Goal: Task Accomplishment & Management: Use online tool/utility

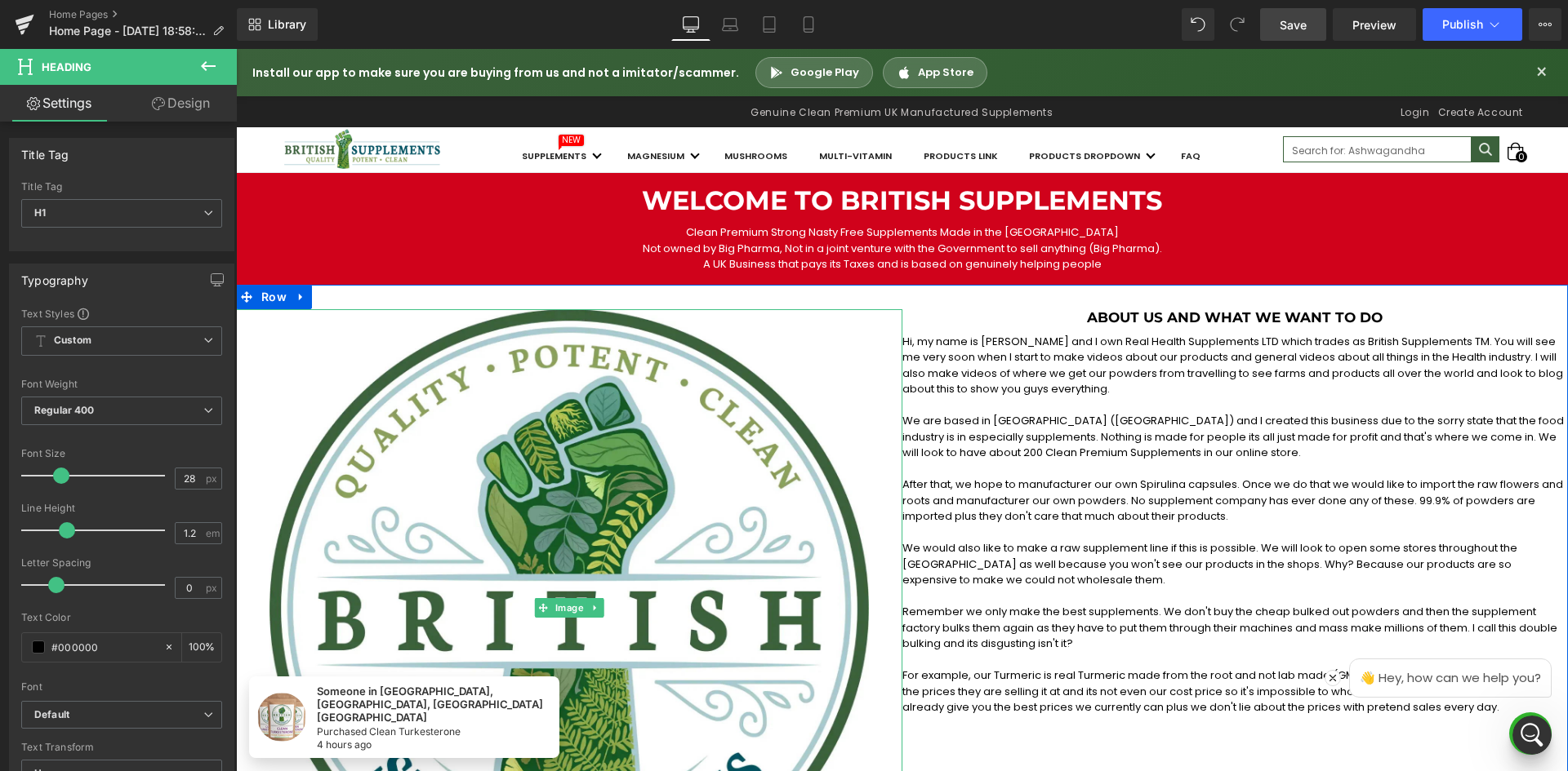
click at [1284, 19] on span "Save" at bounding box center [1293, 25] width 27 height 18
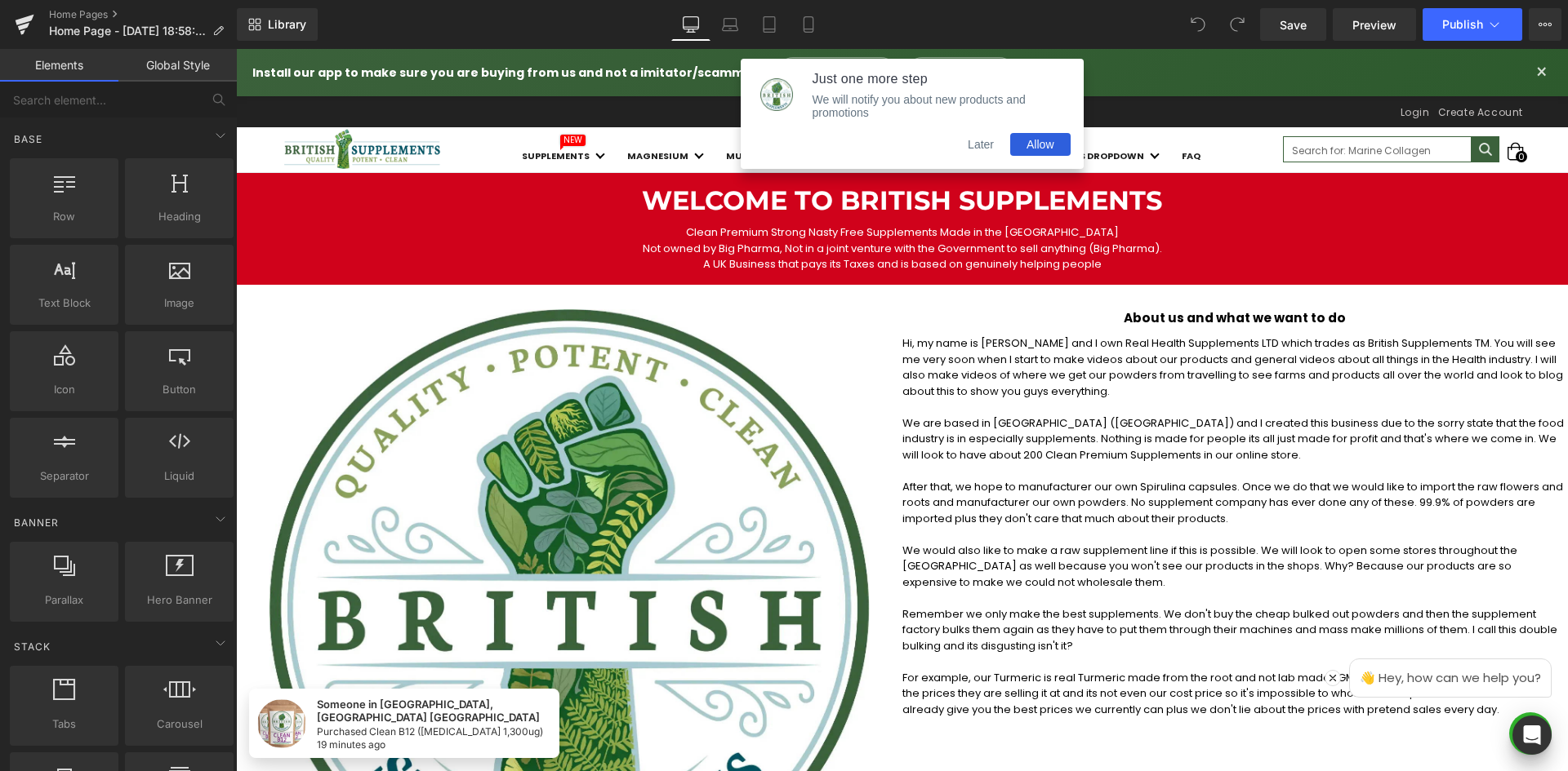
click at [987, 148] on button "Later" at bounding box center [981, 144] width 59 height 22
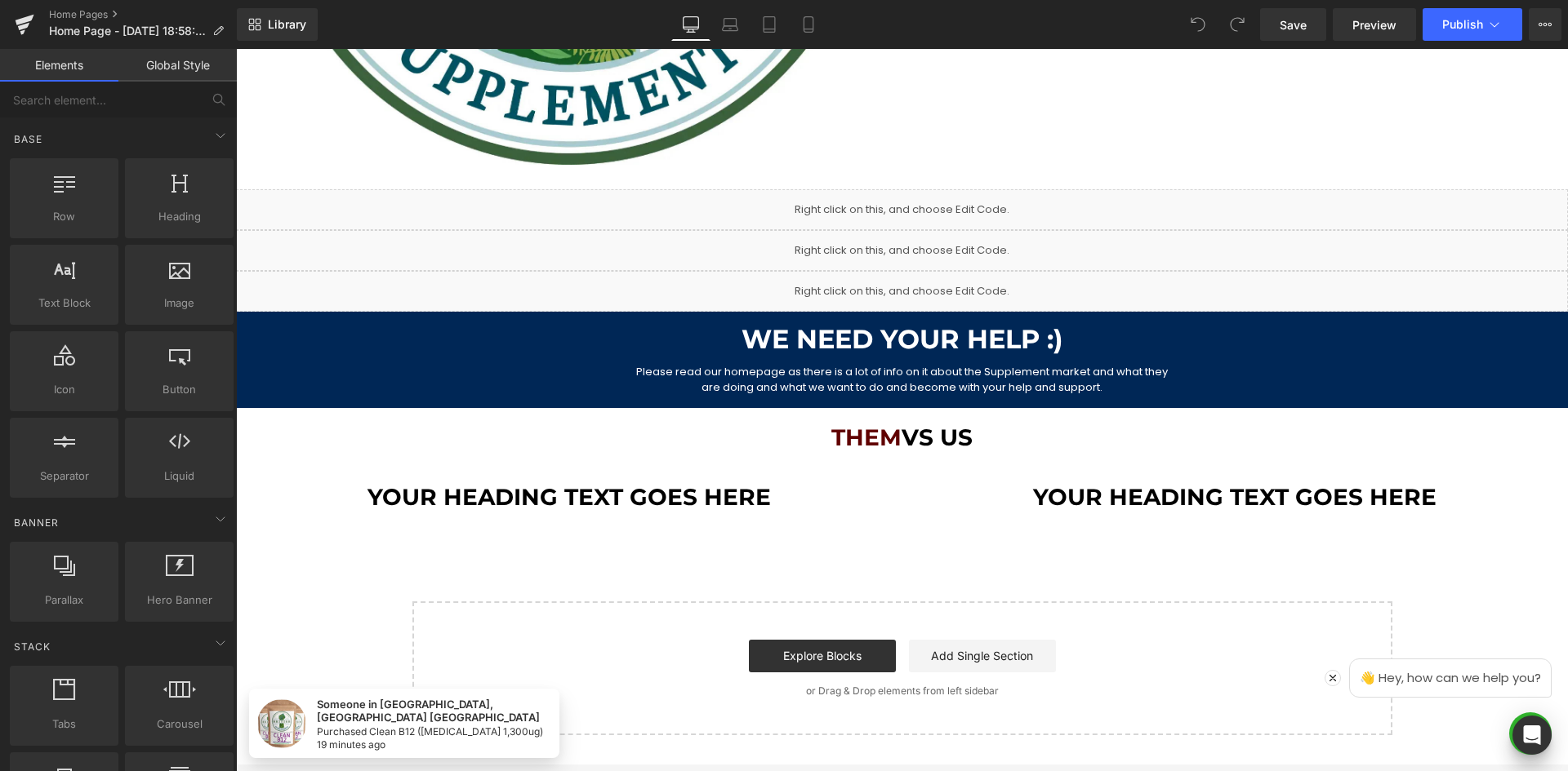
scroll to position [1037, 0]
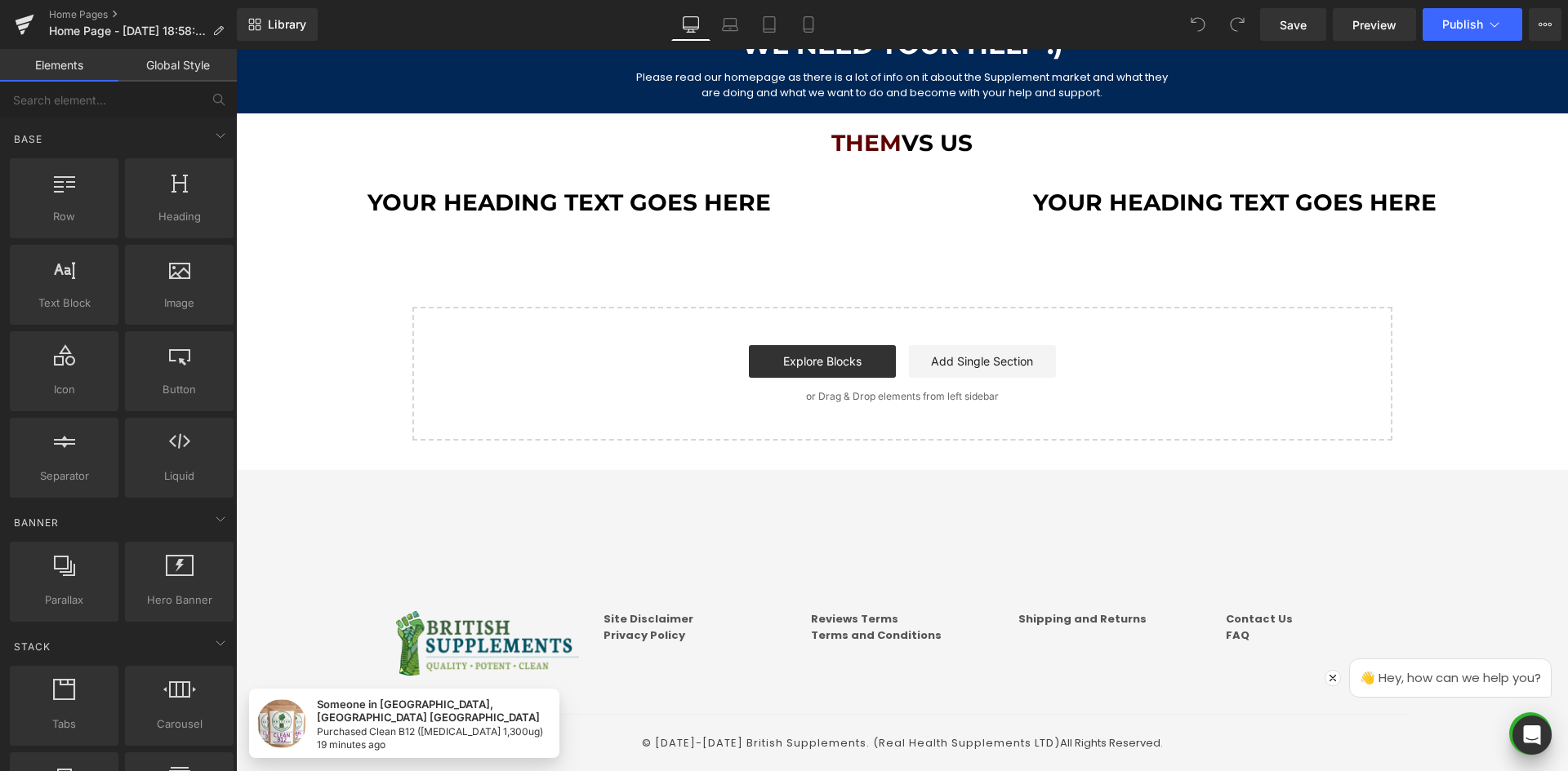
click at [958, 138] on h1 "Them vs US" at bounding box center [902, 143] width 1332 height 27
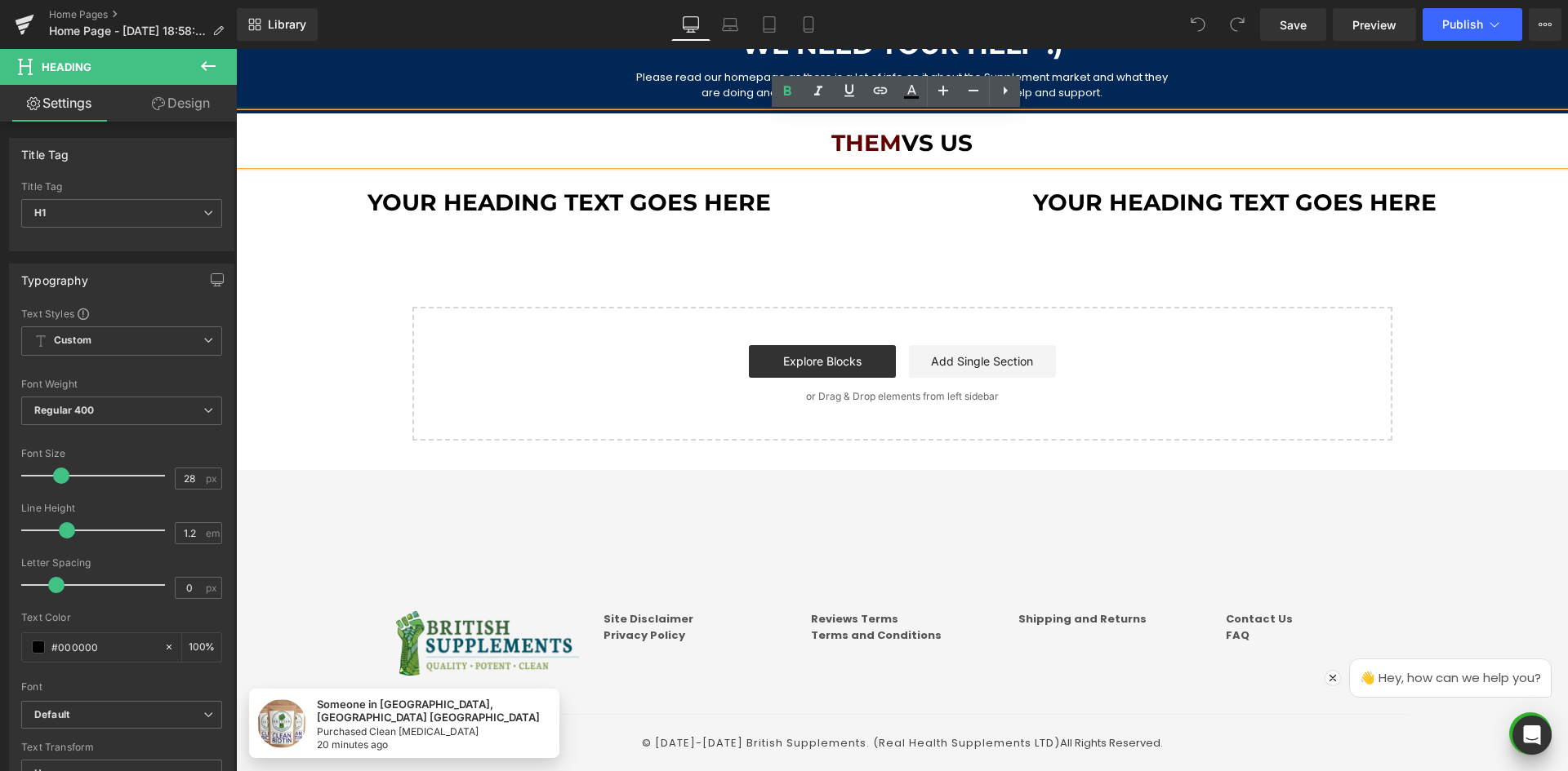
click at [950, 143] on h1 "Them vs US" at bounding box center [902, 143] width 1332 height 27
click at [1017, 142] on h1 "Them vs US" at bounding box center [902, 143] width 1332 height 27
click at [961, 148] on h1 "Them vs US" at bounding box center [902, 143] width 1332 height 27
click at [960, 148] on h1 "Them vs US" at bounding box center [902, 143] width 1332 height 27
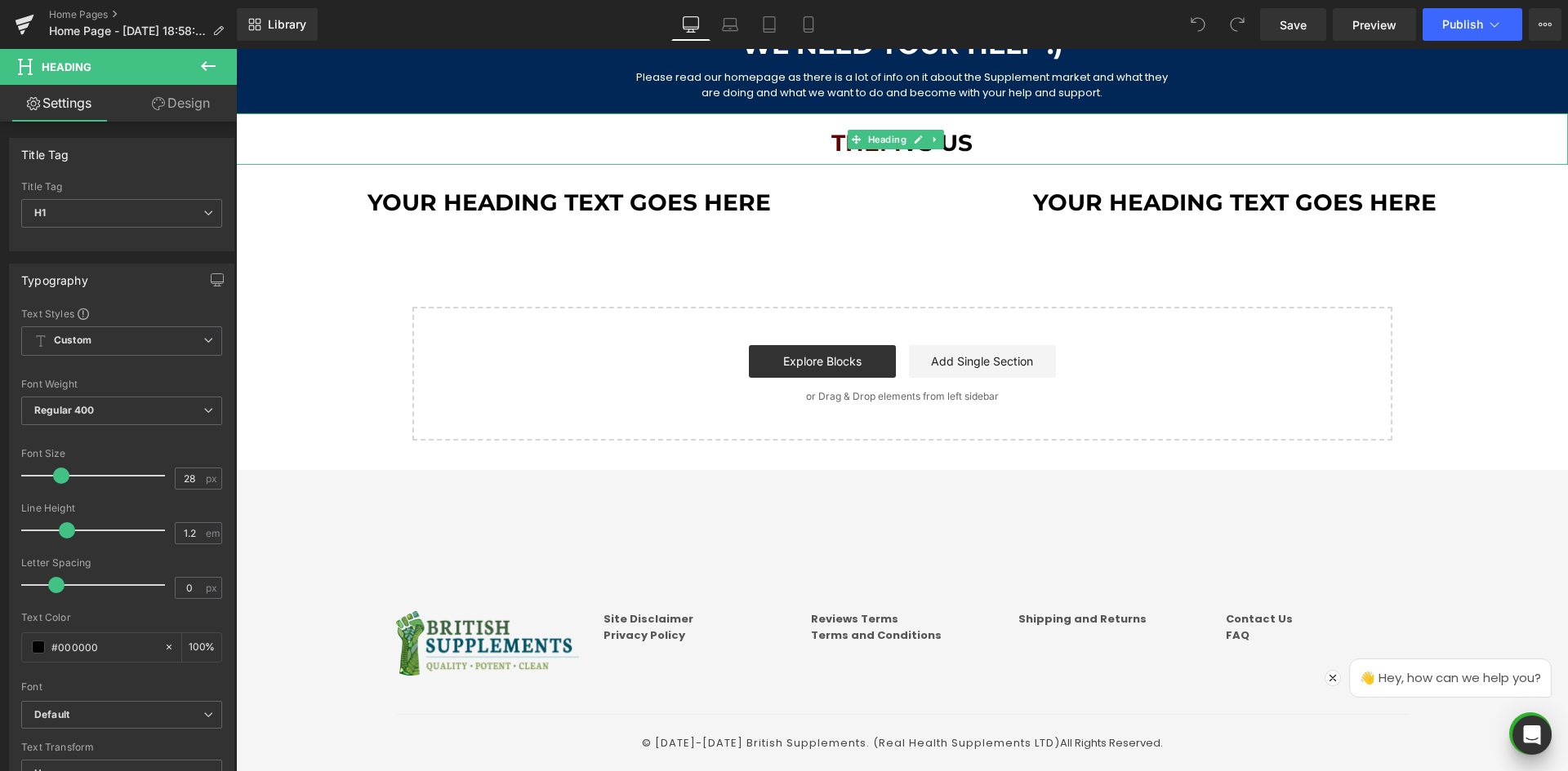
click at [1039, 123] on div "Them vs US" at bounding box center [902, 139] width 1332 height 53
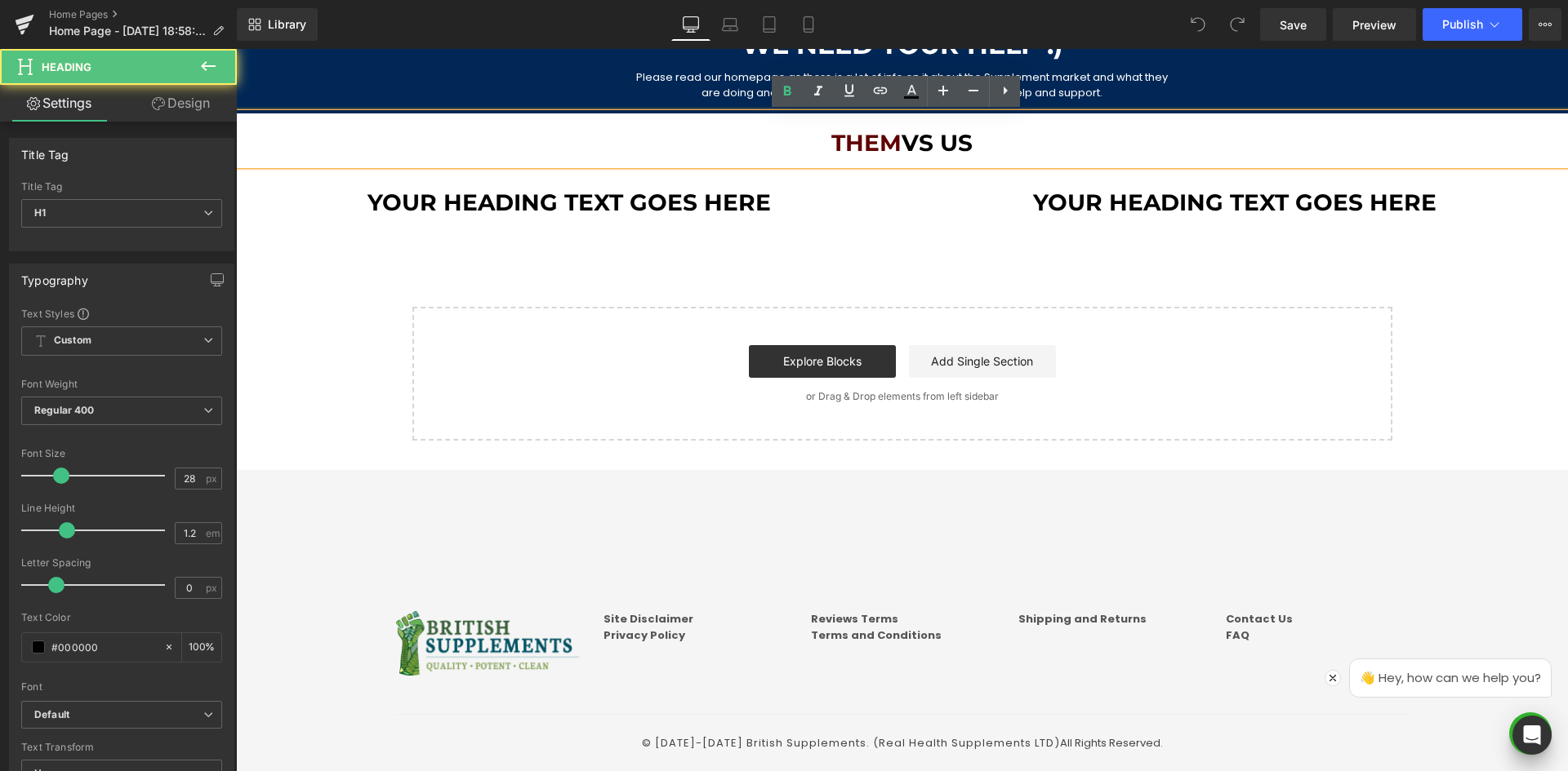
click at [962, 147] on h1 "Them vs US" at bounding box center [902, 143] width 1332 height 27
click at [961, 148] on h1 "Them vs US" at bounding box center [902, 143] width 1332 height 27
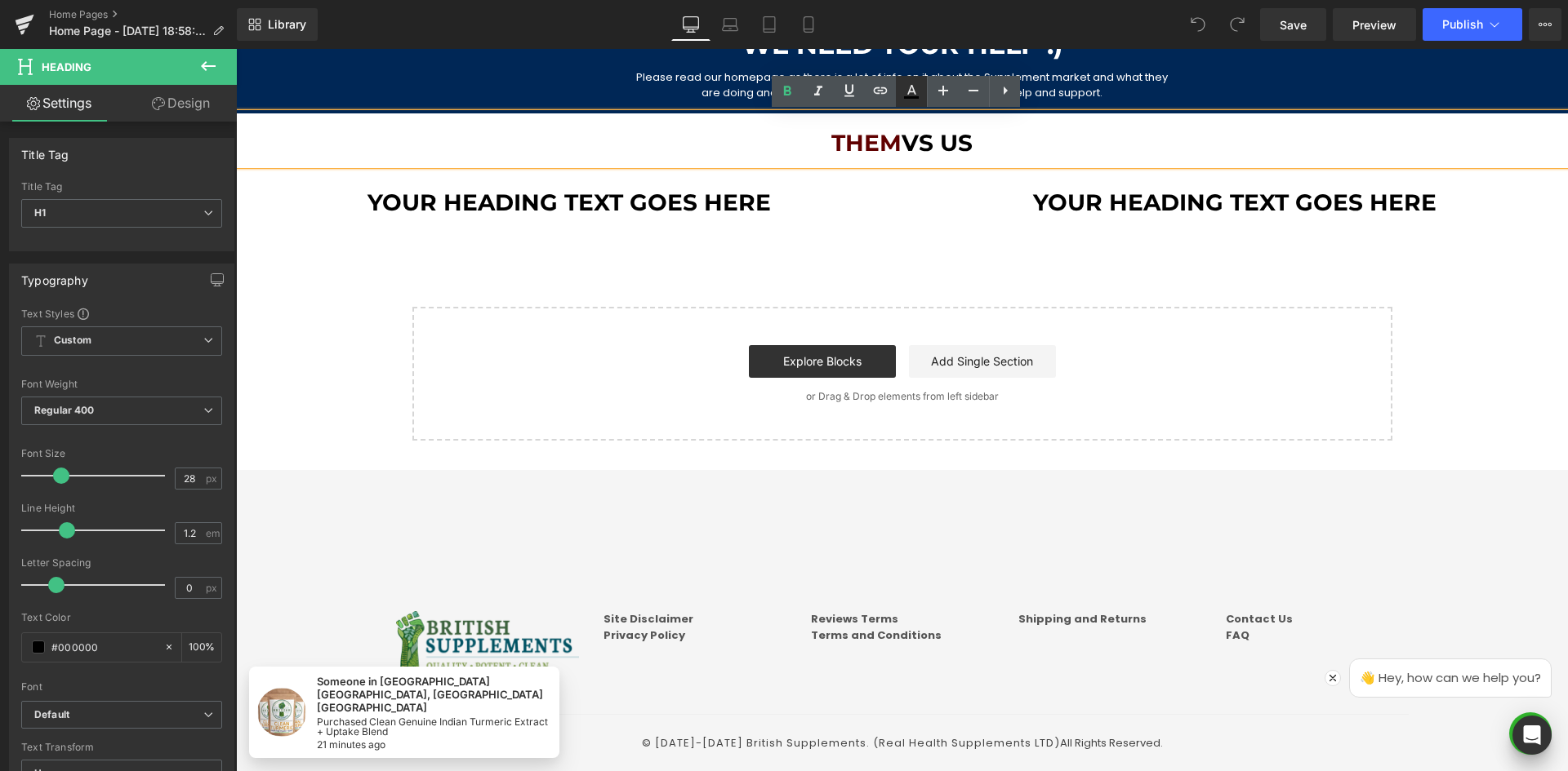
click at [921, 99] on link at bounding box center [912, 92] width 31 height 31
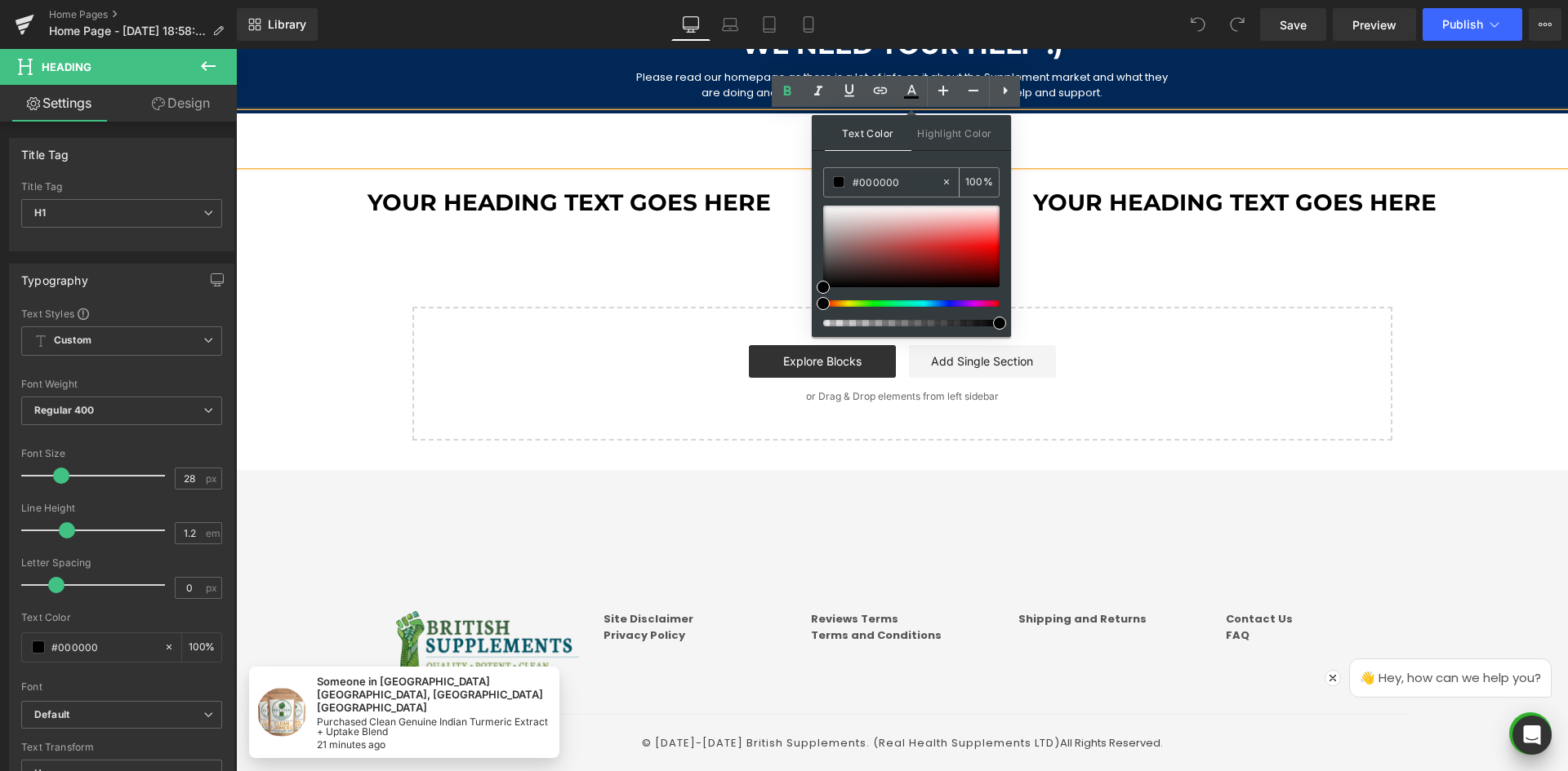
click at [879, 186] on input "#000000" at bounding box center [896, 182] width 88 height 18
paste input "339966"
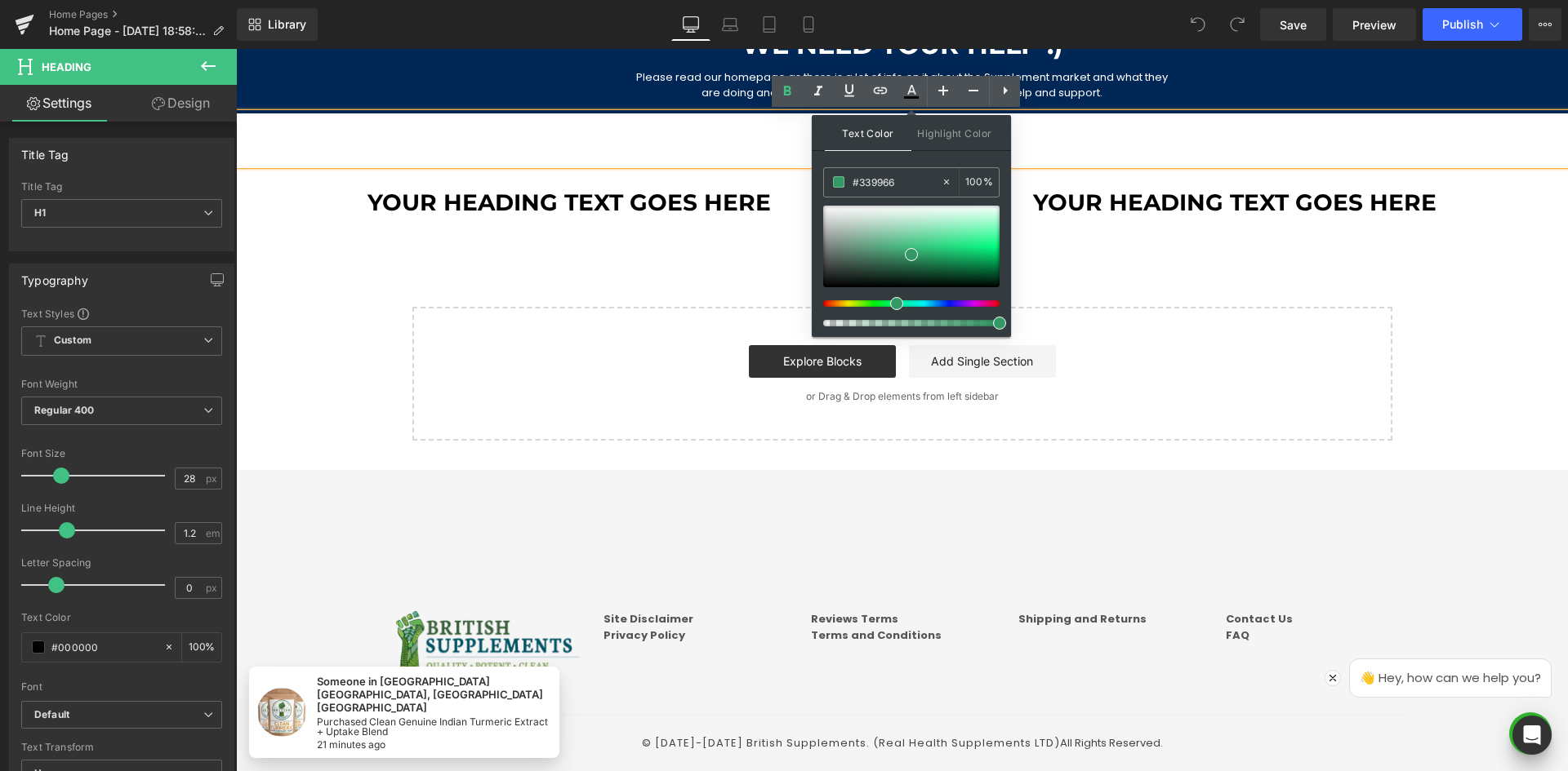
click at [942, 153] on div "Text Color Highlight Color rgb(51, 153, 102) #339966 100 % transparent transpar…" at bounding box center [911, 226] width 199 height 222
click at [1073, 137] on h1 "Them vs US" at bounding box center [902, 143] width 1332 height 27
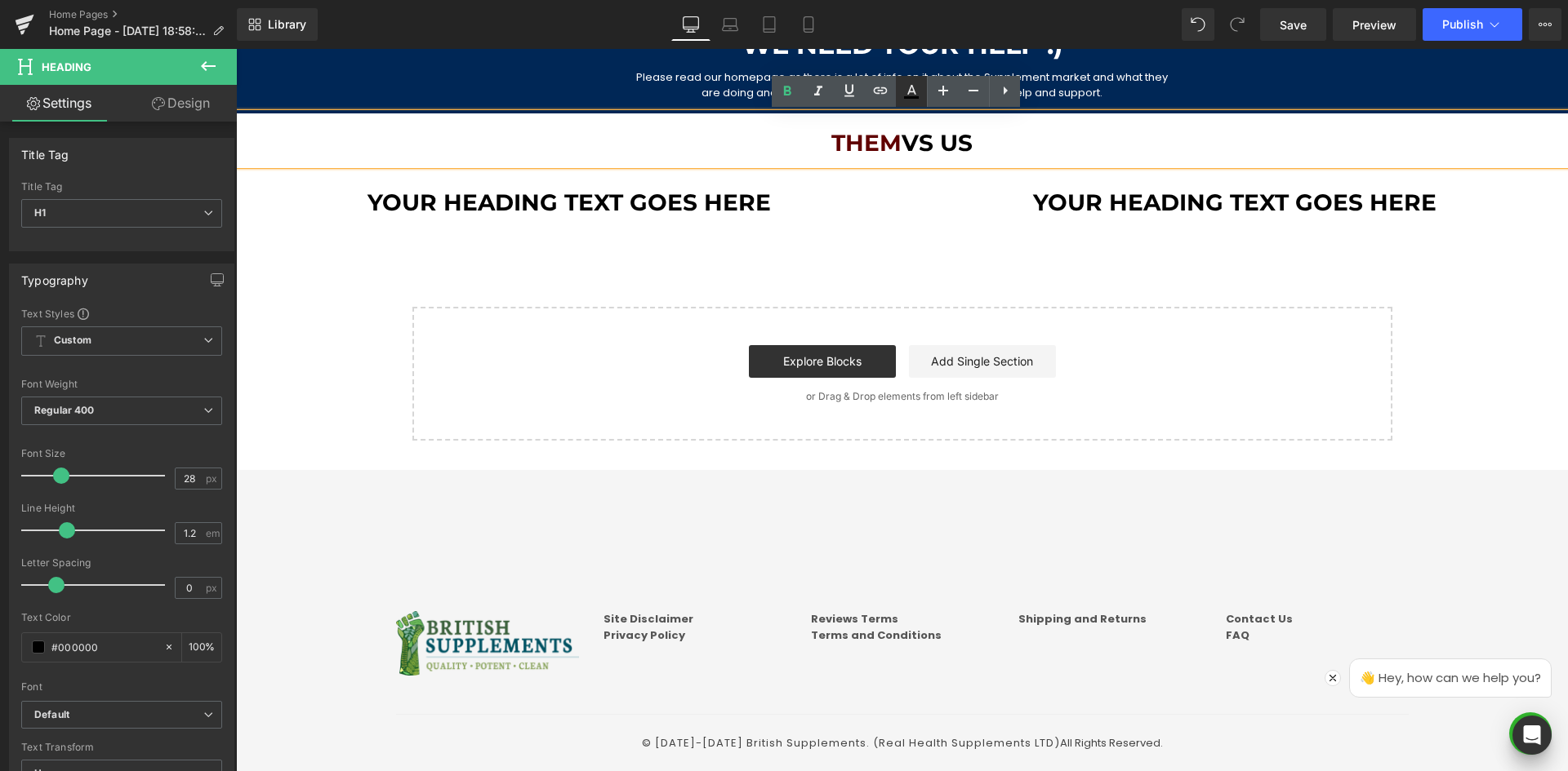
click at [912, 97] on icon at bounding box center [911, 97] width 15 height 3
type input "#000000"
type input "100"
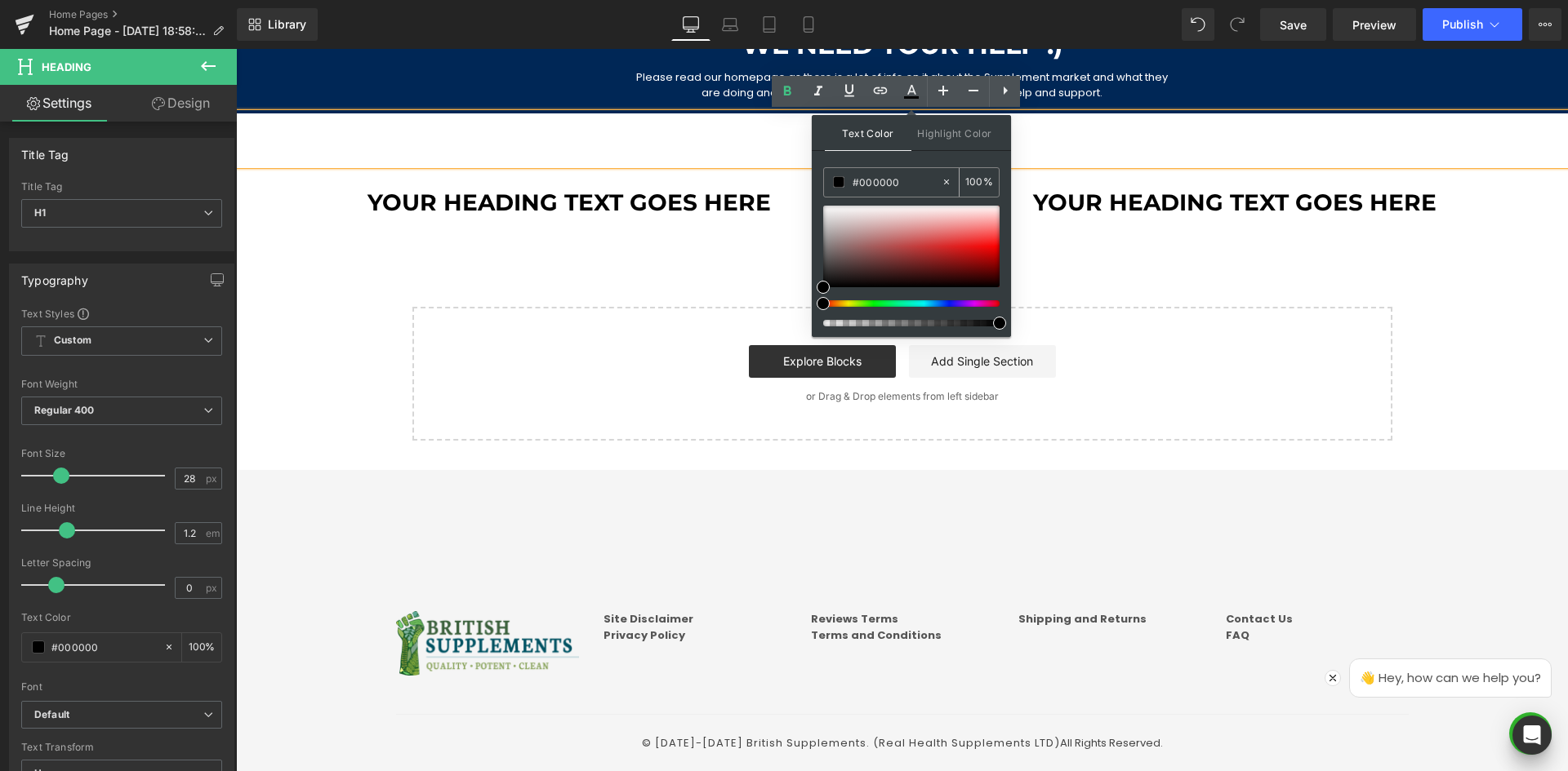
click at [882, 180] on input "#000000" at bounding box center [896, 182] width 88 height 18
paste input "339966"
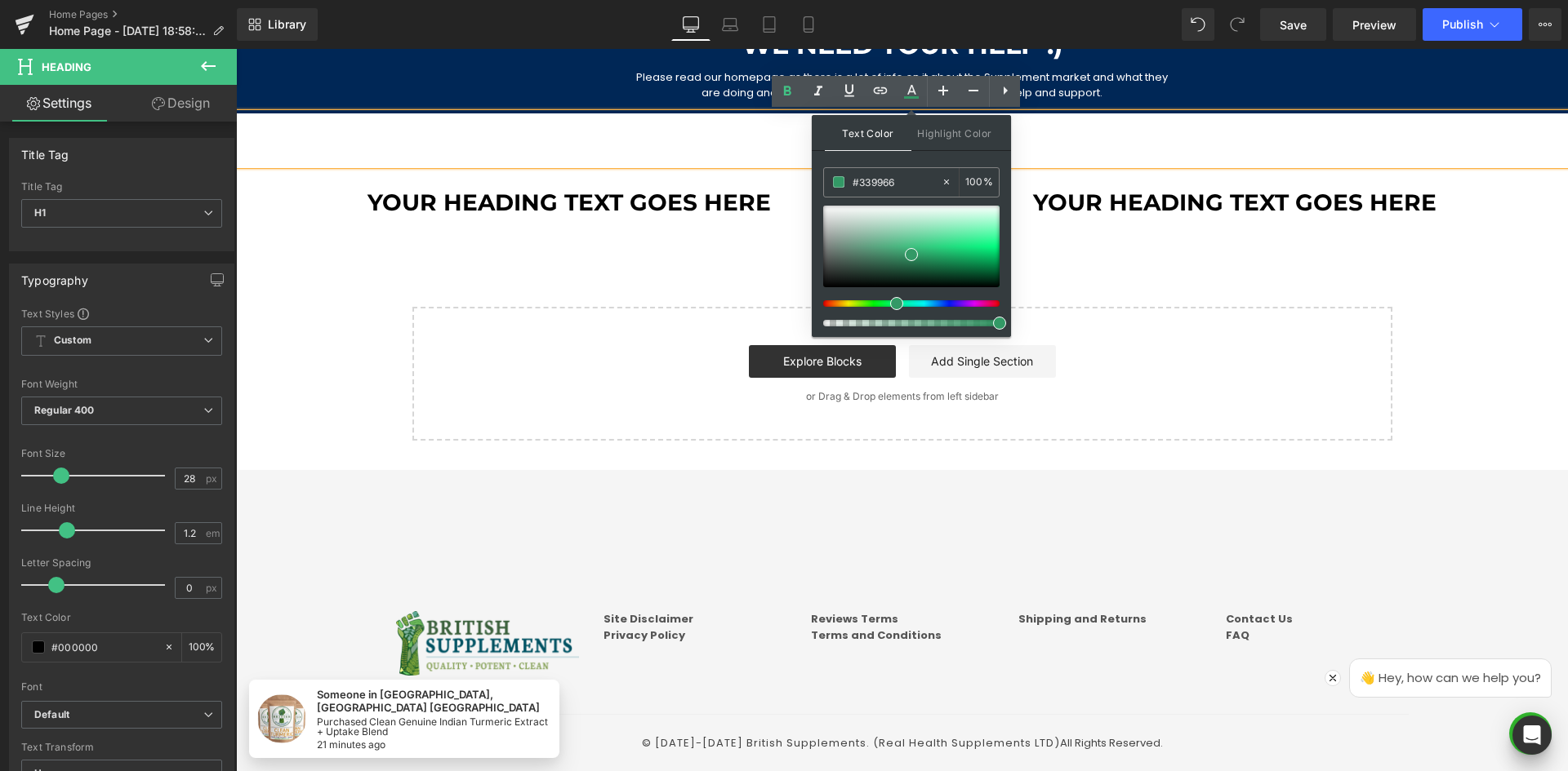
click at [919, 155] on div "Text Color Highlight Color rgba(51, 153, 102, 1) #339966 100 % transparent tran…" at bounding box center [911, 226] width 199 height 222
click at [1058, 140] on h1 "Them vs US" at bounding box center [902, 143] width 1332 height 27
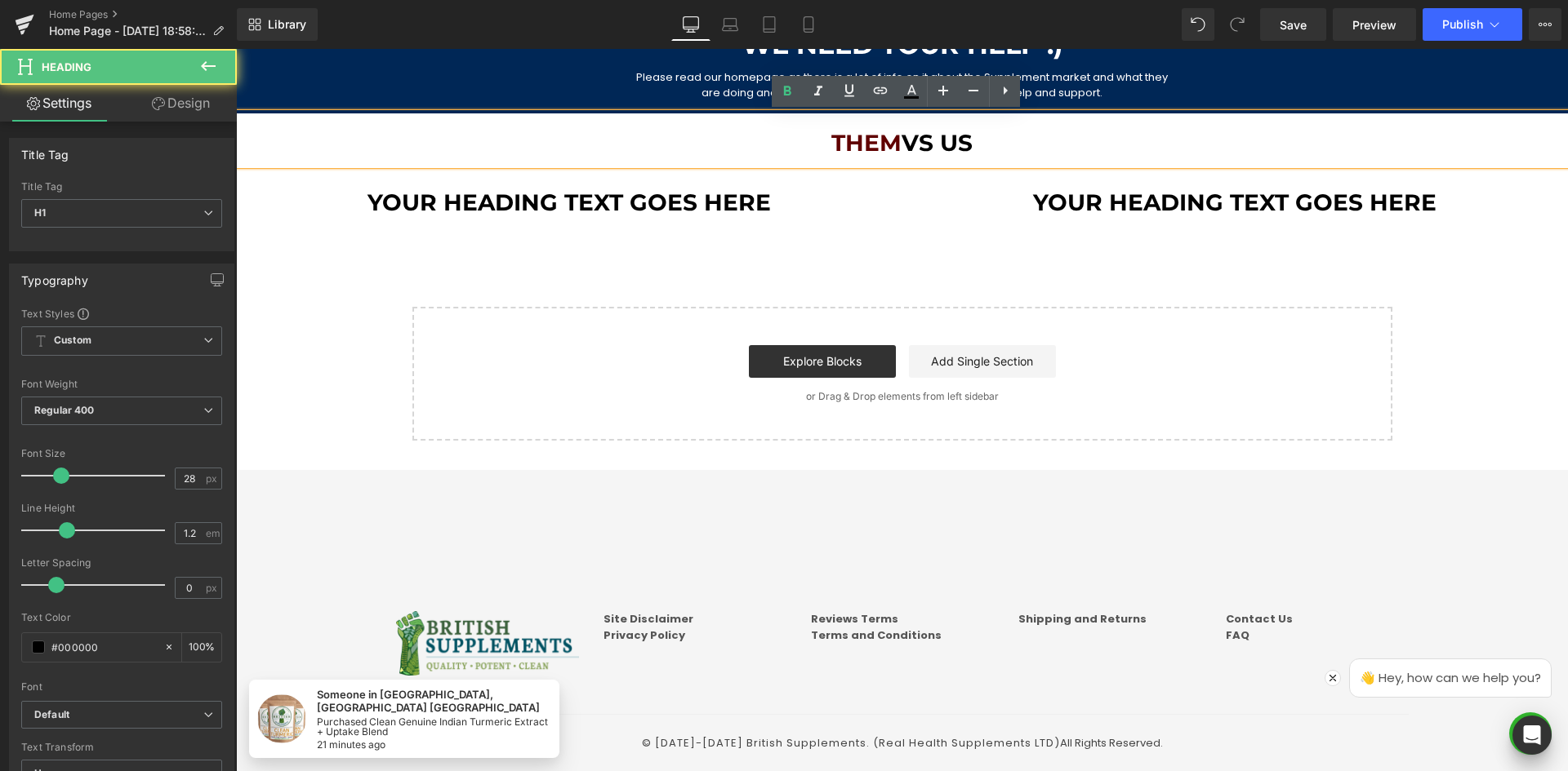
drag, startPoint x: 939, startPoint y: 145, endPoint x: 979, endPoint y: 144, distance: 40.0
click at [979, 144] on h1 "Them vs US" at bounding box center [902, 143] width 1332 height 27
click at [919, 95] on icon at bounding box center [912, 92] width 20 height 19
type input "#000000"
type input "100"
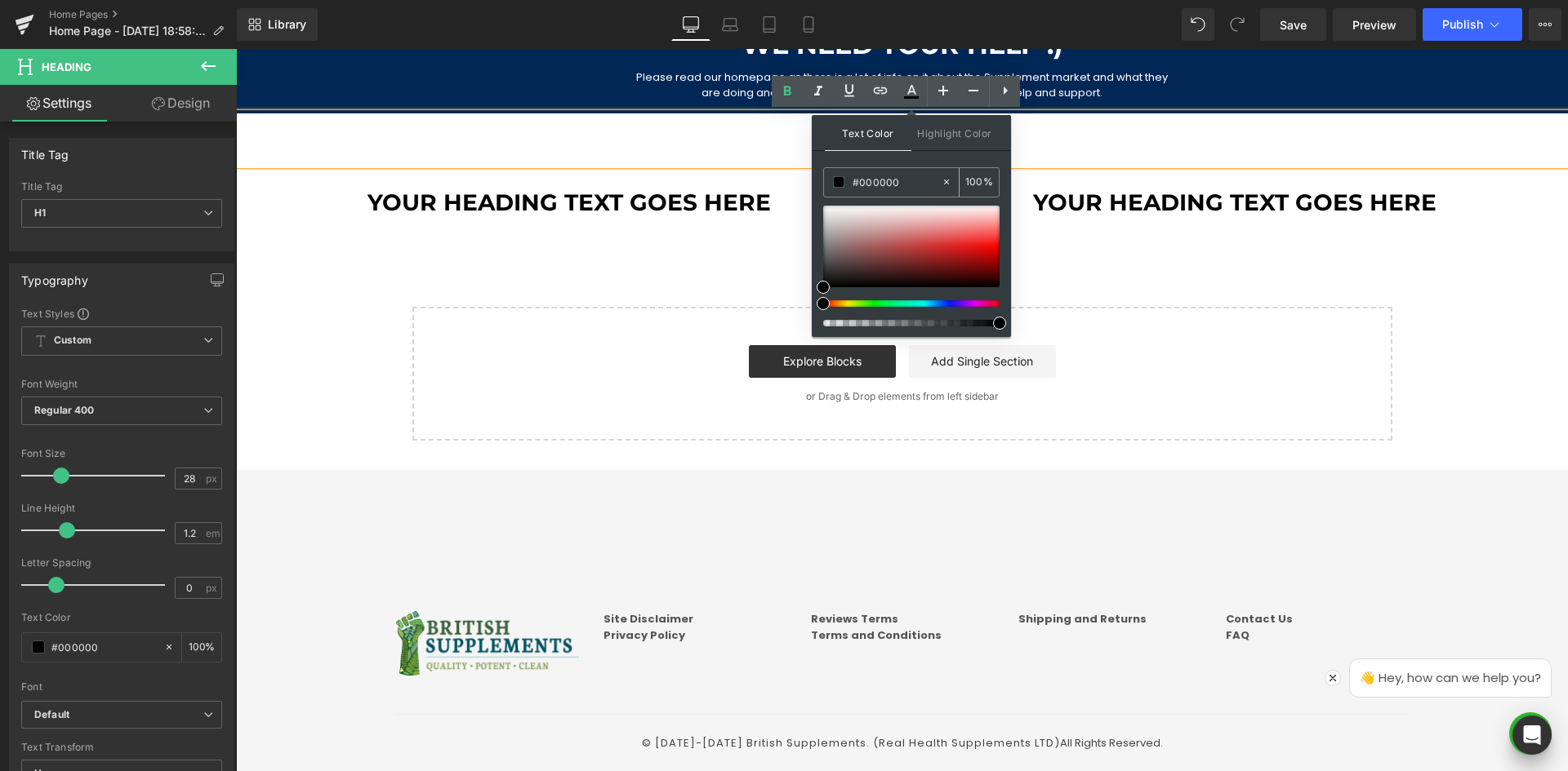
click at [895, 181] on input "#000000" at bounding box center [896, 182] width 88 height 18
paste input "339966"
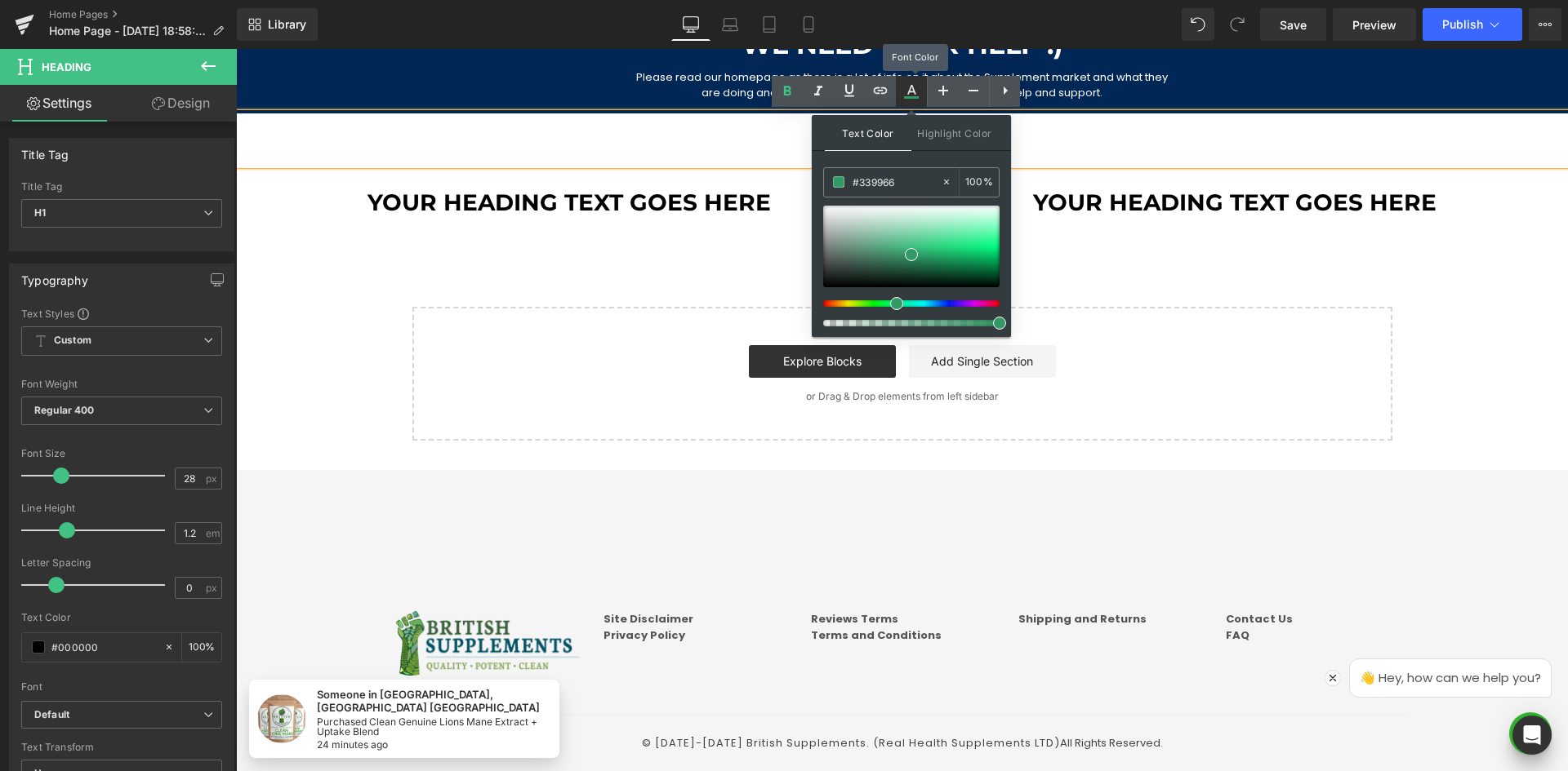
click at [914, 88] on icon at bounding box center [912, 92] width 20 height 19
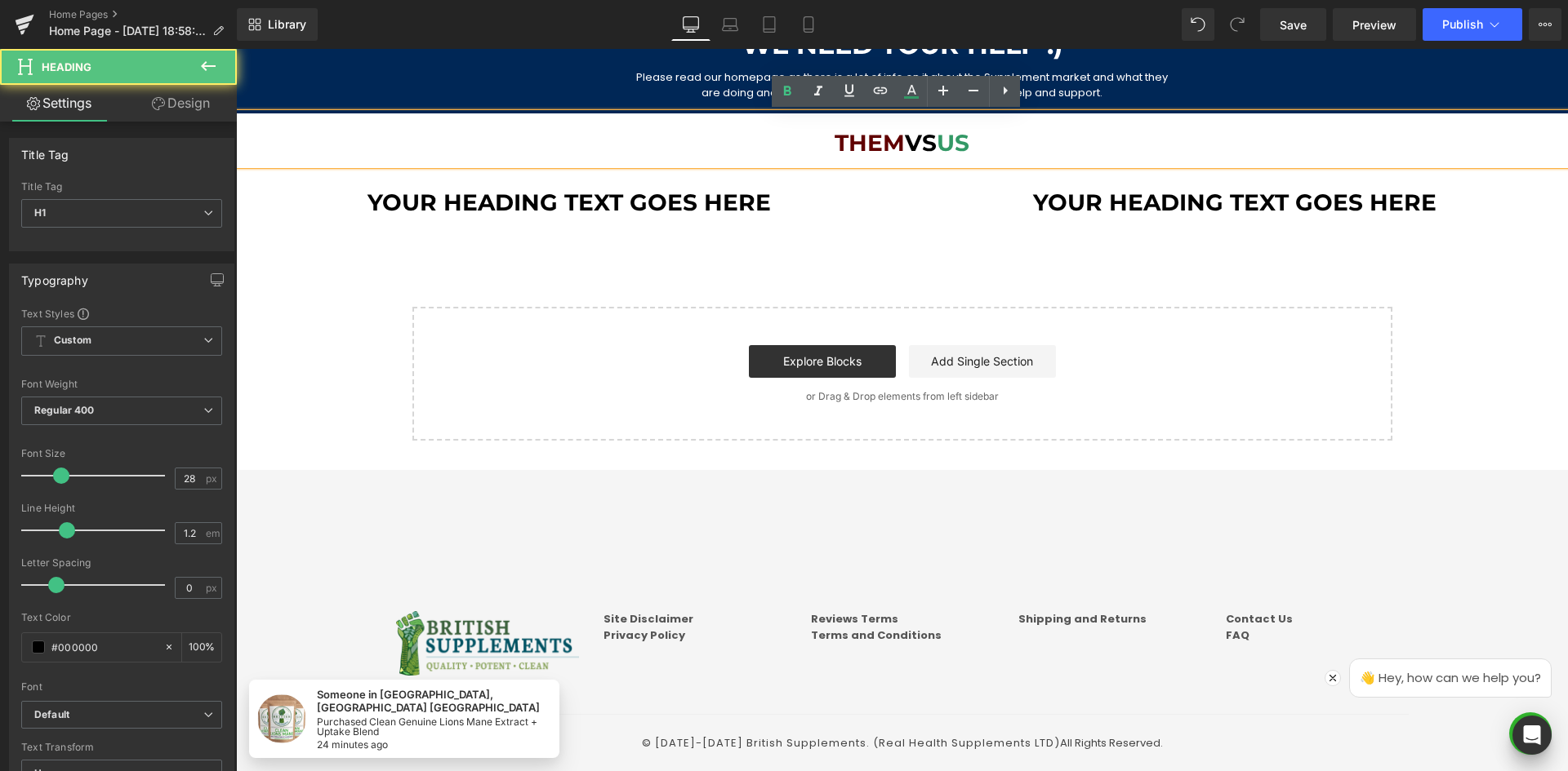
click at [1017, 161] on div "Them vs US" at bounding box center [902, 139] width 1332 height 53
click at [857, 139] on span "Them" at bounding box center [870, 142] width 70 height 27
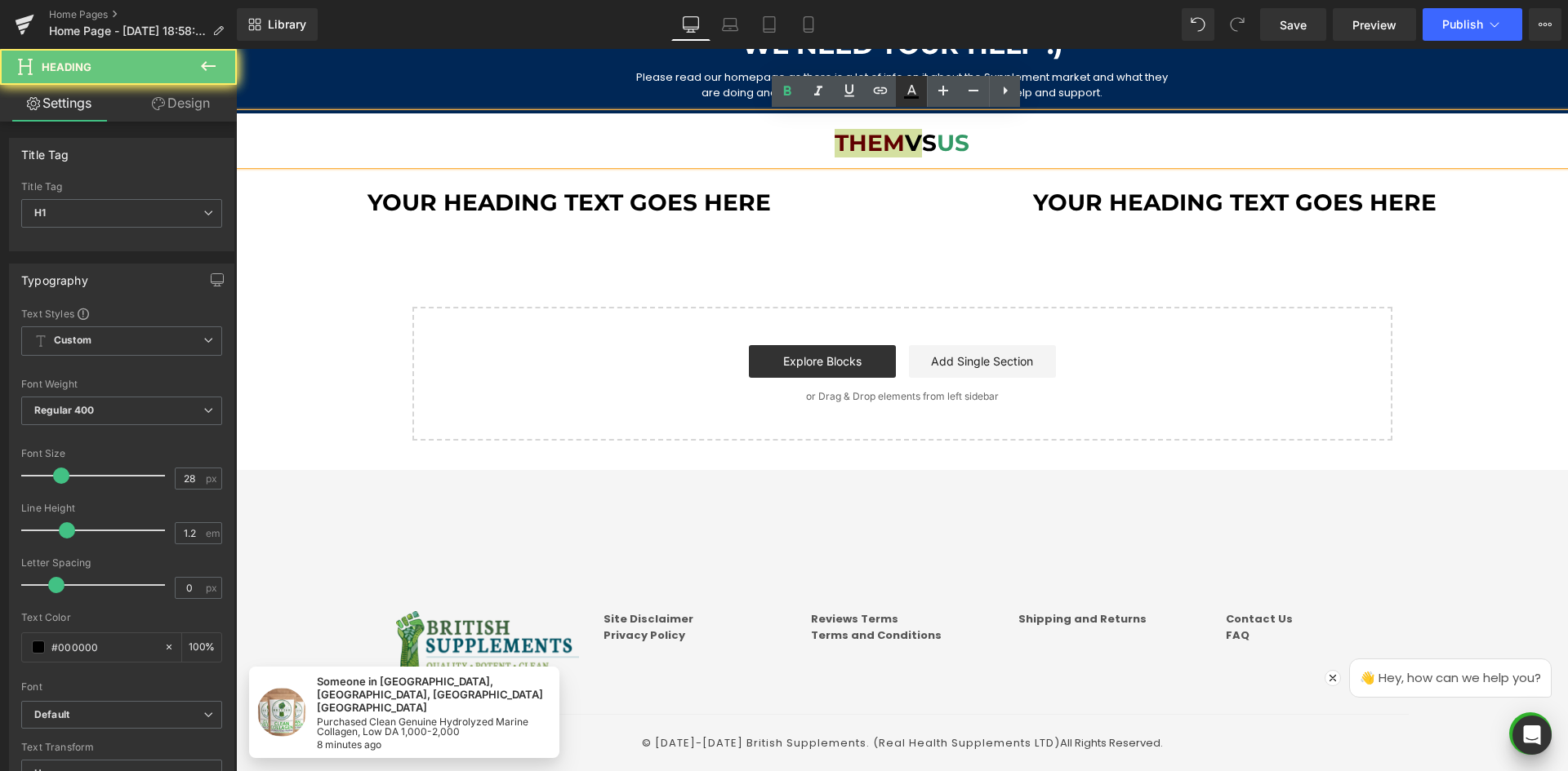
click at [917, 96] on icon at bounding box center [911, 97] width 15 height 3
type input "#000000"
type input "100"
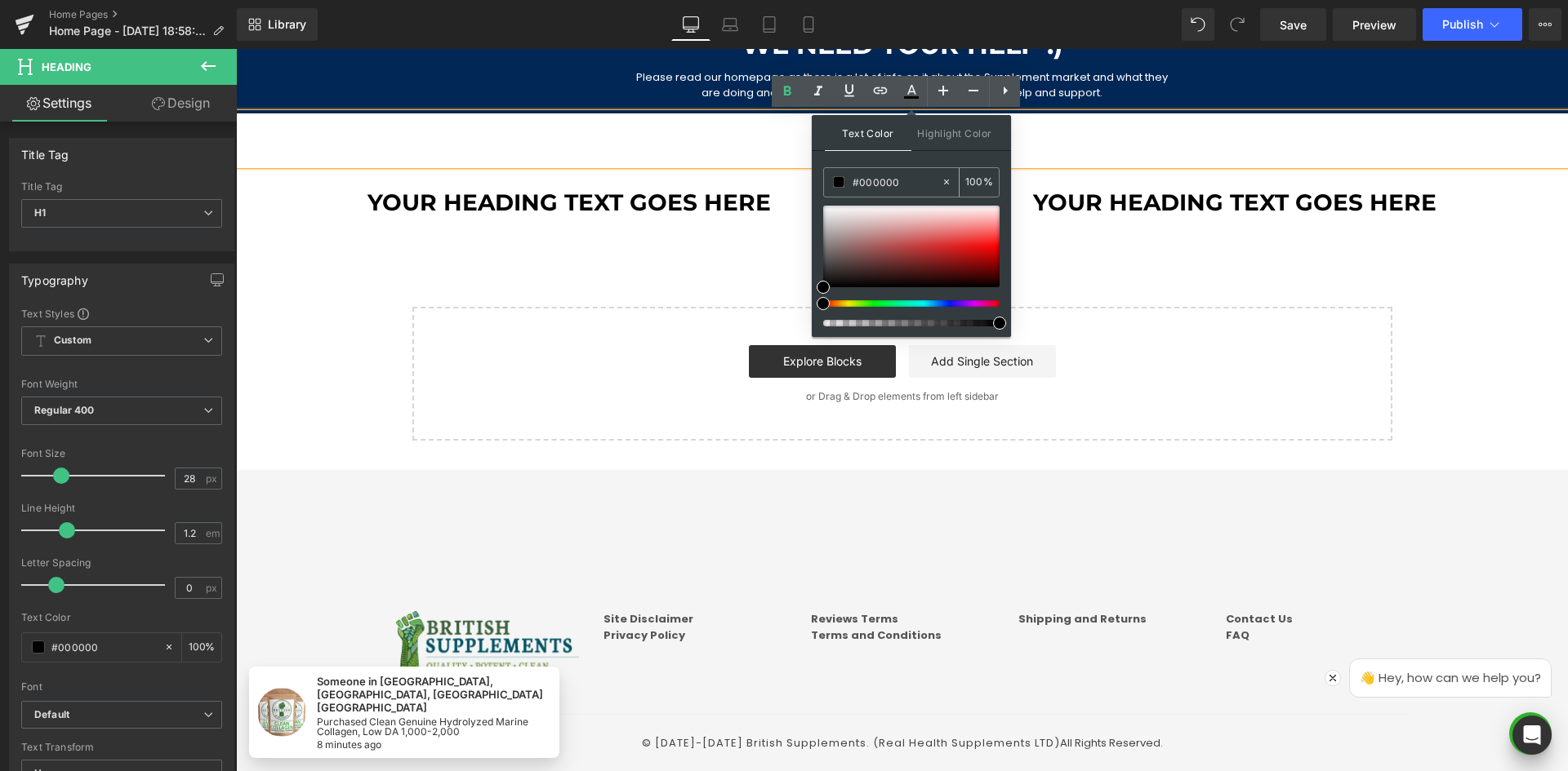
click at [881, 184] on input "#000000" at bounding box center [896, 182] width 88 height 18
paste input "ff"
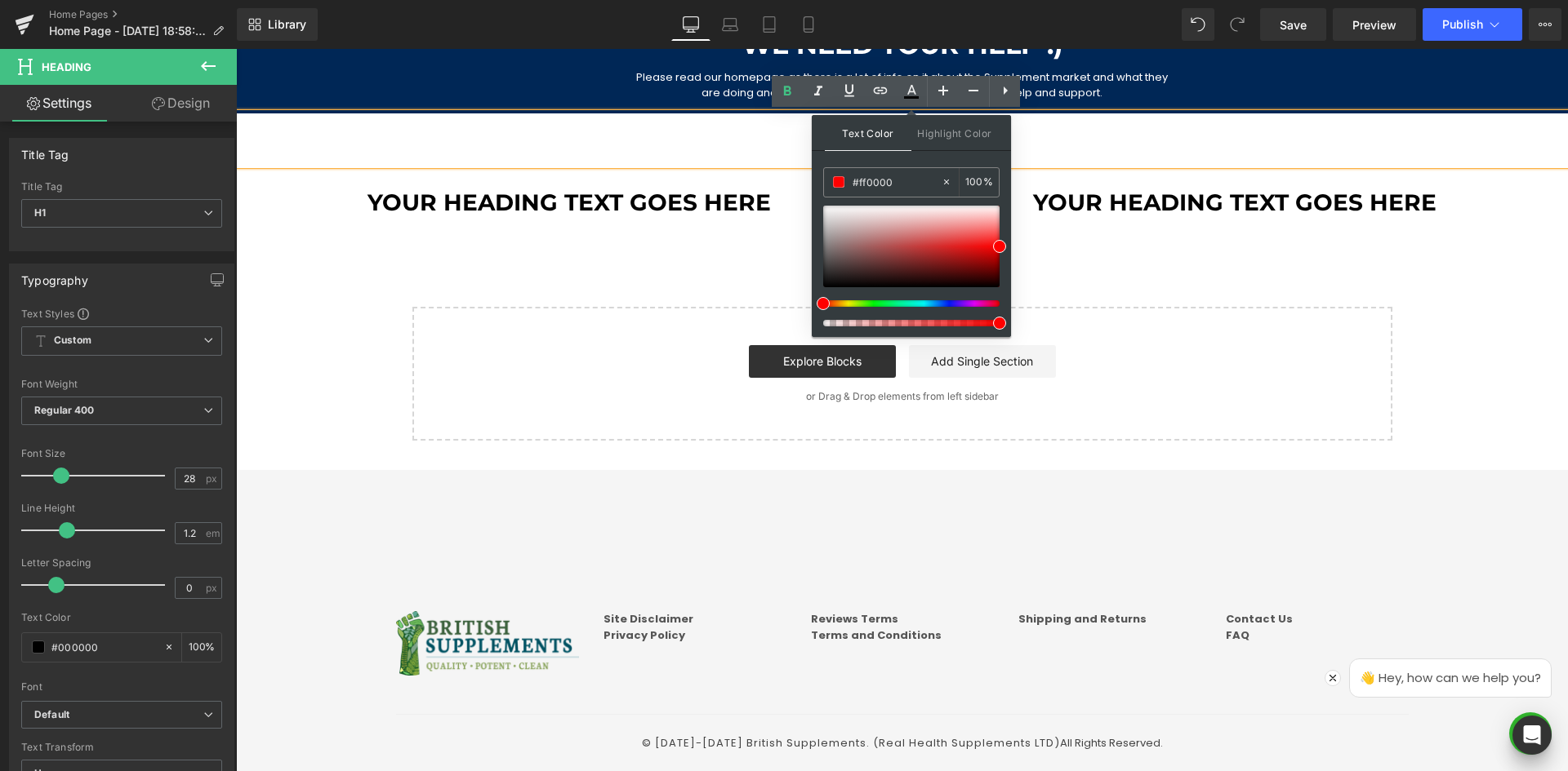
type input "#ff0000"
click at [927, 159] on div "Text Color Highlight Color rgba(255, 0, 0, 1) #ff0000 100 % transparent transpa…" at bounding box center [911, 226] width 199 height 222
click at [1035, 127] on div "Them vs US" at bounding box center [902, 139] width 1332 height 53
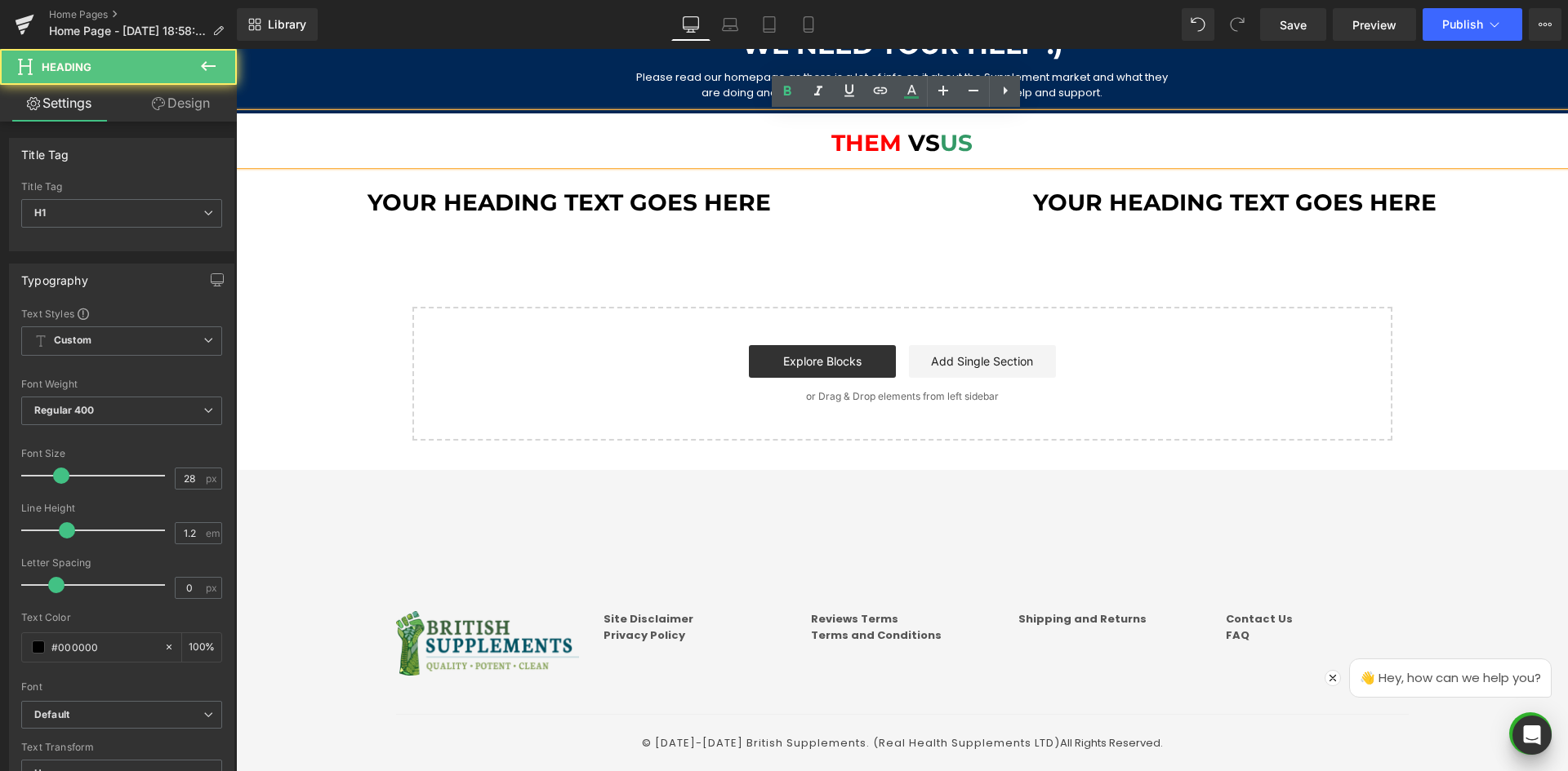
click at [982, 219] on div "Your heading text goes here Heading Your heading text goes here Heading Row" at bounding box center [902, 195] width 1332 height 60
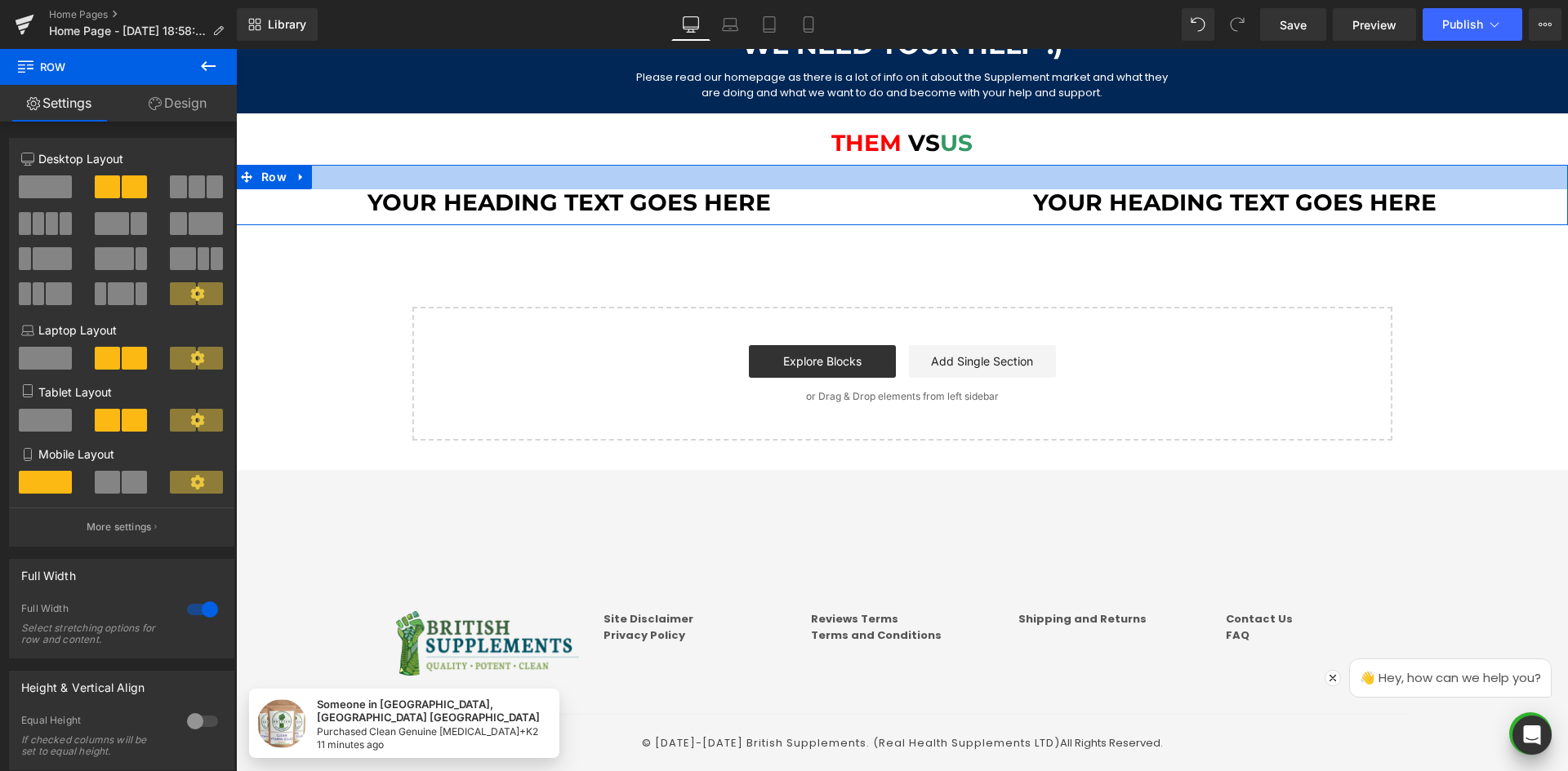
click at [598, 192] on div "Your heading text goes here Heading" at bounding box center [568, 203] width 666 height 27
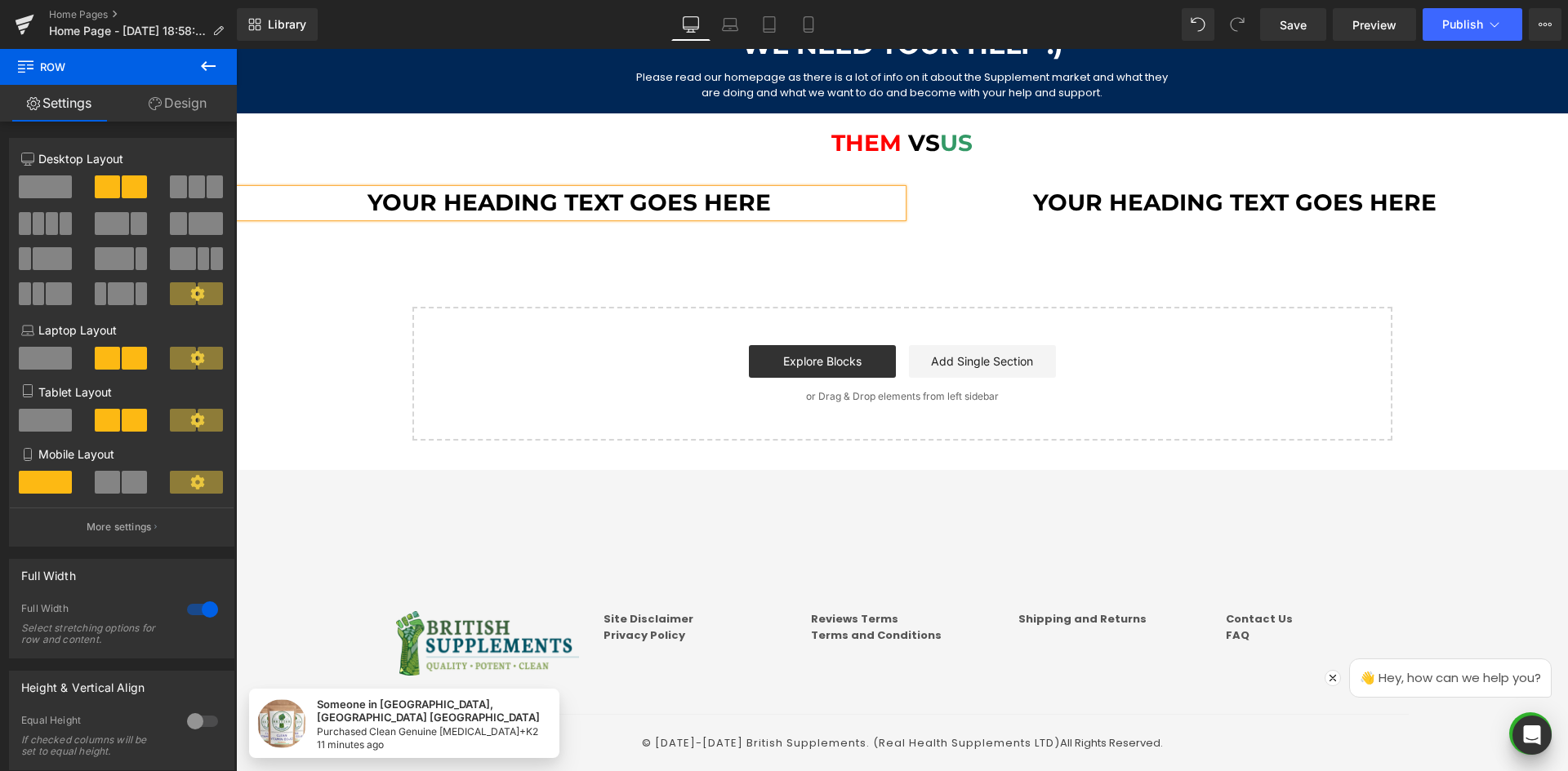
click at [605, 200] on h1 "Your heading text goes here" at bounding box center [568, 203] width 666 height 27
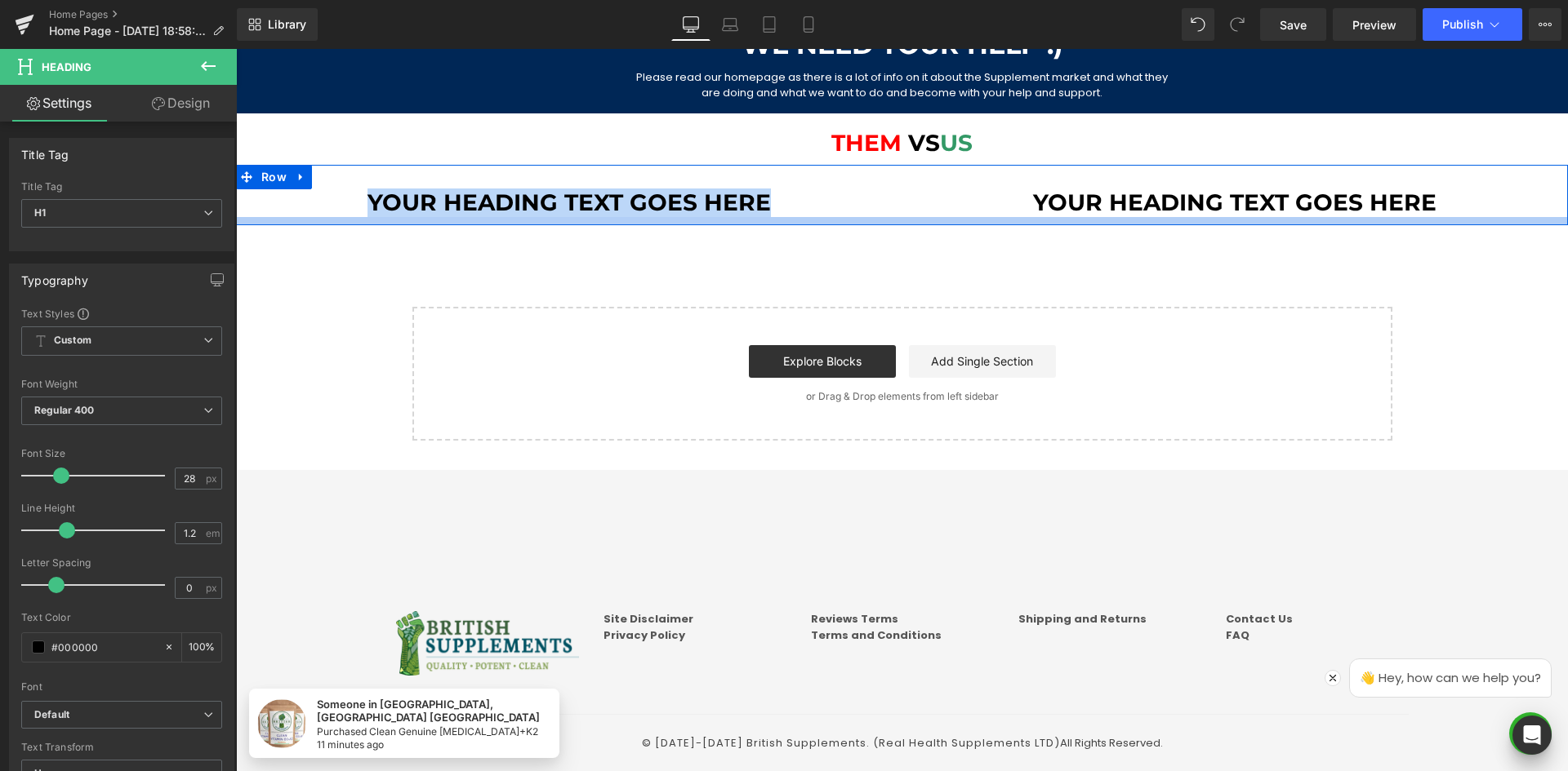
paste div
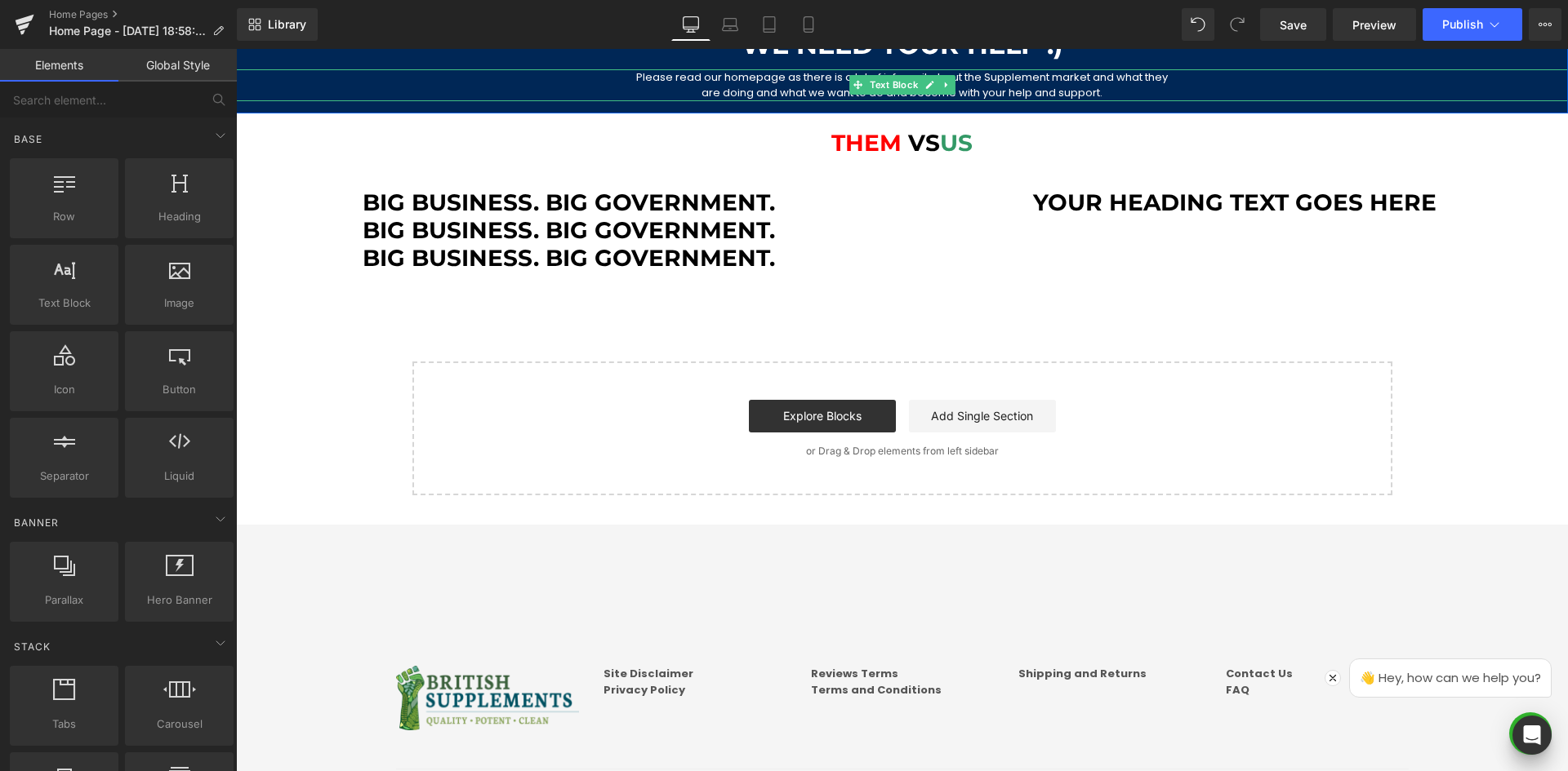
click at [408, 238] on div "Big Business. Big Government. Heading Big Business. Big Government. Heading Big…" at bounding box center [568, 230] width 666 height 83
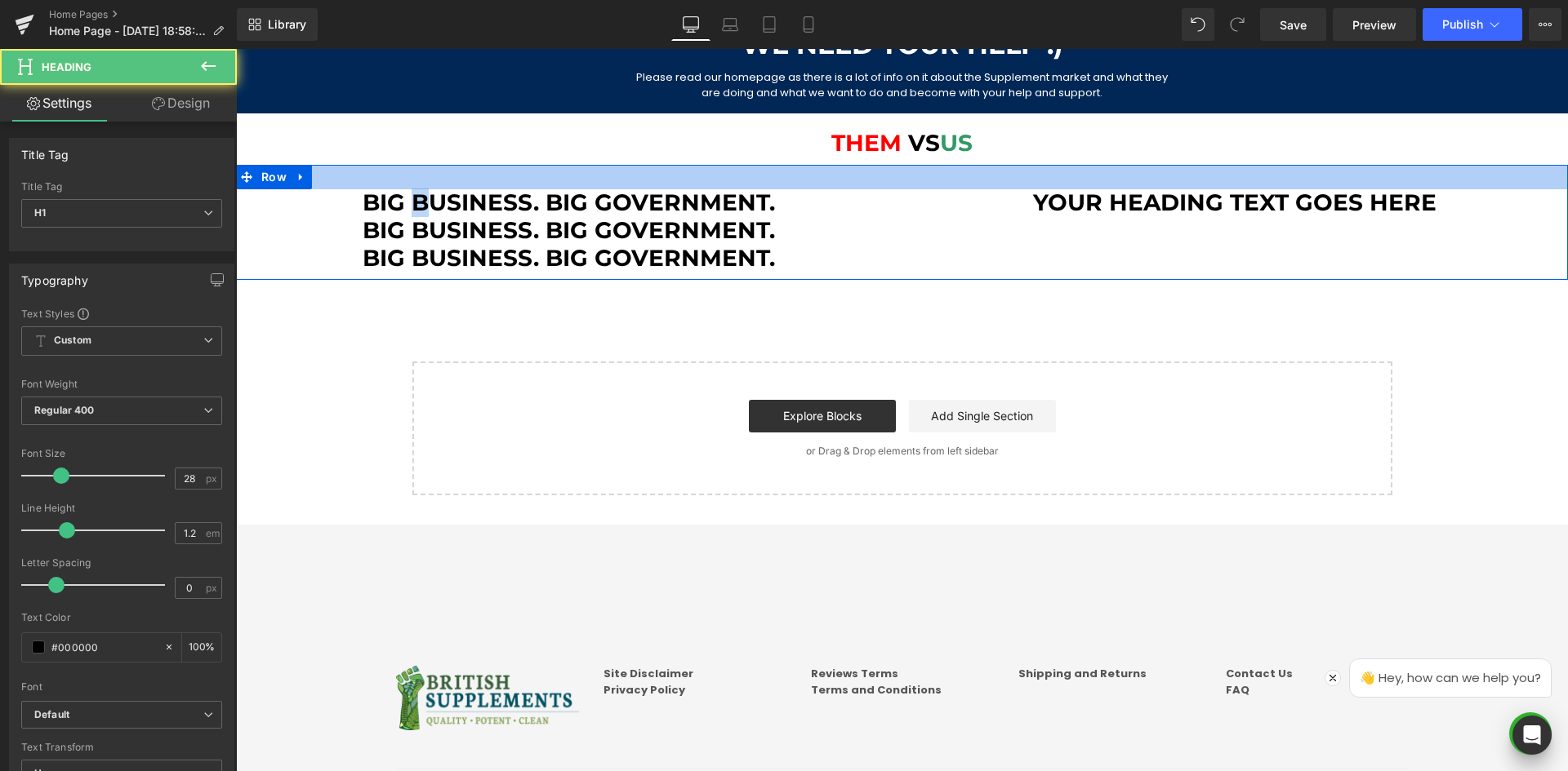
click at [370, 179] on div at bounding box center [902, 176] width 1332 height 24
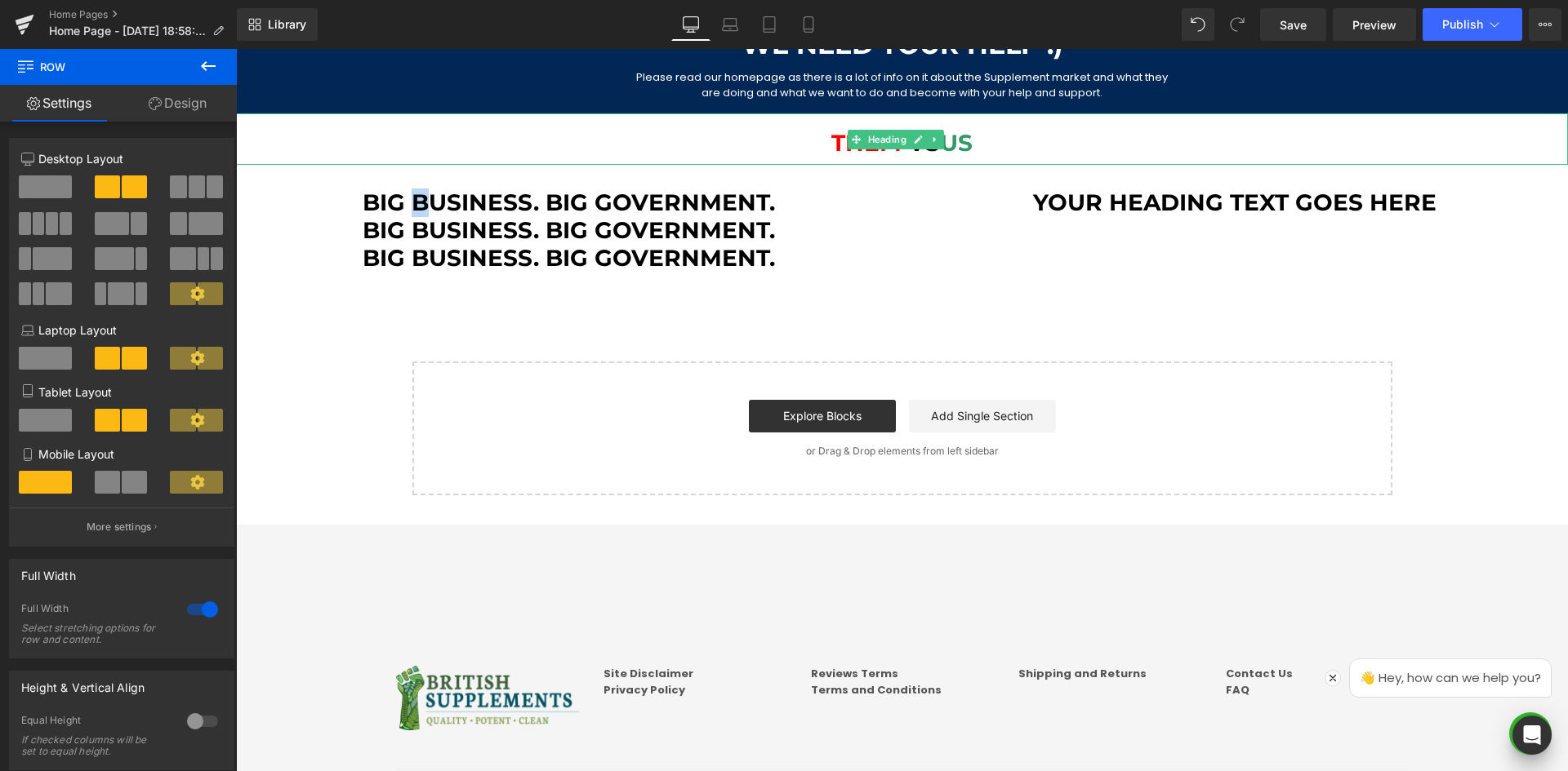
click at [845, 148] on span "Them" at bounding box center [870, 142] width 77 height 27
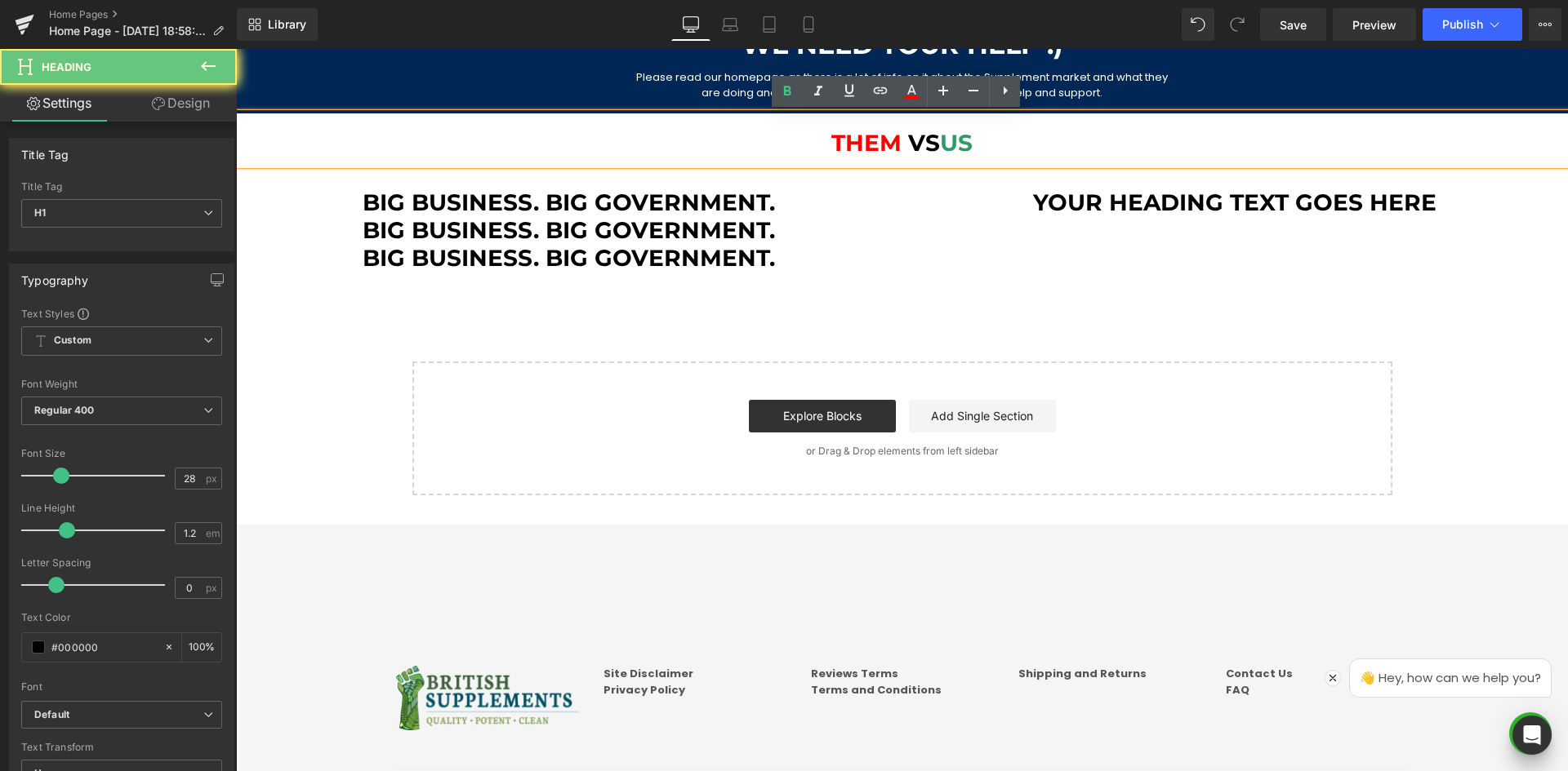
click at [839, 131] on span "Them" at bounding box center [870, 142] width 77 height 27
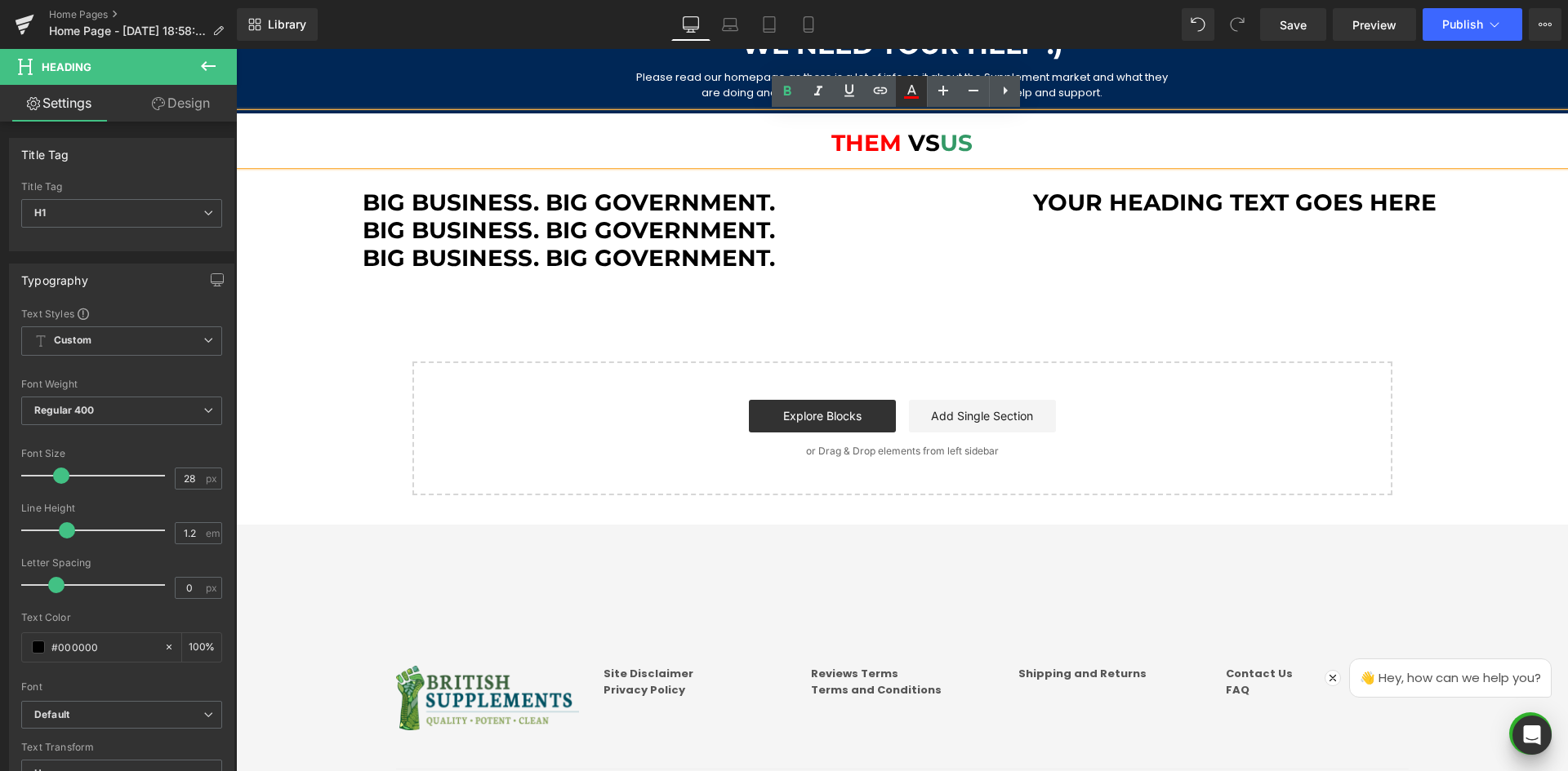
click at [905, 90] on icon at bounding box center [912, 92] width 20 height 19
type input "100"
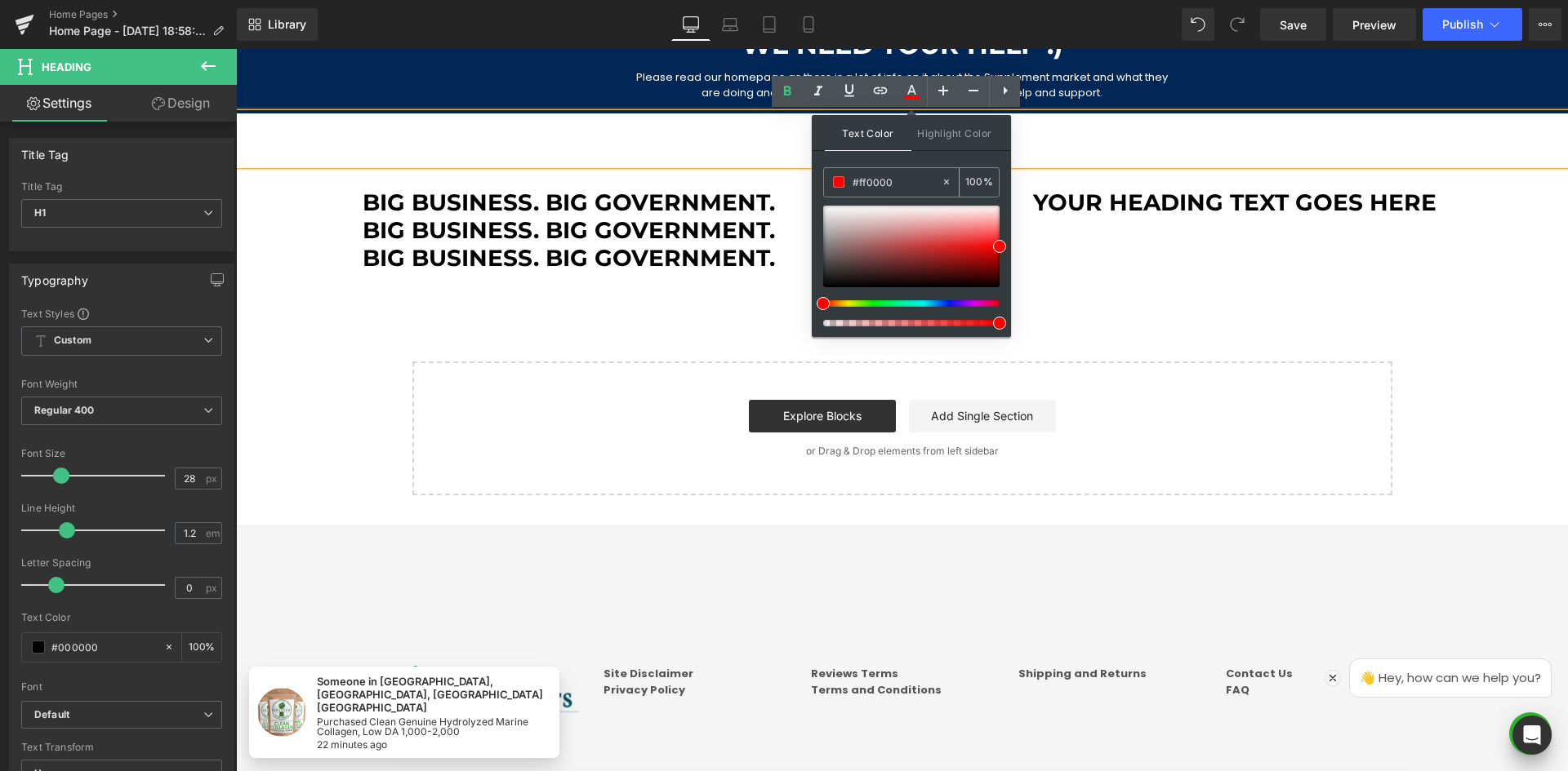
click at [882, 181] on input "#ff0000" at bounding box center [896, 182] width 88 height 18
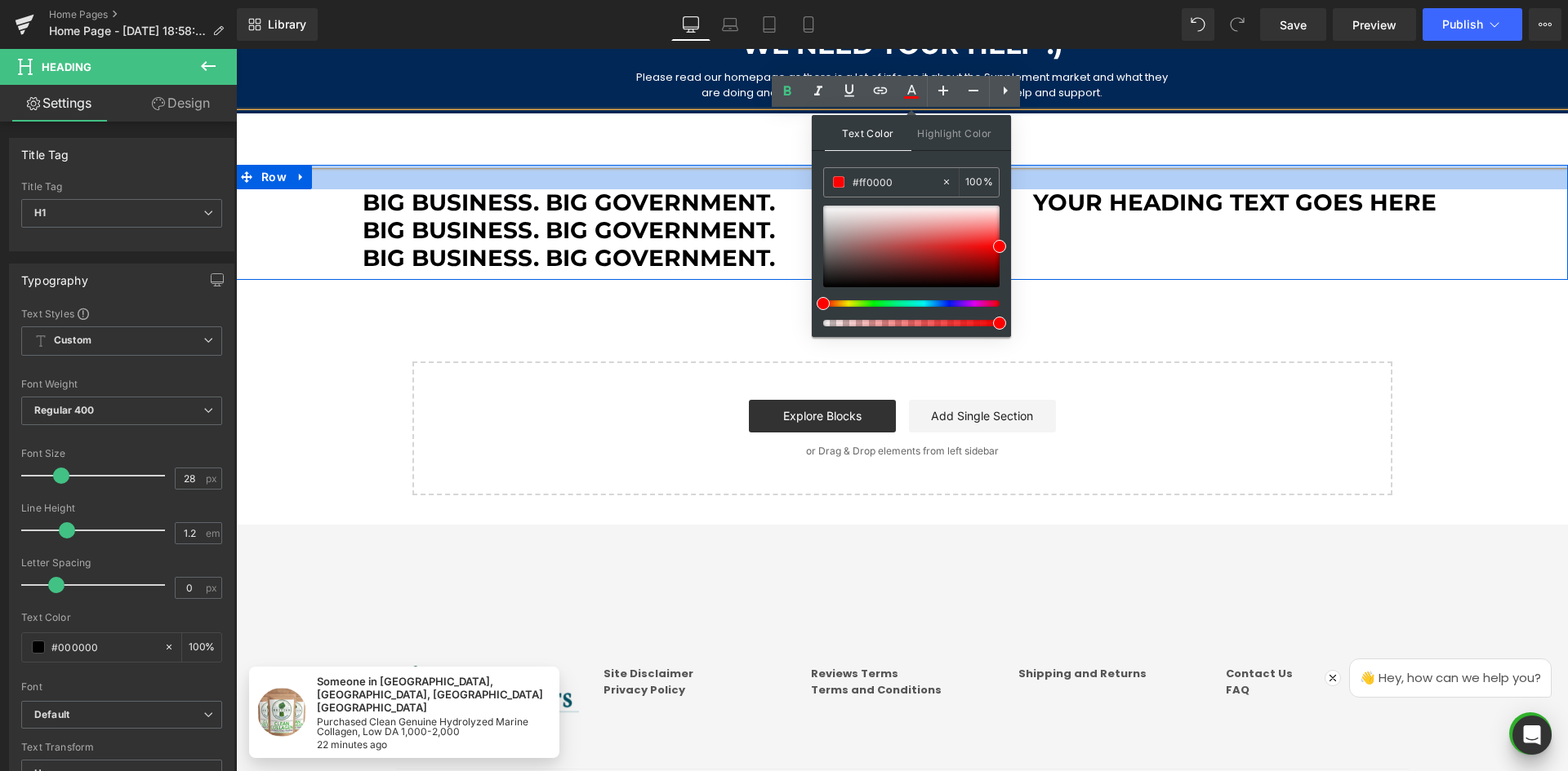
click at [692, 185] on div at bounding box center [902, 176] width 1332 height 24
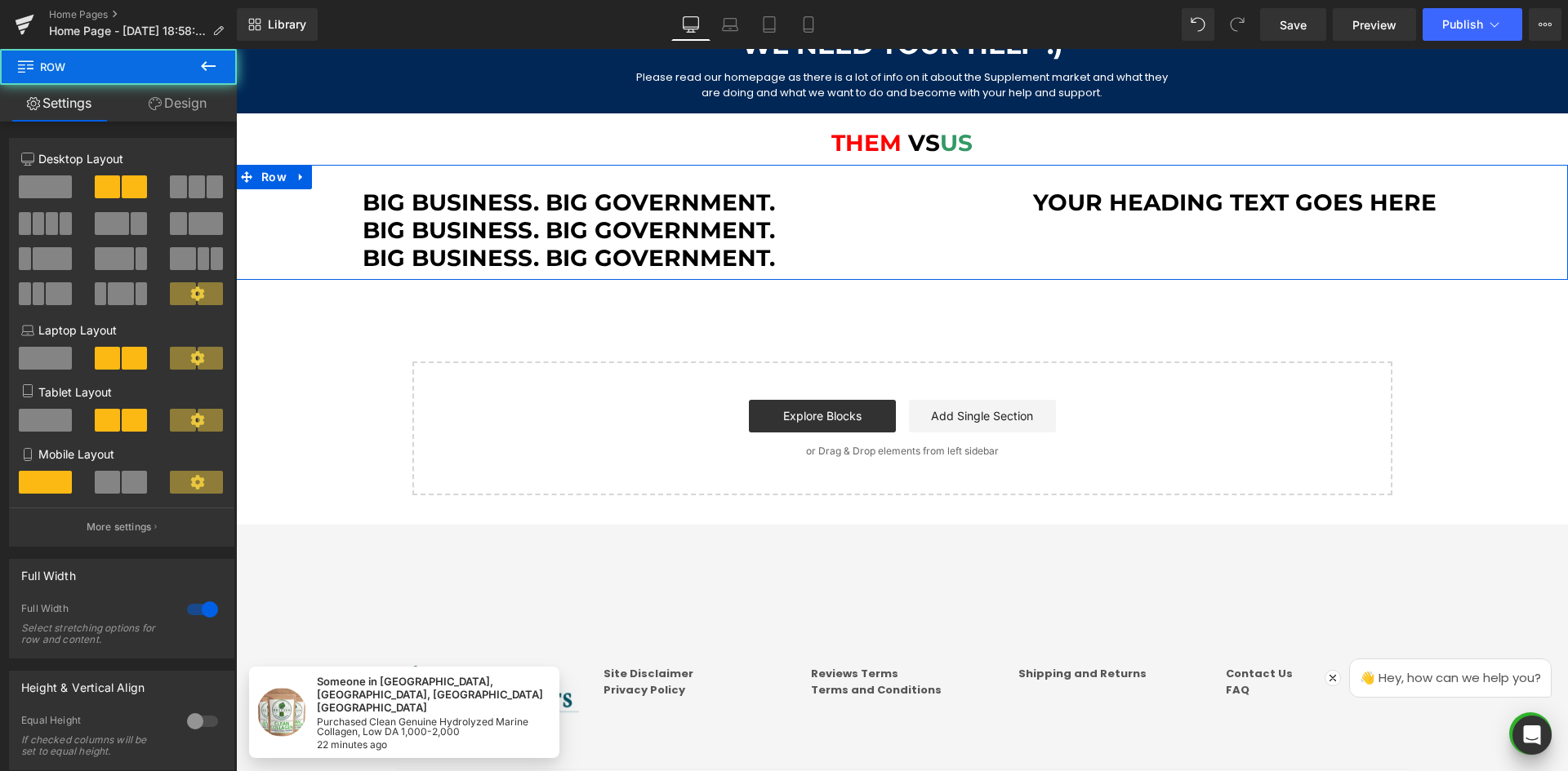
click at [719, 201] on h1 "Big Business. Big Government." at bounding box center [568, 203] width 666 height 27
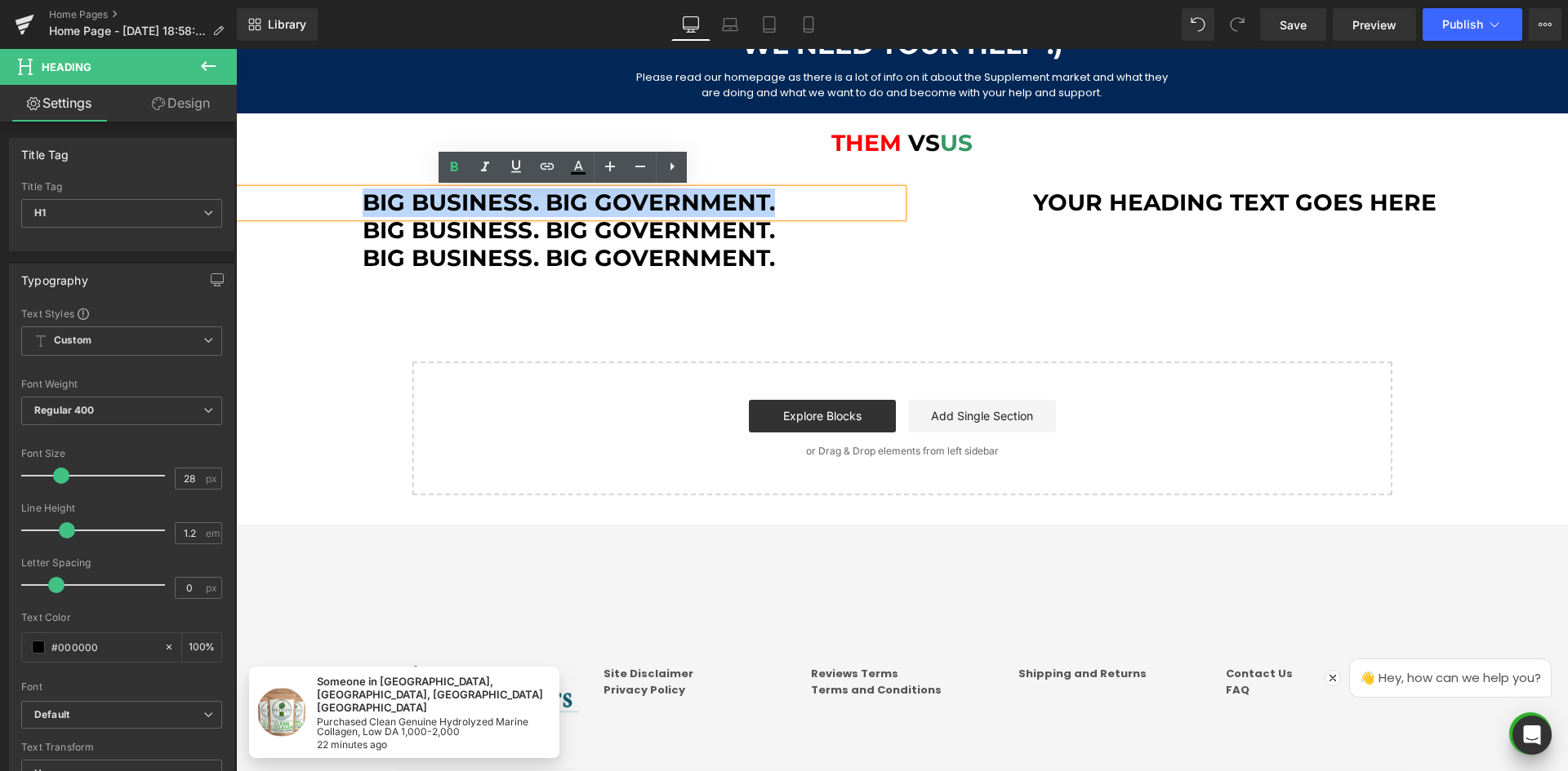
drag, startPoint x: 770, startPoint y: 199, endPoint x: 364, endPoint y: 191, distance: 406.1
click at [364, 191] on h1 "Big Business. Big Government." at bounding box center [568, 203] width 666 height 27
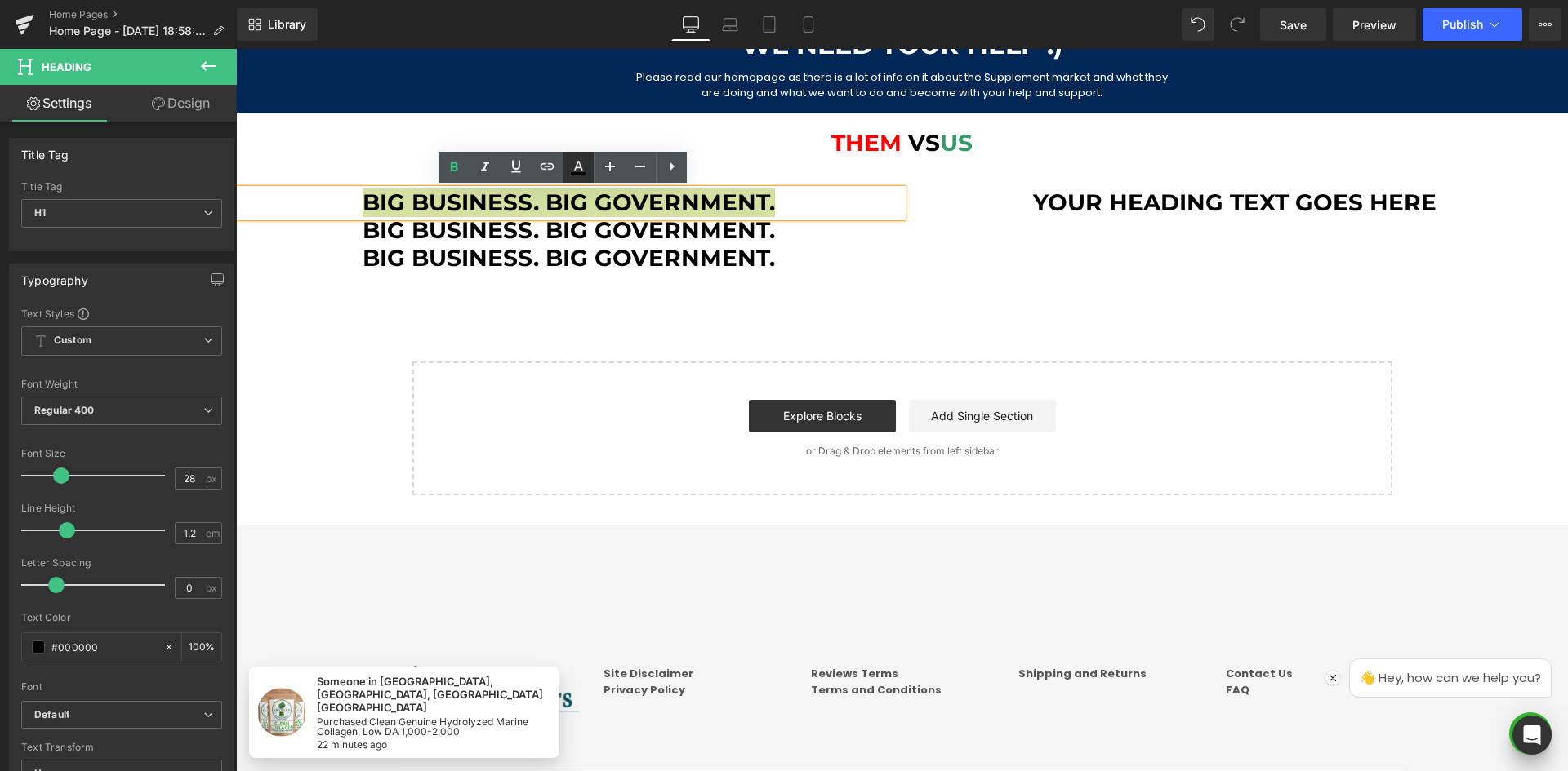
click at [579, 159] on icon at bounding box center [578, 168] width 20 height 19
type input "#000000"
type input "100"
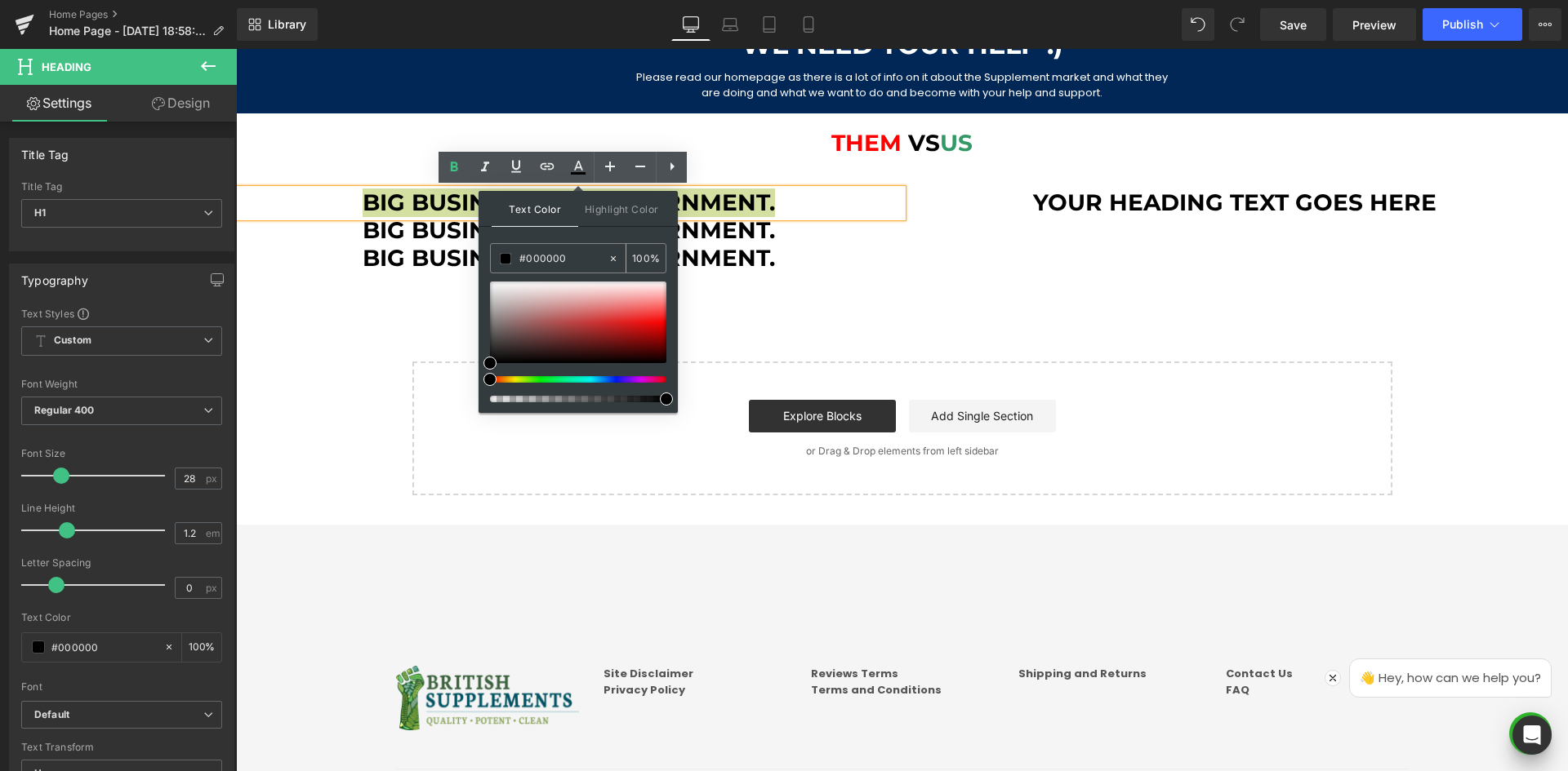
click at [546, 258] on input "#000000" at bounding box center [564, 258] width 88 height 18
paste input "ff"
type input "#ff0000"
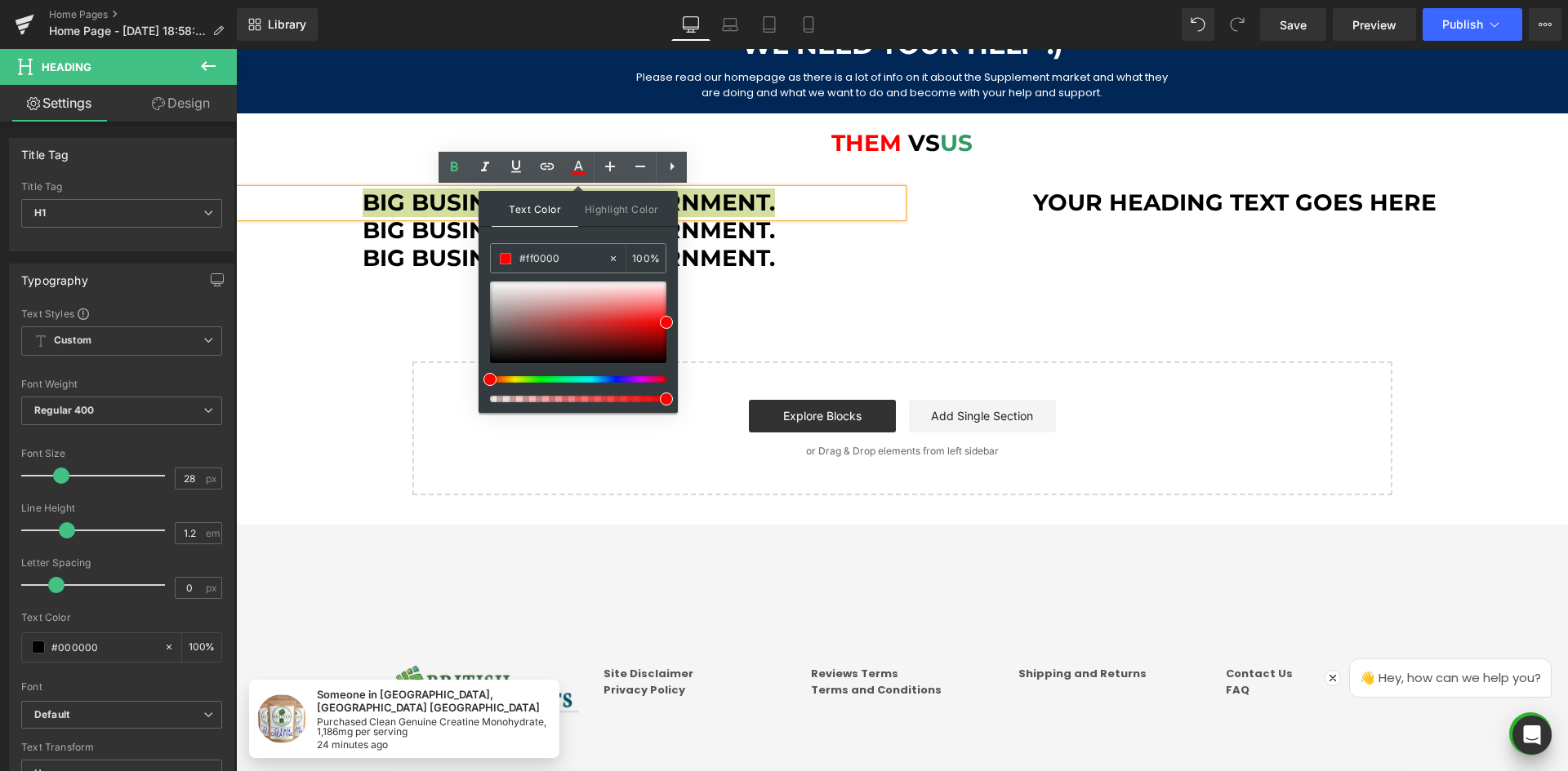
click at [536, 232] on div "Text Color Highlight Color rgba(255, 0, 0, 1) #ff0000 100 % transparent transpa…" at bounding box center [578, 302] width 199 height 222
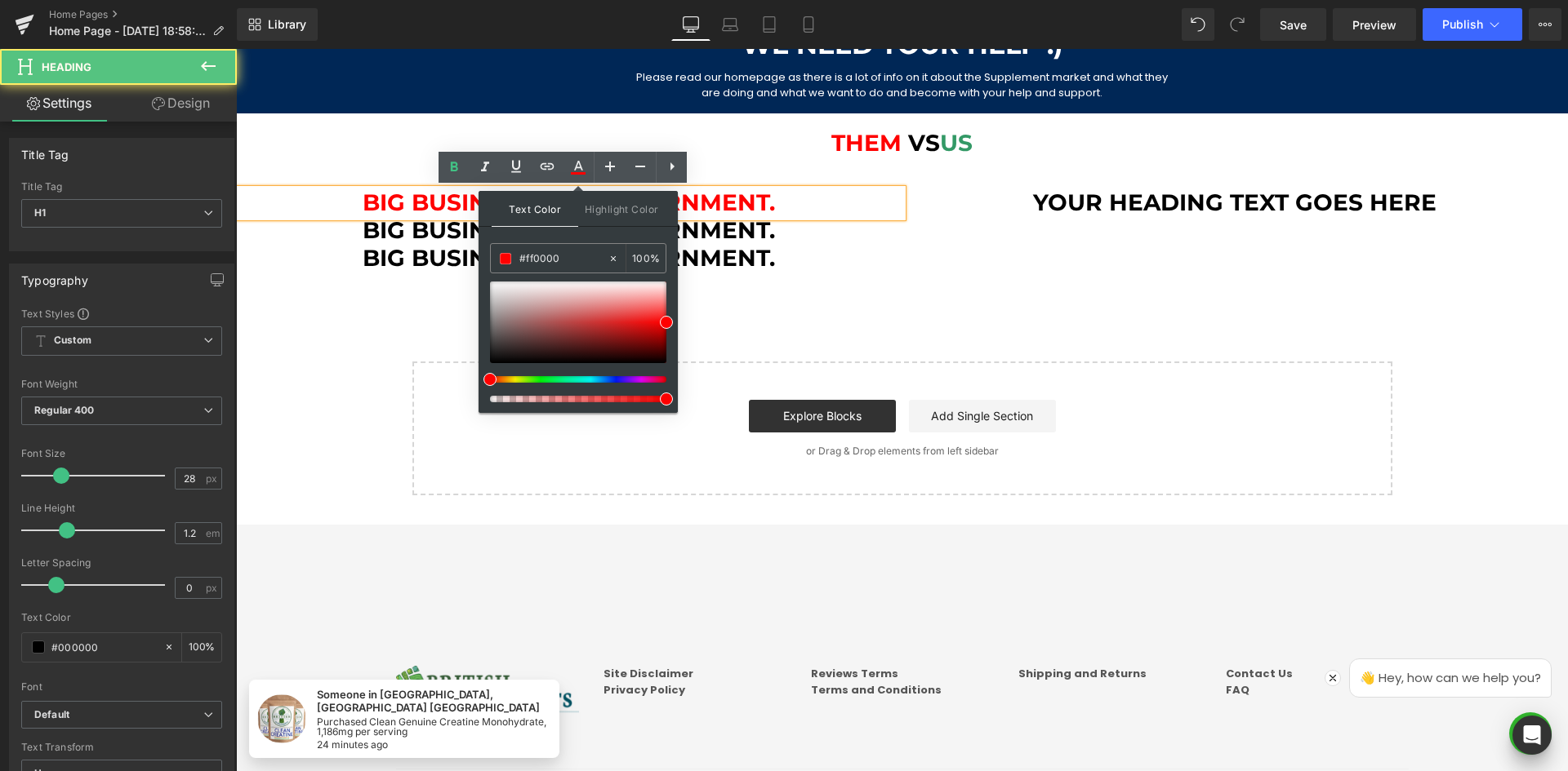
click at [712, 204] on span "Big Business. Big Government." at bounding box center [568, 202] width 412 height 27
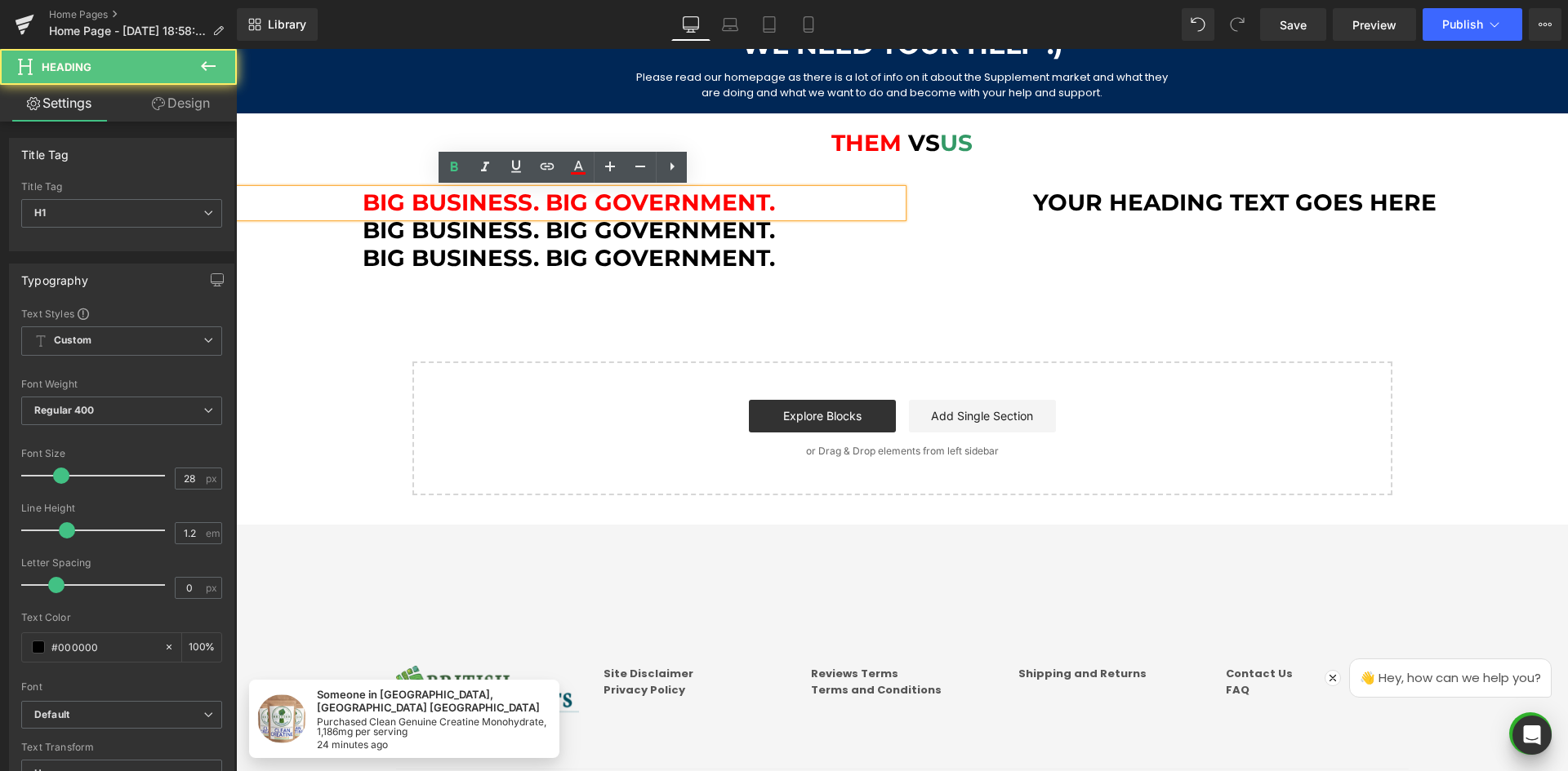
click at [706, 214] on span "Big Business. Big Government." at bounding box center [568, 202] width 412 height 27
click at [403, 189] on div "Big Business. Big Government." at bounding box center [568, 203] width 666 height 27
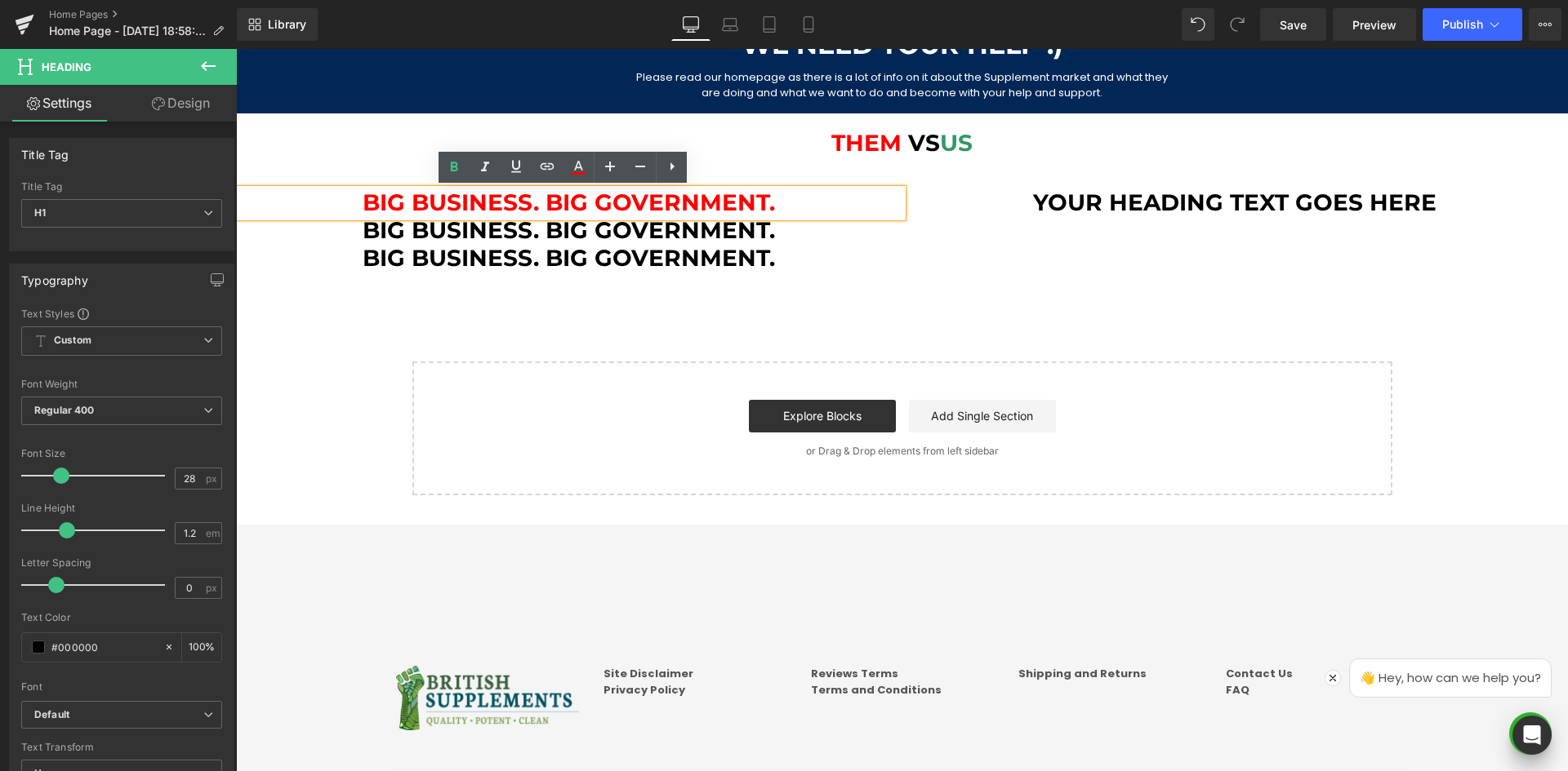
click at [922, 258] on div "Big Business. Big Government. Heading Big Business. Big Government. Heading Big…" at bounding box center [902, 222] width 1332 height 115
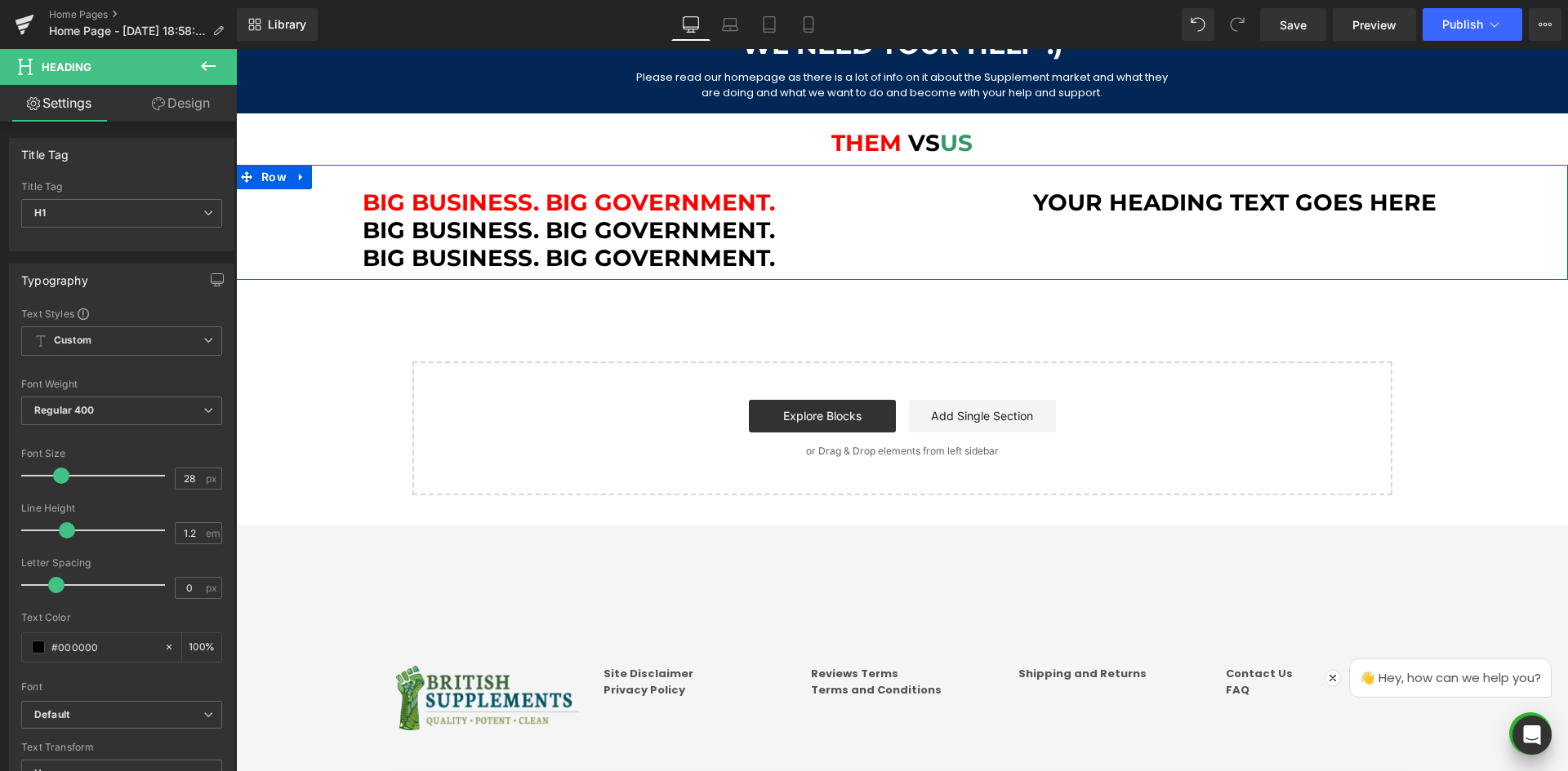
click at [502, 196] on span "Big Business. Big Government." at bounding box center [568, 202] width 412 height 27
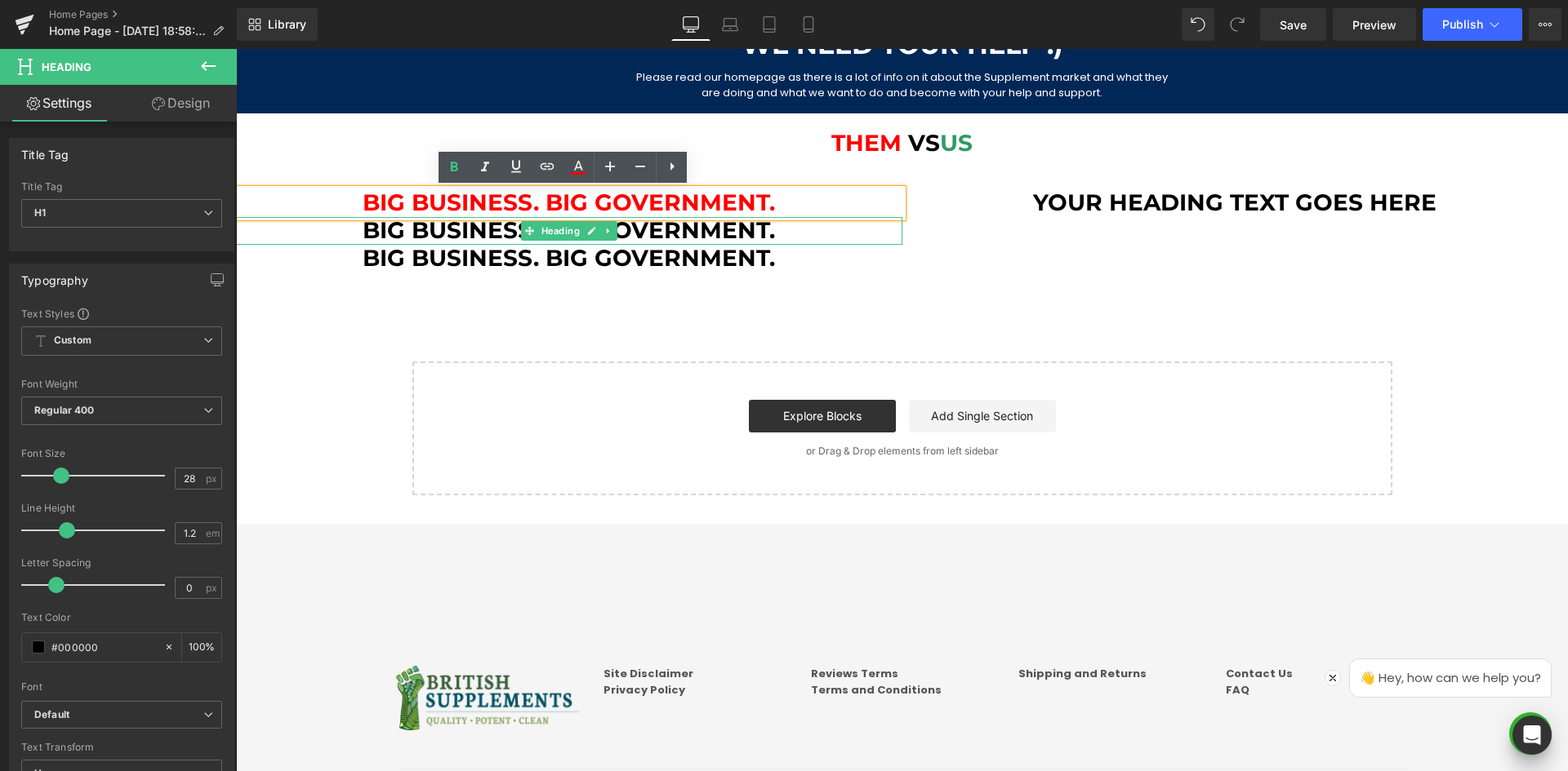
click at [398, 223] on h1 "Big Business. Big Government." at bounding box center [568, 231] width 666 height 27
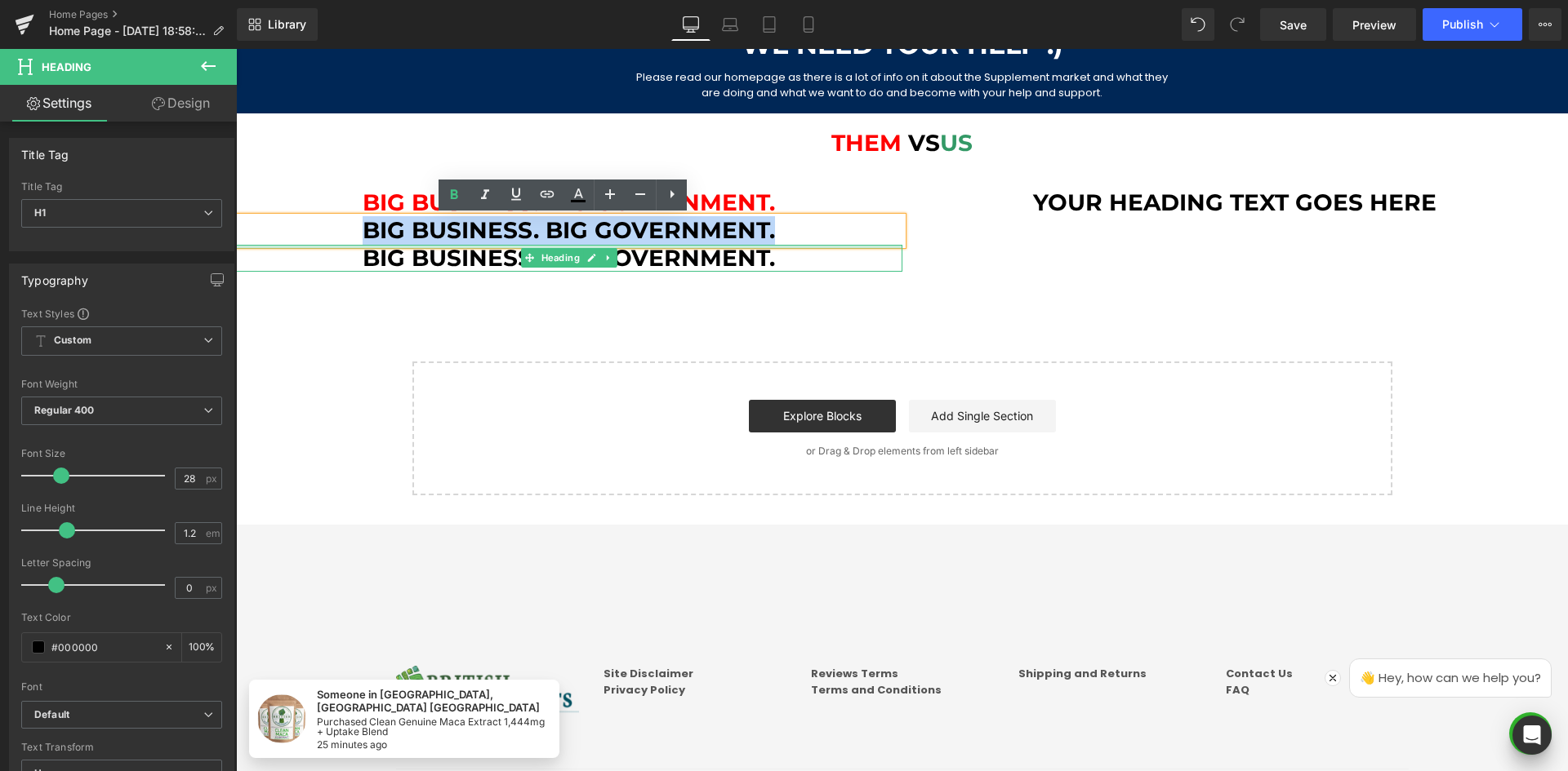
drag, startPoint x: 576, startPoint y: 244, endPoint x: 771, endPoint y: 246, distance: 195.0
click at [771, 246] on div "Big Business. Big Government. Heading Big Business. Big Government. Heading Big…" at bounding box center [568, 230] width 666 height 83
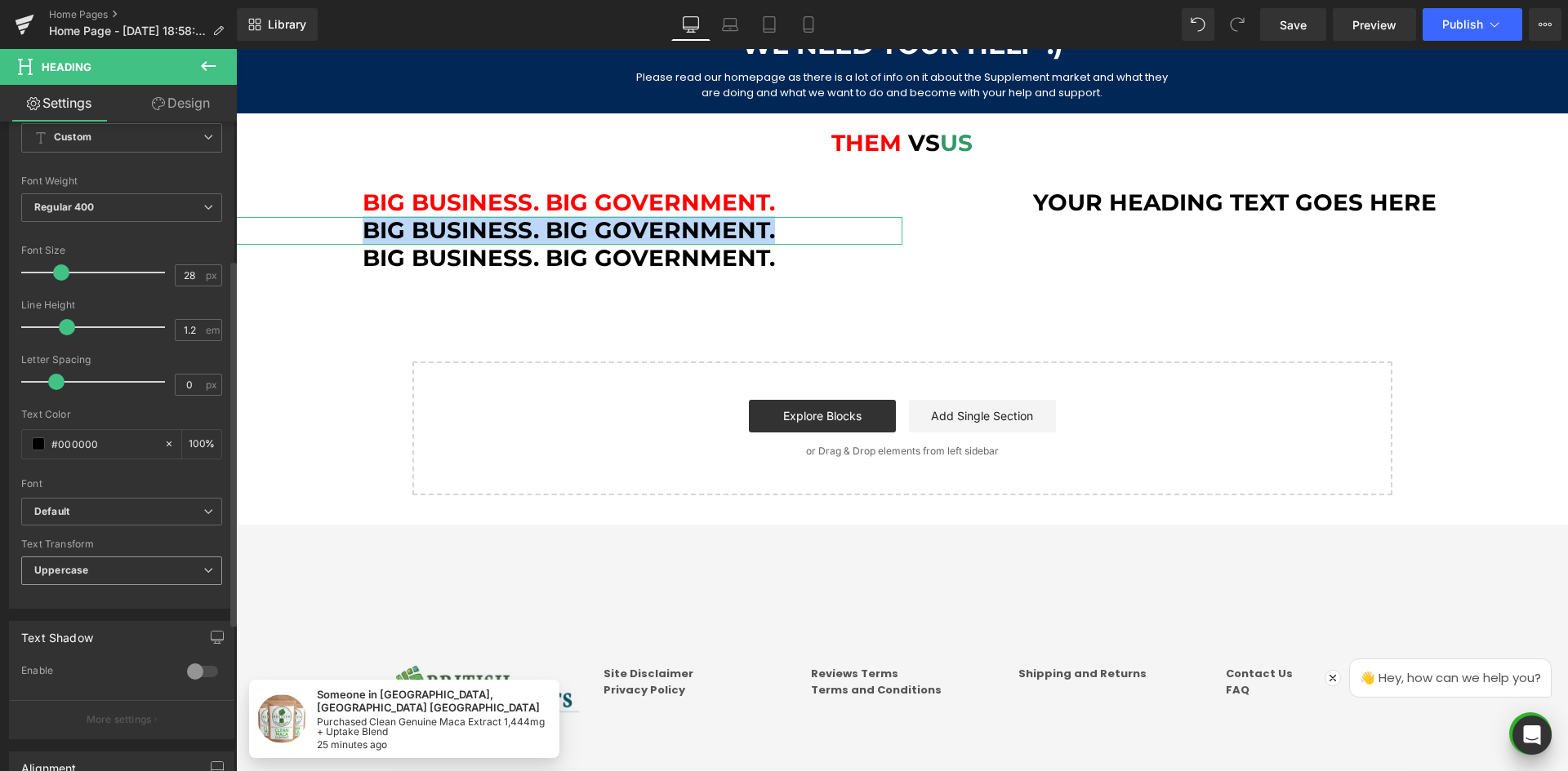
scroll to position [245, 0]
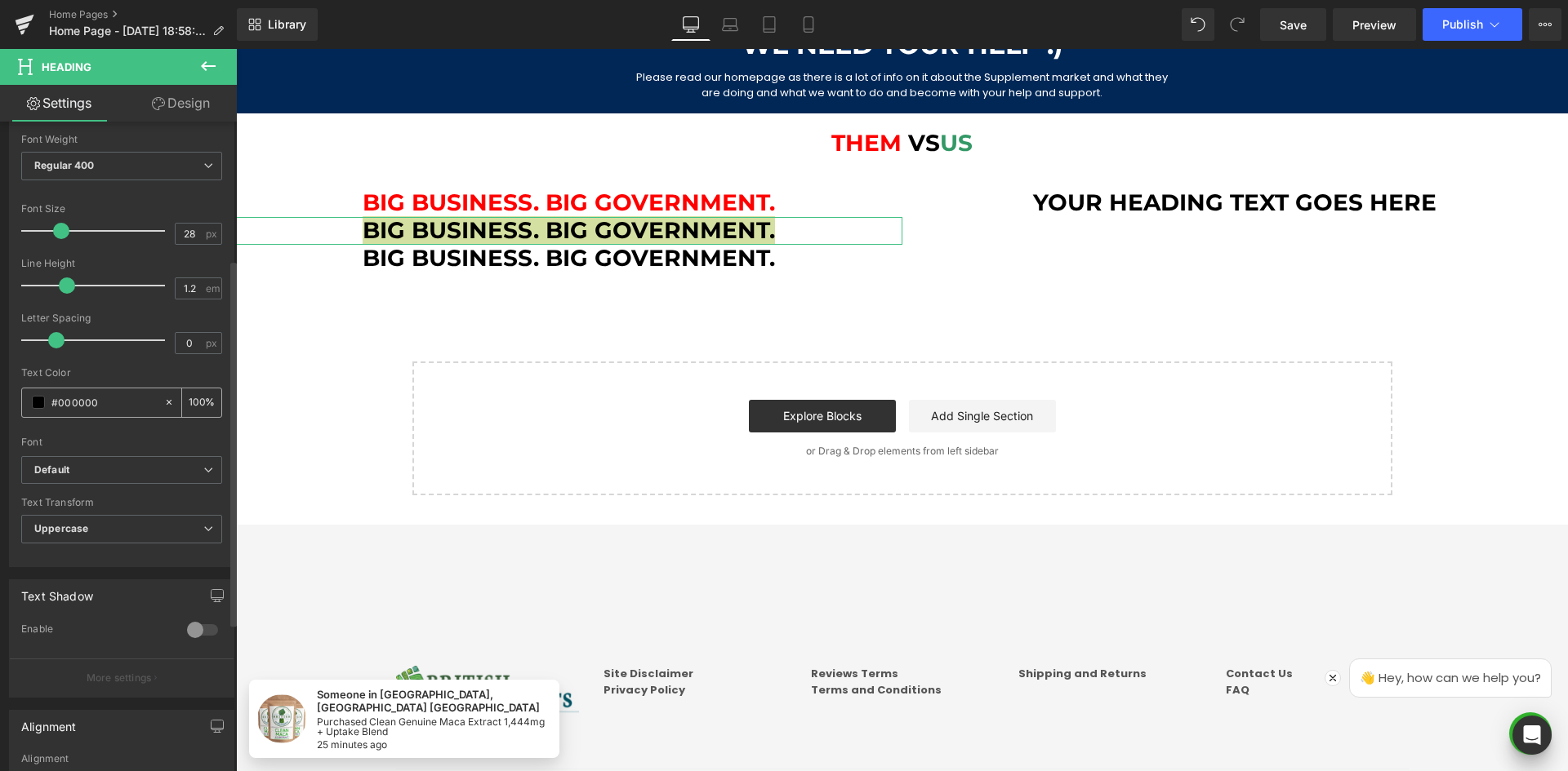
click at [83, 414] on div "#000000" at bounding box center [93, 403] width 141 height 28
click at [88, 405] on input "#000000" at bounding box center [103, 403] width 104 height 18
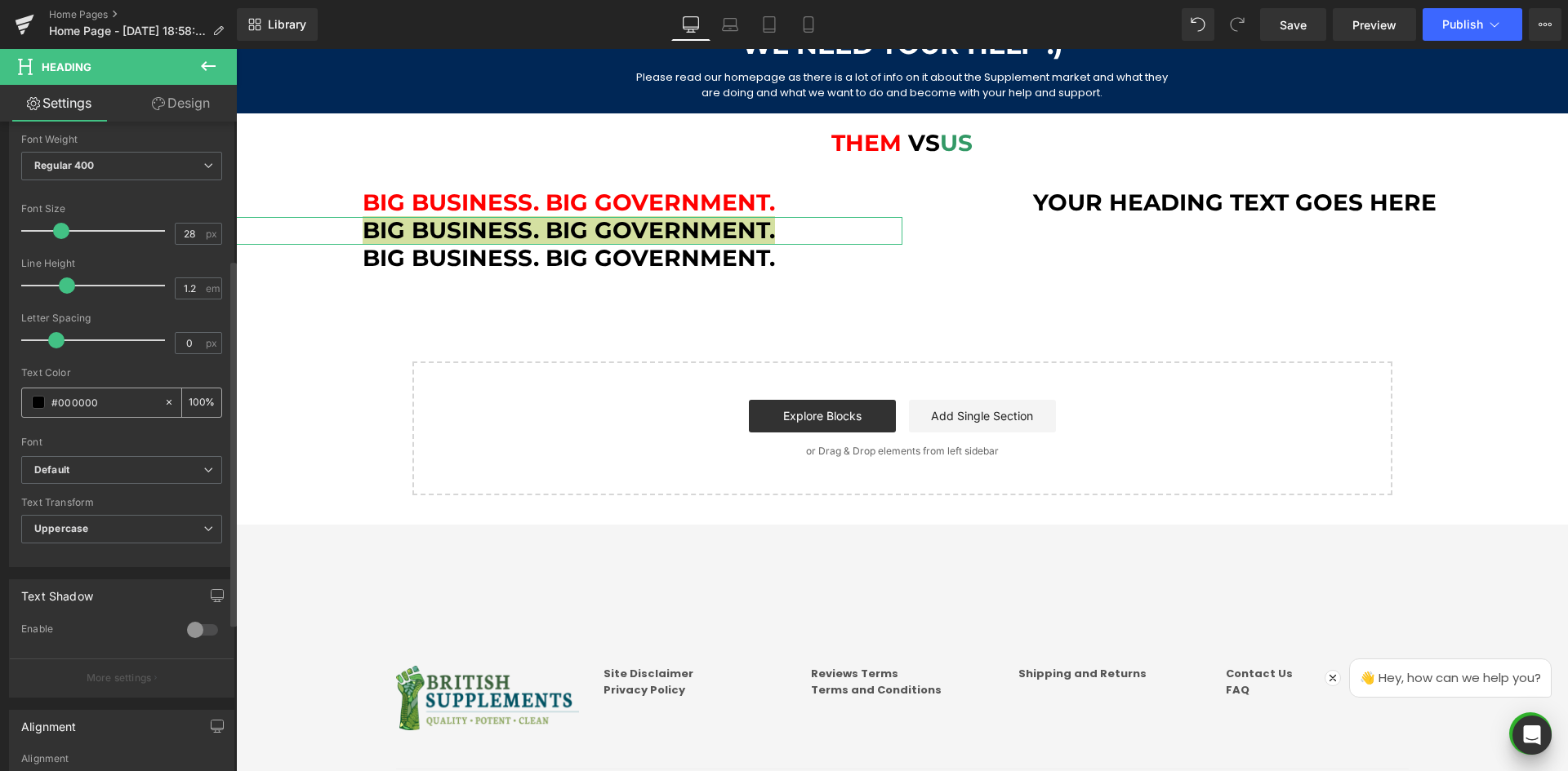
paste input "ff"
type input "#ff0000"
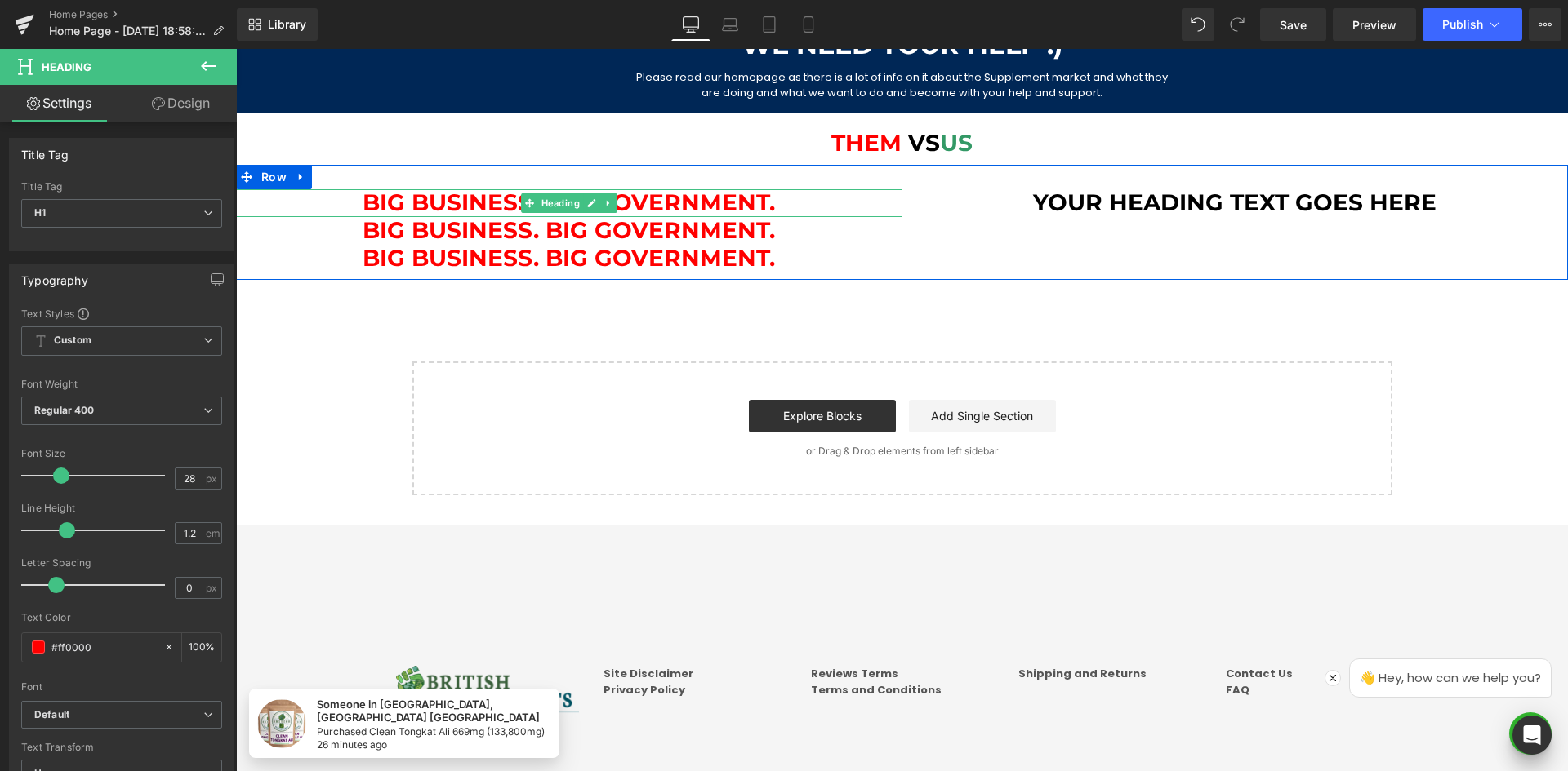
click at [641, 203] on span "Big Business. Big Government." at bounding box center [568, 202] width 412 height 27
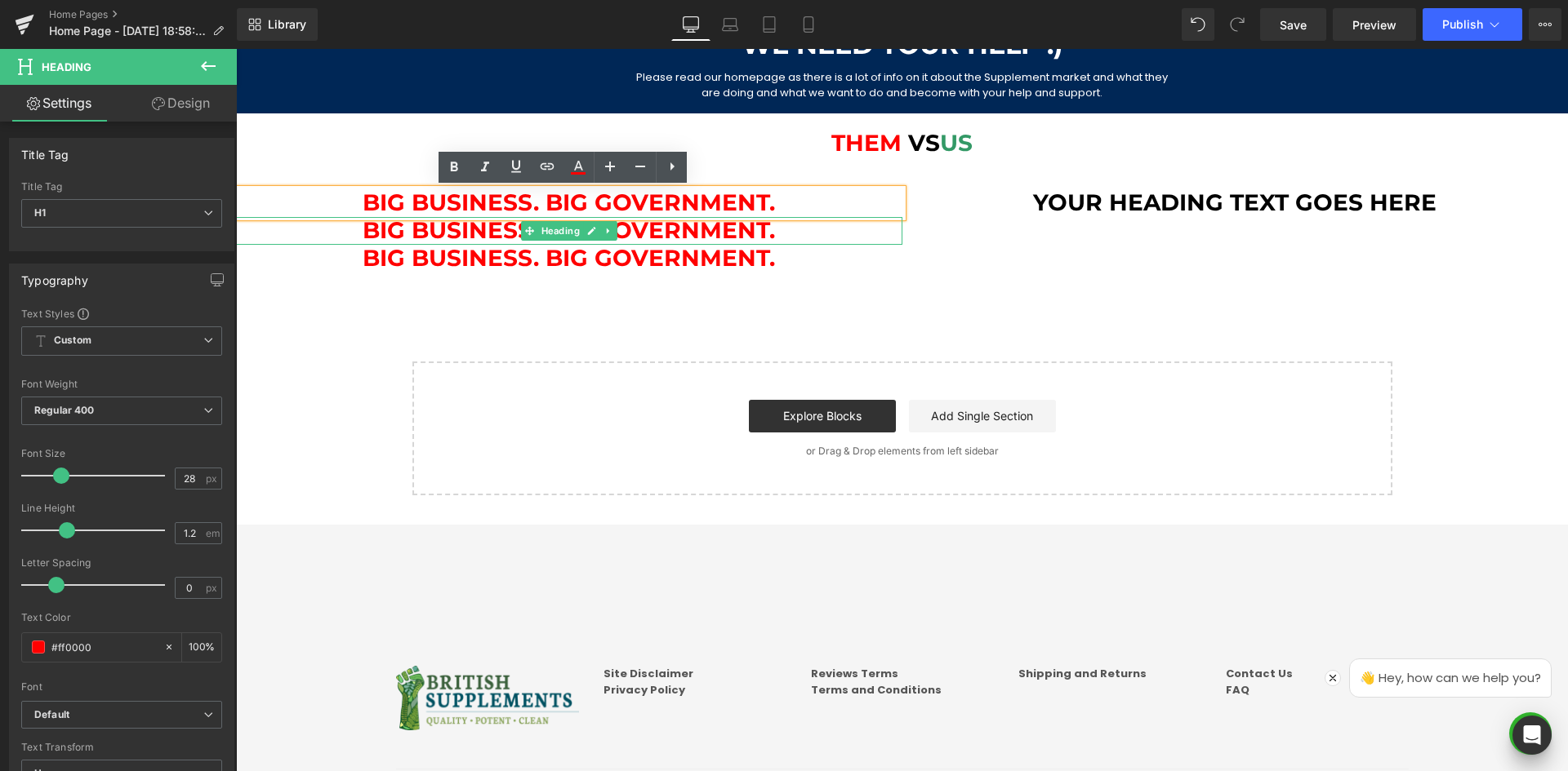
drag, startPoint x: 516, startPoint y: 236, endPoint x: 463, endPoint y: 235, distance: 53.0
click at [521, 236] on span at bounding box center [529, 231] width 18 height 19
click at [463, 235] on h1 "Big Business. Big Government." at bounding box center [568, 231] width 666 height 27
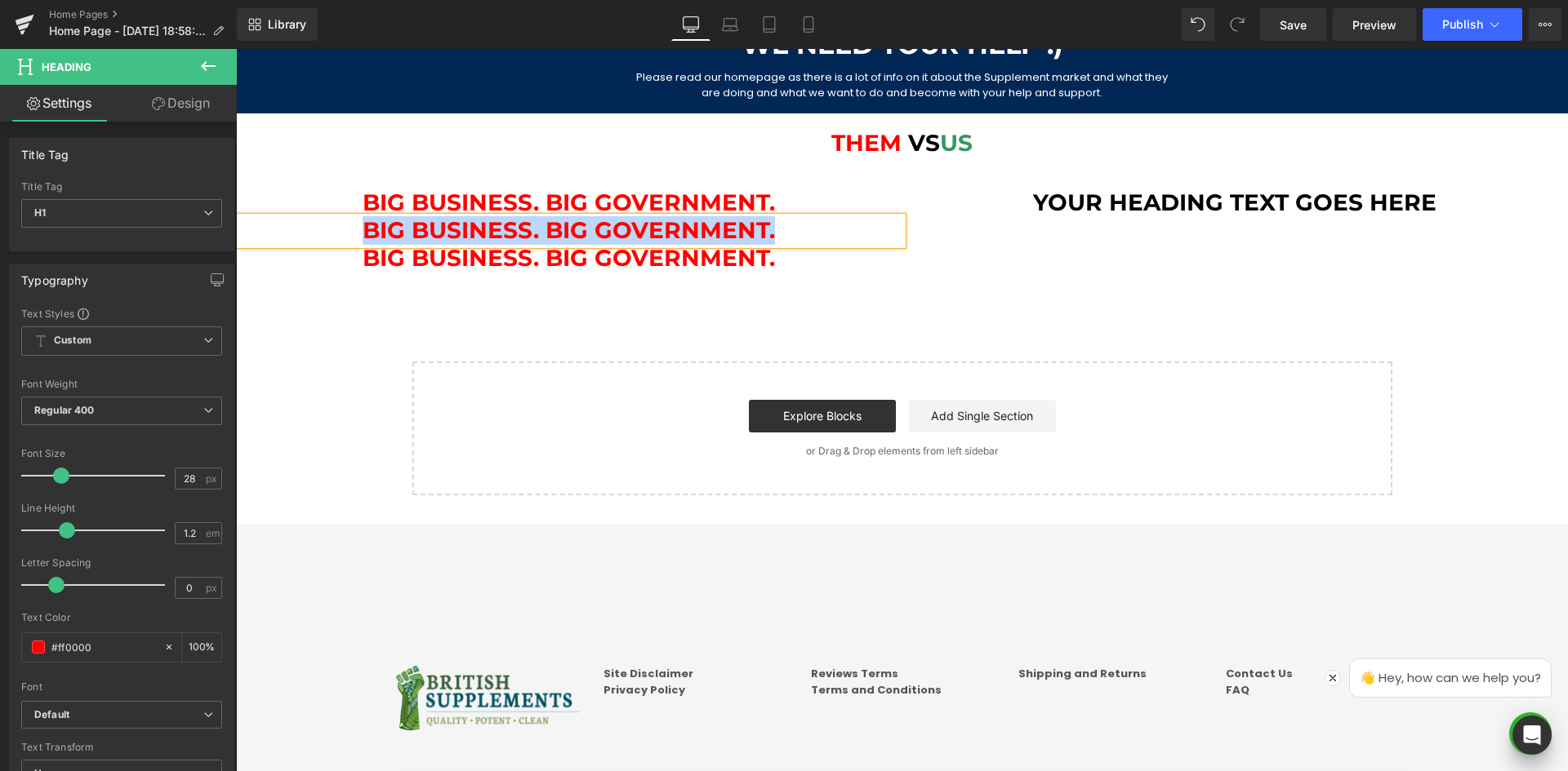
paste div
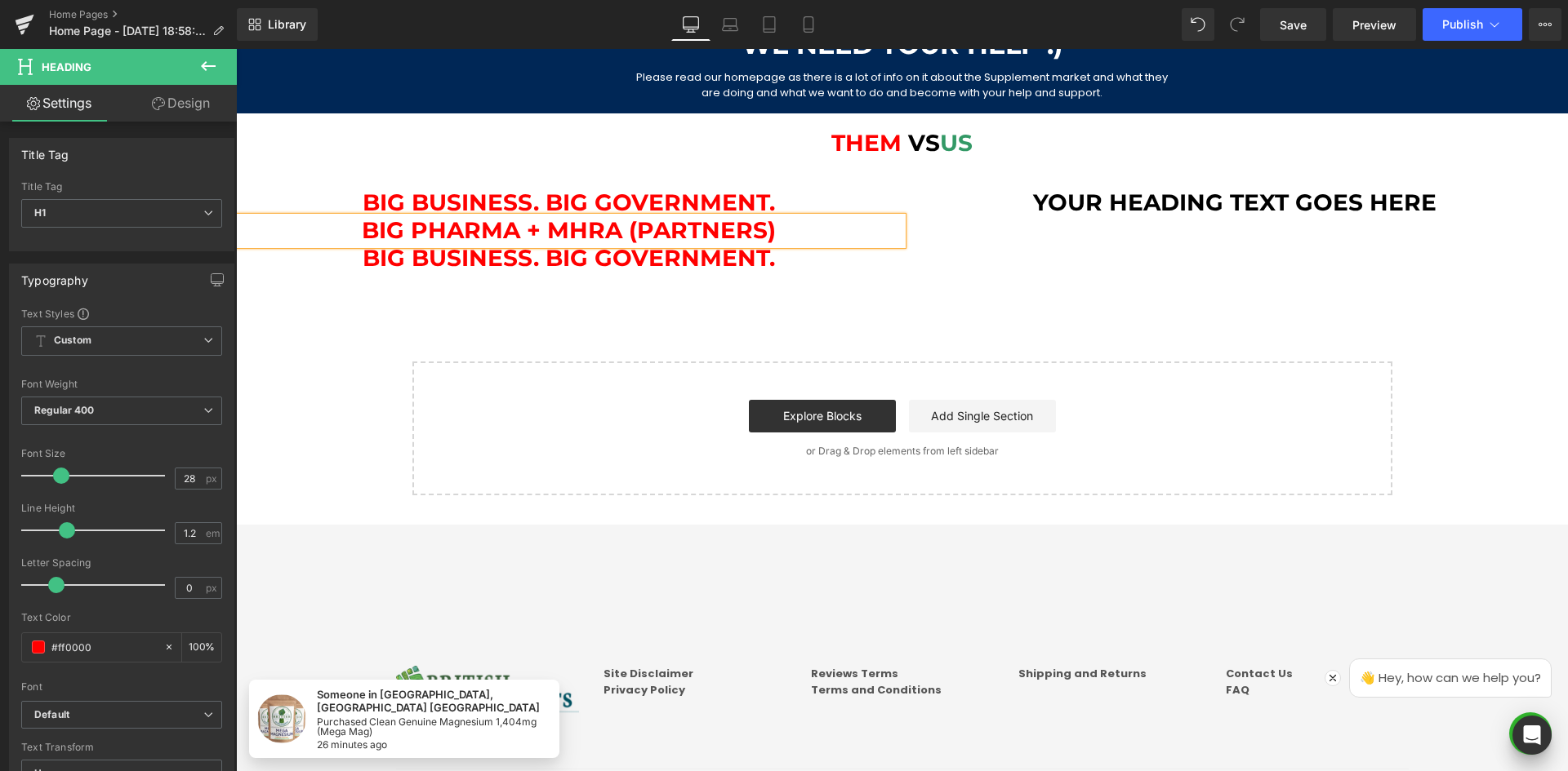
click at [601, 264] on li at bounding box center [609, 258] width 18 height 19
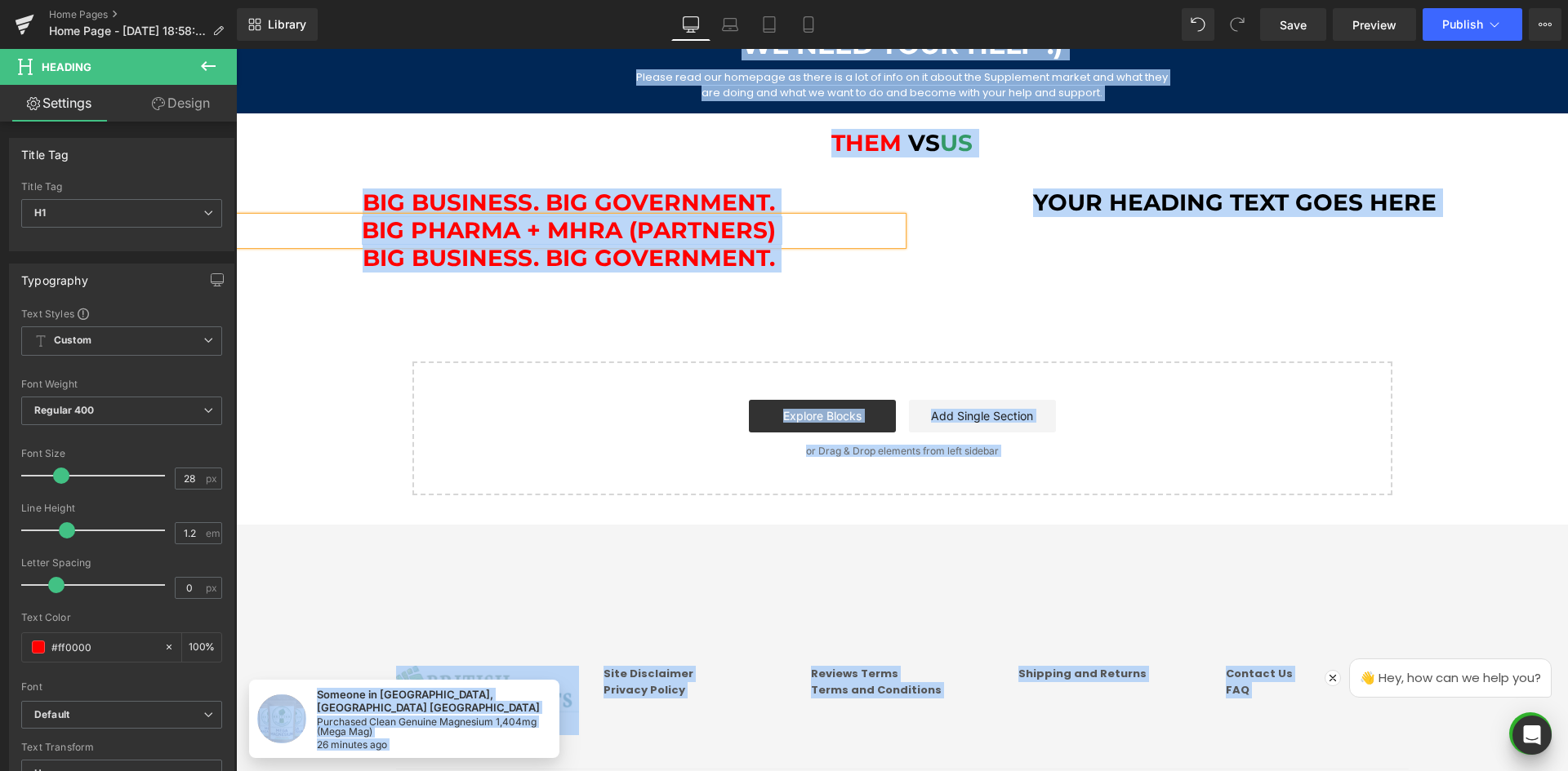
click at [736, 243] on h1 "Big Pharma + MHRA (partners)" at bounding box center [568, 231] width 666 height 27
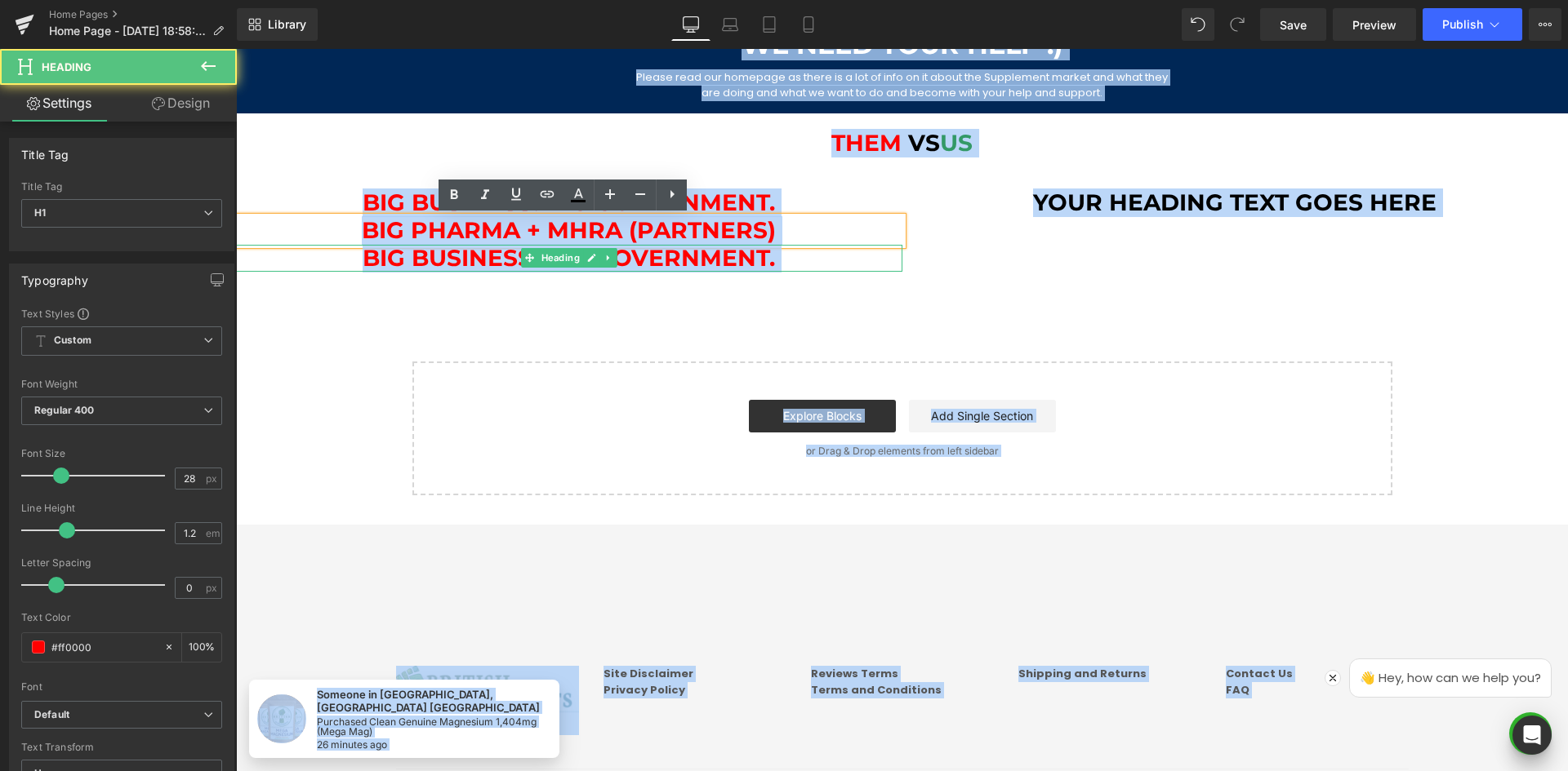
click at [738, 261] on h1 "Big Business. Big Government." at bounding box center [568, 258] width 666 height 27
click at [779, 262] on h1 "Big Business. Big Government." at bounding box center [568, 258] width 666 height 27
click at [833, 269] on h1 "Big Business. Big Government." at bounding box center [568, 258] width 666 height 27
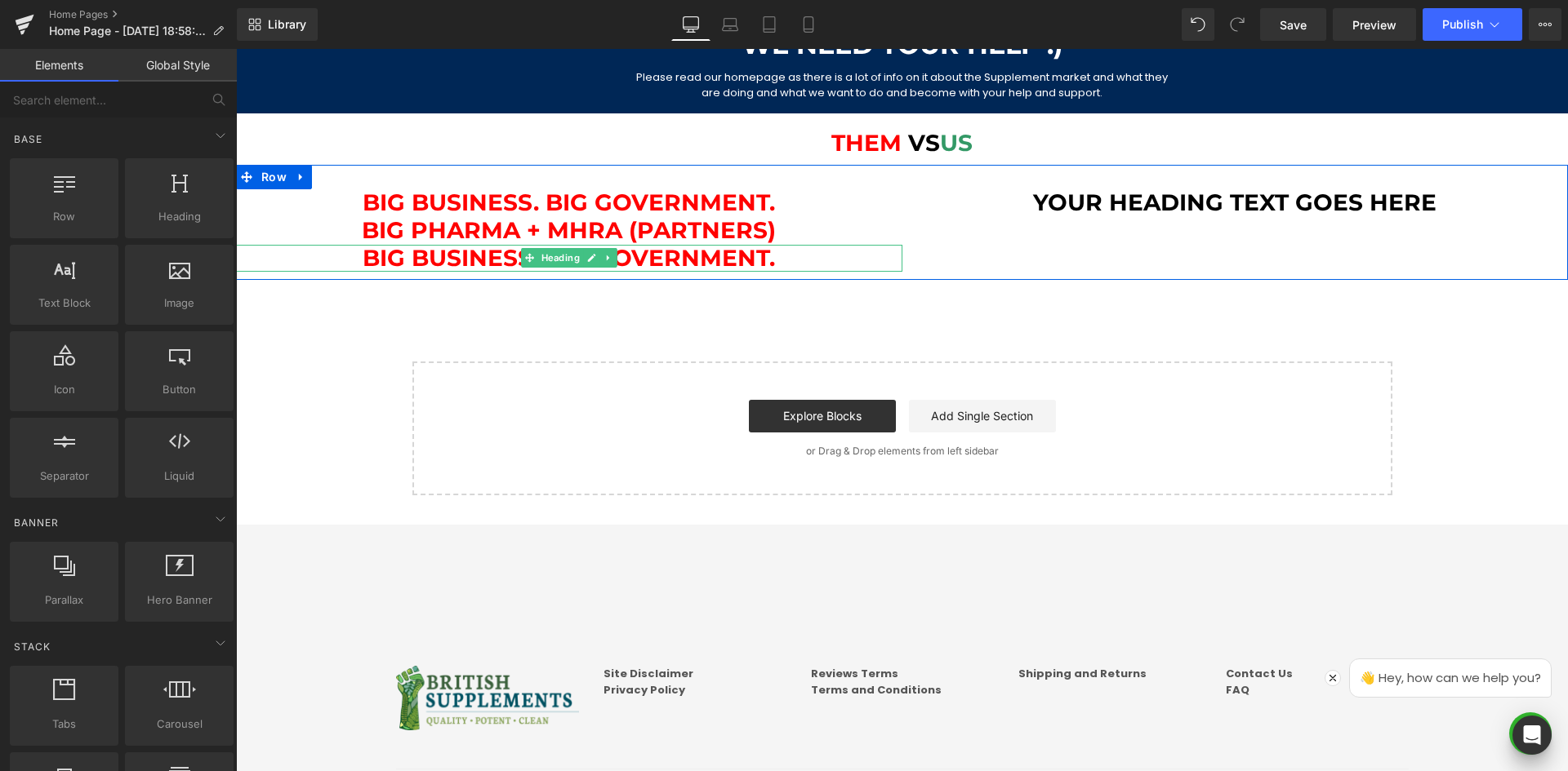
click at [789, 262] on h1 "Big Business. Big Government." at bounding box center [568, 258] width 666 height 27
click at [757, 258] on h1 "Big Business. Big Government." at bounding box center [568, 258] width 666 height 27
click at [729, 255] on h1 "Big Business. Big Government." at bounding box center [568, 258] width 666 height 27
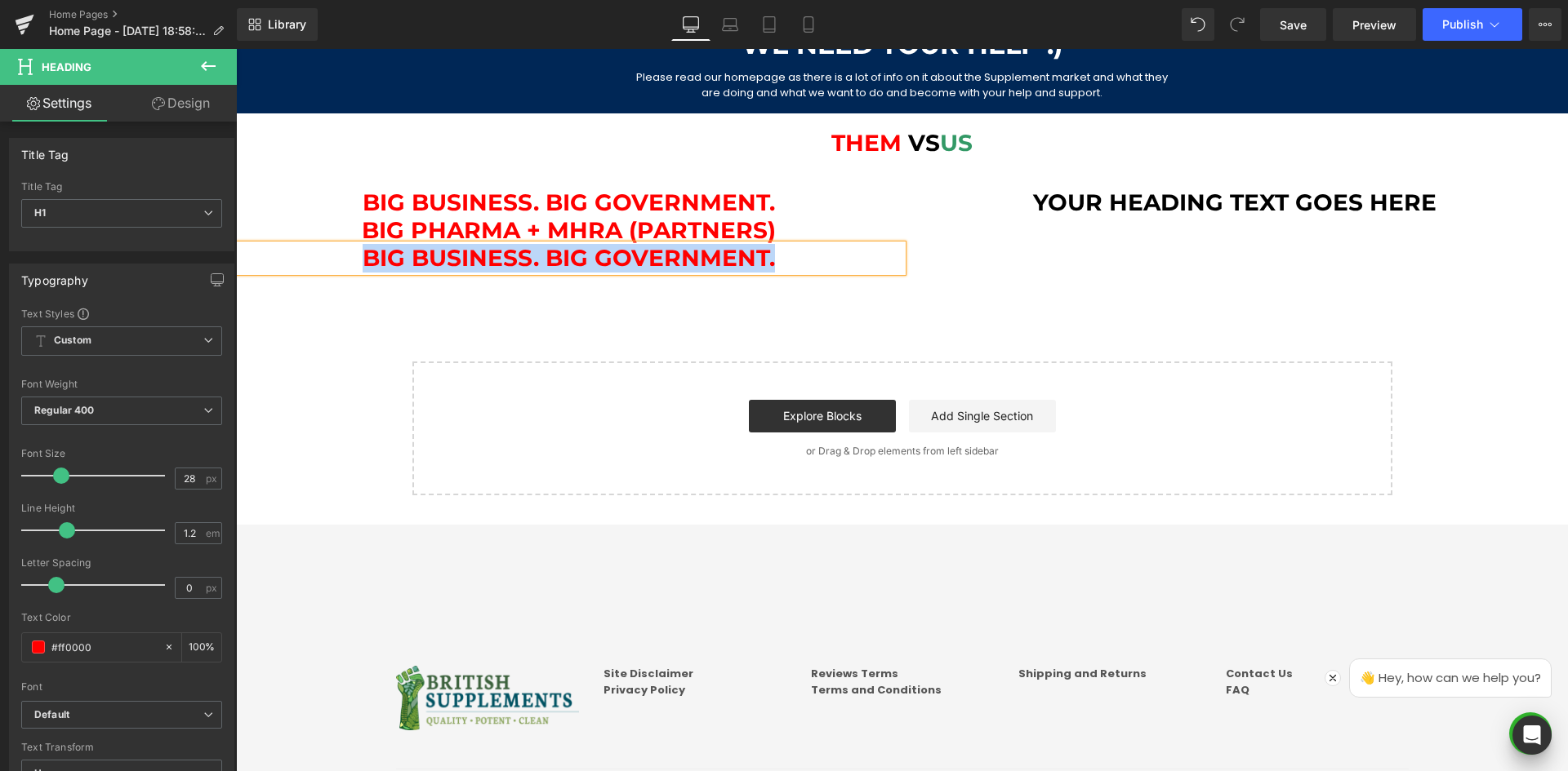
paste div
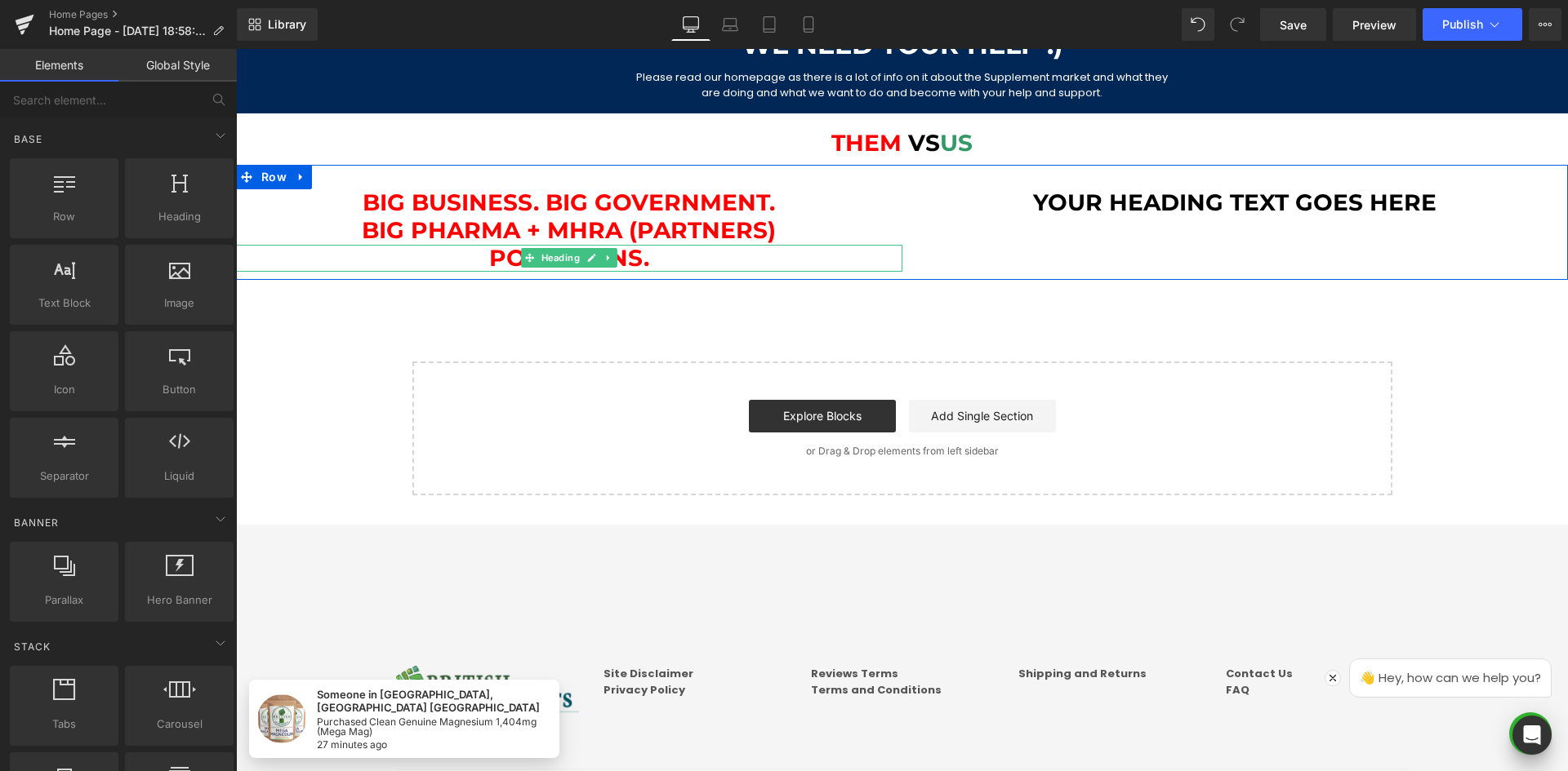
click at [494, 259] on h1 "Politicians." at bounding box center [568, 258] width 666 height 27
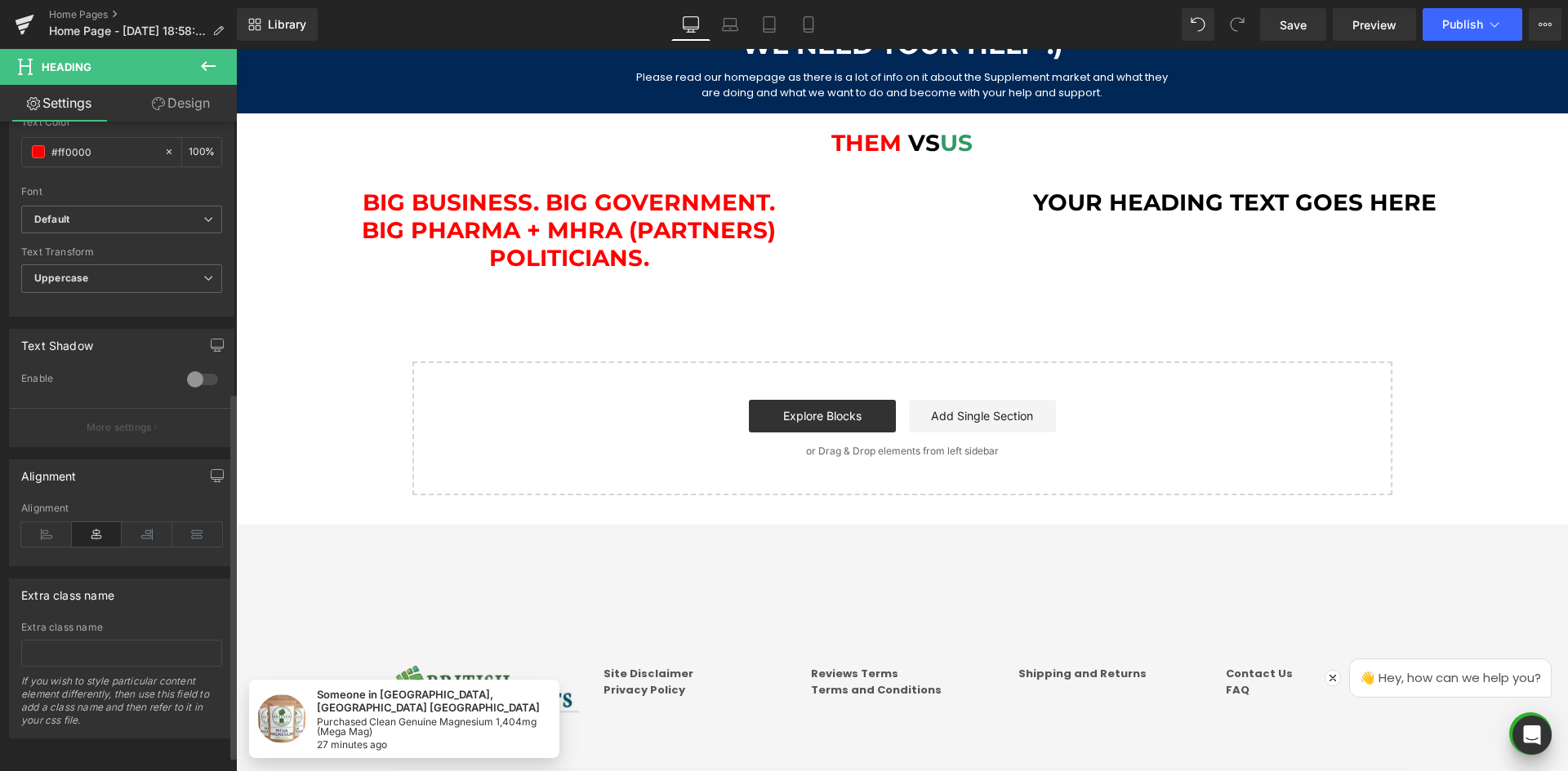
scroll to position [509, 0]
click at [153, 526] on icon at bounding box center [147, 533] width 51 height 24
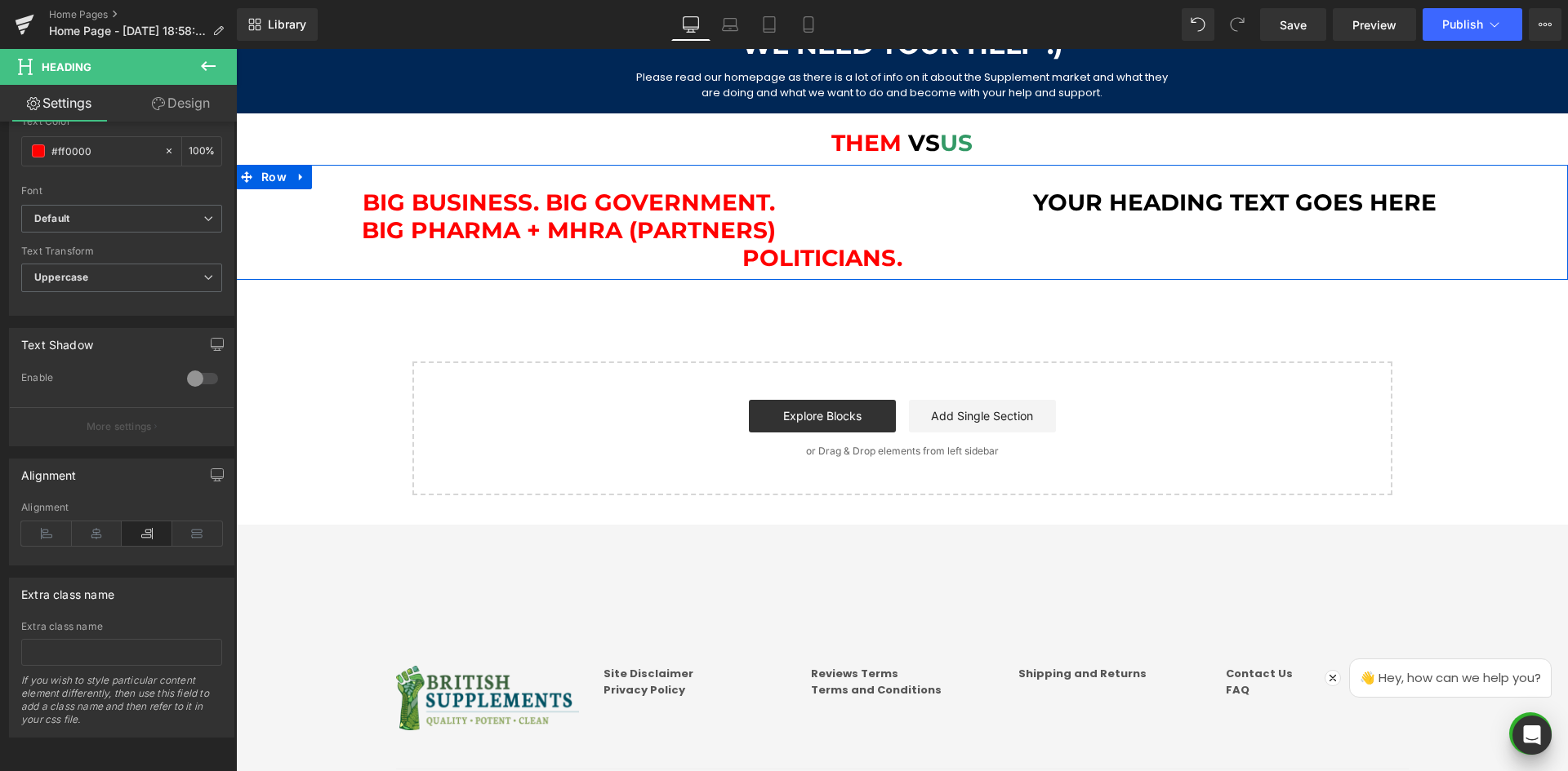
click at [741, 207] on span "Big Business. Big Government." at bounding box center [568, 202] width 412 height 27
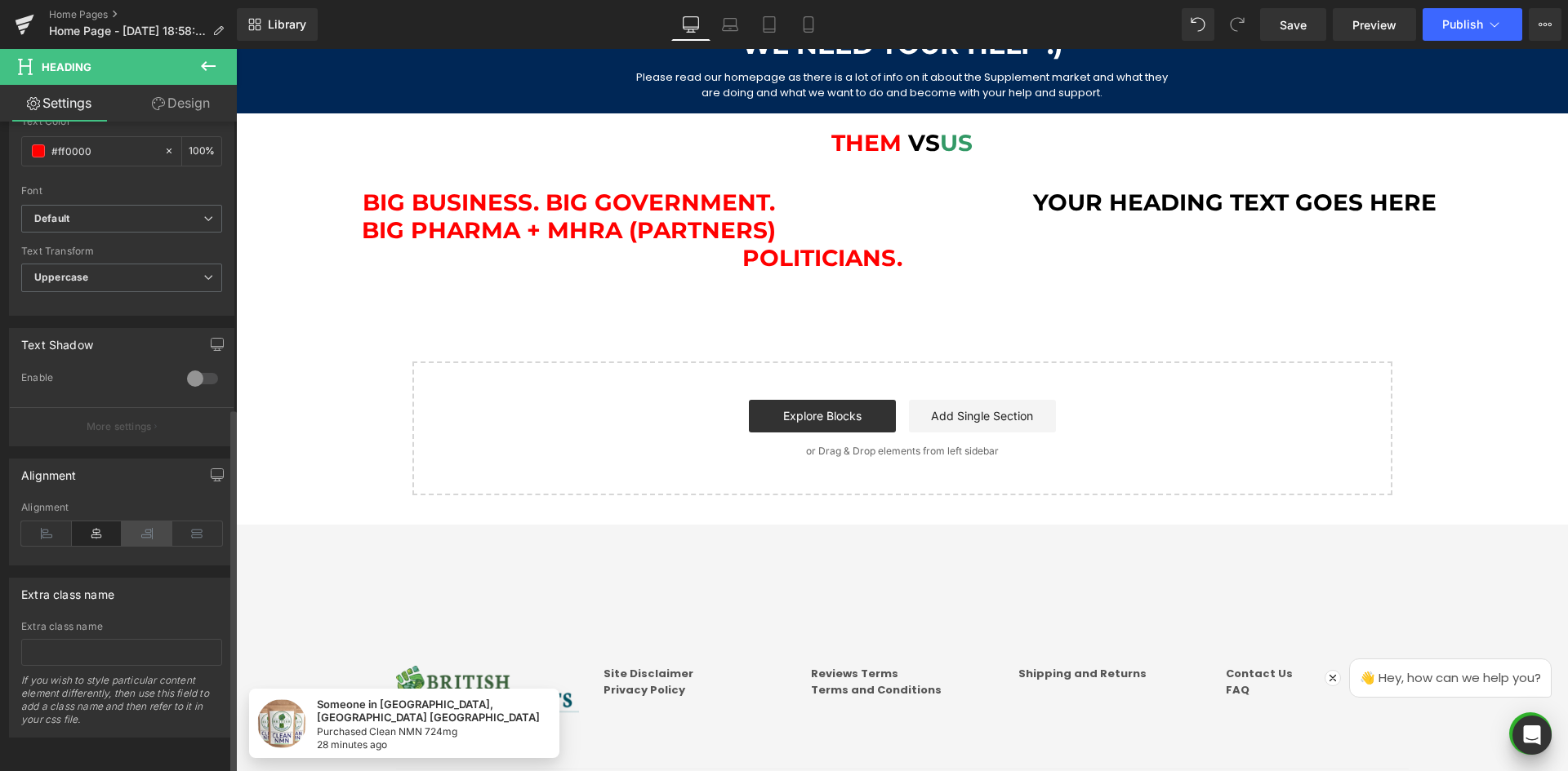
click at [149, 521] on icon at bounding box center [147, 533] width 51 height 24
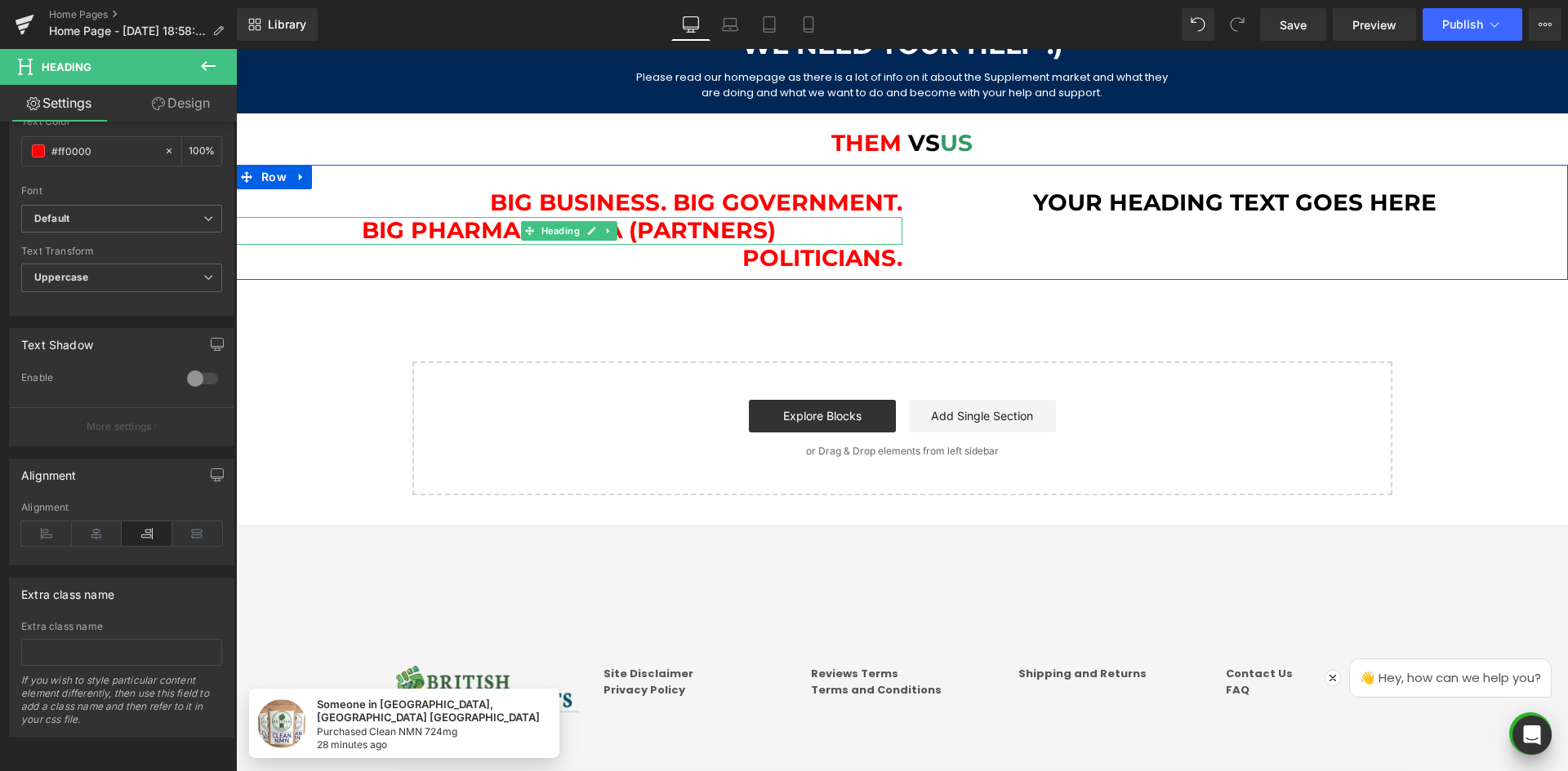
click at [650, 223] on h1 "Big Pharma + MHRA (partners)" at bounding box center [568, 231] width 666 height 27
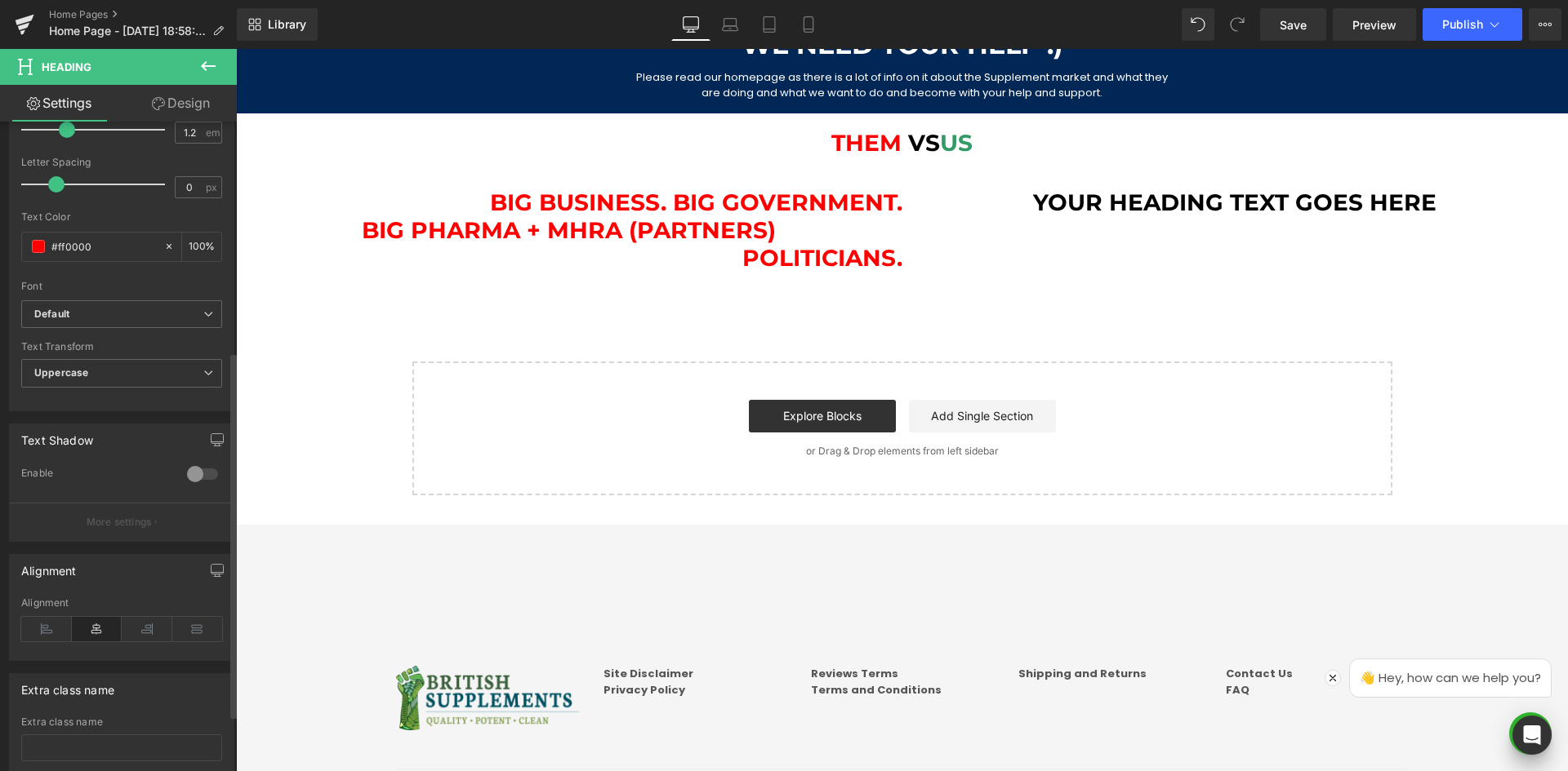
scroll to position [408, 0]
click at [147, 612] on icon at bounding box center [147, 622] width 51 height 24
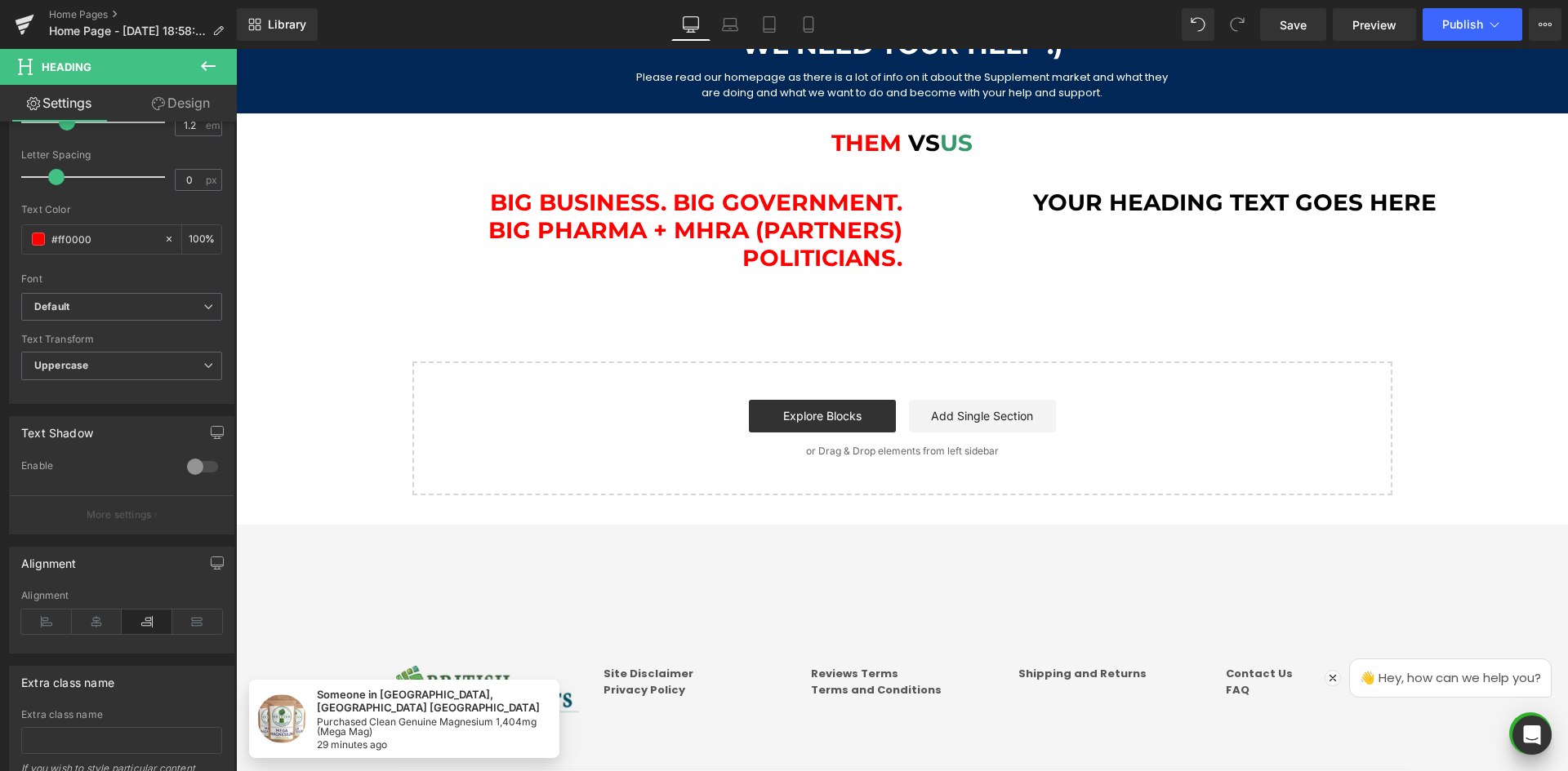
click at [1126, 206] on h1 "Your heading text goes here" at bounding box center [1235, 203] width 666 height 27
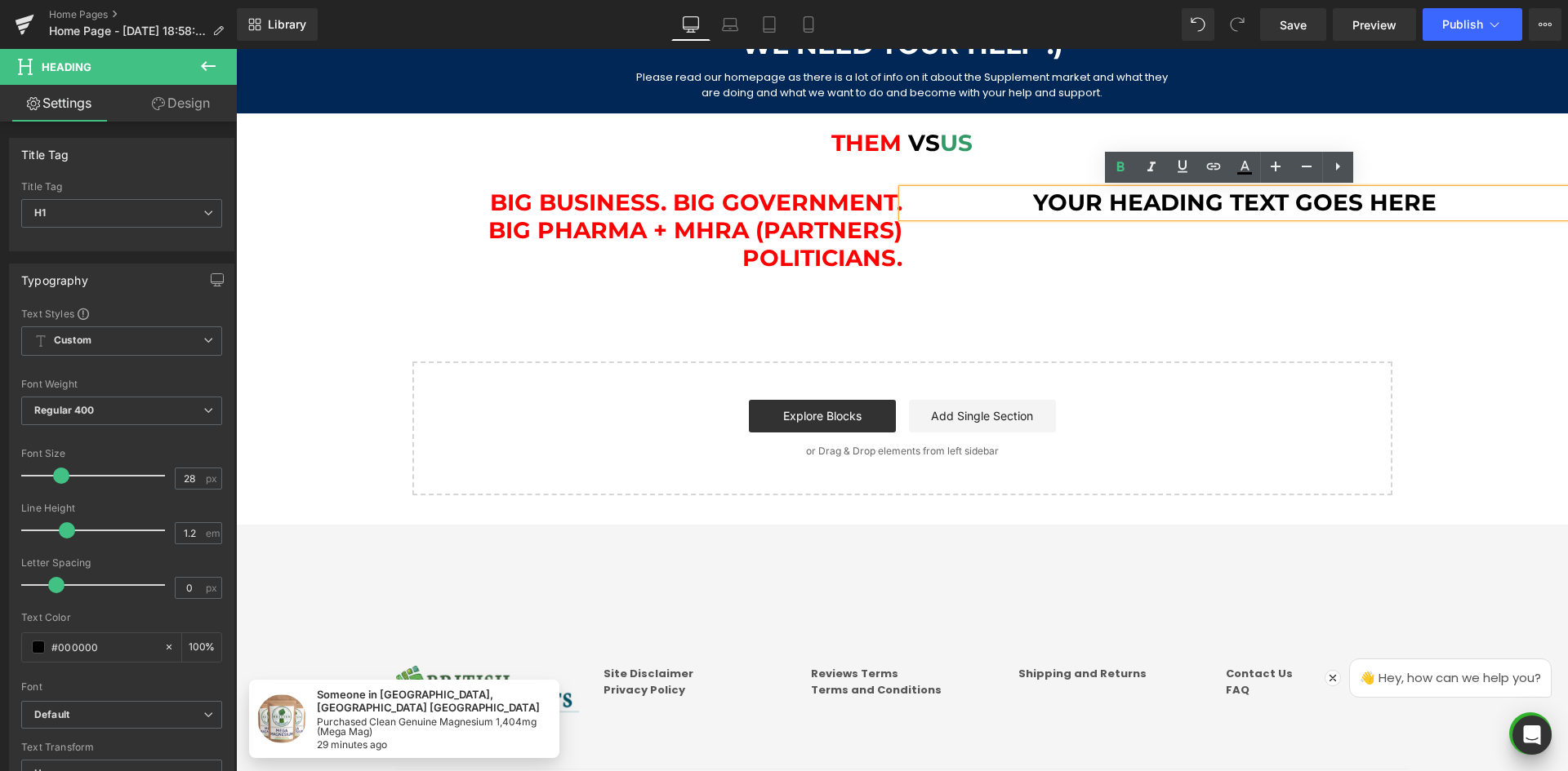
click at [1012, 276] on div "Big Business. Big Government. Heading Big Pharma + MHRA (partners) Heading Poli…" at bounding box center [902, 222] width 1332 height 115
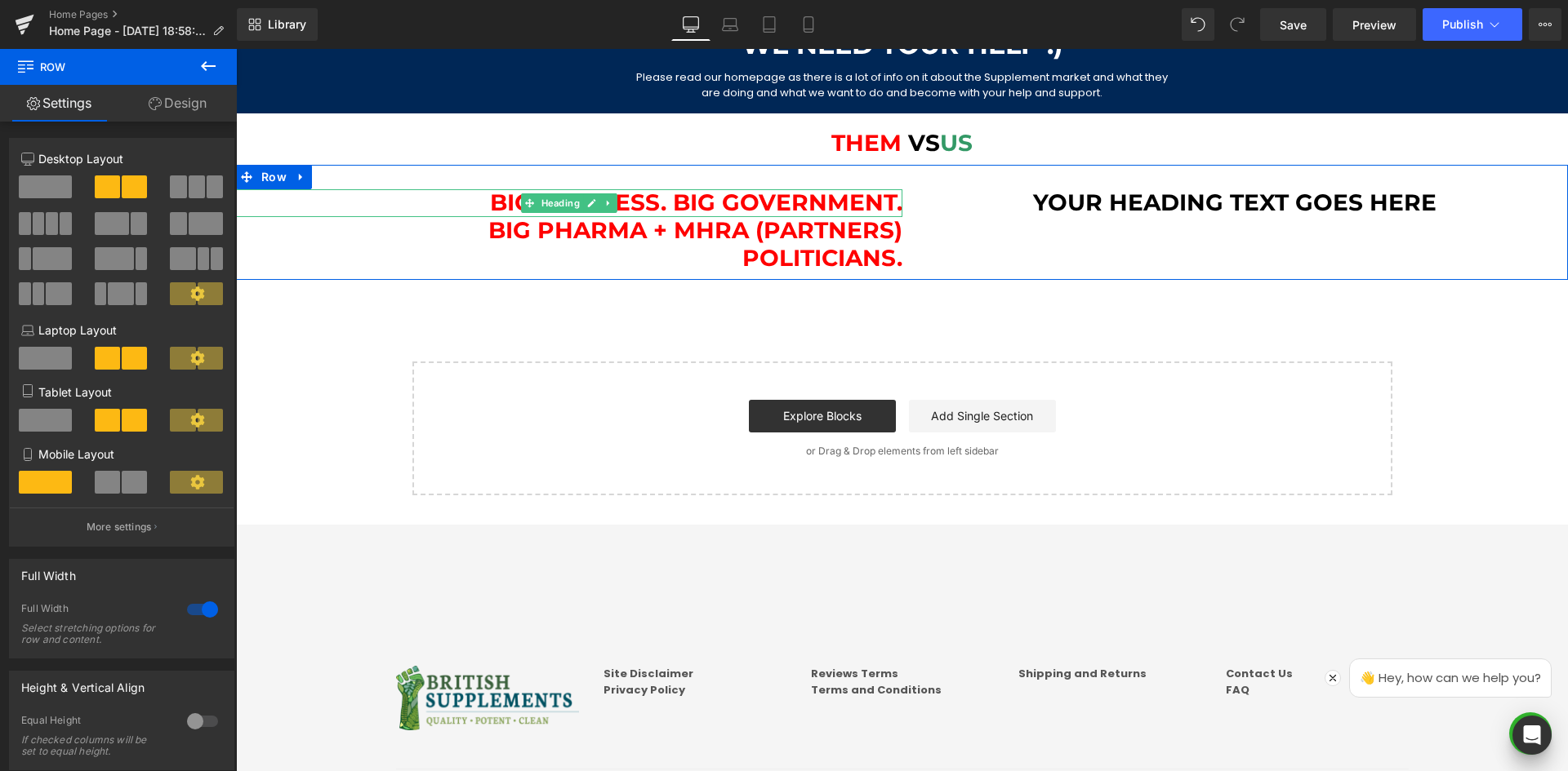
click at [721, 206] on span "Big Business. Big Government." at bounding box center [695, 202] width 412 height 27
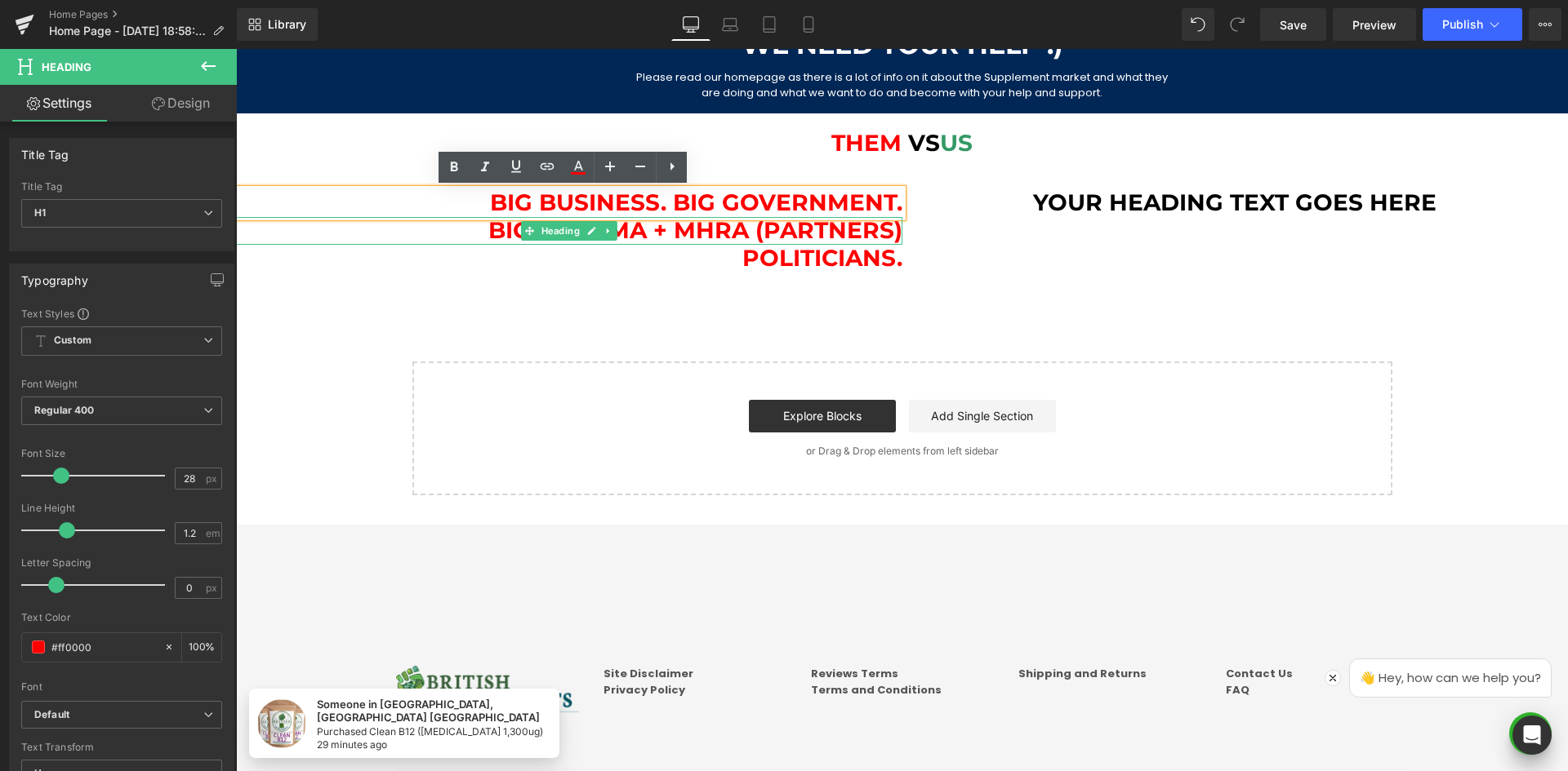
drag, startPoint x: 669, startPoint y: 228, endPoint x: 804, endPoint y: 242, distance: 135.7
click at [671, 228] on h1 "Big Pharma + MHRA (partners)" at bounding box center [568, 231] width 666 height 27
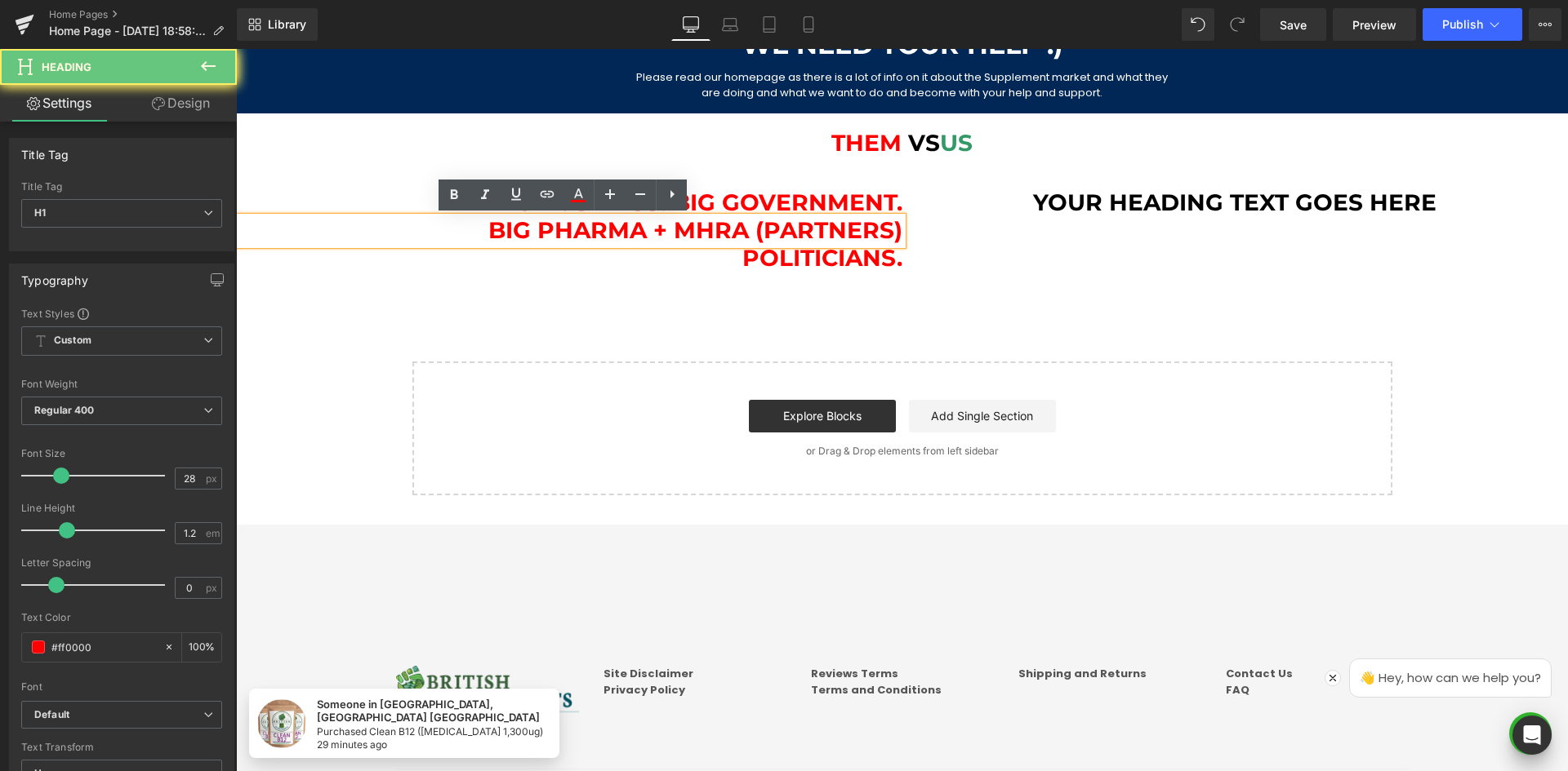
click at [804, 242] on h1 "Big Pharma + MHRA (partners)" at bounding box center [568, 231] width 666 height 27
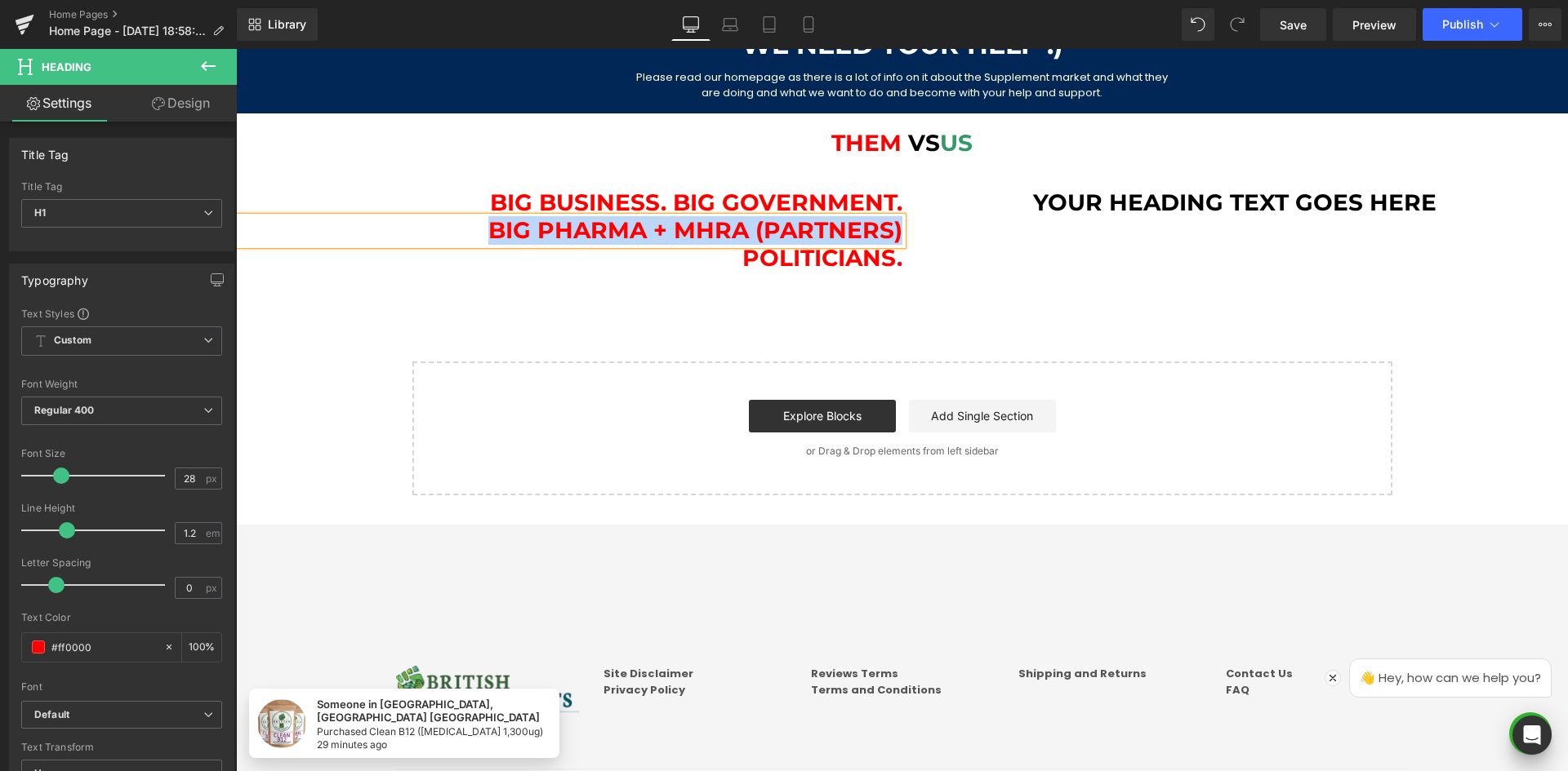
copy h1 "Big Pharma + MHRA (partners)"
click at [849, 204] on span "Big Business. Big Government." at bounding box center [695, 202] width 412 height 27
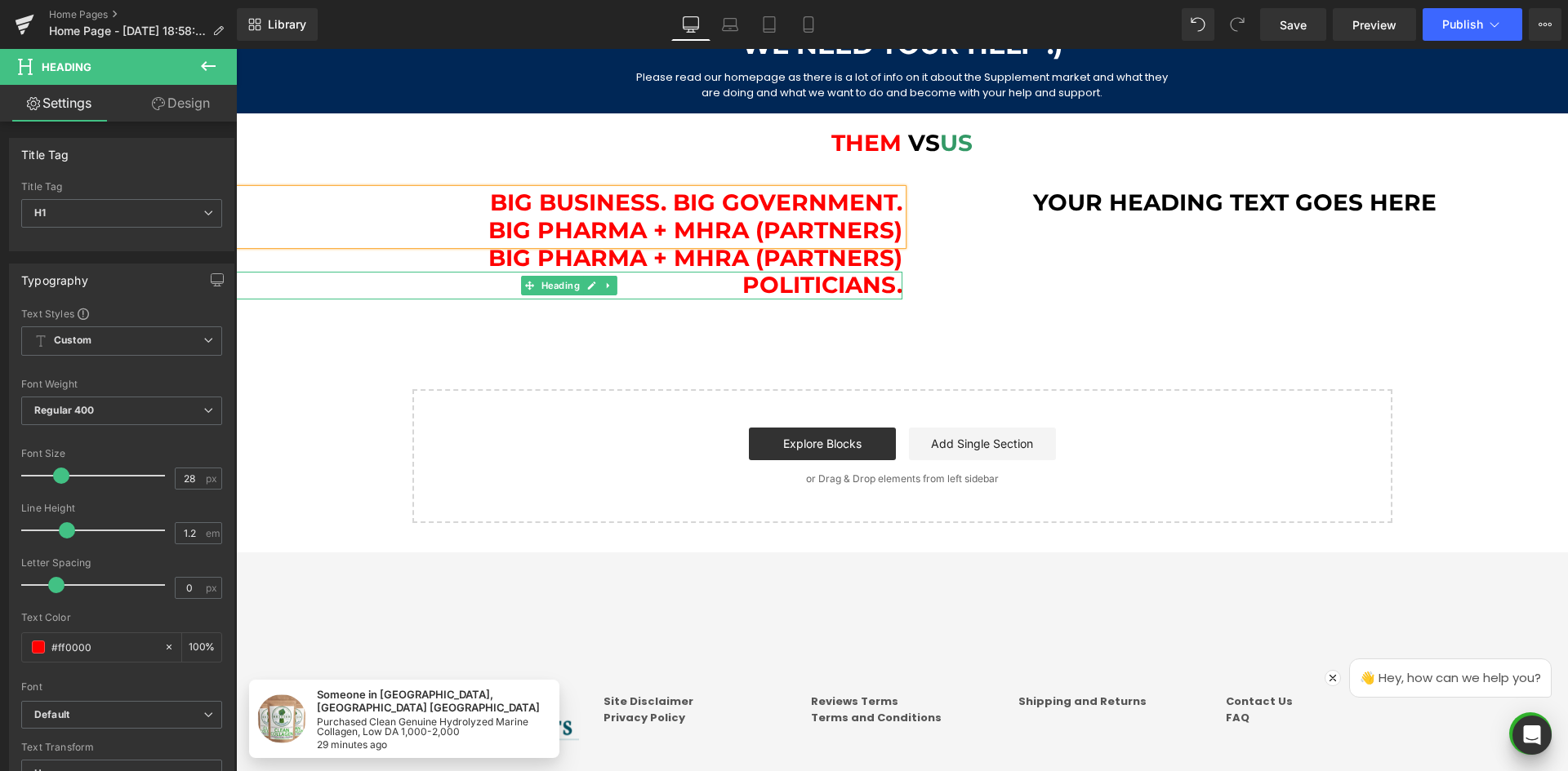
click at [880, 284] on h1 "Politicians." at bounding box center [568, 286] width 666 height 27
click at [895, 285] on h1 "Politicians." at bounding box center [568, 286] width 666 height 27
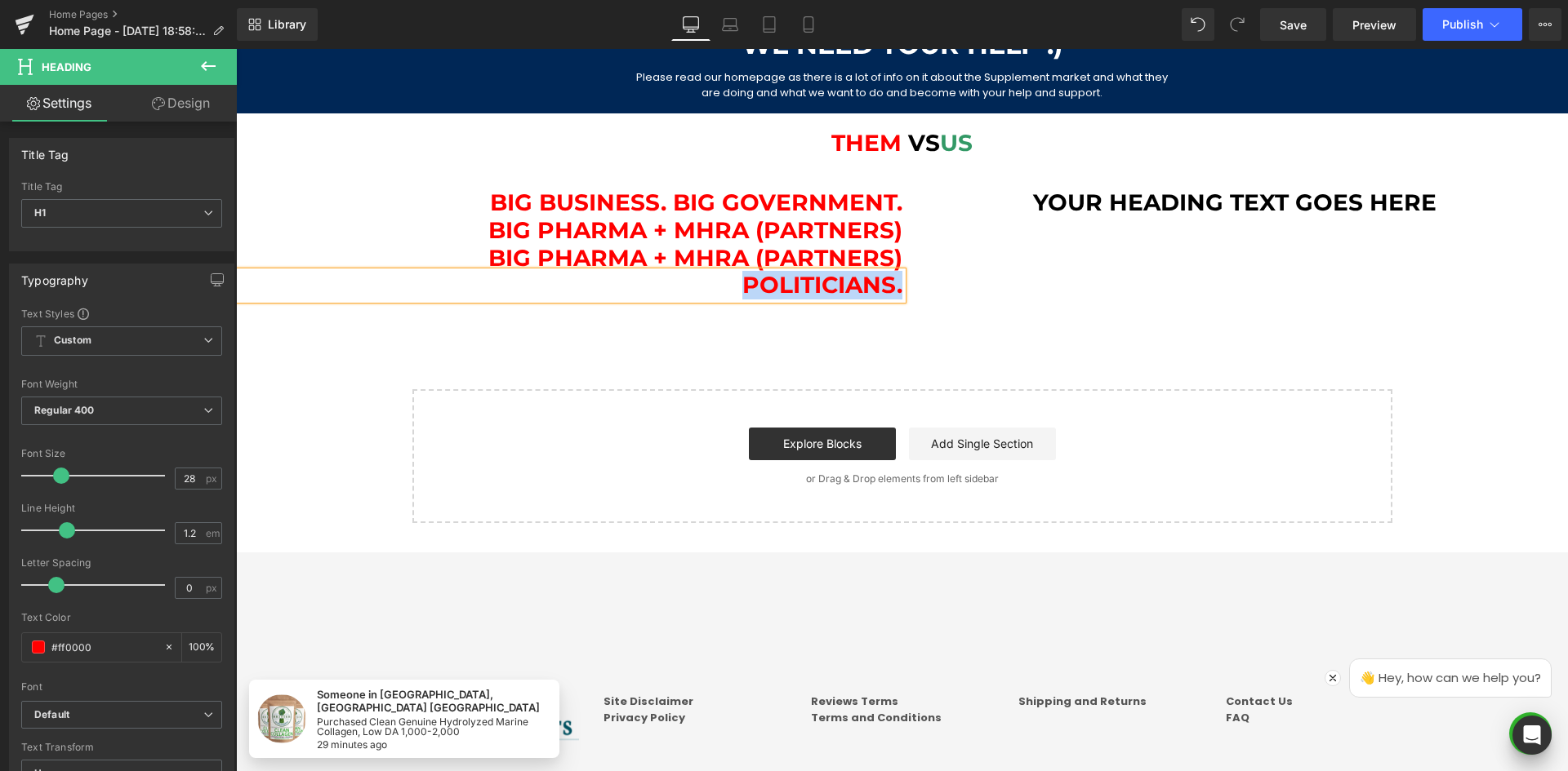
copy h1 "Politicians."
click at [955, 283] on div "Big Business. Big Government. Big Pharma + MHRA (partners) Heading Big Pharma +…" at bounding box center [902, 236] width 1332 height 142
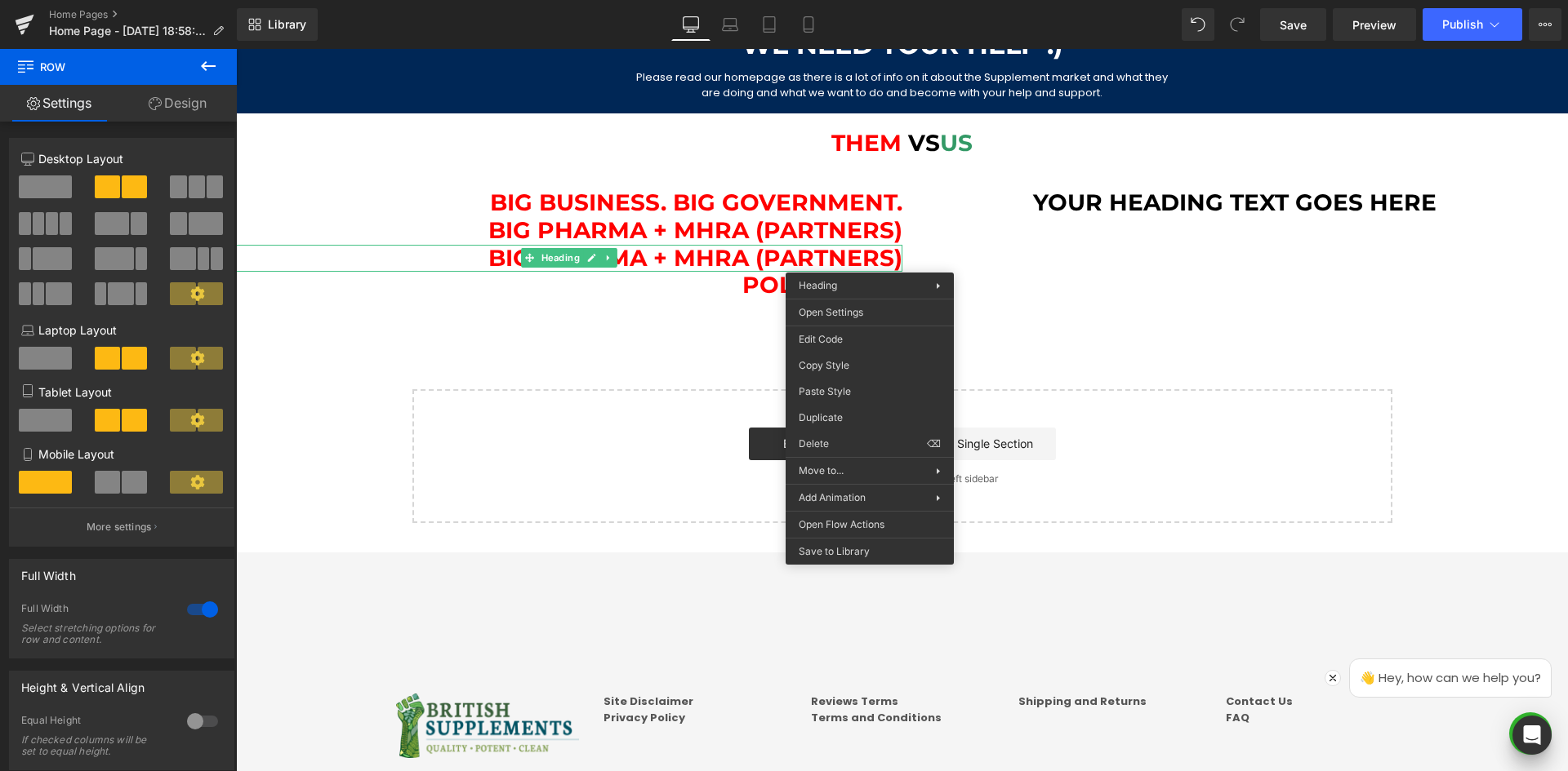
drag, startPoint x: 1061, startPoint y: 495, endPoint x: 825, endPoint y: 445, distance: 241.2
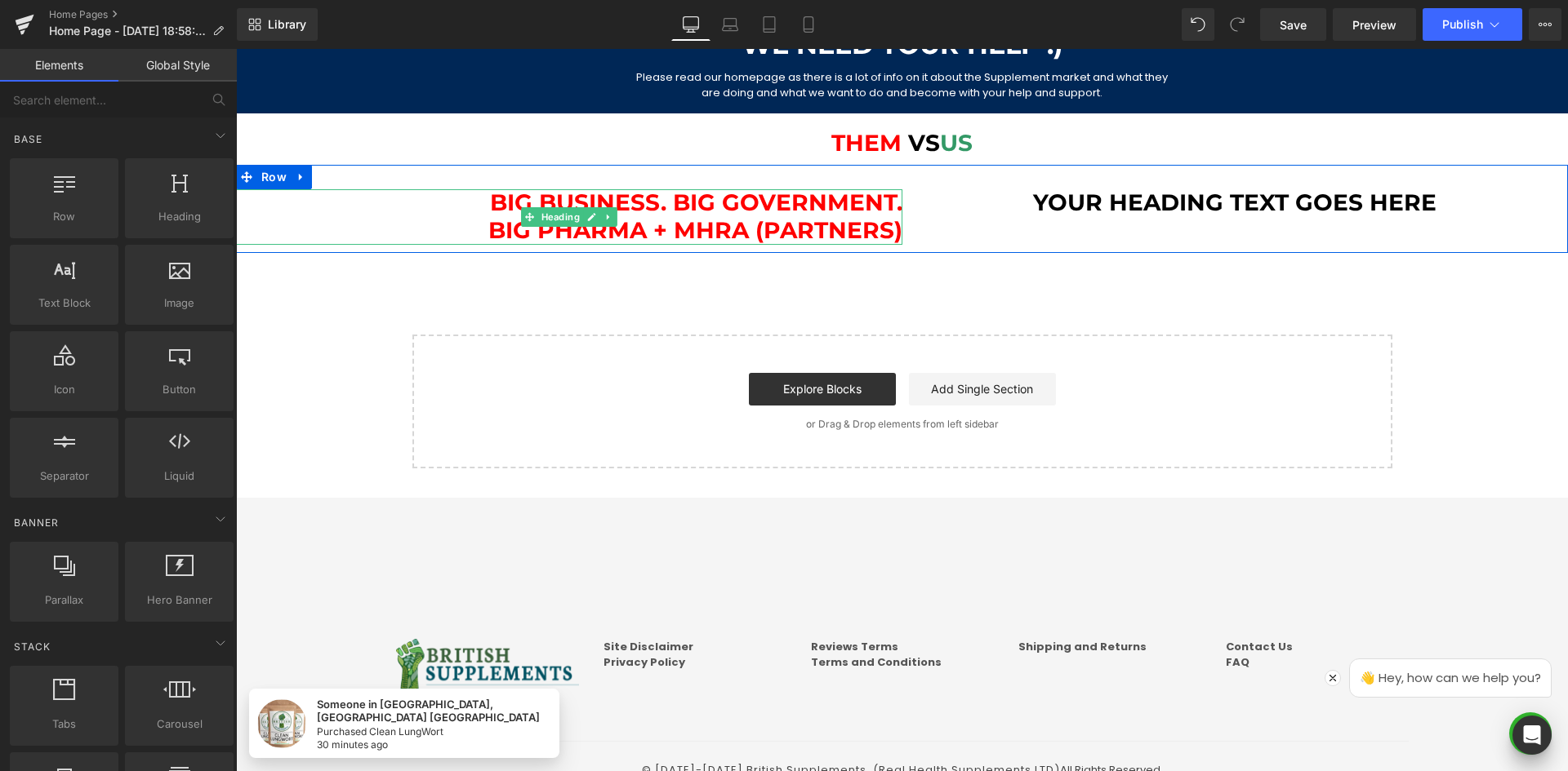
click at [856, 230] on span "Big Business. Big Government. Big Pharma + MHRA (partners)" at bounding box center [695, 215] width 414 height 56
click at [887, 233] on span "Big Business. Big Government. Big Pharma + MHRA (partners)" at bounding box center [695, 215] width 414 height 56
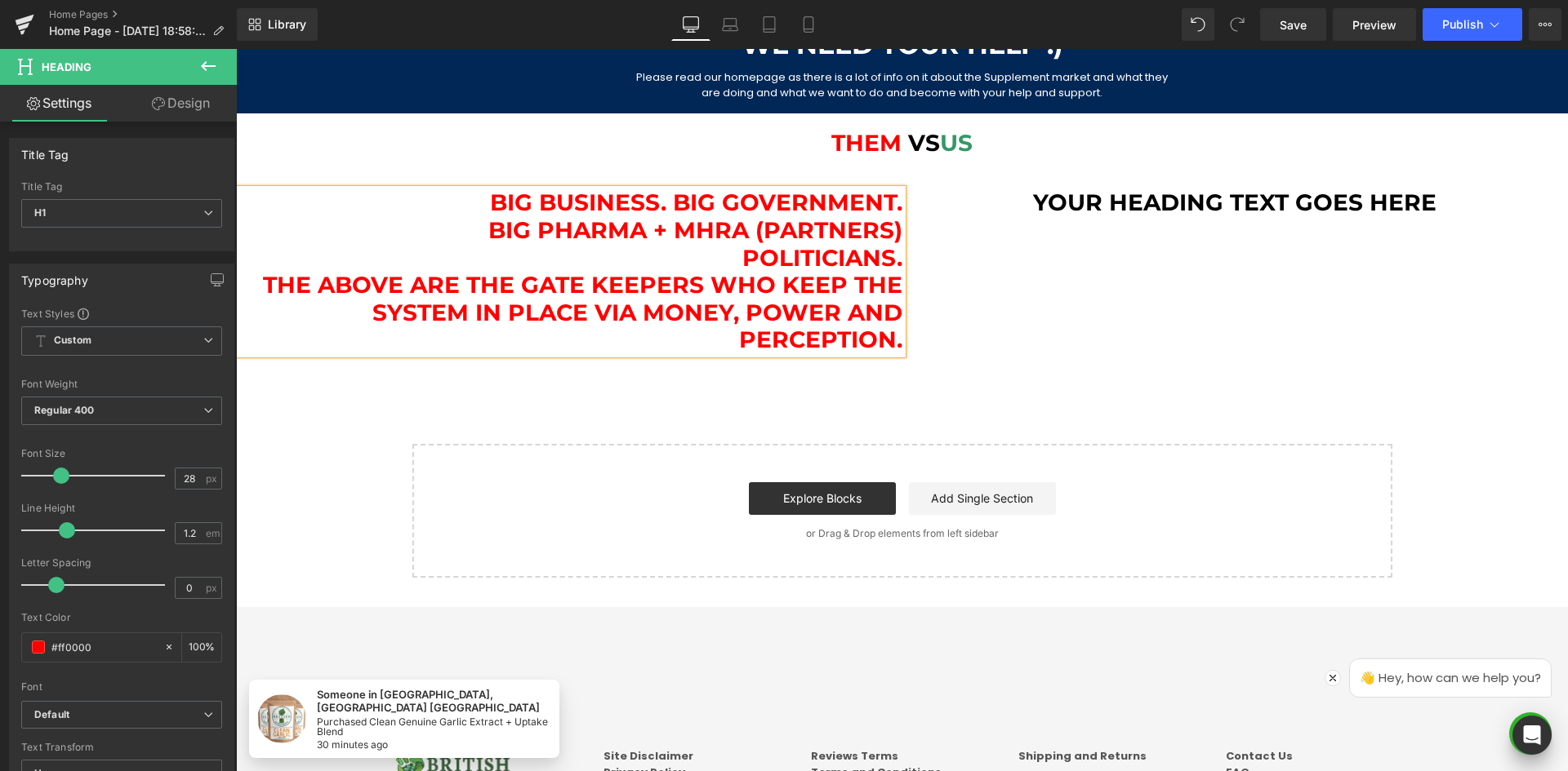
click at [528, 212] on span "Big Business. Big Government. Big Pharma + MHRA (partners) Politicians. The Abo…" at bounding box center [583, 270] width 640 height 165
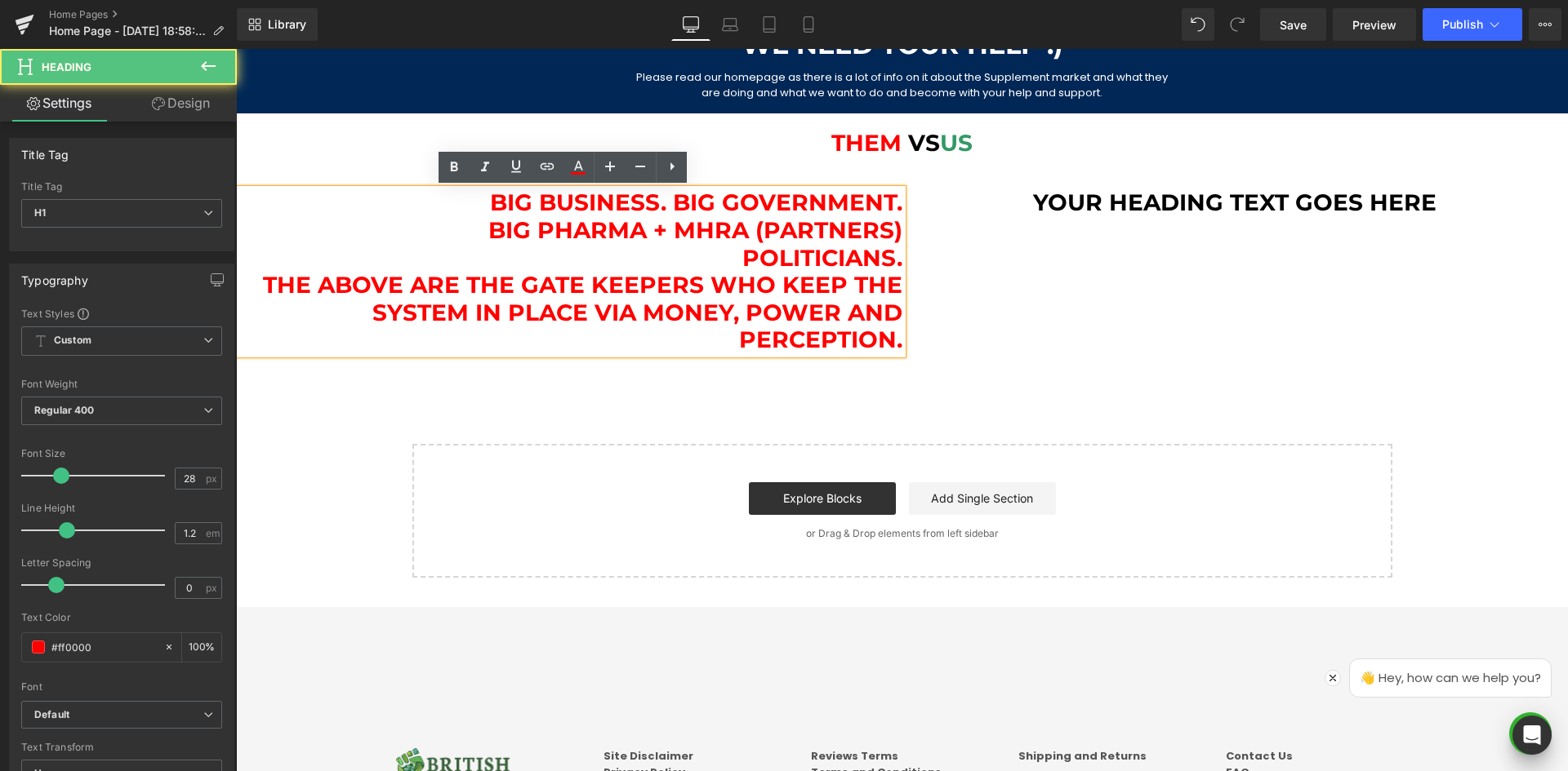
click at [640, 281] on span "Big Business. Big Government. Big Pharma + MHRA (partners) Politicians. The Abo…" at bounding box center [583, 270] width 640 height 165
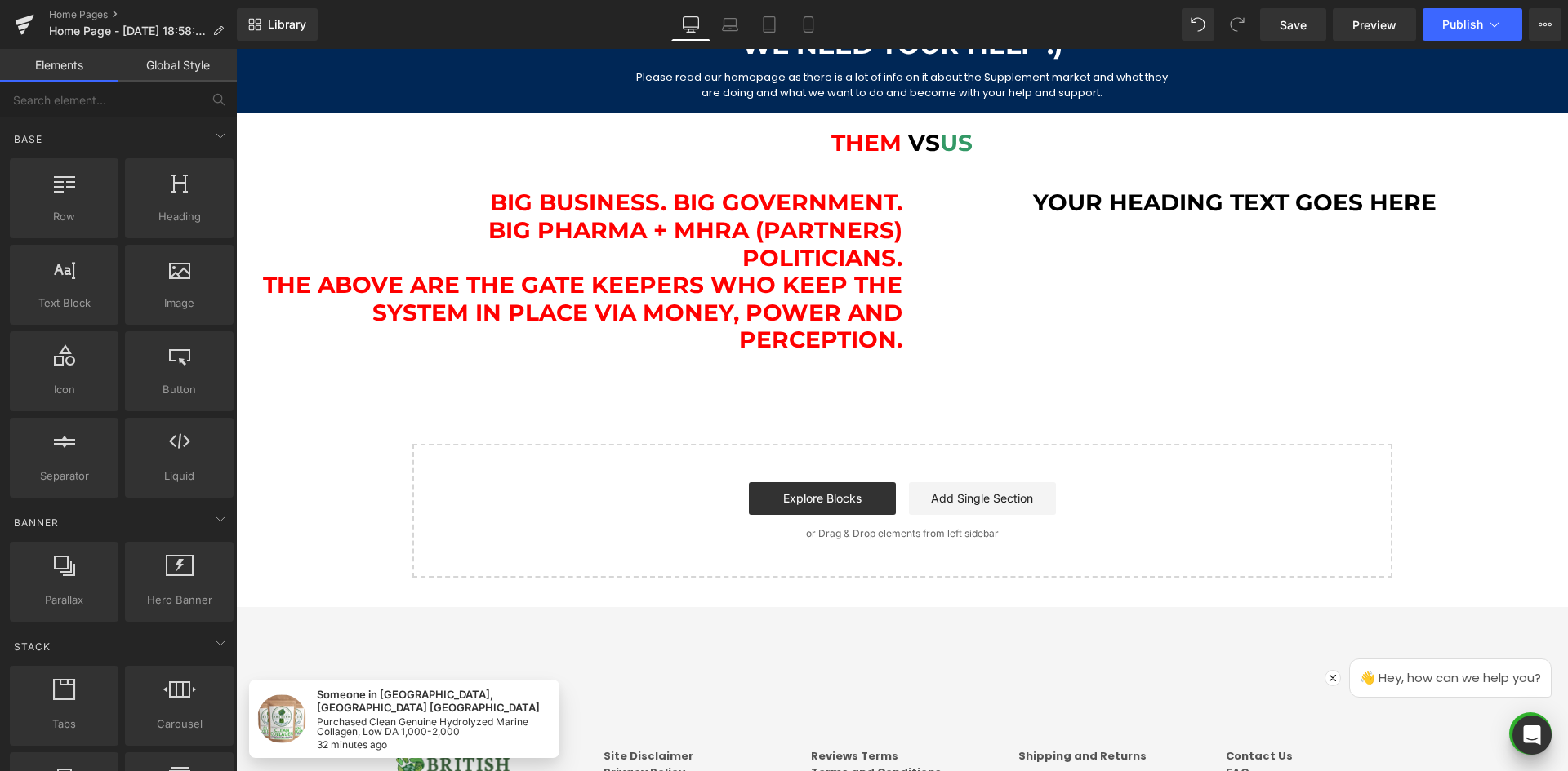
click at [405, 243] on h1 "Big Business. Big Government. Big Pharma + MHRA (partners) Politicians. The Abo…" at bounding box center [568, 271] width 666 height 165
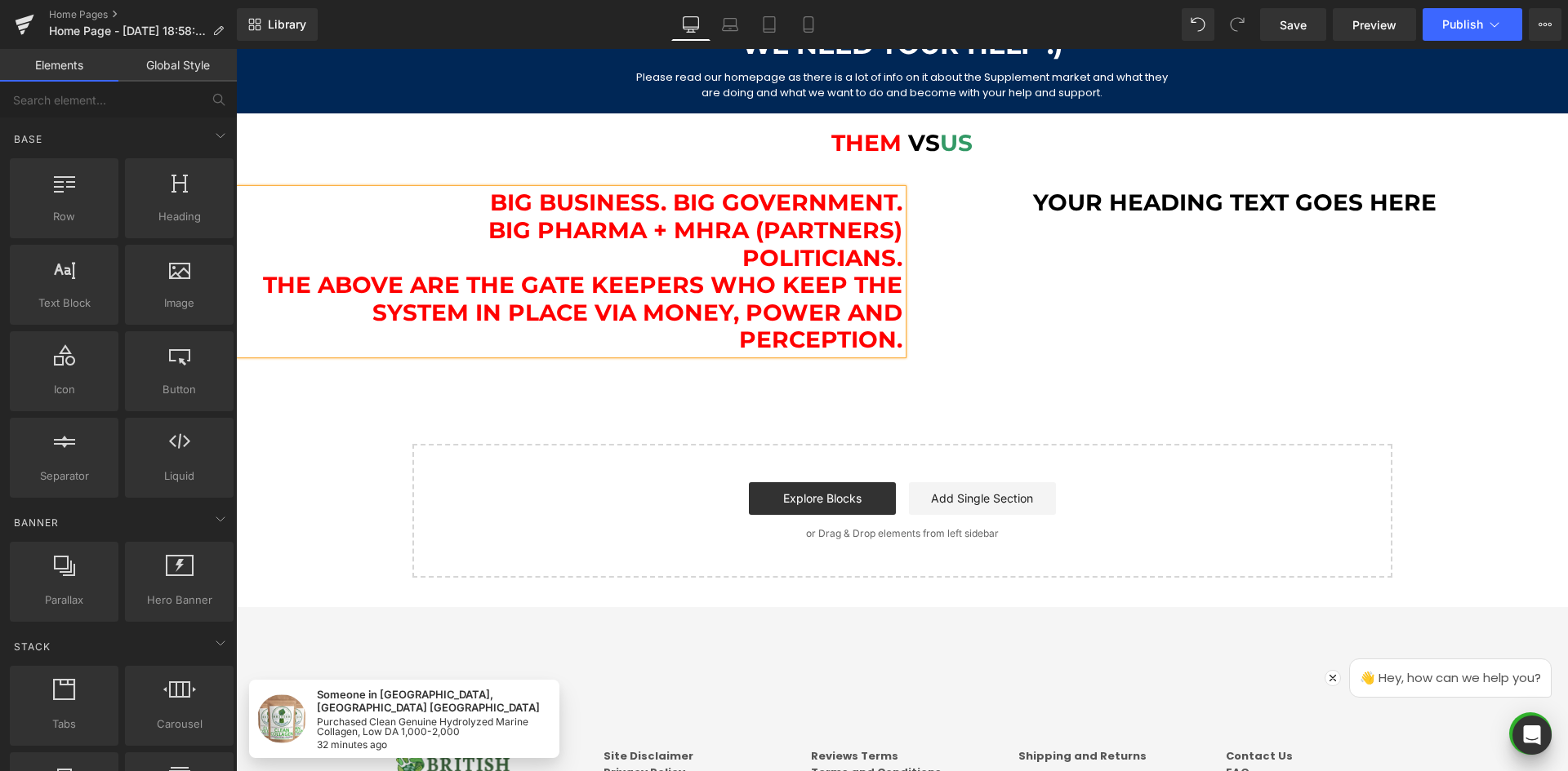
click at [325, 178] on div "Big Business. Big Government. Big Pharma + MHRA (partners) Politicians. The Abo…" at bounding box center [902, 263] width 1332 height 198
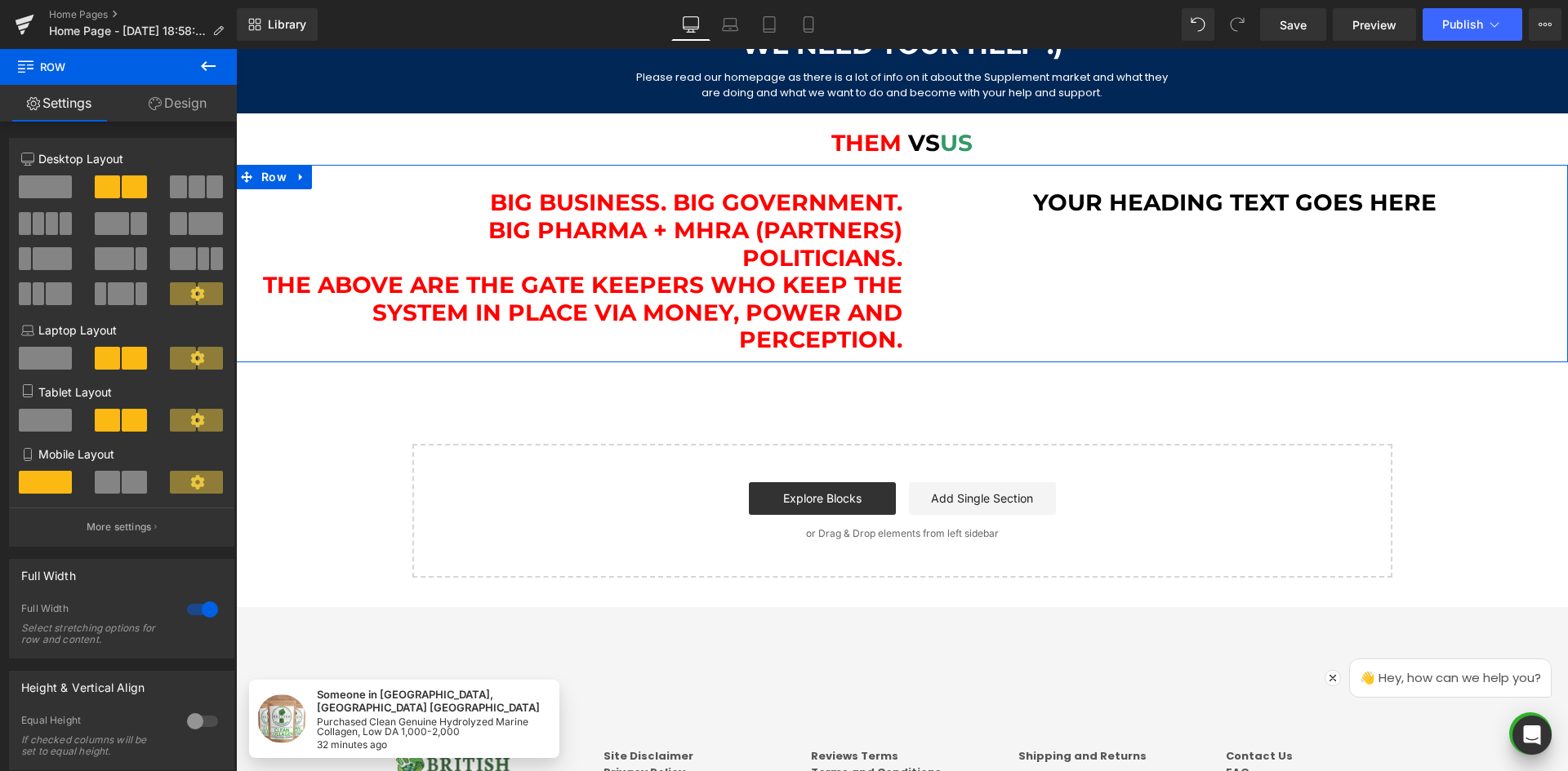
click at [324, 213] on h1 "Big Business. Big Government. Big Pharma + MHRA (partners) Politicians. The Abo…" at bounding box center [568, 271] width 666 height 165
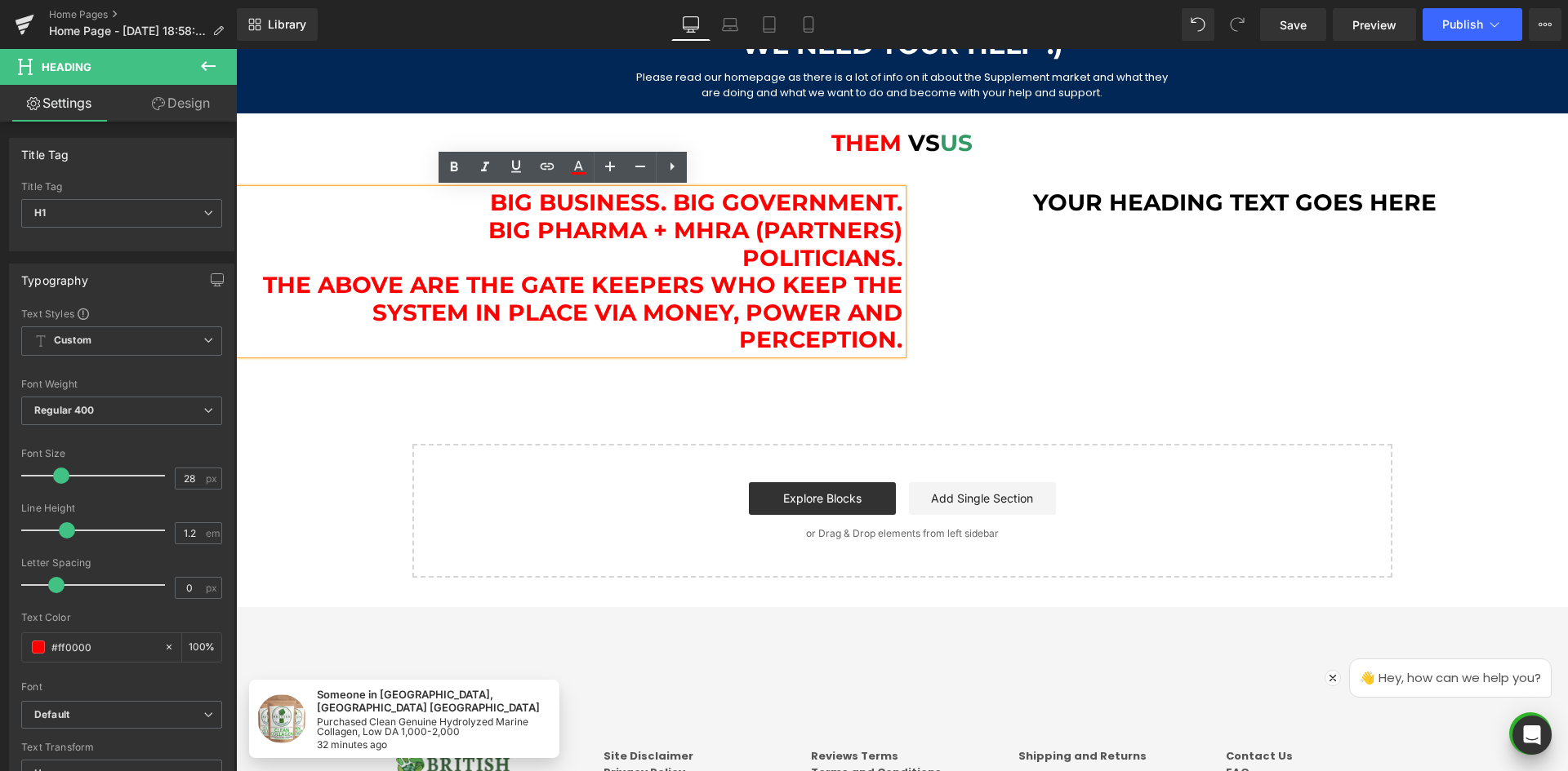
click at [558, 283] on span "Big Business. Big Government. Big Pharma + MHRA (partners) Politicians. The Abo…" at bounding box center [583, 270] width 640 height 165
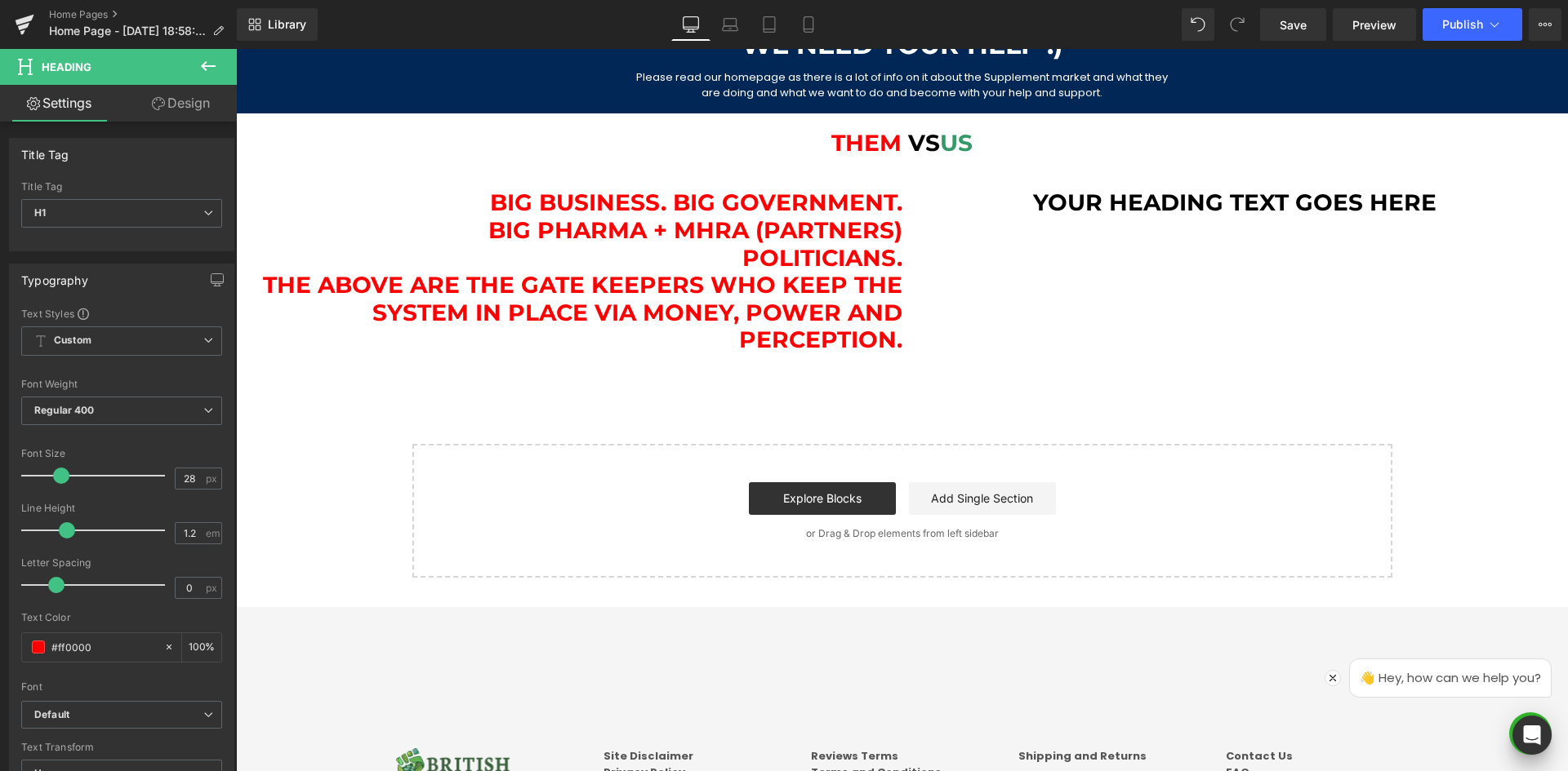
click at [150, 113] on link "Design" at bounding box center [180, 103] width 118 height 37
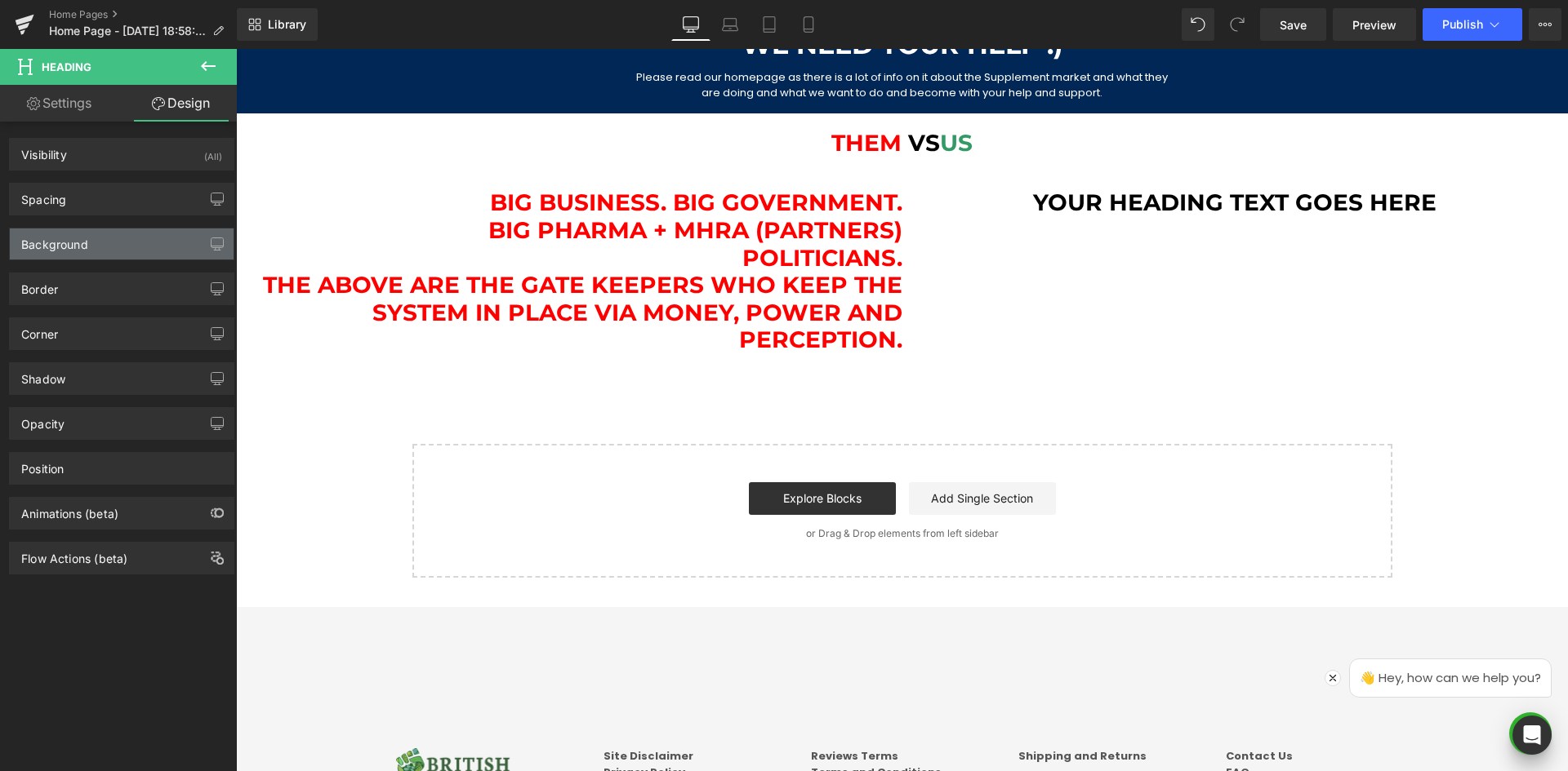
type input "0"
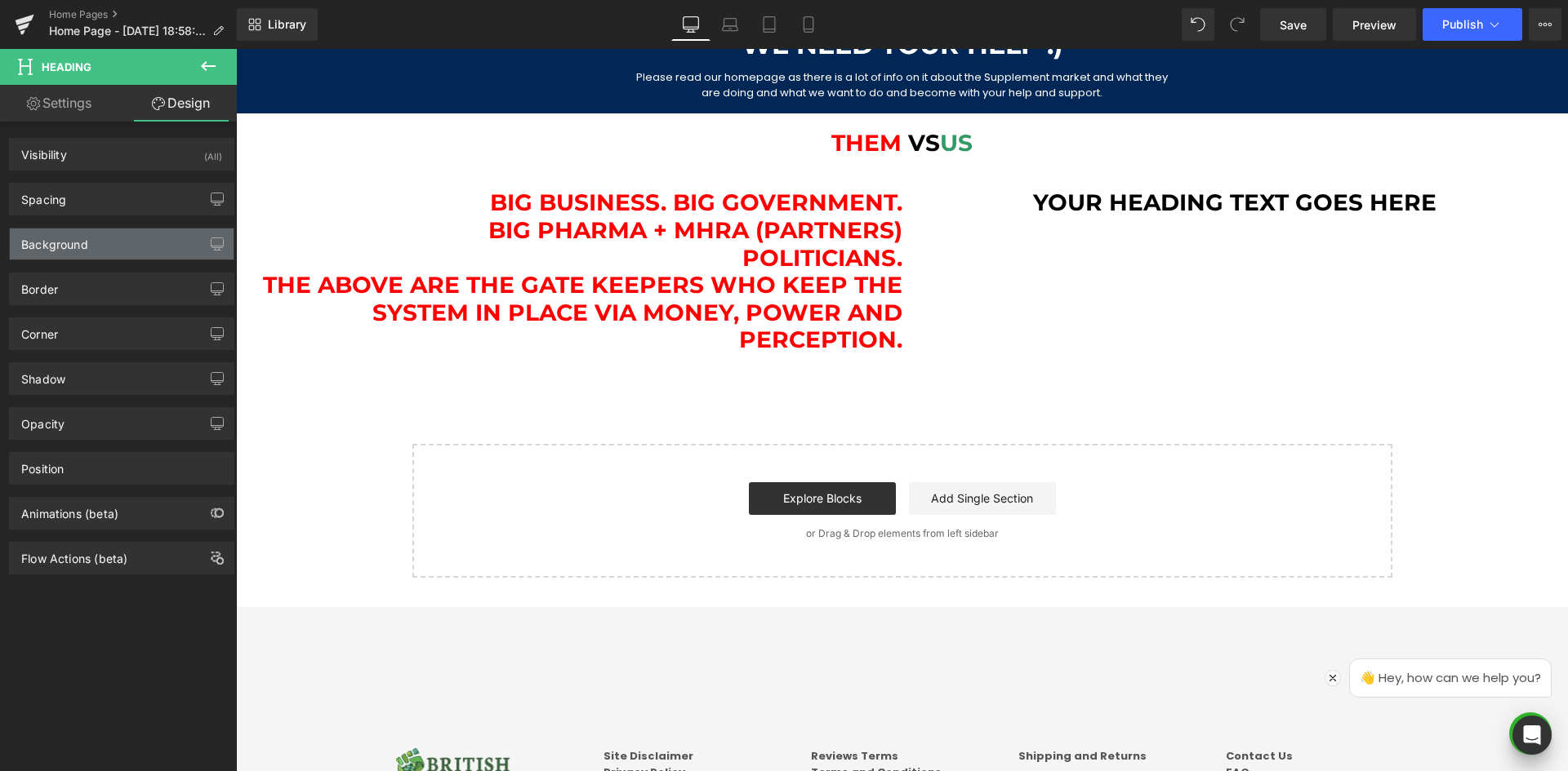
type input "0"
drag, startPoint x: 167, startPoint y: 185, endPoint x: 218, endPoint y: 192, distance: 51.5
click at [167, 185] on div "Spacing" at bounding box center [121, 199] width 223 height 31
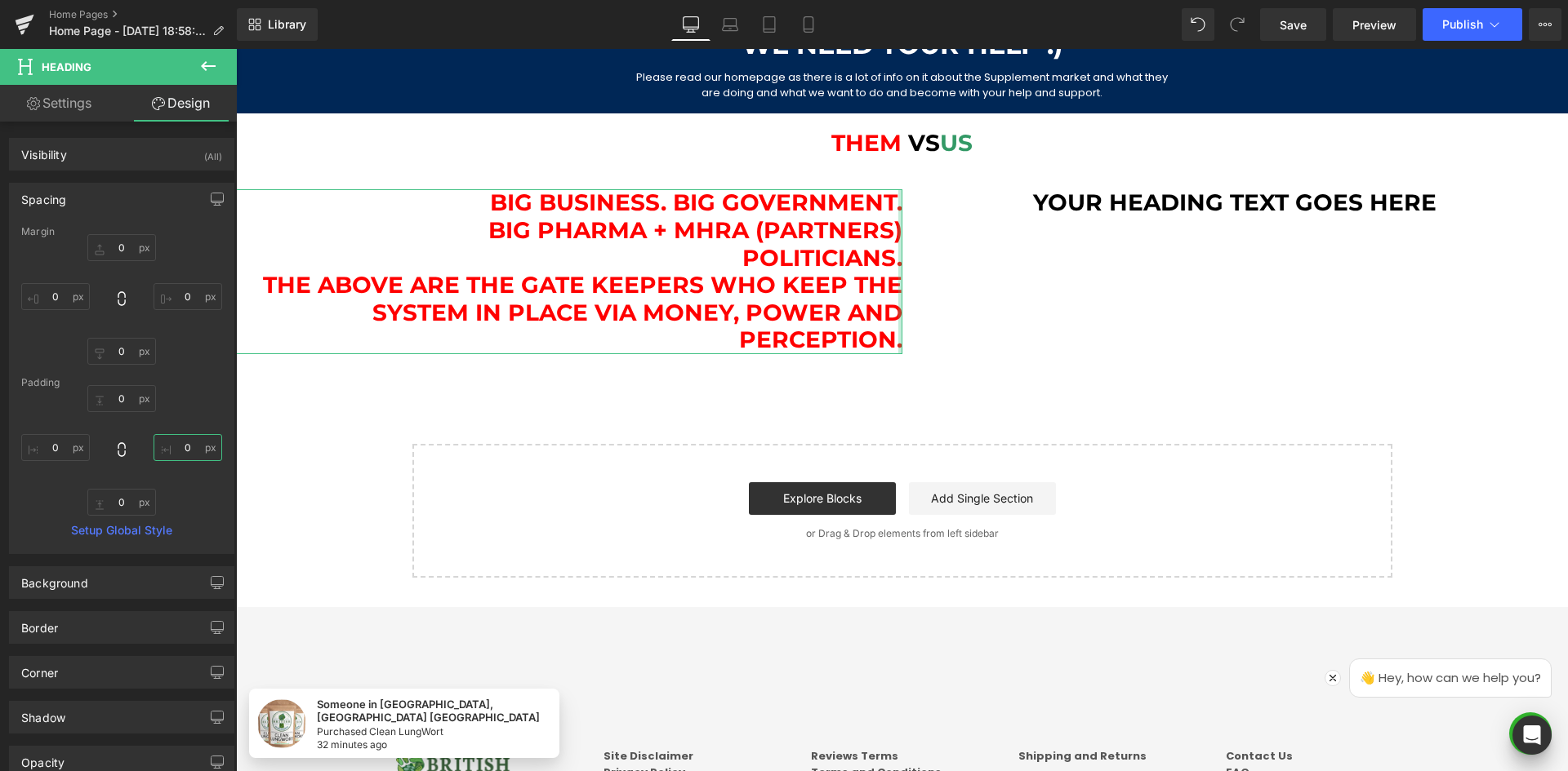
click at [174, 446] on input "0" at bounding box center [187, 448] width 68 height 27
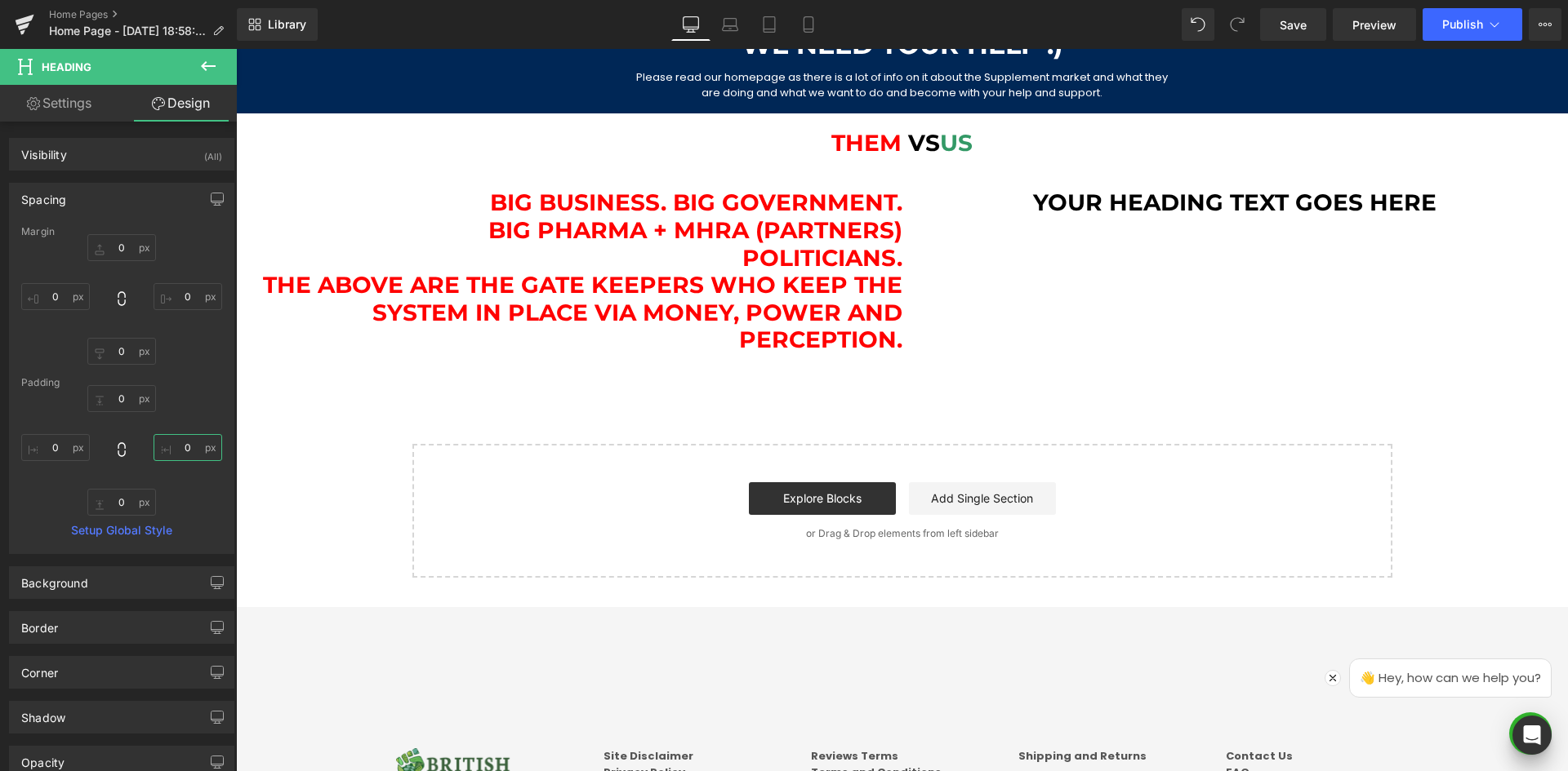
type input "10"
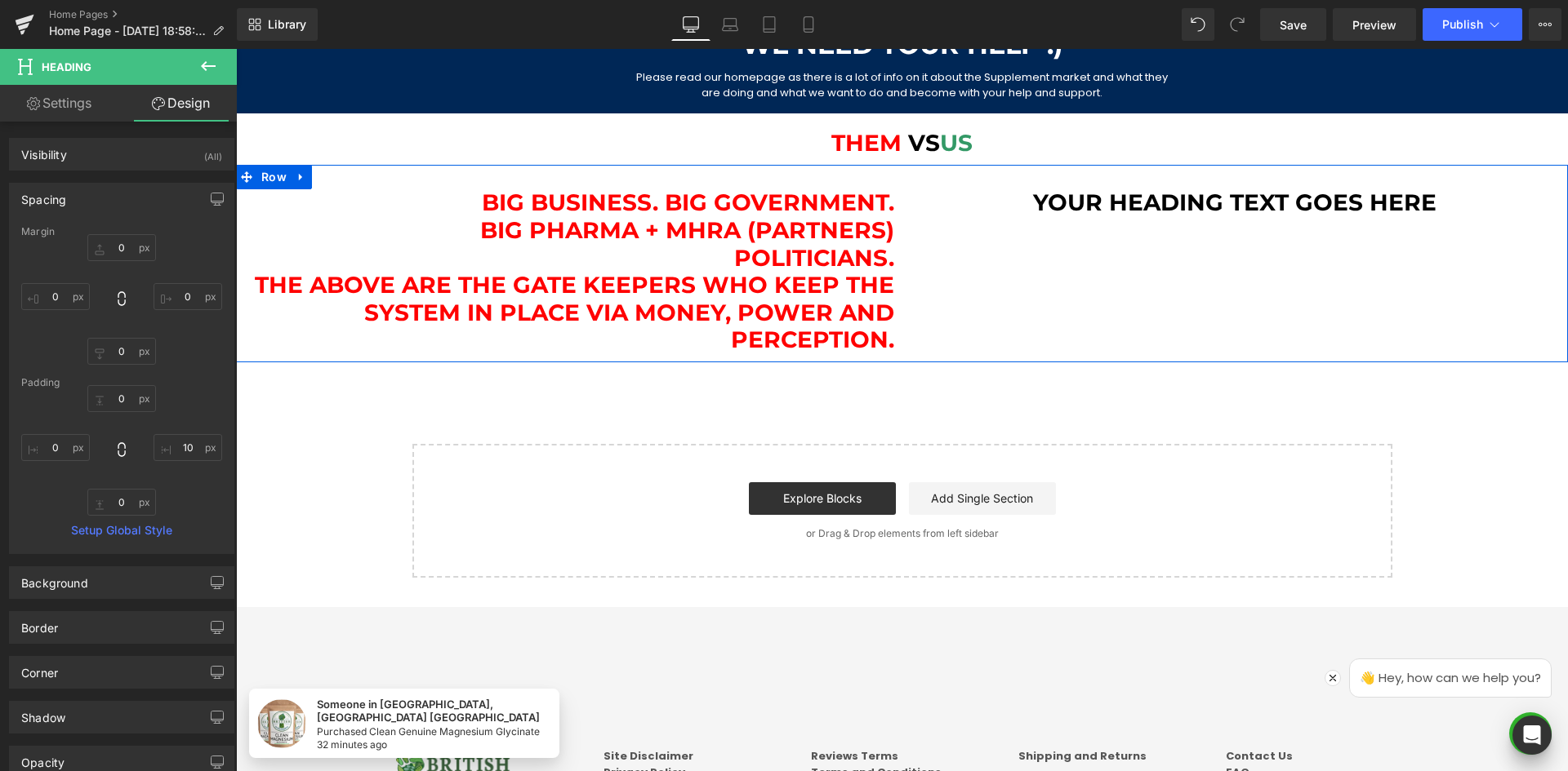
click at [1070, 206] on h1 "Your heading text goes here" at bounding box center [1235, 203] width 666 height 27
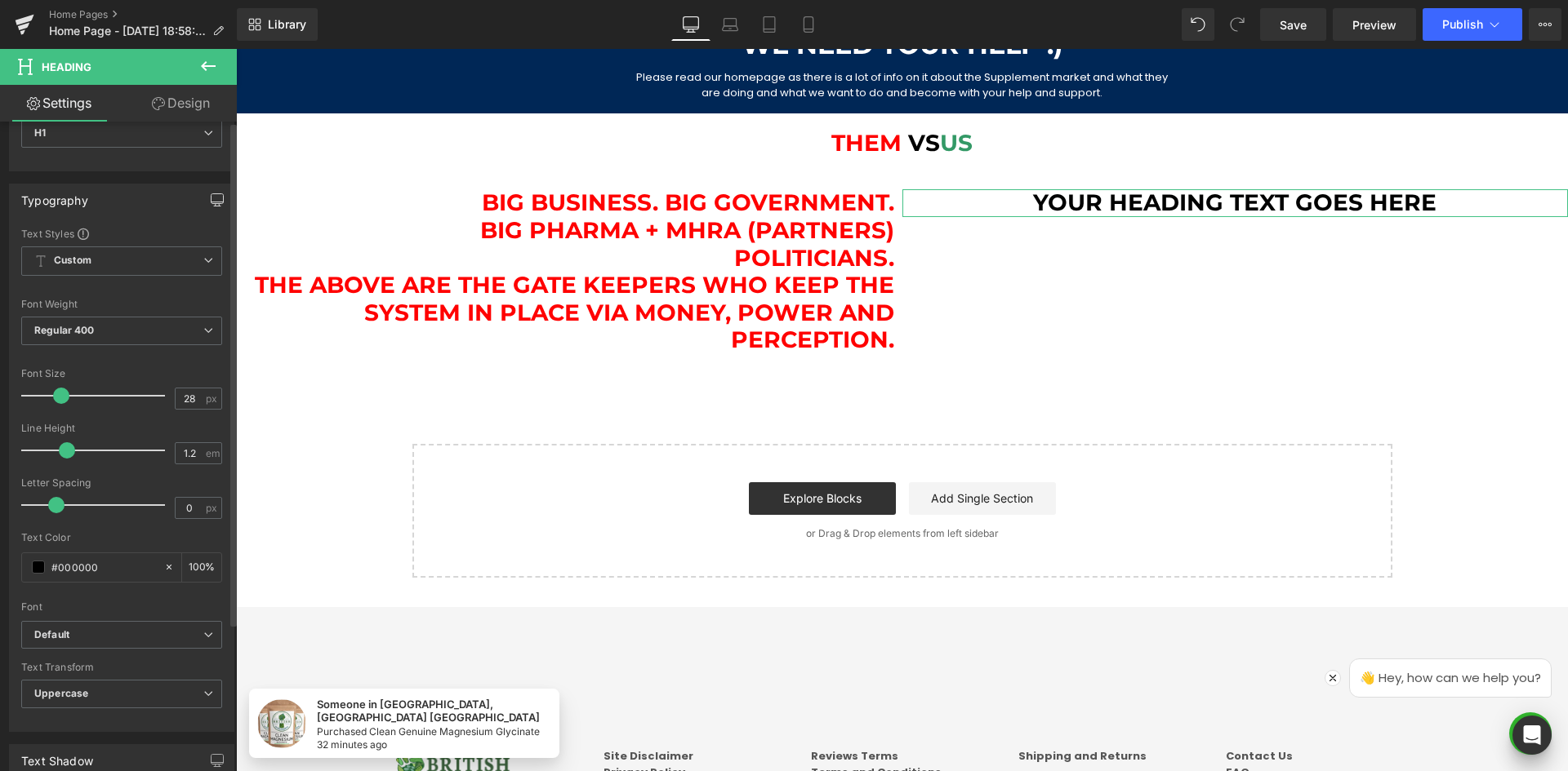
scroll to position [82, 0]
click at [183, 80] on button at bounding box center [208, 66] width 58 height 36
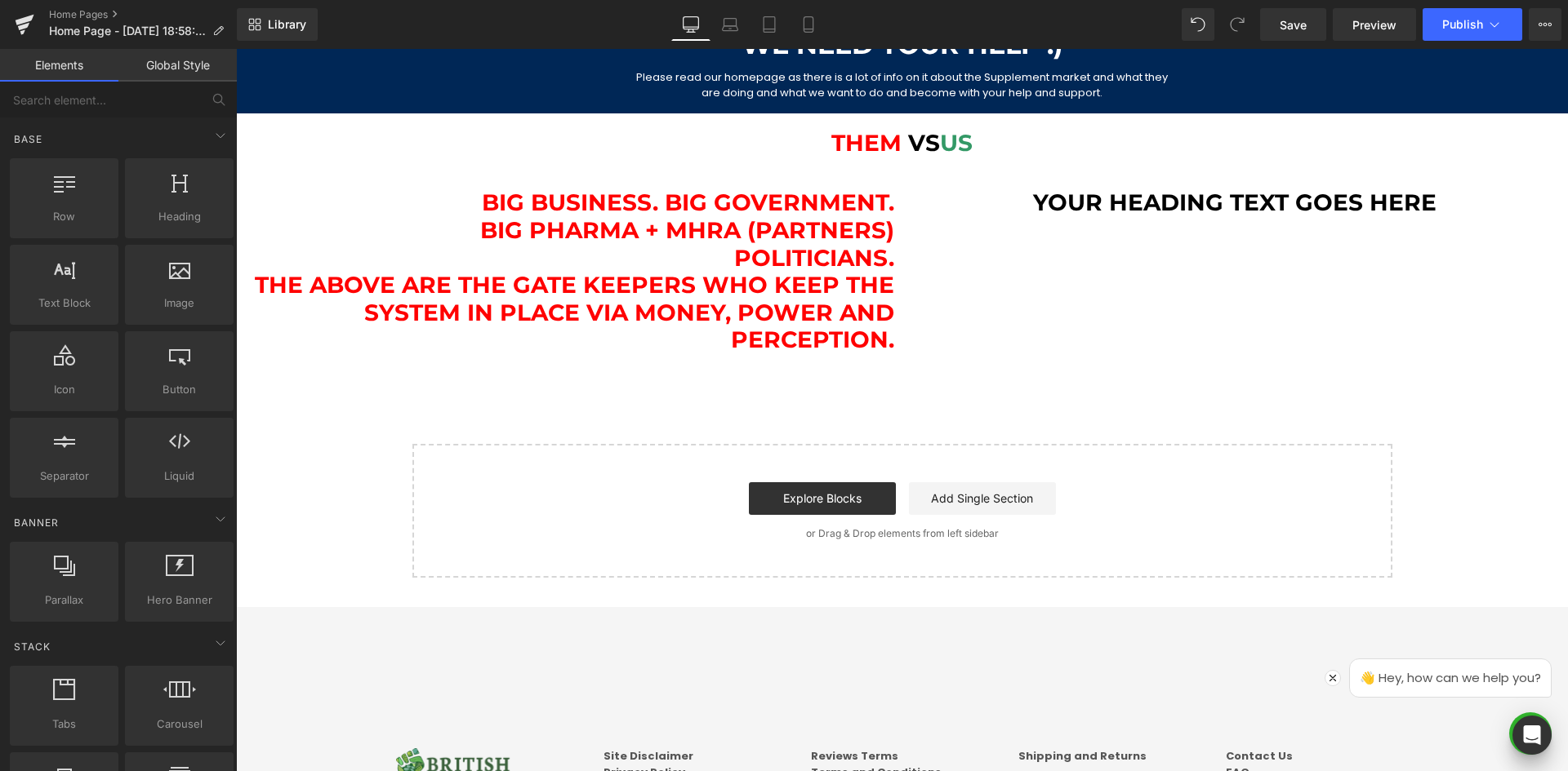
click at [1173, 202] on h1 "Your heading text goes here" at bounding box center [1235, 203] width 666 height 27
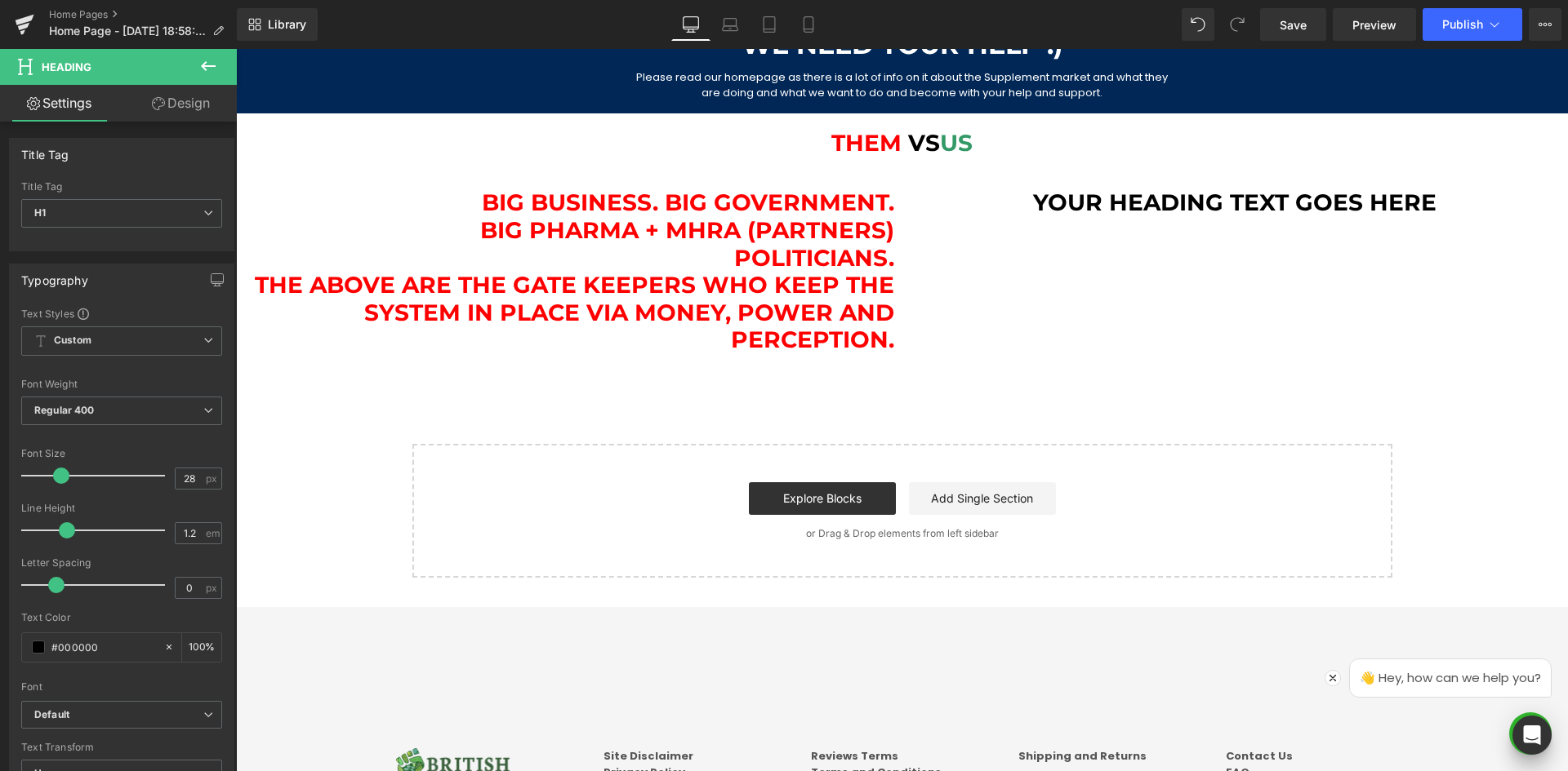
click at [203, 111] on link "Design" at bounding box center [180, 103] width 118 height 37
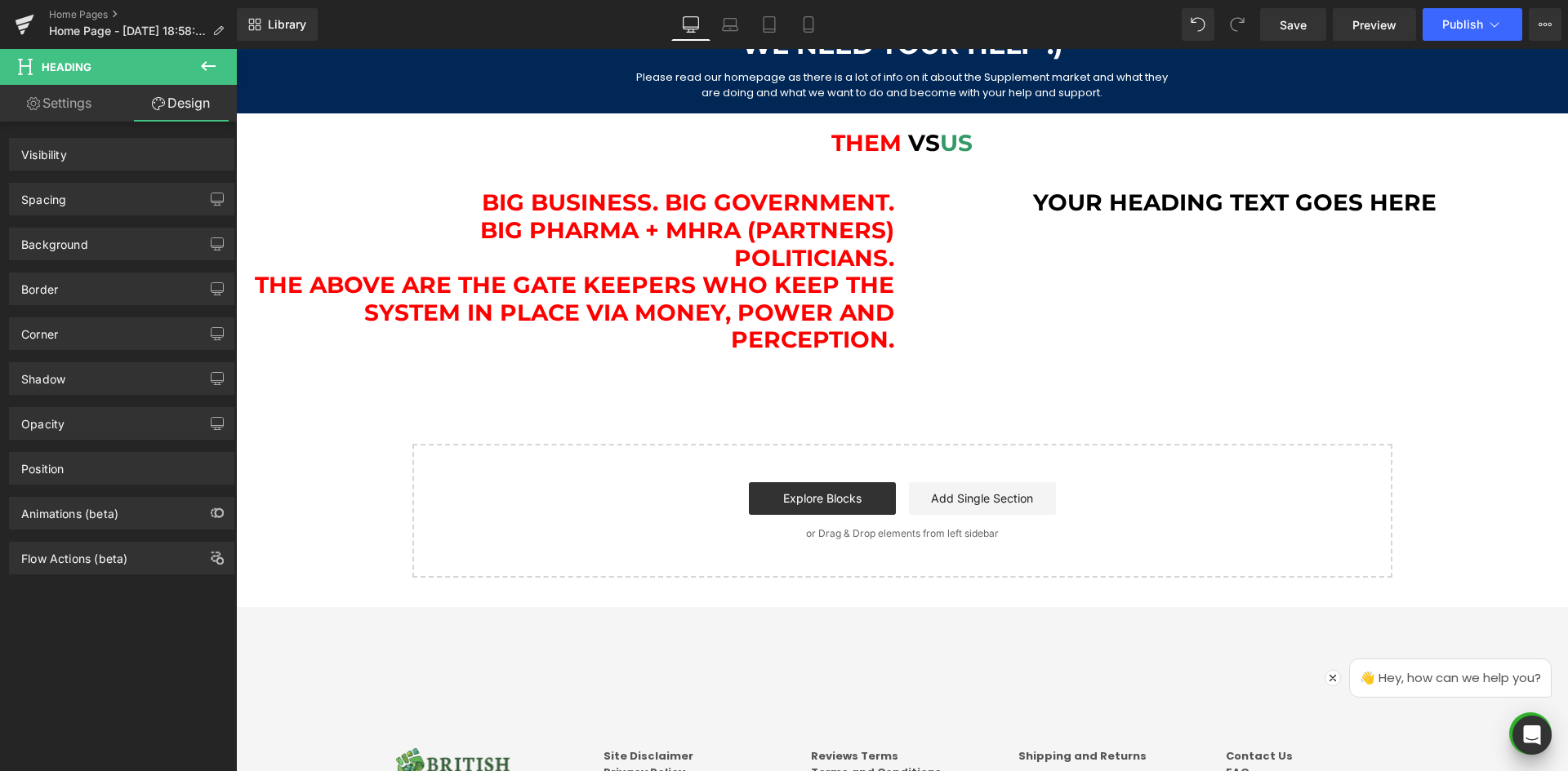
click at [60, 112] on link "Settings" at bounding box center [59, 103] width 118 height 37
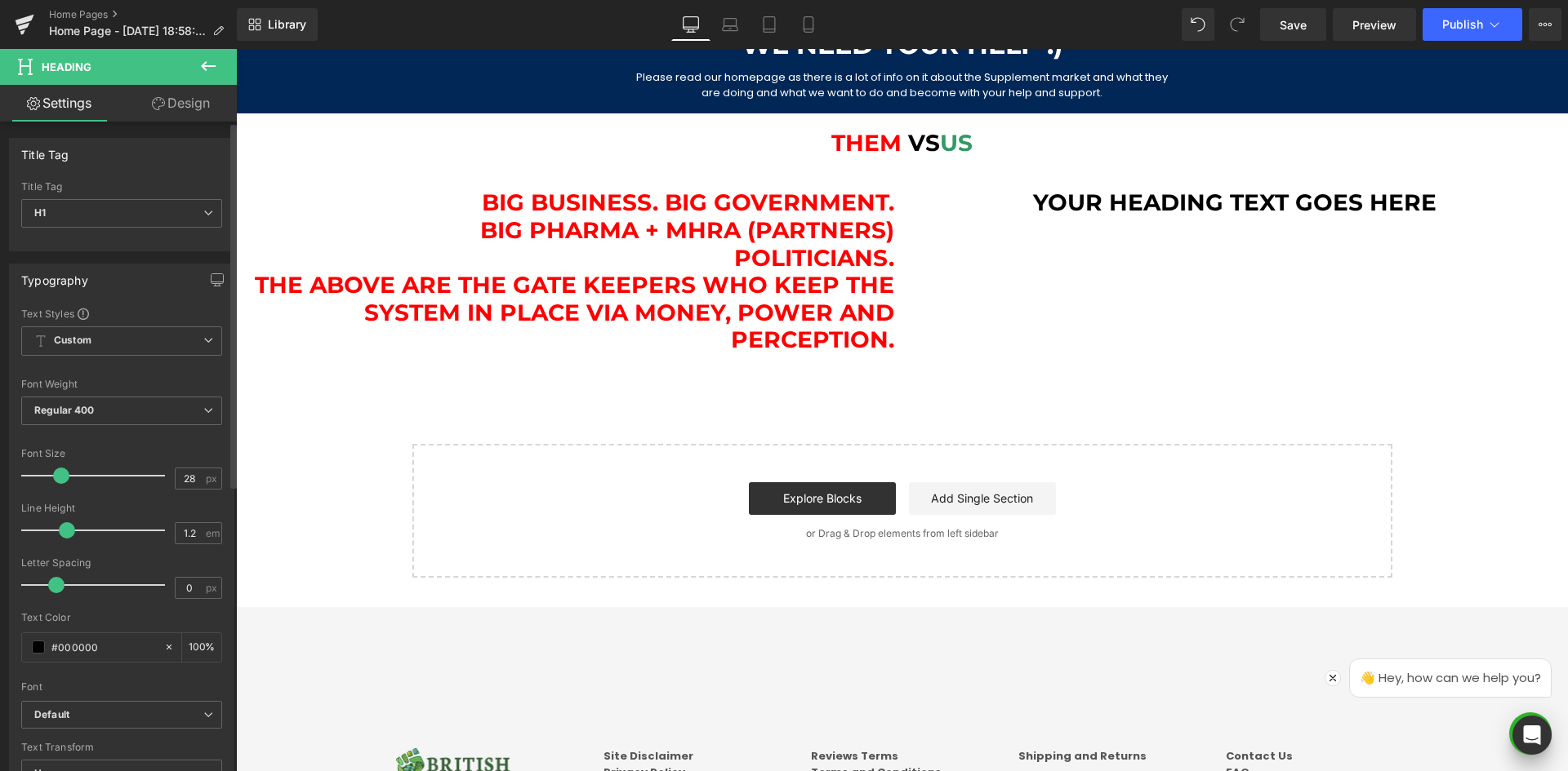
type input "100"
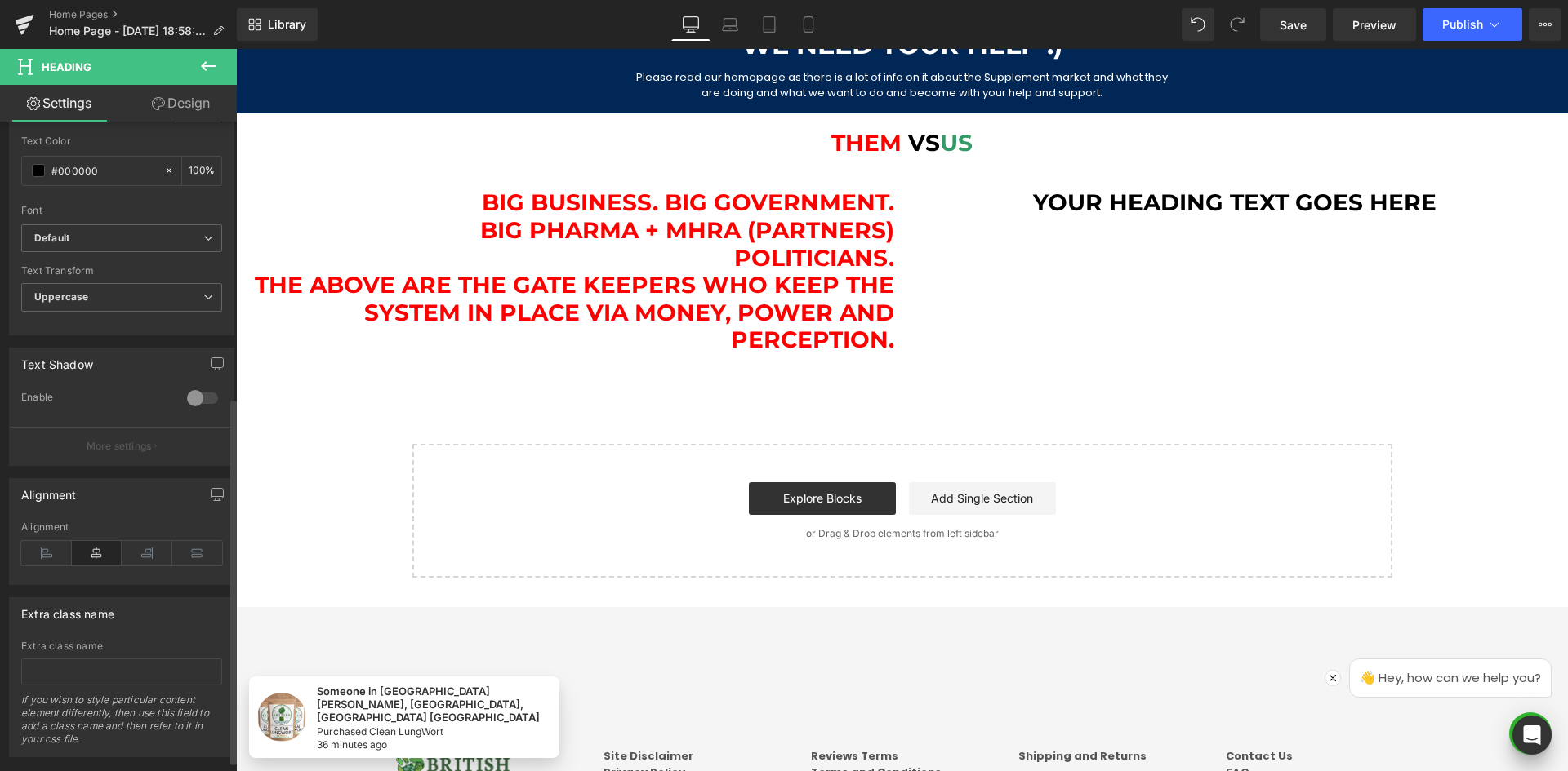
scroll to position [489, 0]
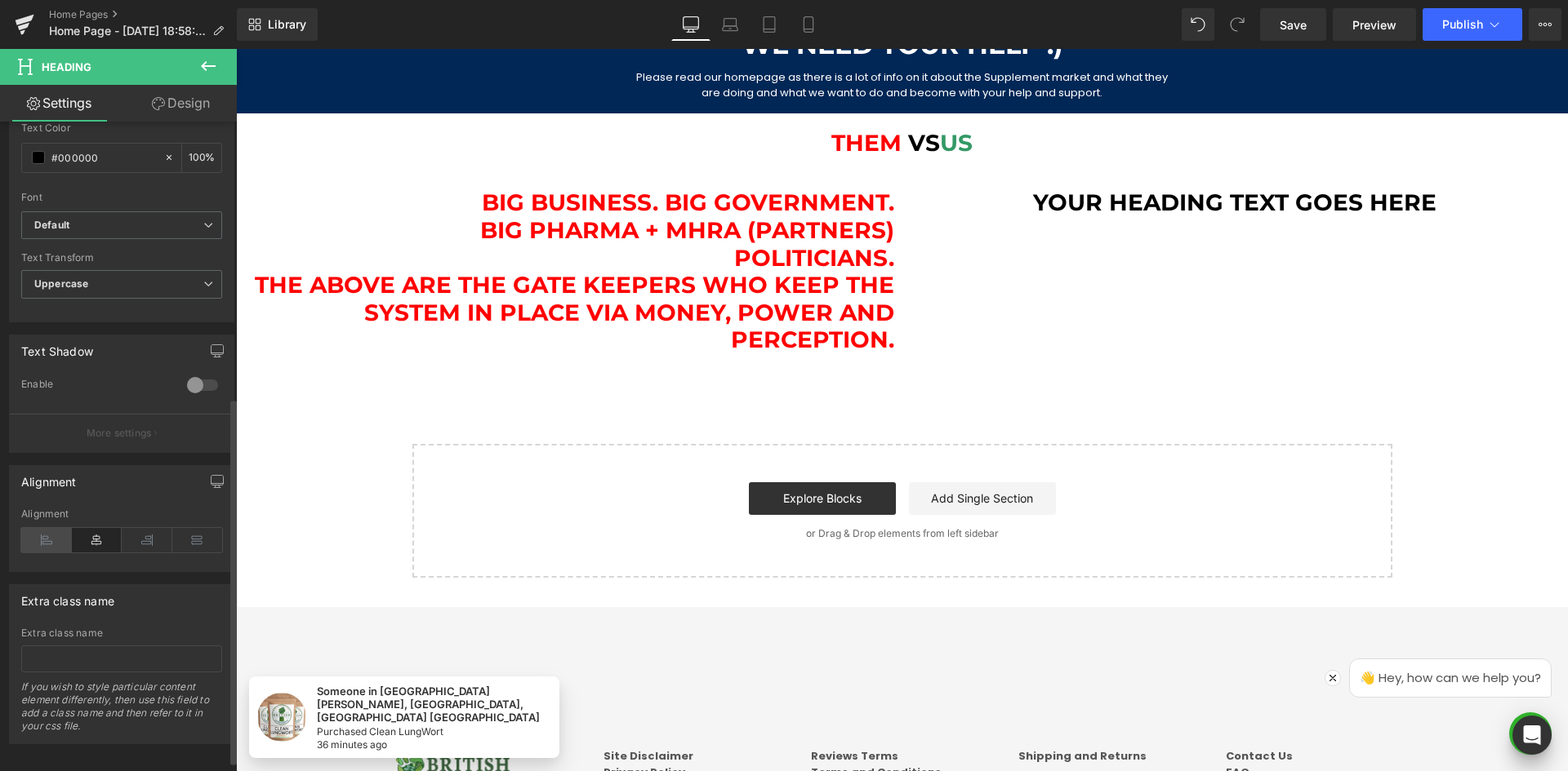
click at [35, 542] on icon at bounding box center [47, 540] width 51 height 24
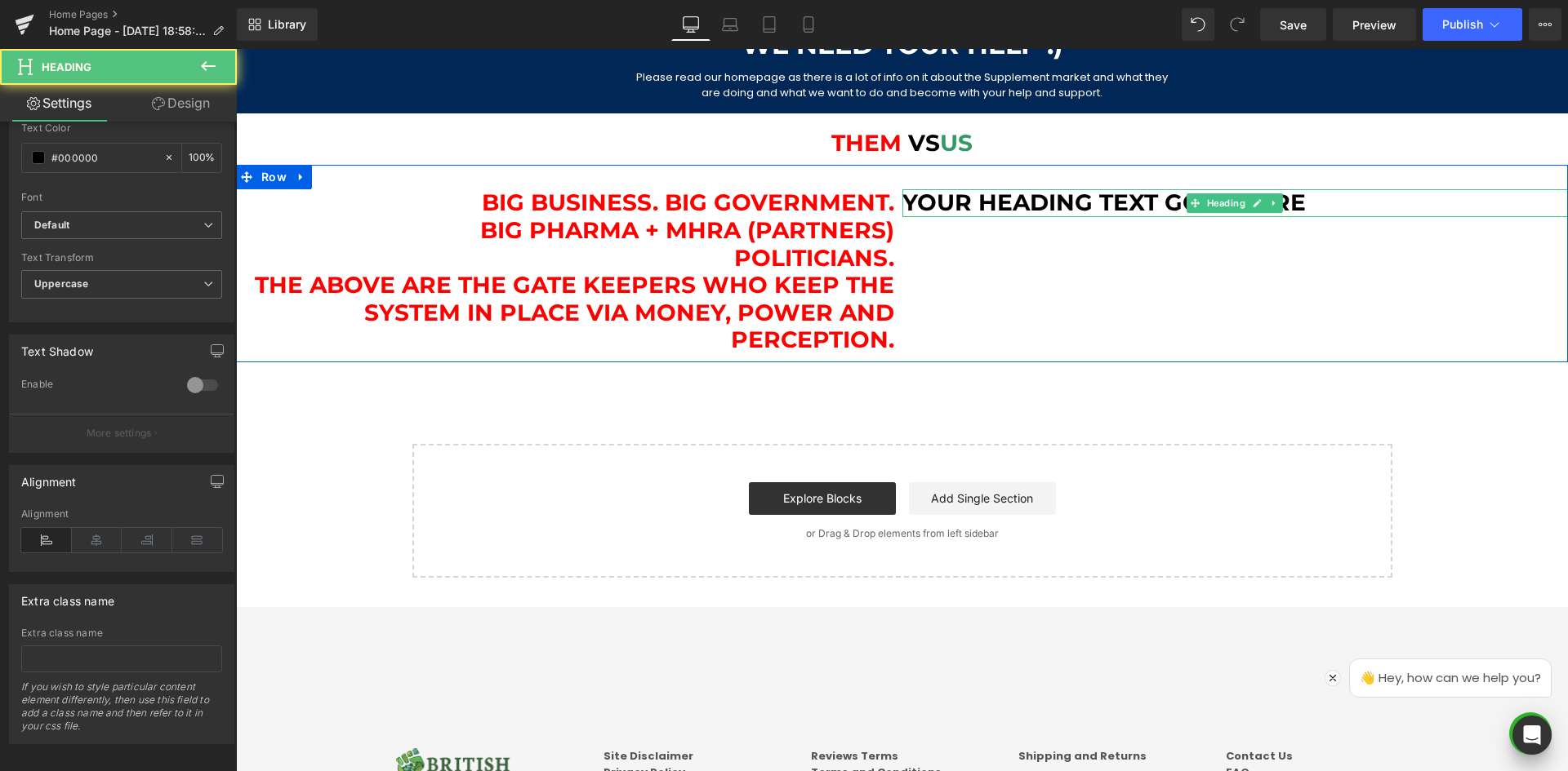
click at [988, 208] on h1 "Your heading text goes here" at bounding box center [1235, 203] width 666 height 27
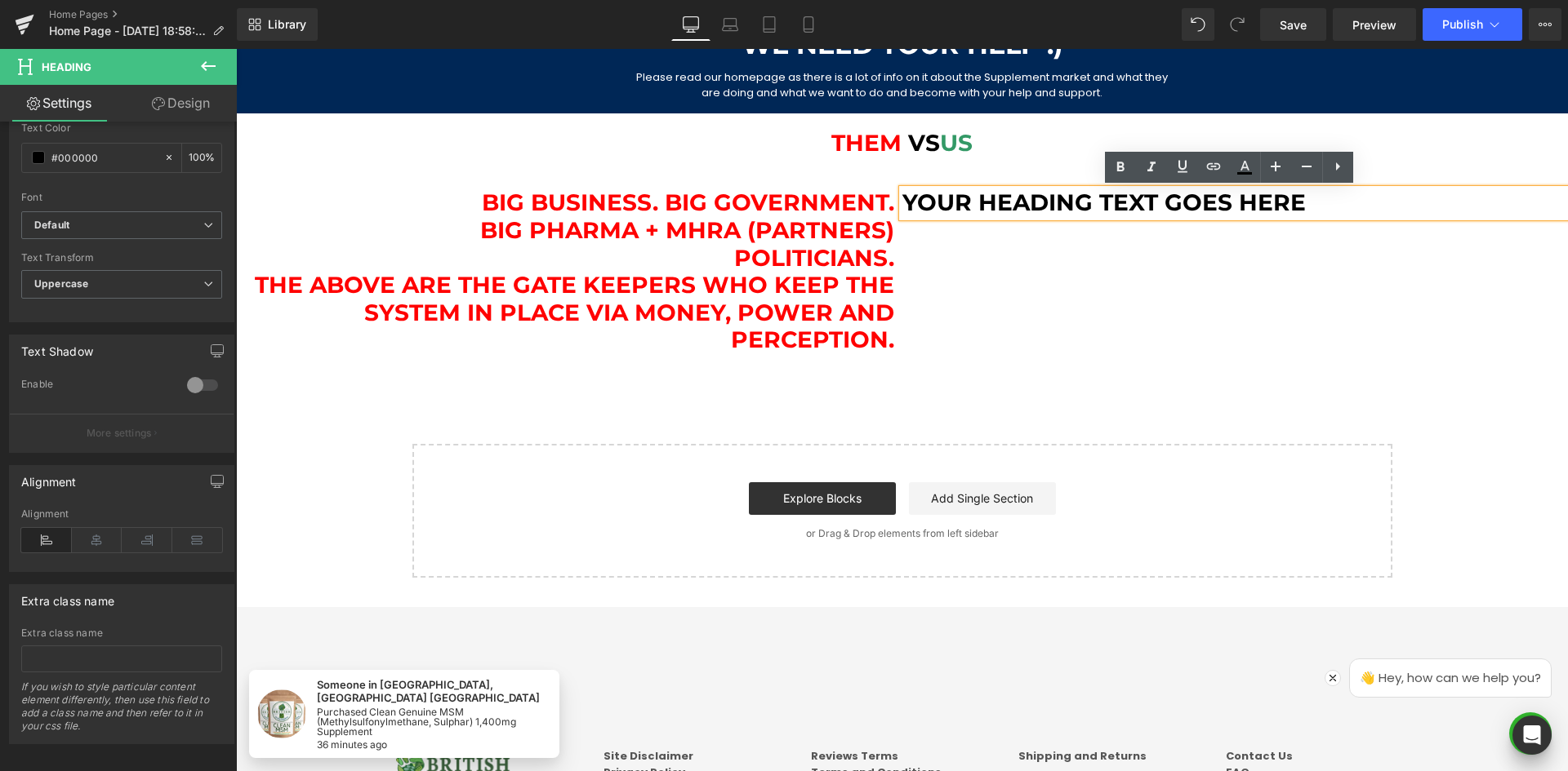
click at [953, 146] on span "US" at bounding box center [956, 142] width 32 height 27
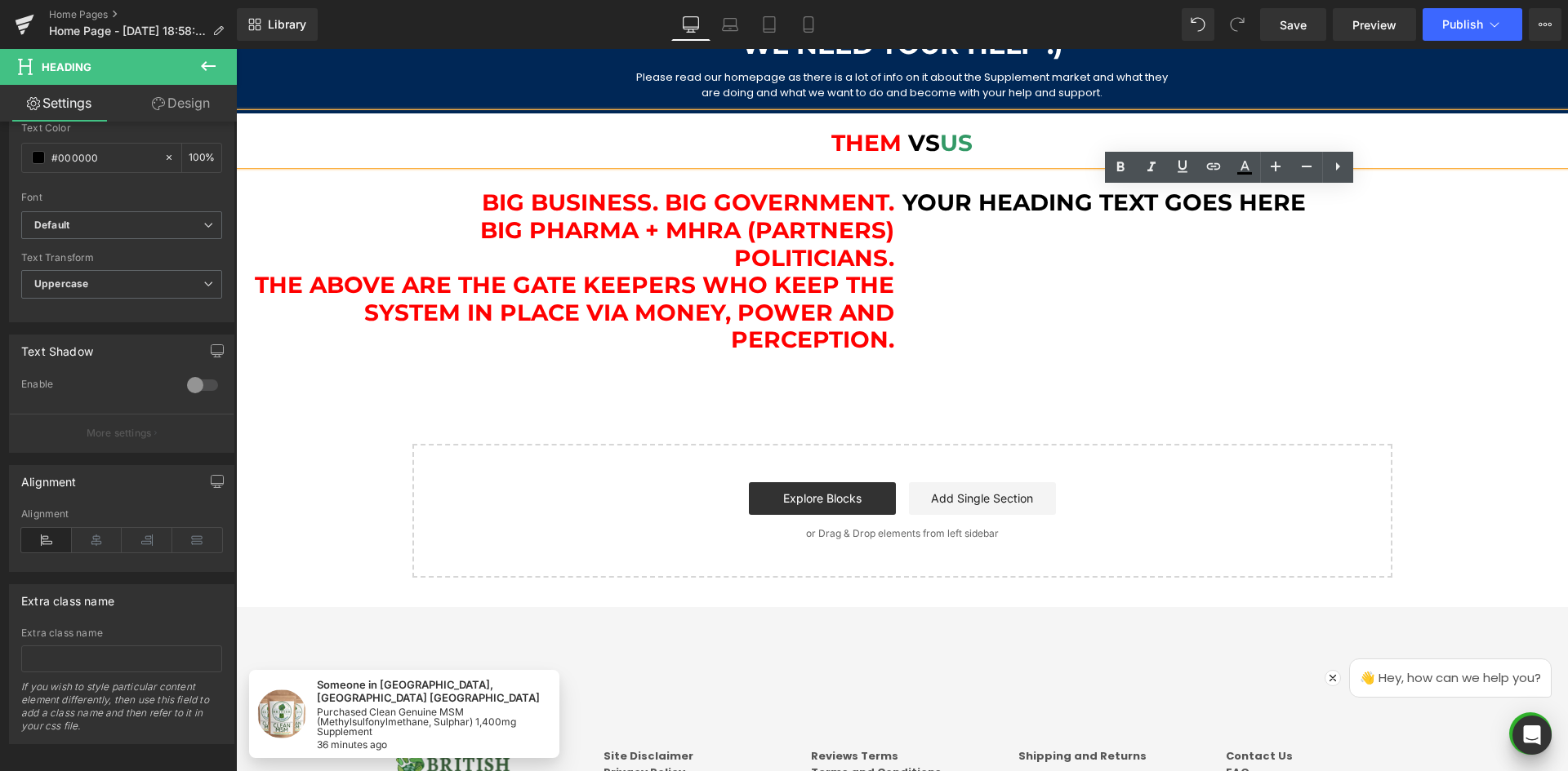
click at [960, 143] on span "US" at bounding box center [956, 142] width 32 height 27
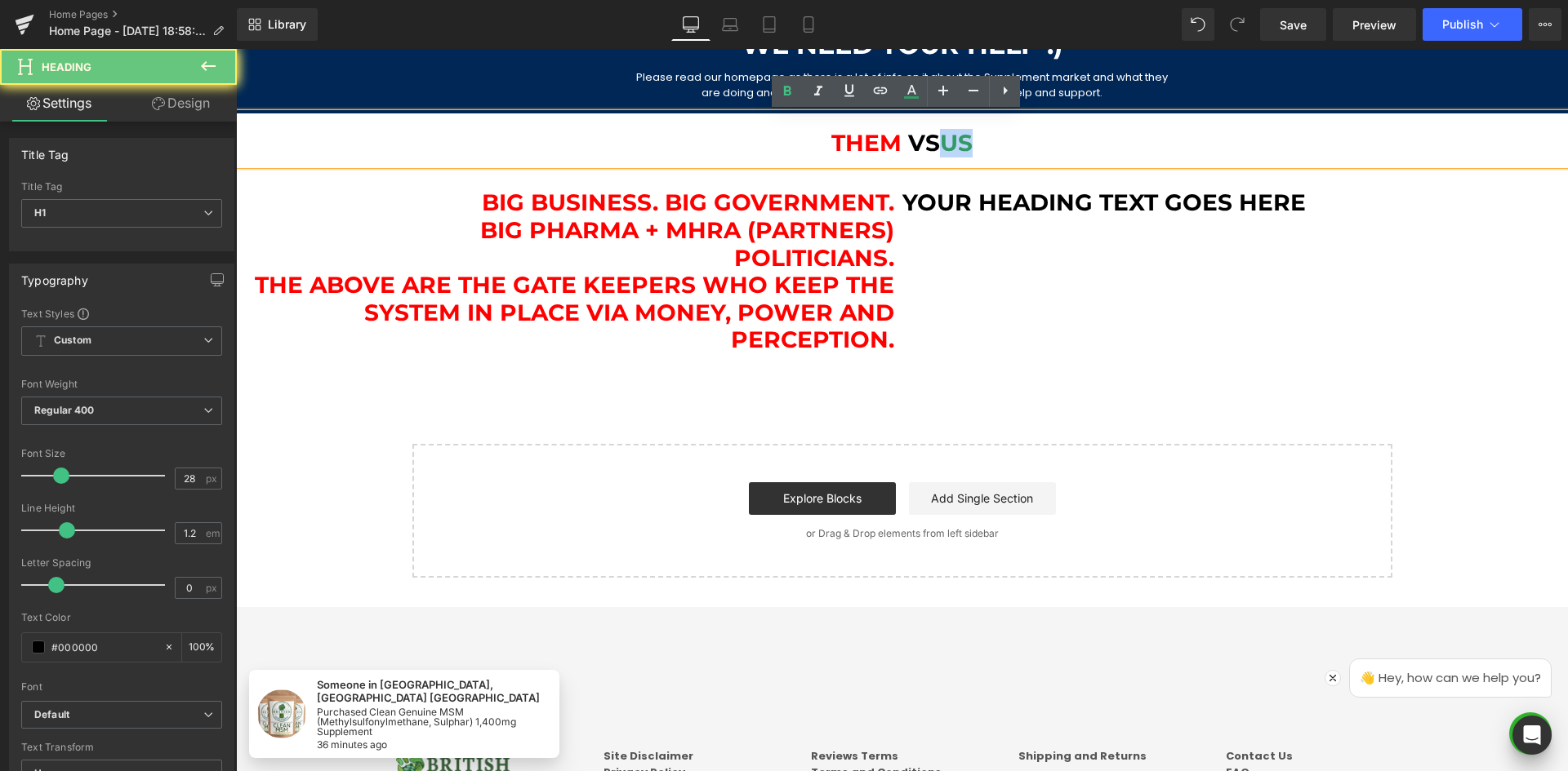
click at [960, 144] on span "US" at bounding box center [956, 142] width 32 height 27
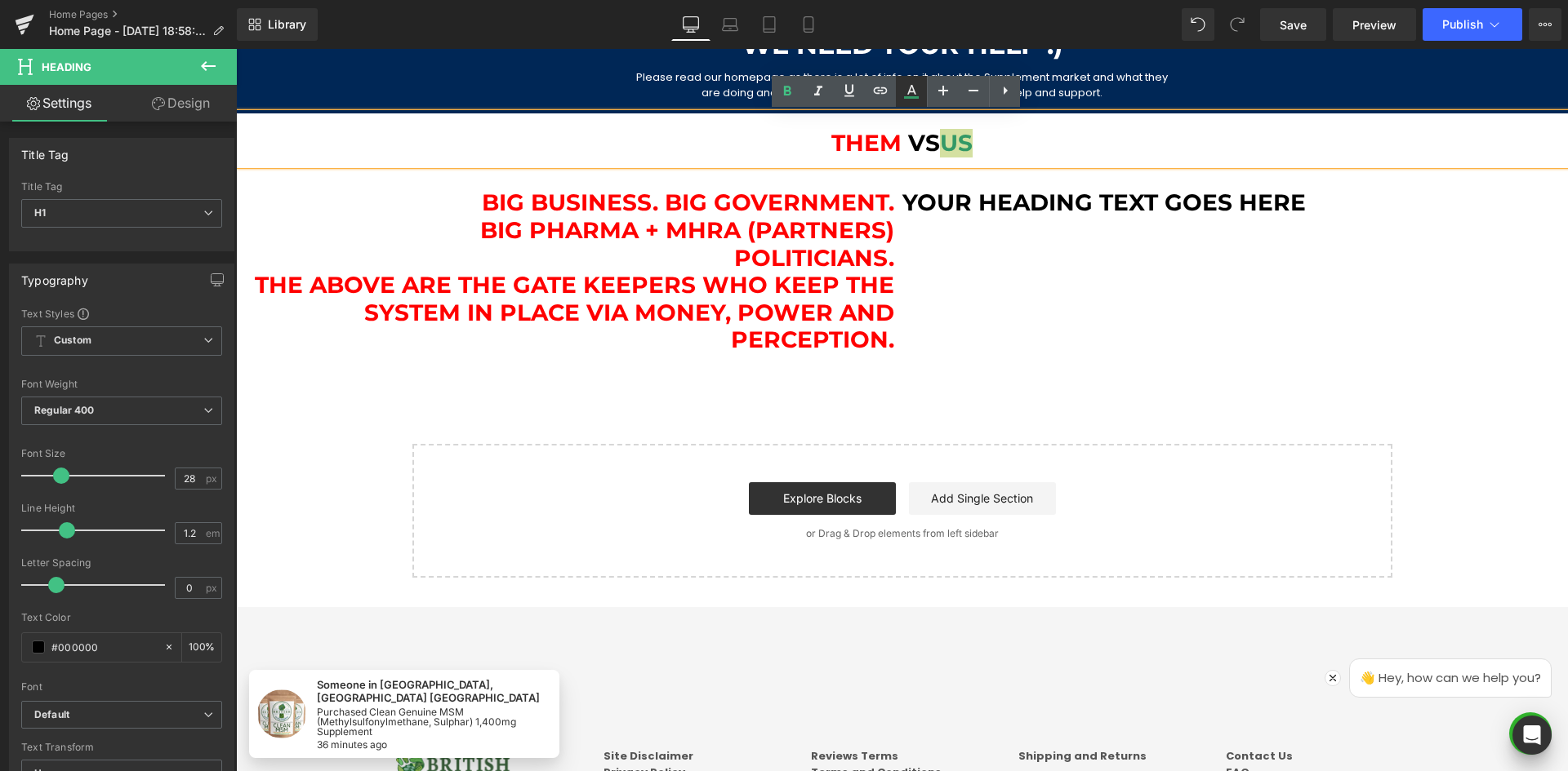
click at [913, 88] on icon at bounding box center [911, 90] width 9 height 10
type input "#339966"
type input "100"
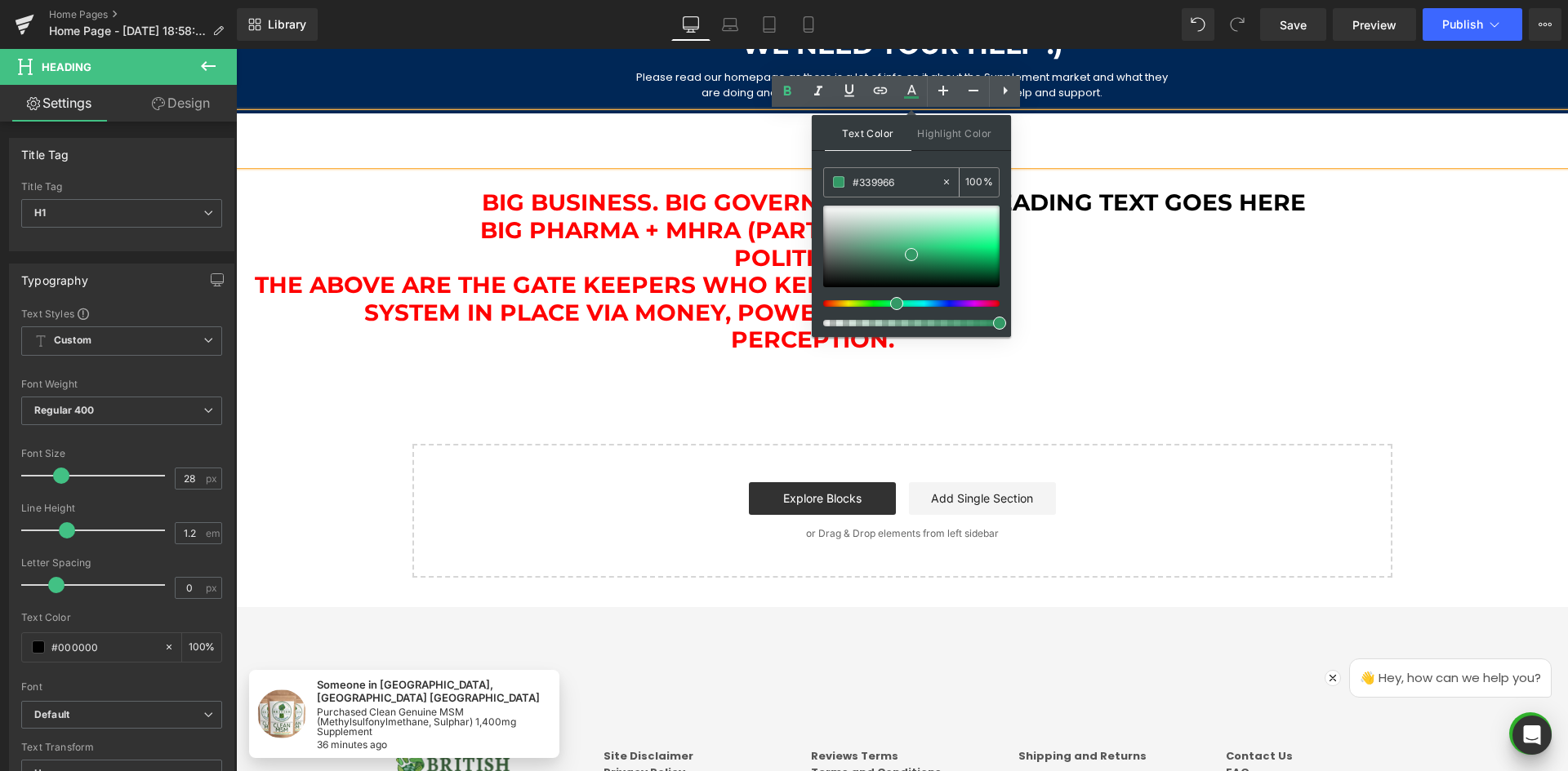
click at [880, 184] on input "#339966" at bounding box center [896, 182] width 88 height 18
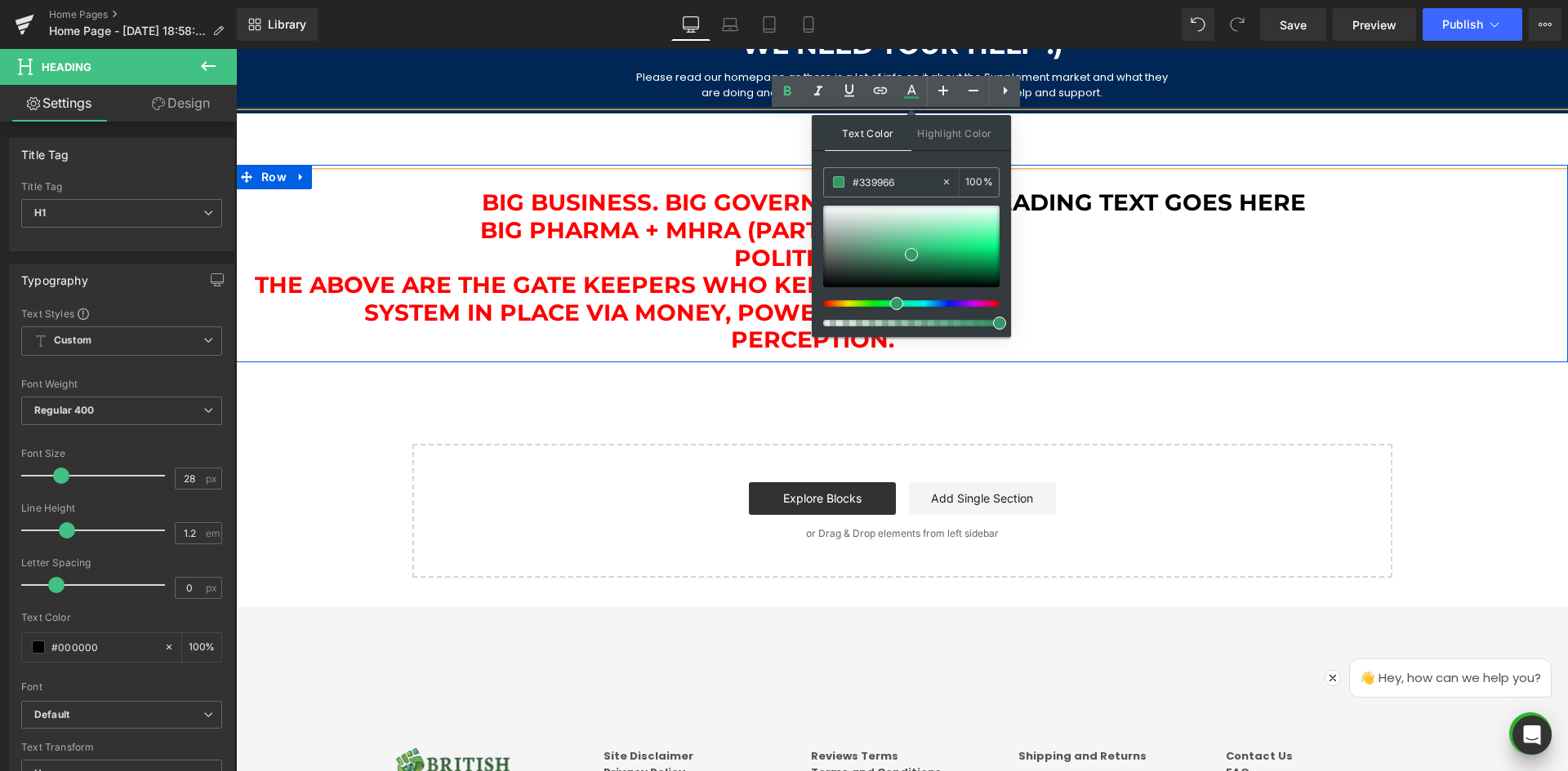
click at [1209, 251] on div "Big Business. Big Government. Big Pharma + MHRA (partners) Politicians. The Abo…" at bounding box center [902, 263] width 1332 height 198
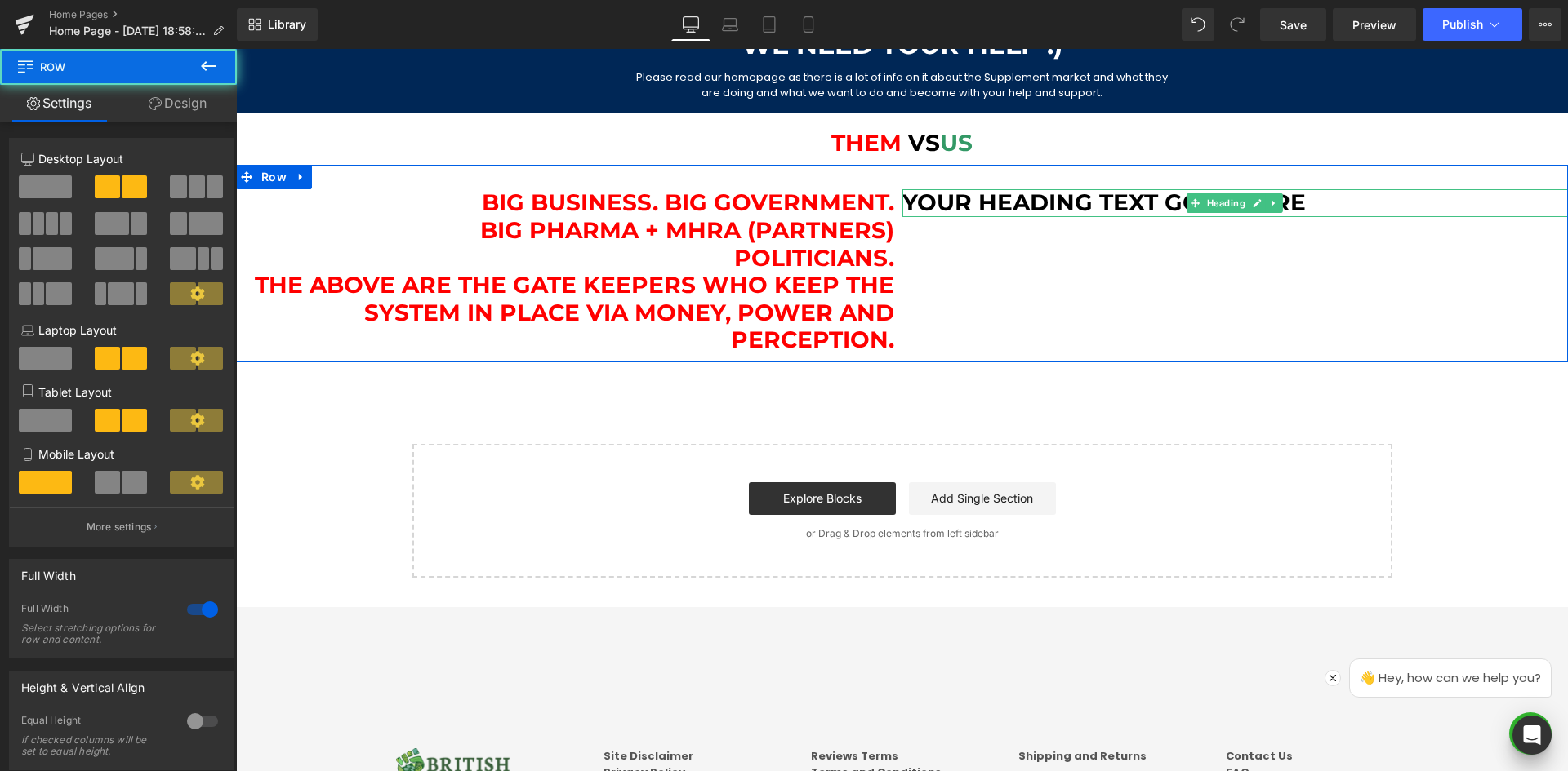
click at [1103, 206] on h1 "Your heading text goes here" at bounding box center [1235, 203] width 666 height 27
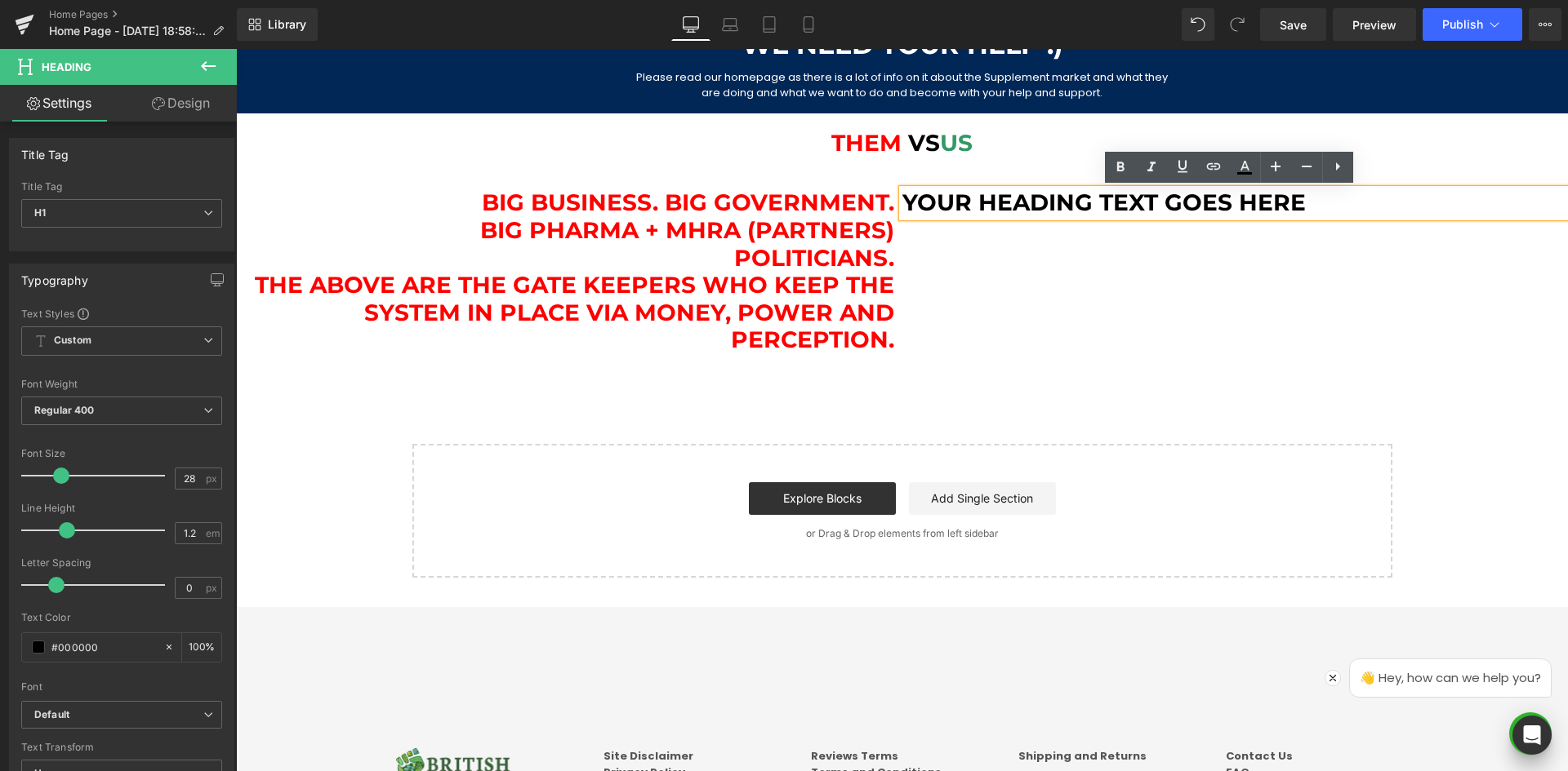
drag, startPoint x: 1219, startPoint y: 233, endPoint x: 1219, endPoint y: 219, distance: 14.0
click at [1219, 234] on div "Big Business. Big Government. Big Pharma + MHRA (partners) Politicians. The Abo…" at bounding box center [902, 263] width 1332 height 198
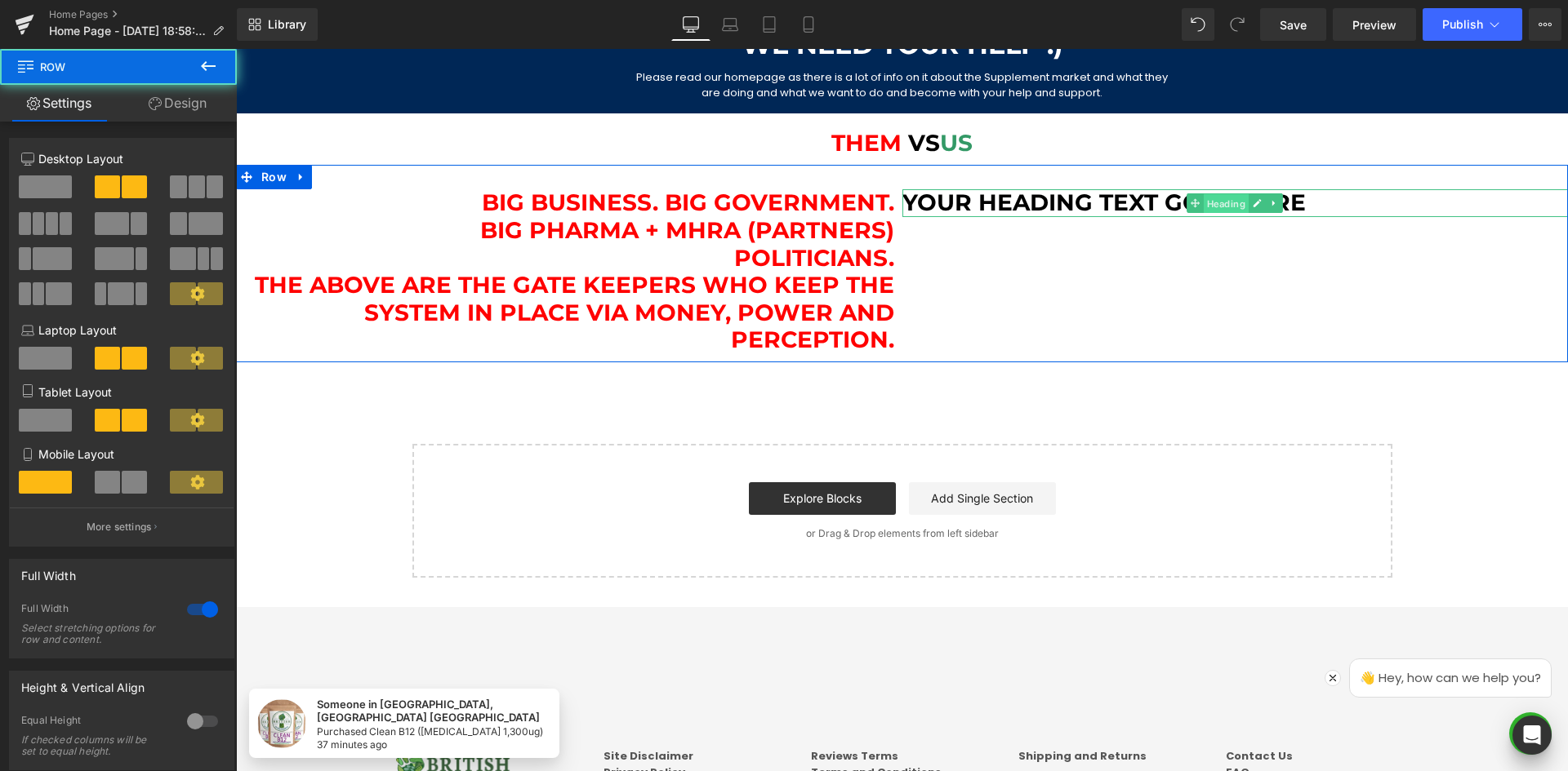
click at [1215, 202] on span "Heading" at bounding box center [1226, 204] width 45 height 19
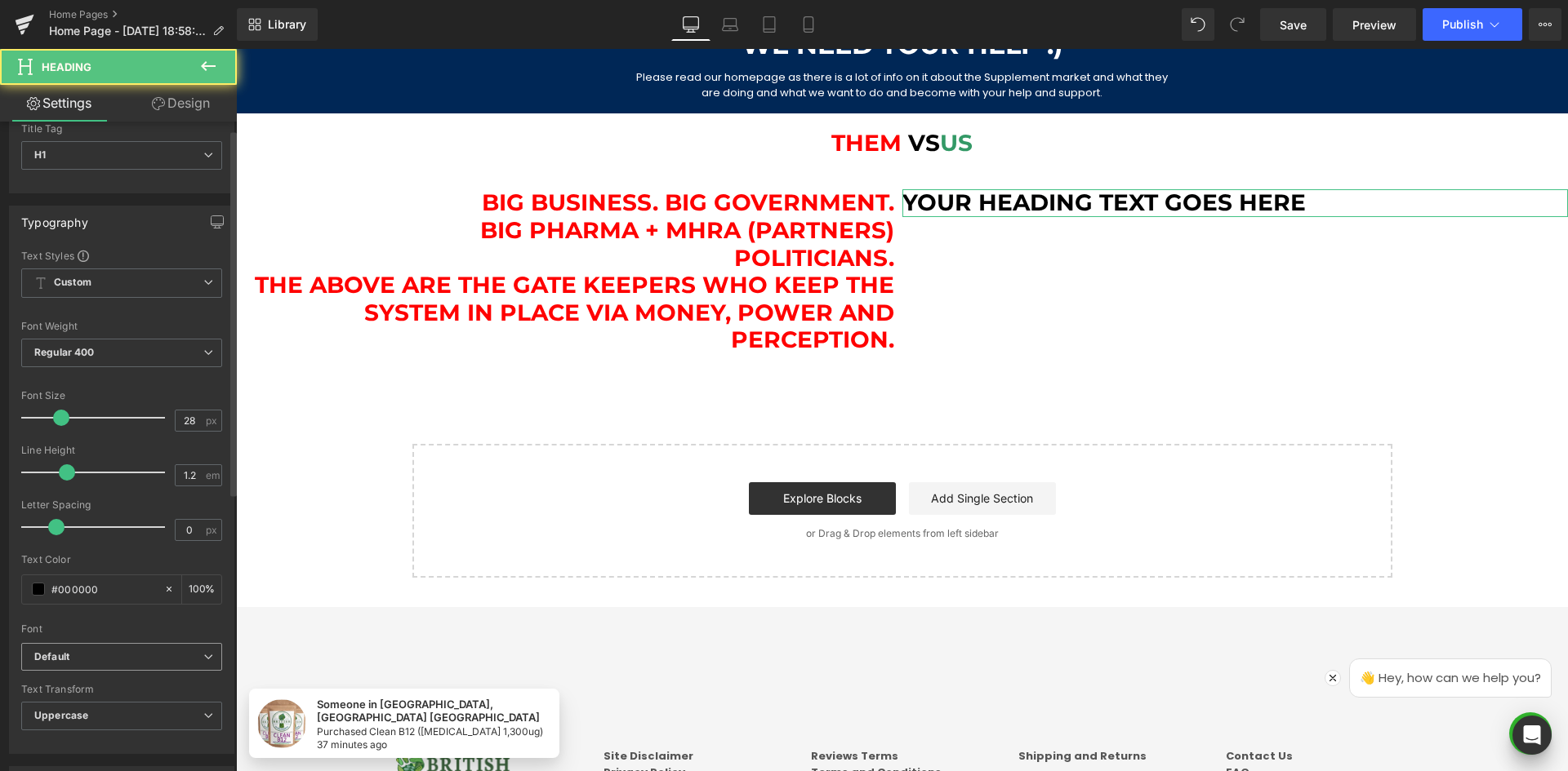
scroll to position [245, 0]
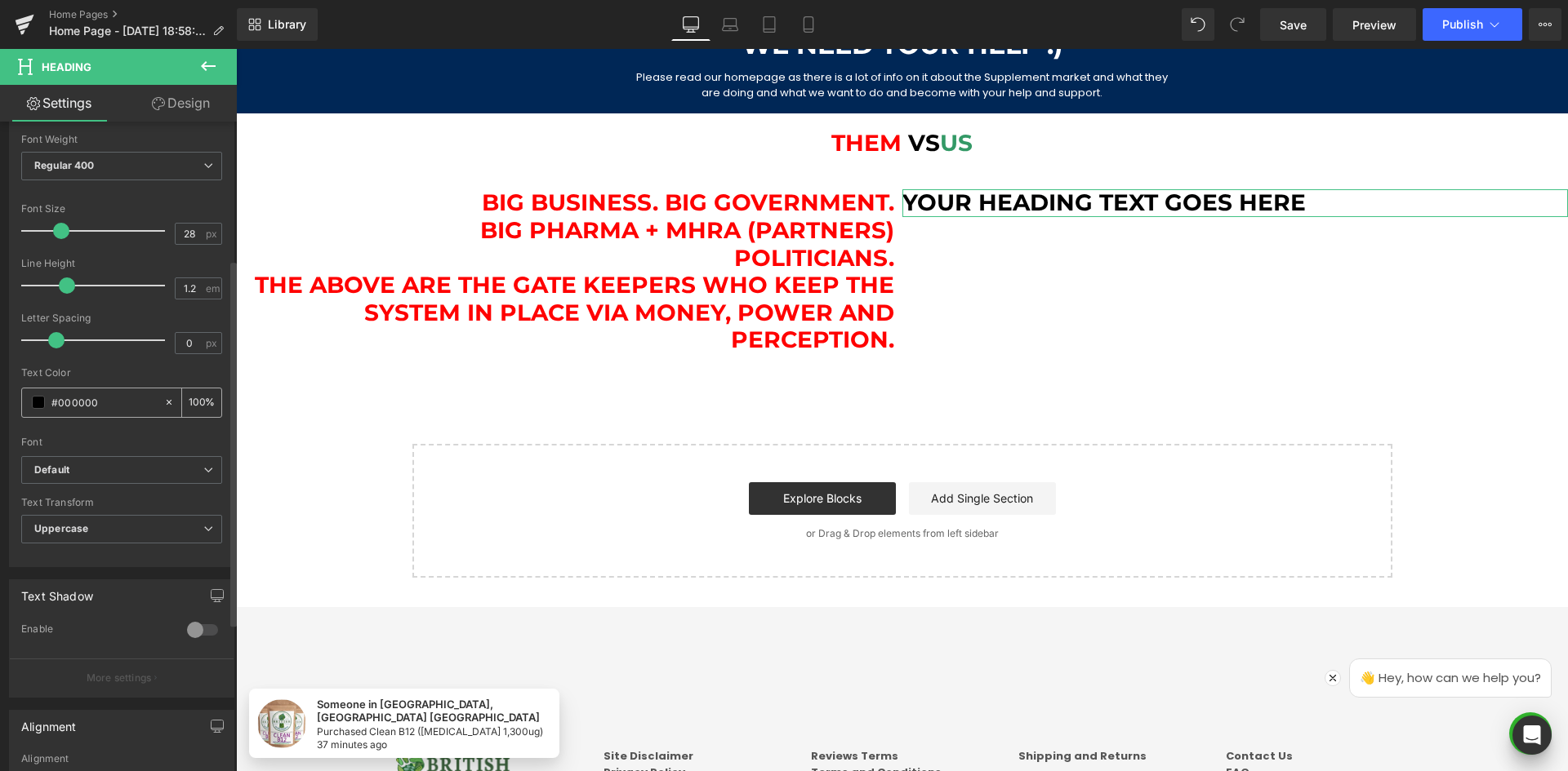
click at [94, 408] on input "#000000" at bounding box center [103, 403] width 104 height 18
paste input "339966"
type input "#339966"
click at [108, 427] on div at bounding box center [122, 431] width 201 height 11
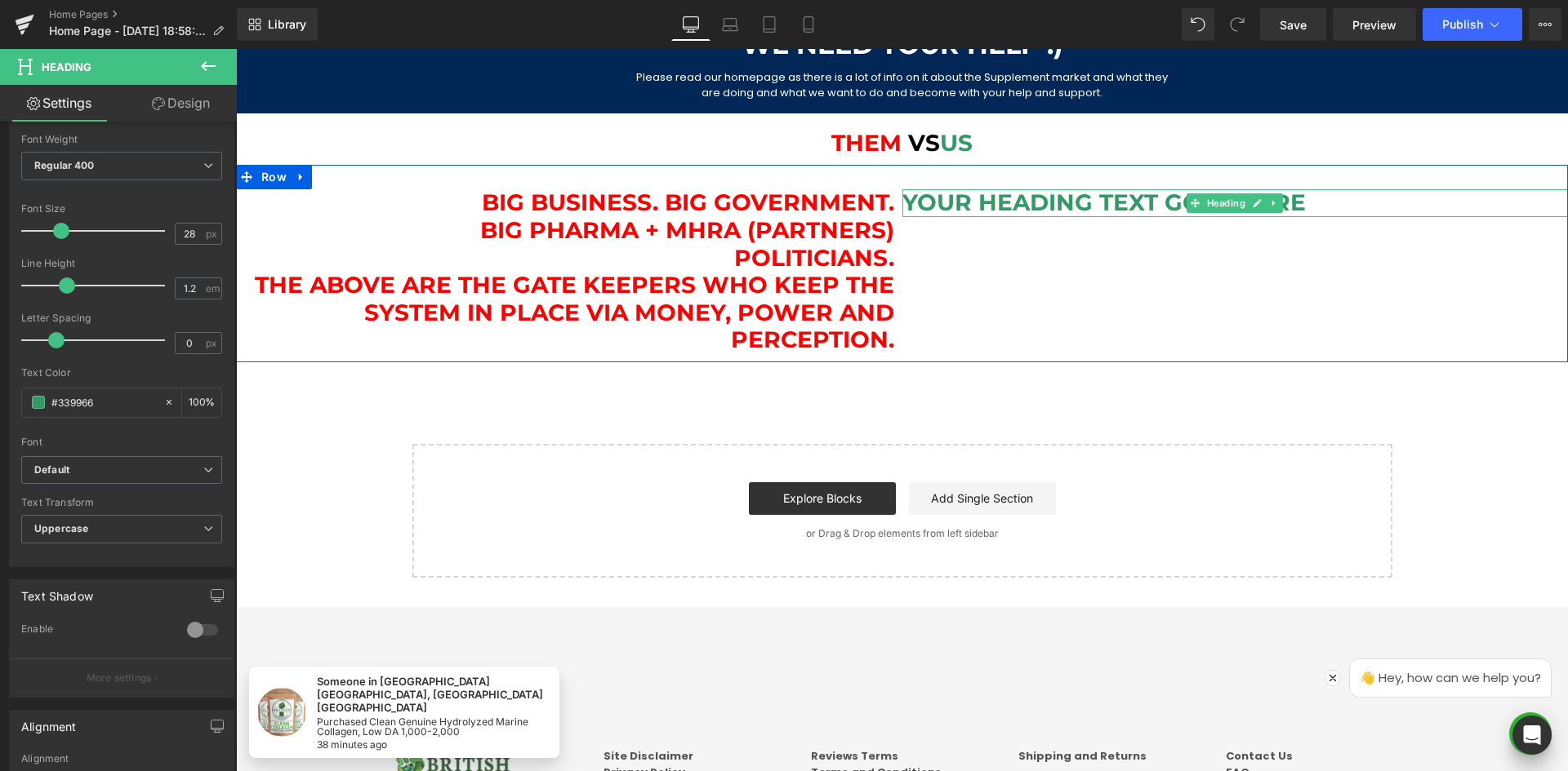
click at [1034, 202] on h1 "Your heading text goes here" at bounding box center [1235, 203] width 666 height 27
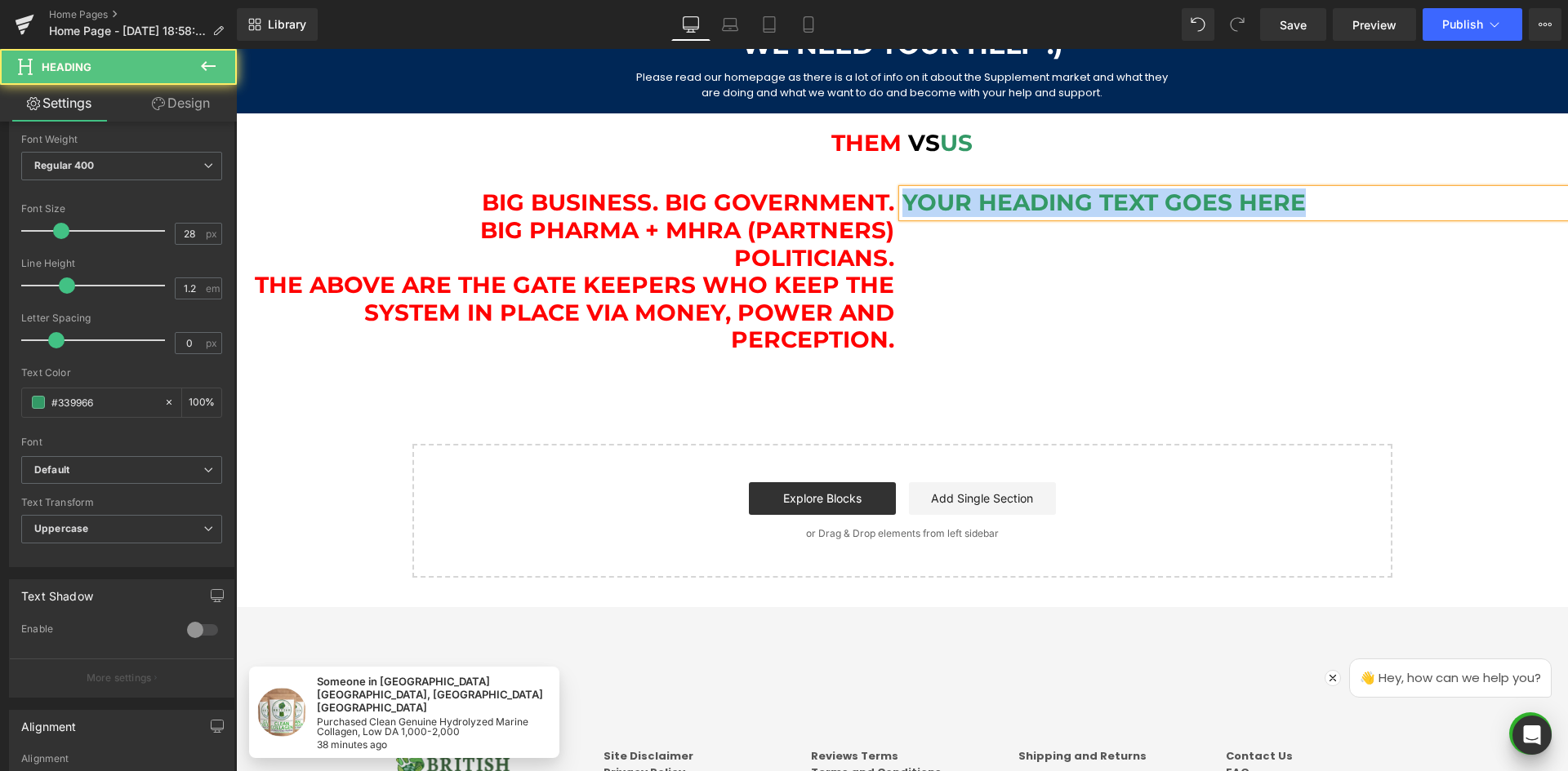
paste div
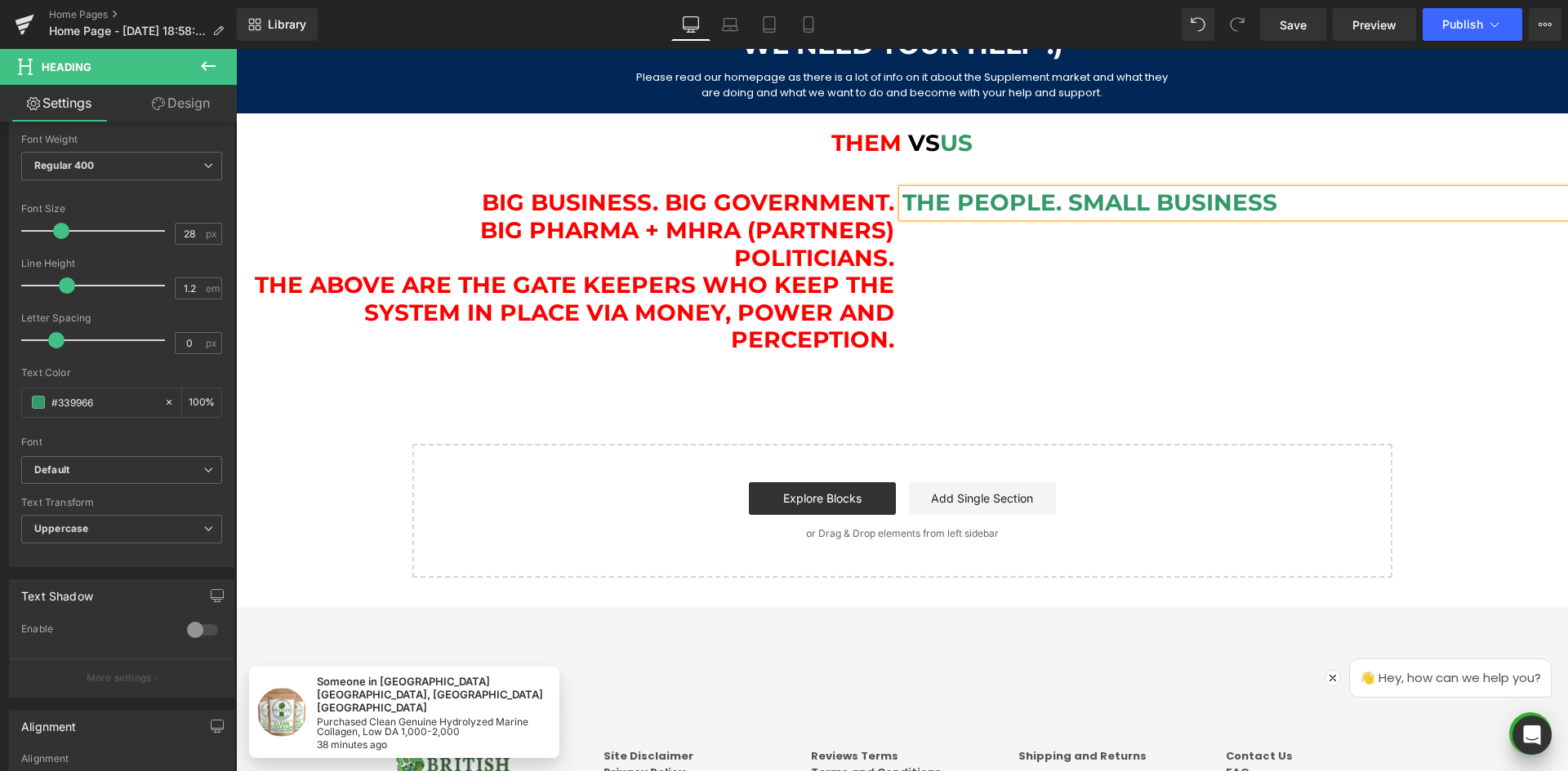
drag, startPoint x: 901, startPoint y: 205, endPoint x: 912, endPoint y: 205, distance: 11.0
click at [902, 206] on h1 "The People. Small Business" at bounding box center [1235, 203] width 666 height 27
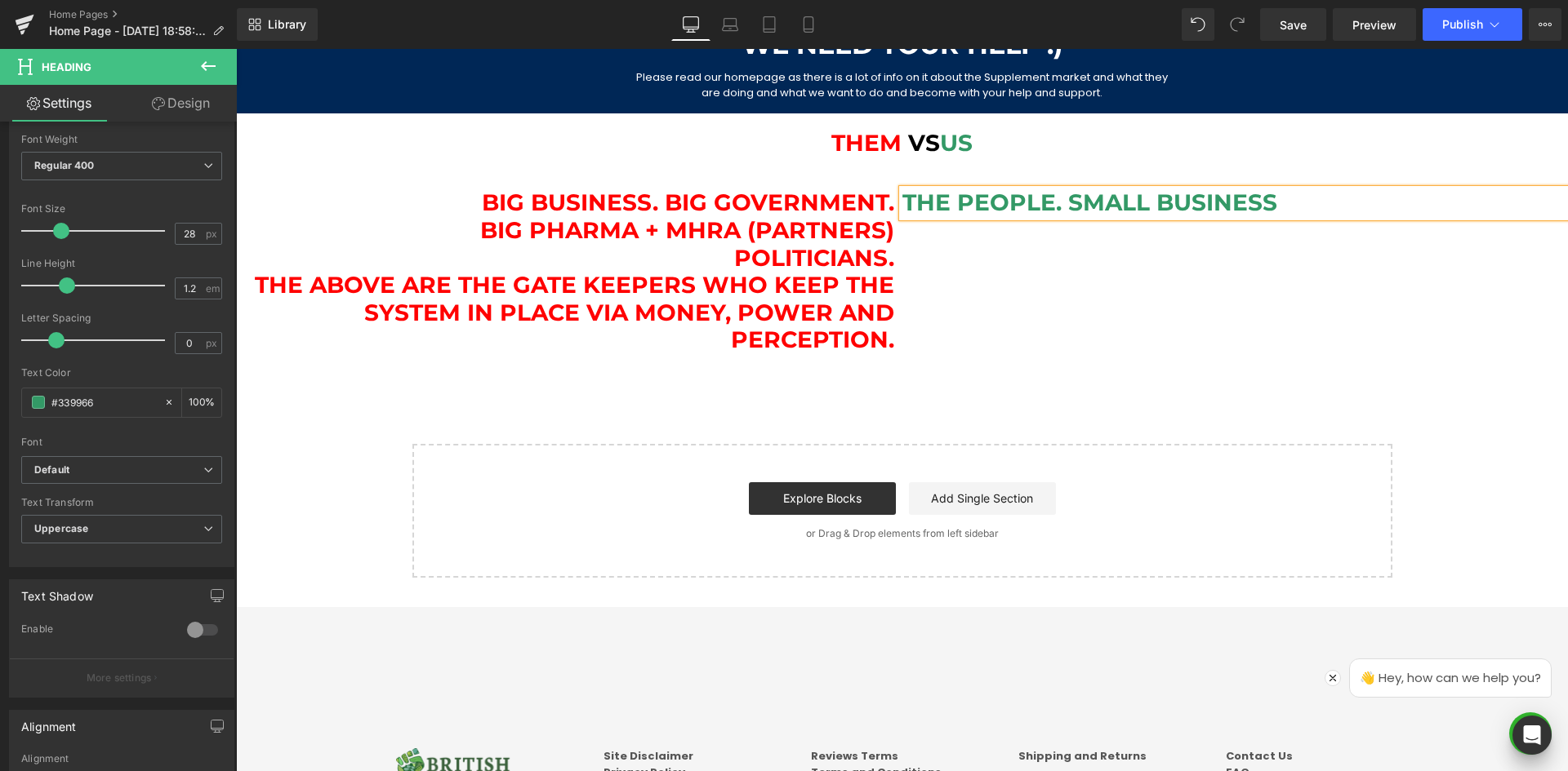
click at [1323, 209] on h1 "The People. Small Business" at bounding box center [1235, 203] width 666 height 27
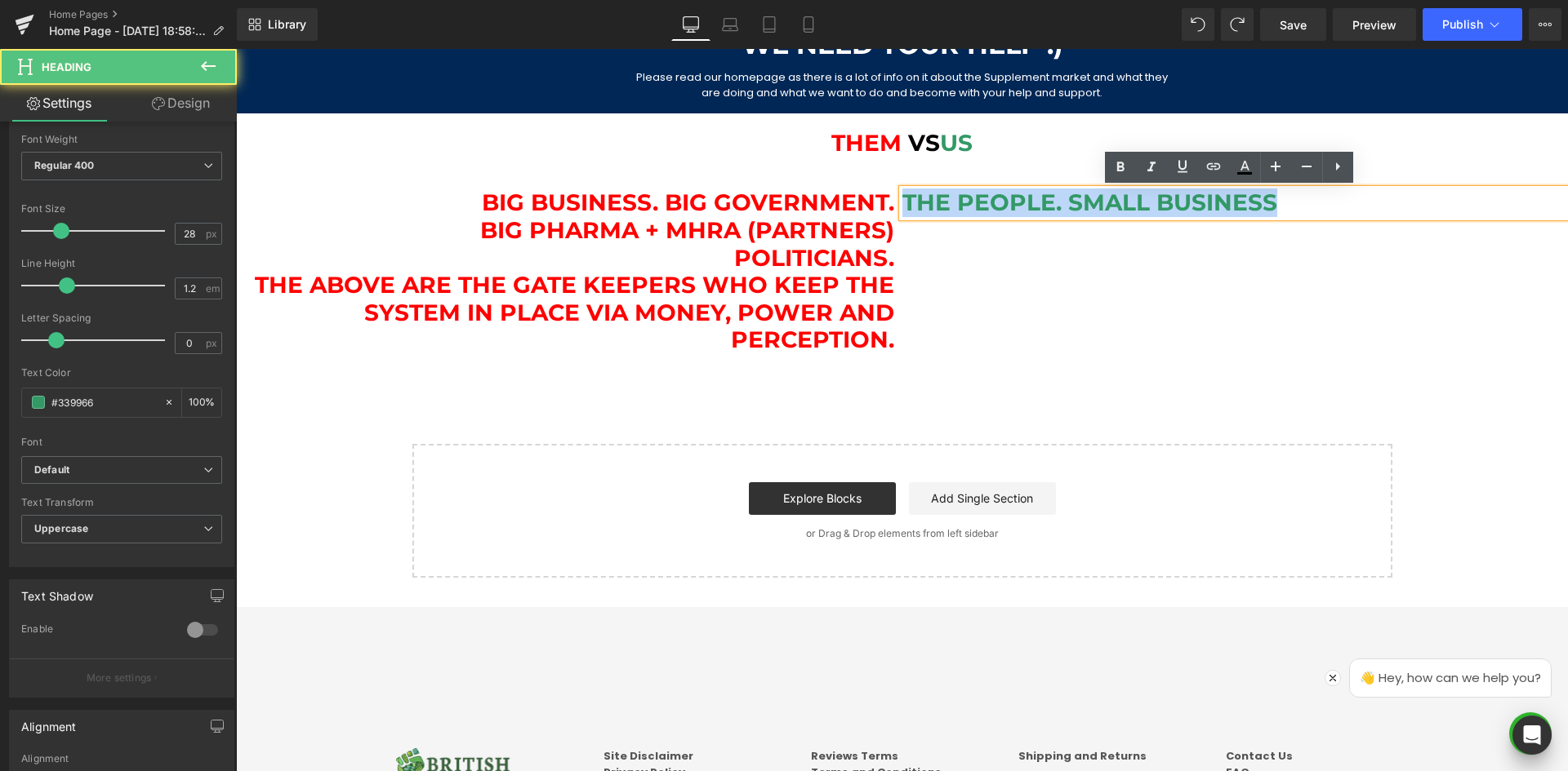
click at [1273, 205] on h1 "The People. Small Business" at bounding box center [1235, 203] width 666 height 27
copy h1 "The People. Small Business"
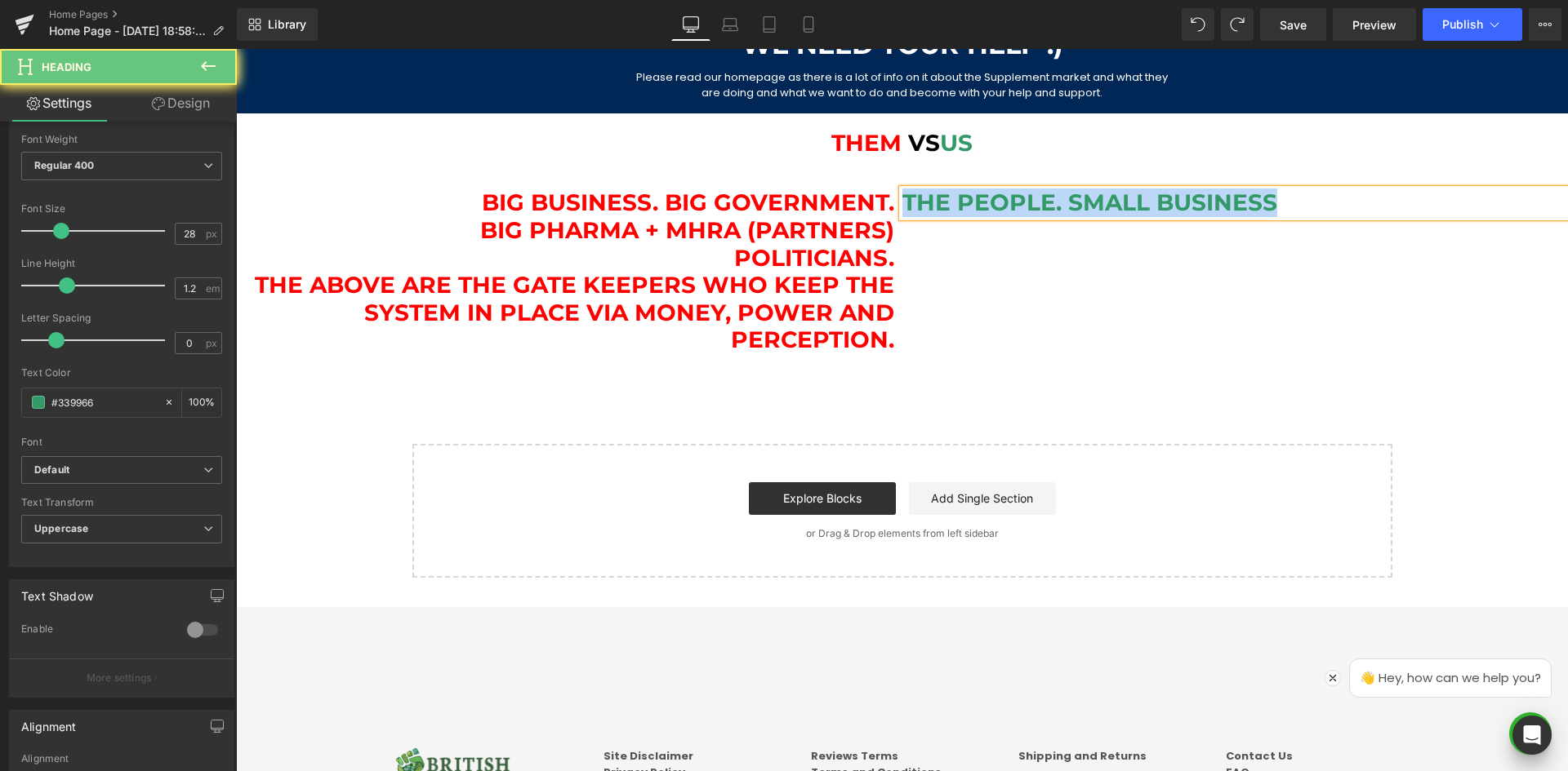
click at [1278, 213] on h1 "The People. Small Business" at bounding box center [1235, 203] width 666 height 27
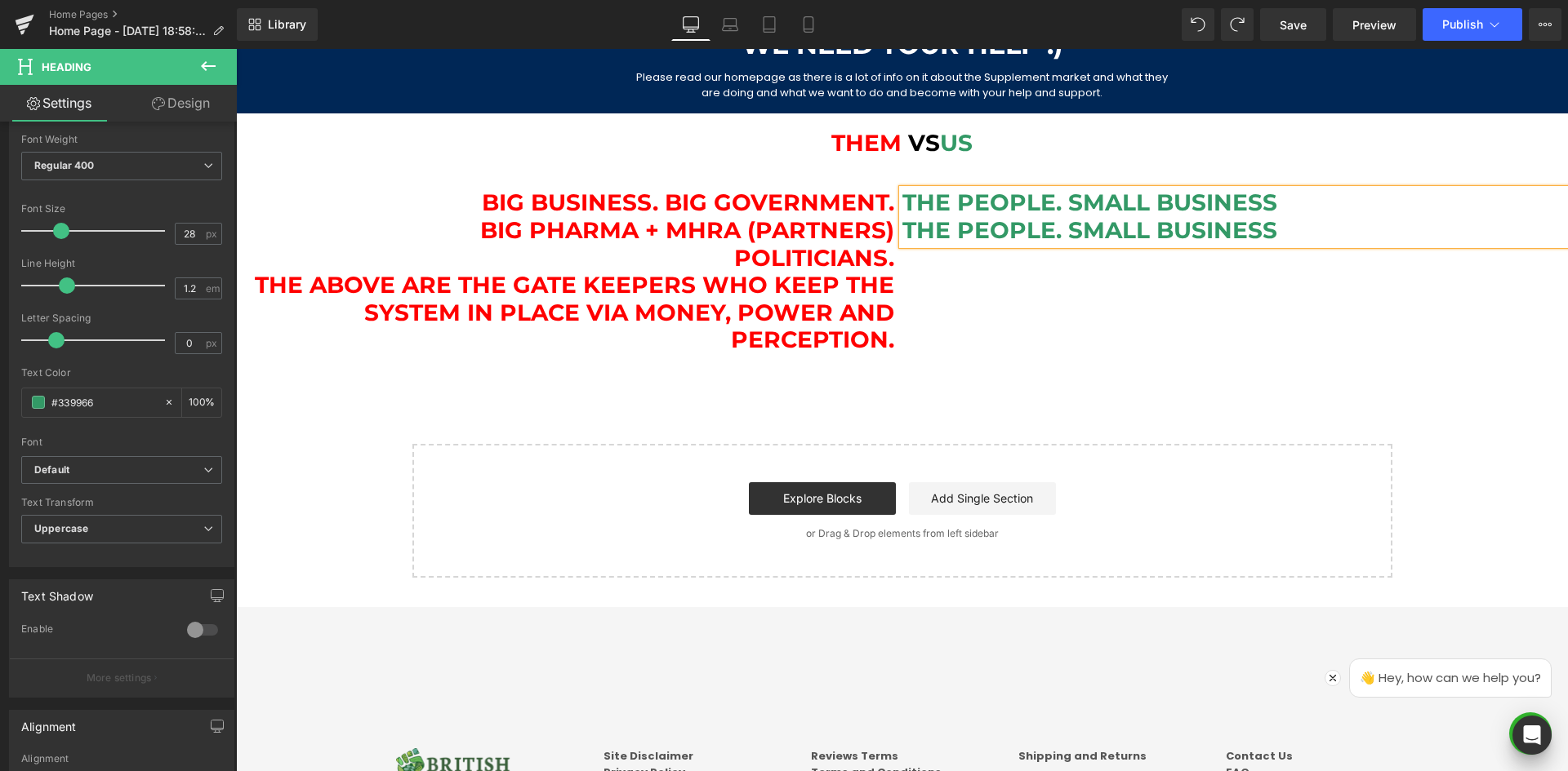
click at [902, 236] on h1 "The People. Small Business The People. Small Business" at bounding box center [1235, 216] width 666 height 55
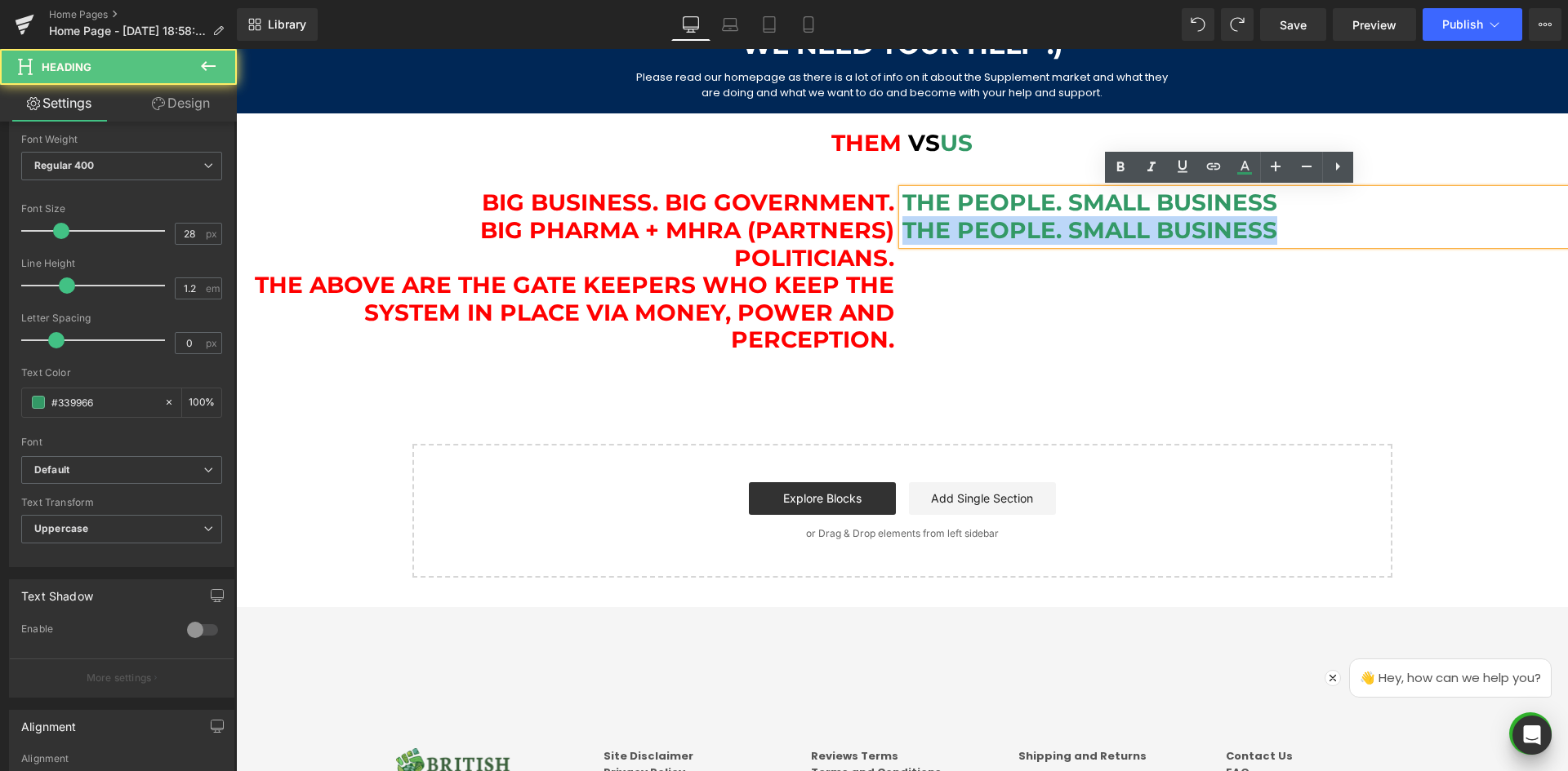
click at [1274, 232] on h1 "The People. Small Business The People. Small Business" at bounding box center [1235, 216] width 666 height 55
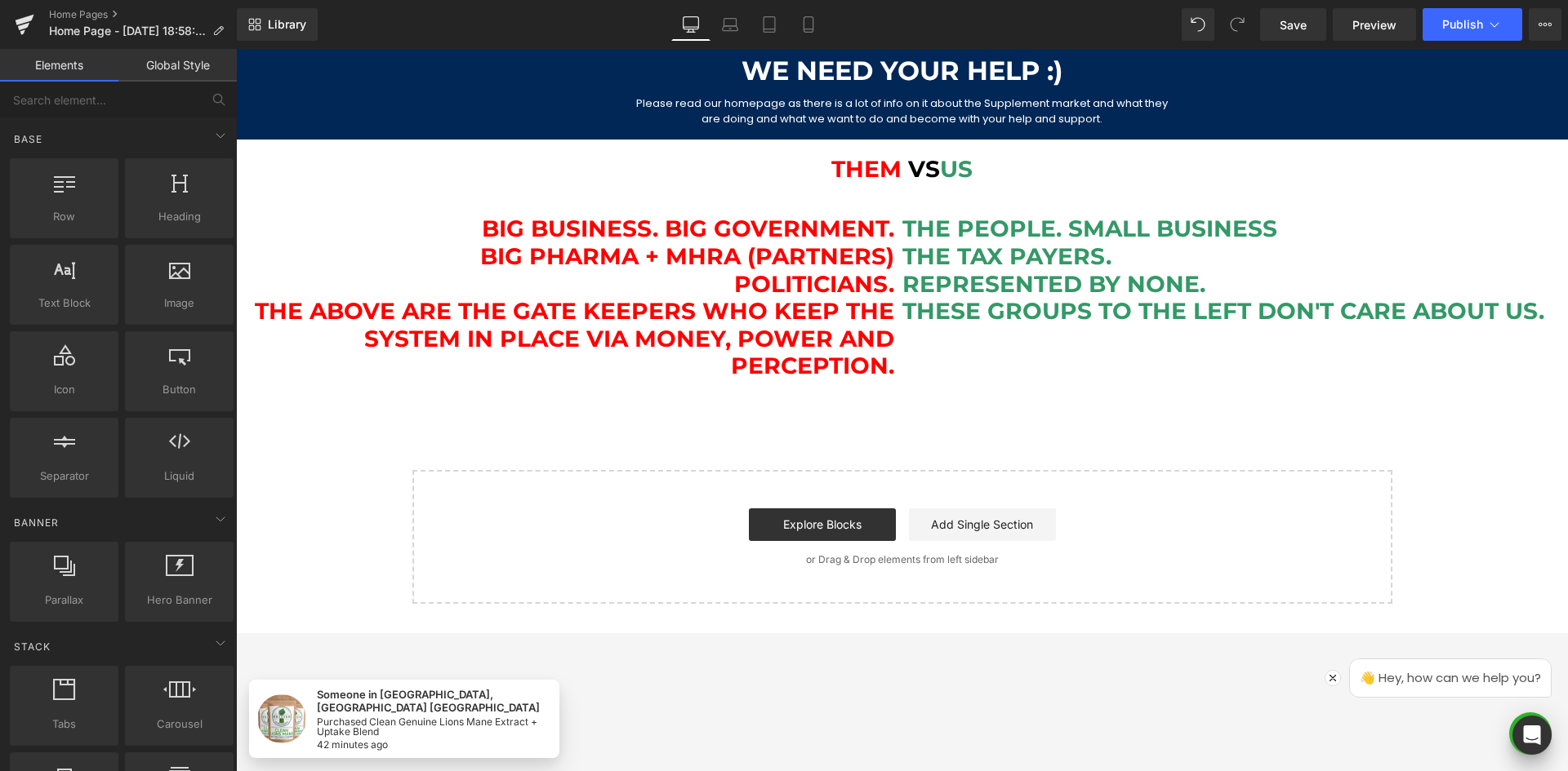
scroll to position [848, 0]
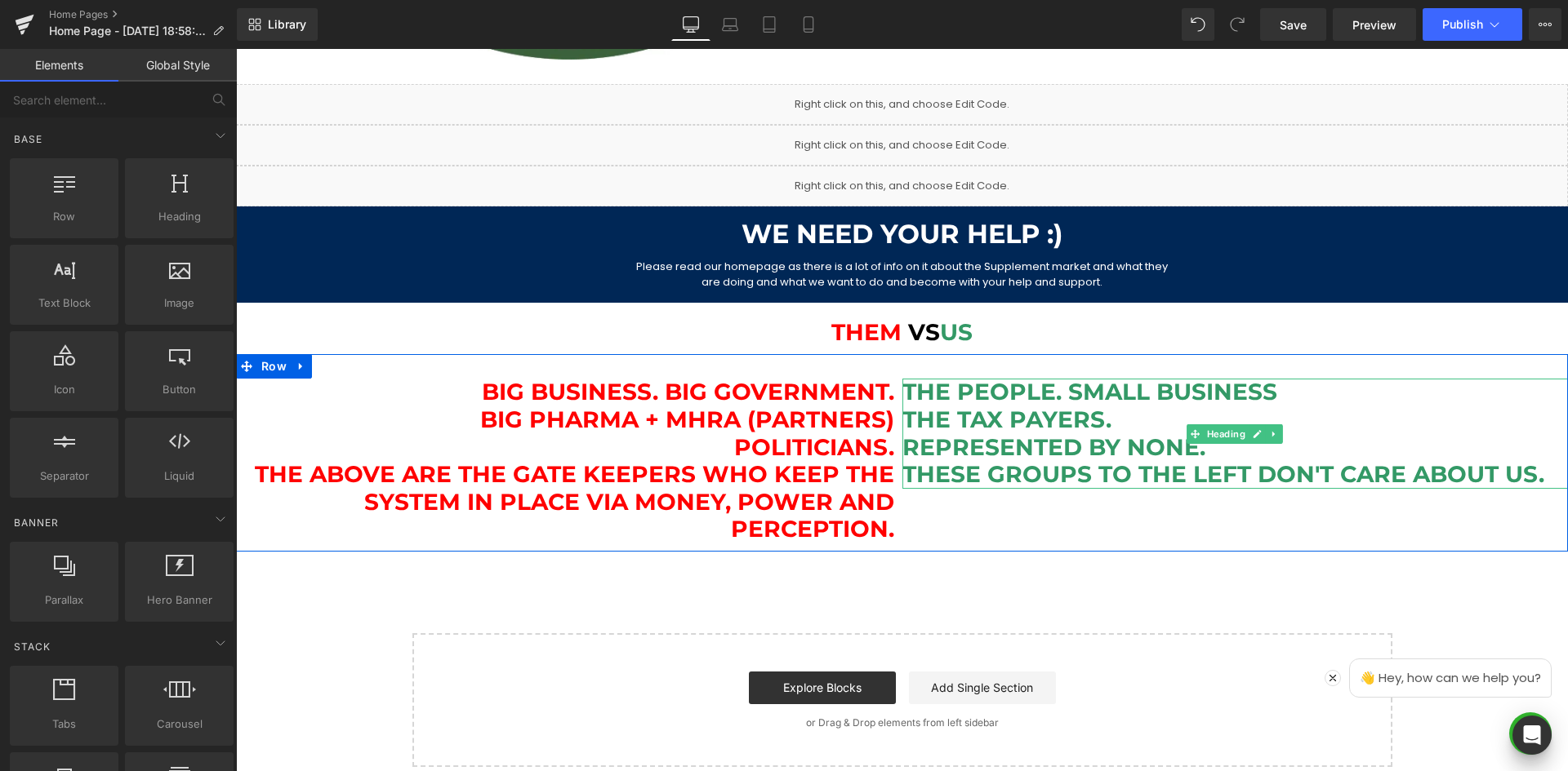
click at [966, 453] on h1 "The People. Small Business The Tax payers. Represented by None. These groups to…" at bounding box center [1235, 434] width 666 height 109
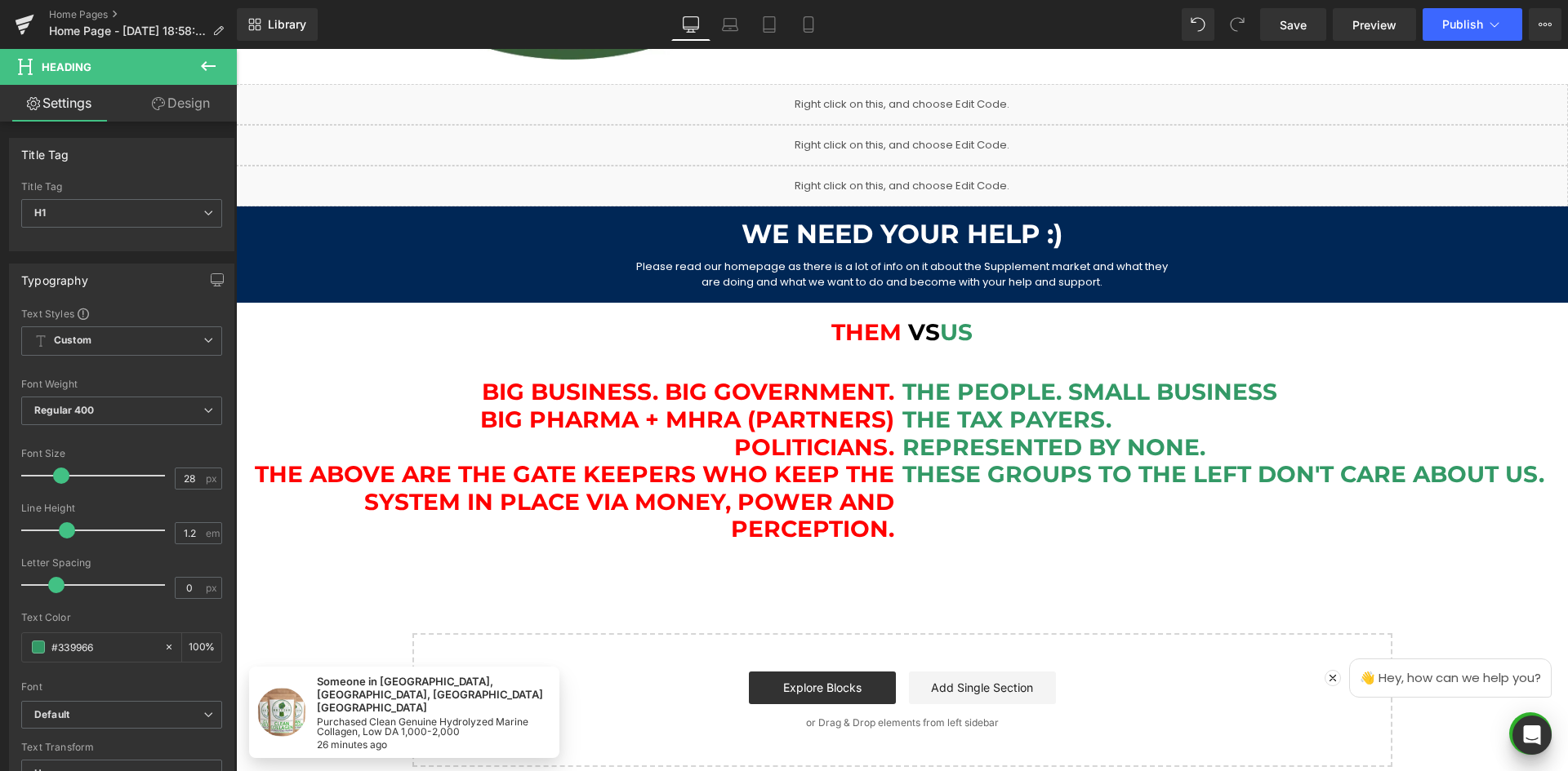
drag, startPoint x: 216, startPoint y: 105, endPoint x: 114, endPoint y: 165, distance: 118.3
click at [216, 105] on link "Design" at bounding box center [180, 103] width 118 height 37
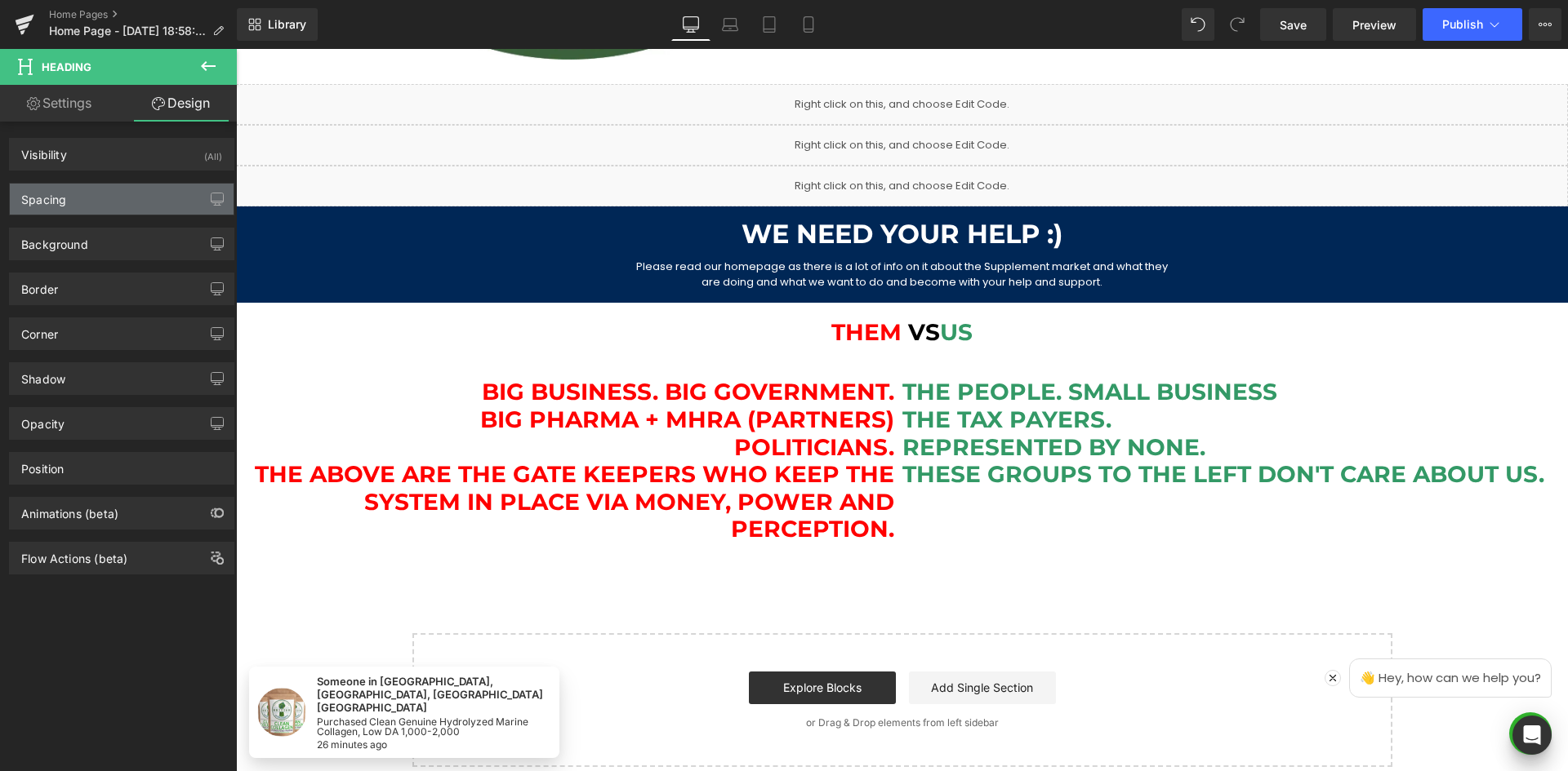
type input "0"
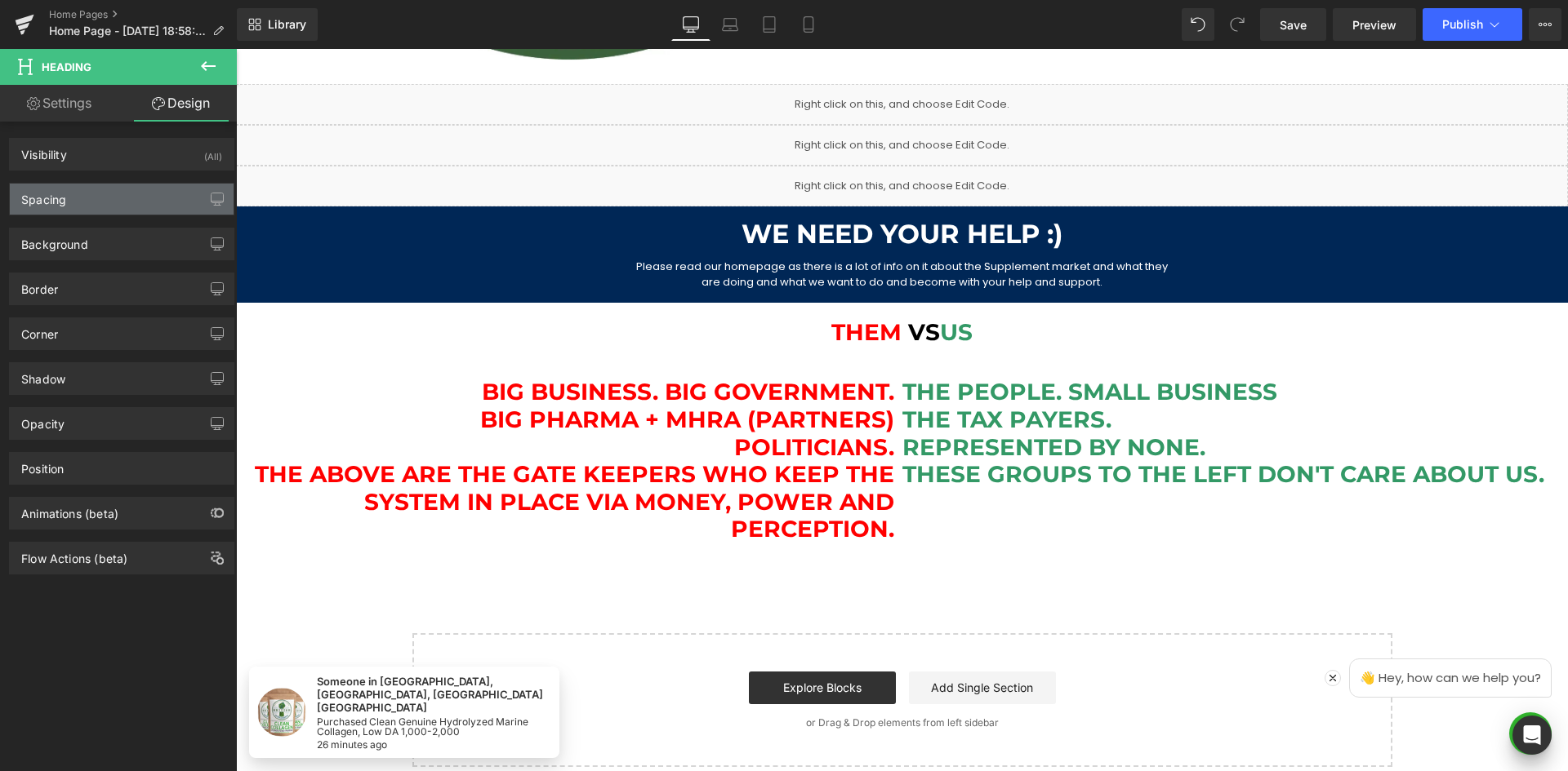
type input "0"
click at [128, 200] on div "Spacing" at bounding box center [121, 199] width 223 height 31
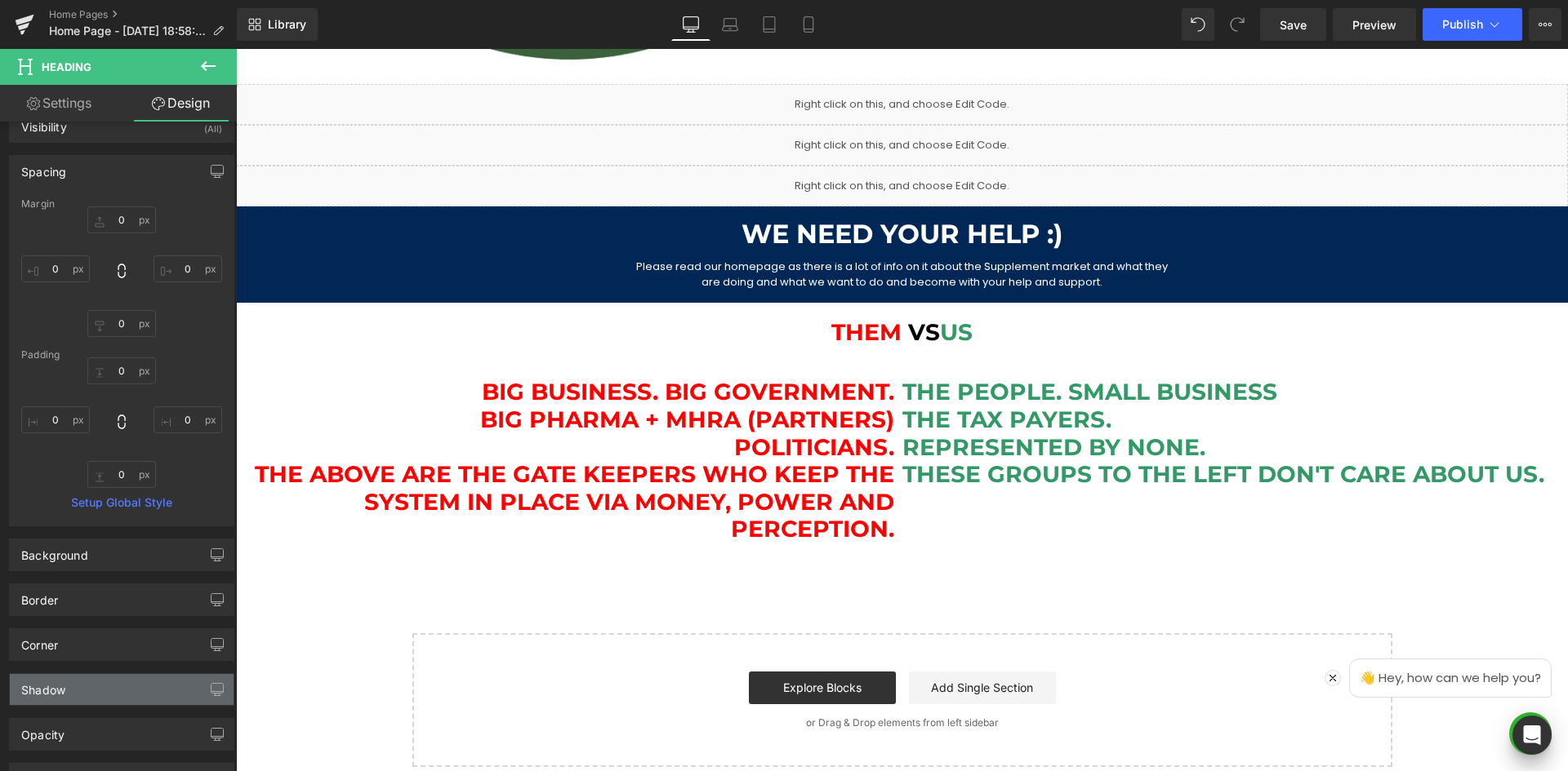
scroll to position [0, 0]
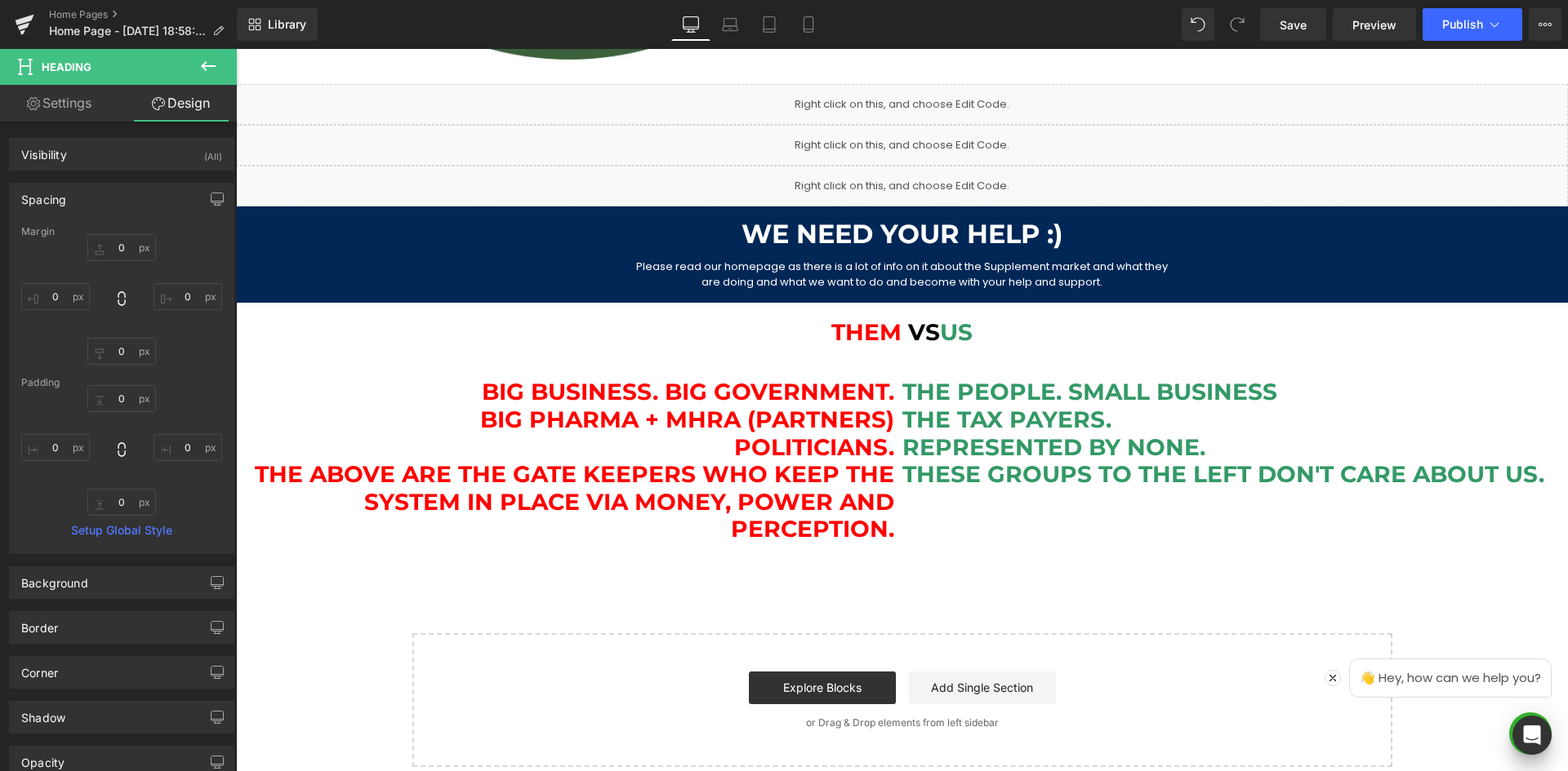
click at [198, 68] on button at bounding box center [208, 66] width 58 height 36
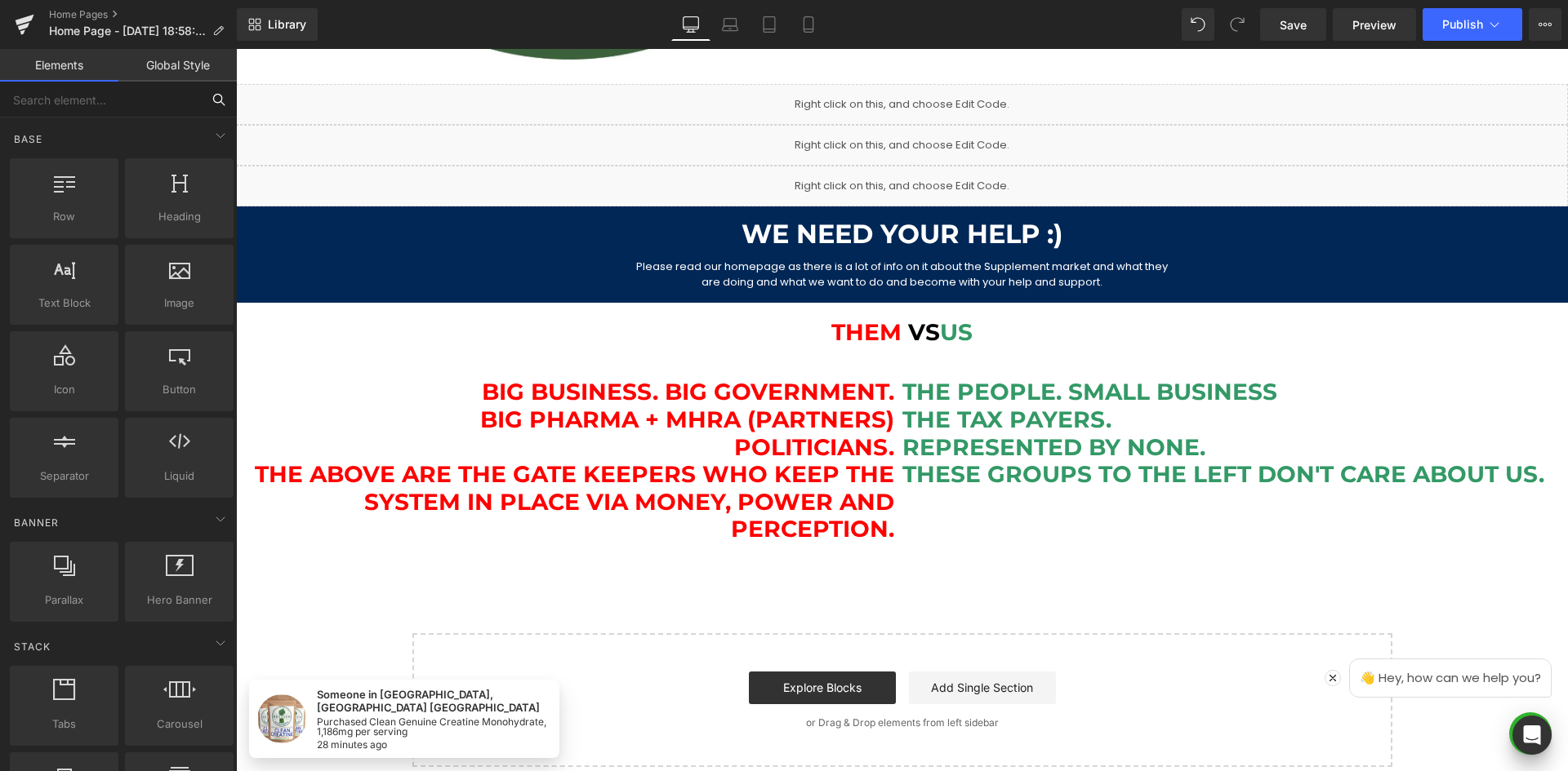
click at [94, 100] on input "text" at bounding box center [100, 99] width 201 height 36
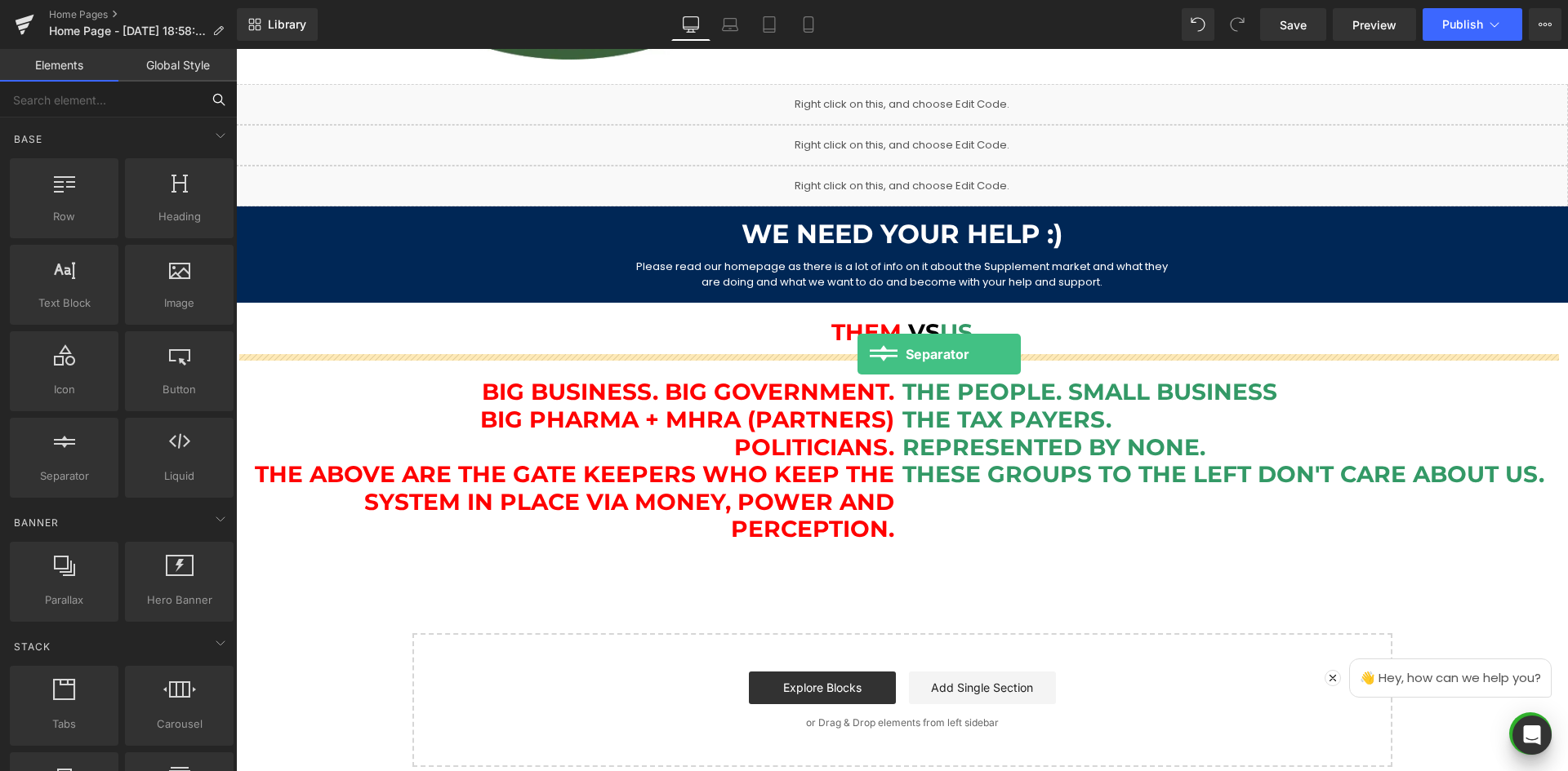
drag, startPoint x: 314, startPoint y: 511, endPoint x: 857, endPoint y: 354, distance: 565.2
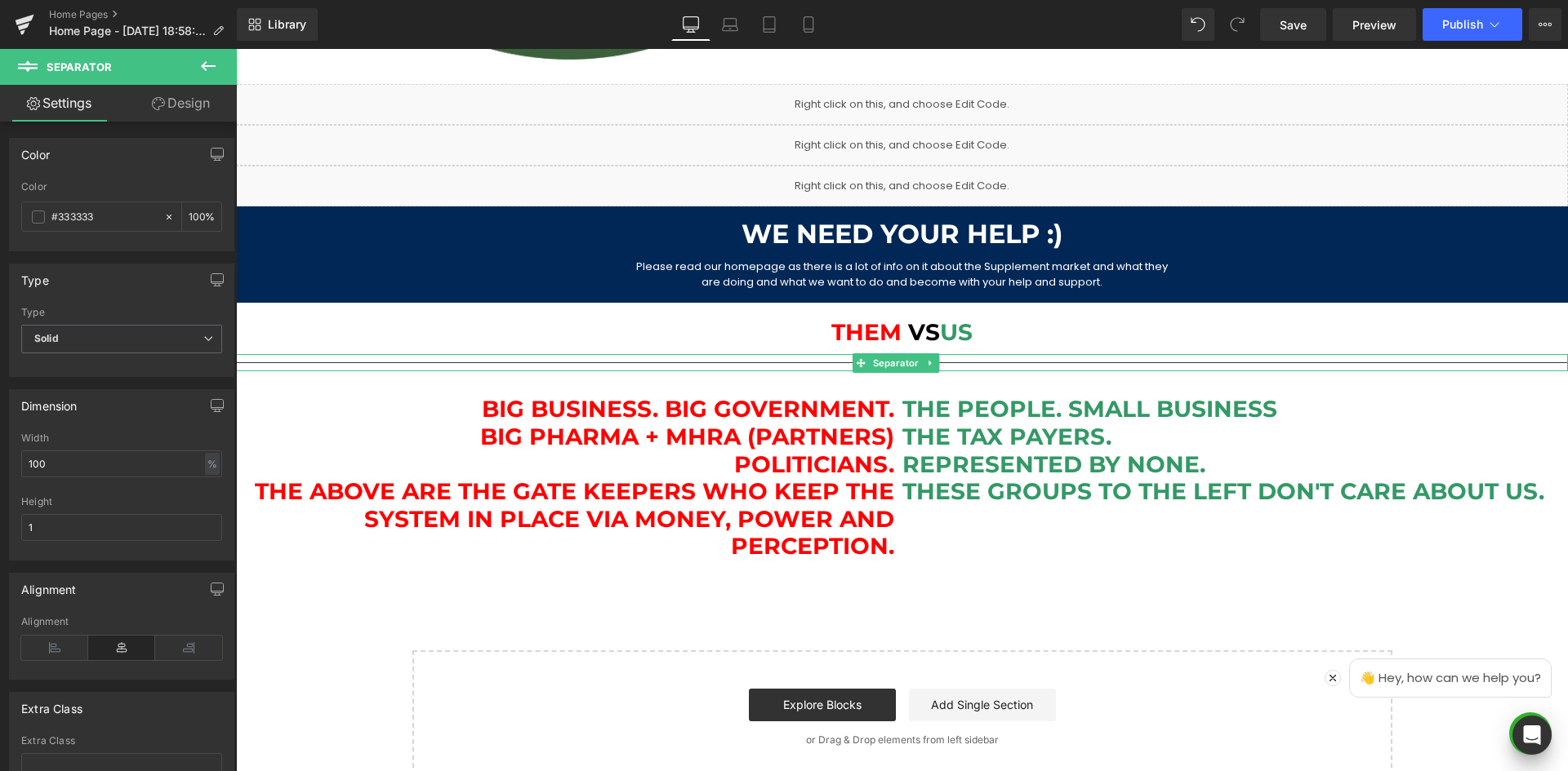
click at [801, 360] on div at bounding box center [902, 363] width 1332 height 18
click at [34, 525] on input "1" at bounding box center [122, 528] width 201 height 27
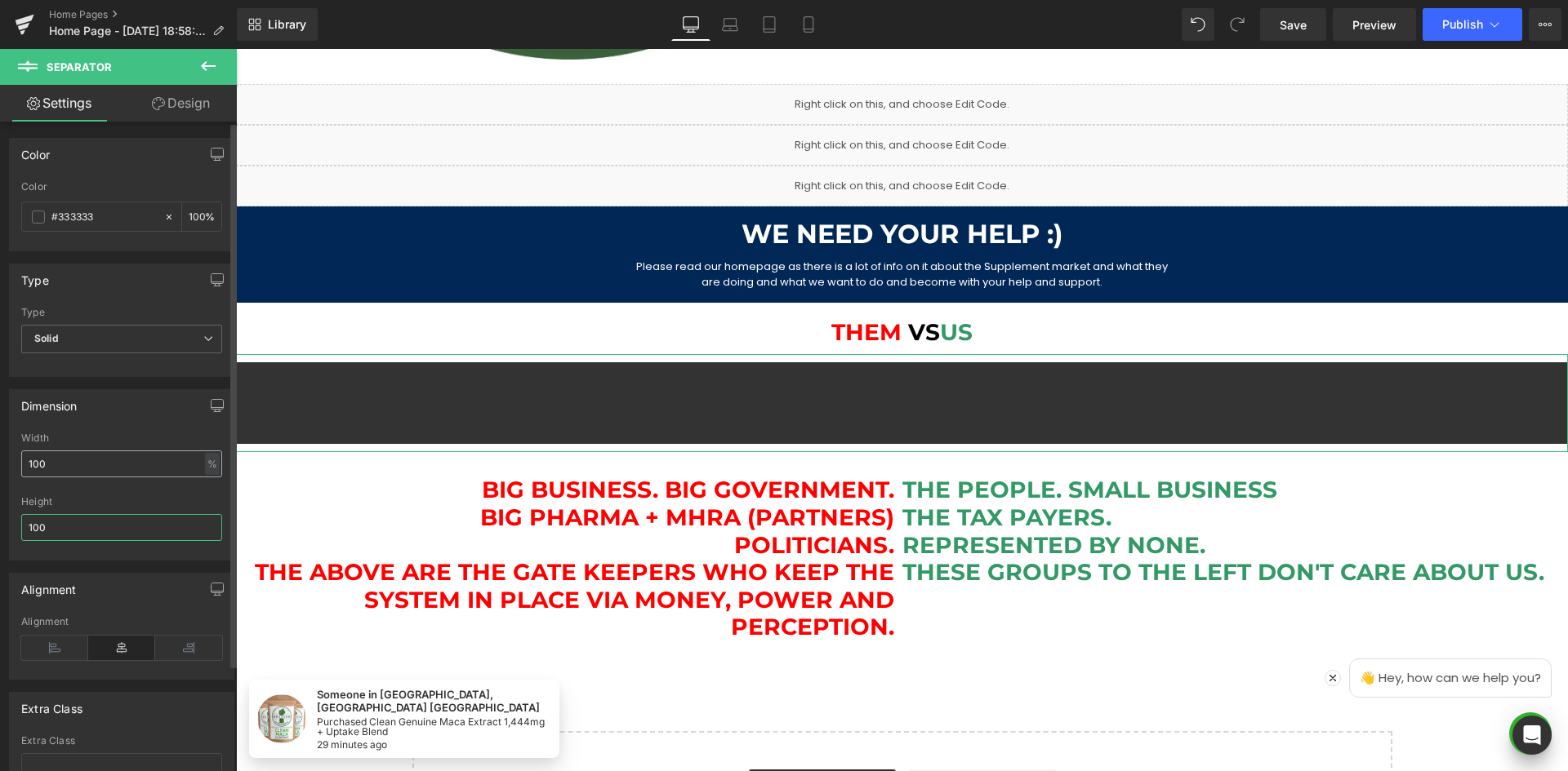
type input "100"
drag, startPoint x: 64, startPoint y: 464, endPoint x: 14, endPoint y: 454, distance: 51.0
click at [14, 454] on div "100% Width 100 % % px 100px Height 100" at bounding box center [121, 496] width 223 height 128
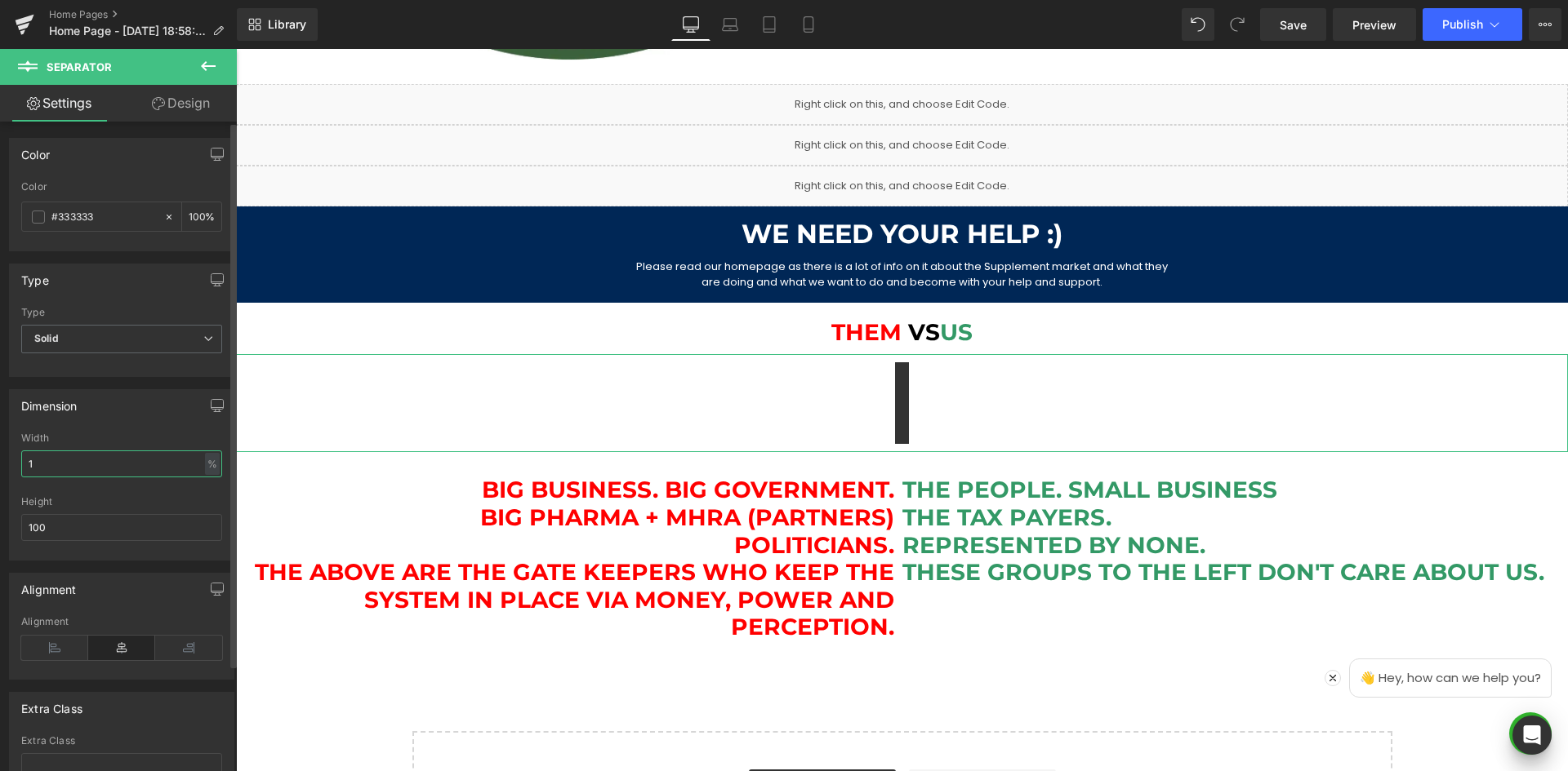
drag, startPoint x: 39, startPoint y: 467, endPoint x: 28, endPoint y: 467, distance: 11.0
click at [17, 464] on div "1% Width 1 % % px 100px Height 100" at bounding box center [121, 496] width 223 height 128
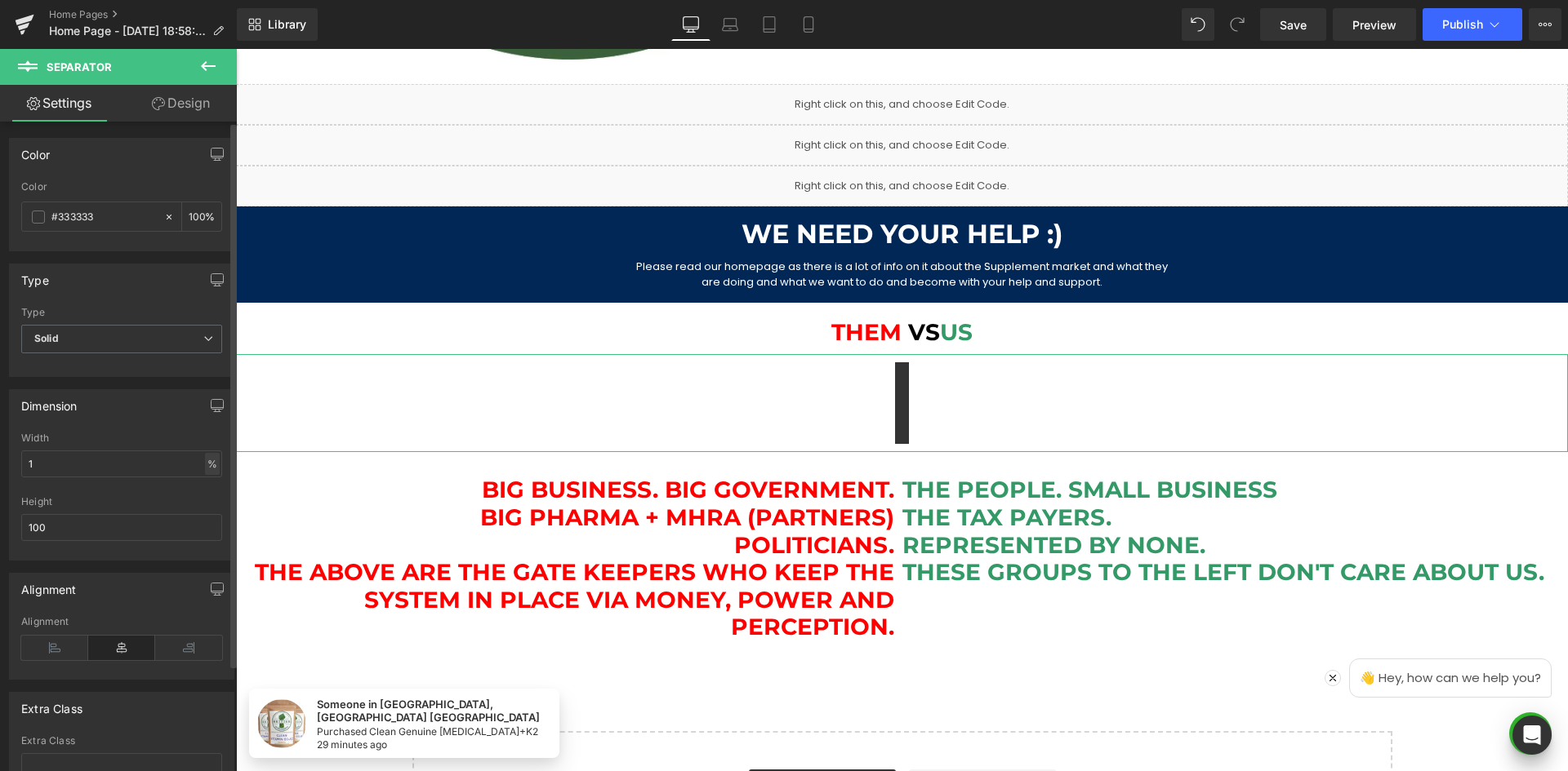
click at [205, 457] on div "%" at bounding box center [212, 464] width 15 height 22
drag, startPoint x: 208, startPoint y: 511, endPoint x: 171, endPoint y: 486, distance: 44.7
click at [207, 511] on li "px" at bounding box center [211, 513] width 20 height 23
click at [68, 468] on input "16.16" at bounding box center [122, 464] width 201 height 27
drag, startPoint x: 79, startPoint y: 465, endPoint x: -5, endPoint y: 459, distance: 84.2
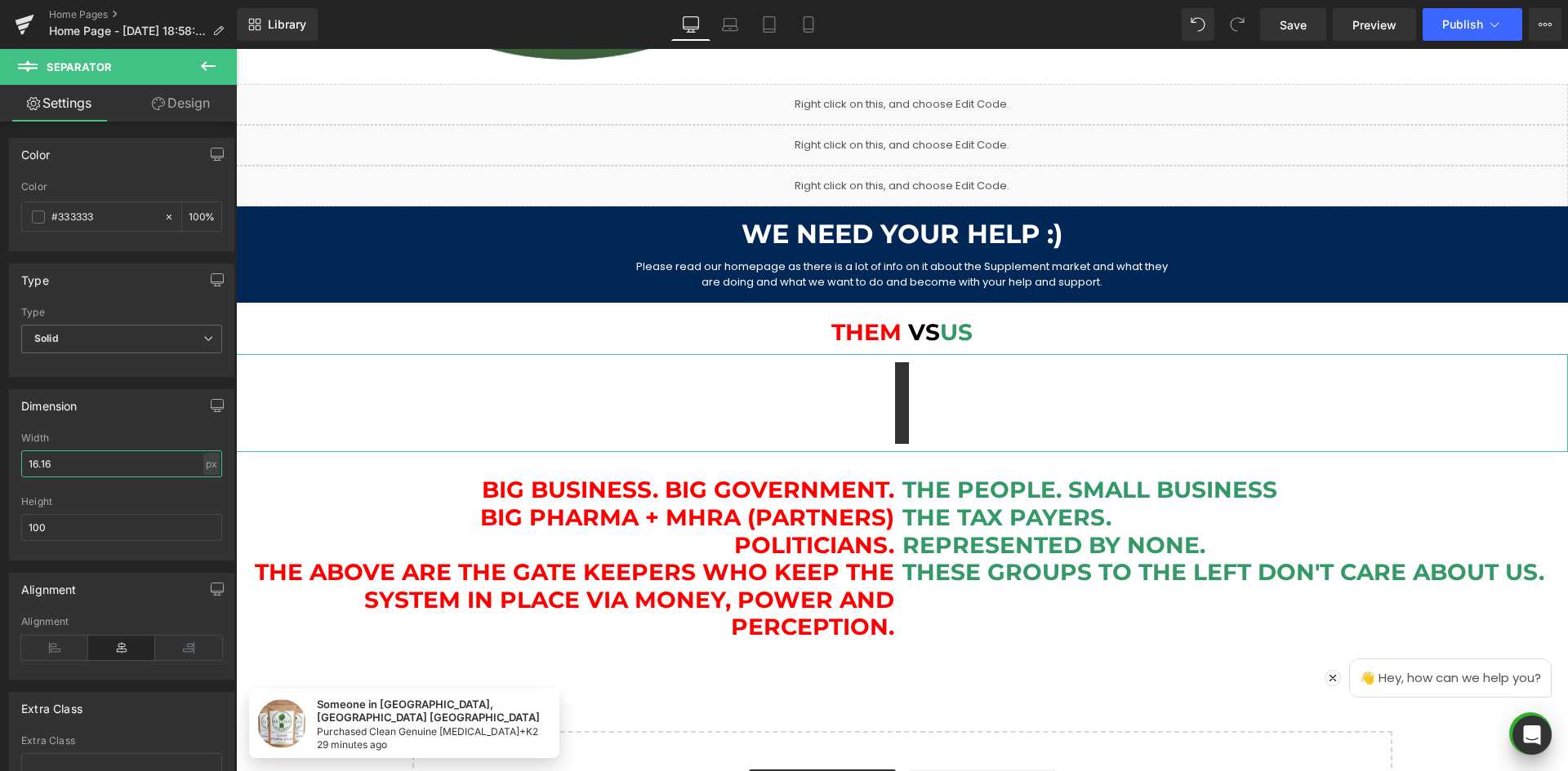
click at [0, 459] on html "Separator You are previewing how the will restyle your page. You can not edit E…" at bounding box center [784, 385] width 1568 height 771
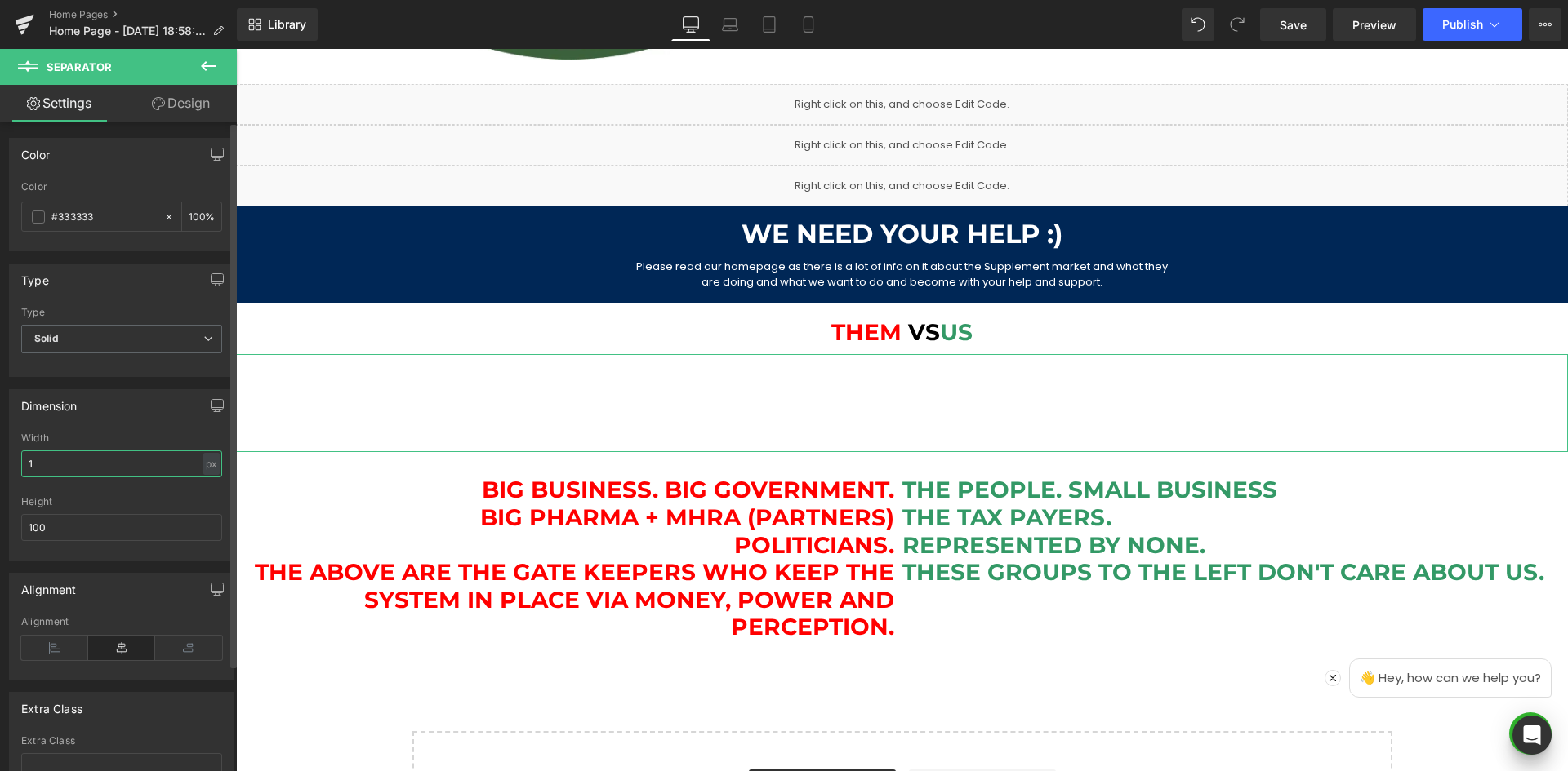
drag, startPoint x: 43, startPoint y: 465, endPoint x: 20, endPoint y: 459, distance: 23.8
click at [20, 459] on div "1px Width 1 px % px 100px Height 100" at bounding box center [121, 496] width 223 height 128
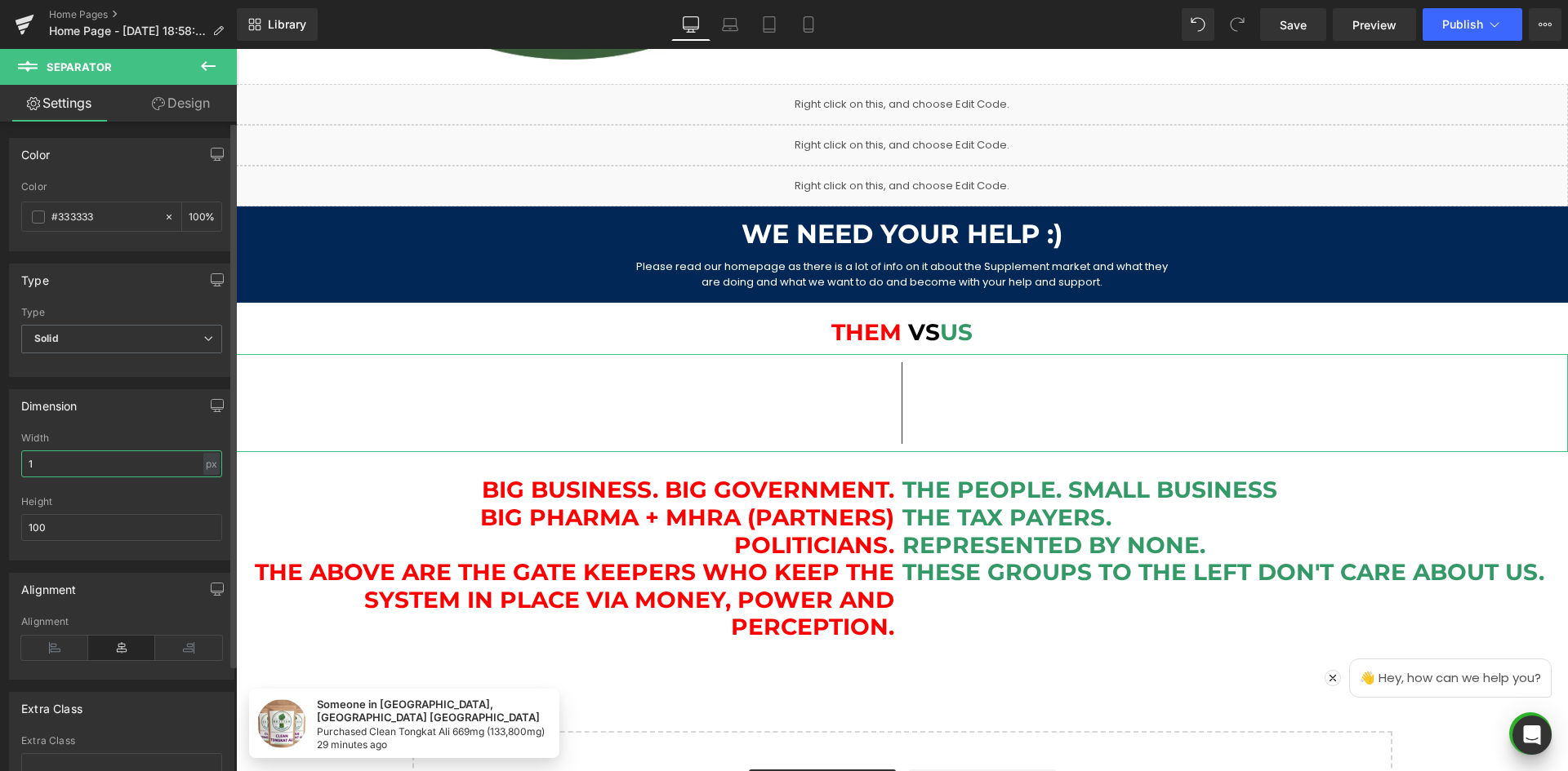
type input "2"
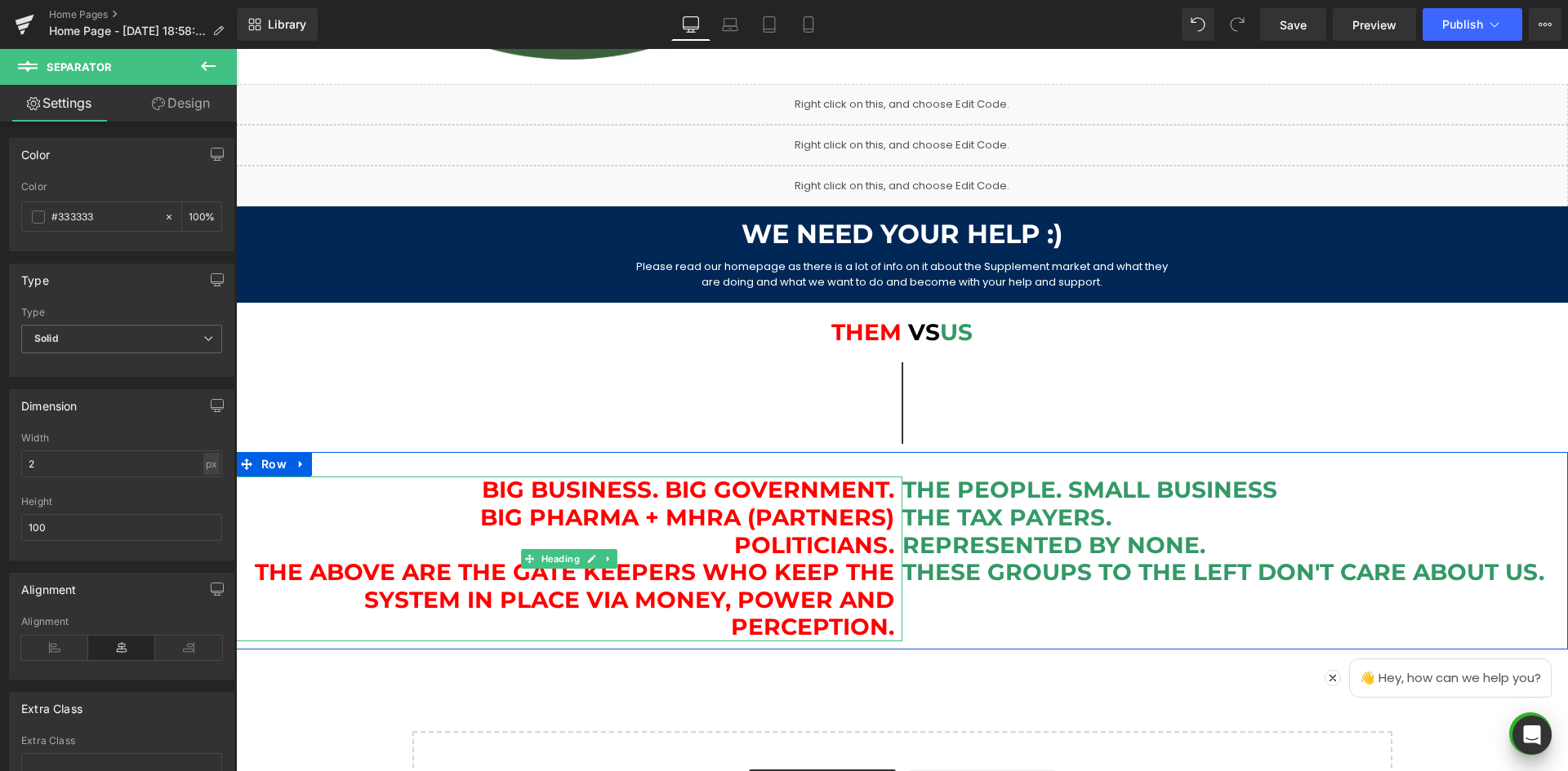
click at [283, 494] on h1 "Big Business. Big Government. Big Pharma + MHRA (partners) Politicians. The Abo…" at bounding box center [565, 559] width 658 height 165
click at [265, 467] on span "Row" at bounding box center [274, 464] width 33 height 24
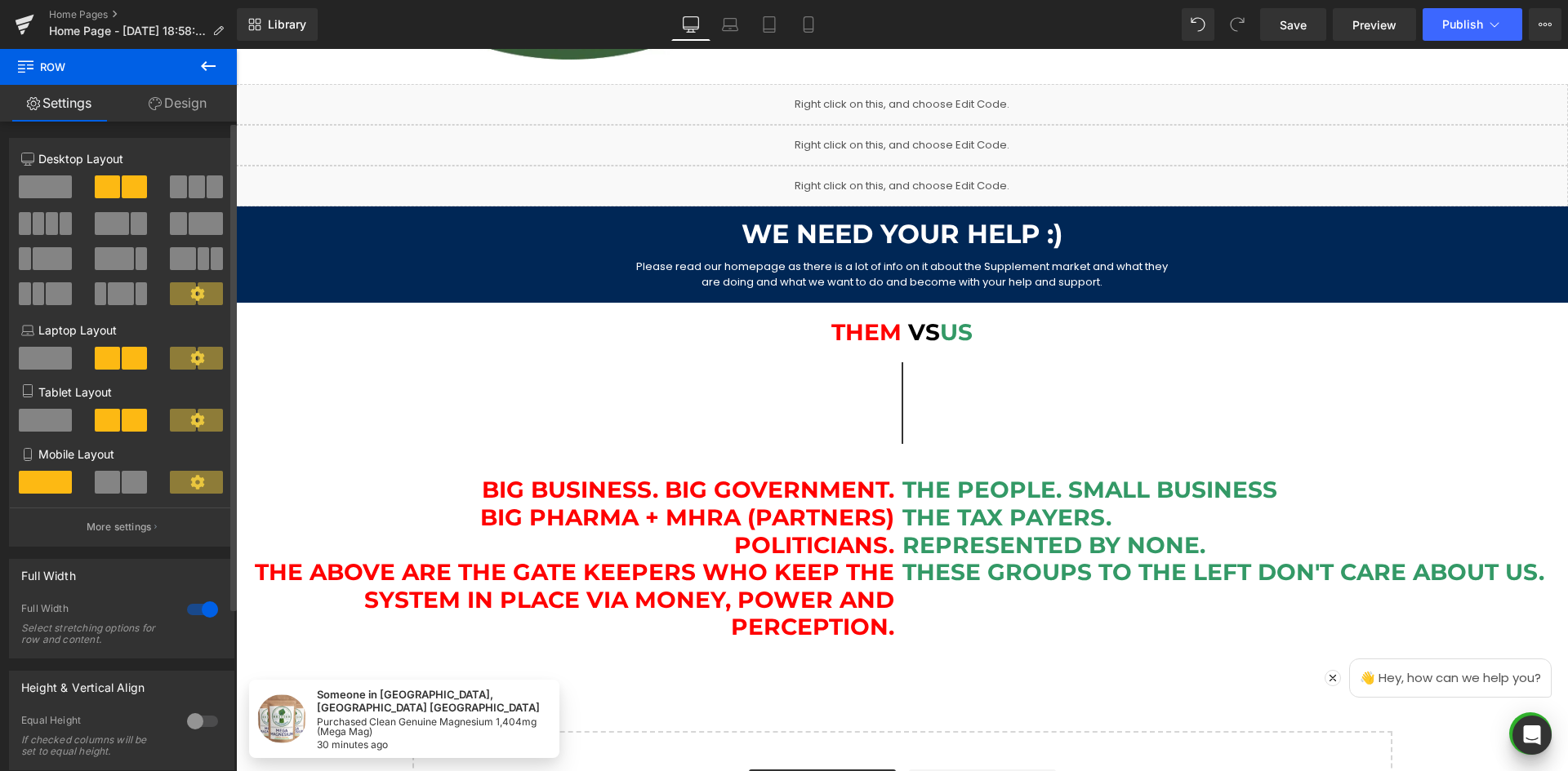
click at [195, 195] on span at bounding box center [196, 186] width 17 height 22
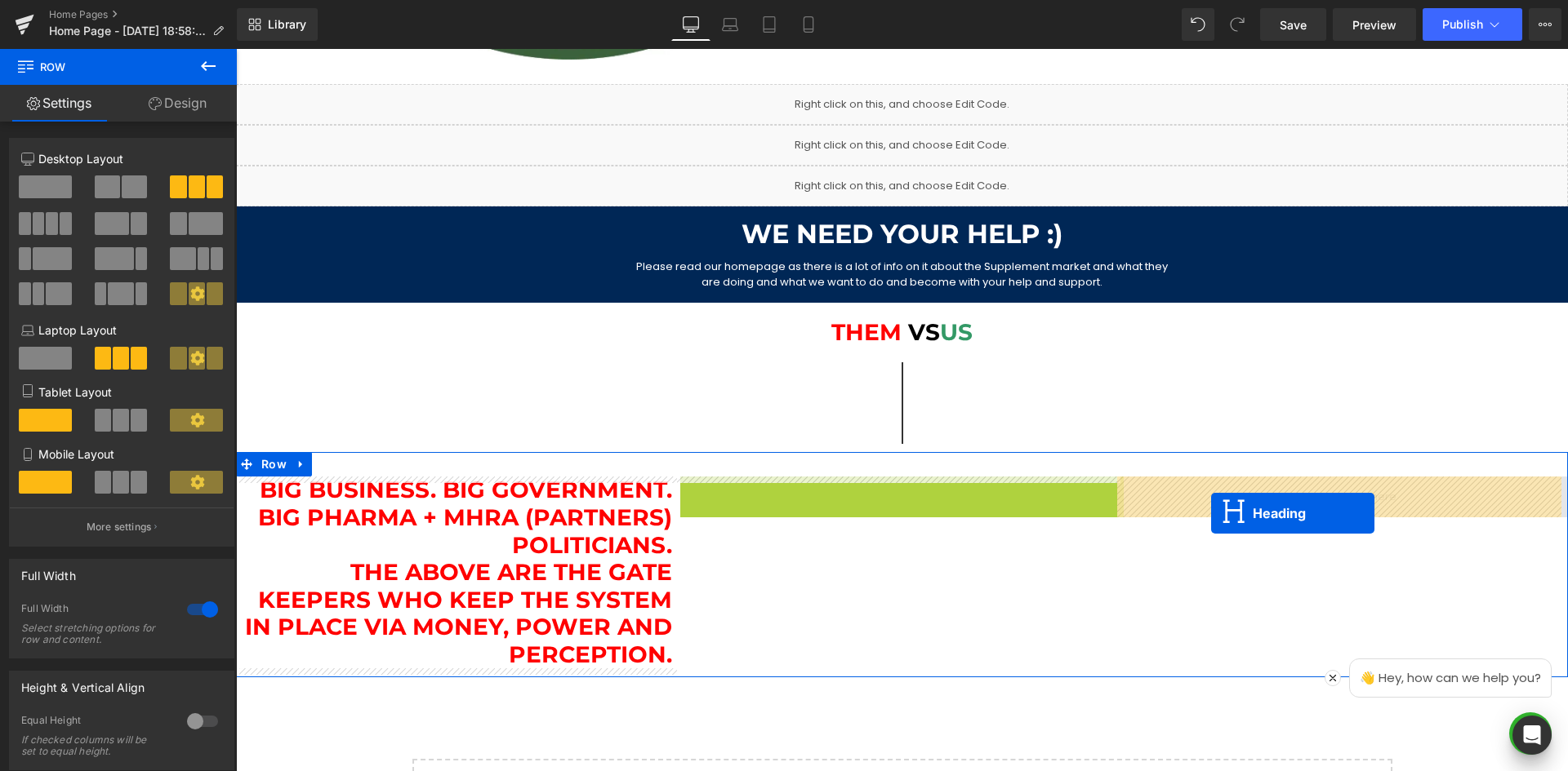
drag, startPoint x: 867, startPoint y: 539, endPoint x: 1211, endPoint y: 514, distance: 344.9
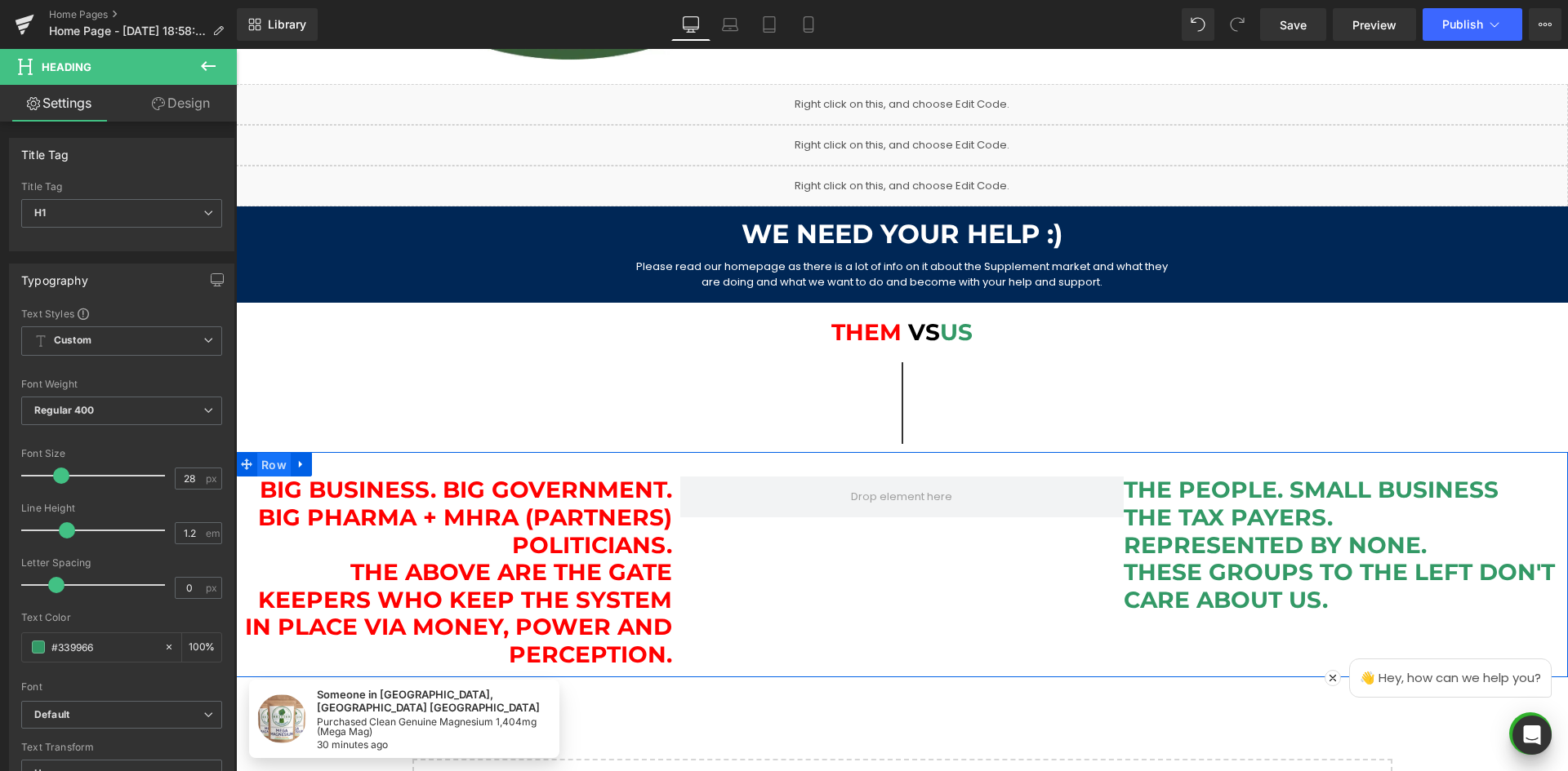
click at [269, 459] on span "Row" at bounding box center [274, 465] width 33 height 24
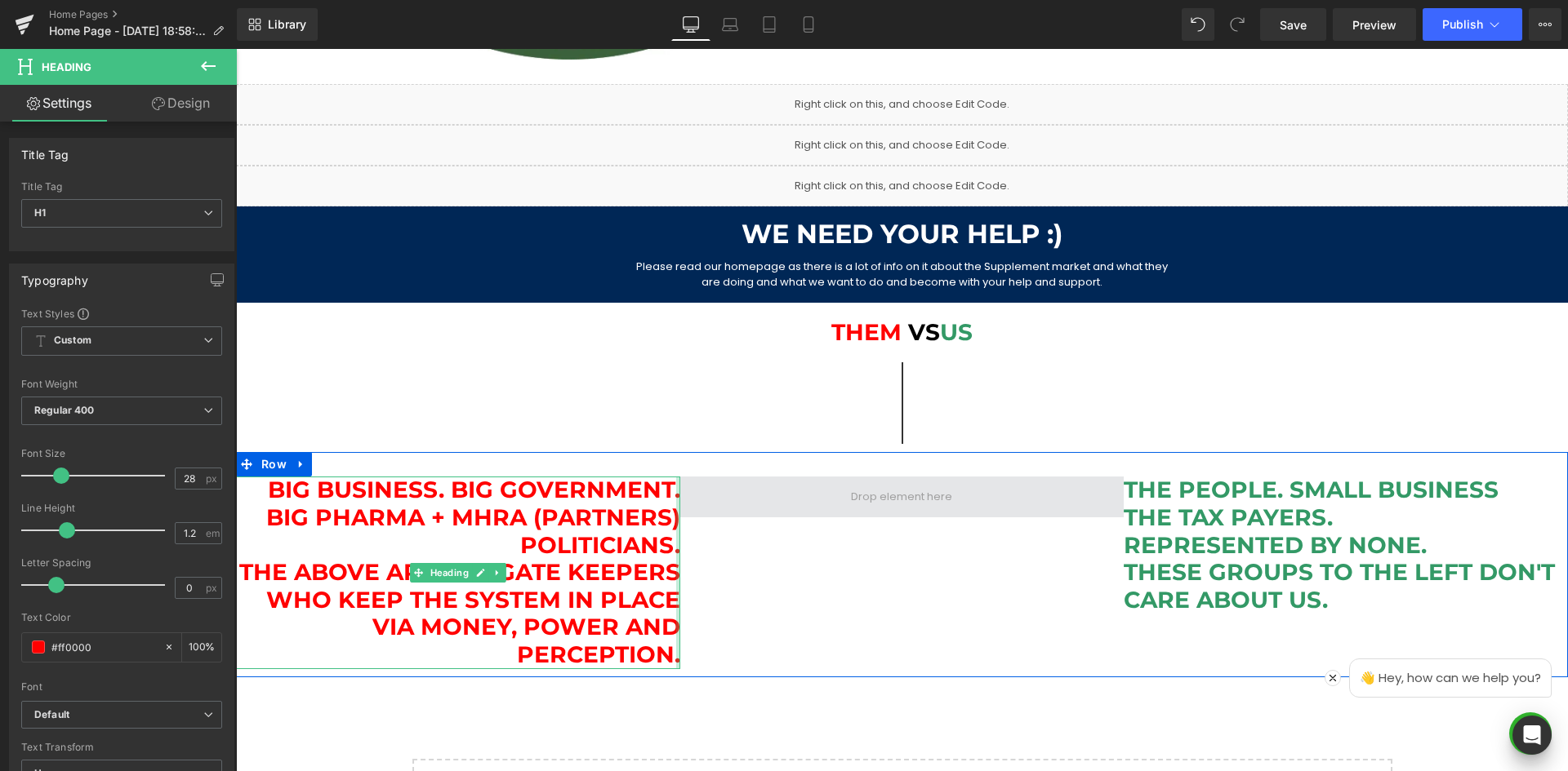
drag, startPoint x: 672, startPoint y: 502, endPoint x: 807, endPoint y: 501, distance: 135.0
click at [807, 501] on div "Big Business. Big Government. Big Pharma + MHRA (partners) Politicians. The Abo…" at bounding box center [902, 564] width 1332 height 224
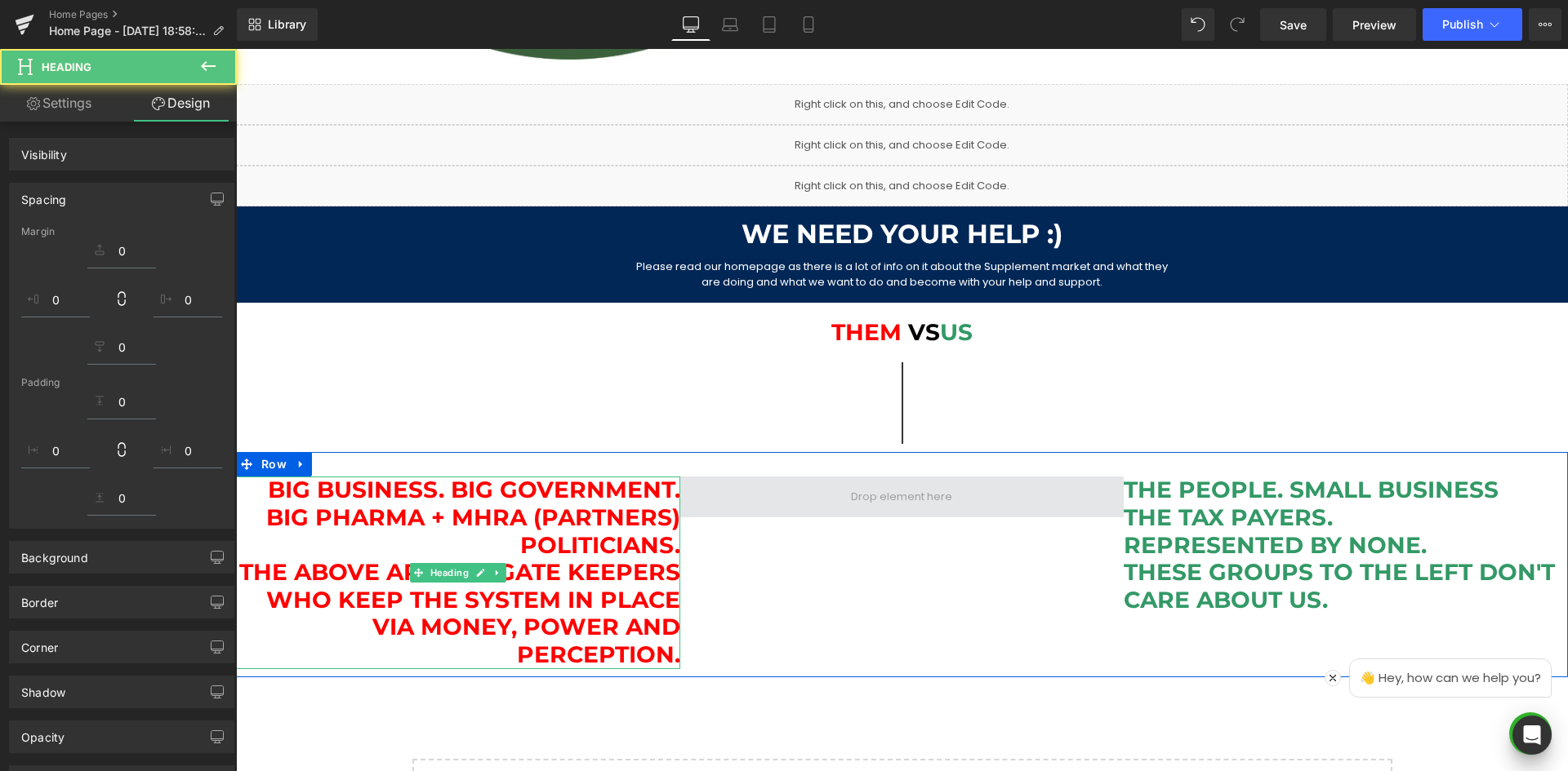
click at [715, 499] on span at bounding box center [903, 497] width 445 height 41
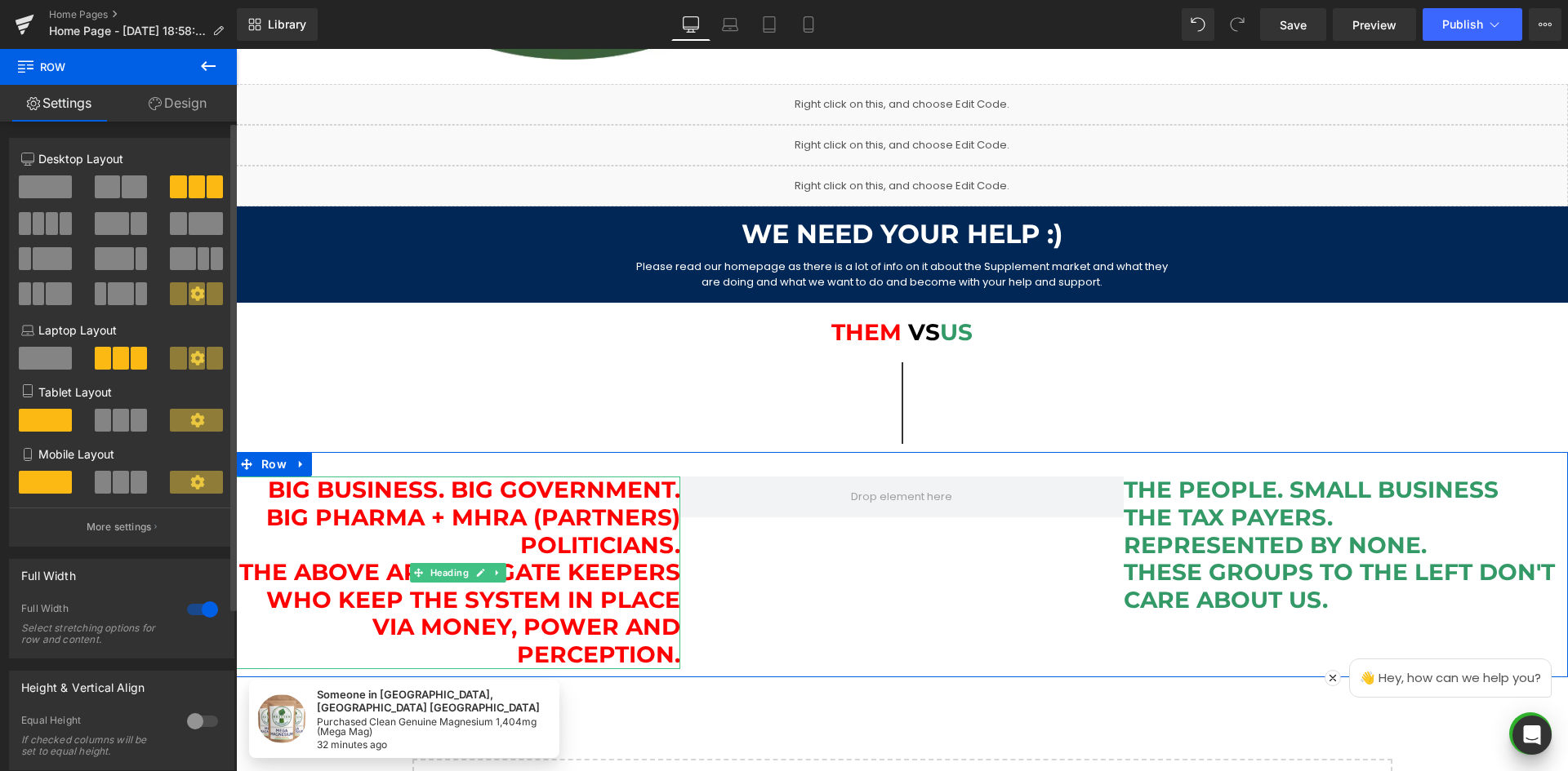
click at [191, 293] on icon at bounding box center [197, 293] width 15 height 15
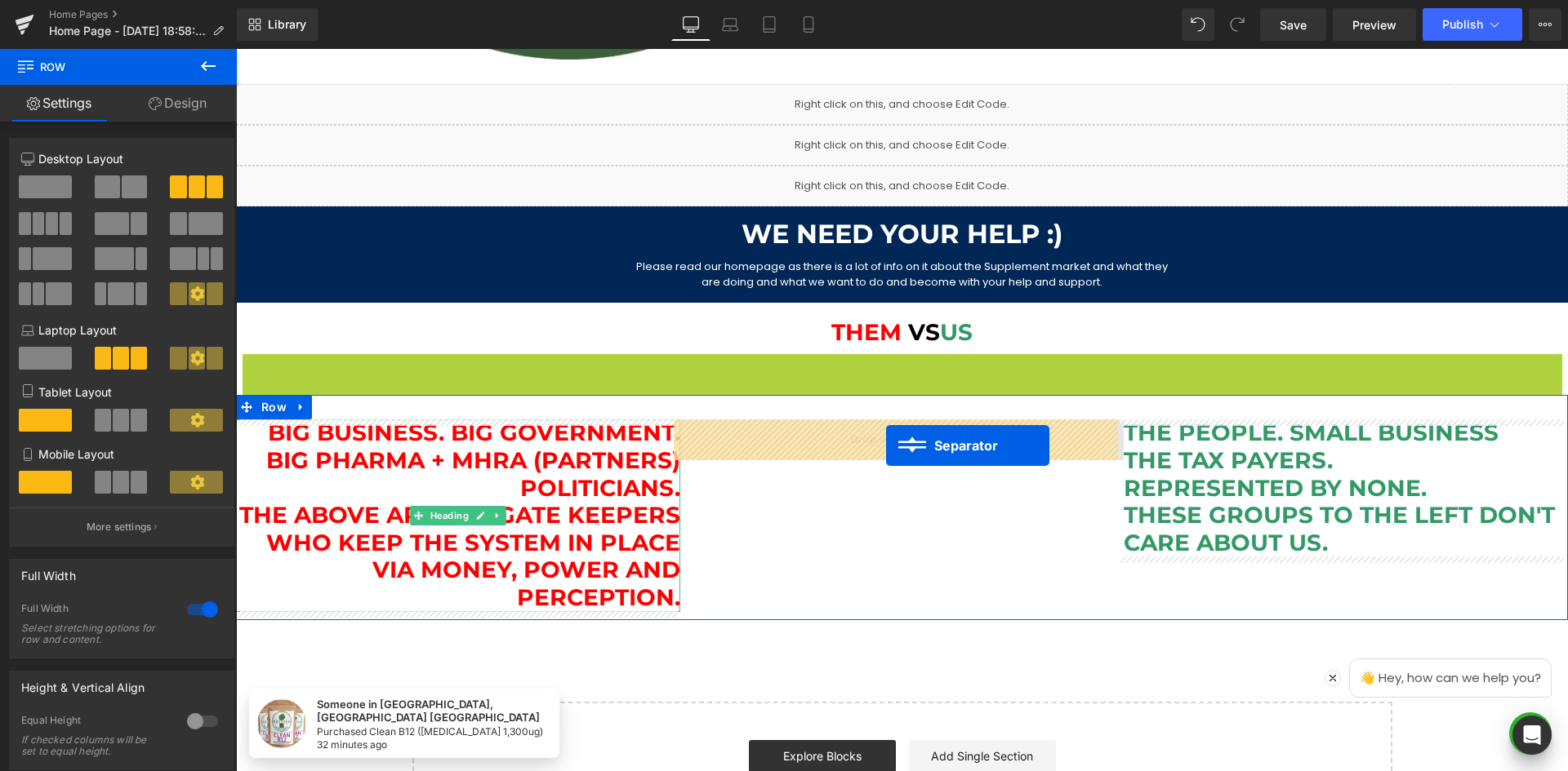
drag, startPoint x: 897, startPoint y: 434, endPoint x: 886, endPoint y: 445, distance: 15.6
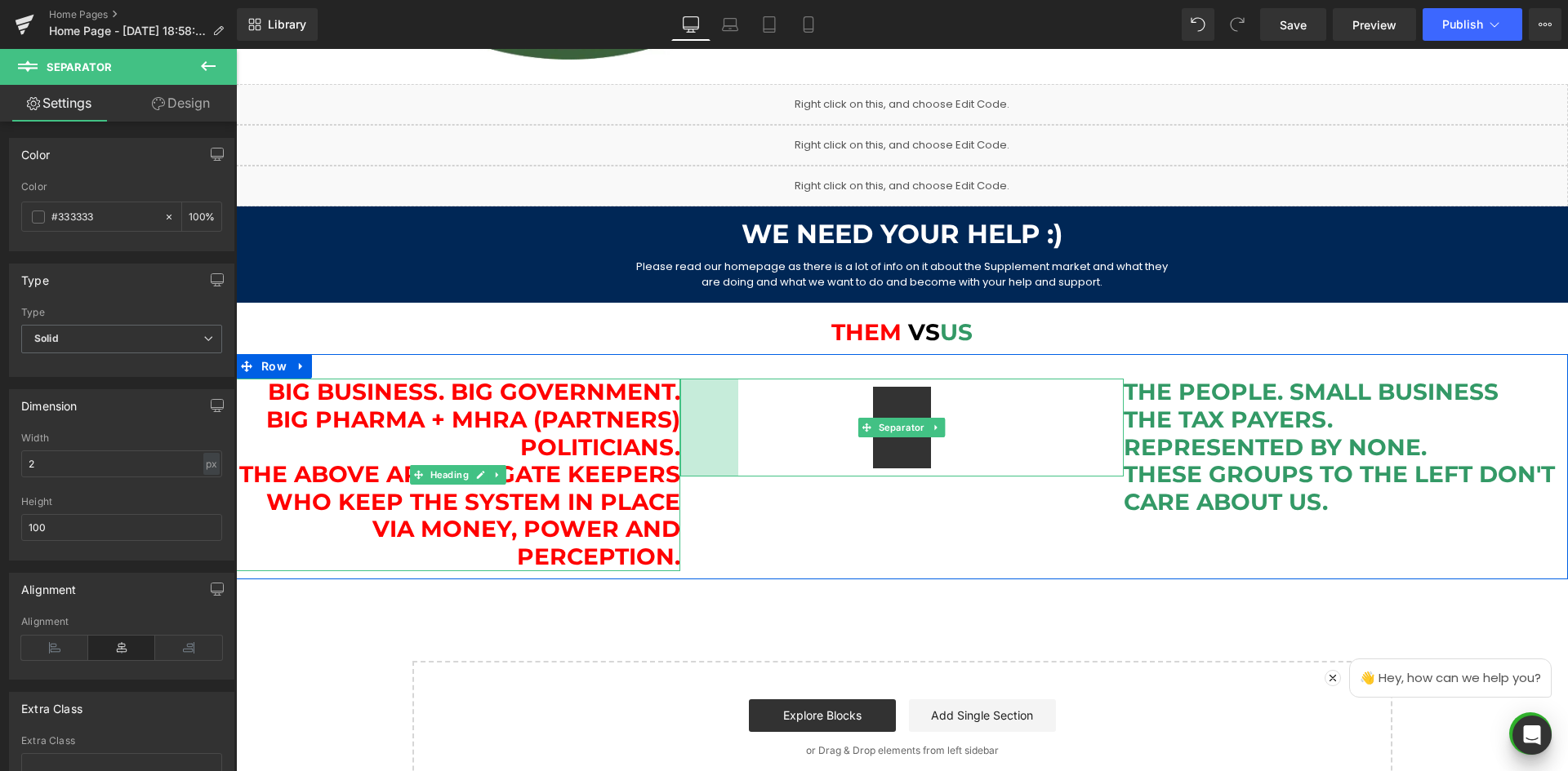
drag, startPoint x: 676, startPoint y: 440, endPoint x: 733, endPoint y: 442, distance: 57.0
click at [733, 442] on div "Separator 71px" at bounding box center [903, 428] width 445 height 97
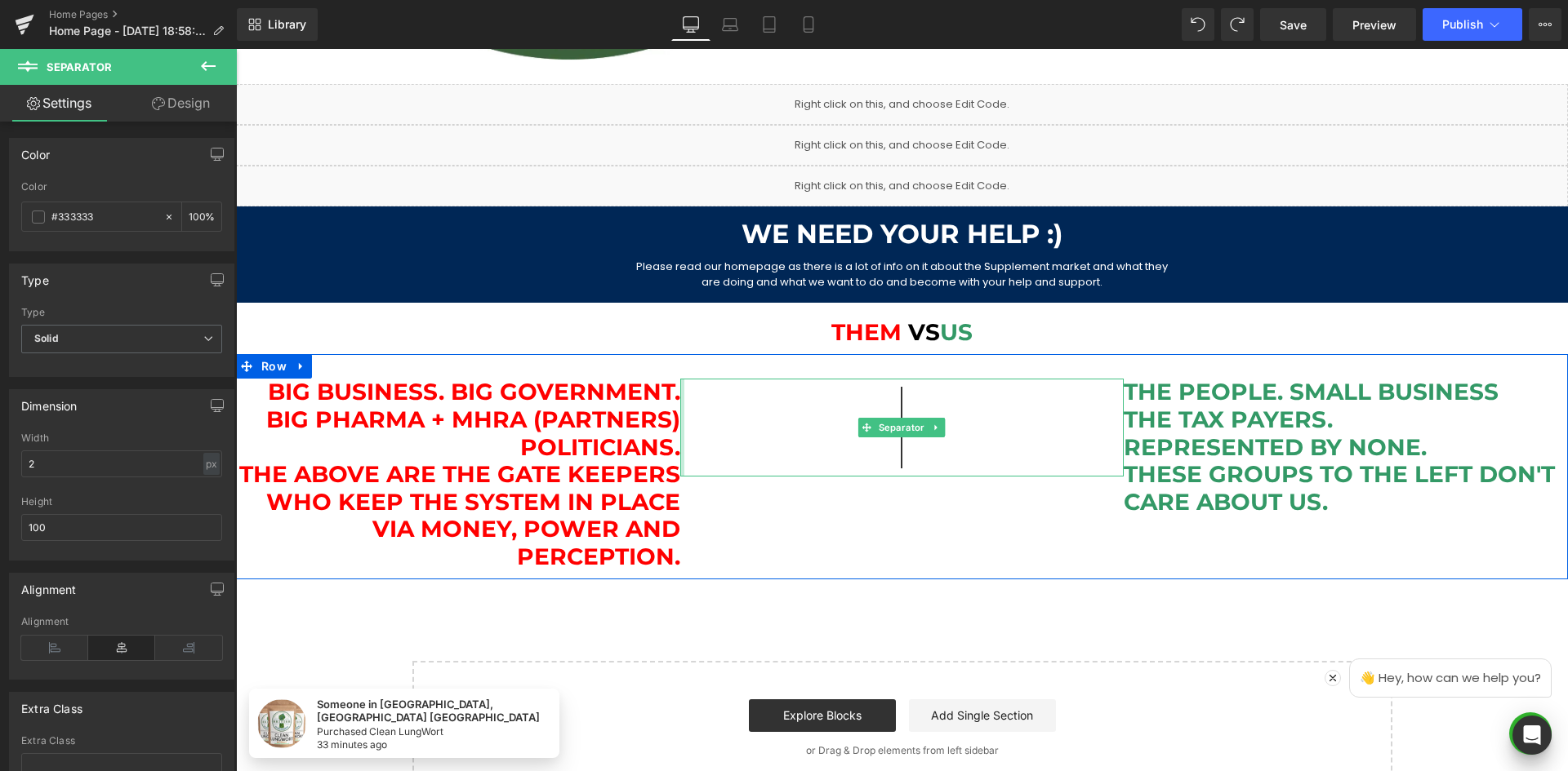
drag, startPoint x: 716, startPoint y: 424, endPoint x: 606, endPoint y: 437, distance: 110.8
click at [606, 437] on div "Big Business. Big Government. Big Pharma + MHRA (partners) Politicians. The Abo…" at bounding box center [902, 466] width 1332 height 224
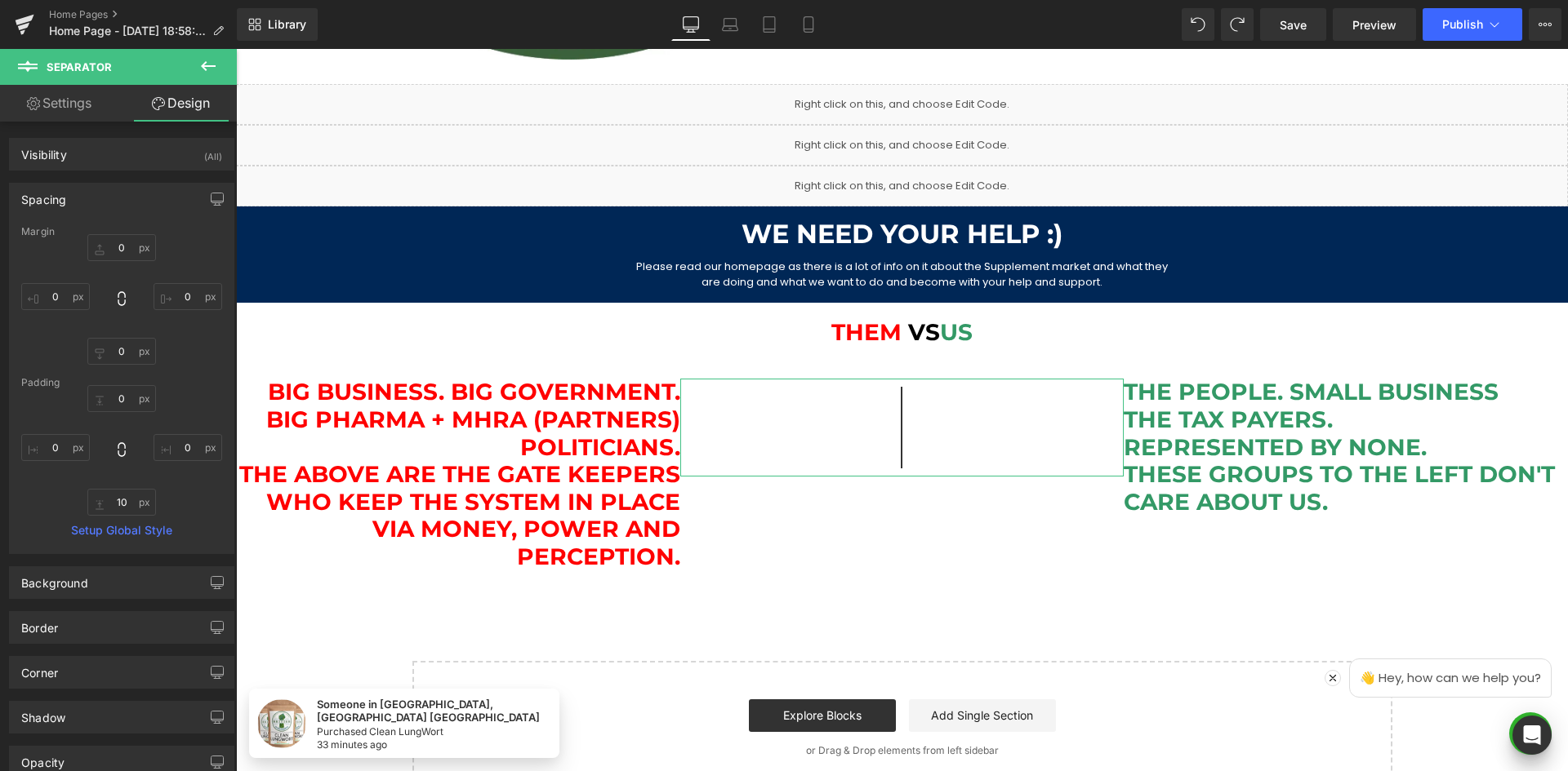
click at [87, 93] on link "Settings" at bounding box center [59, 103] width 118 height 37
type input "100"
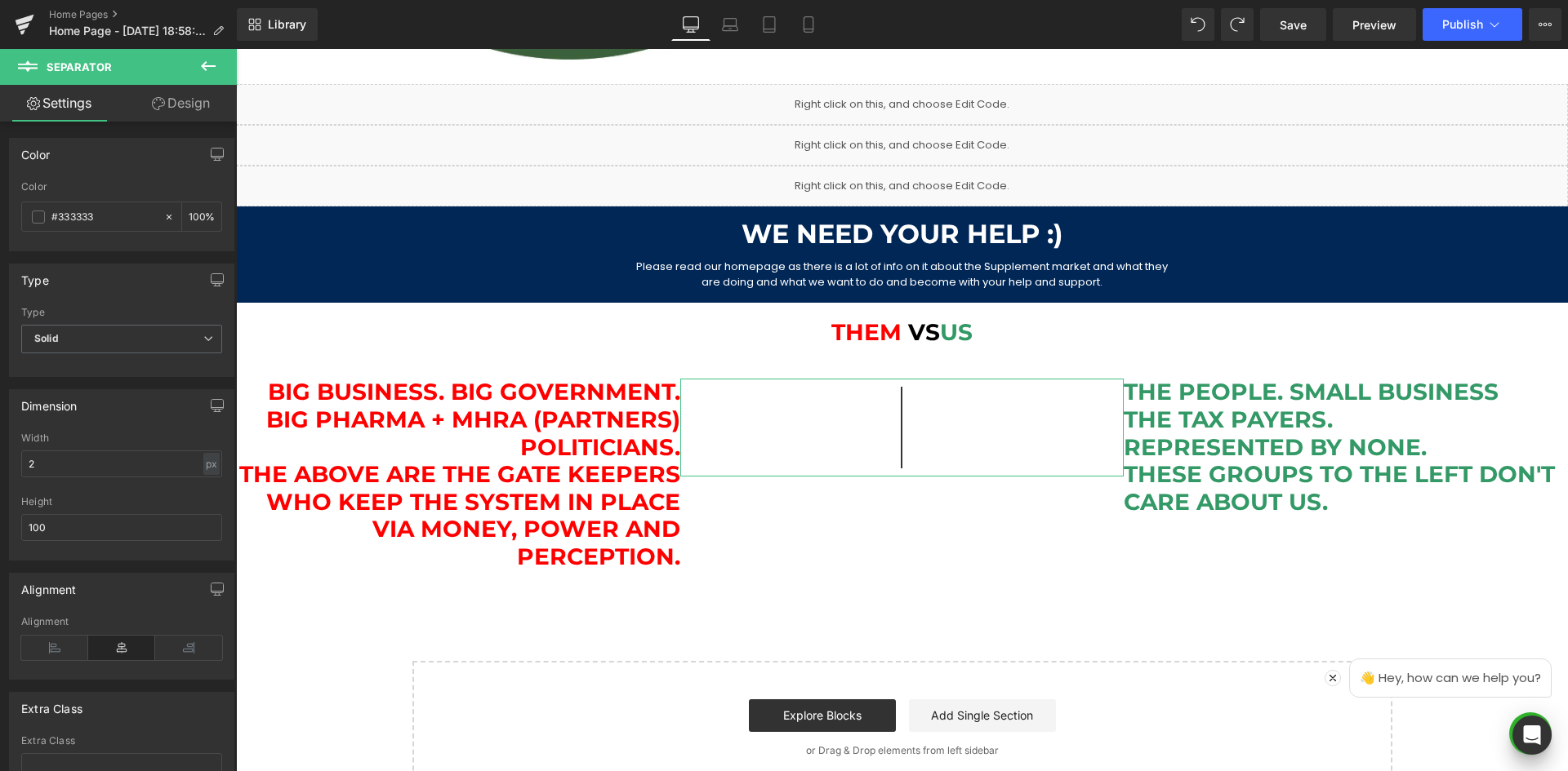
click at [200, 108] on link "Design" at bounding box center [180, 103] width 118 height 37
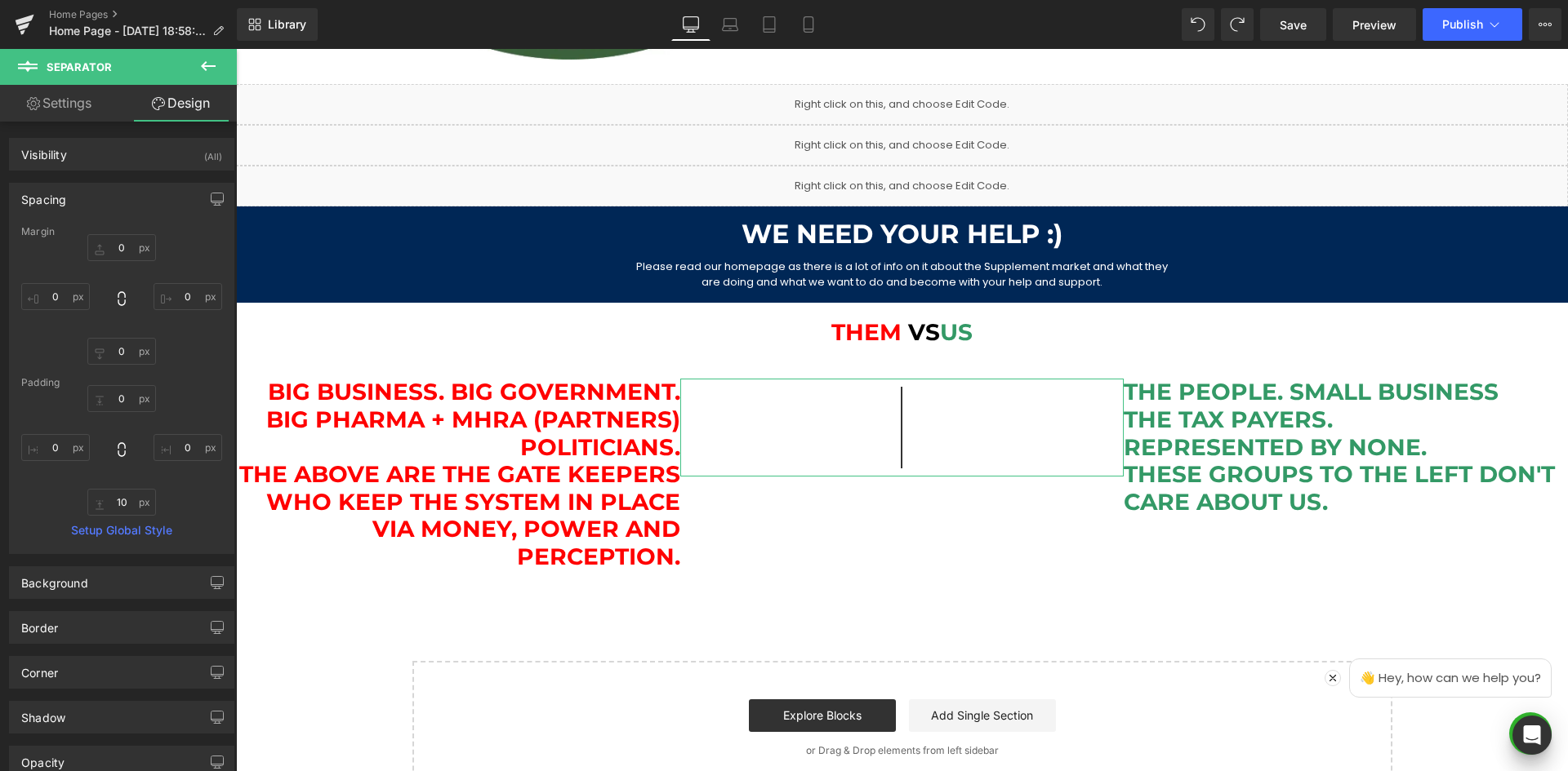
type input "0"
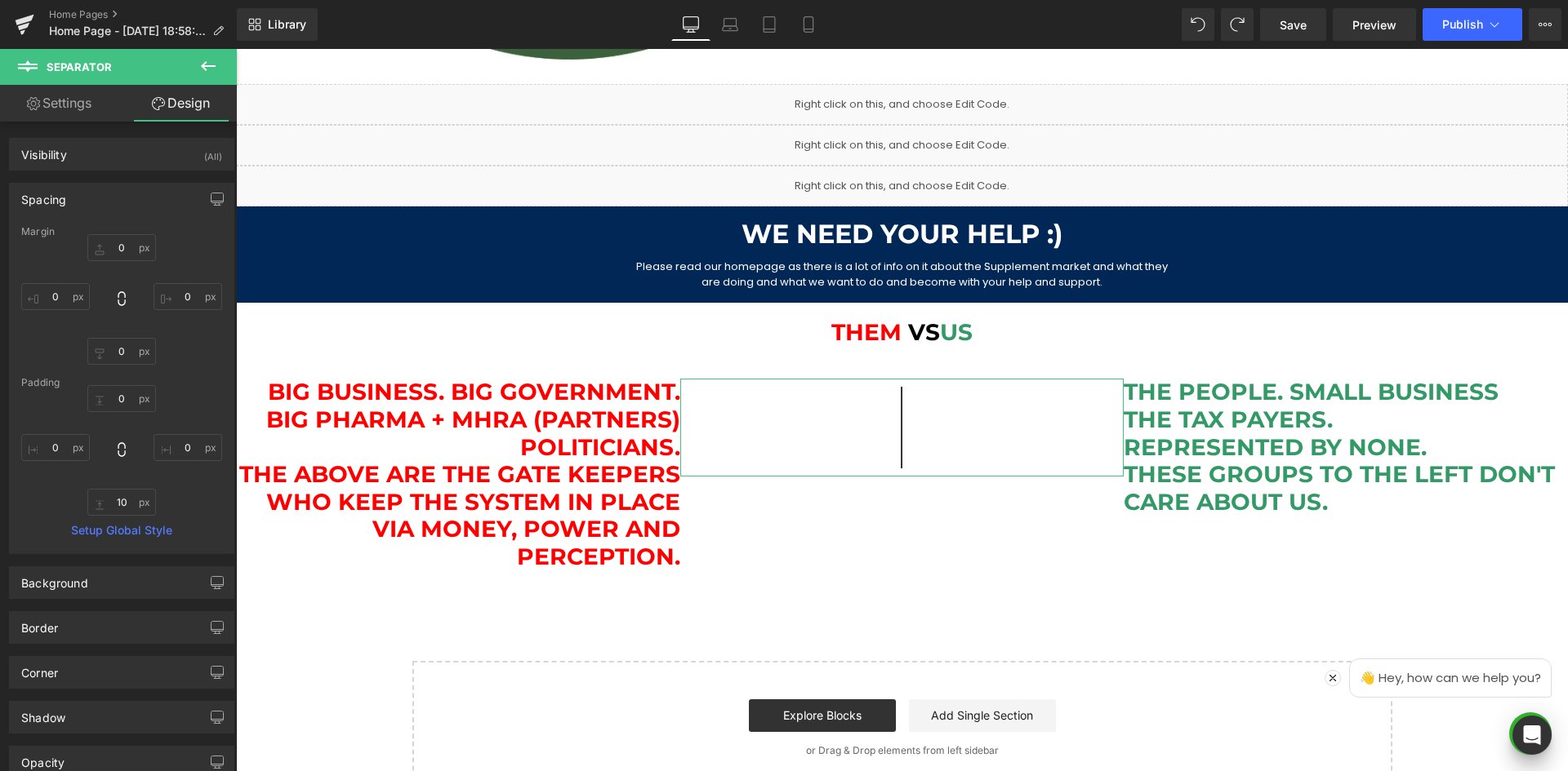
type input "0"
type input "10"
type input "0"
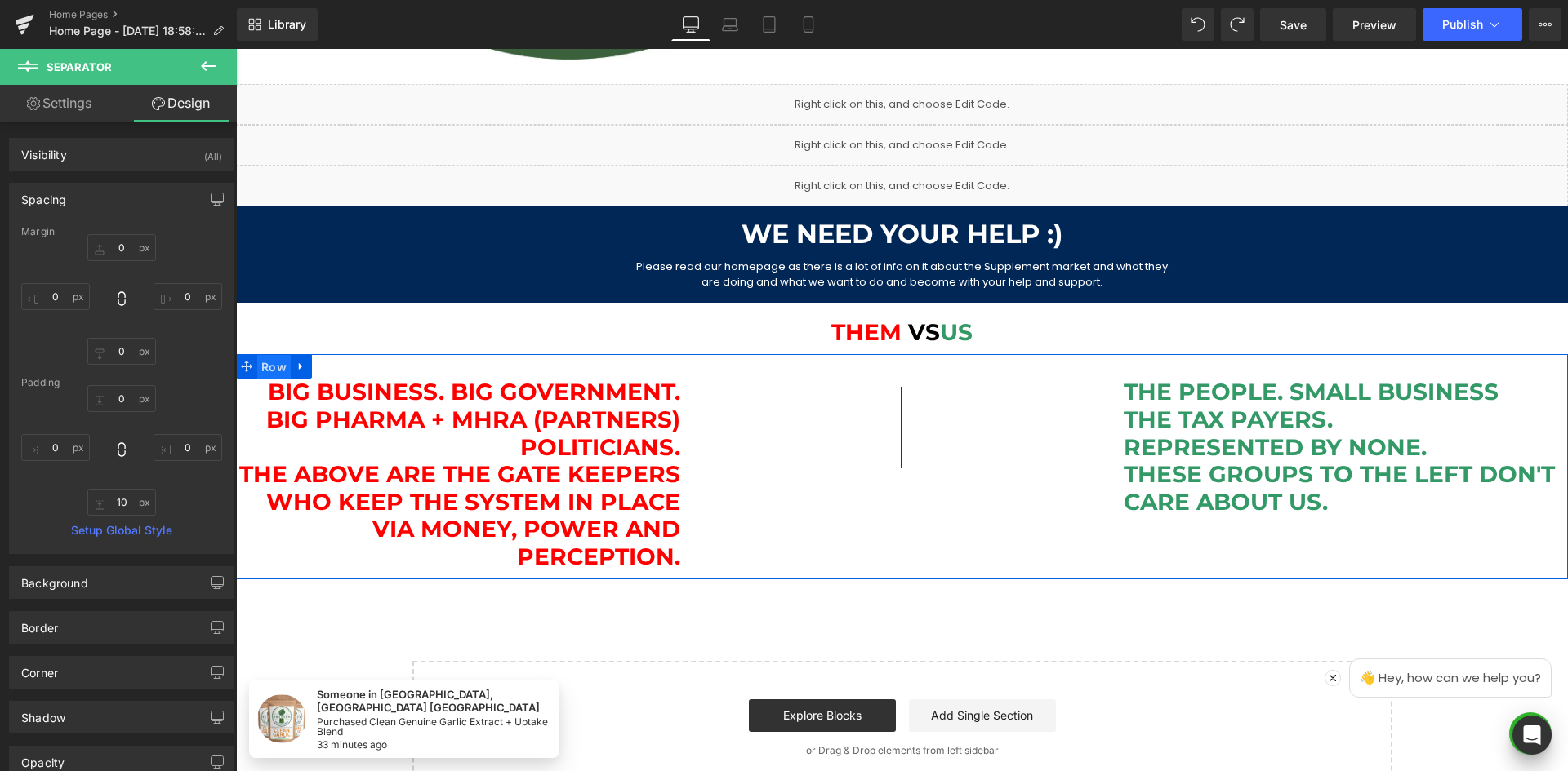
click at [257, 374] on span "Row" at bounding box center [274, 366] width 33 height 24
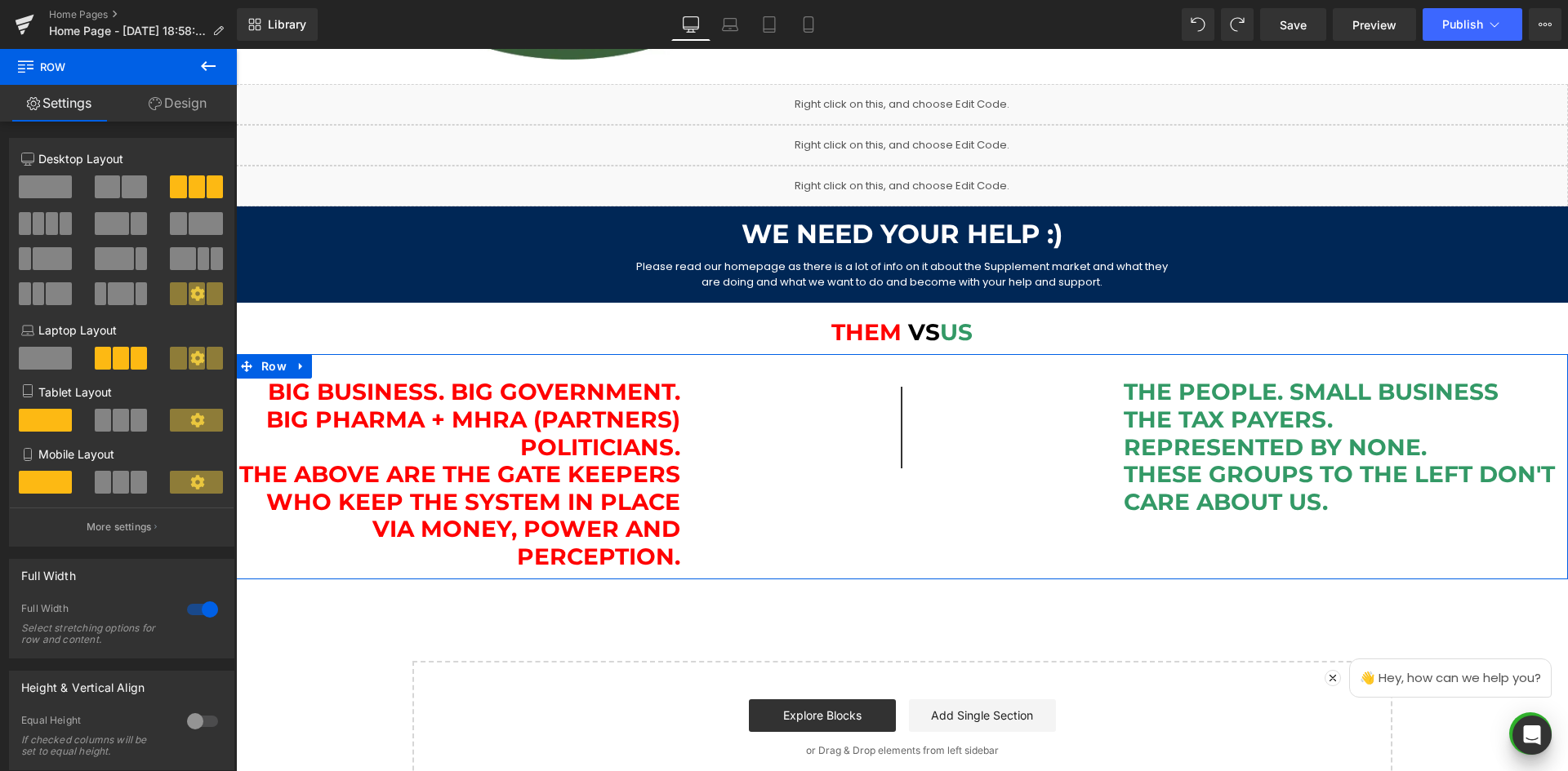
click at [169, 97] on link "Design" at bounding box center [176, 103] width 118 height 37
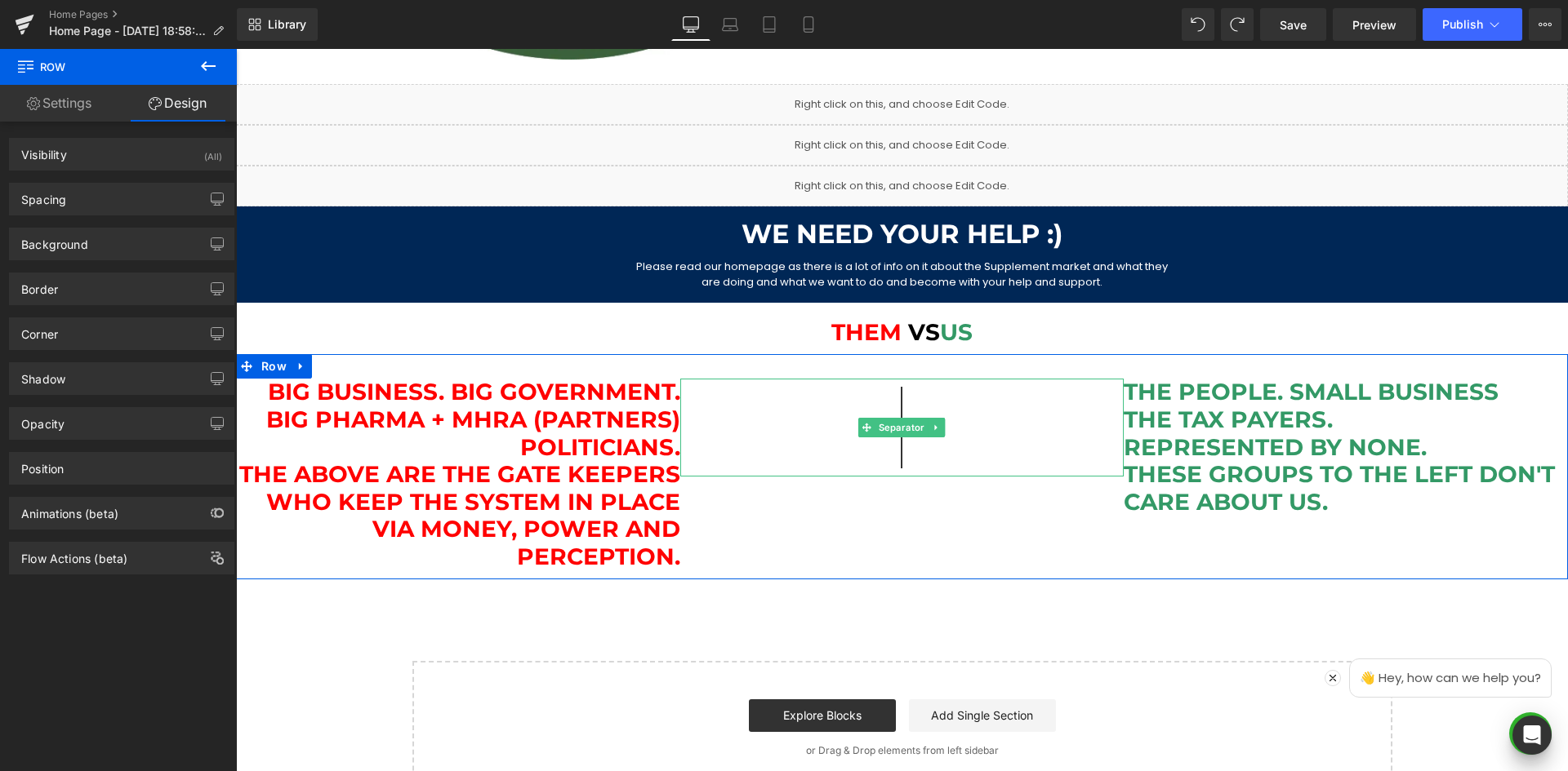
click at [807, 472] on div at bounding box center [903, 428] width 445 height 97
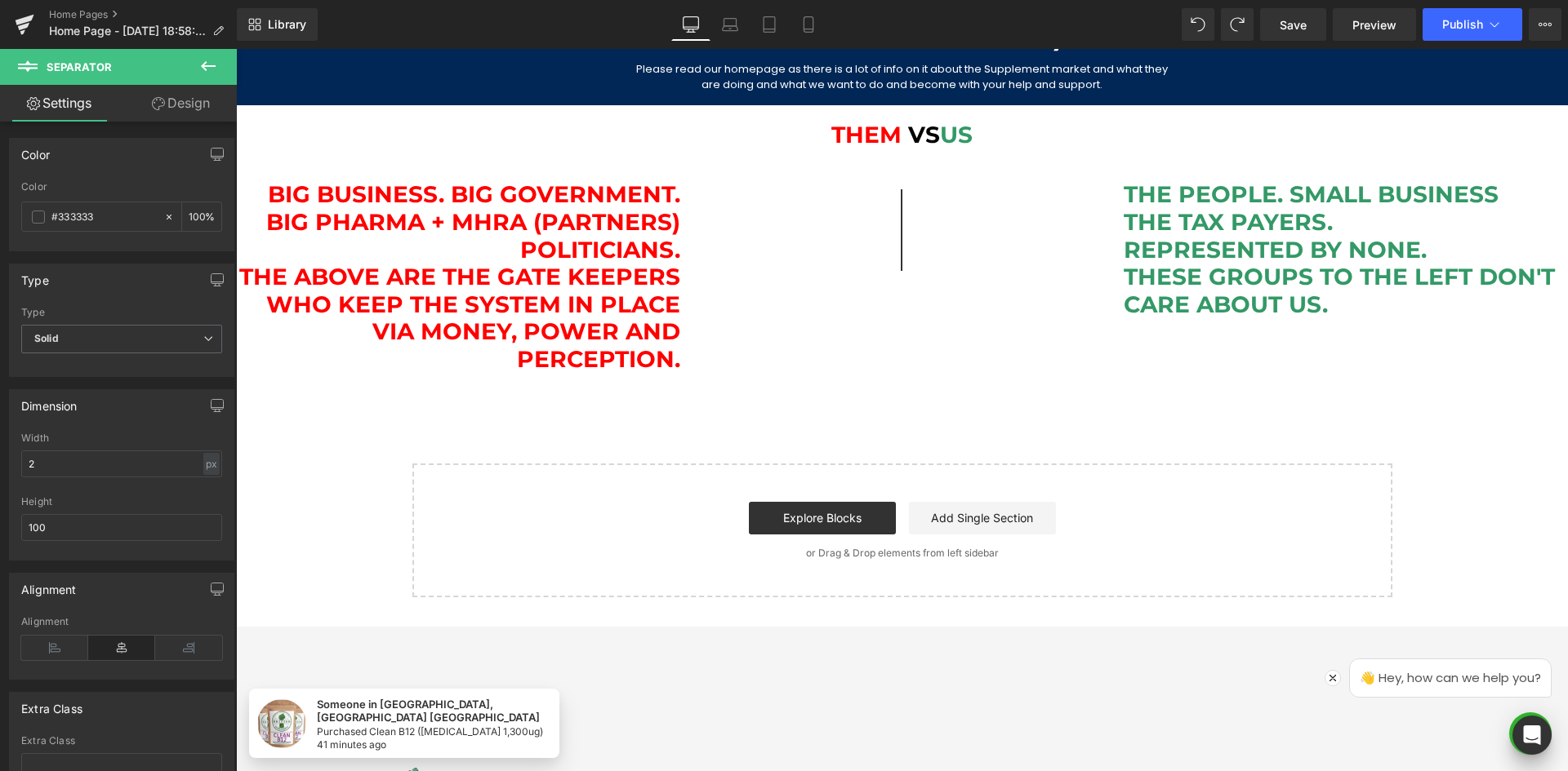
scroll to position [848, 0]
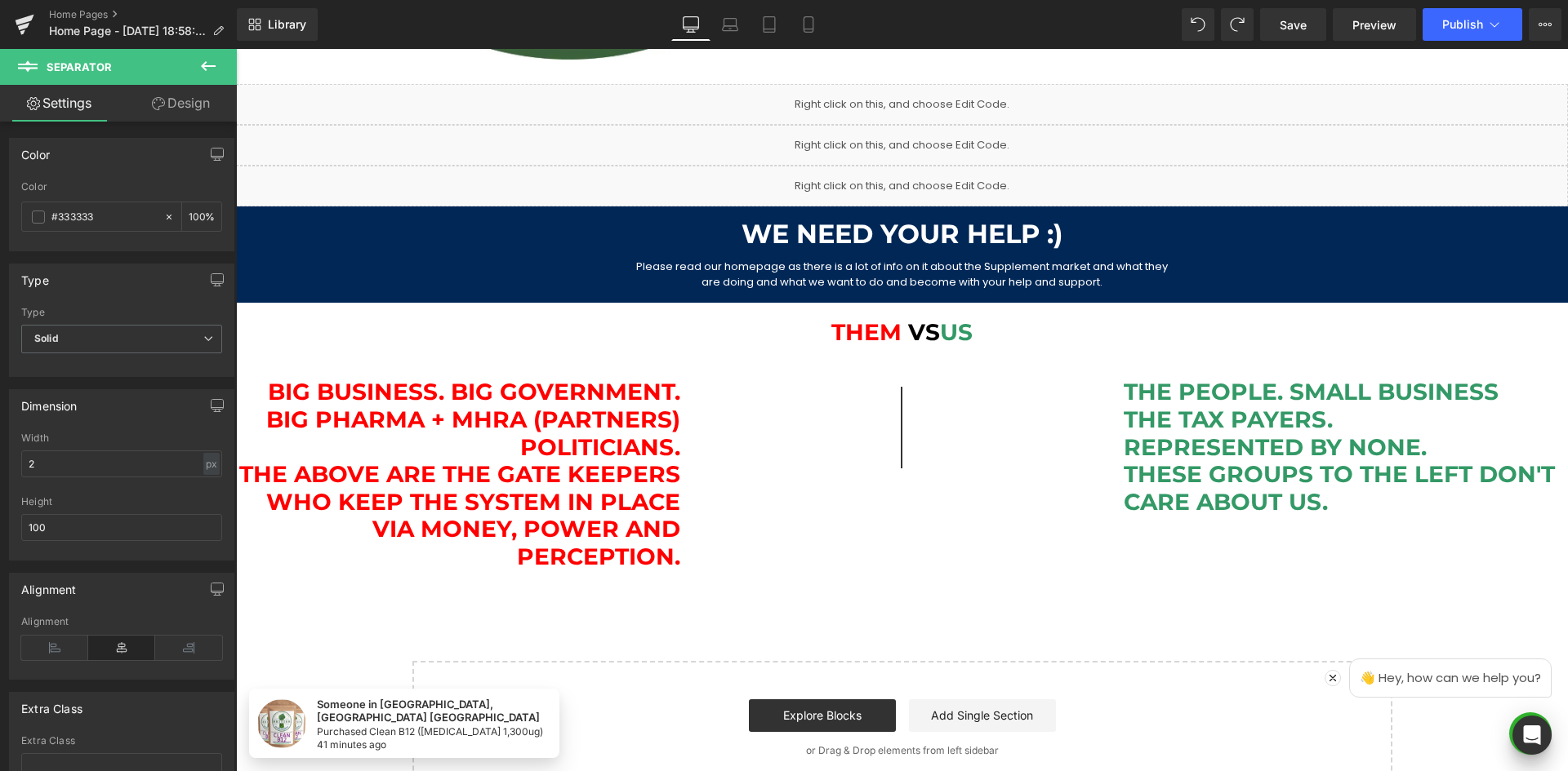
click at [959, 360] on div "Big Business. Big Government. Big Pharma + MHRA (partners) Politicians. The Abo…" at bounding box center [902, 466] width 1332 height 224
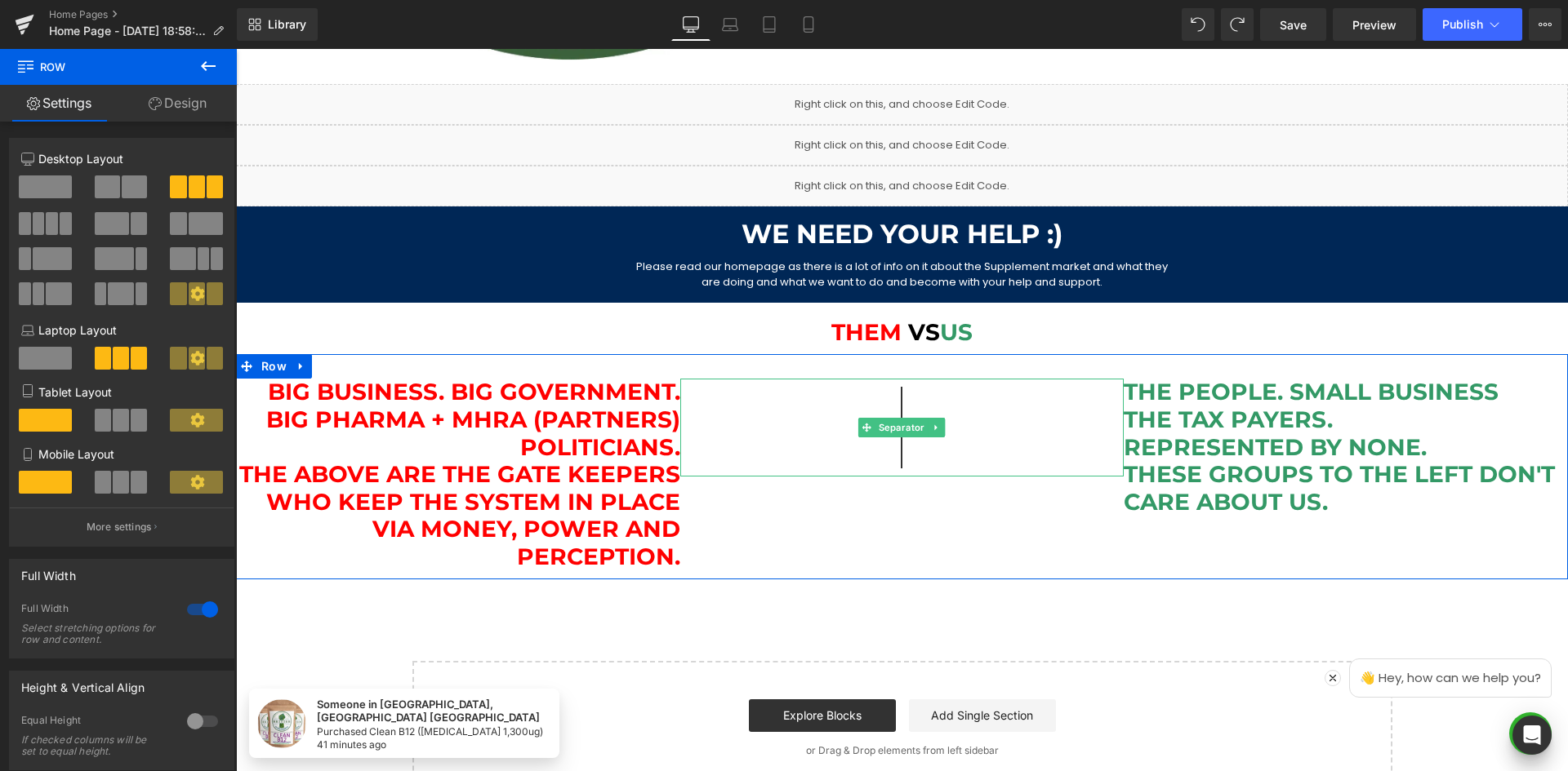
click at [984, 393] on div at bounding box center [903, 428] width 445 height 97
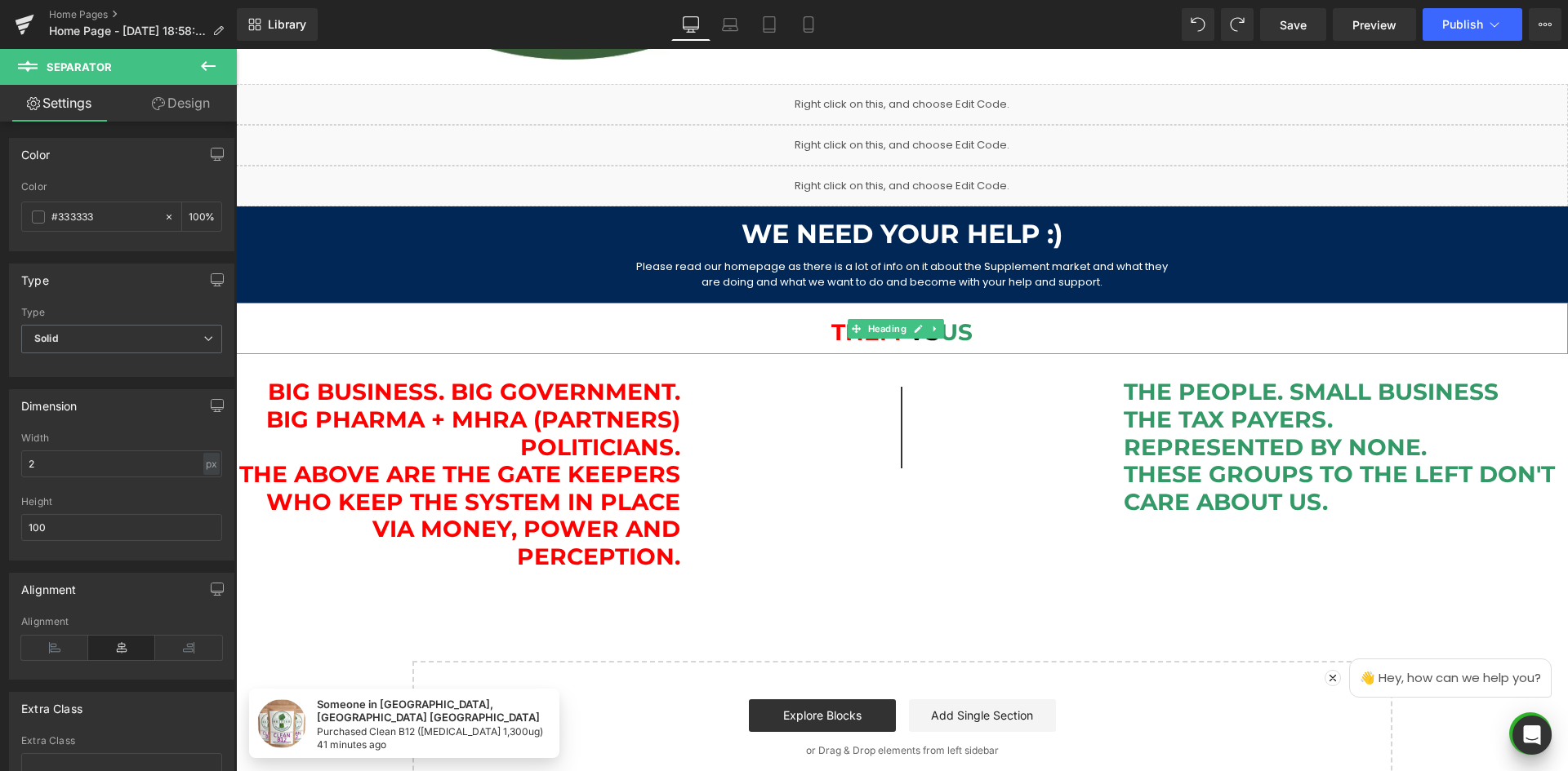
click at [1017, 337] on h1 "Them vs US" at bounding box center [902, 332] width 1332 height 27
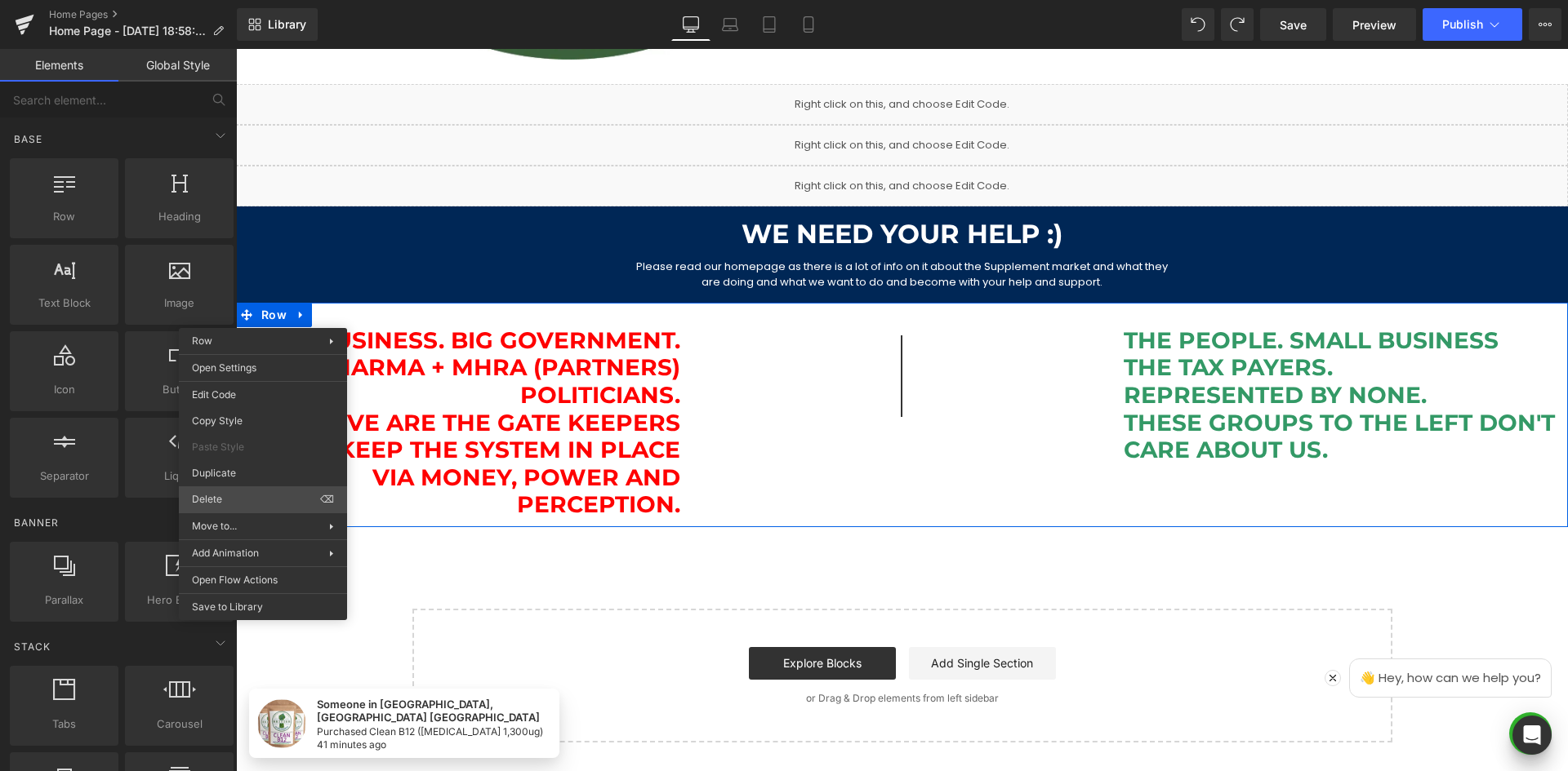
click at [235, 500] on div "Row You are previewing how the will restyle your page. You can not edit Element…" at bounding box center [784, 400] width 1568 height 799
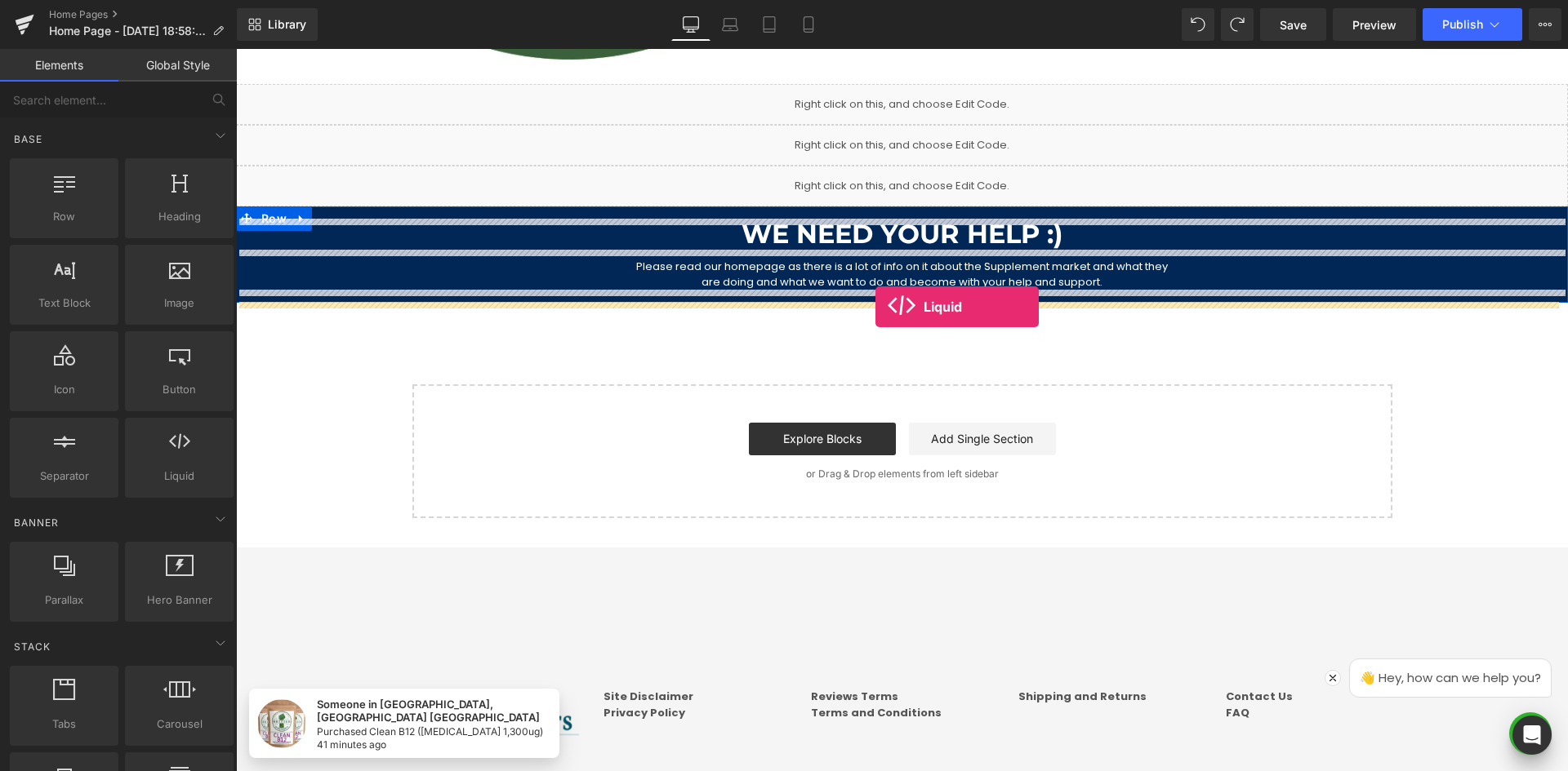
drag, startPoint x: 451, startPoint y: 516, endPoint x: 878, endPoint y: 308, distance: 475.0
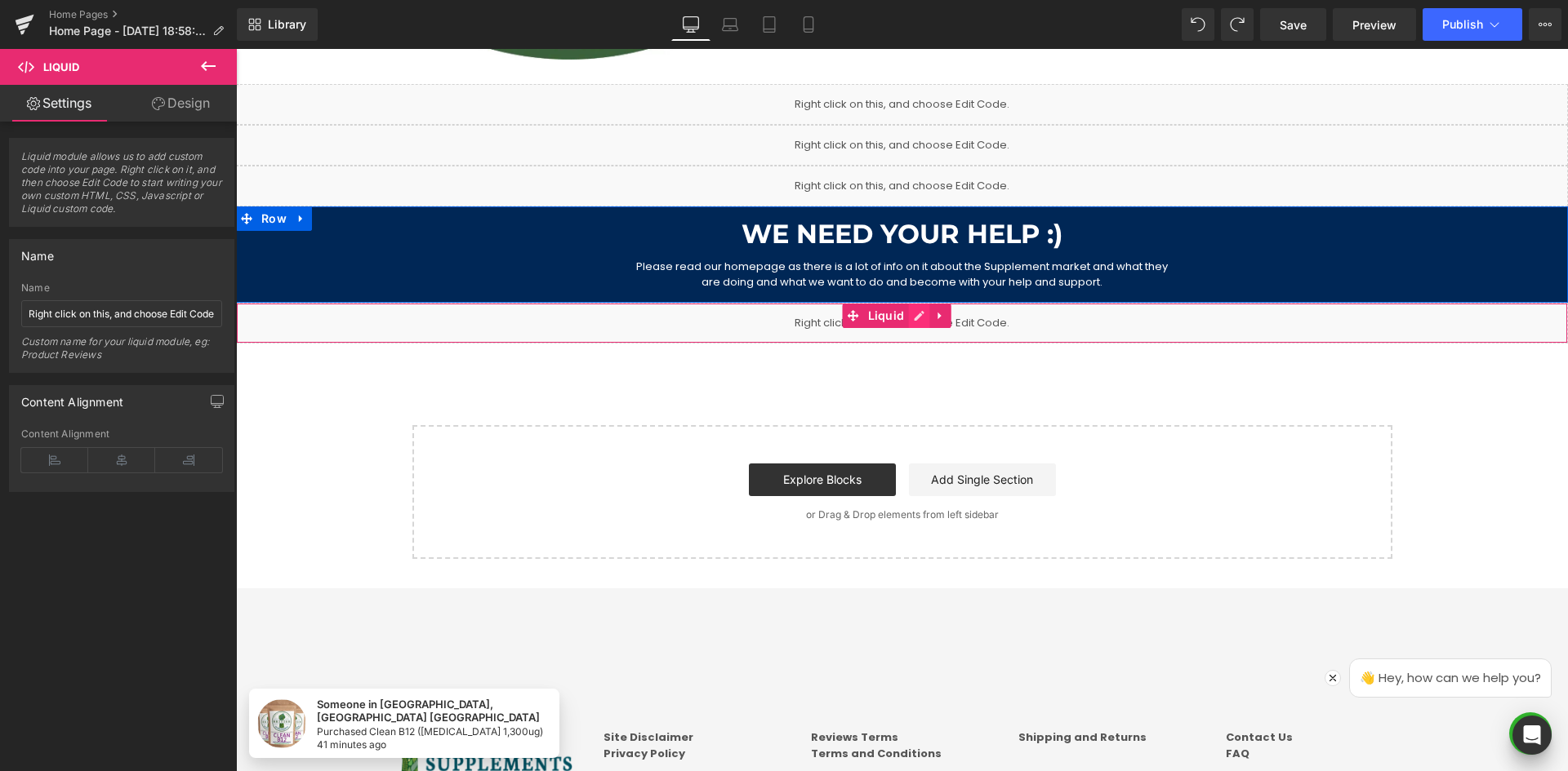
click at [919, 315] on link at bounding box center [919, 316] width 21 height 24
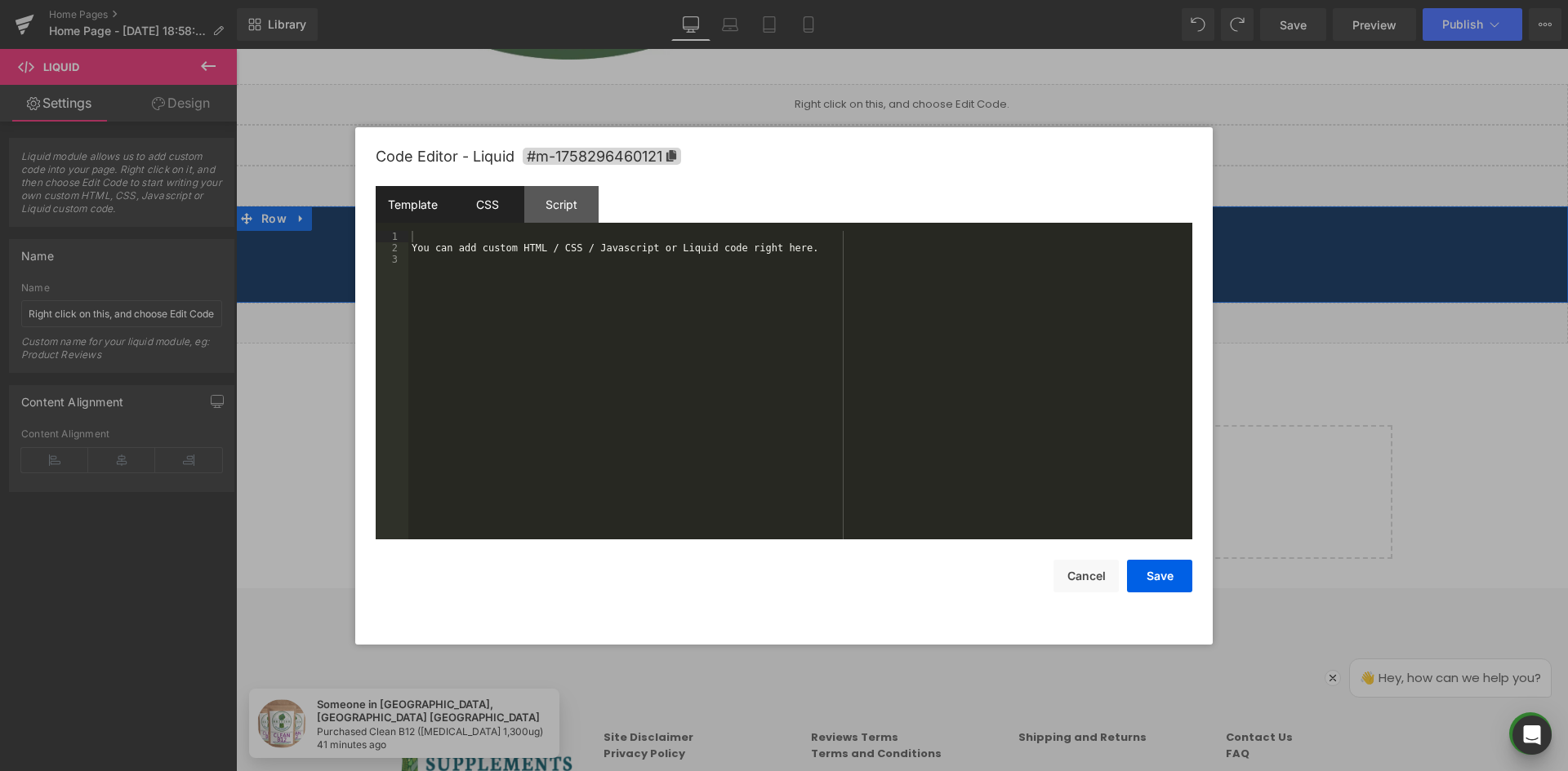
click at [484, 220] on div "CSS" at bounding box center [487, 205] width 74 height 37
click at [535, 300] on div "#m-1758296460121 { }" at bounding box center [801, 397] width 784 height 331
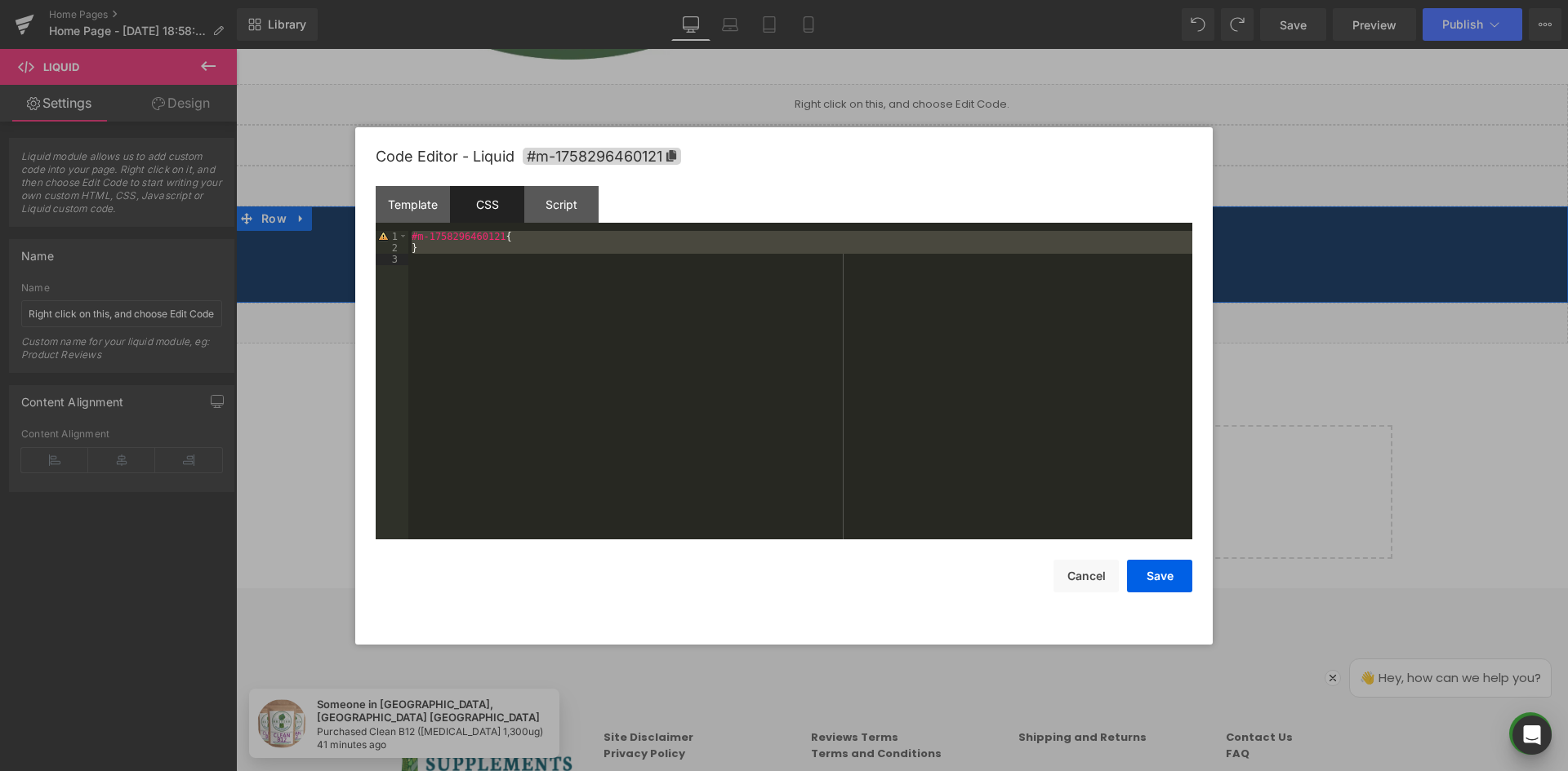
scroll to position [1715, 0]
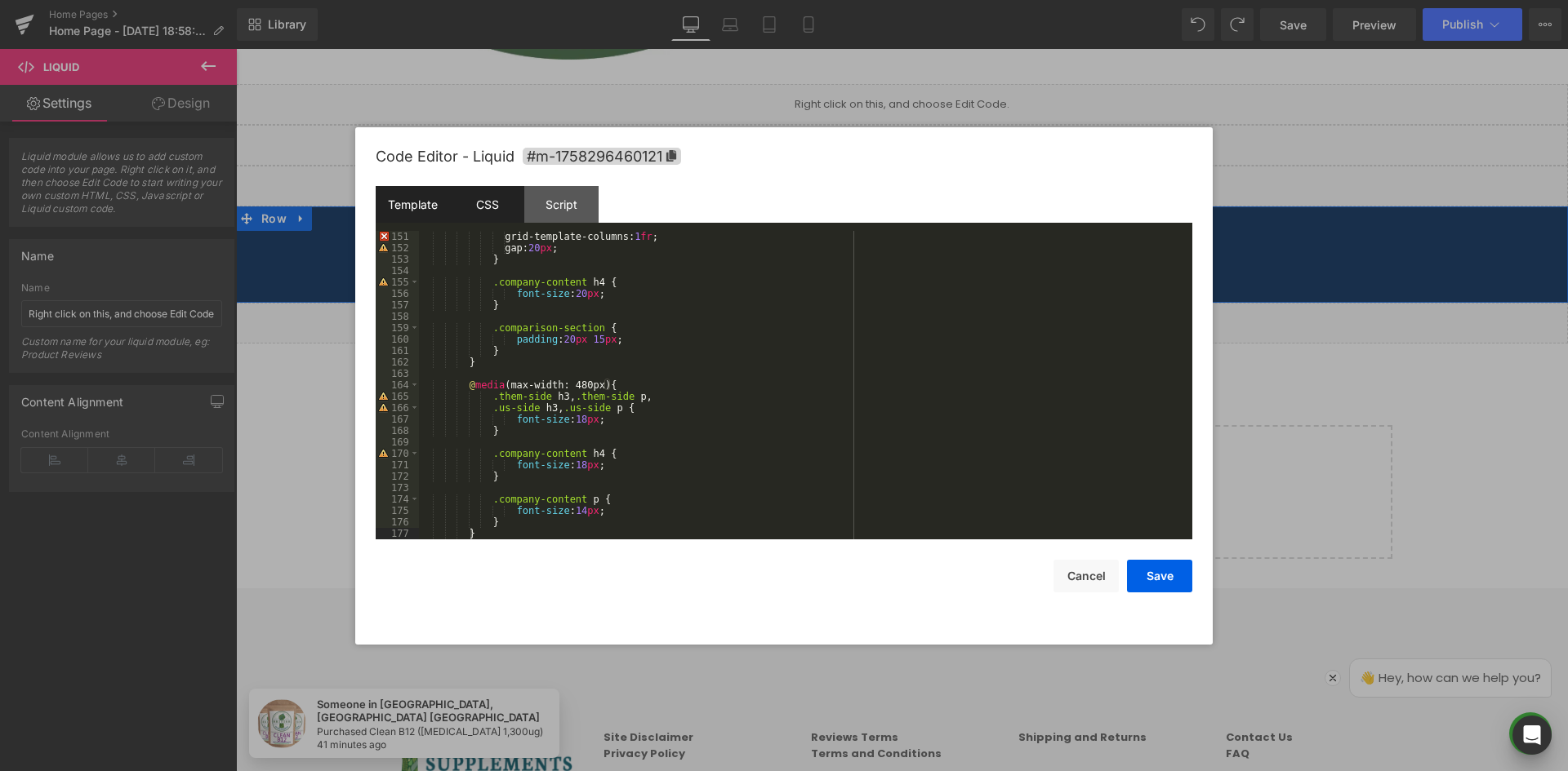
click at [415, 210] on div "Template" at bounding box center [412, 205] width 74 height 37
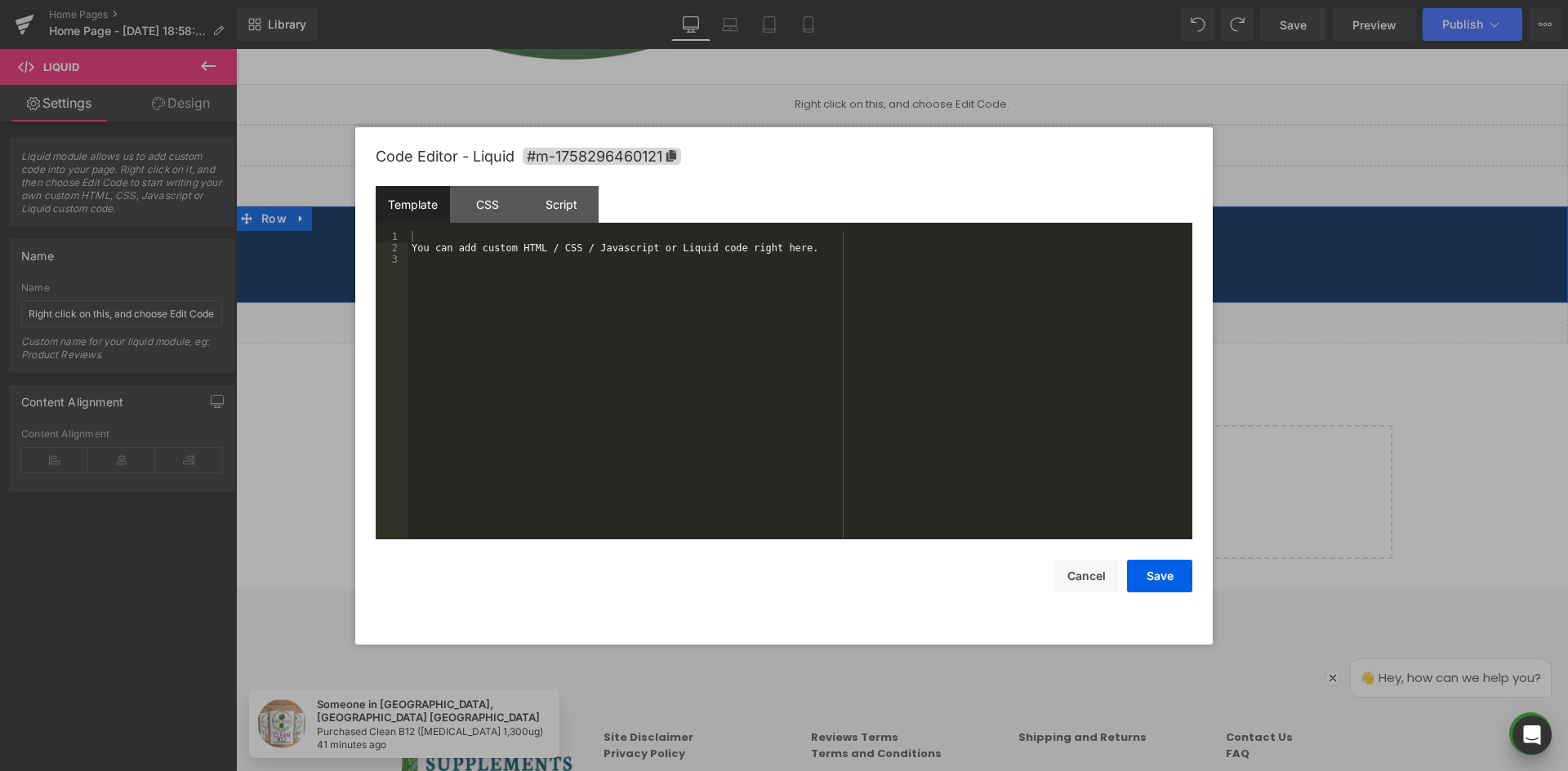
click at [580, 328] on div "You can add custom HTML / CSS / Javascript or Liquid code right here." at bounding box center [801, 397] width 784 height 331
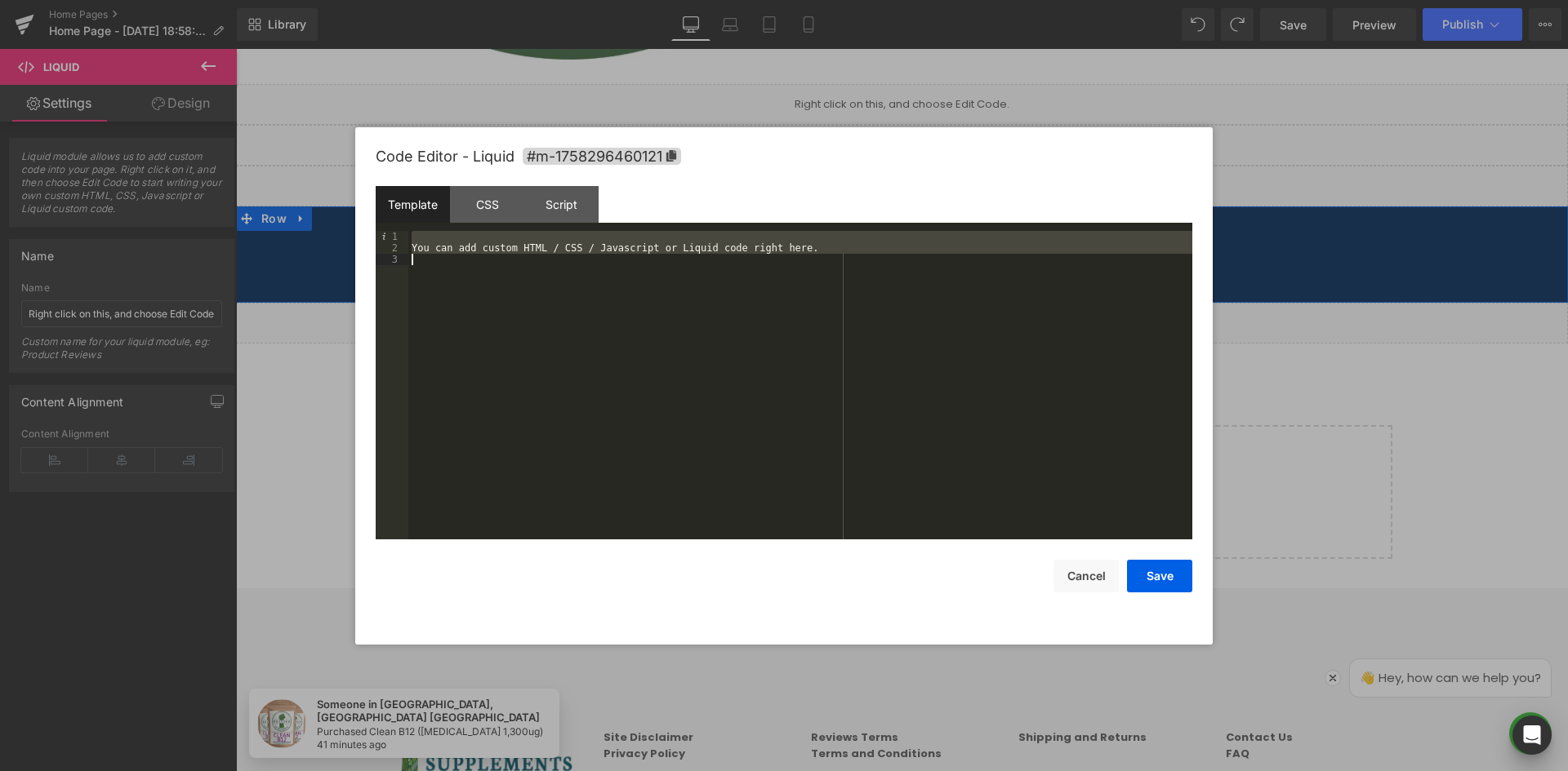
scroll to position [400, 0]
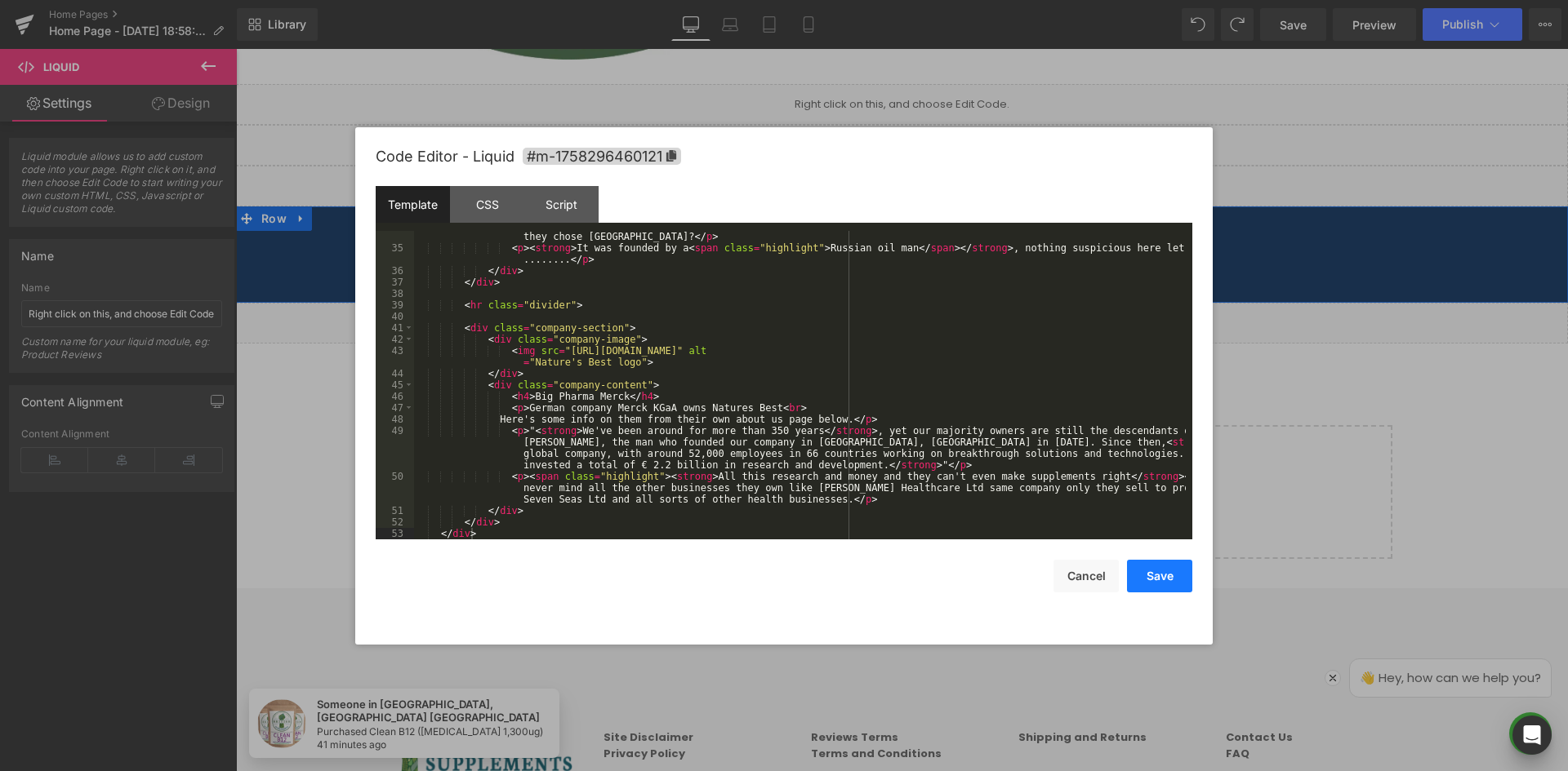
click at [1154, 581] on button "Save" at bounding box center [1159, 576] width 65 height 32
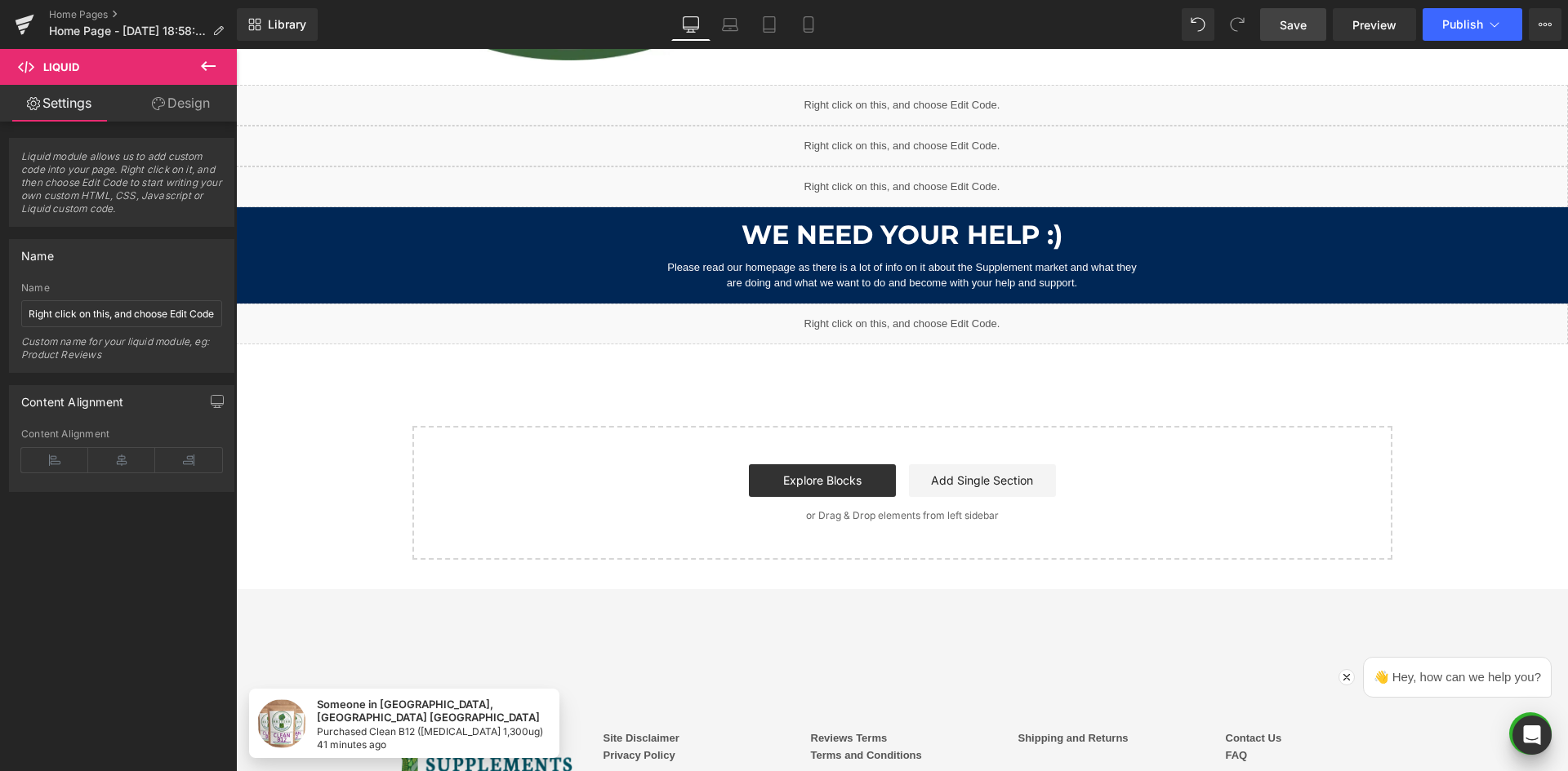
click at [1298, 32] on span "Save" at bounding box center [1293, 25] width 27 height 18
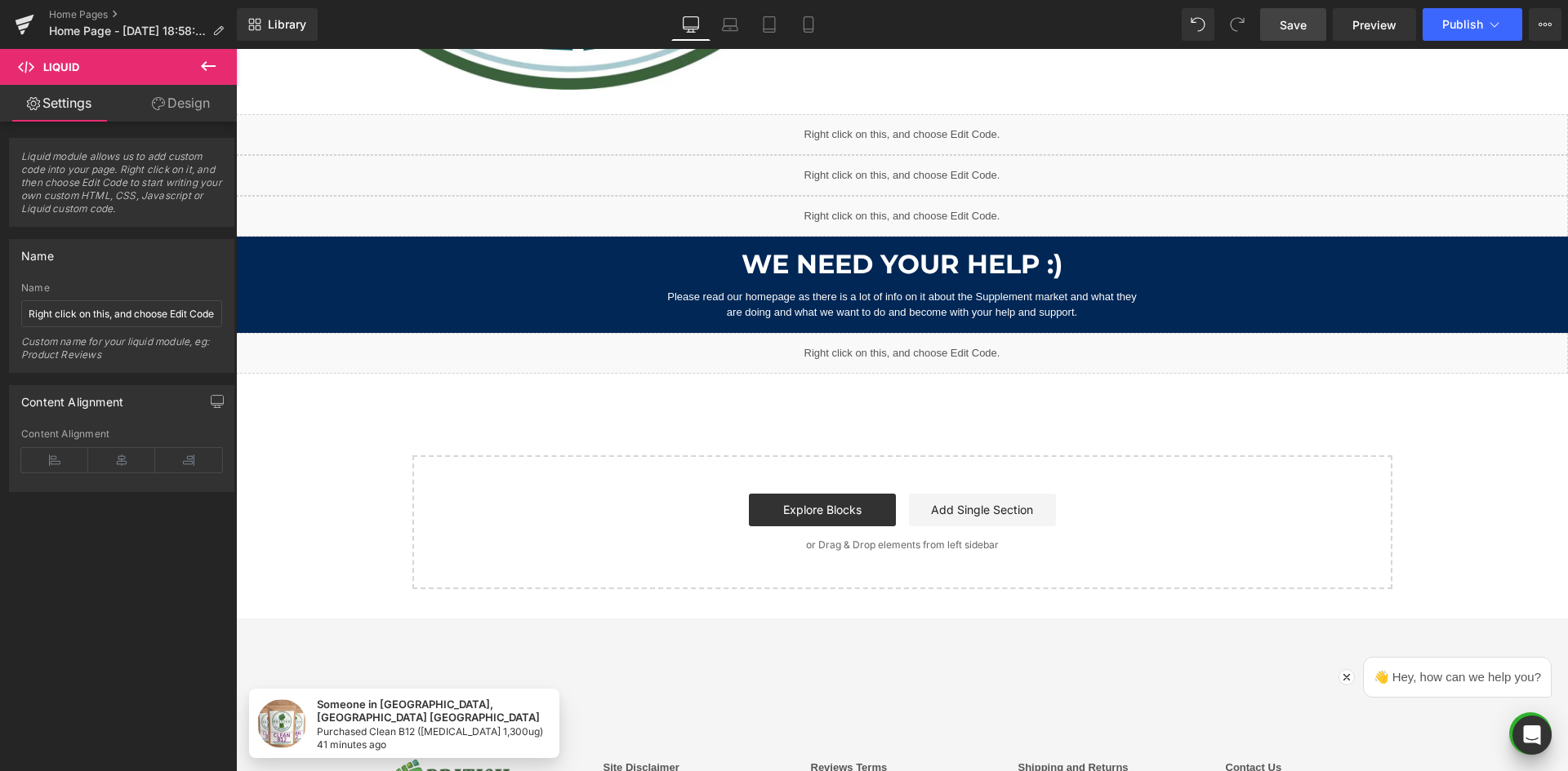
scroll to position [806, 0]
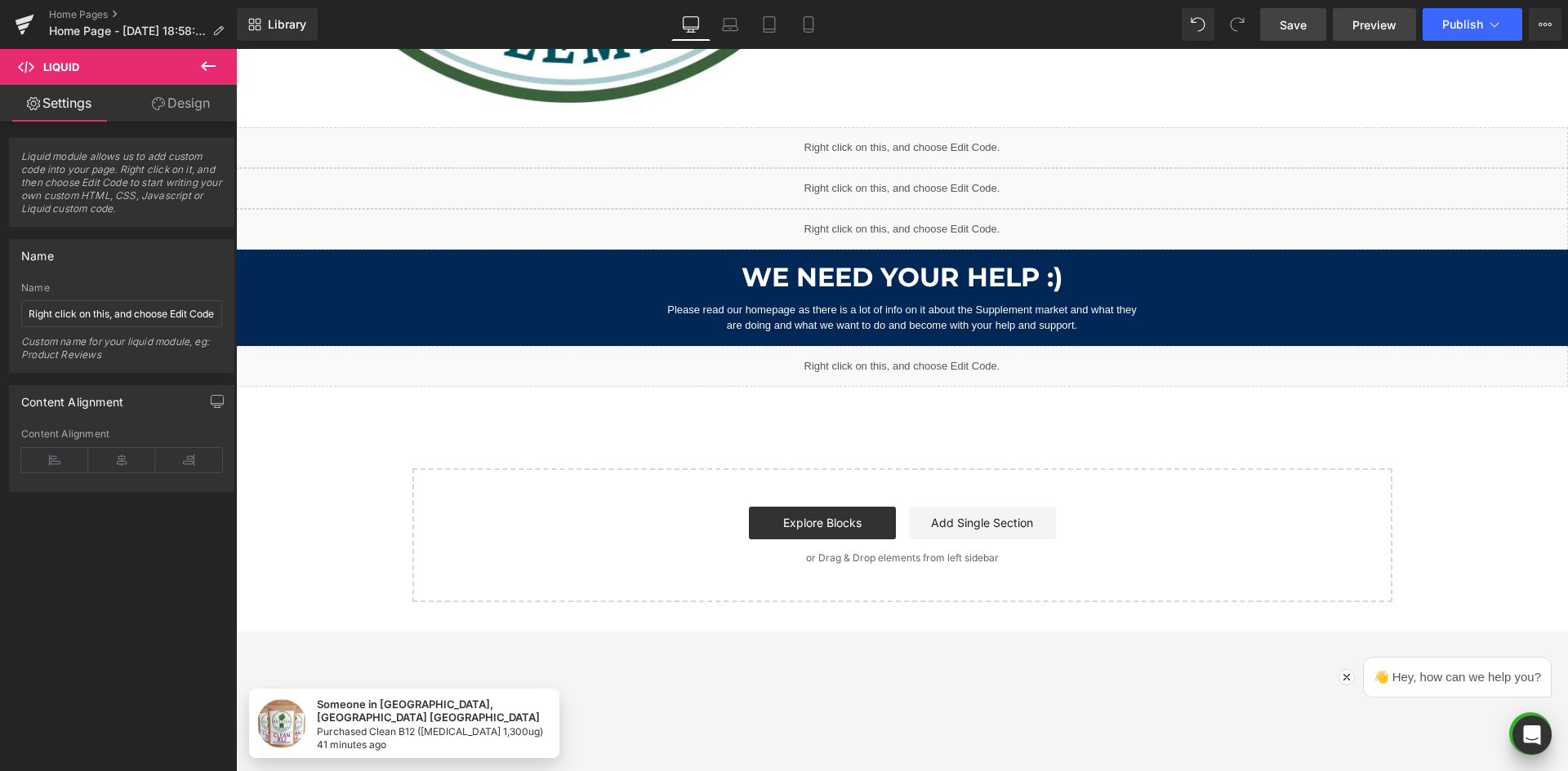
click at [1372, 28] on span "Preview" at bounding box center [1374, 25] width 44 height 18
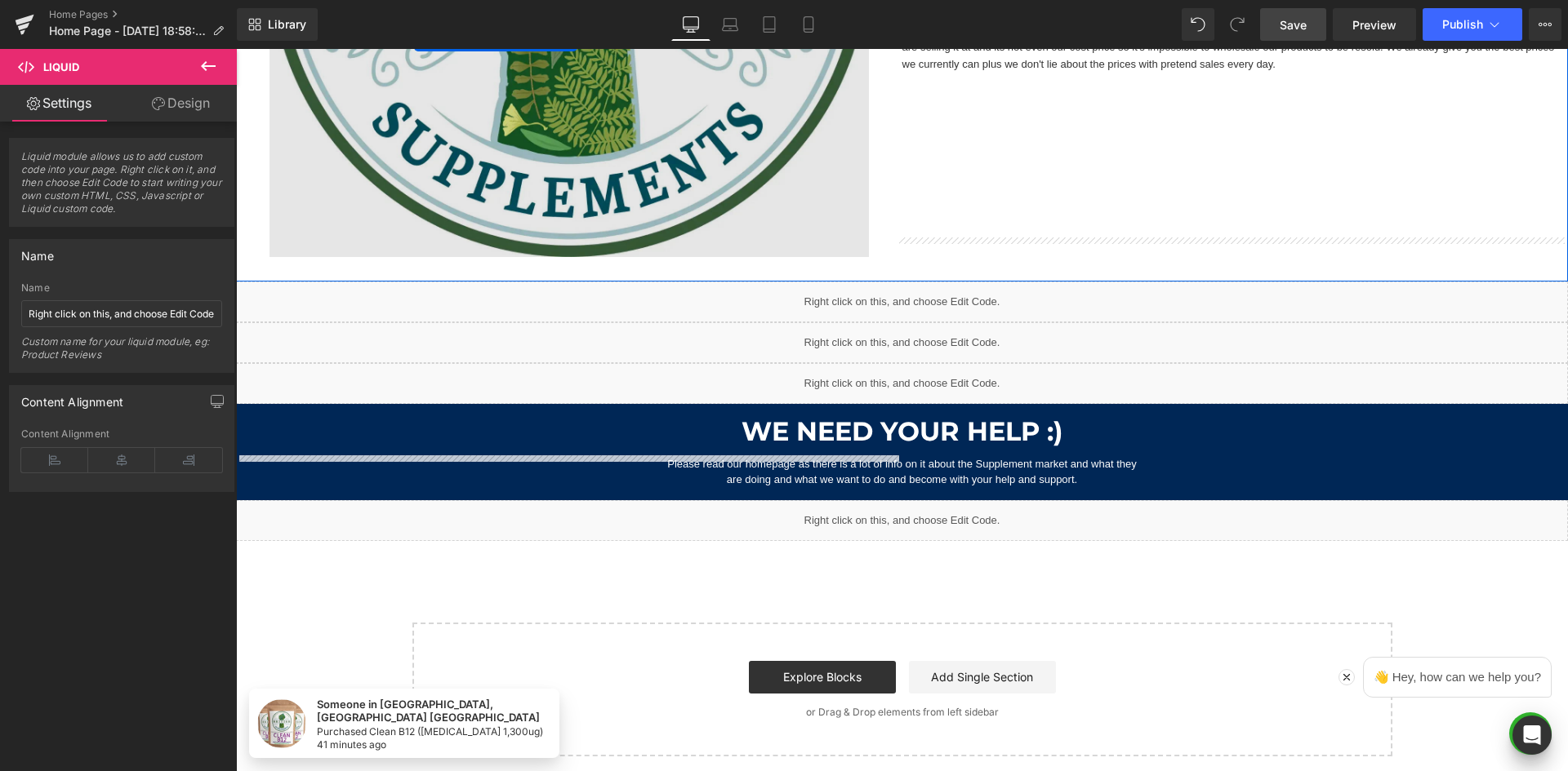
scroll to position [735, 0]
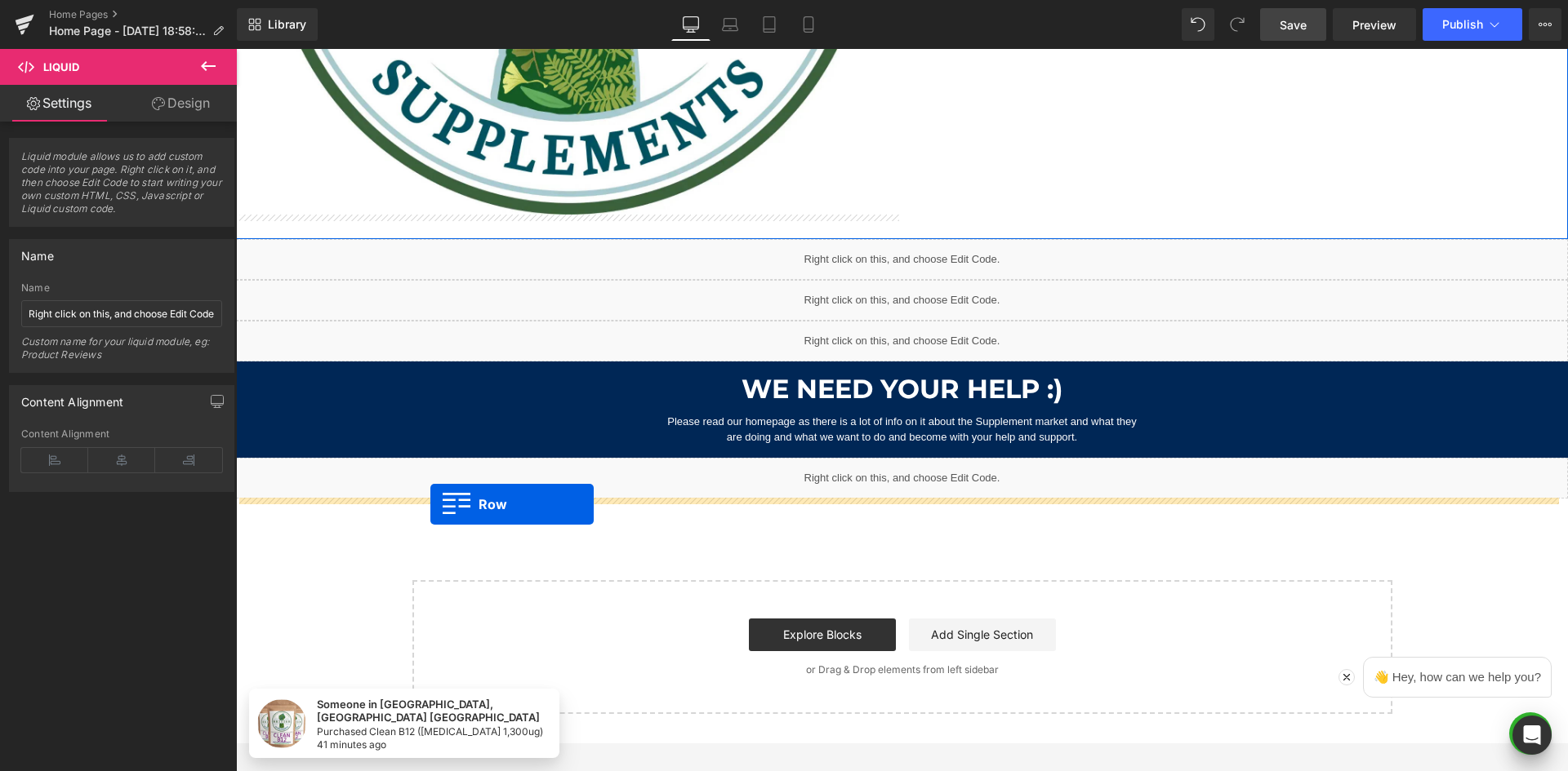
drag, startPoint x: 239, startPoint y: 293, endPoint x: 430, endPoint y: 505, distance: 285.4
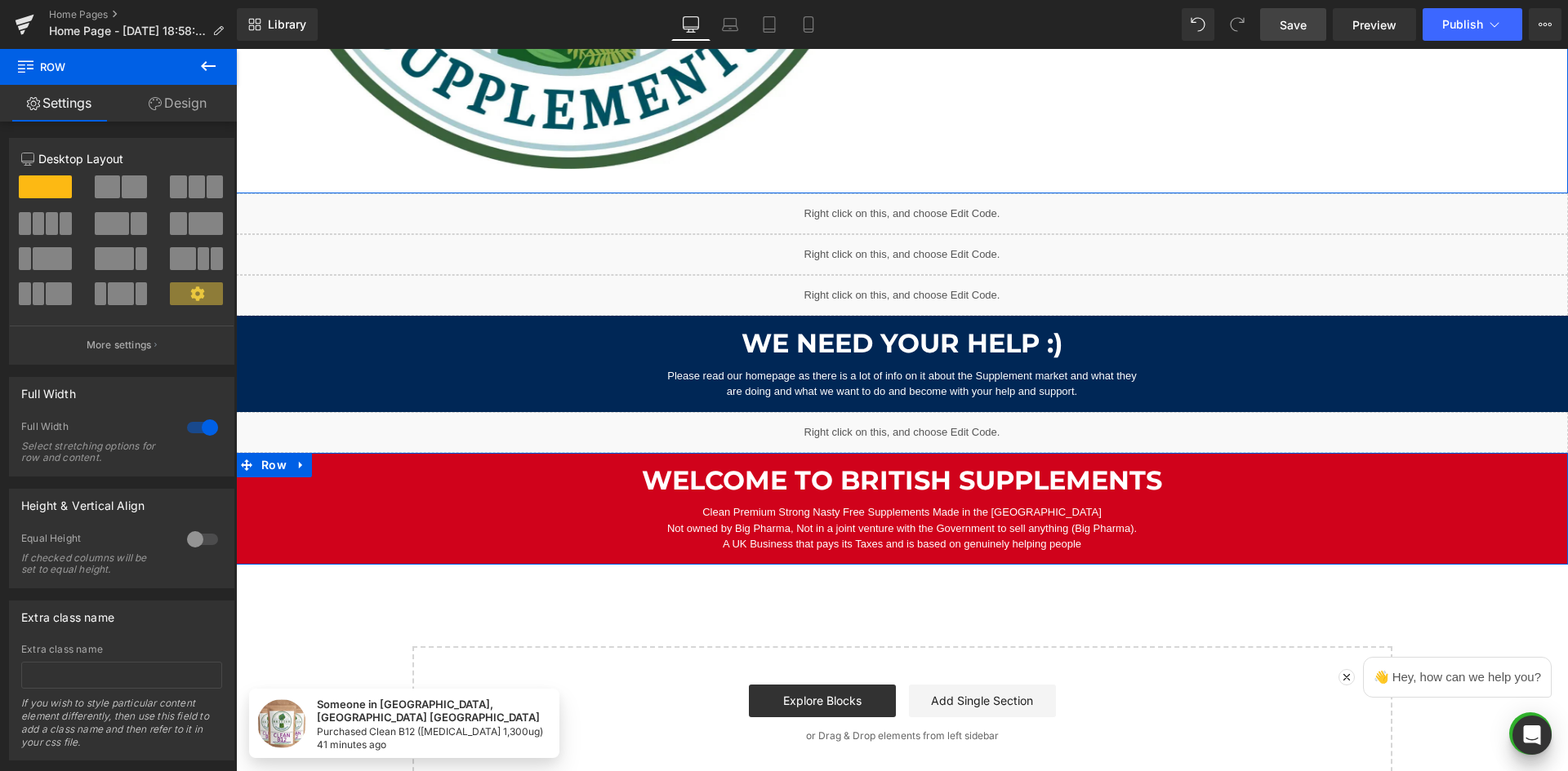
scroll to position [857, 0]
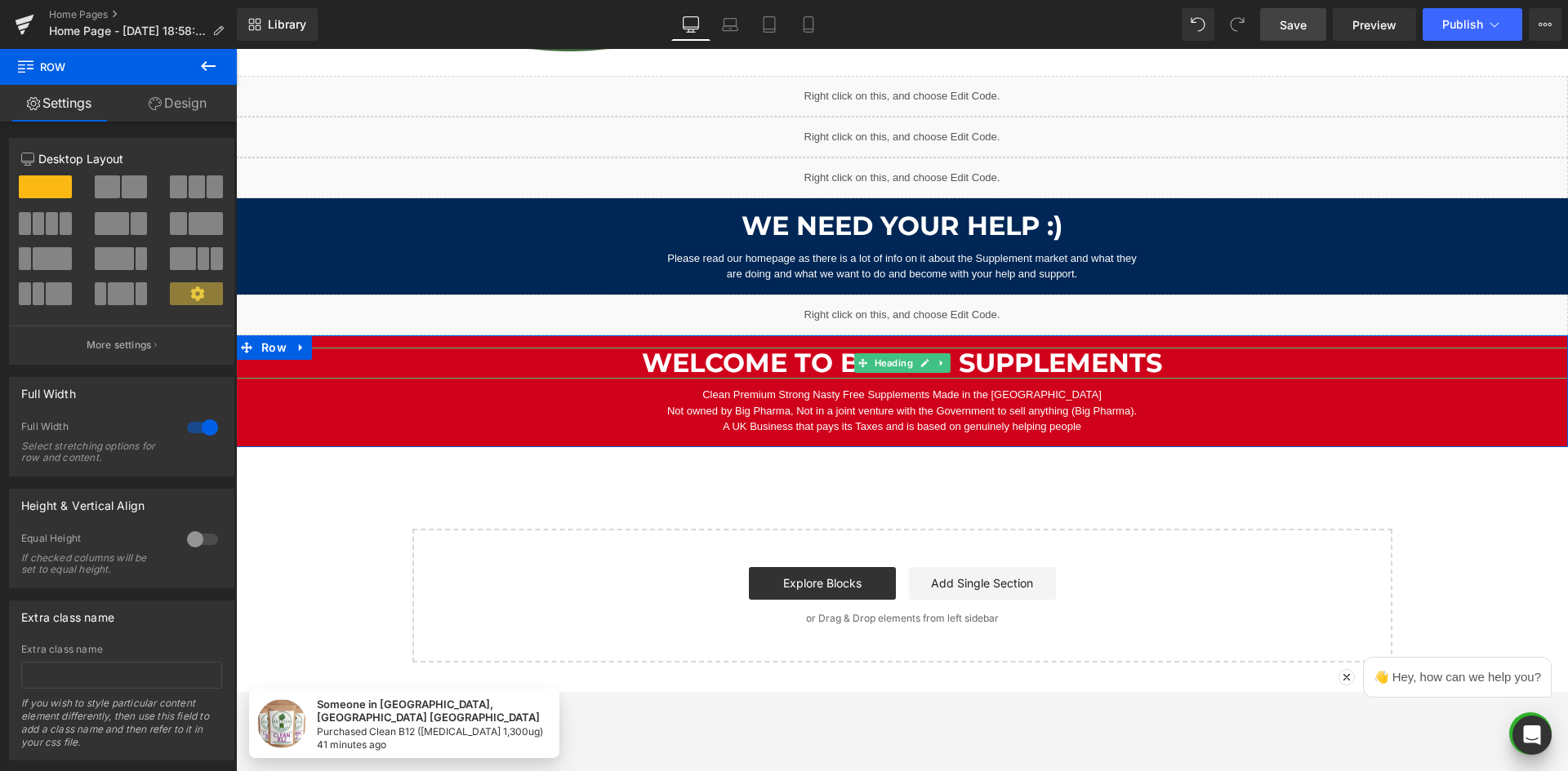
click at [831, 366] on h1 "Welcome to British Supplements" at bounding box center [902, 364] width 1332 height 31
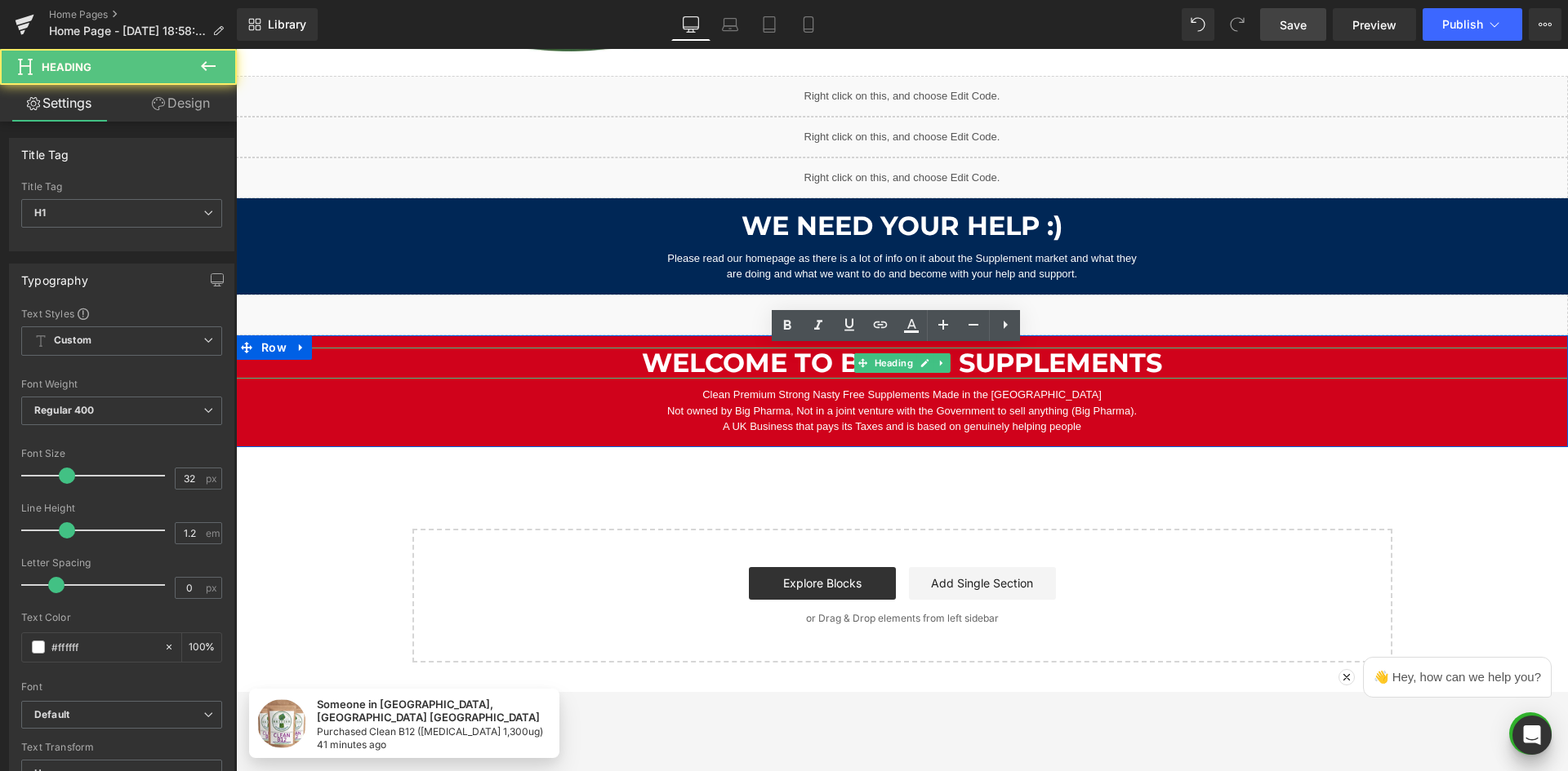
click at [1109, 363] on h1 "Welcome to British Supplements" at bounding box center [902, 364] width 1332 height 31
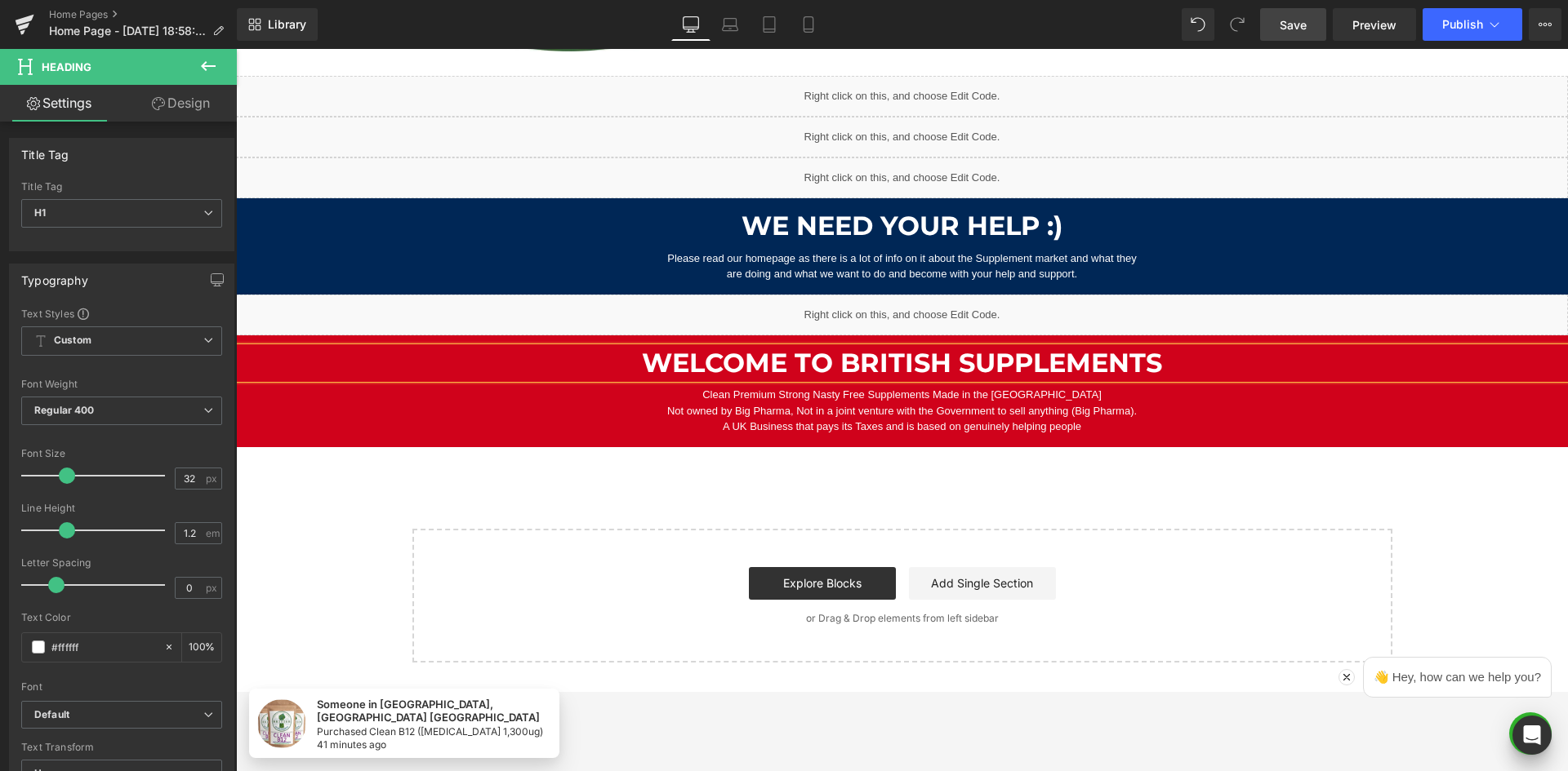
paste div
click at [851, 405] on div "Clean Premium Strong Nasty Free Supplements Made in the UK Not owned by Big Pha…" at bounding box center [902, 410] width 1332 height 48
click at [925, 401] on p "Clean Premium Strong Nasty Free Supplements Made in the [GEOGRAPHIC_DATA]" at bounding box center [902, 395] width 1168 height 17
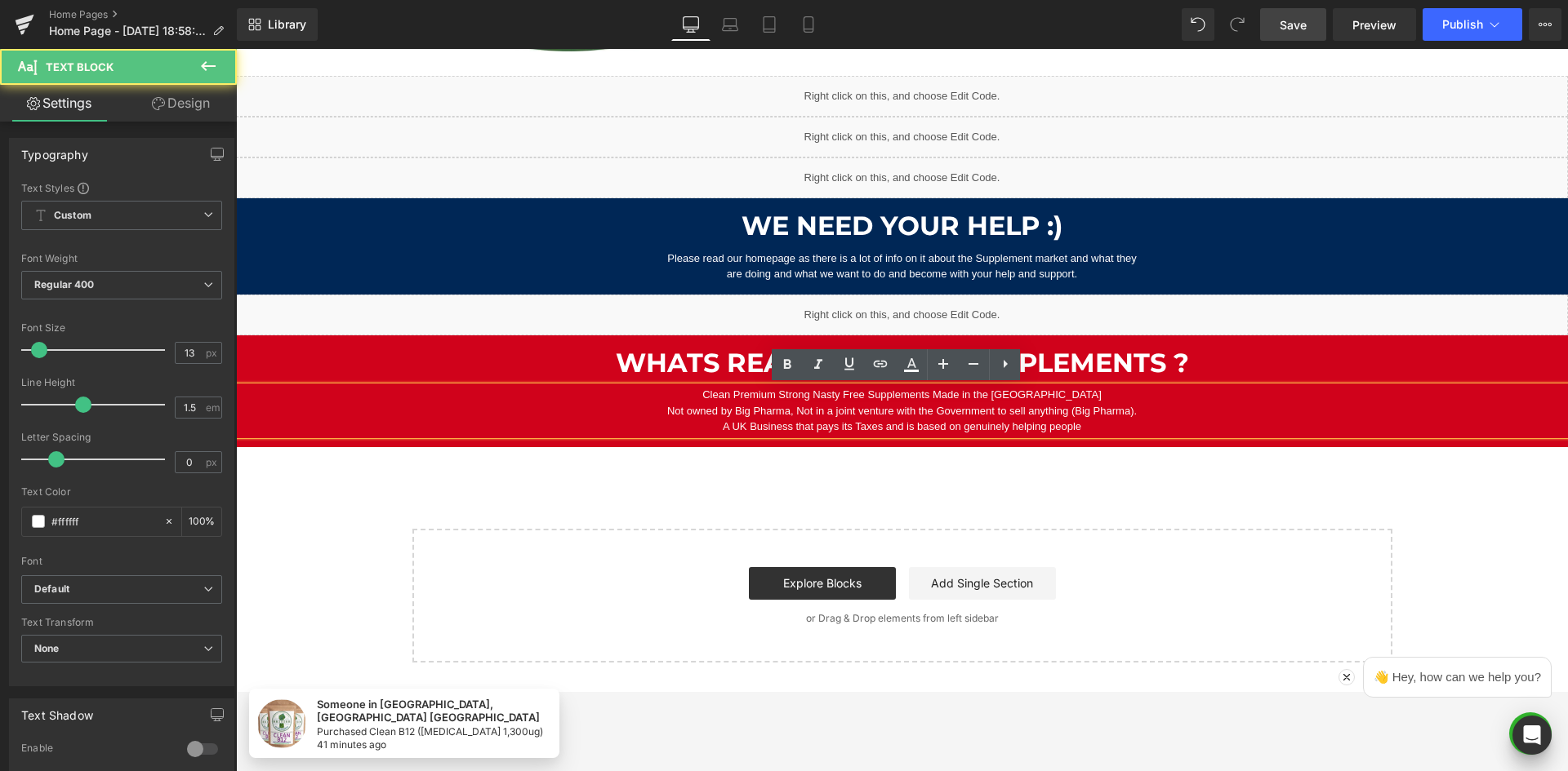
click at [753, 412] on p "Not owned by Big Pharma, Not in a joint venture with the Government to sell any…" at bounding box center [902, 411] width 1168 height 17
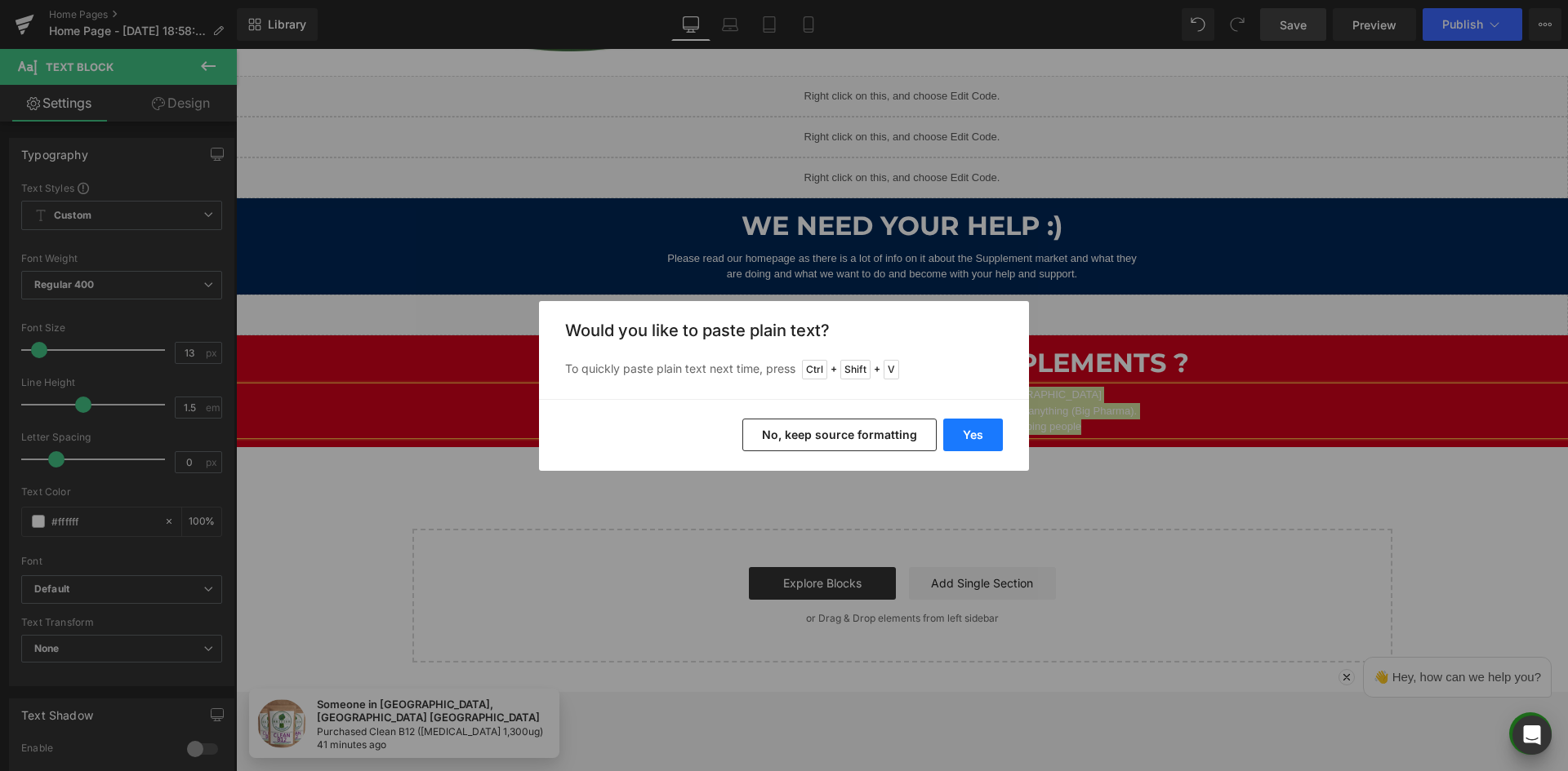
click at [969, 440] on button "Yes" at bounding box center [972, 435] width 59 height 32
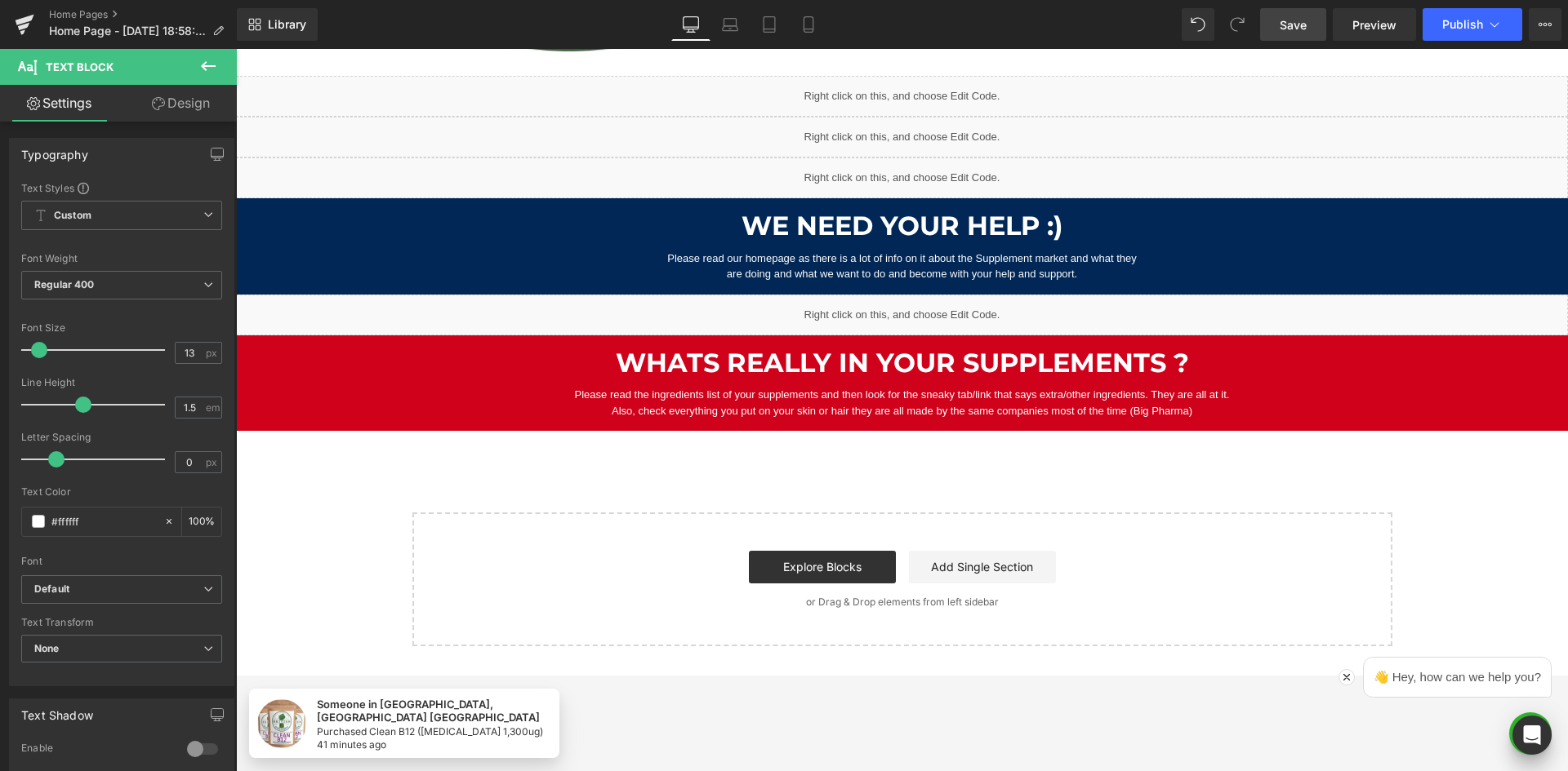
scroll to position [1021, 0]
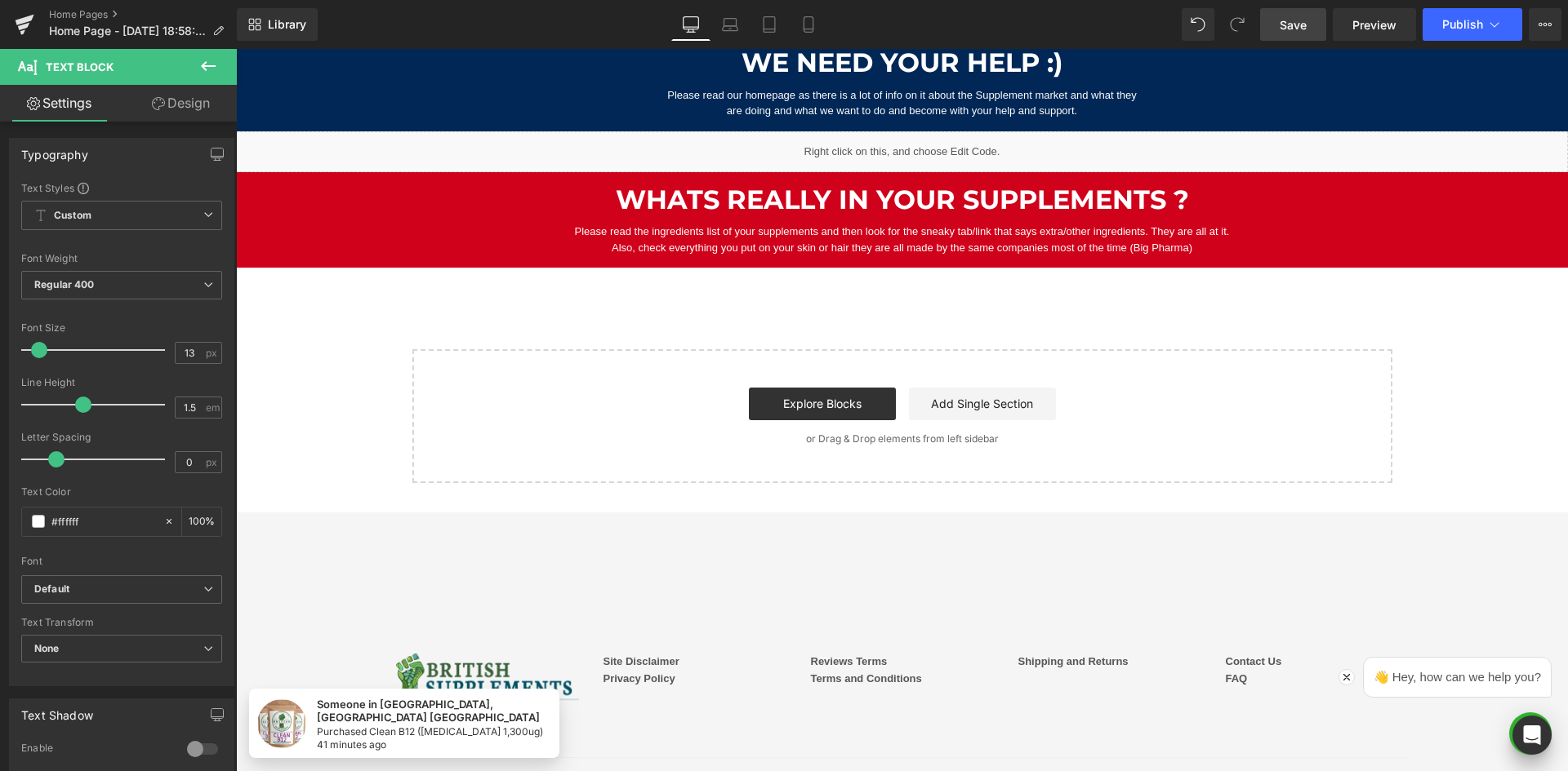
click at [214, 58] on icon at bounding box center [209, 66] width 20 height 19
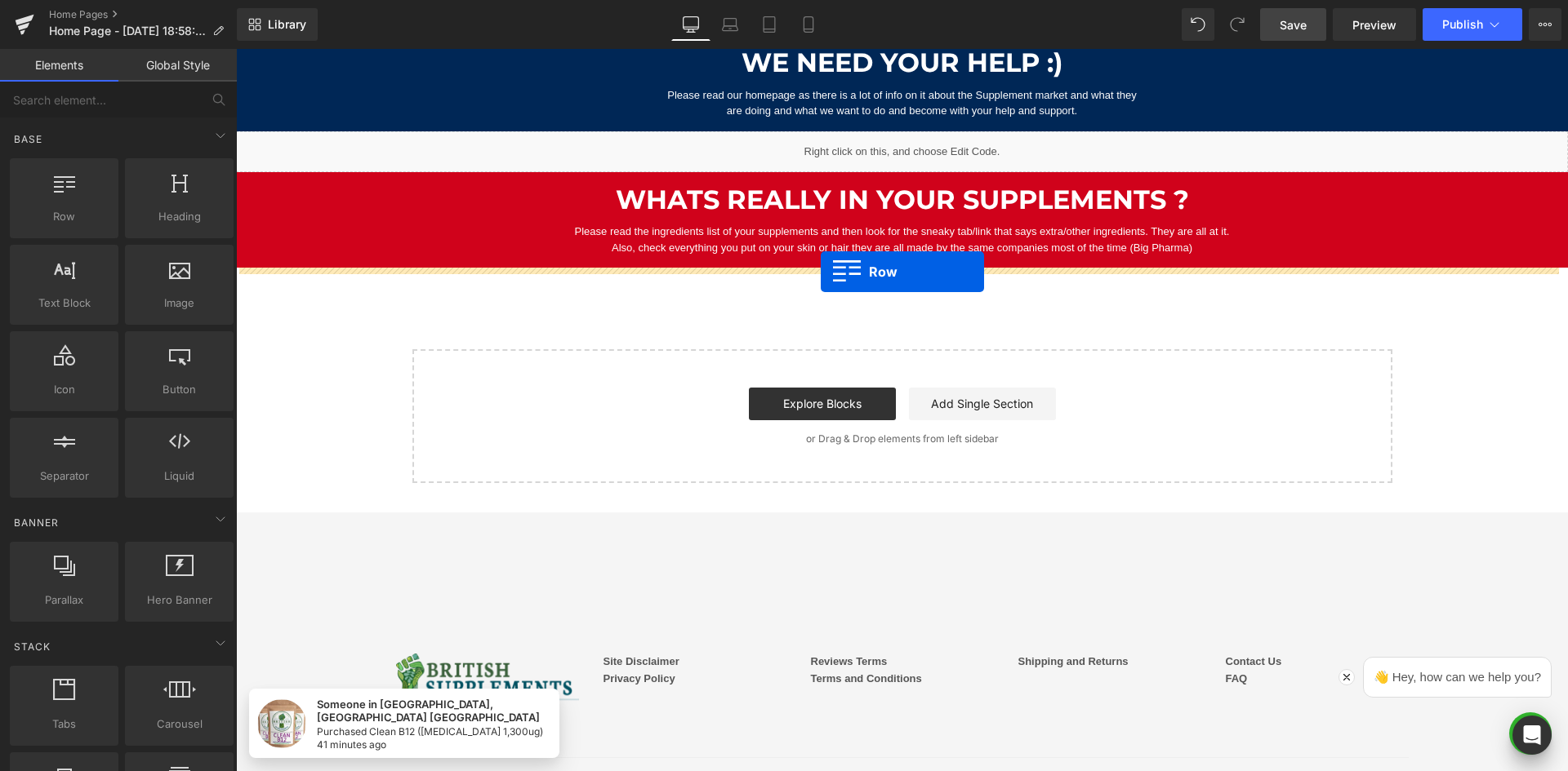
drag, startPoint x: 801, startPoint y: 281, endPoint x: 821, endPoint y: 272, distance: 21.9
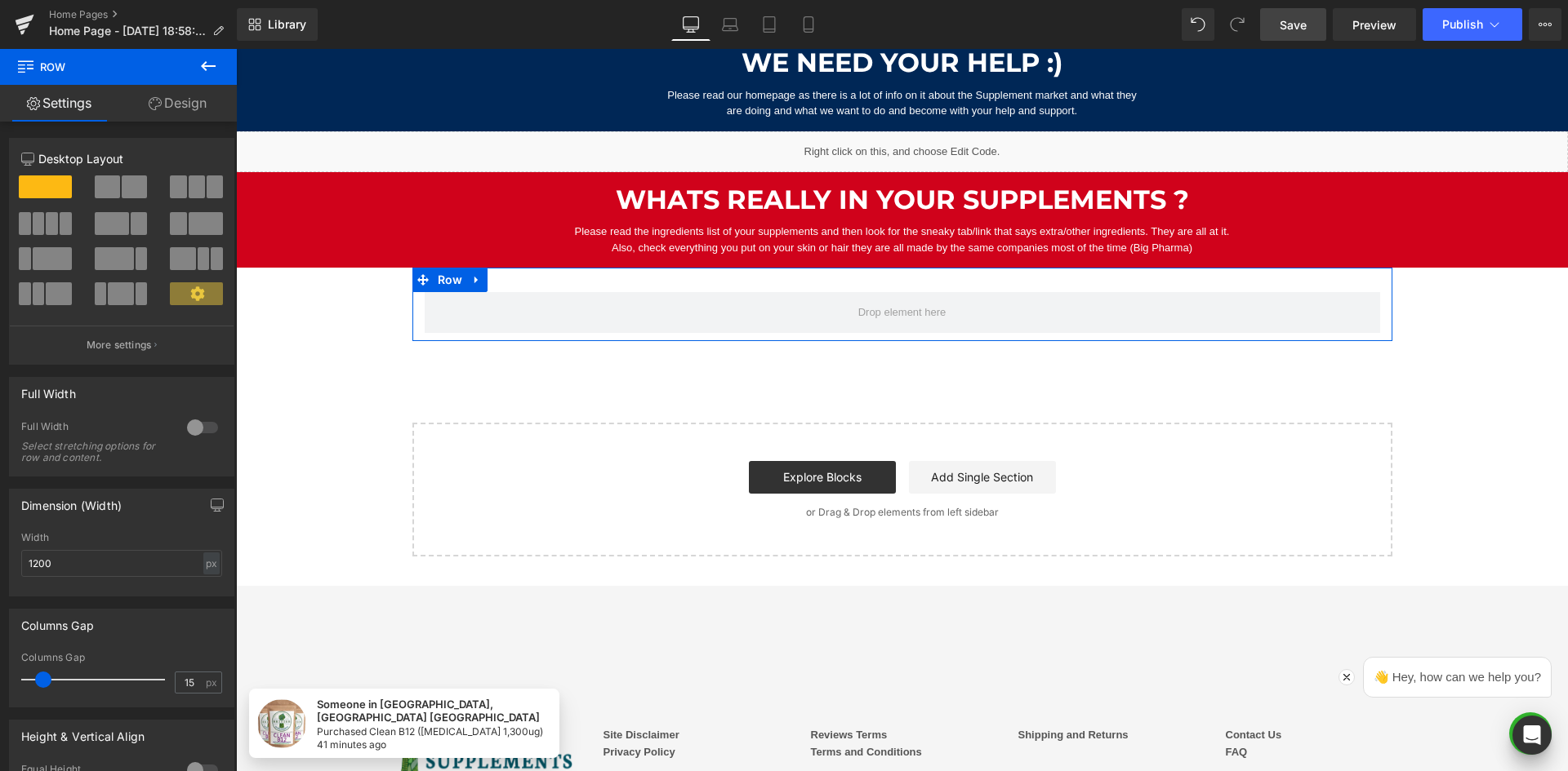
click at [116, 195] on span at bounding box center [107, 186] width 25 height 22
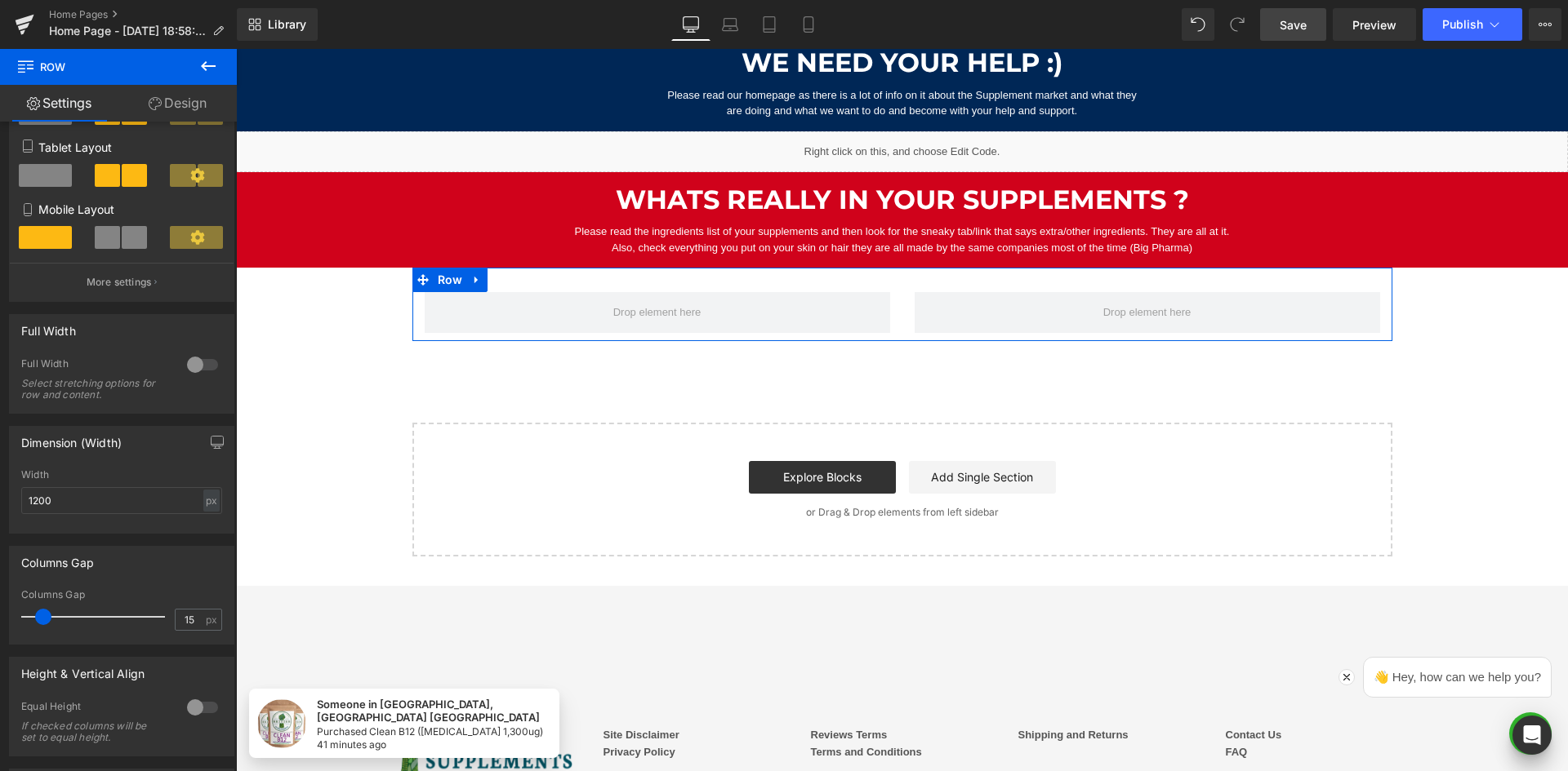
click at [198, 369] on div at bounding box center [203, 365] width 39 height 26
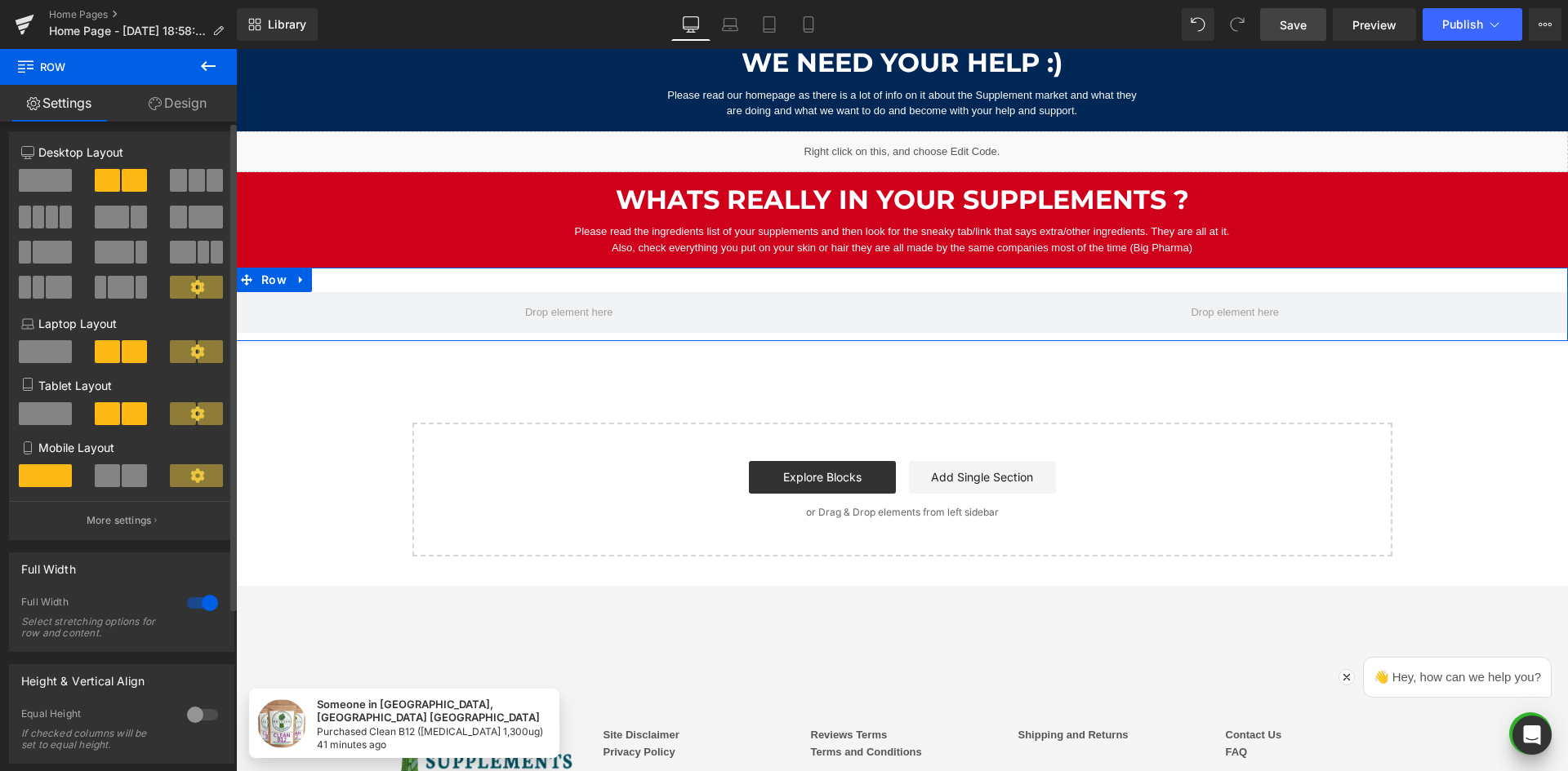
scroll to position [0, 0]
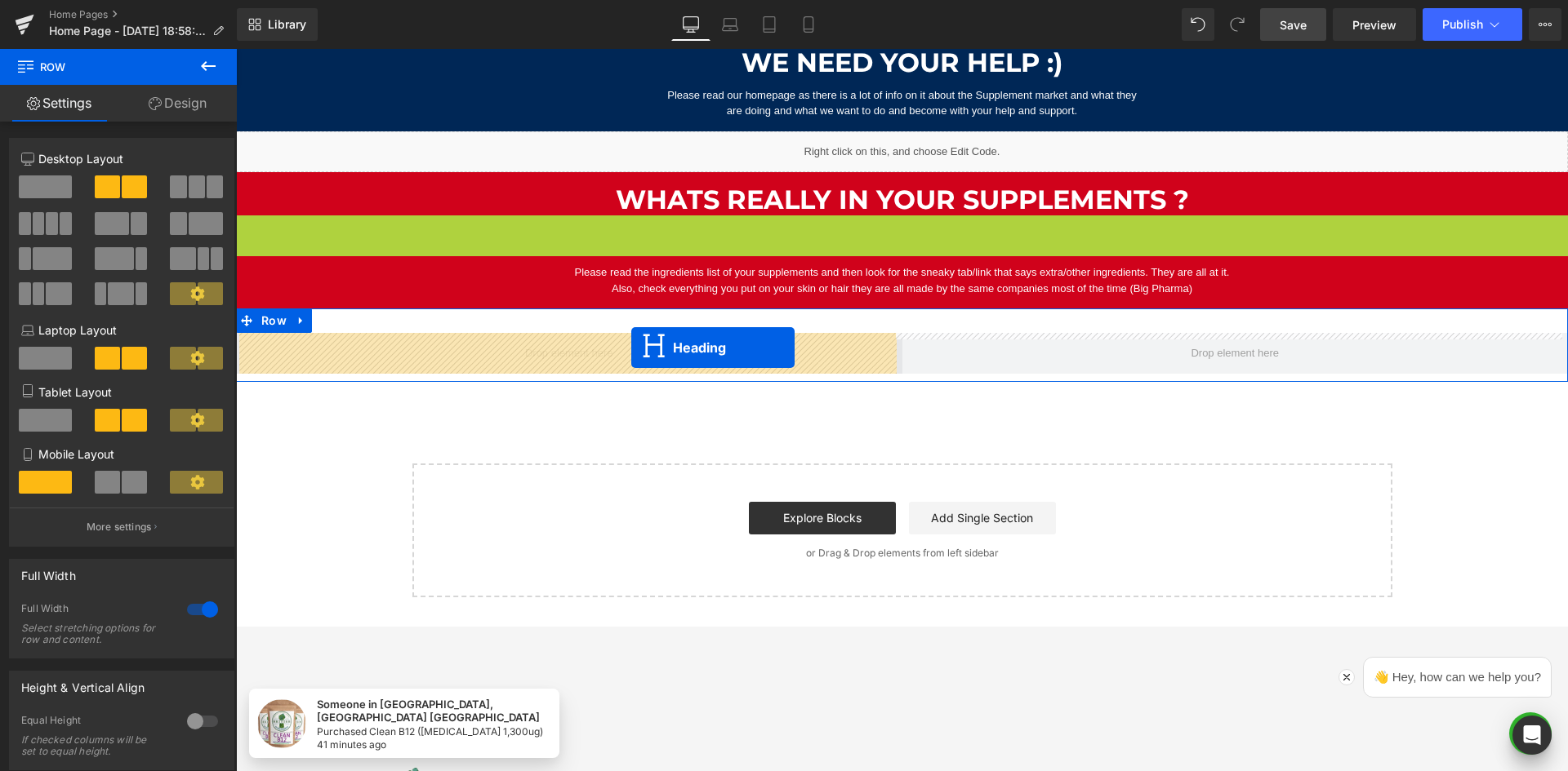
drag, startPoint x: 858, startPoint y: 229, endPoint x: 631, endPoint y: 348, distance: 256.3
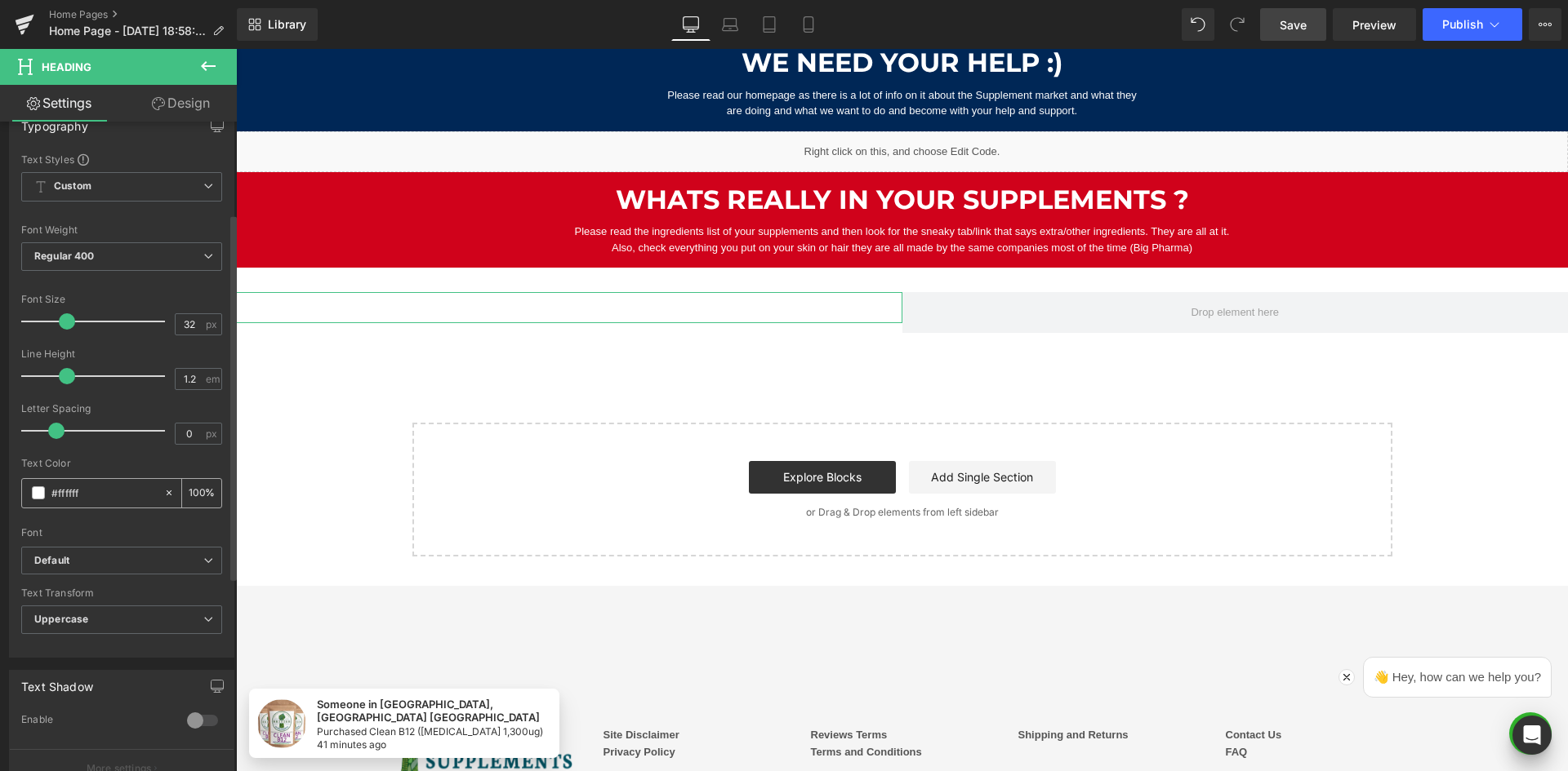
scroll to position [163, 0]
click at [77, 484] on input "#ffffff" at bounding box center [103, 483] width 104 height 18
click at [70, 482] on input "#ffffff" at bounding box center [103, 483] width 104 height 18
type input "#12121"
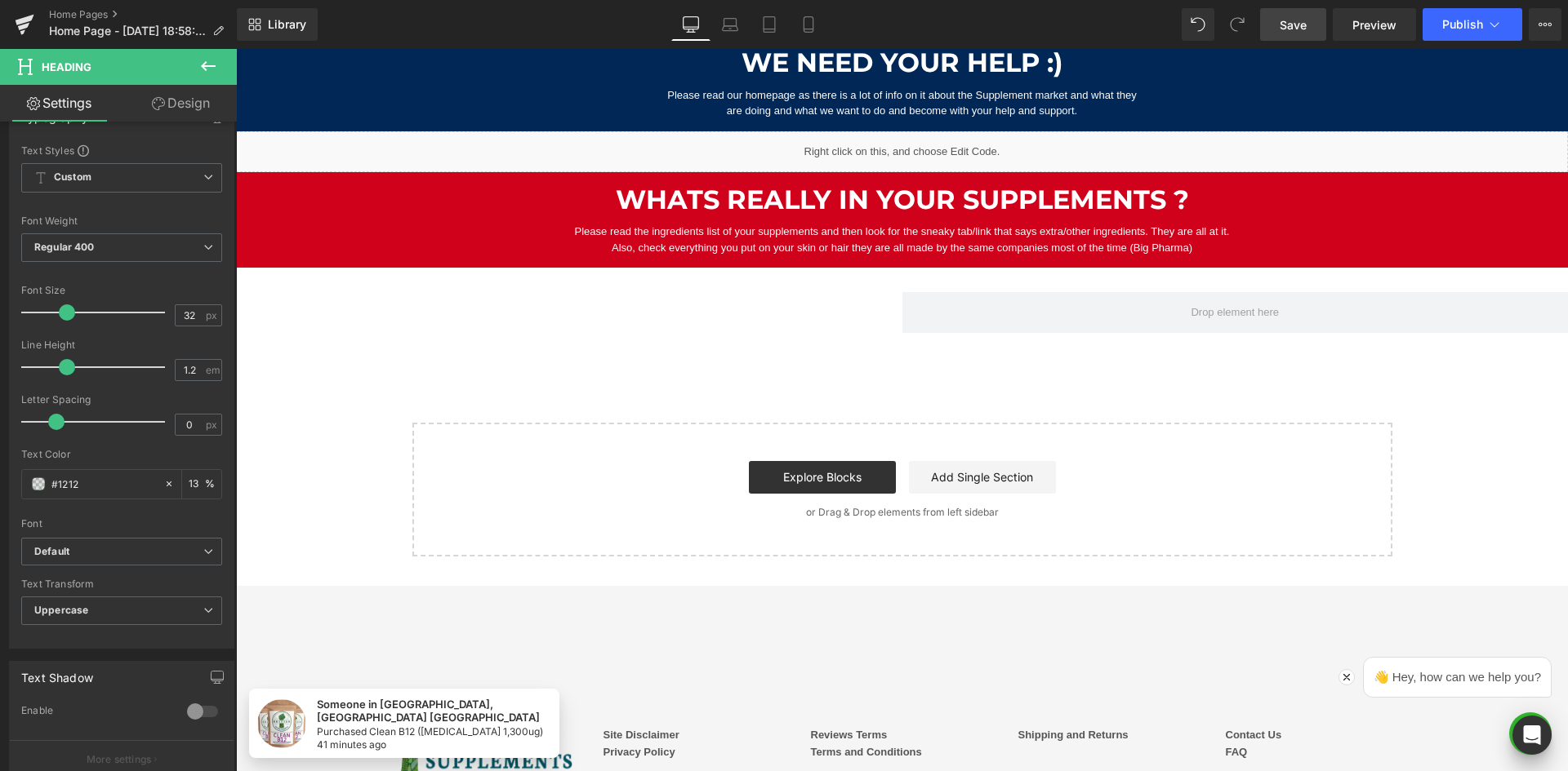
type input "13"
type input "#121212"
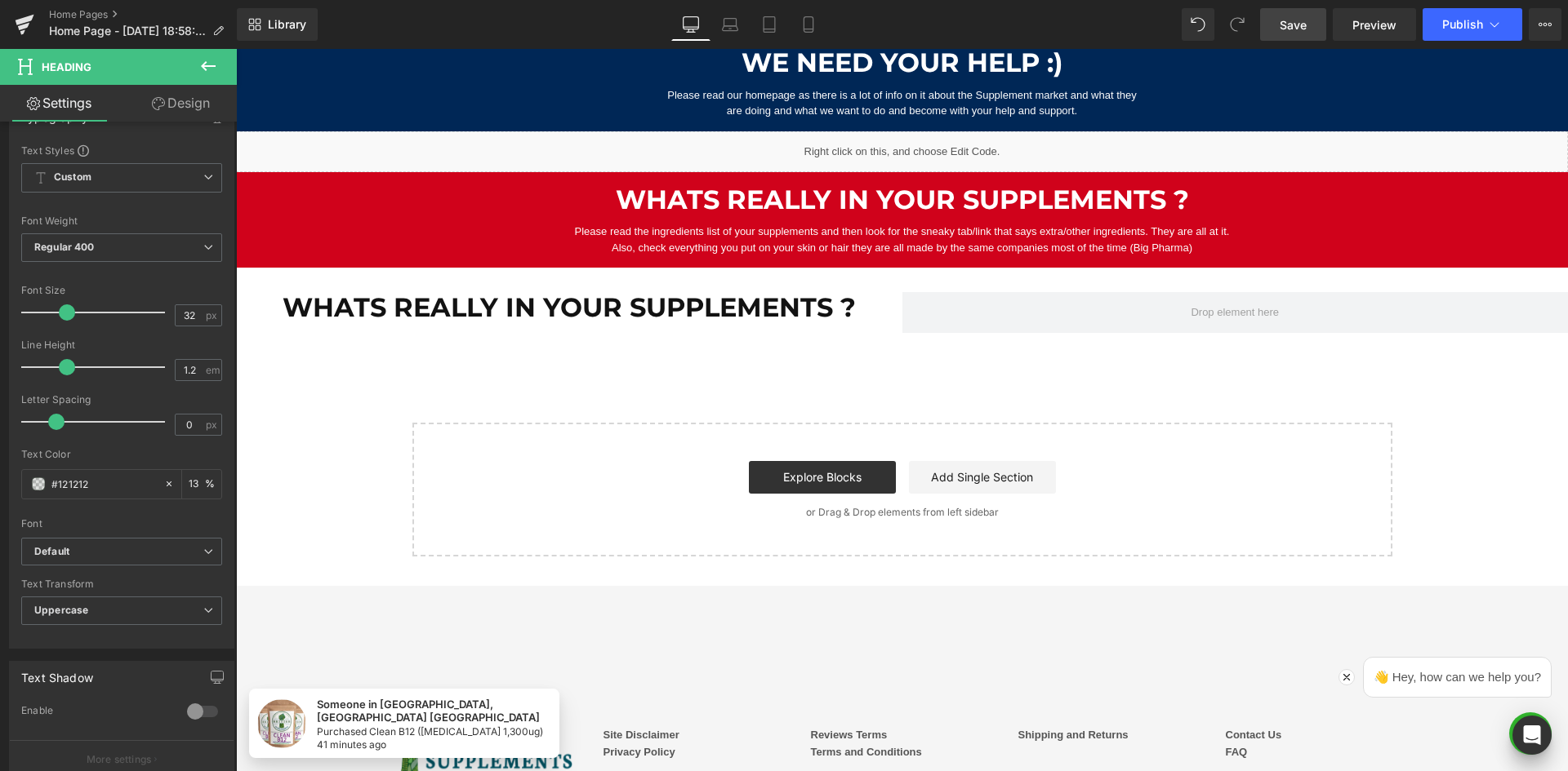
type input "100"
type input "#121212"
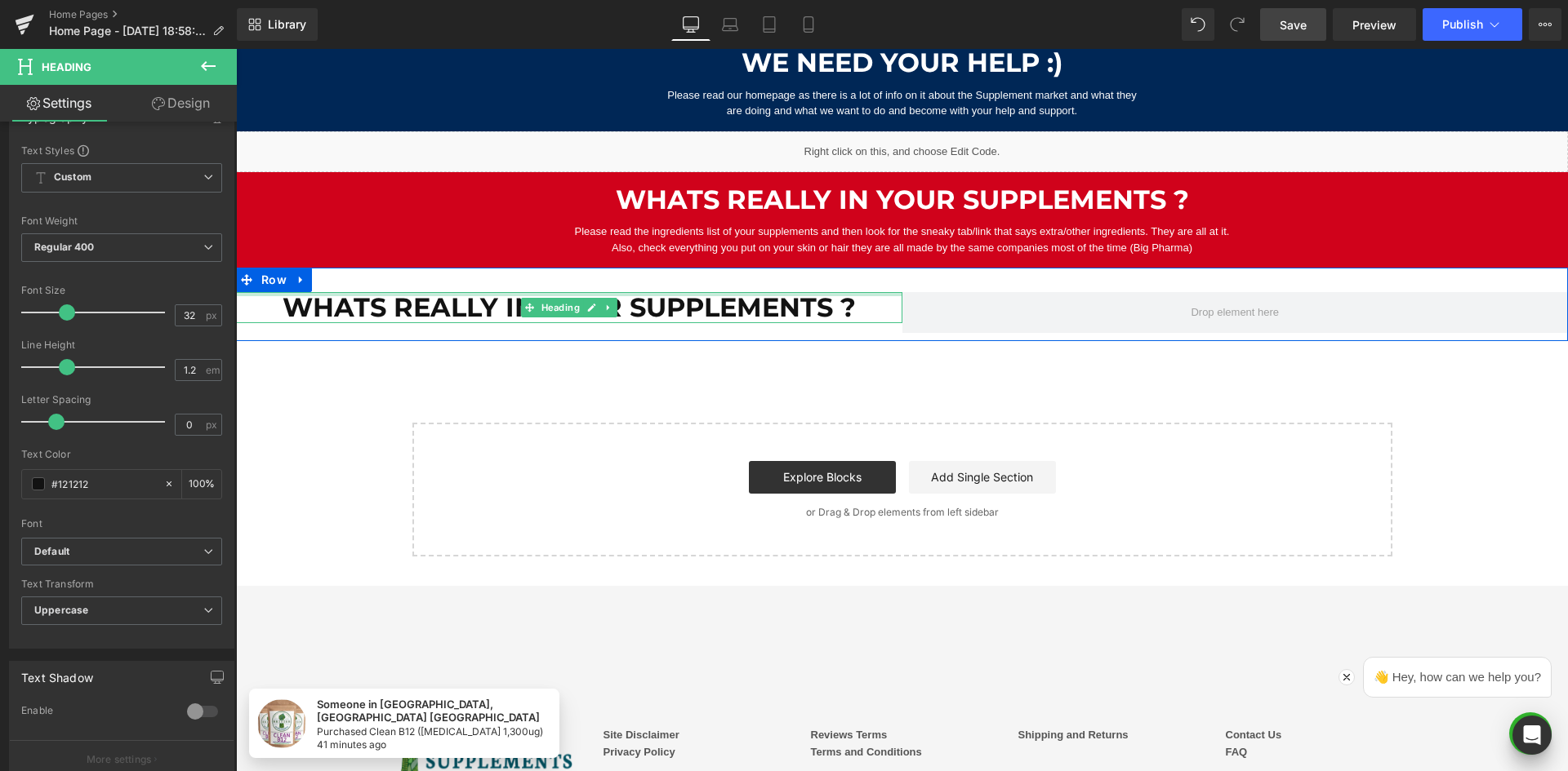
click at [547, 296] on div "Whats really in your supplements ? Heading" at bounding box center [568, 308] width 666 height 31
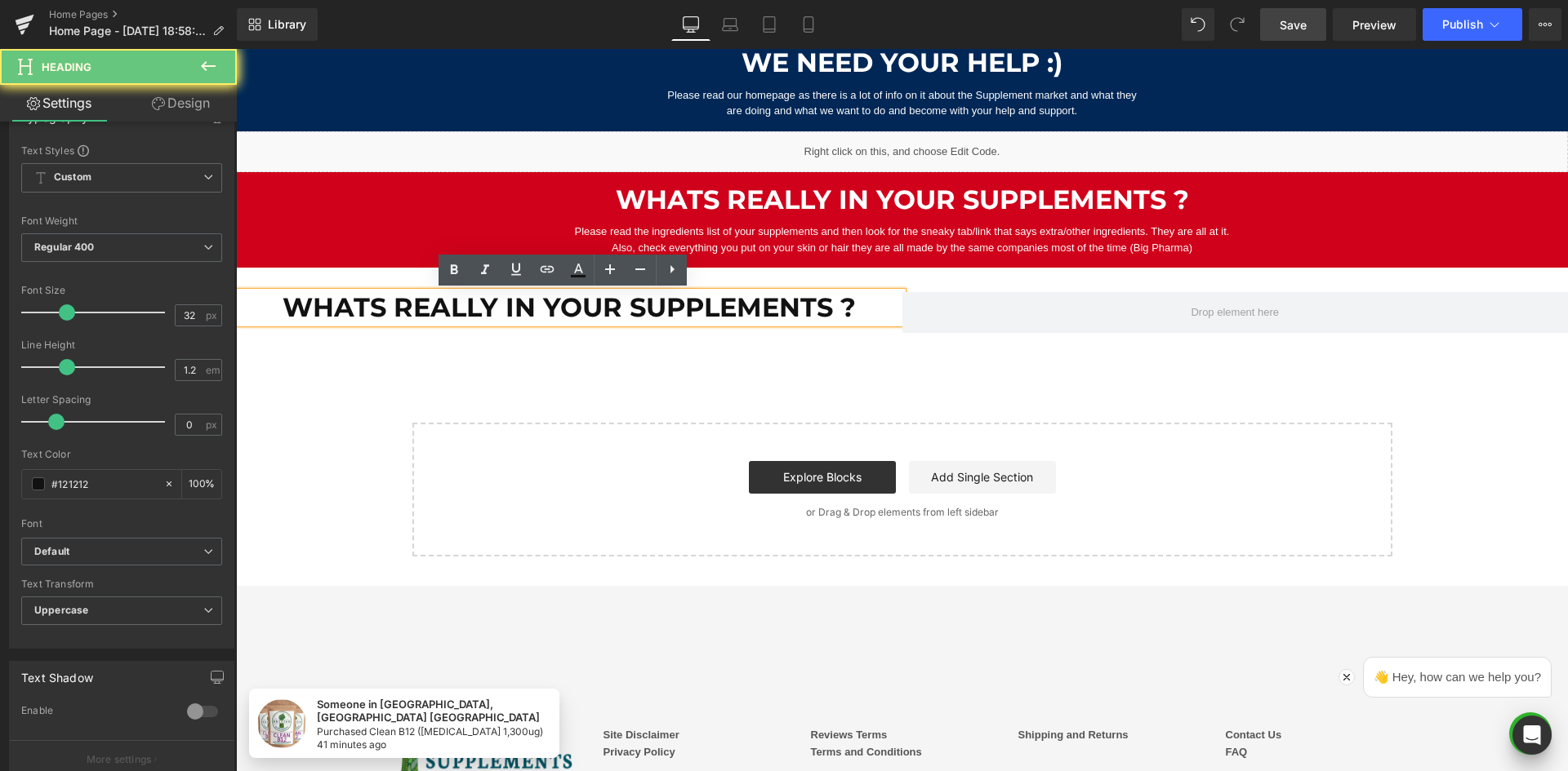
click at [641, 308] on h1 "Whats really in your supplements ?" at bounding box center [568, 308] width 666 height 31
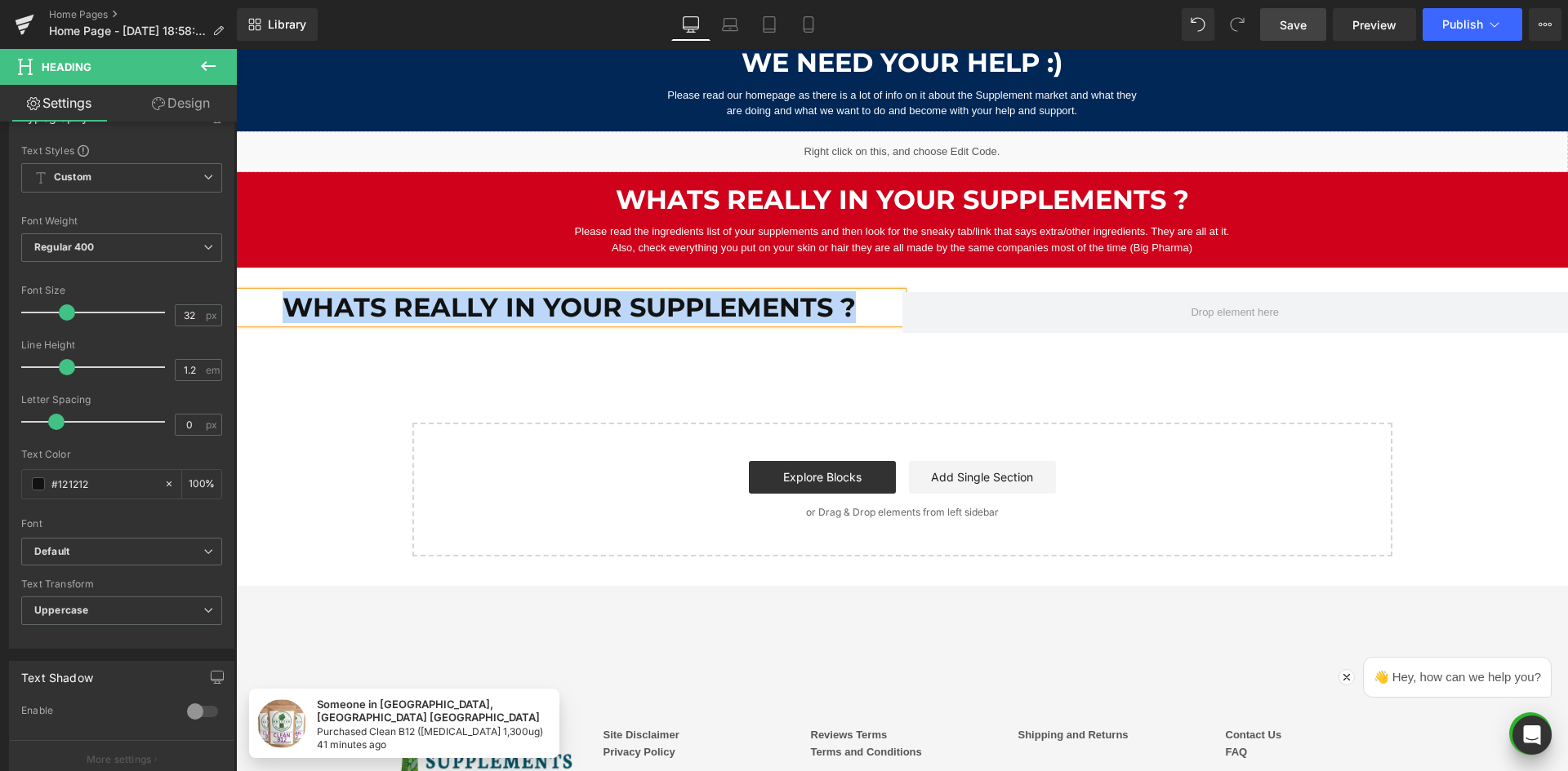
paste div
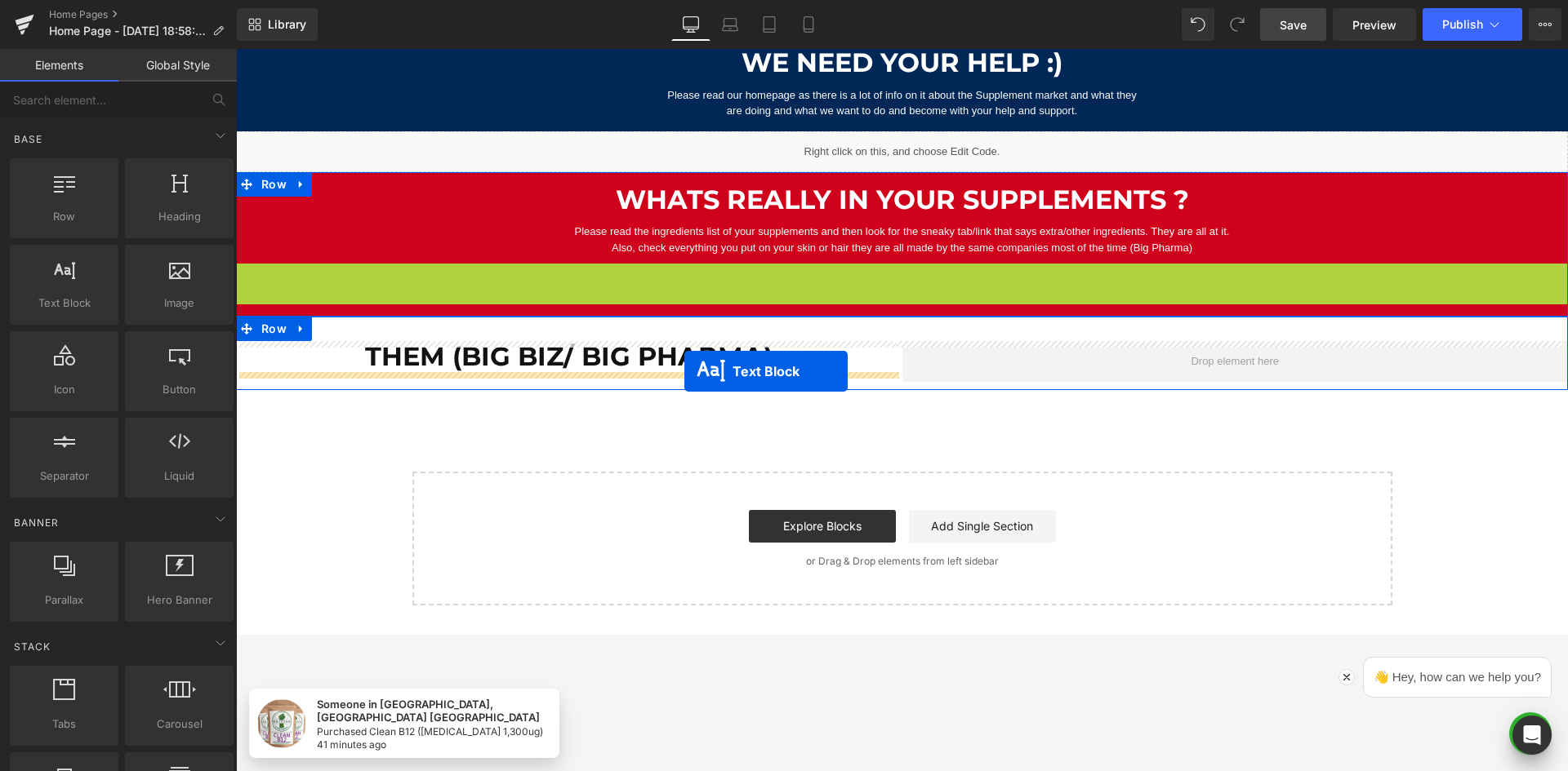
drag, startPoint x: 856, startPoint y: 282, endPoint x: 685, endPoint y: 371, distance: 192.8
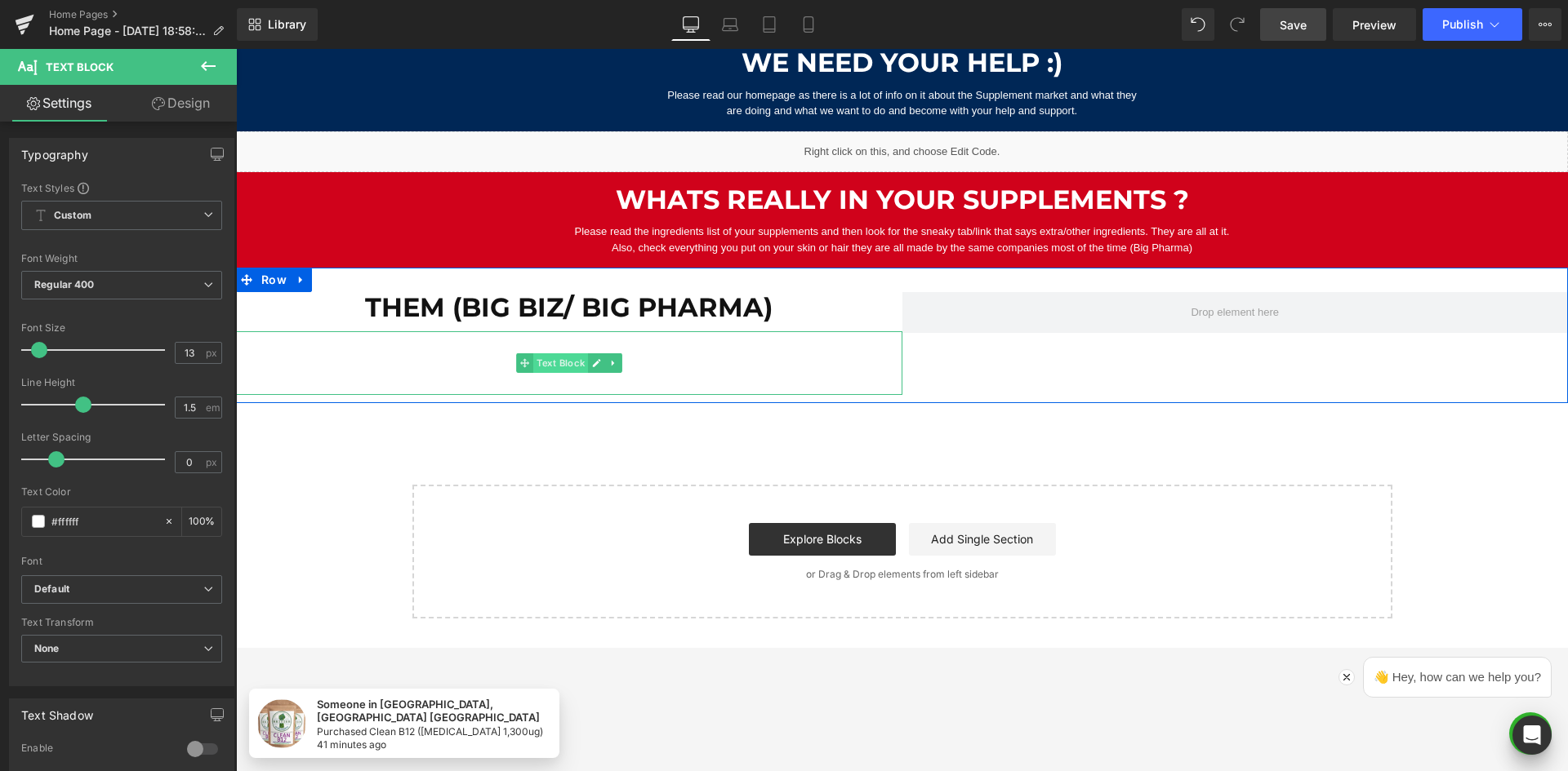
click at [558, 362] on span "Text Block" at bounding box center [561, 364] width 55 height 19
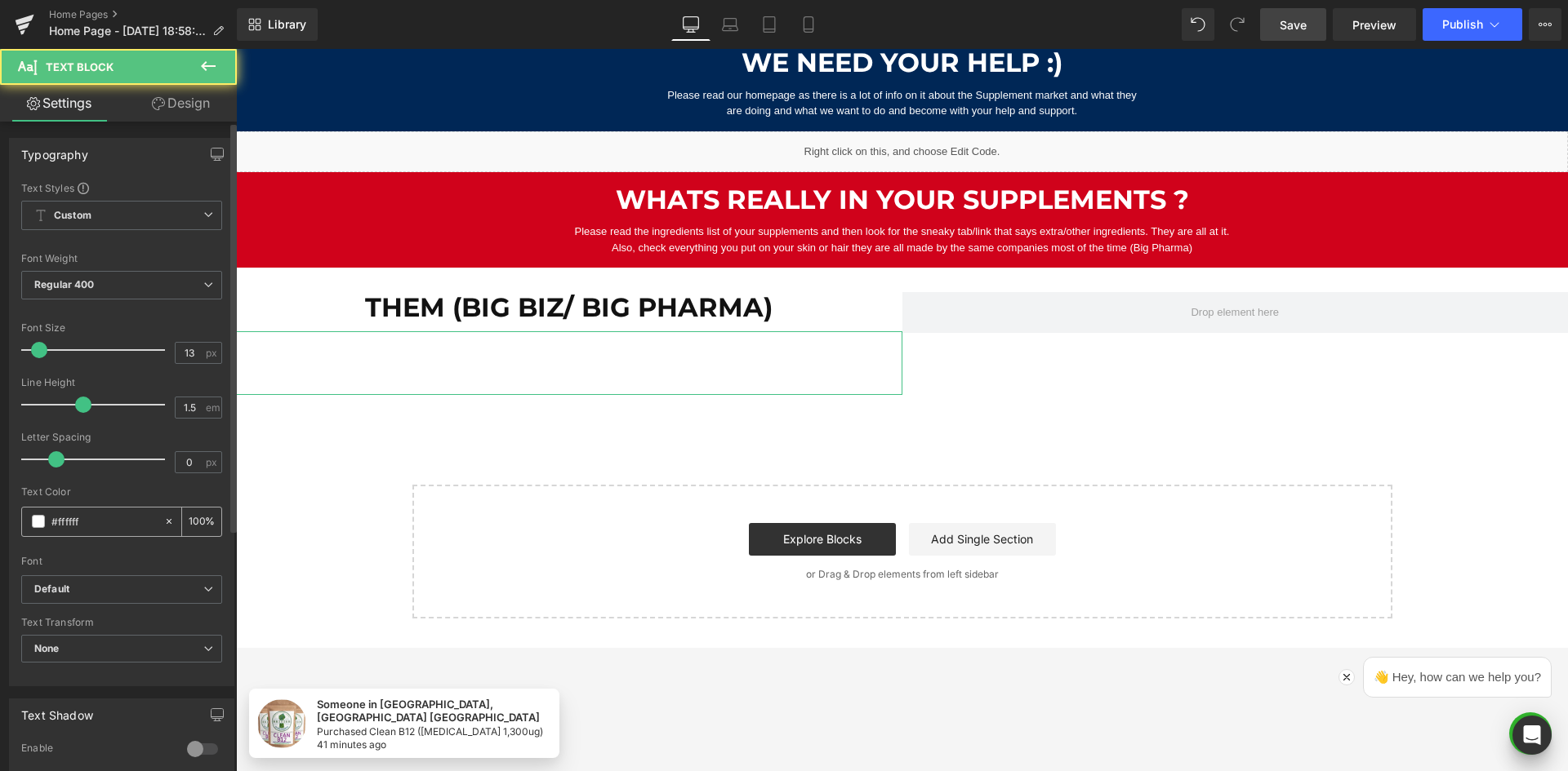
click at [70, 521] on input "#ffffff" at bounding box center [103, 521] width 104 height 18
type input "#121212"
type input "100"
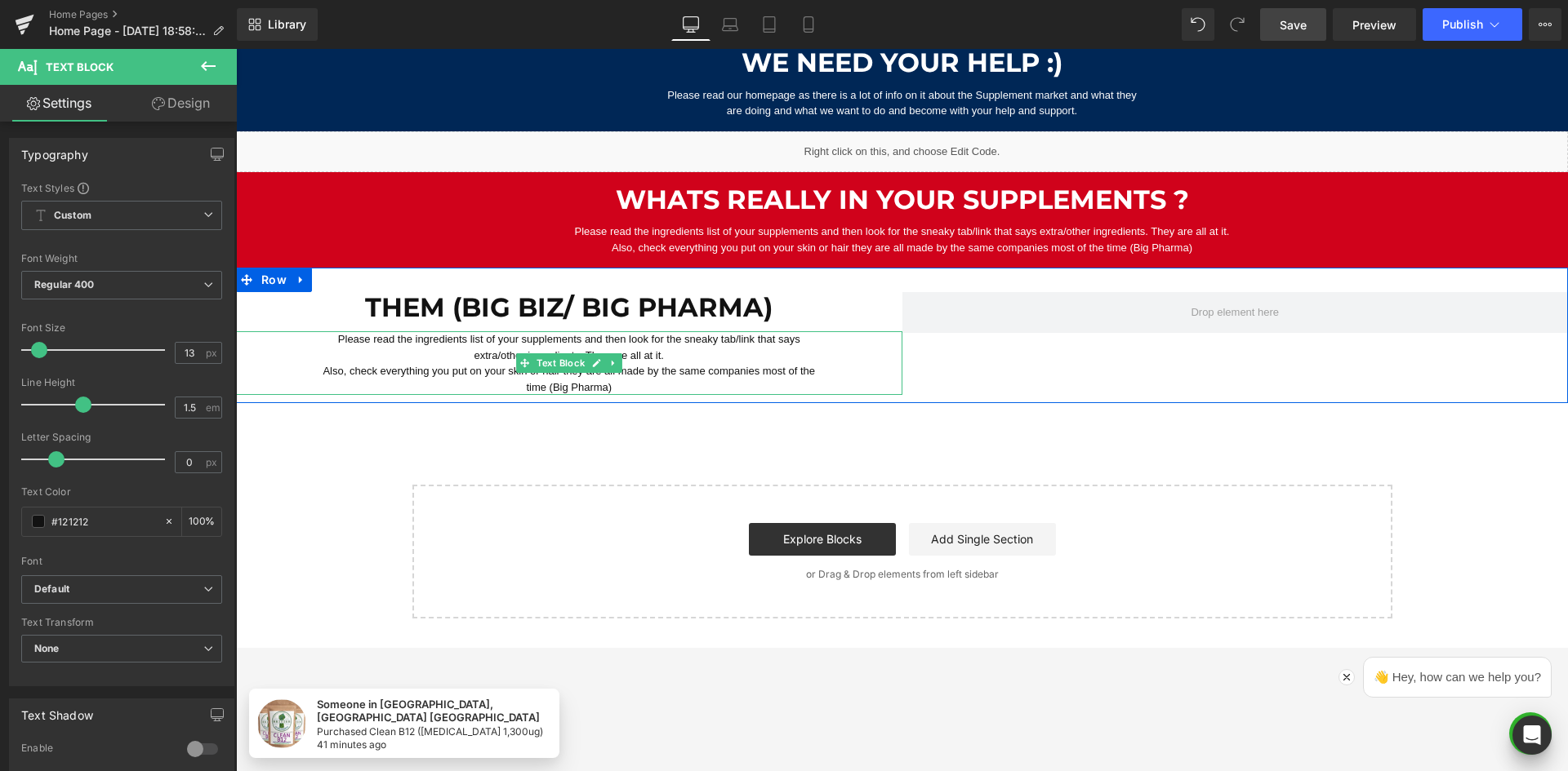
type input "#121212"
click at [522, 349] on p "Please read the ingredients list of your supplements and then look for the snea…" at bounding box center [569, 347] width 503 height 32
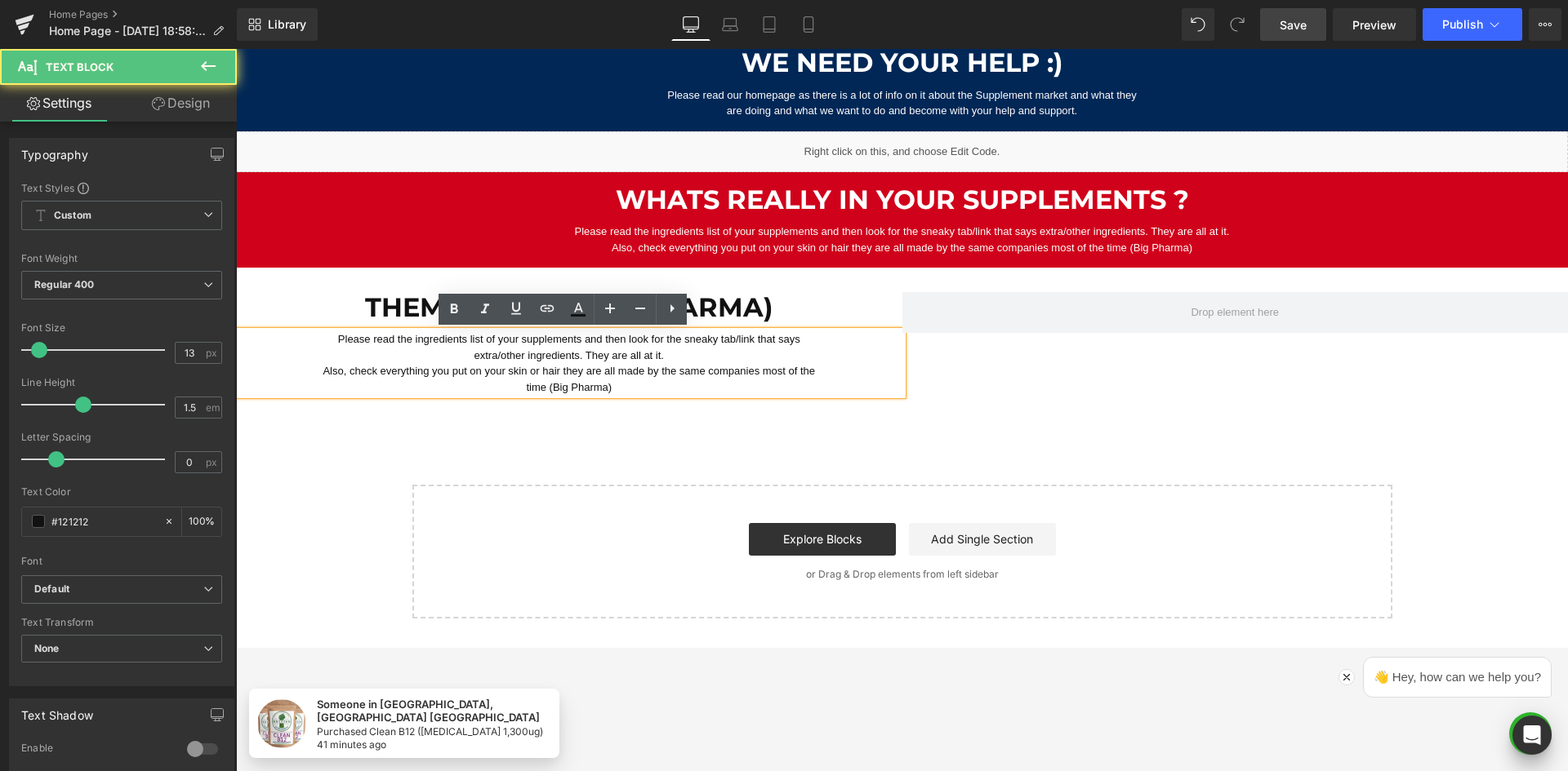
click at [568, 351] on p "Please read the ingredients list of your supplements and then look for the snea…" at bounding box center [569, 347] width 503 height 32
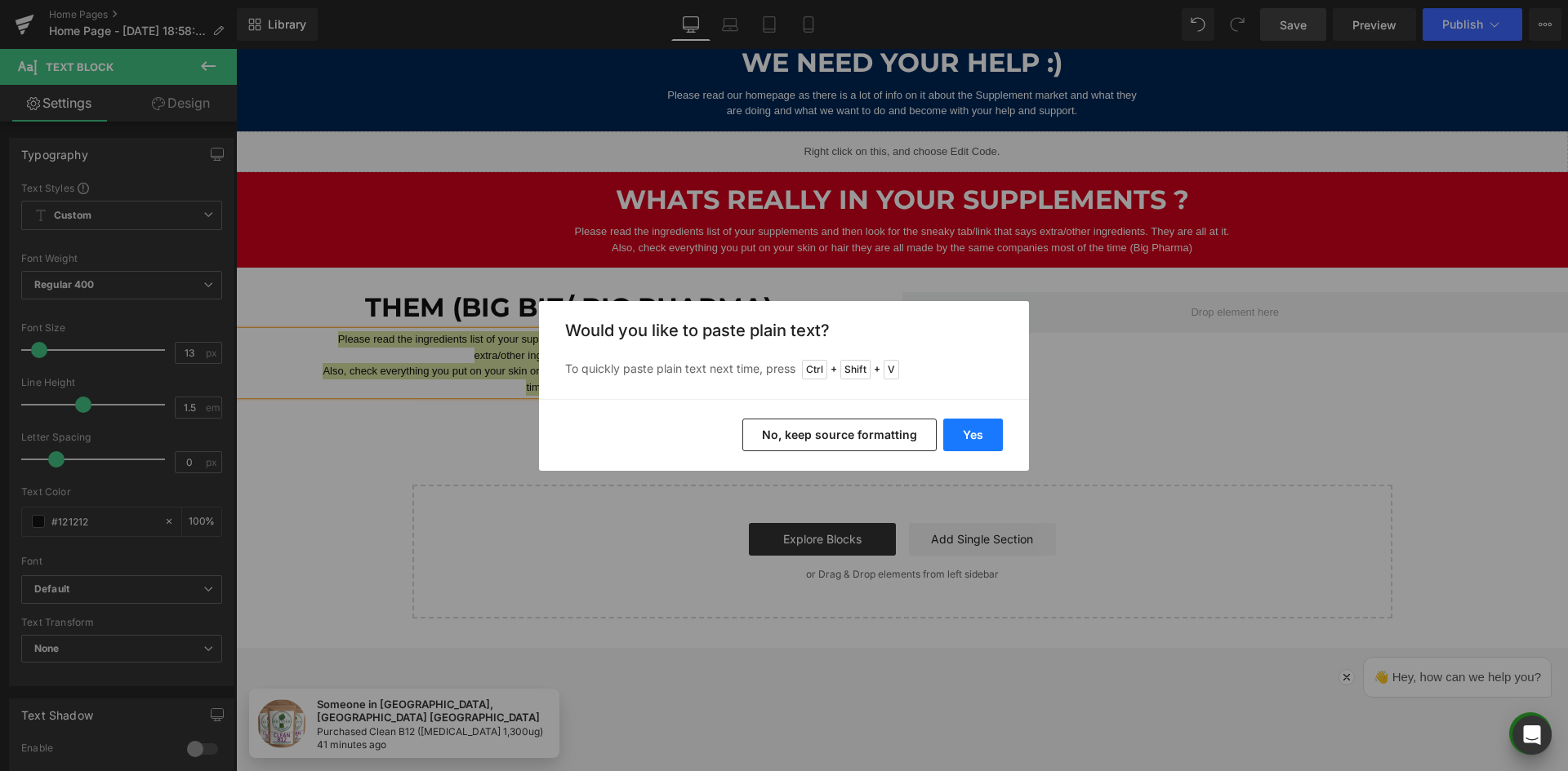
click at [984, 448] on button "Yes" at bounding box center [972, 435] width 59 height 32
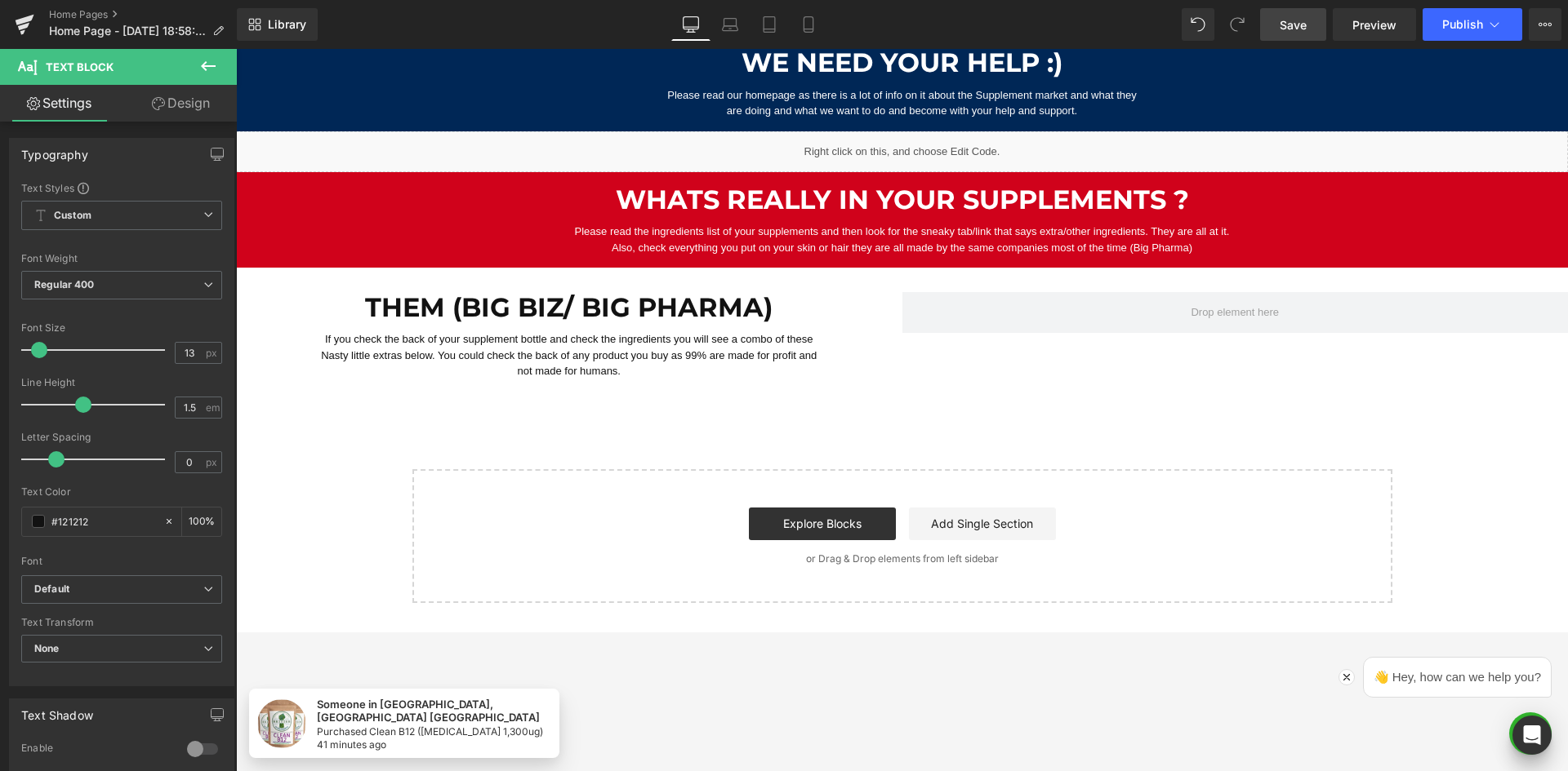
click at [199, 64] on icon at bounding box center [209, 66] width 20 height 19
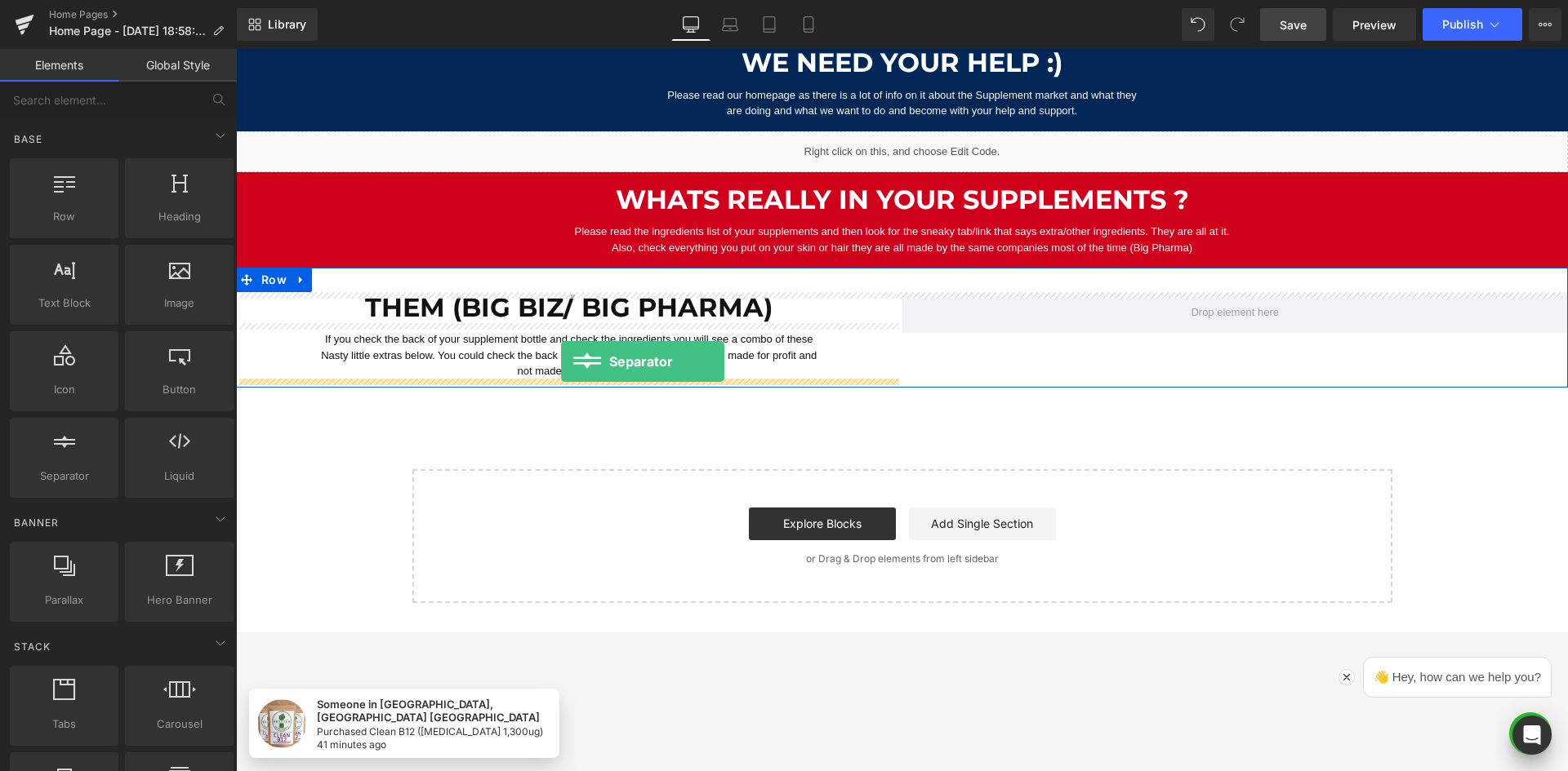
drag, startPoint x: 448, startPoint y: 490, endPoint x: 561, endPoint y: 362, distance: 170.7
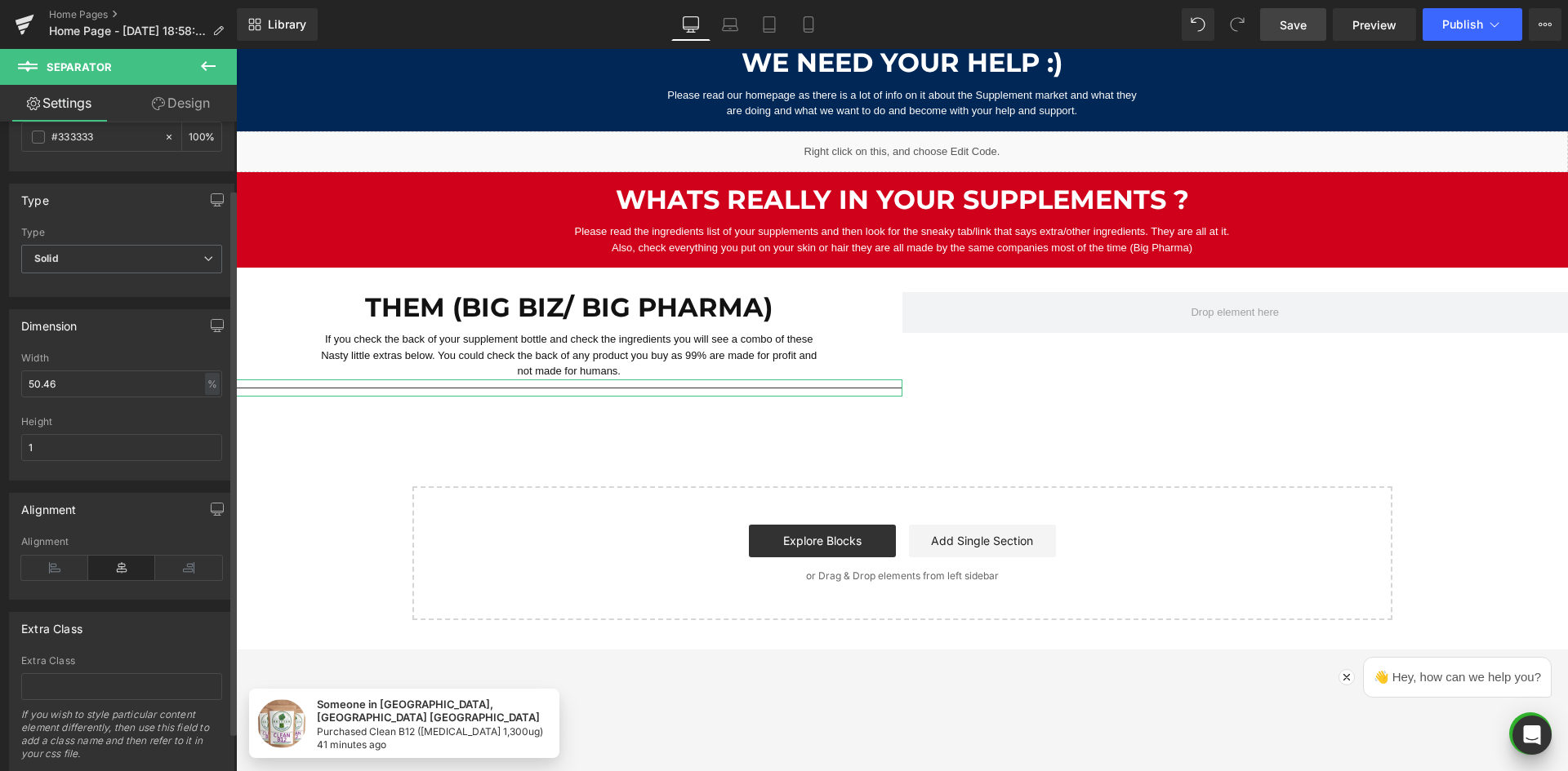
scroll to position [82, 0]
click at [59, 388] on input "50.46" at bounding box center [122, 383] width 201 height 27
drag, startPoint x: 77, startPoint y: 386, endPoint x: 22, endPoint y: 383, distance: 55.1
click at [22, 383] on input "50.46" at bounding box center [122, 383] width 201 height 27
click at [36, 450] on input "1" at bounding box center [122, 446] width 201 height 27
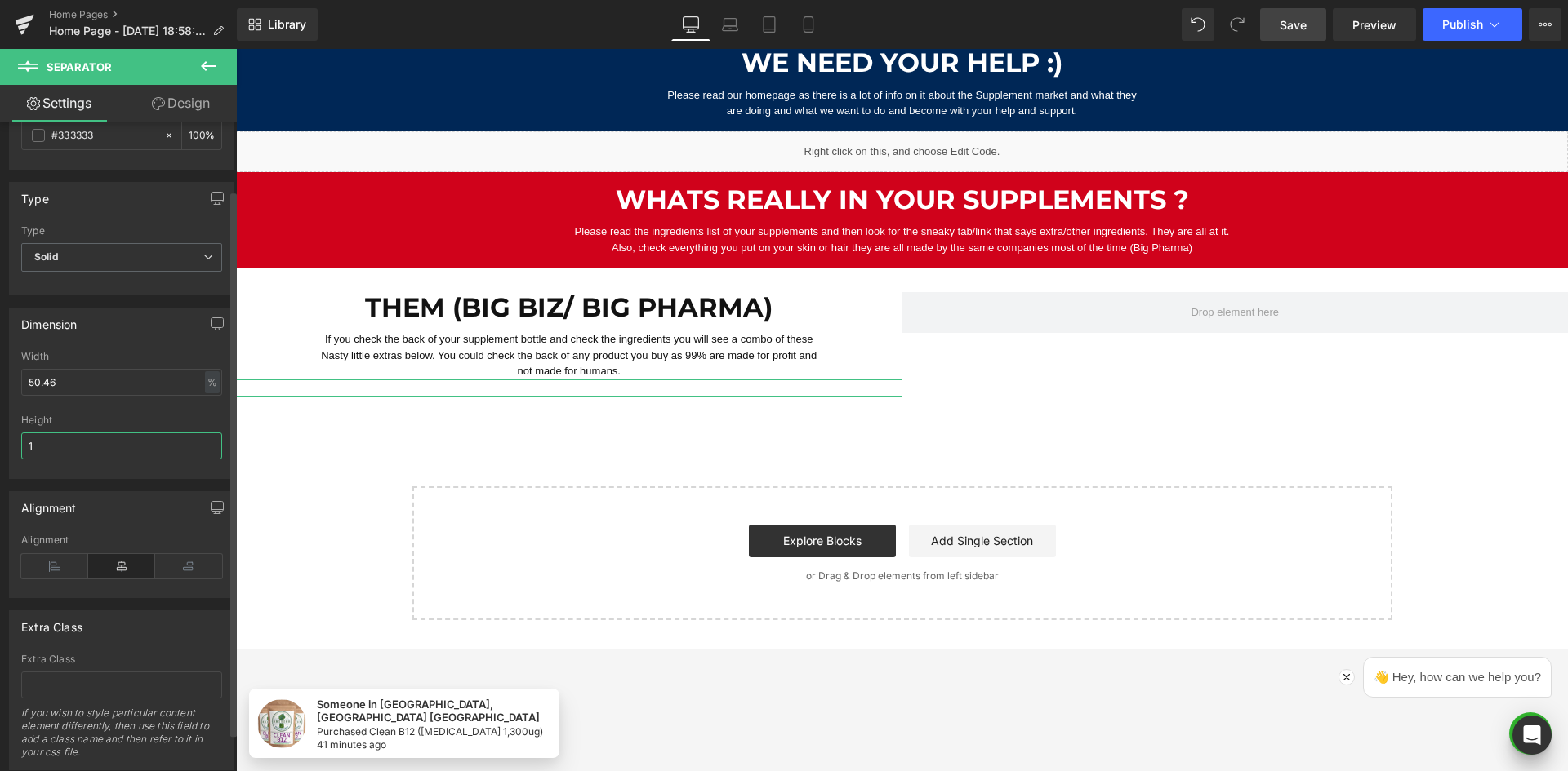
drag, startPoint x: 49, startPoint y: 444, endPoint x: 61, endPoint y: 439, distance: 13.0
click at [25, 444] on input "1" at bounding box center [122, 446] width 201 height 27
type input "2"
click at [162, 423] on div "Height" at bounding box center [122, 420] width 201 height 12
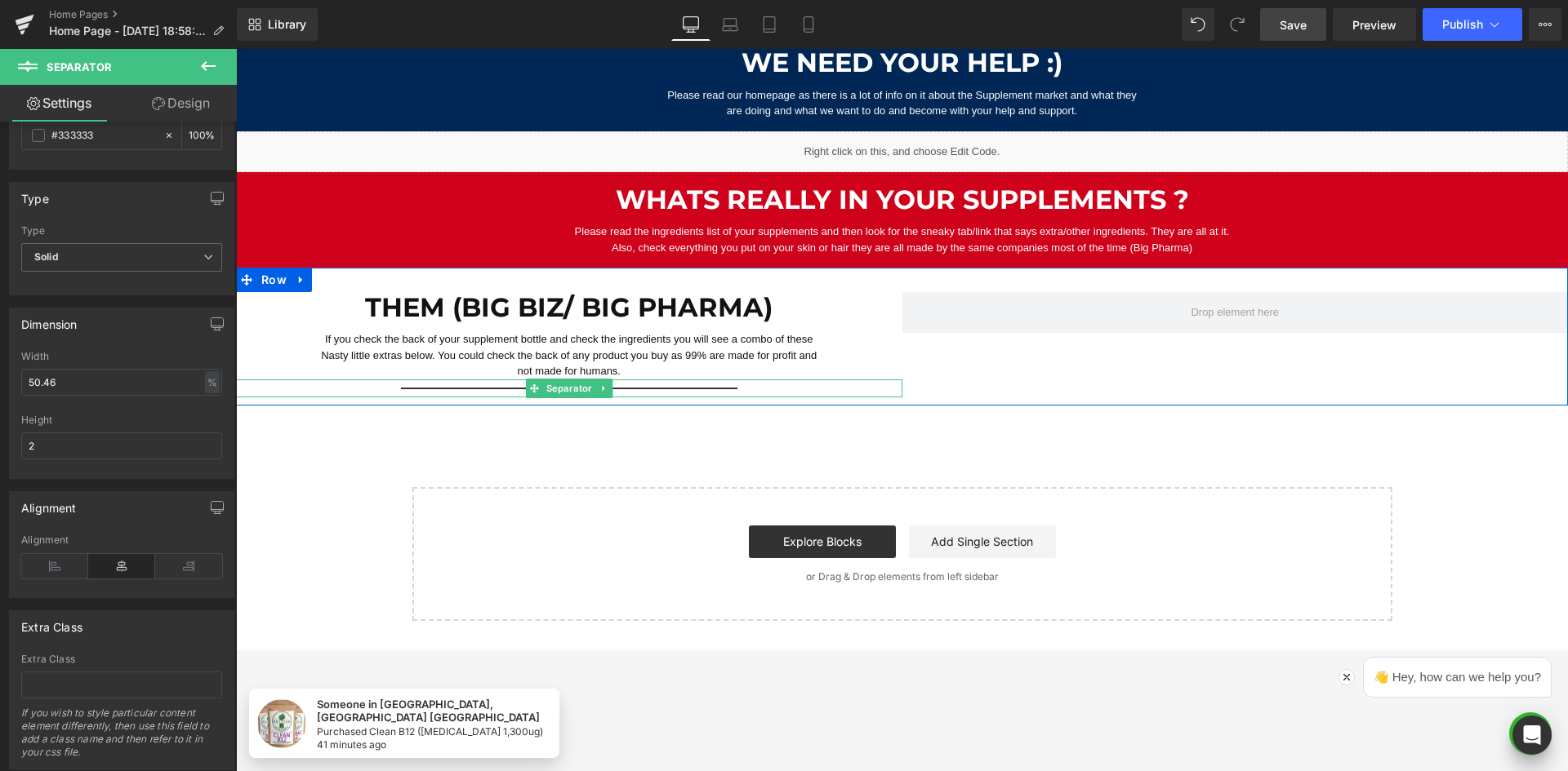
click at [430, 388] on hr at bounding box center [568, 393] width 336 height 10
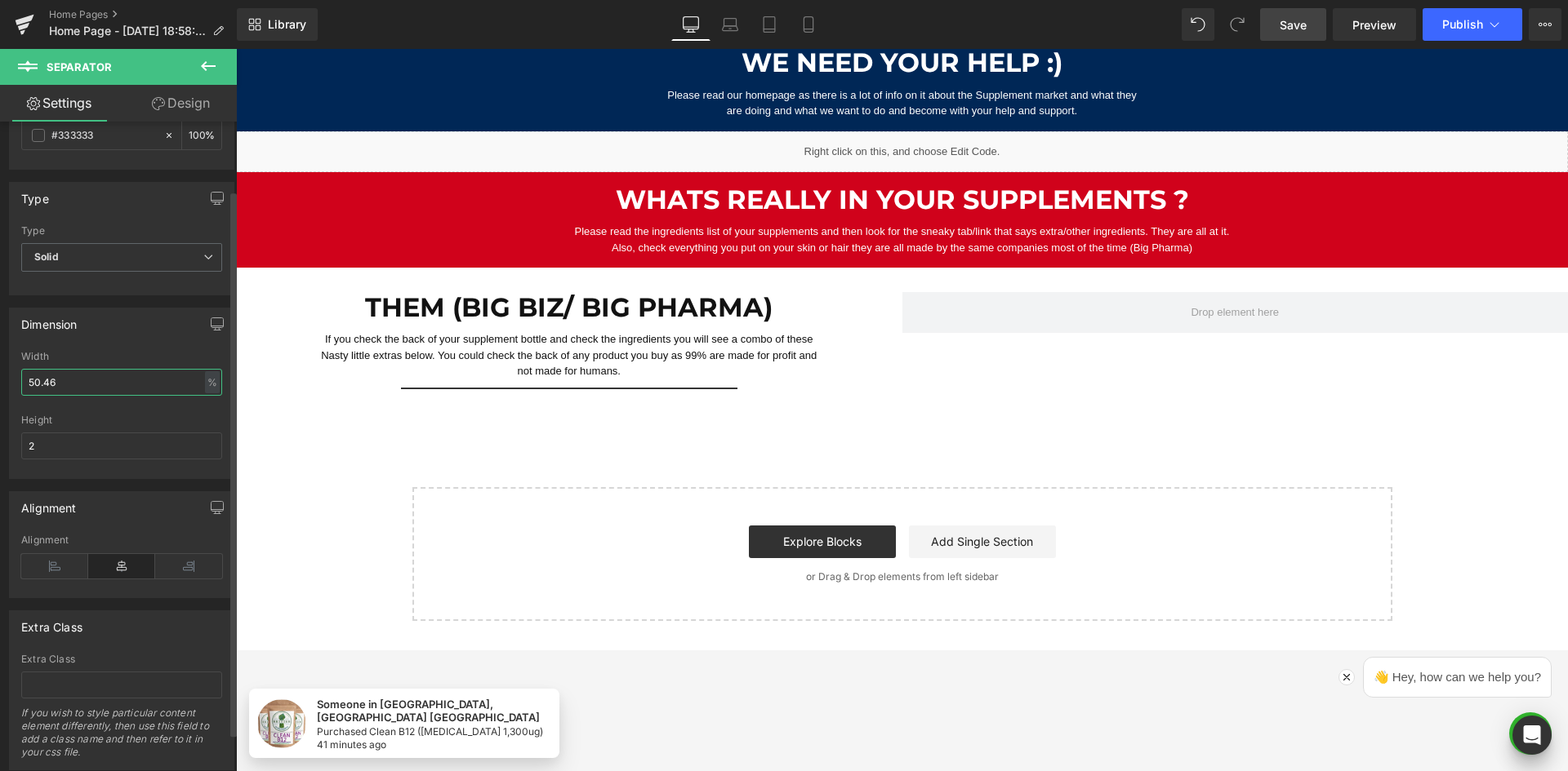
drag, startPoint x: 69, startPoint y: 381, endPoint x: 3, endPoint y: 379, distance: 66.0
click at [0, 375] on html "Separator You are previewing how the will restyle your page. You can not edit E…" at bounding box center [784, 385] width 1568 height 771
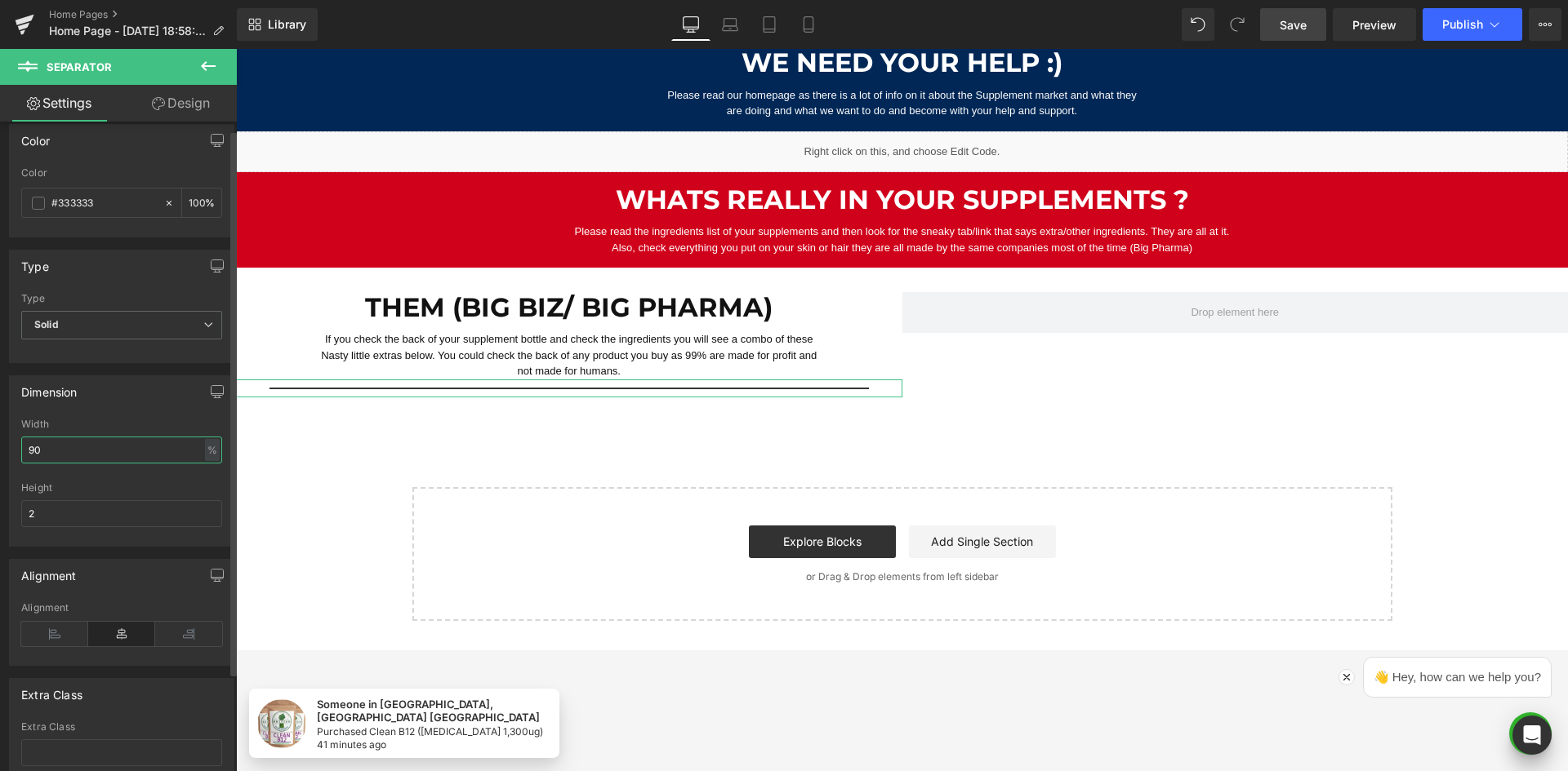
scroll to position [0, 0]
type input "90"
click at [93, 218] on input "#333333" at bounding box center [103, 217] width 104 height 18
paste input "dddddd"
type input "#dddddd"
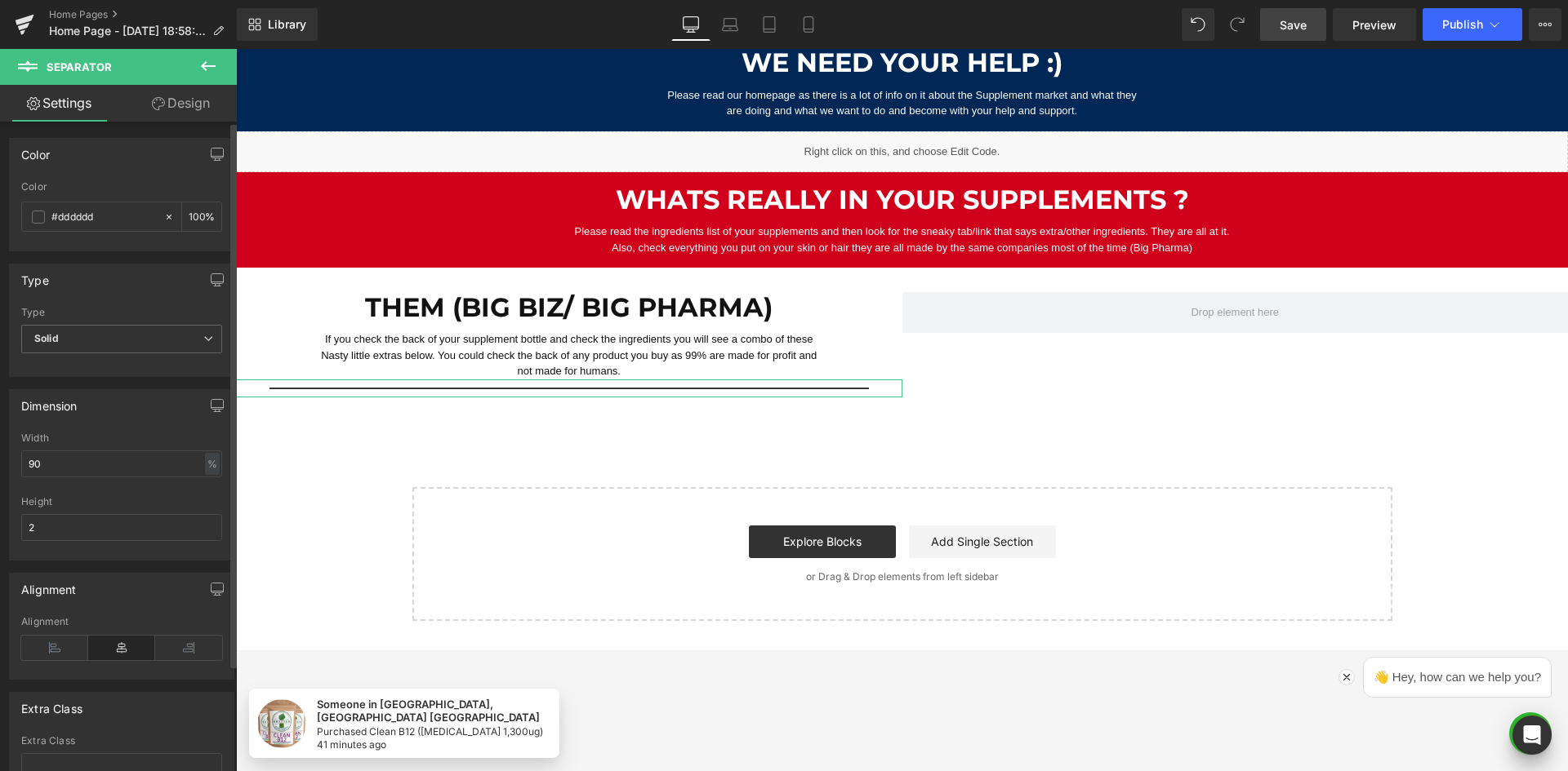
click at [104, 244] on div at bounding box center [122, 245] width 201 height 11
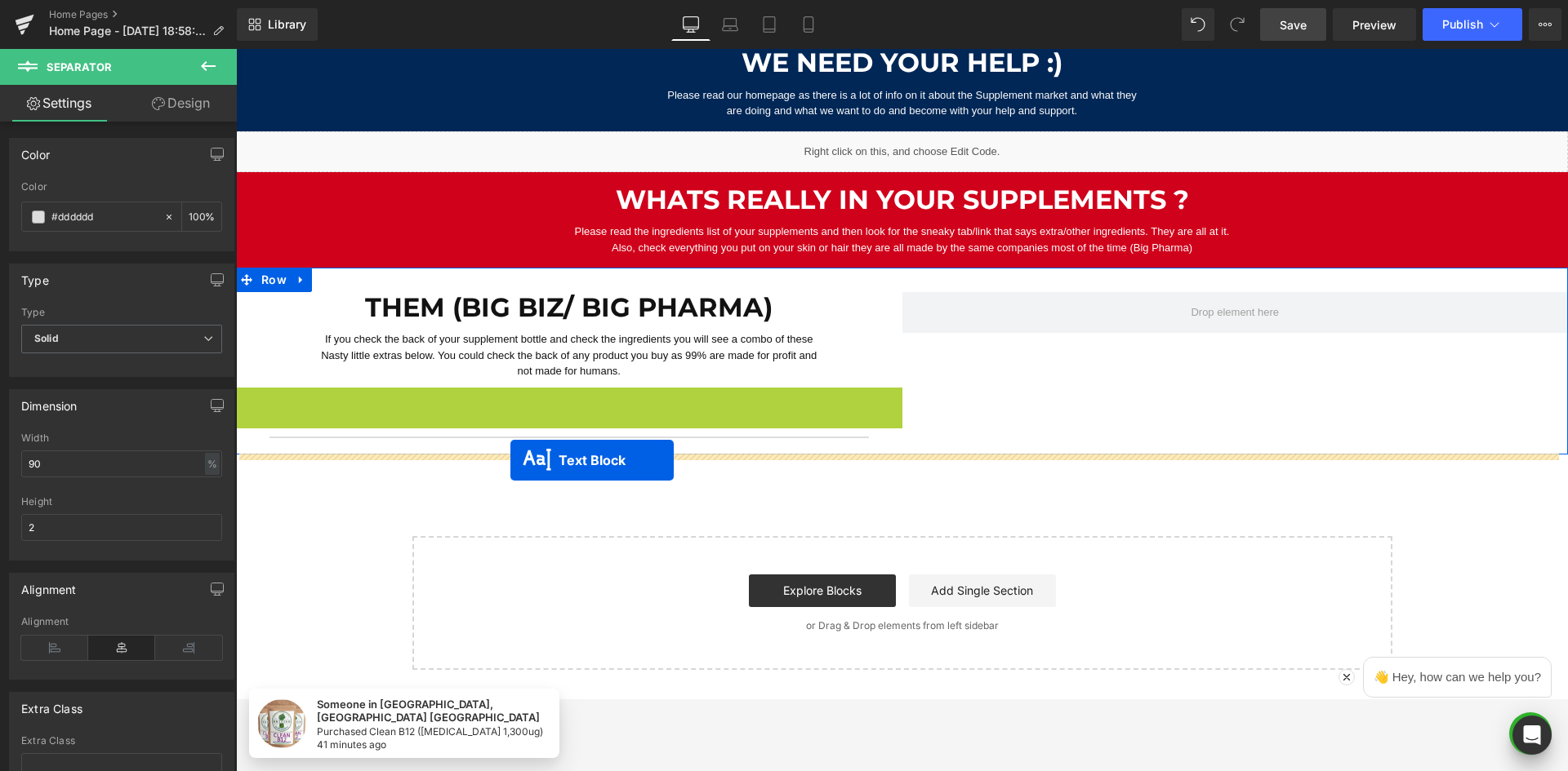
drag, startPoint x: 510, startPoint y: 450, endPoint x: 510, endPoint y: 460, distance: 10.0
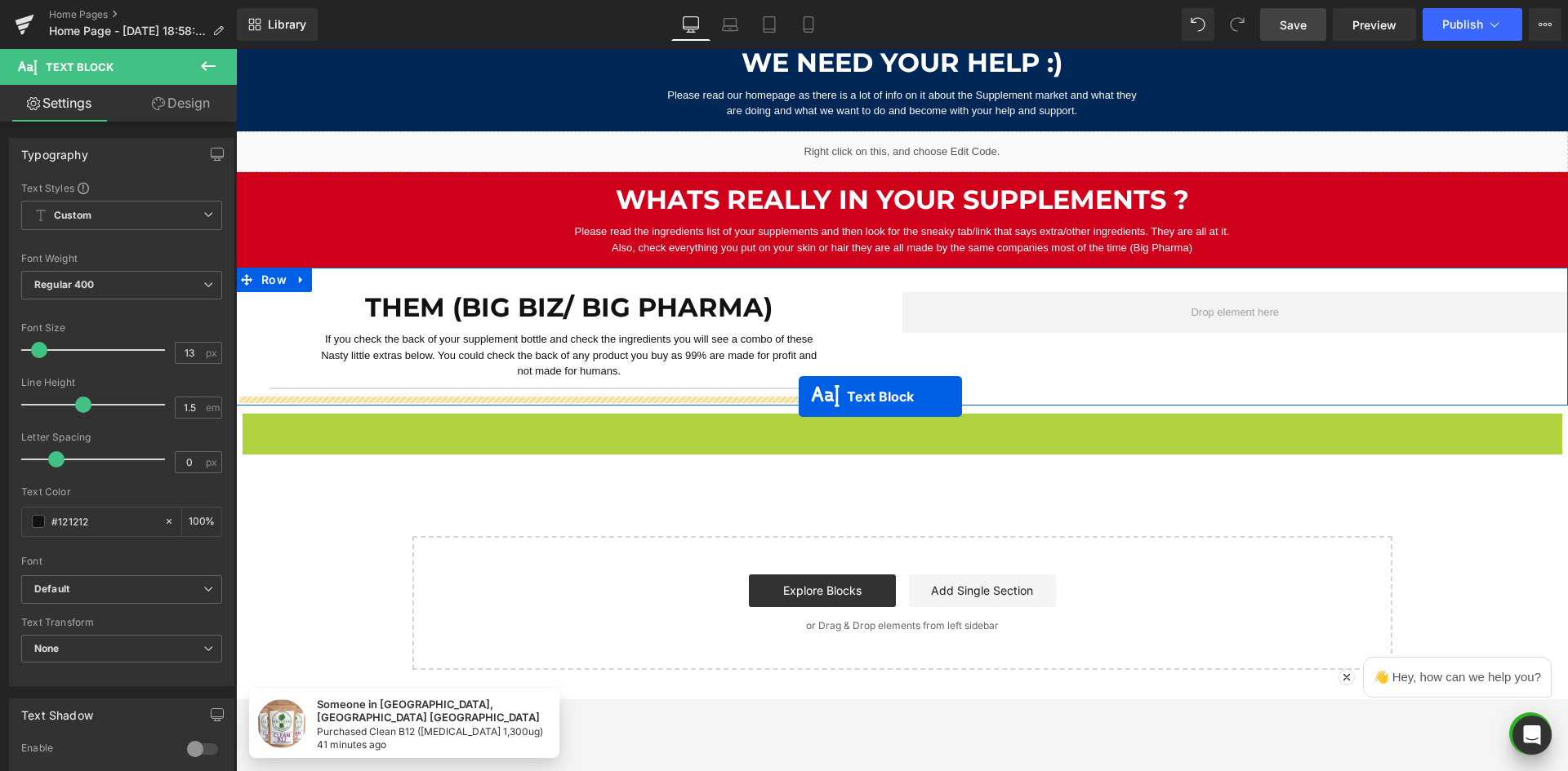
drag, startPoint x: 850, startPoint y: 421, endPoint x: 799, endPoint y: 397, distance: 56.4
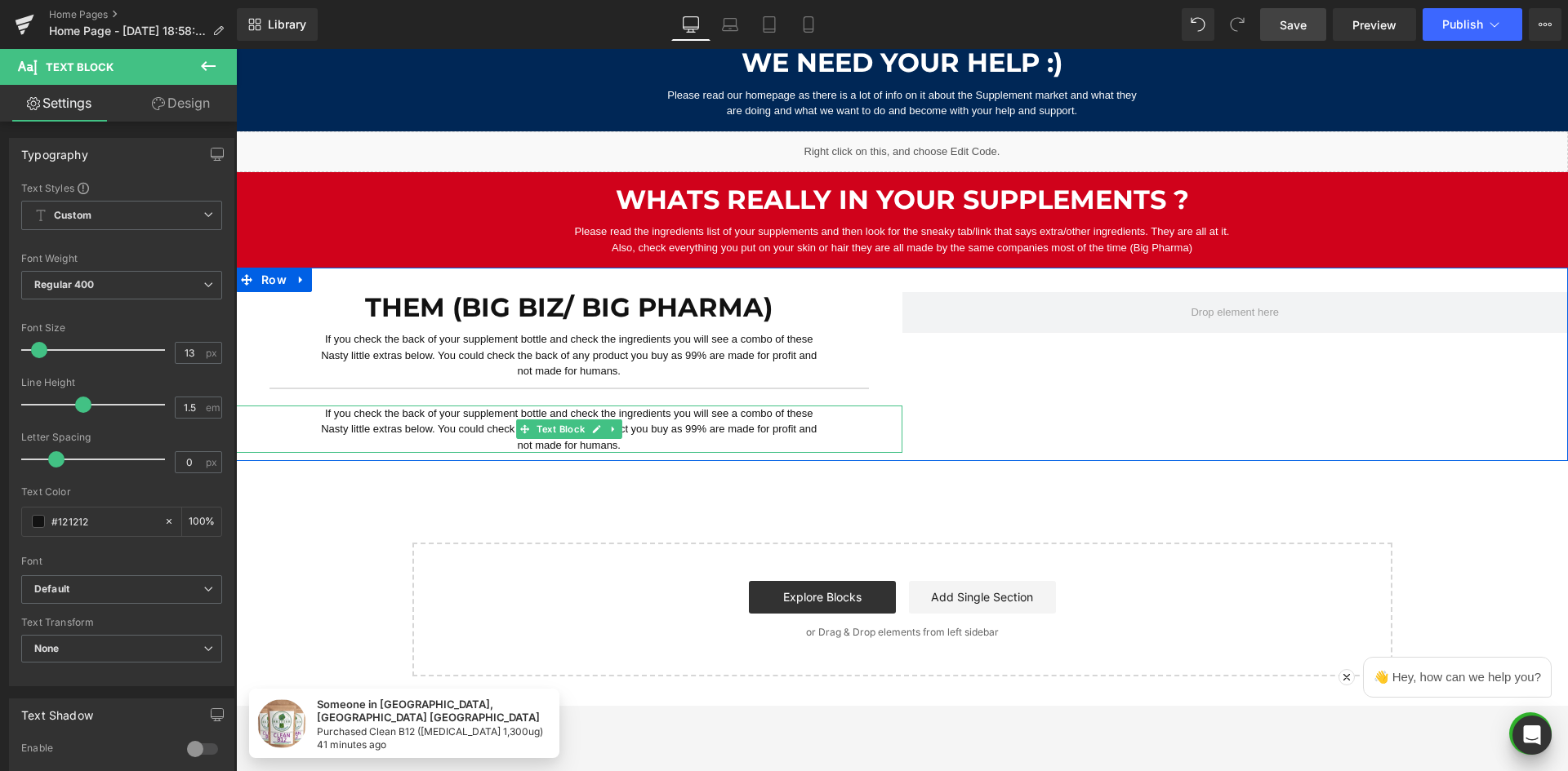
click at [710, 426] on p "If you check the back of your supplement bottle and check the ingredients you w…" at bounding box center [569, 429] width 503 height 48
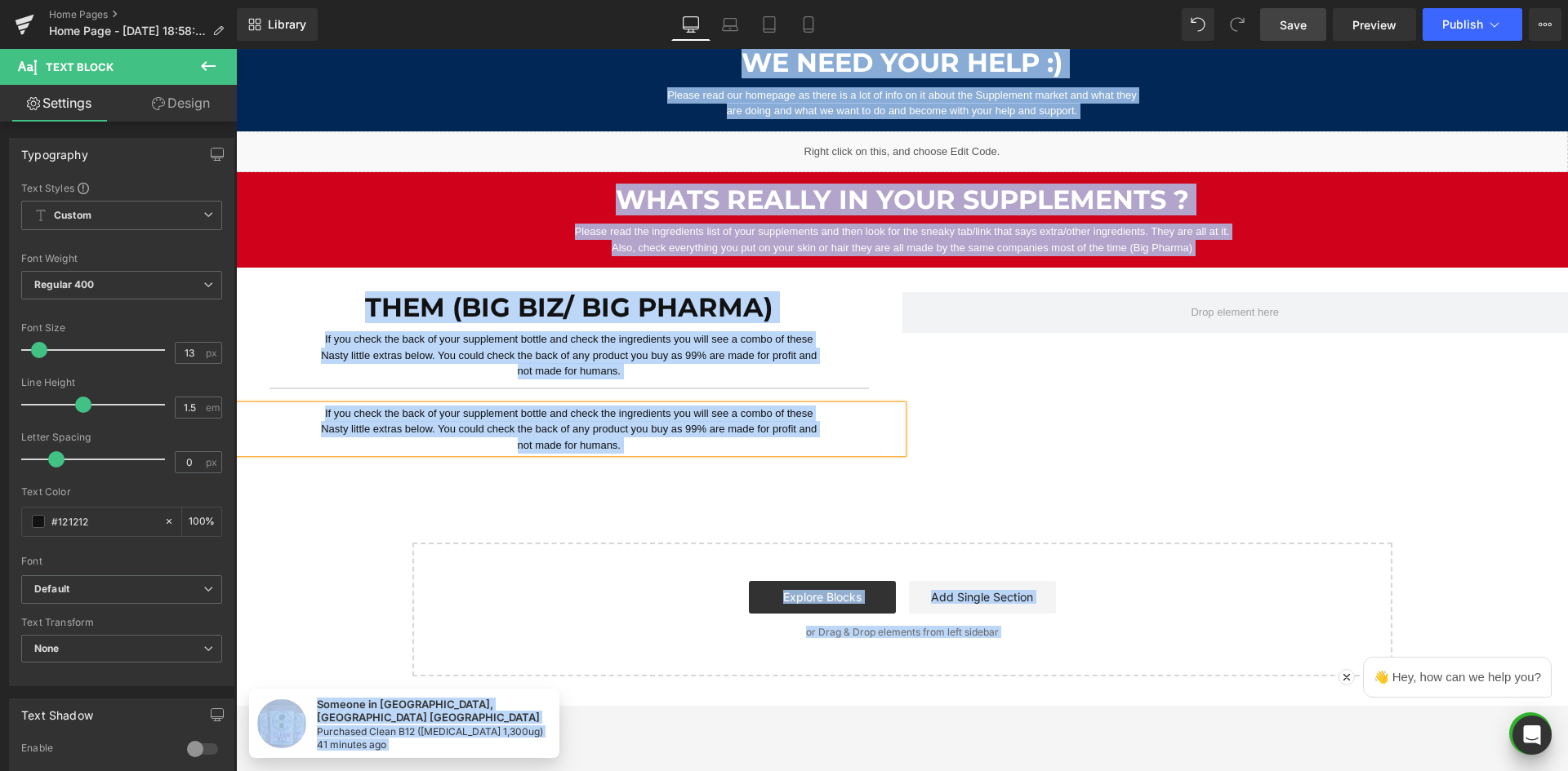
click at [622, 435] on p "If you check the back of your supplement bottle and check the ingredients you w…" at bounding box center [569, 429] width 503 height 48
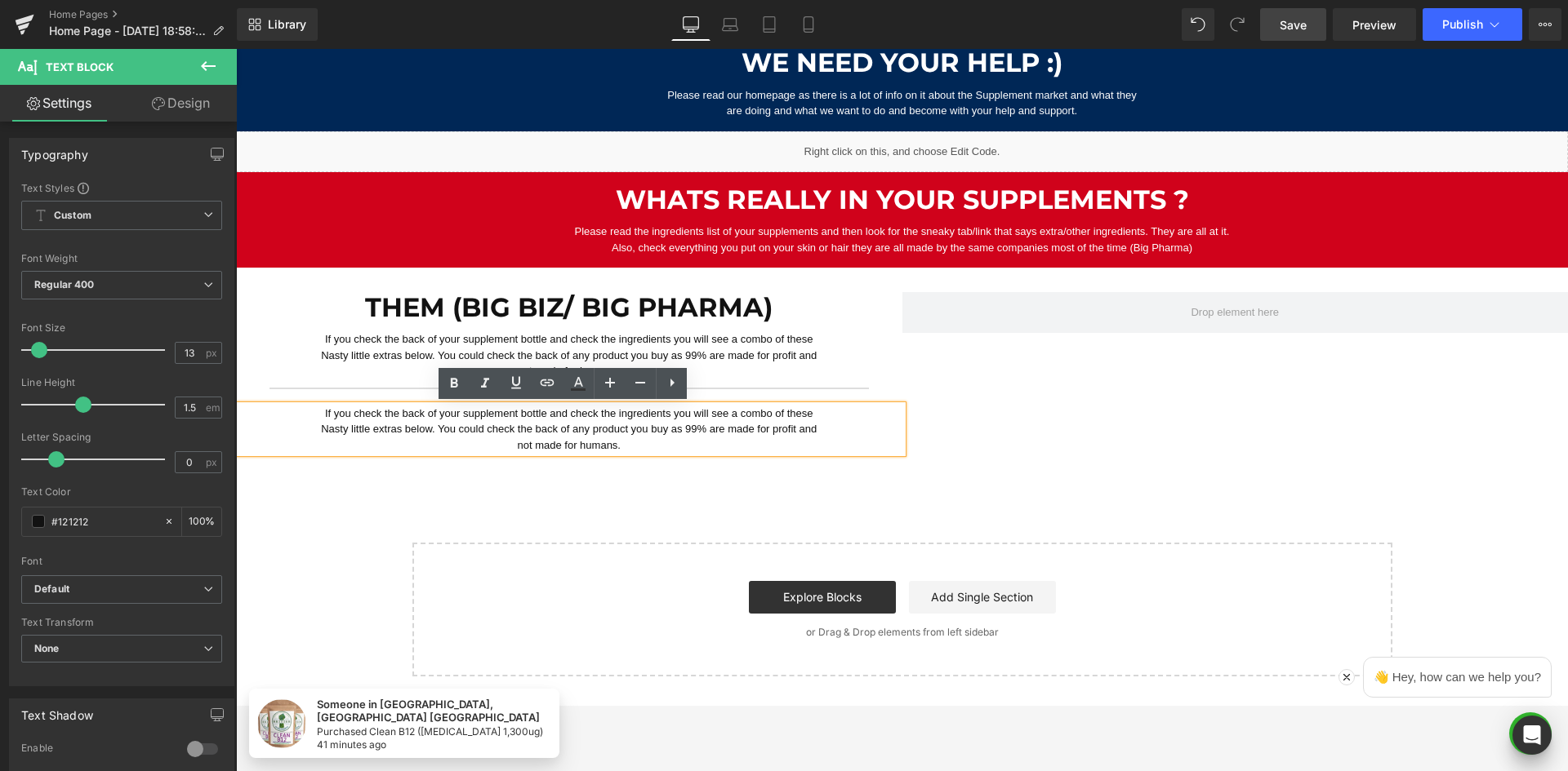
click at [530, 411] on p "If you check the back of your supplement bottle and check the ingredients you w…" at bounding box center [569, 429] width 503 height 48
click at [560, 412] on p "If you check the back of your supplement bottle and check the ingredients you w…" at bounding box center [569, 429] width 503 height 48
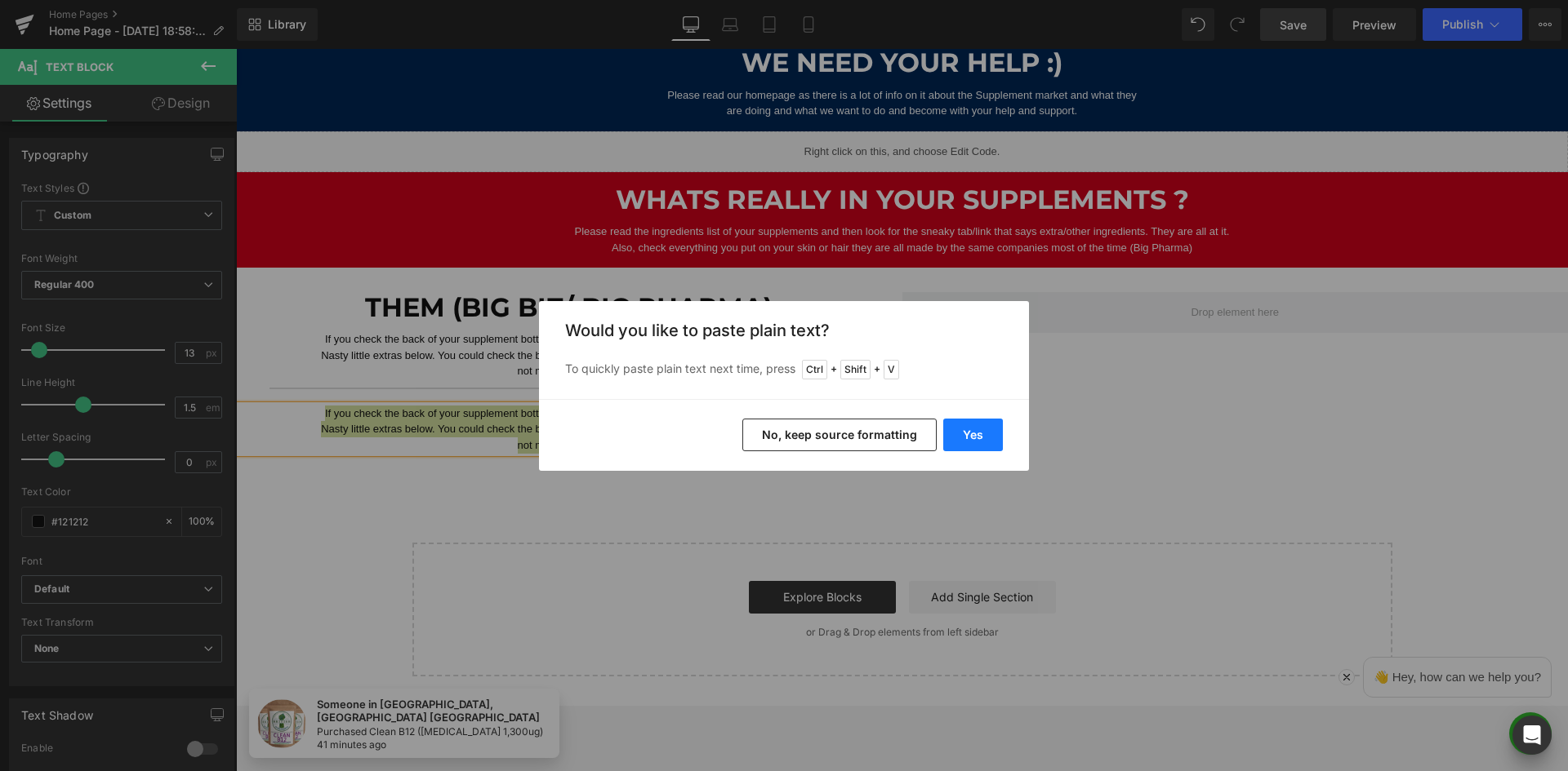
click at [1002, 443] on button "Yes" at bounding box center [972, 435] width 59 height 32
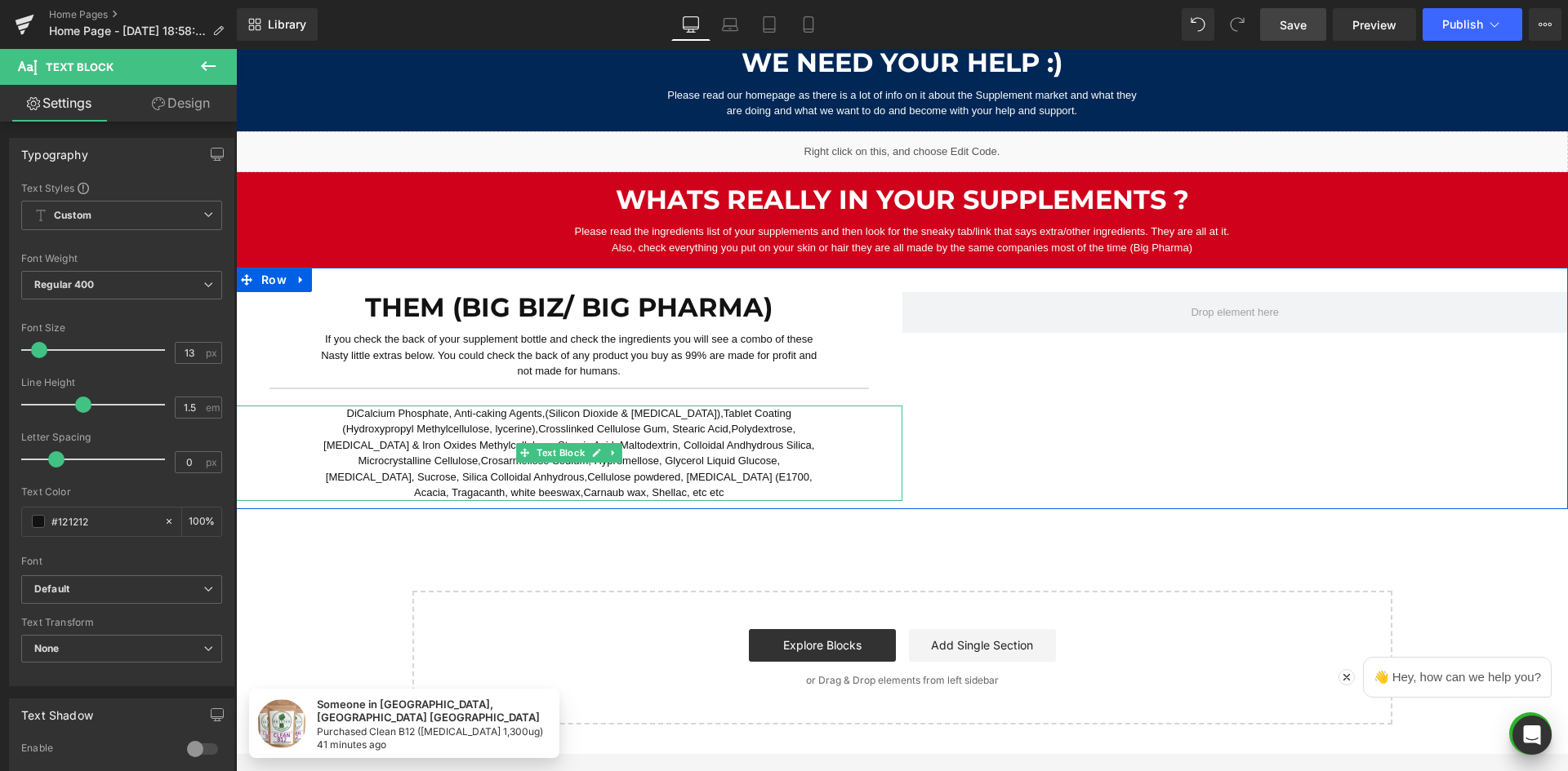
click at [580, 470] on p "DiCalcium Phosphate, Anti-caking Agents,(Silicon Dioxide & [MEDICAL_DATA]),Tabl…" at bounding box center [569, 453] width 503 height 96
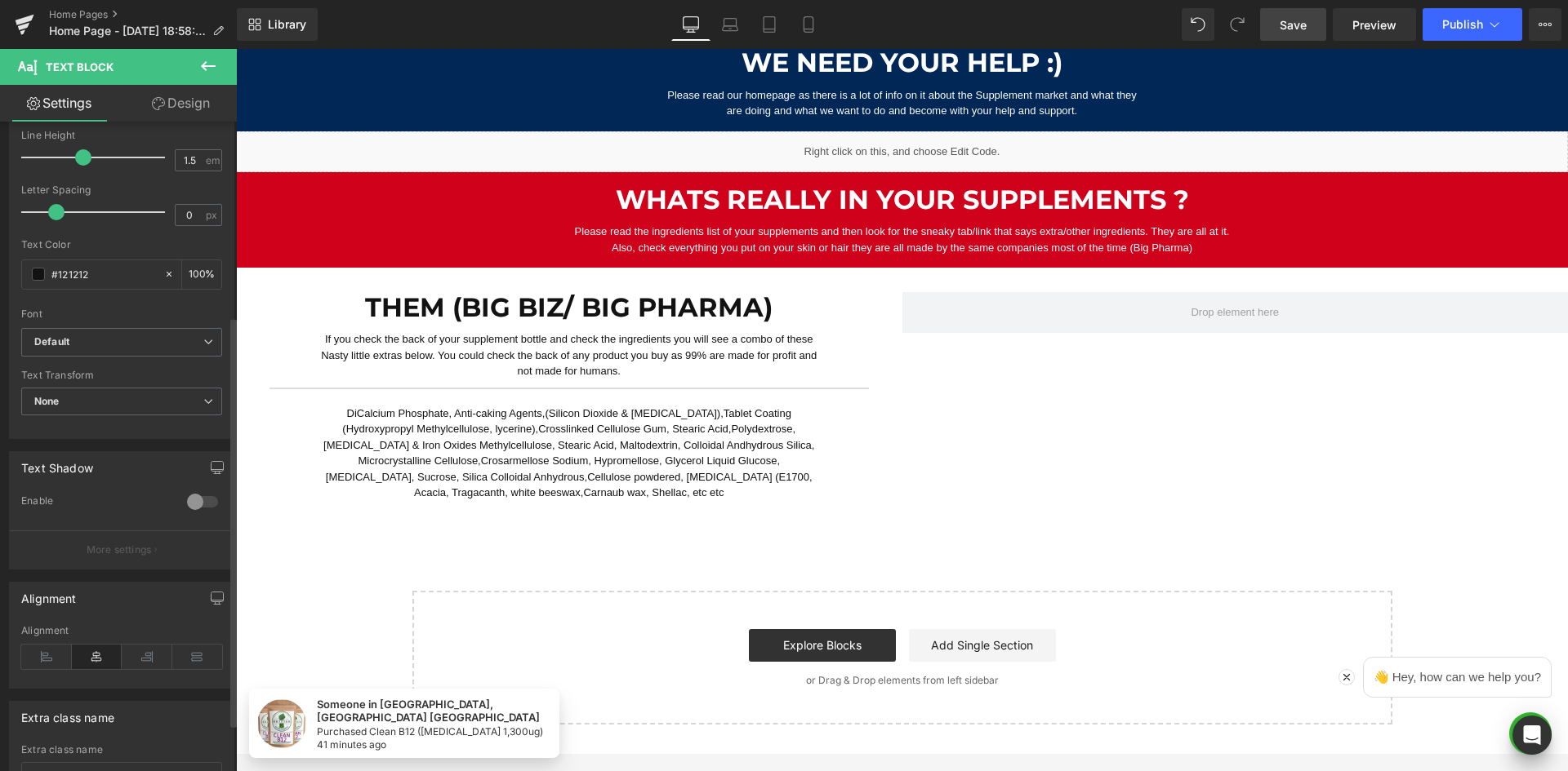
scroll to position [327, 0]
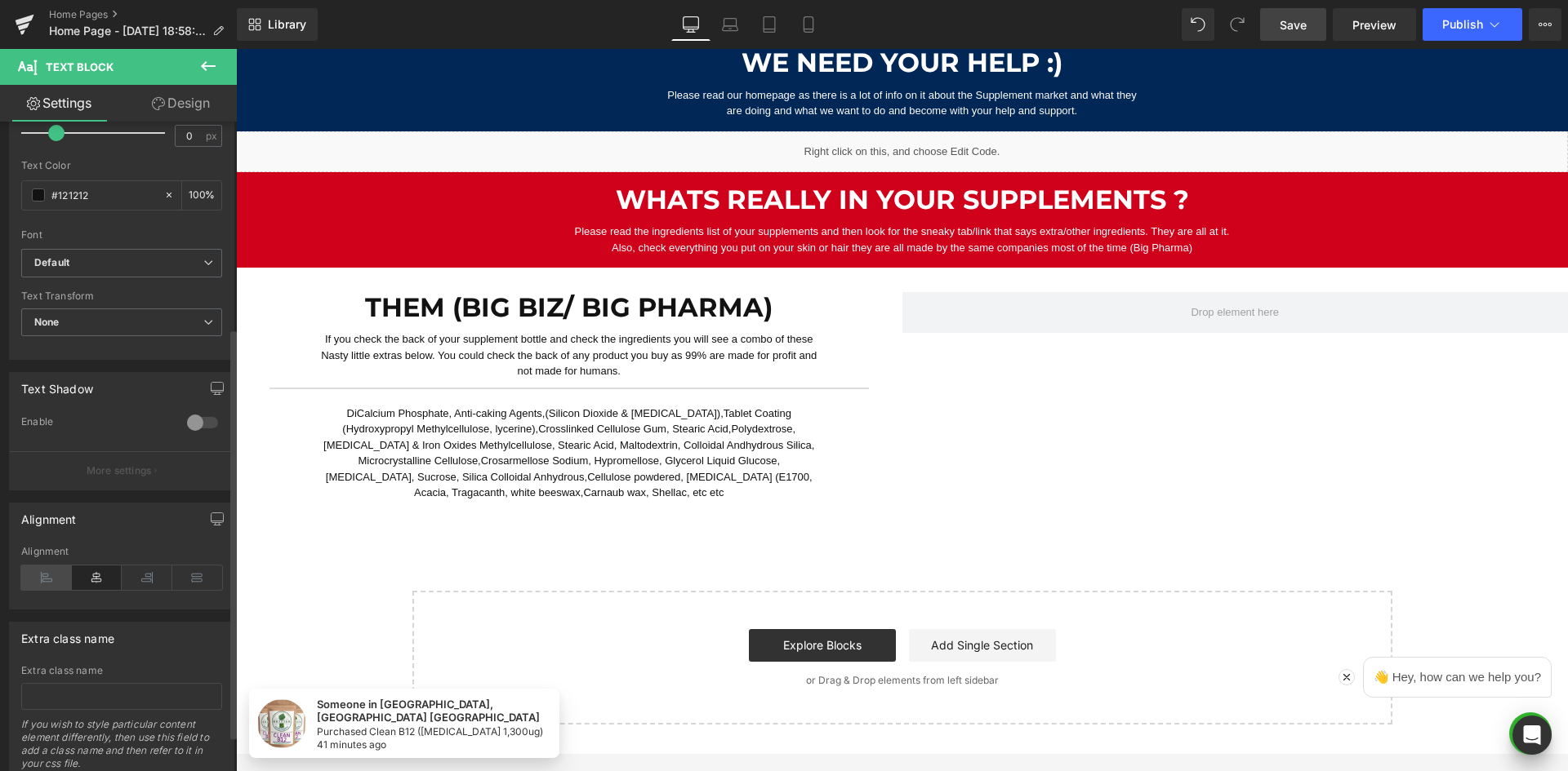
click at [41, 570] on icon at bounding box center [47, 577] width 51 height 24
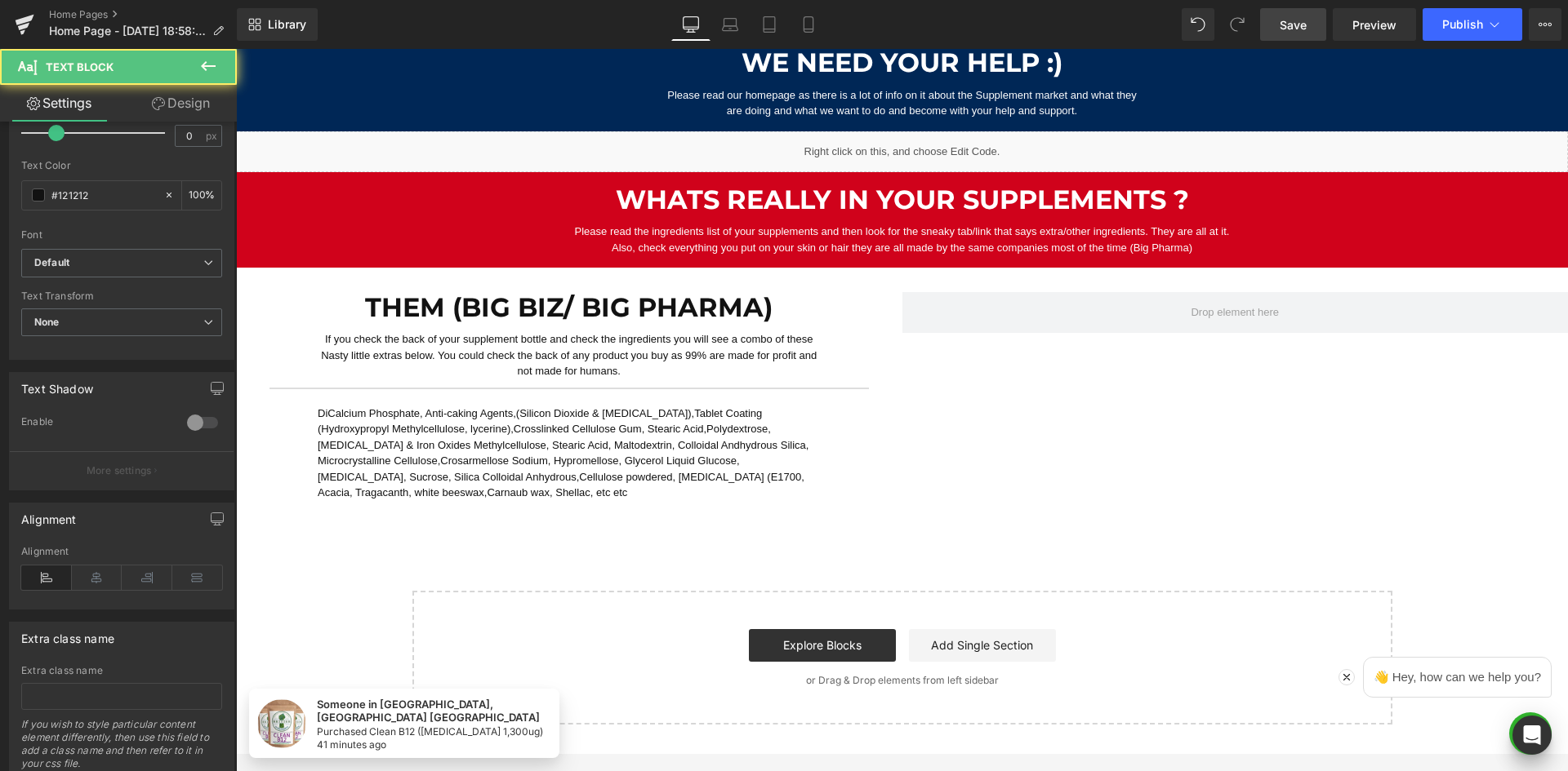
click at [368, 435] on p "DiCalcium Phosphate, Anti-caking Agents,(Silicon Dioxide & [MEDICAL_DATA]),Tabl…" at bounding box center [569, 453] width 503 height 96
click at [95, 188] on input "#121212" at bounding box center [103, 195] width 104 height 18
click at [39, 198] on span at bounding box center [38, 194] width 13 height 13
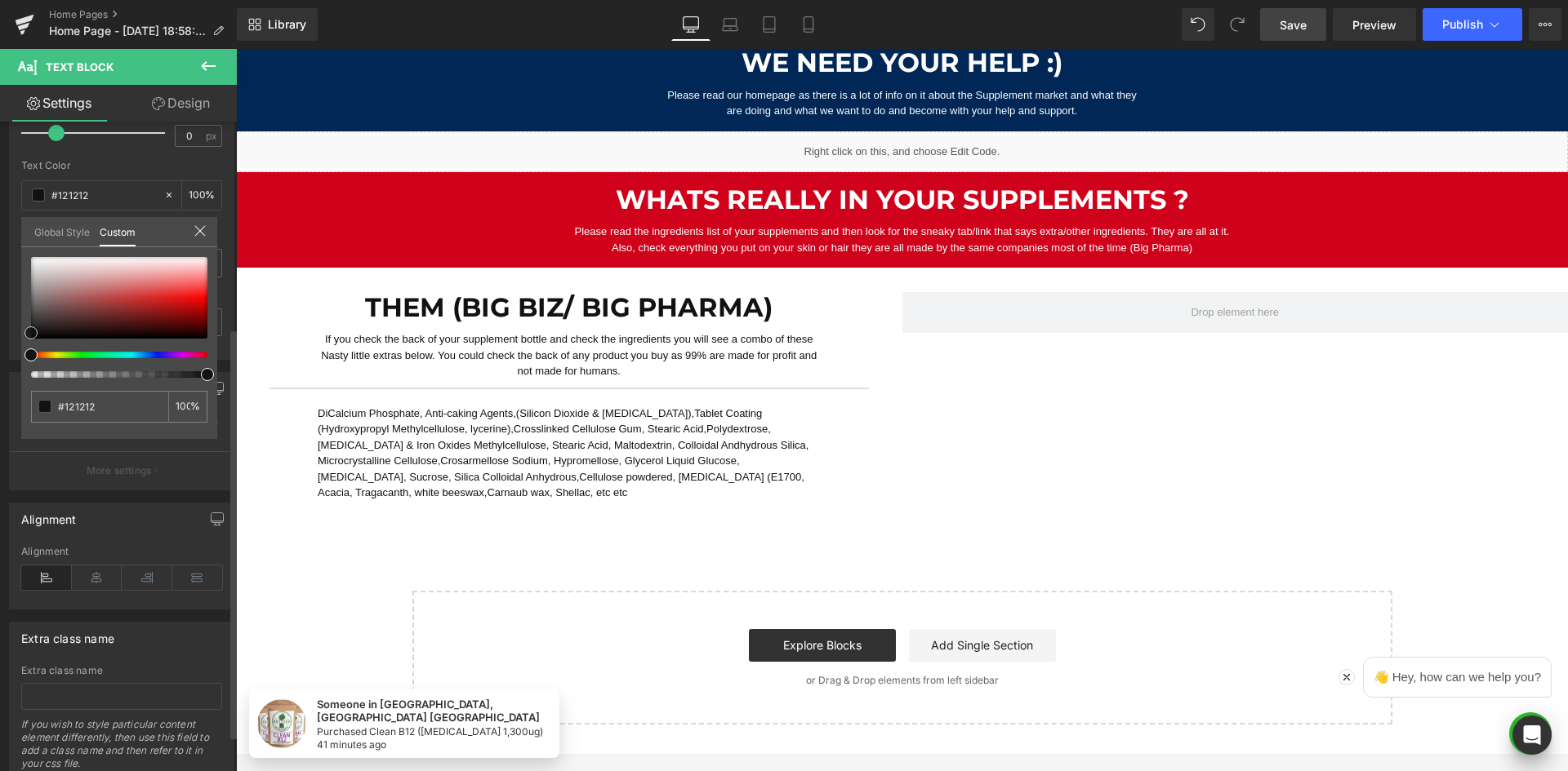
type input "#af6e6e"
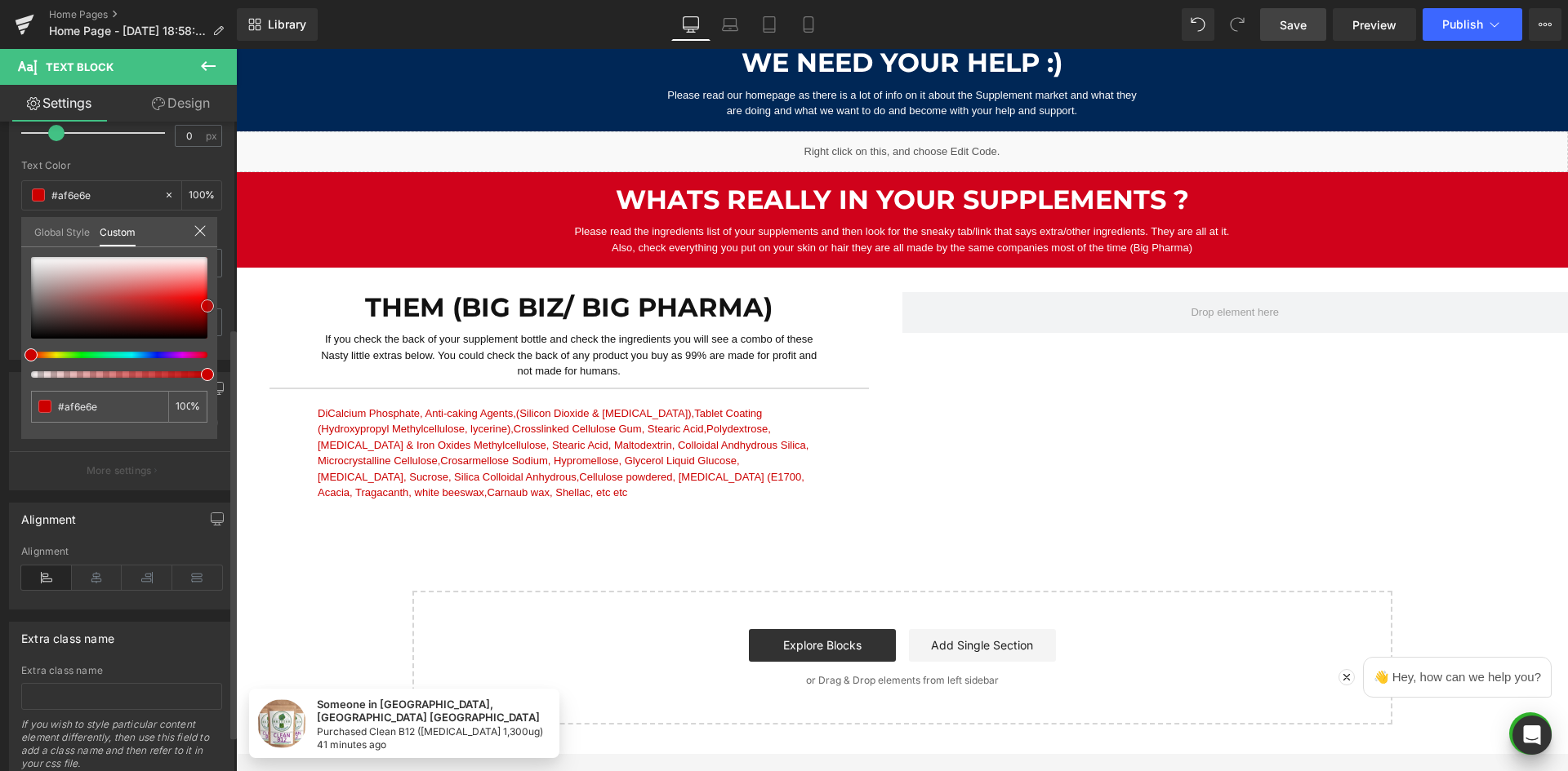
type input "#cc0000"
click at [208, 306] on div at bounding box center [119, 298] width 176 height 82
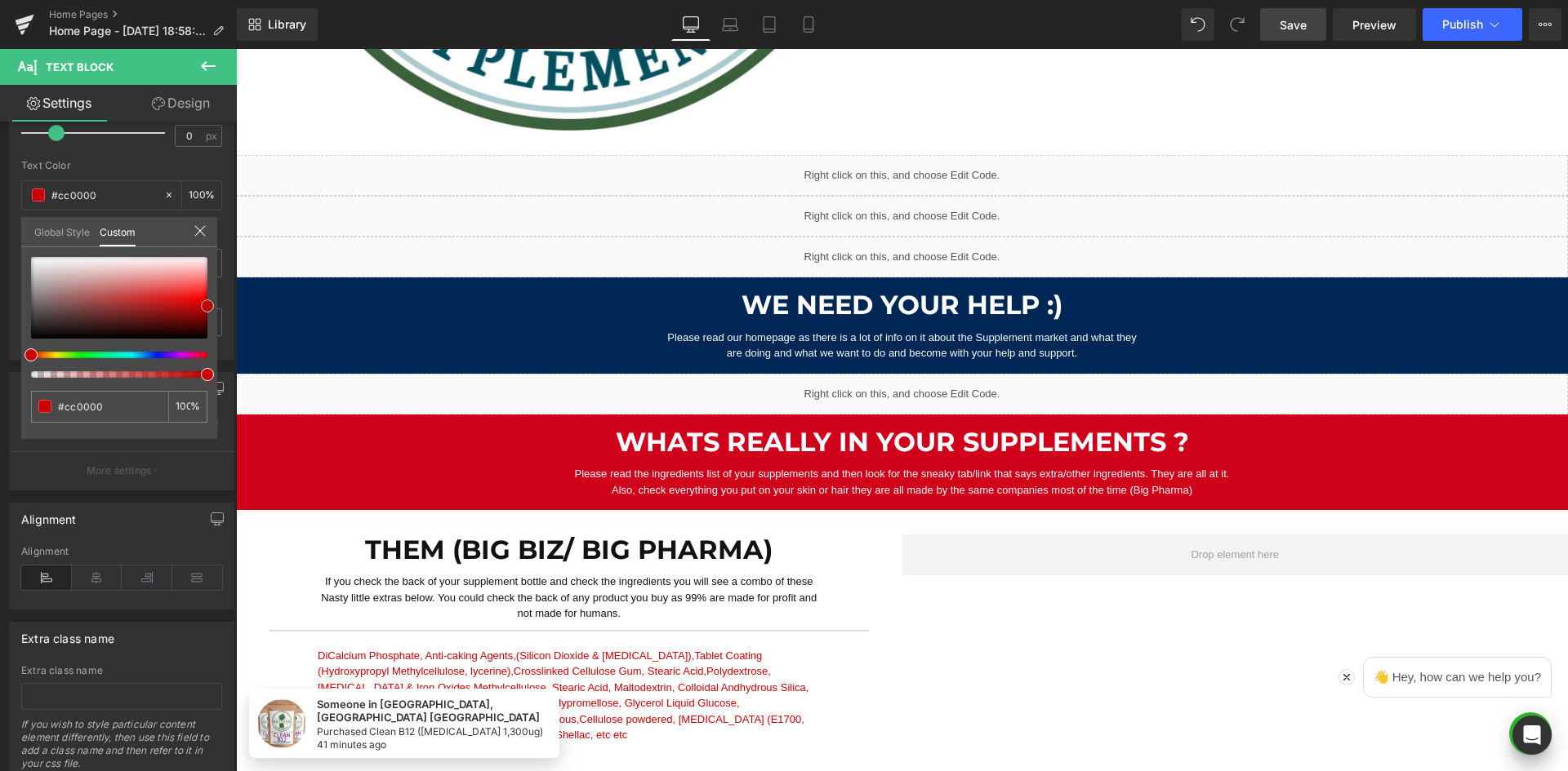
scroll to position [1021, 0]
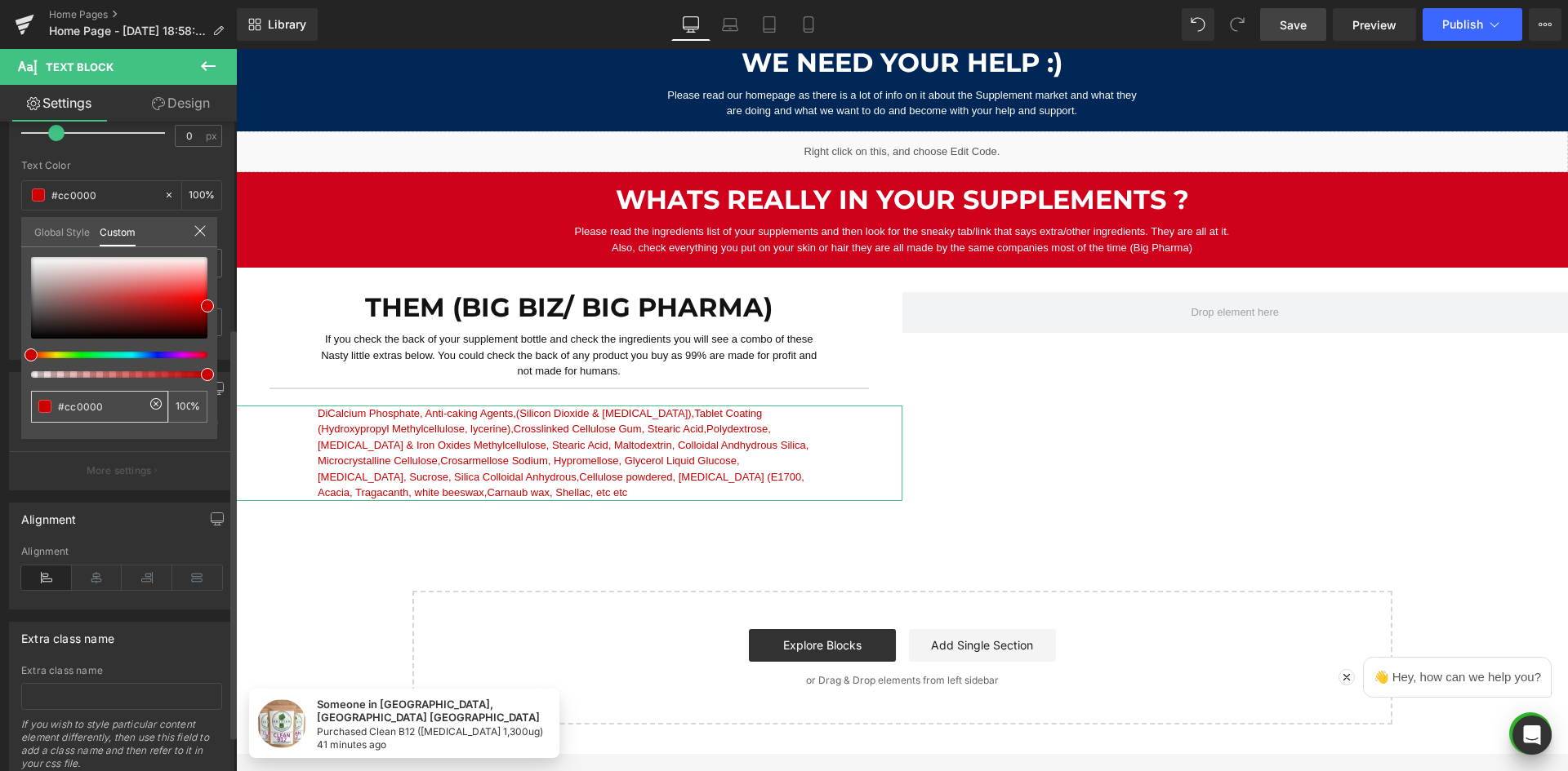
click at [123, 408] on input "#cc0000" at bounding box center [100, 407] width 87 height 18
paste input "ff"
type input "#ff0000"
click at [139, 430] on div "#ff0000 100 %" at bounding box center [119, 348] width 196 height 182
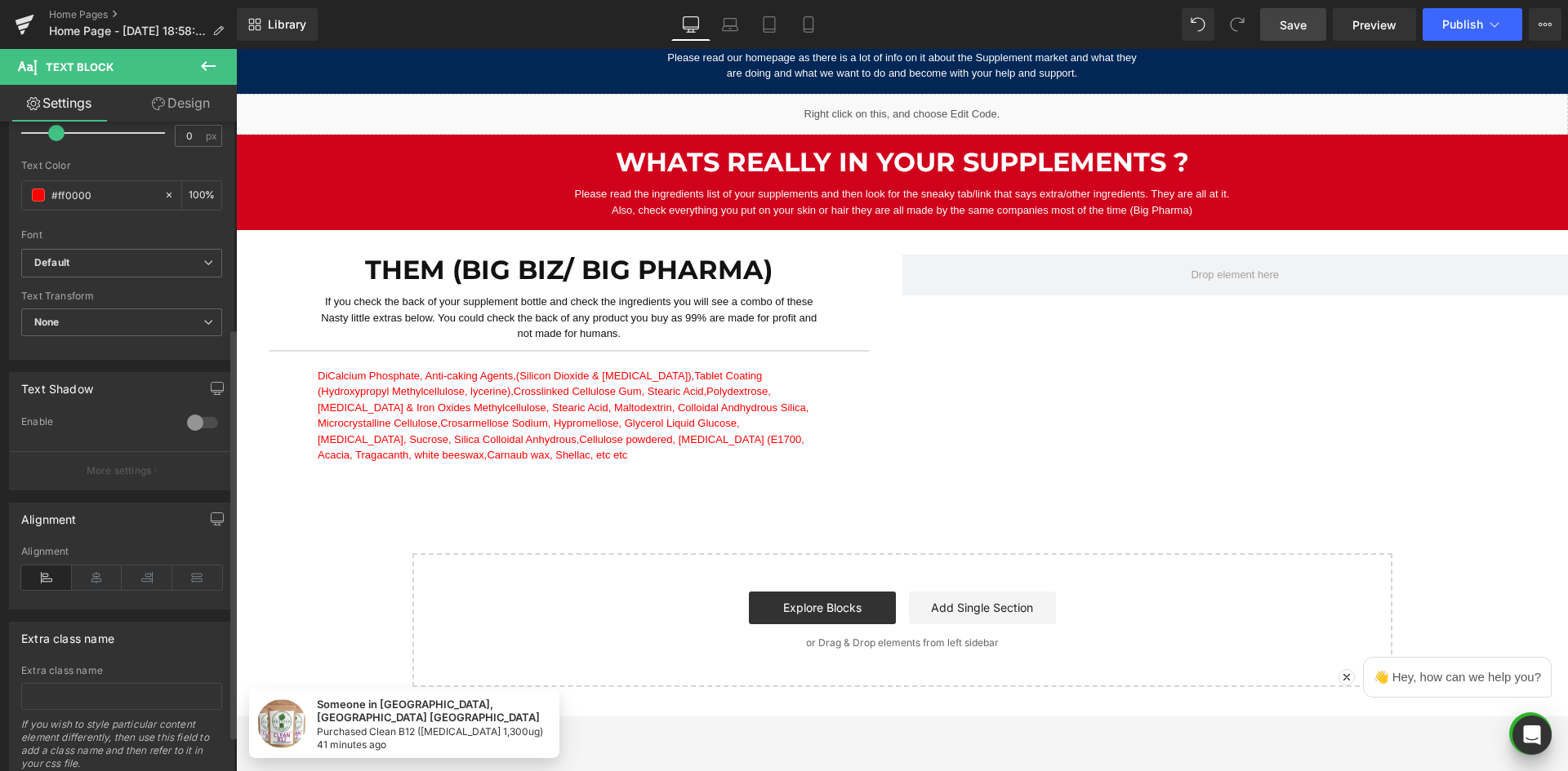
scroll to position [1102, 0]
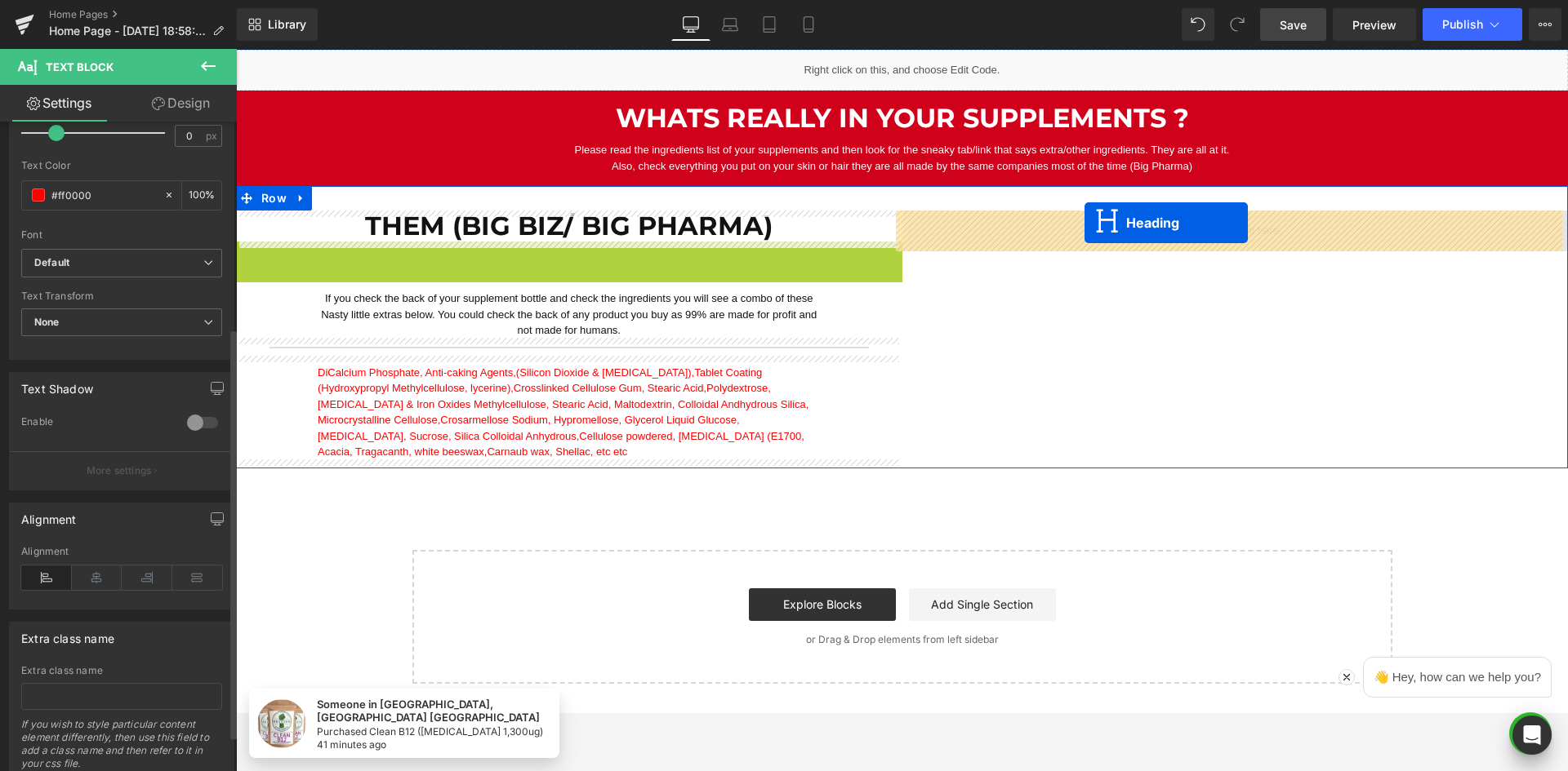
drag, startPoint x: 520, startPoint y: 254, endPoint x: 1084, endPoint y: 223, distance: 564.9
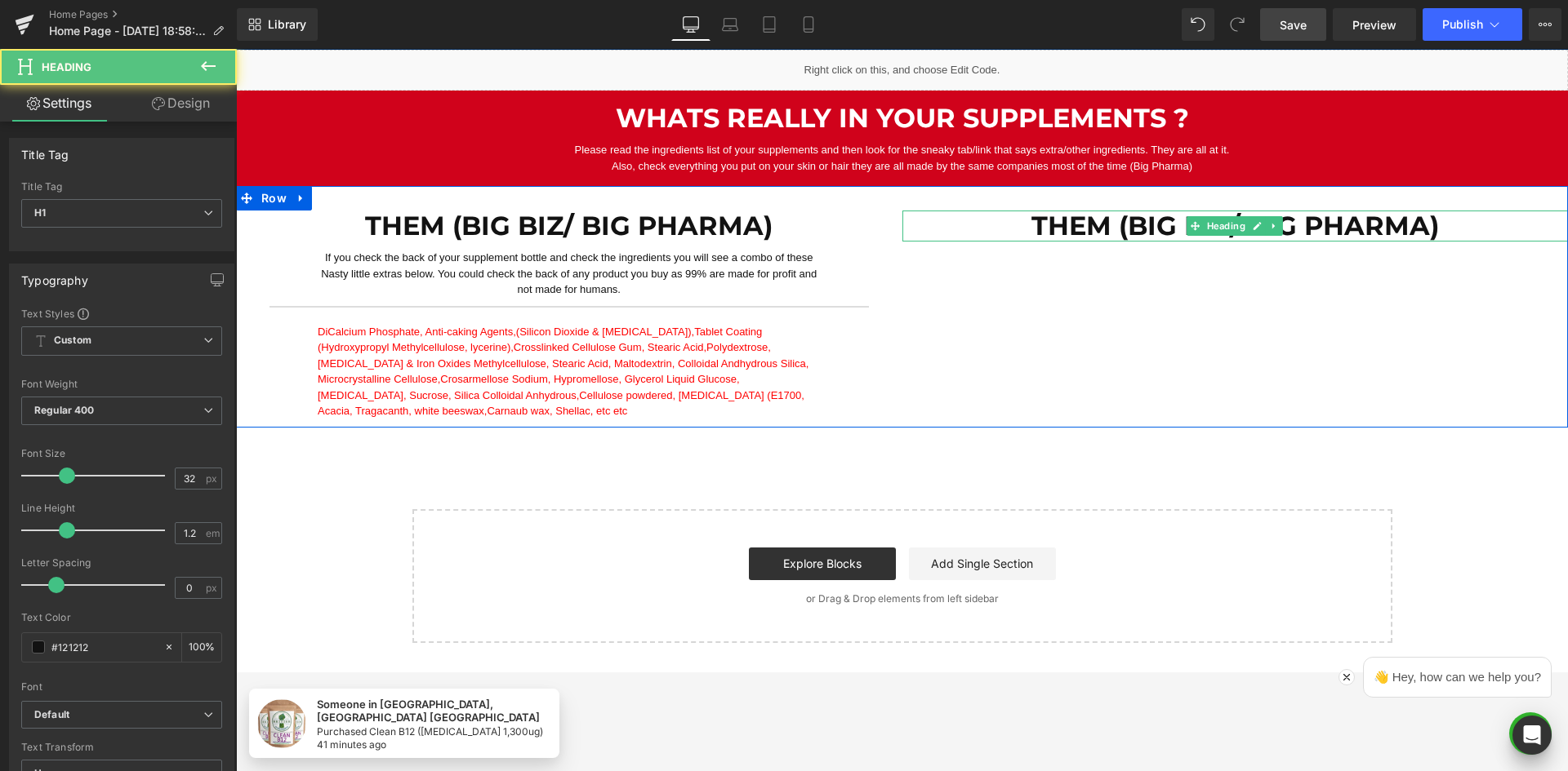
click at [1039, 220] on h1 "Them (Big biz/ Big Pharma)" at bounding box center [1235, 226] width 666 height 31
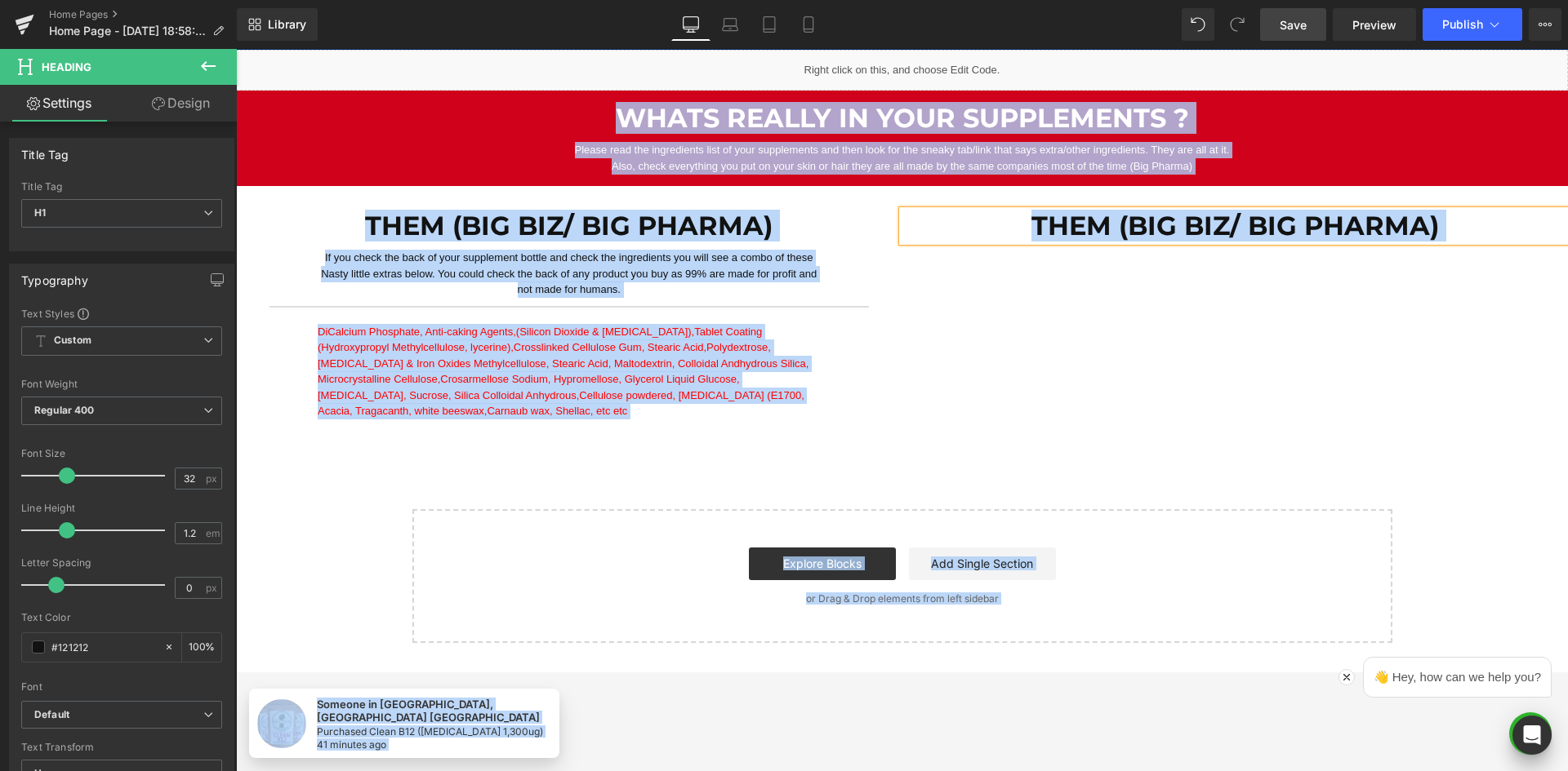
click at [1130, 226] on h1 "Them (Big biz/ Big Pharma)" at bounding box center [1235, 226] width 666 height 31
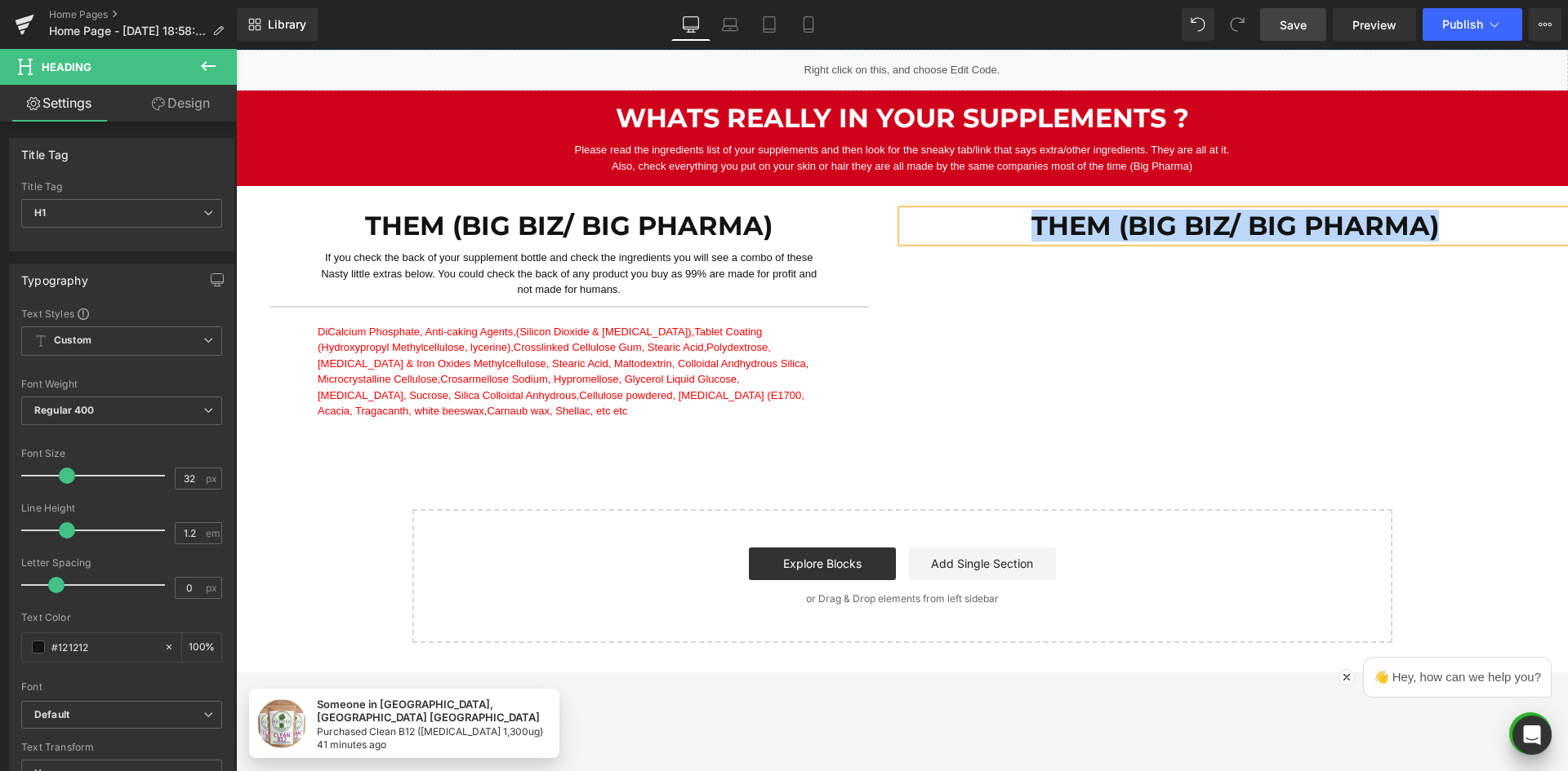
paste div
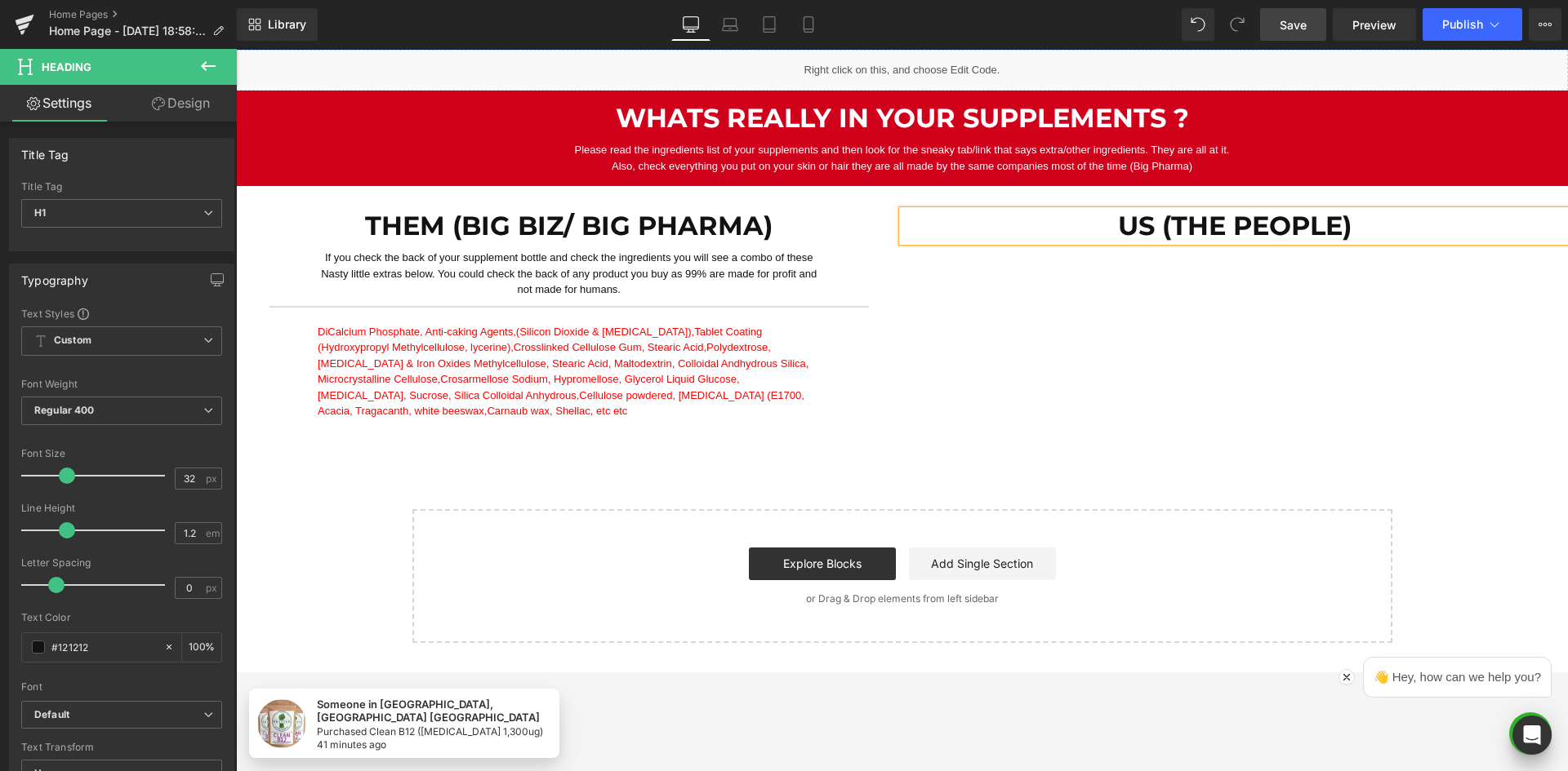
click at [956, 274] on div "Them (Big biz/ Big Pharma) Heading If you check the back of your supplement bot…" at bounding box center [902, 307] width 1332 height 242
click at [977, 232] on h1 "Us (The People)" at bounding box center [1235, 226] width 666 height 31
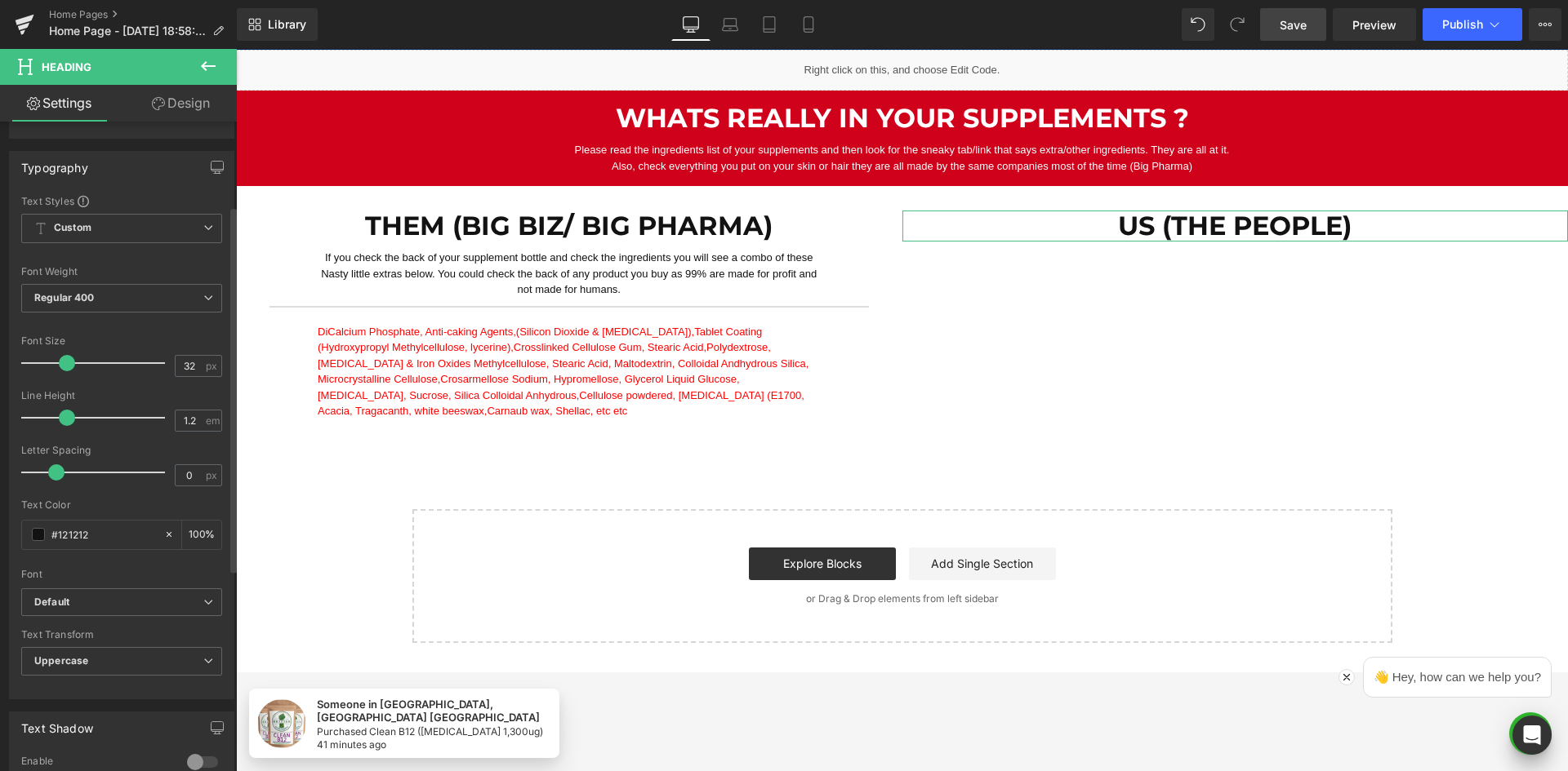
scroll to position [163, 0]
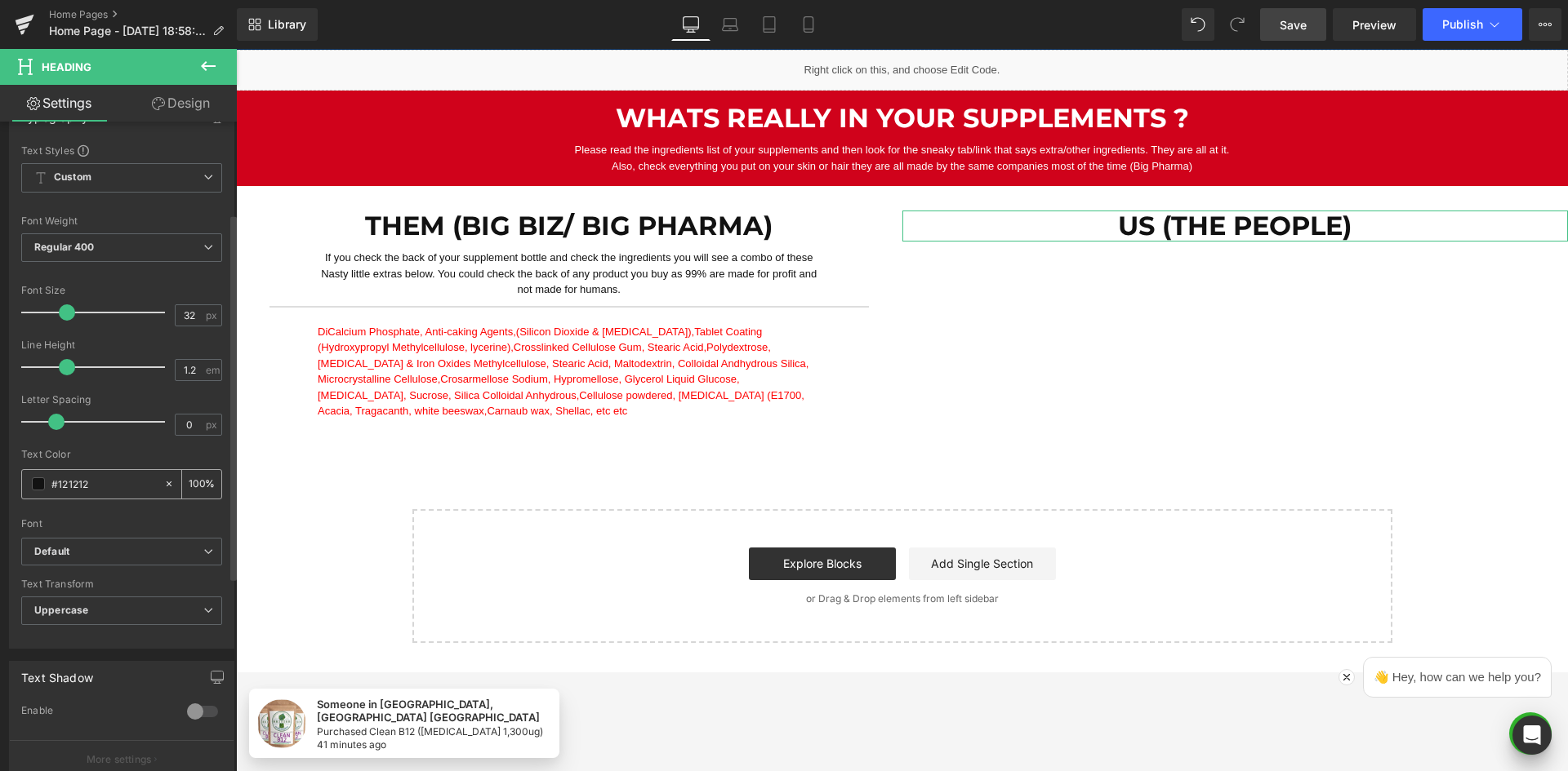
click at [103, 473] on div "#121212" at bounding box center [93, 483] width 141 height 28
click at [105, 480] on input "#121212" at bounding box center [103, 483] width 104 height 18
paste input "00b83b"
type input "#00b83b"
click at [118, 449] on div "Text Color" at bounding box center [122, 455] width 201 height 12
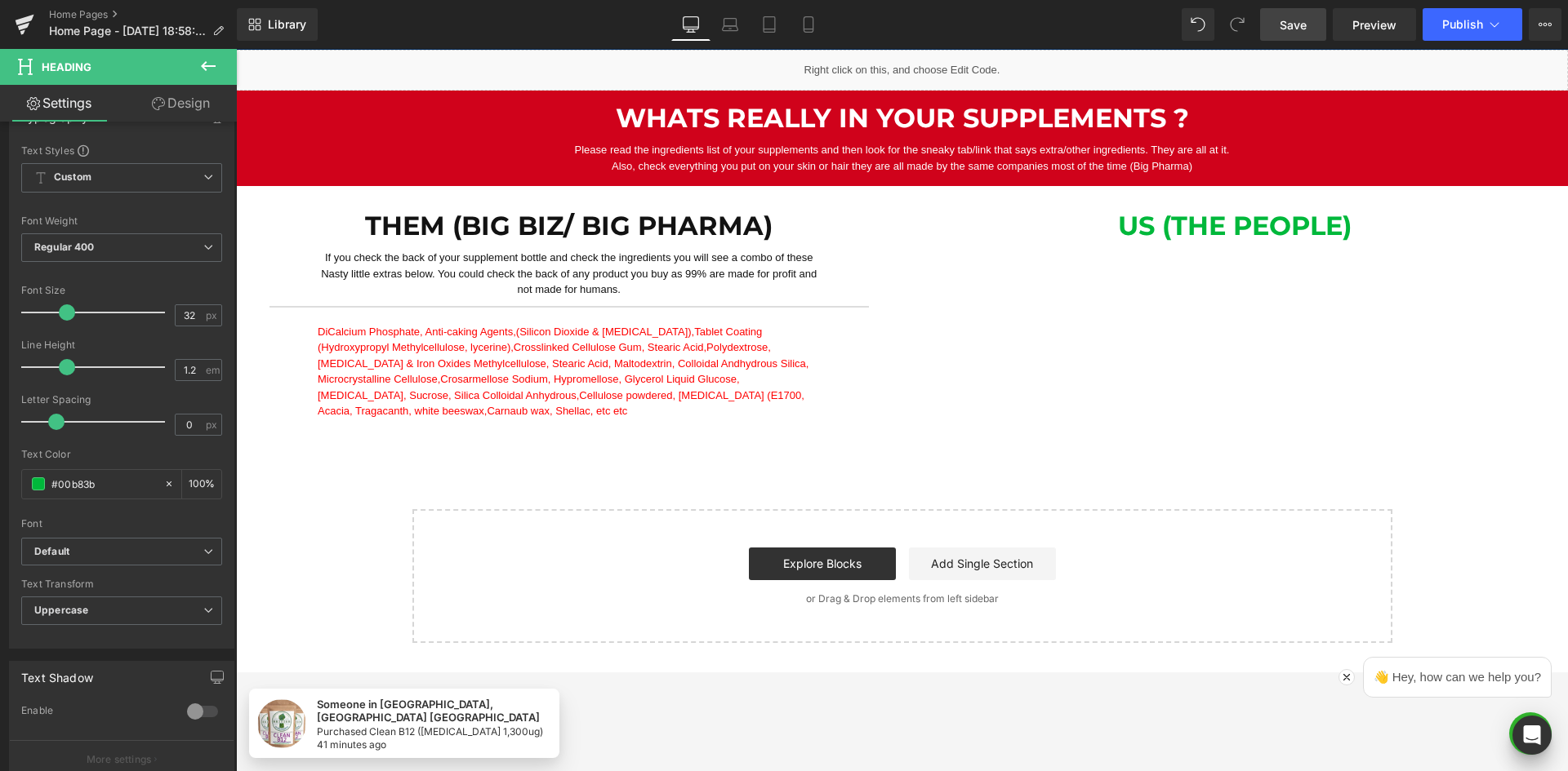
click at [198, 61] on button at bounding box center [208, 66] width 58 height 36
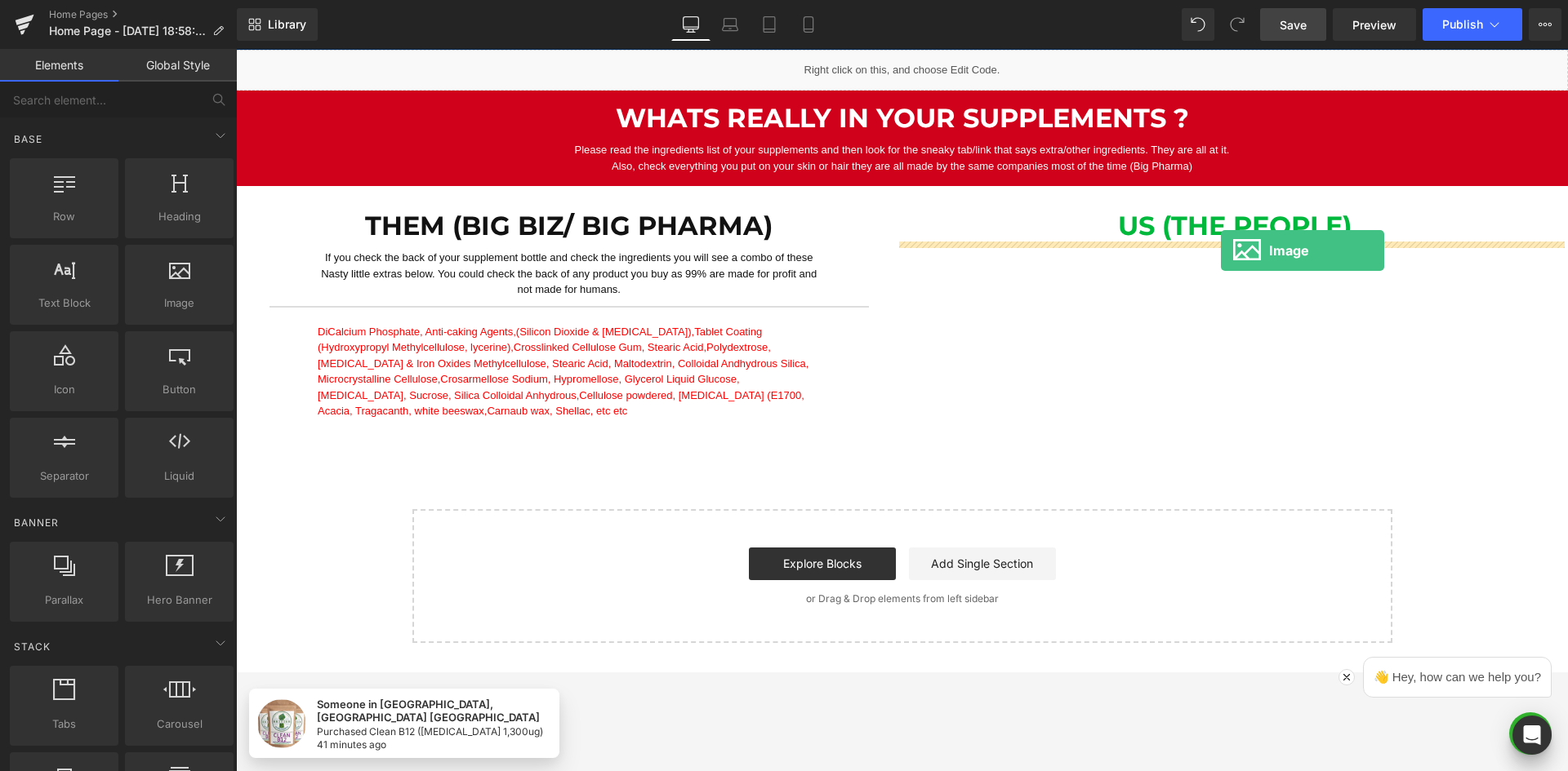
drag, startPoint x: 459, startPoint y: 342, endPoint x: 1221, endPoint y: 251, distance: 767.4
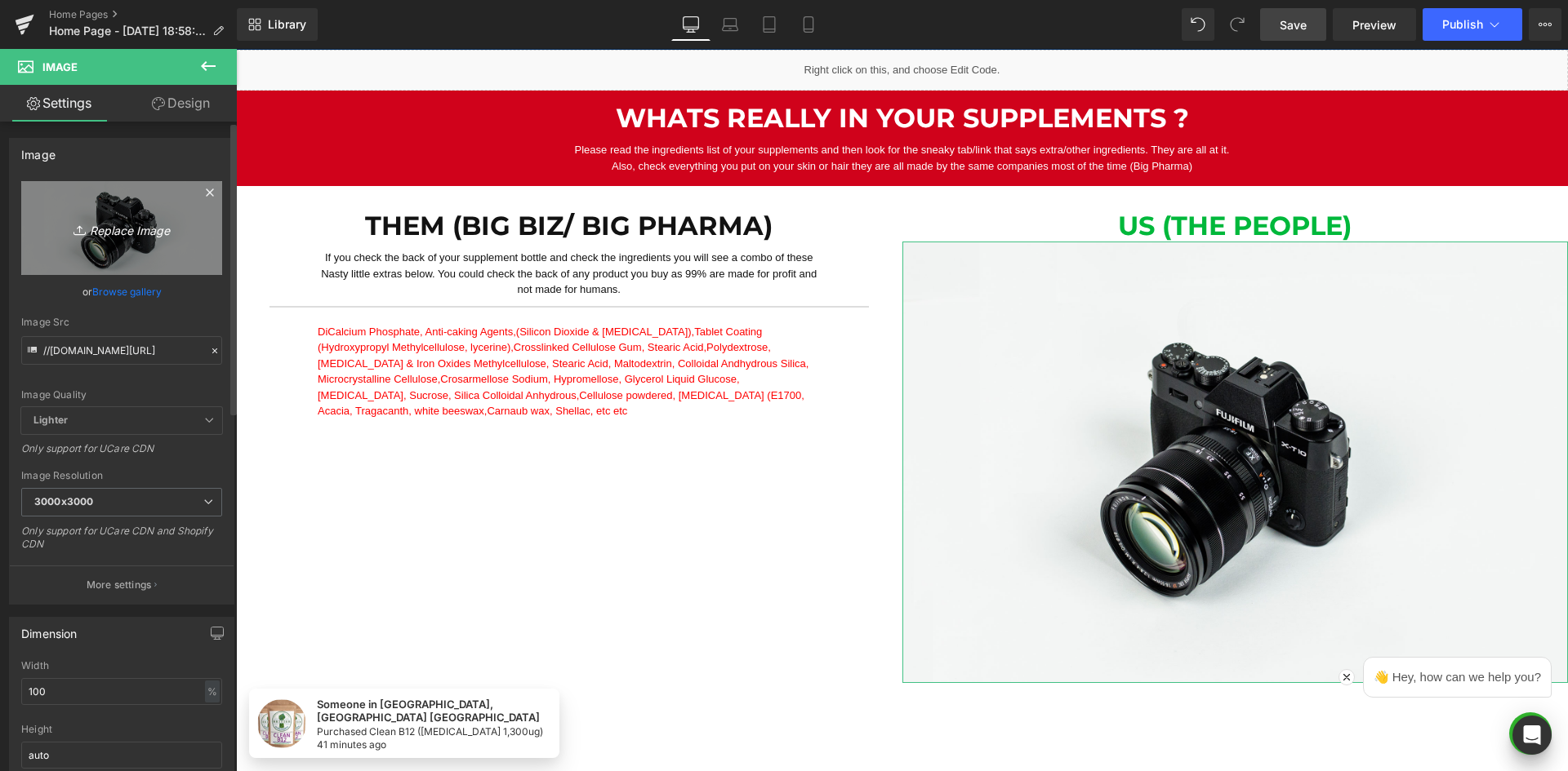
click at [143, 236] on icon "Replace Image" at bounding box center [122, 228] width 131 height 20
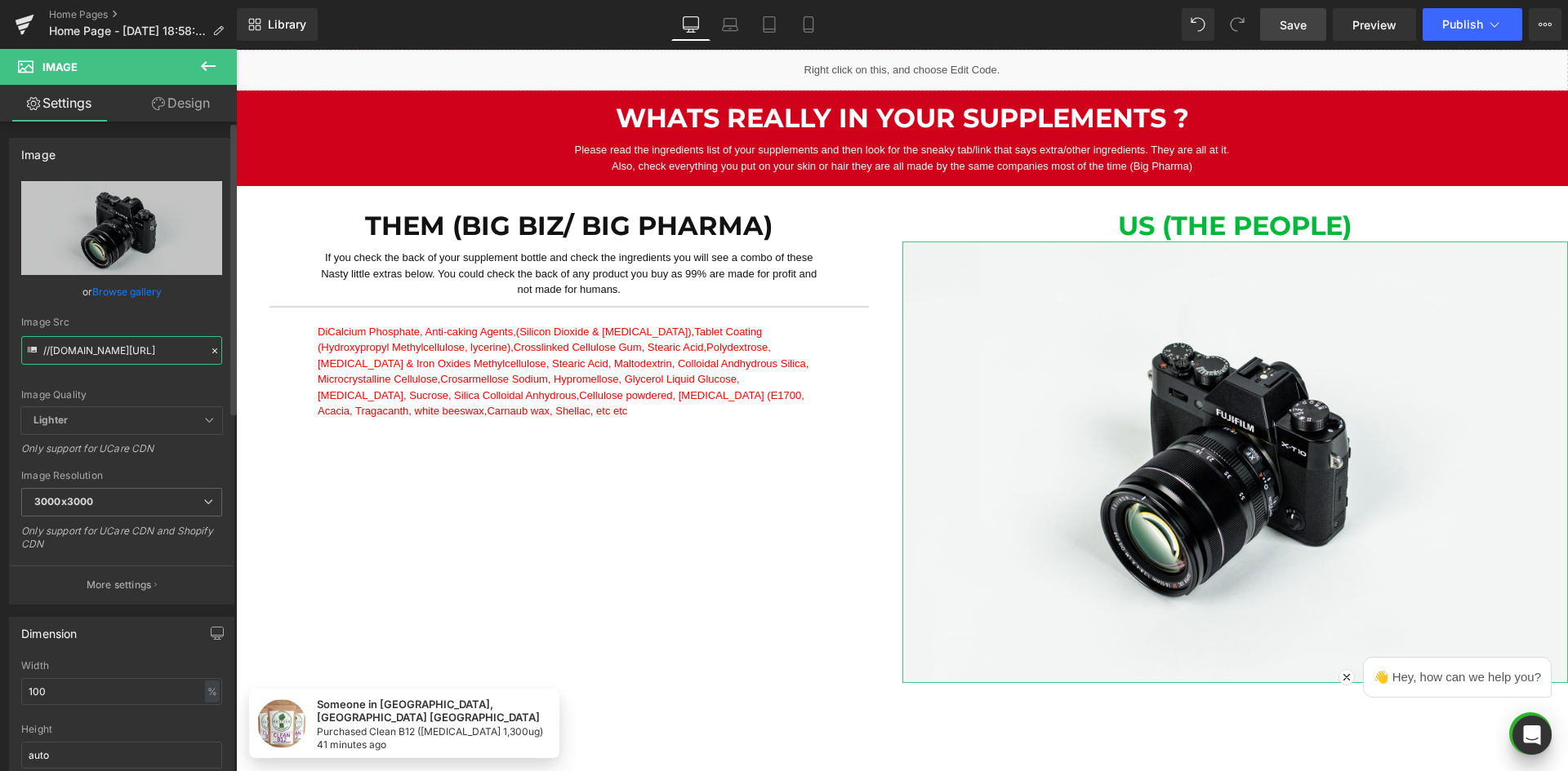
click at [95, 344] on input "//d1um8515vdn9kb.cloudfront.net/images/parallax.jpg" at bounding box center [122, 350] width 201 height 28
paste input "https://i.shgcdn.com/a37b9293-8131-4d74-92ca-098b59d18a29/-/format/auto/-/previ…"
click at [132, 313] on div "Image Quality Lighter Lightest Lighter Lighter Lightest Only support for UCare …" at bounding box center [122, 294] width 201 height 226
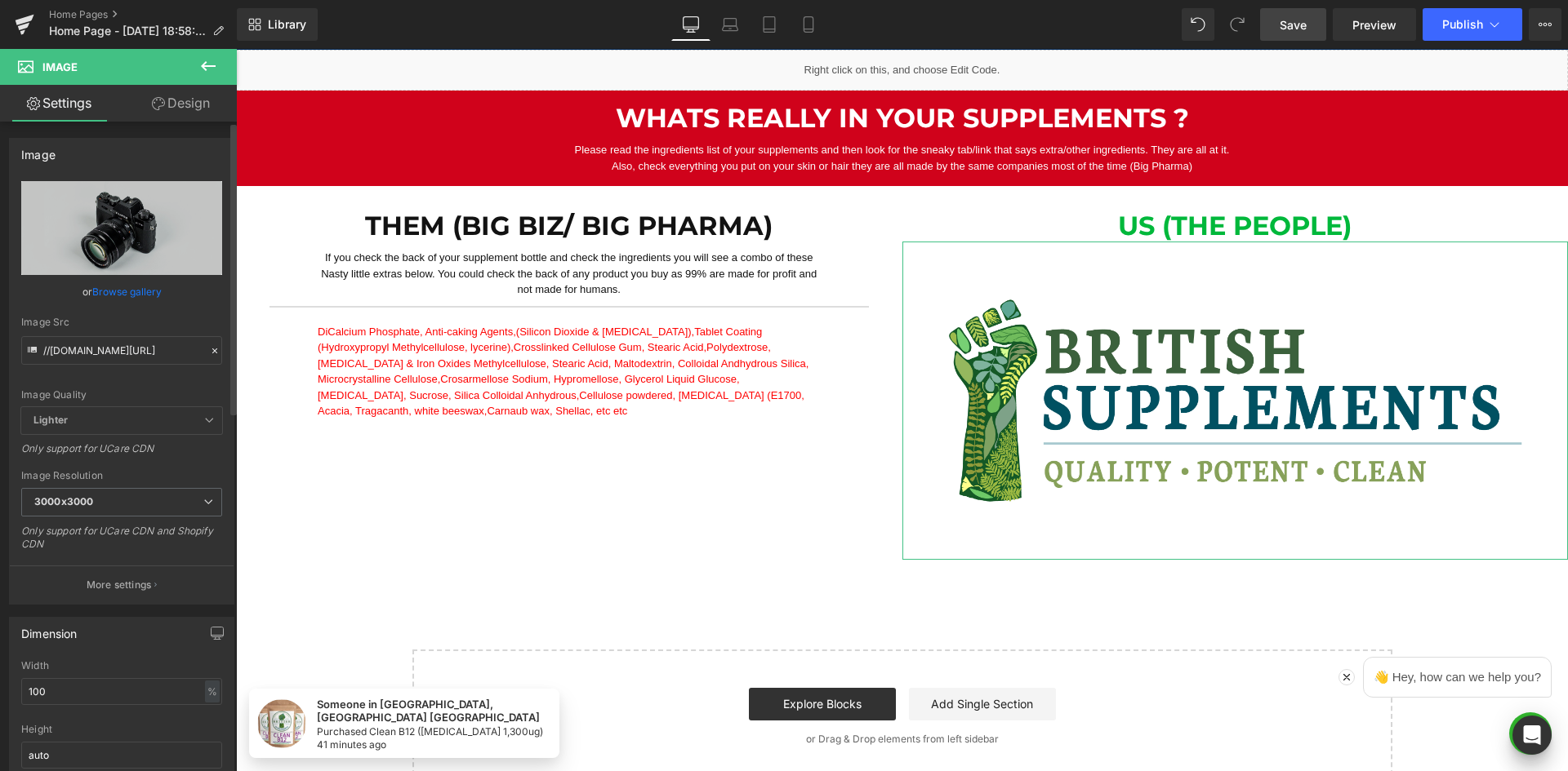
type input "https://i.shgcdn.com/a37b9293-8131-4d74-92ca-098b59d18a29/-/format/auto/-/previ…"
drag, startPoint x: 214, startPoint y: 64, endPoint x: 28, endPoint y: 58, distance: 186.1
click at [214, 64] on icon at bounding box center [209, 66] width 20 height 19
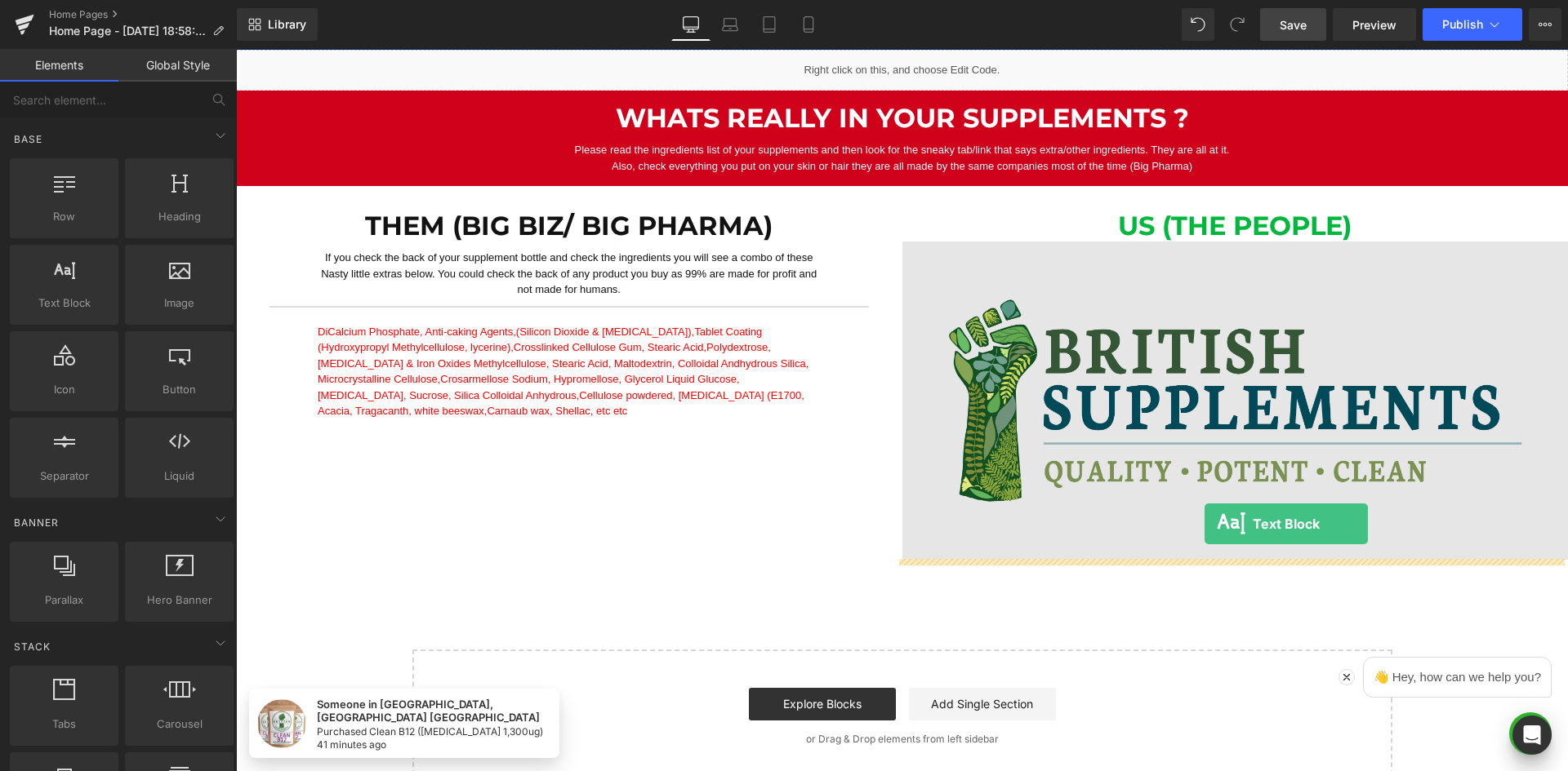
drag, startPoint x: 307, startPoint y: 354, endPoint x: 1204, endPoint y: 524, distance: 913.0
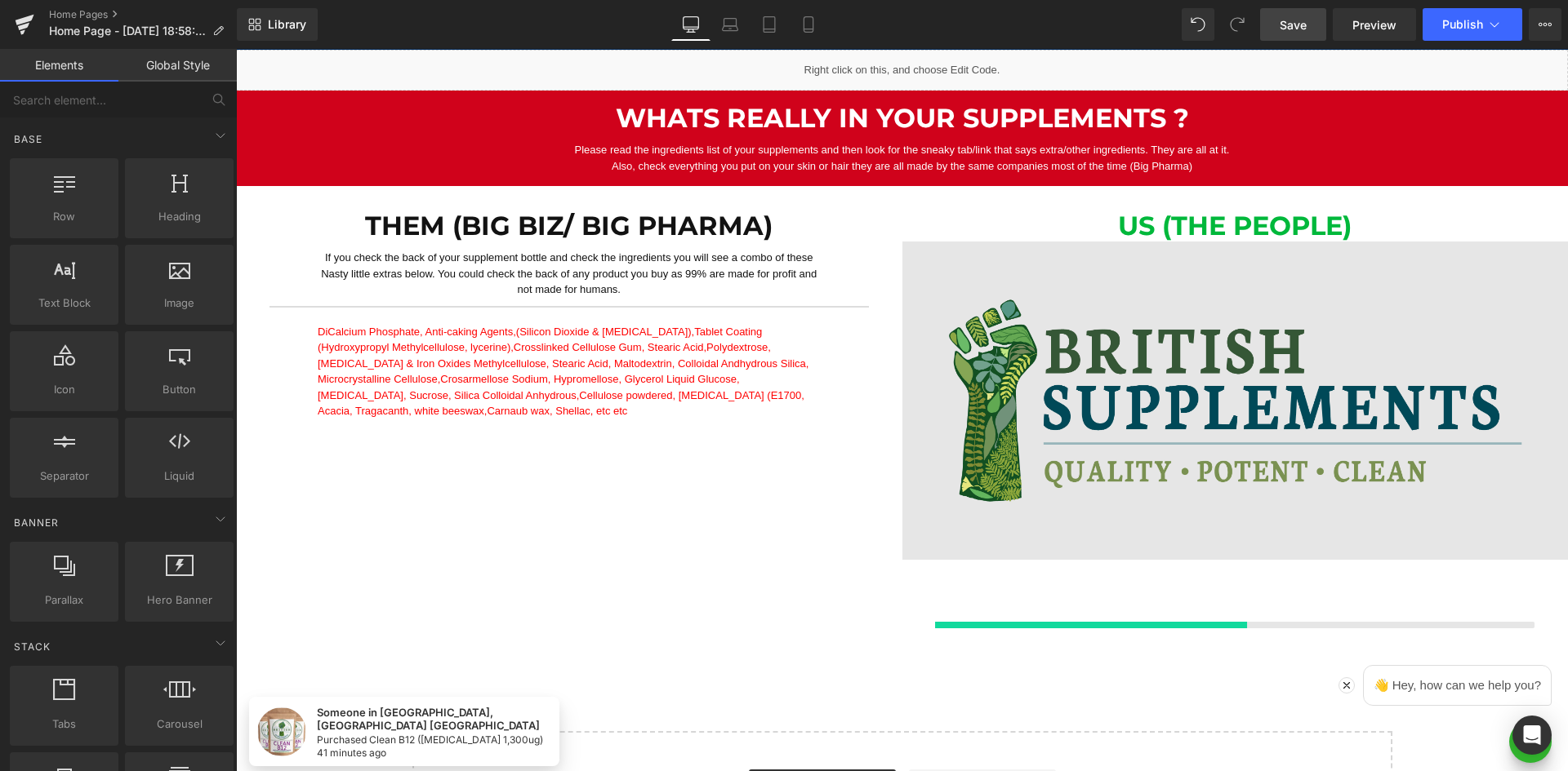
click at [1018, 419] on img at bounding box center [1235, 401] width 666 height 319
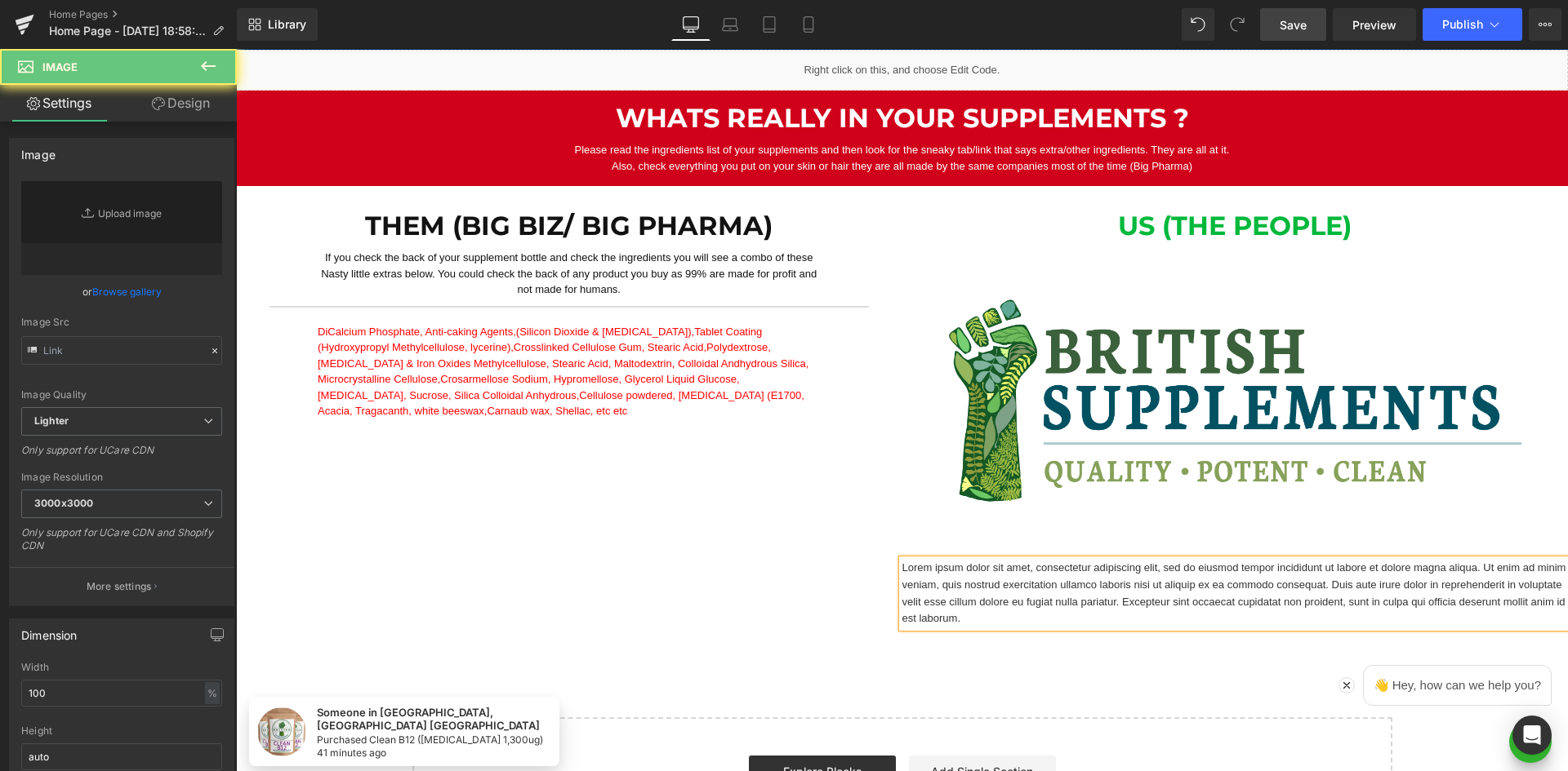
click at [1060, 560] on p "Lorem ipsum dolor sit amet, consectetur adipiscing elit, sed do eiusmod tempor …" at bounding box center [1235, 595] width 666 height 68
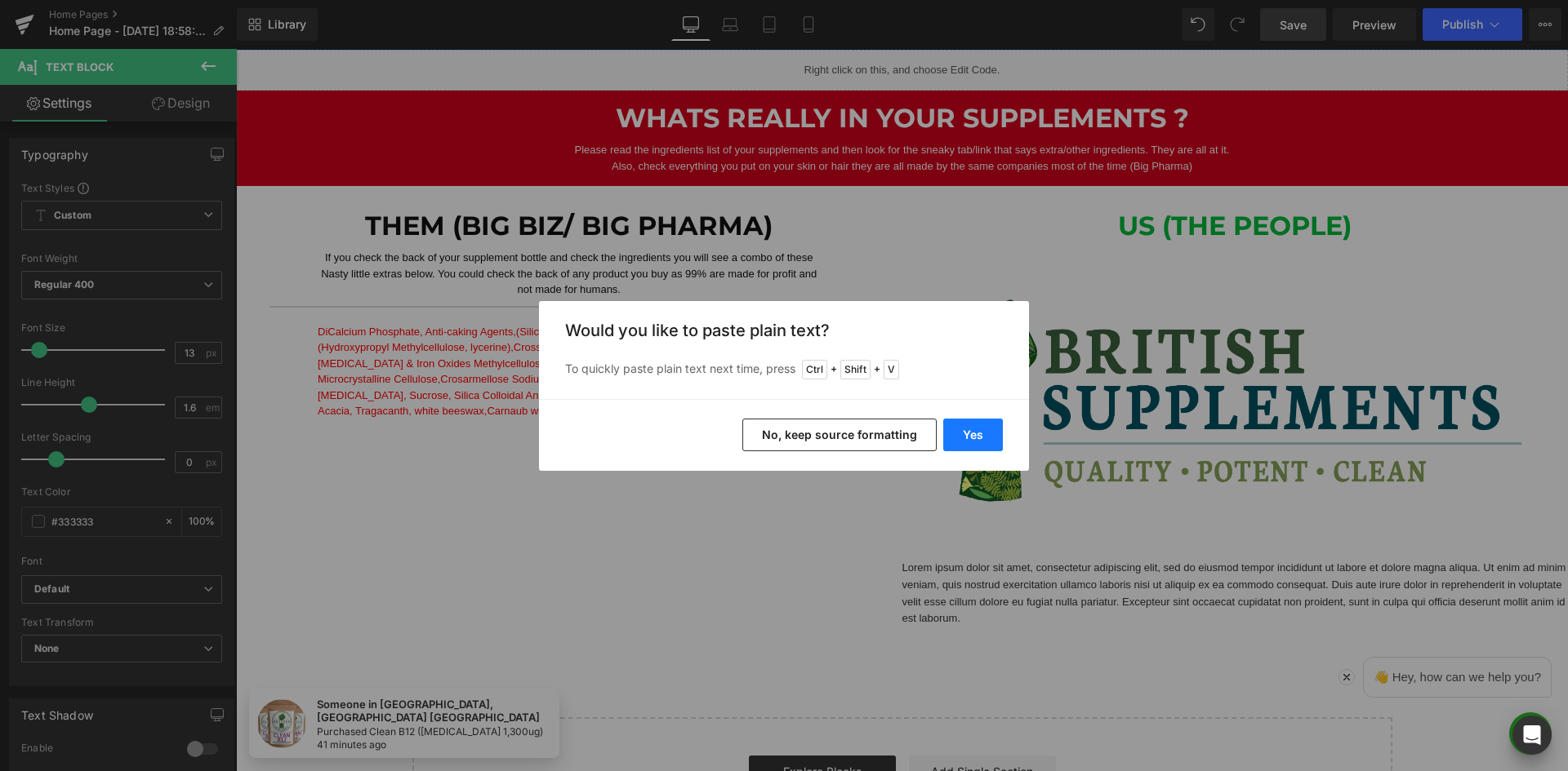
click at [990, 431] on button "Yes" at bounding box center [972, 435] width 59 height 32
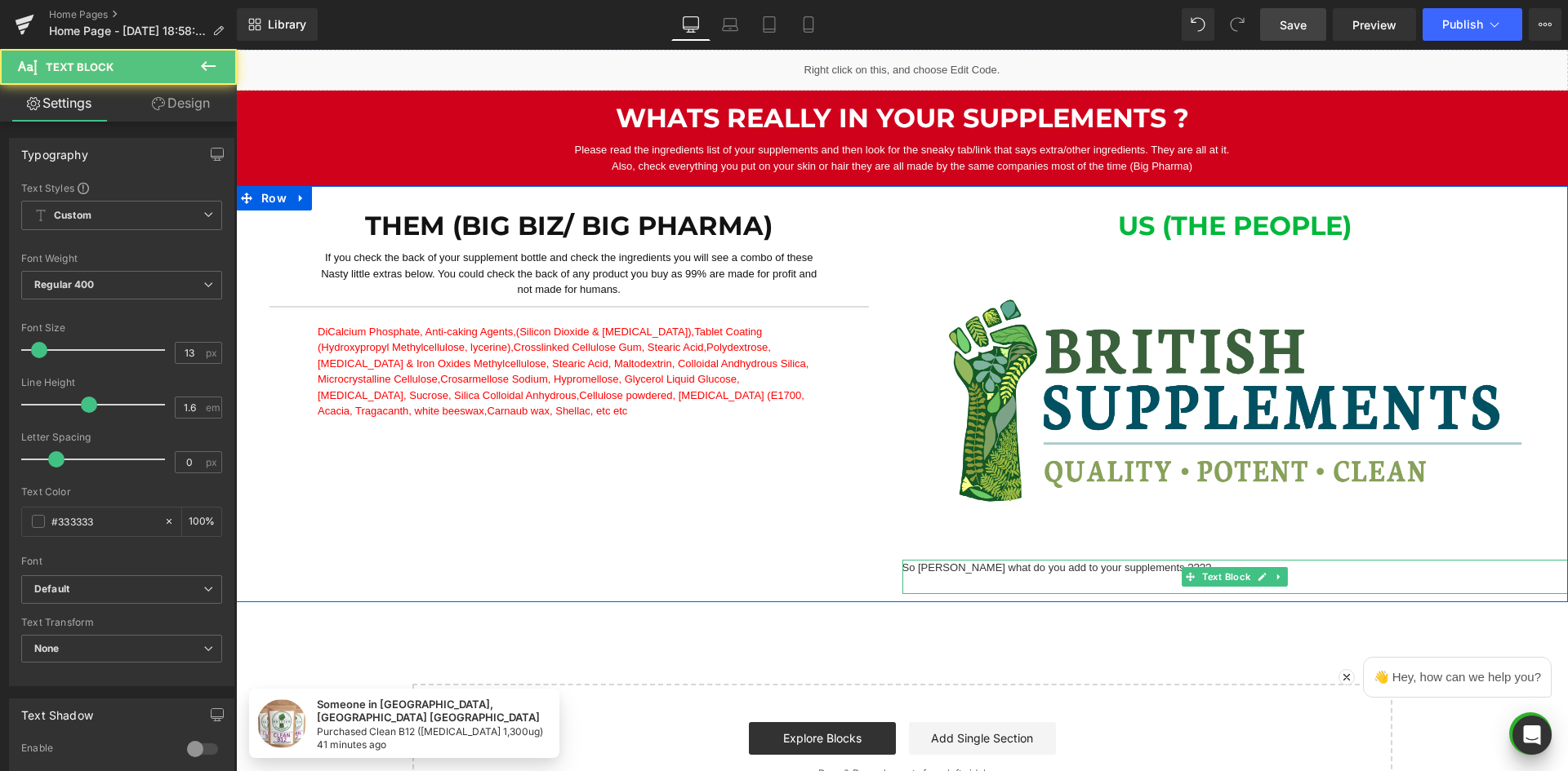
click at [1154, 560] on p "So [PERSON_NAME] what do you add to your supplements ????" at bounding box center [1235, 569] width 666 height 18
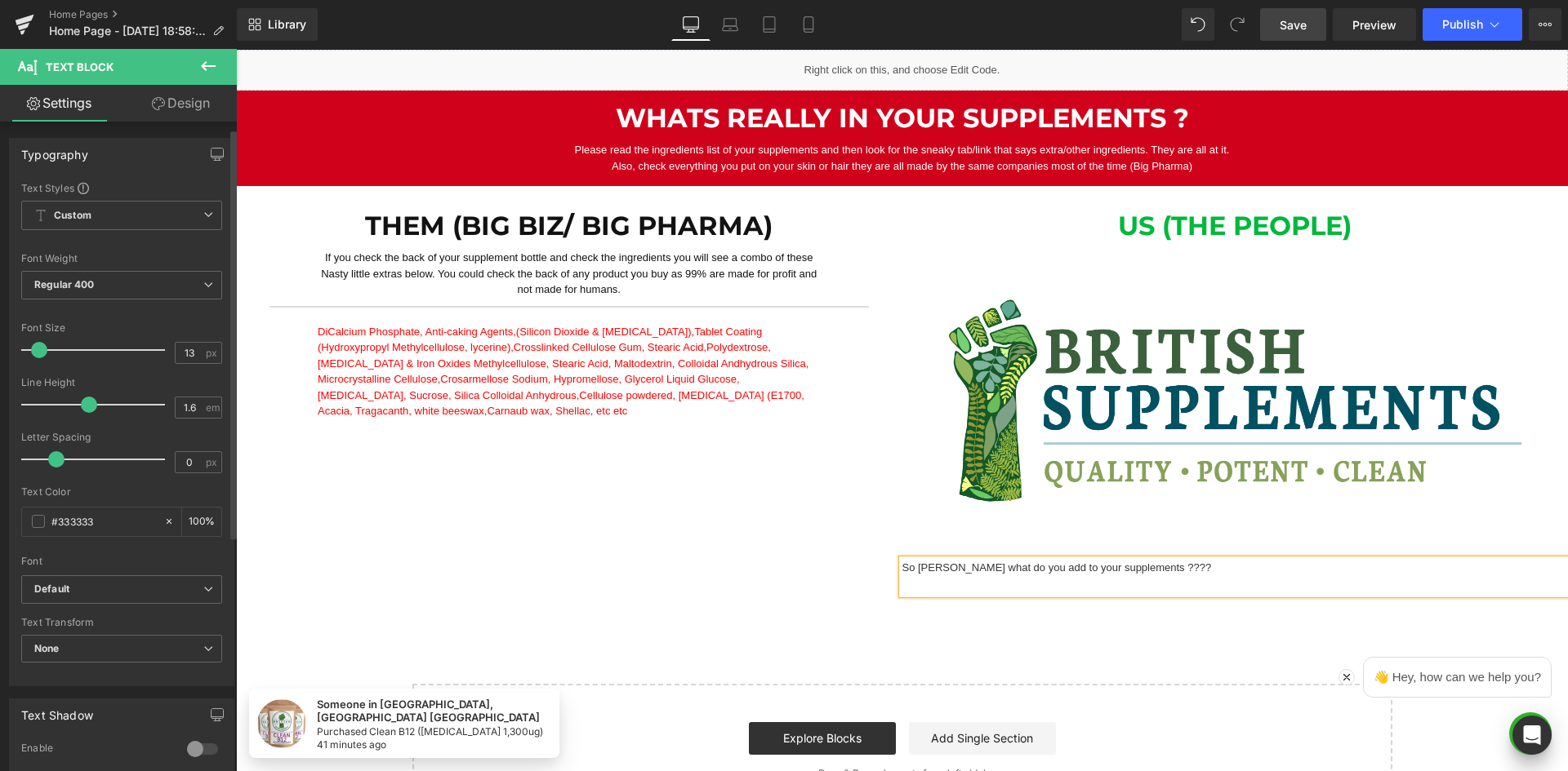
scroll to position [1347, 0]
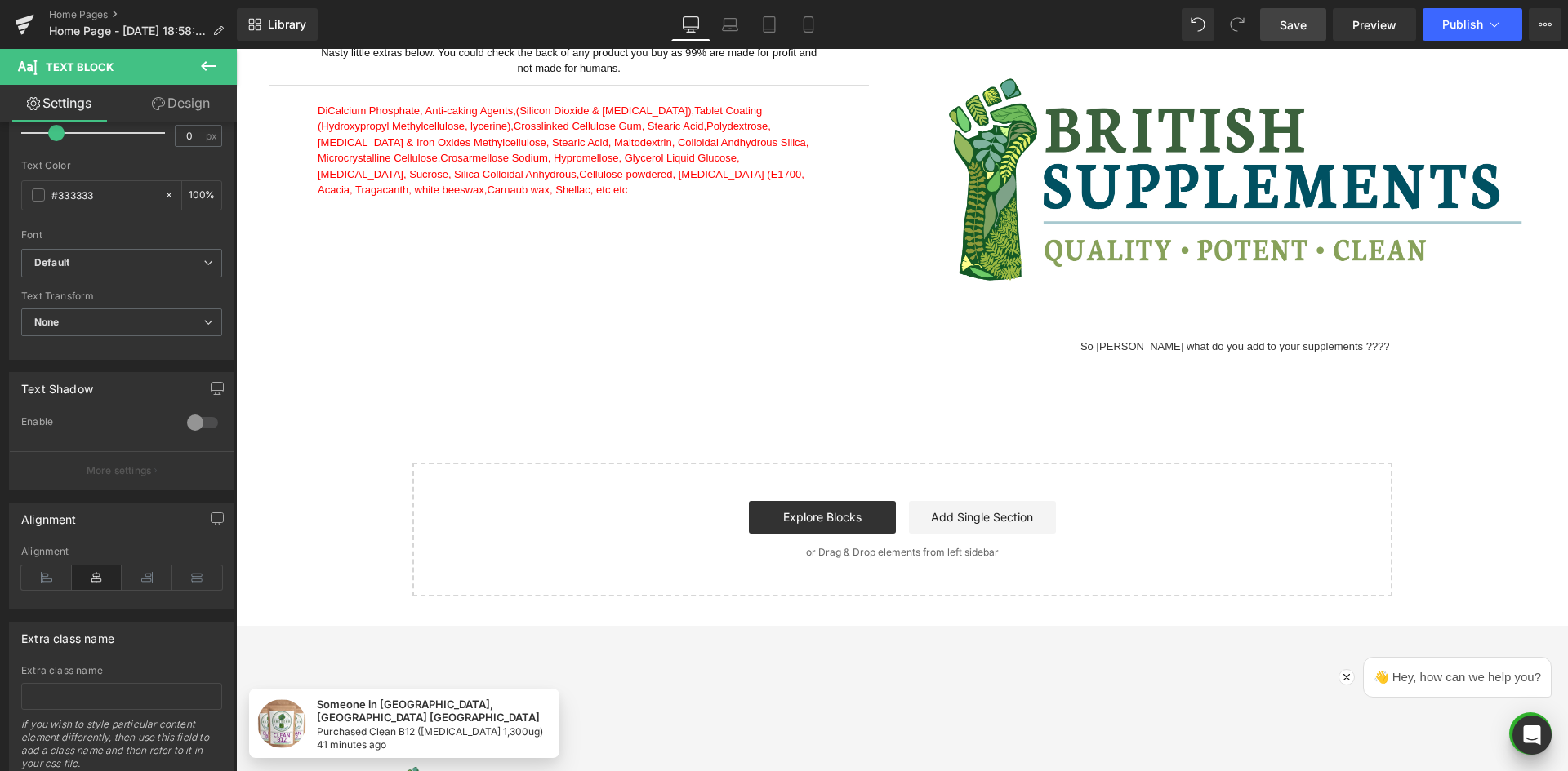
scroll to position [1265, 0]
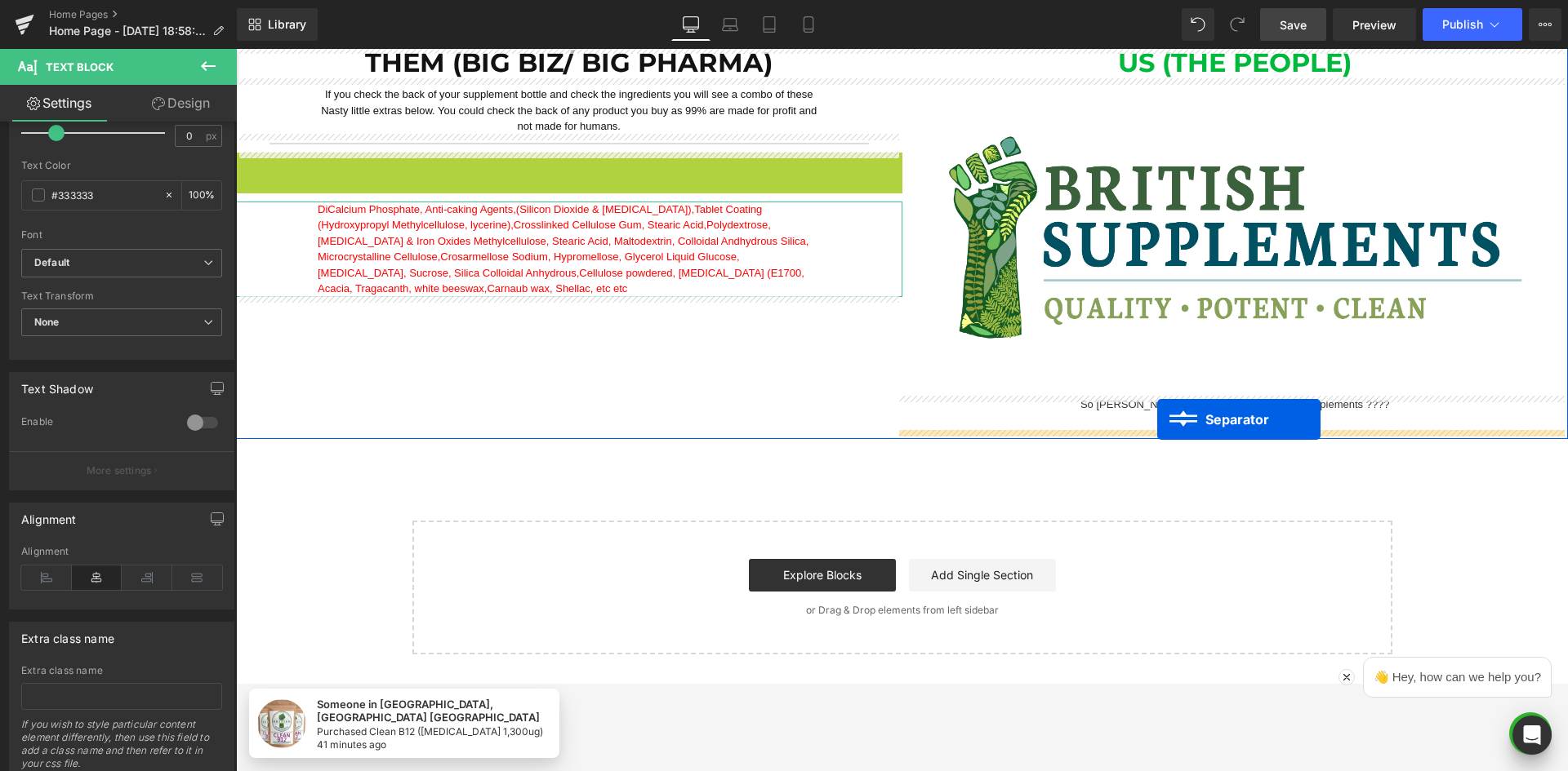
drag, startPoint x: 904, startPoint y: 318, endPoint x: 1081, endPoint y: 57, distance: 315.4
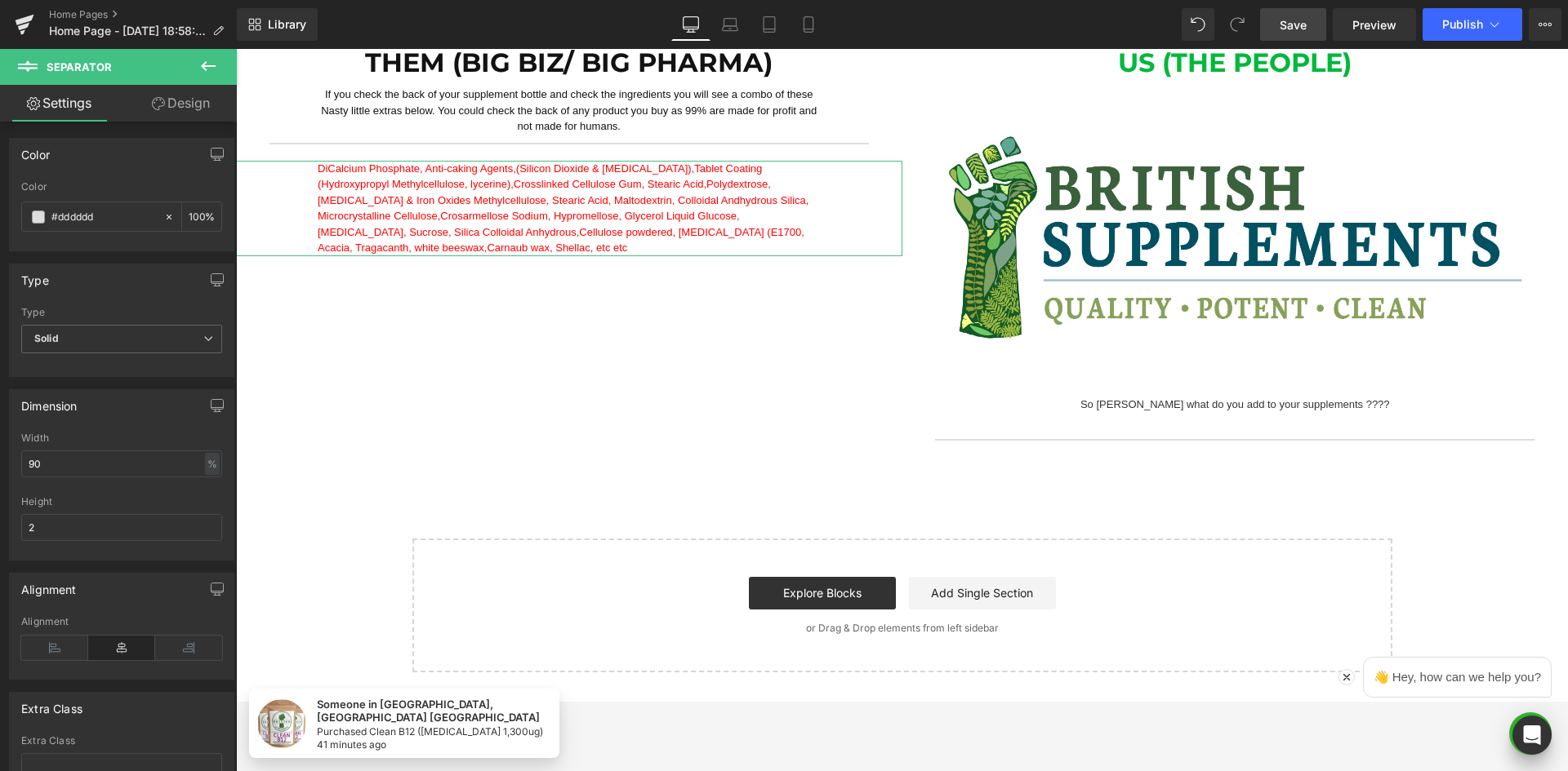
scroll to position [1102, 0]
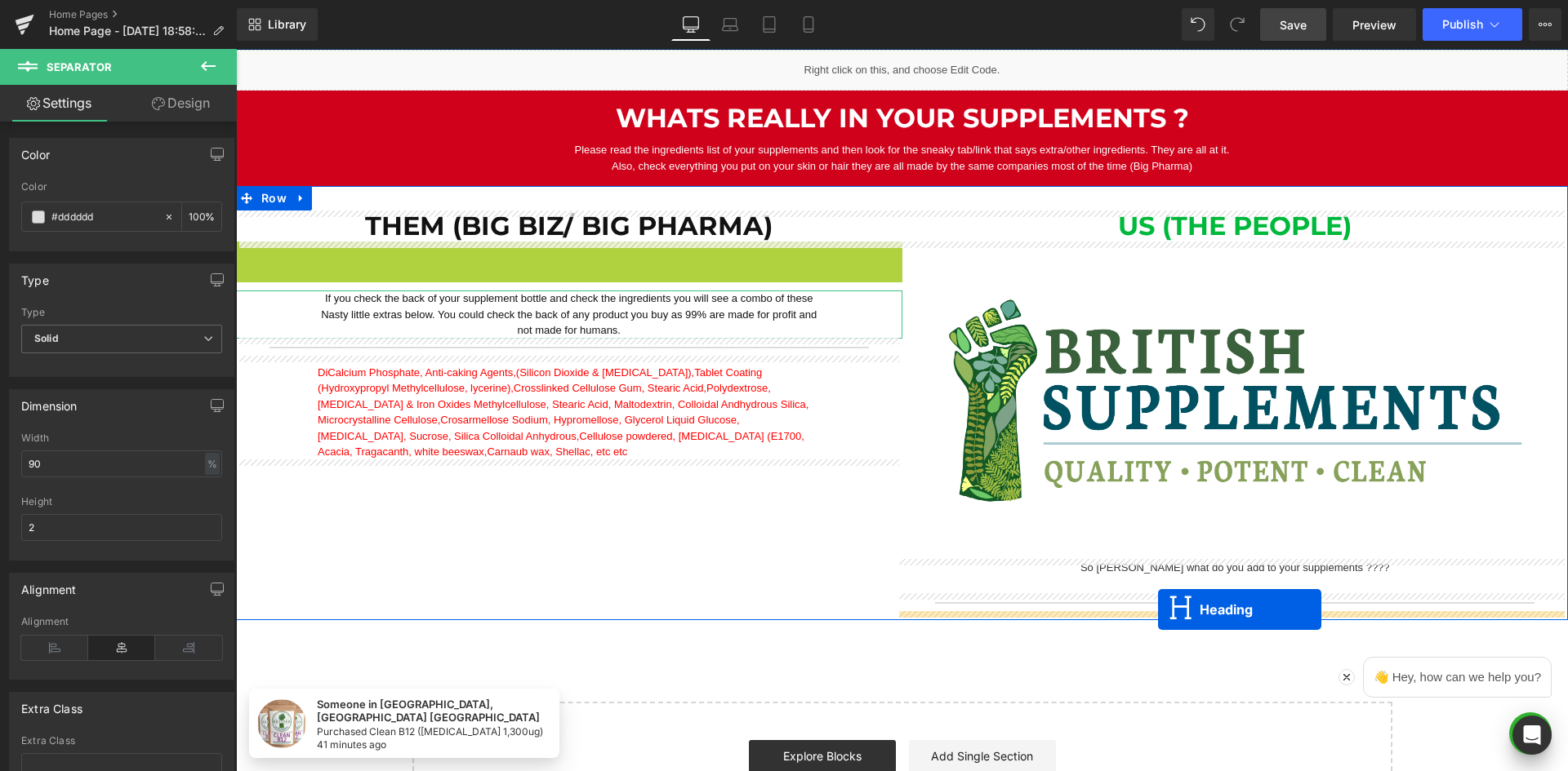
drag, startPoint x: 518, startPoint y: 256, endPoint x: 1150, endPoint y: 53, distance: 663.8
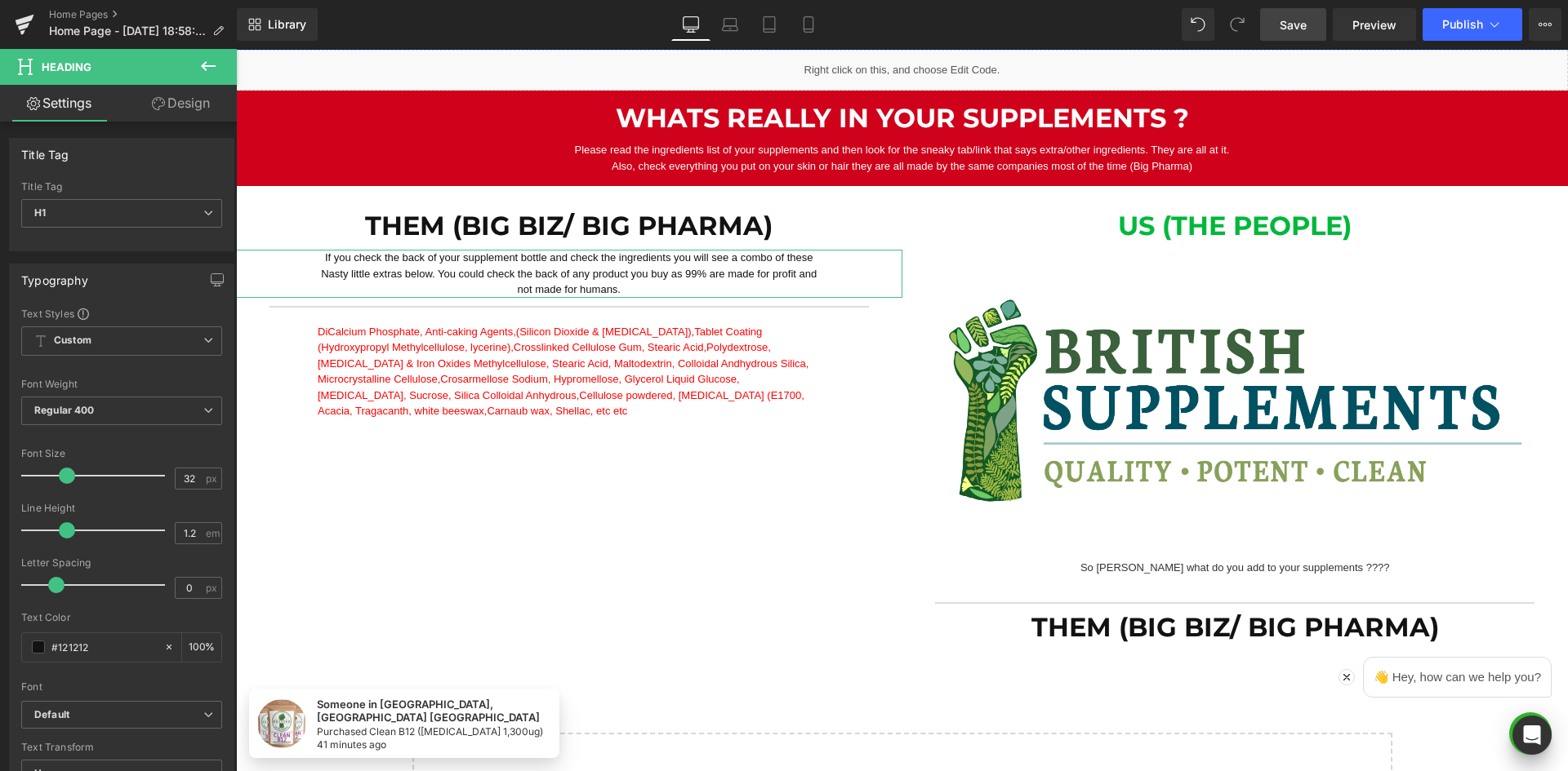
scroll to position [1429, 0]
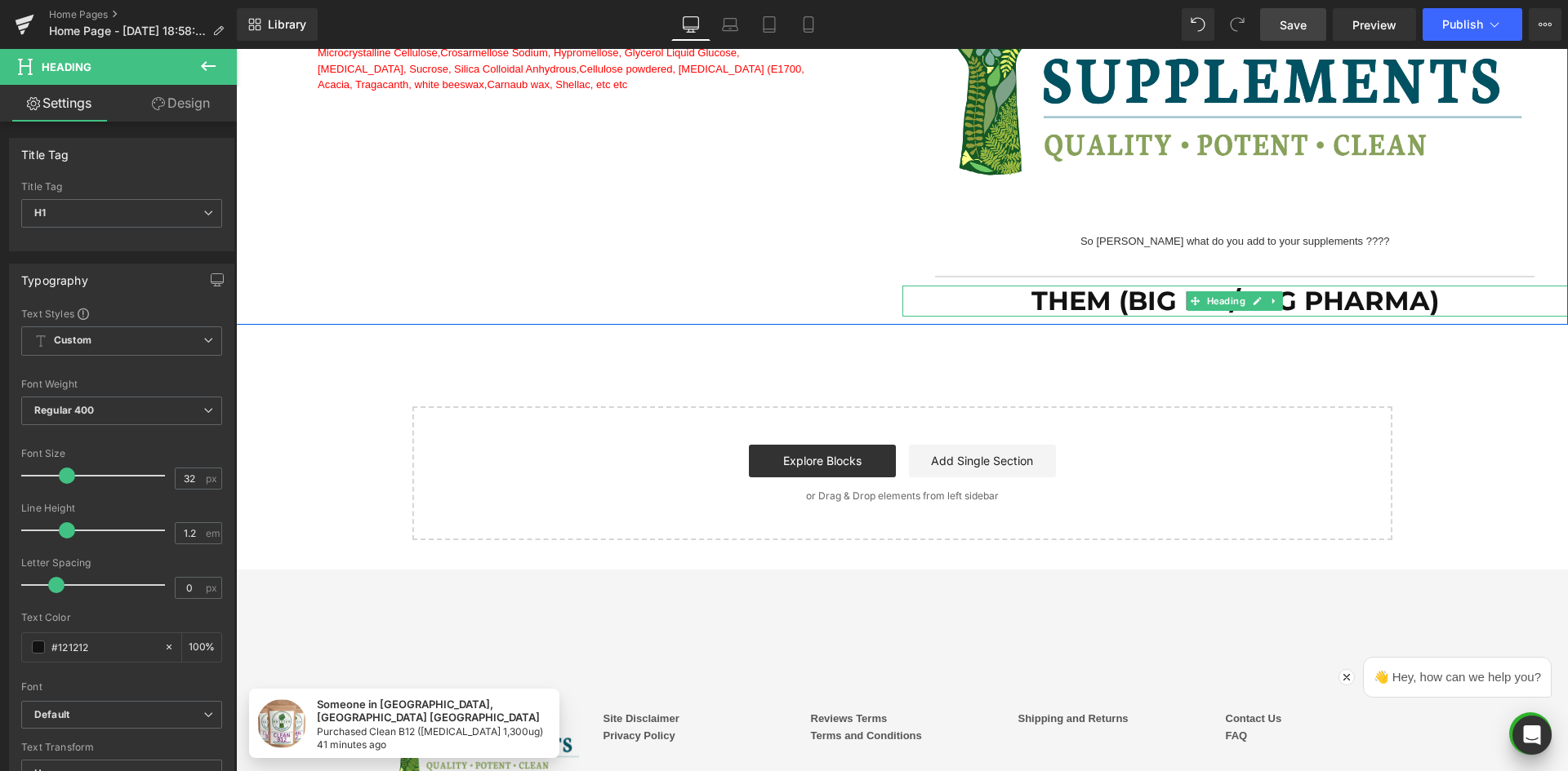
click at [1117, 296] on h1 "Them (Big biz/ Big Pharma)" at bounding box center [1235, 301] width 666 height 31
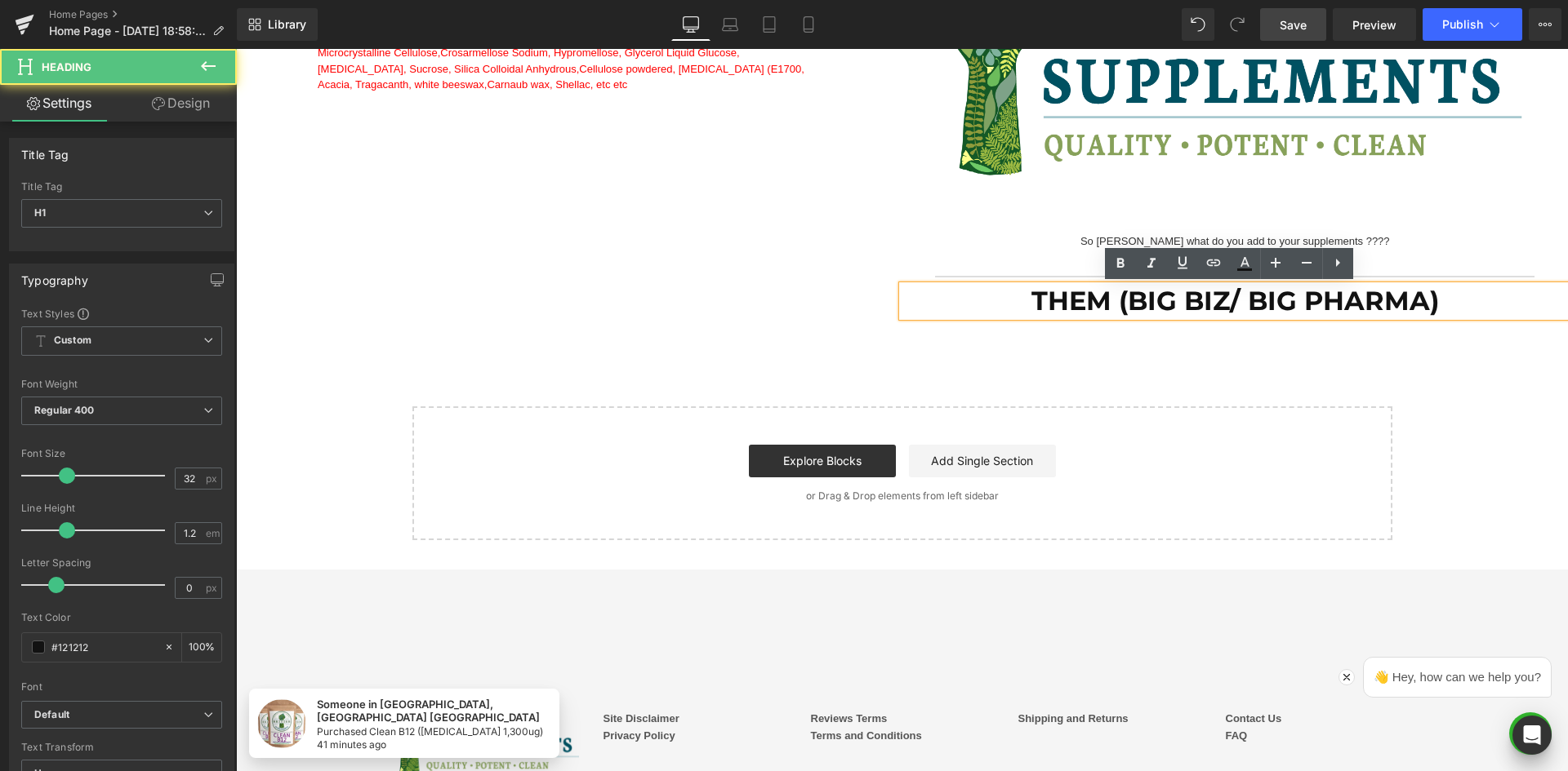
click at [1158, 307] on h1 "Them (Big biz/ Big Pharma)" at bounding box center [1235, 301] width 666 height 31
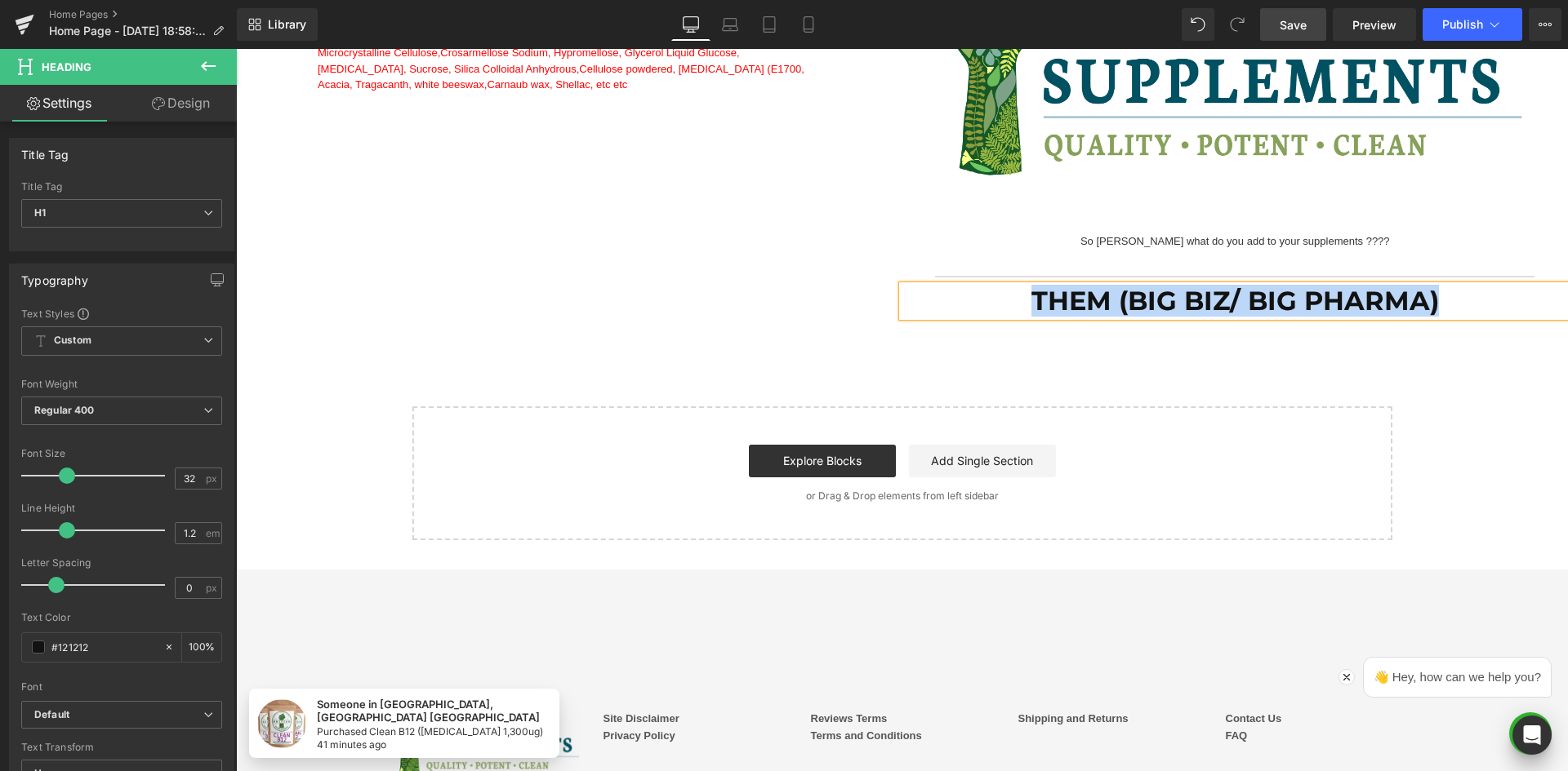
paste div
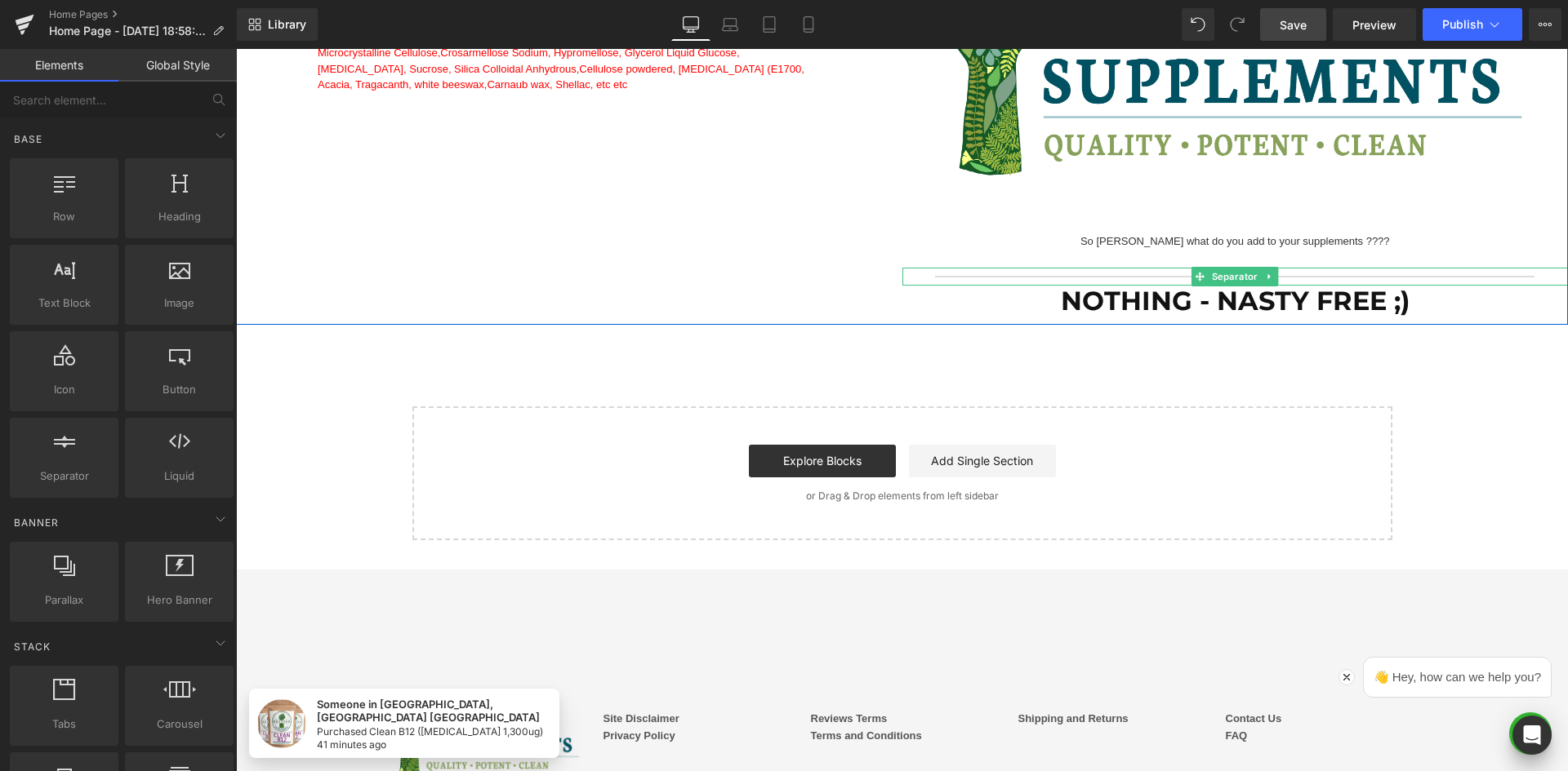
click at [1158, 276] on hr at bounding box center [1235, 281] width 600 height 10
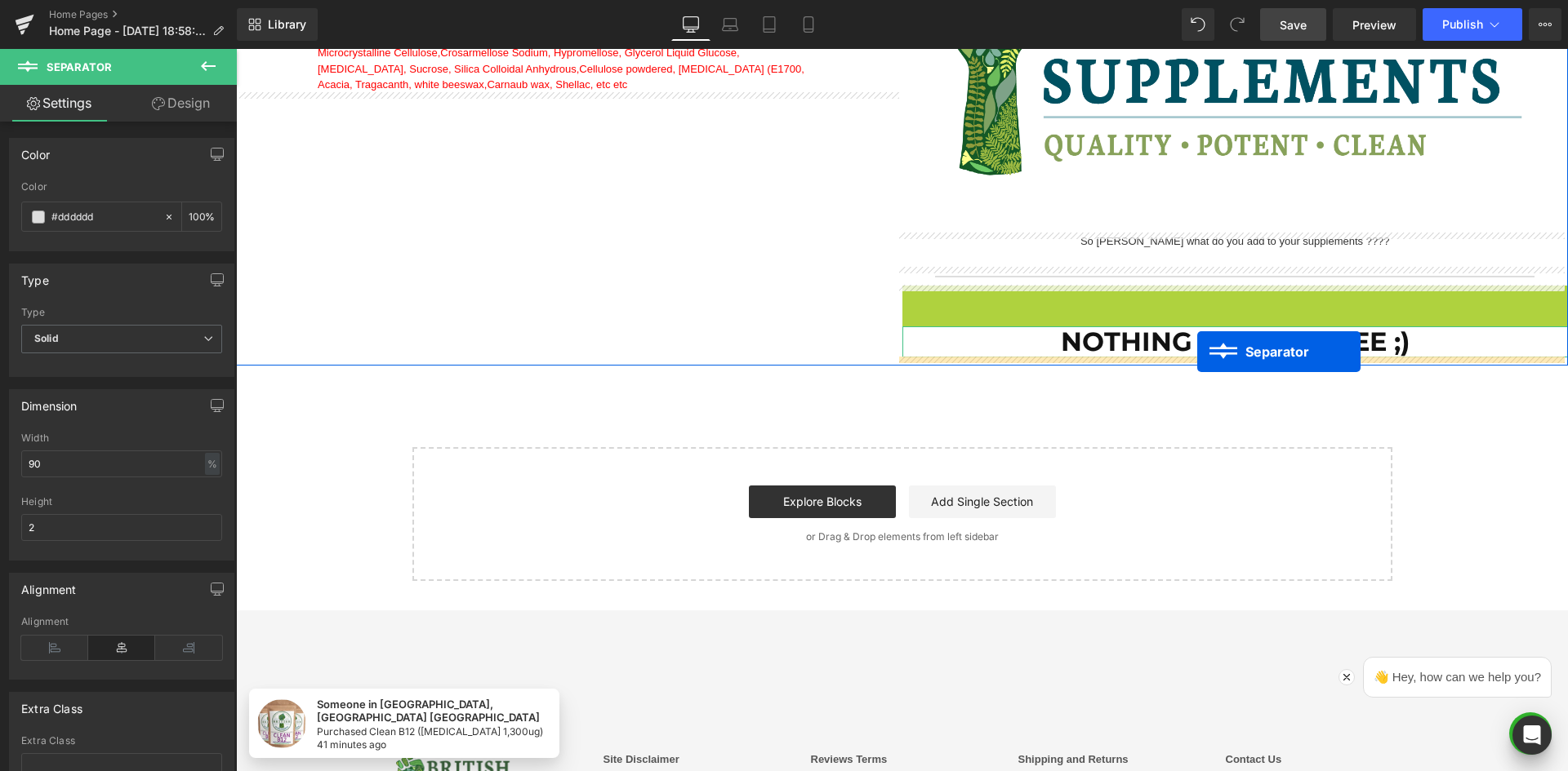
drag, startPoint x: 1192, startPoint y: 296, endPoint x: 1197, endPoint y: 352, distance: 56.2
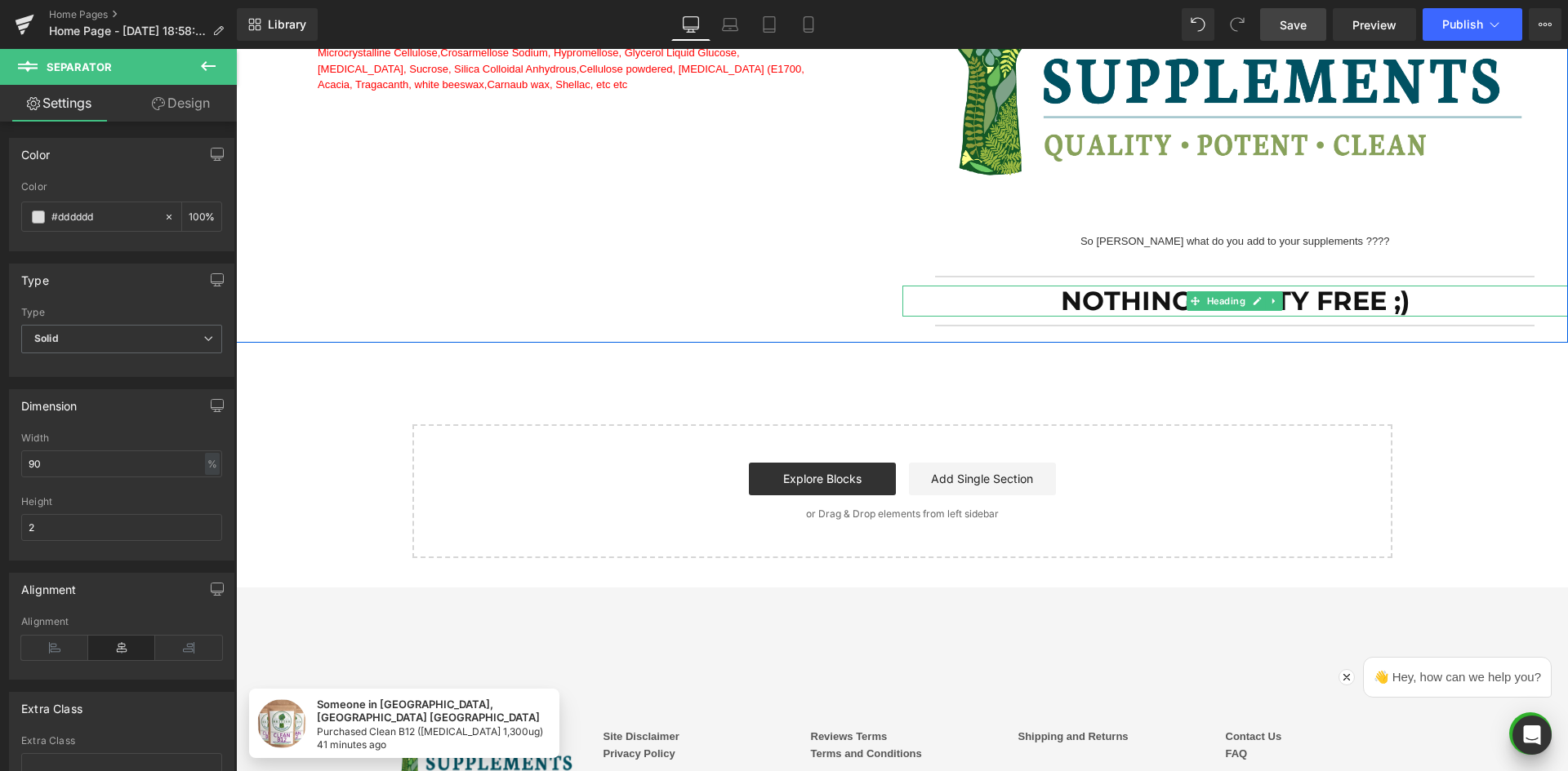
click at [1161, 305] on h1 "Nothing - Nasty Free ;)" at bounding box center [1235, 301] width 666 height 31
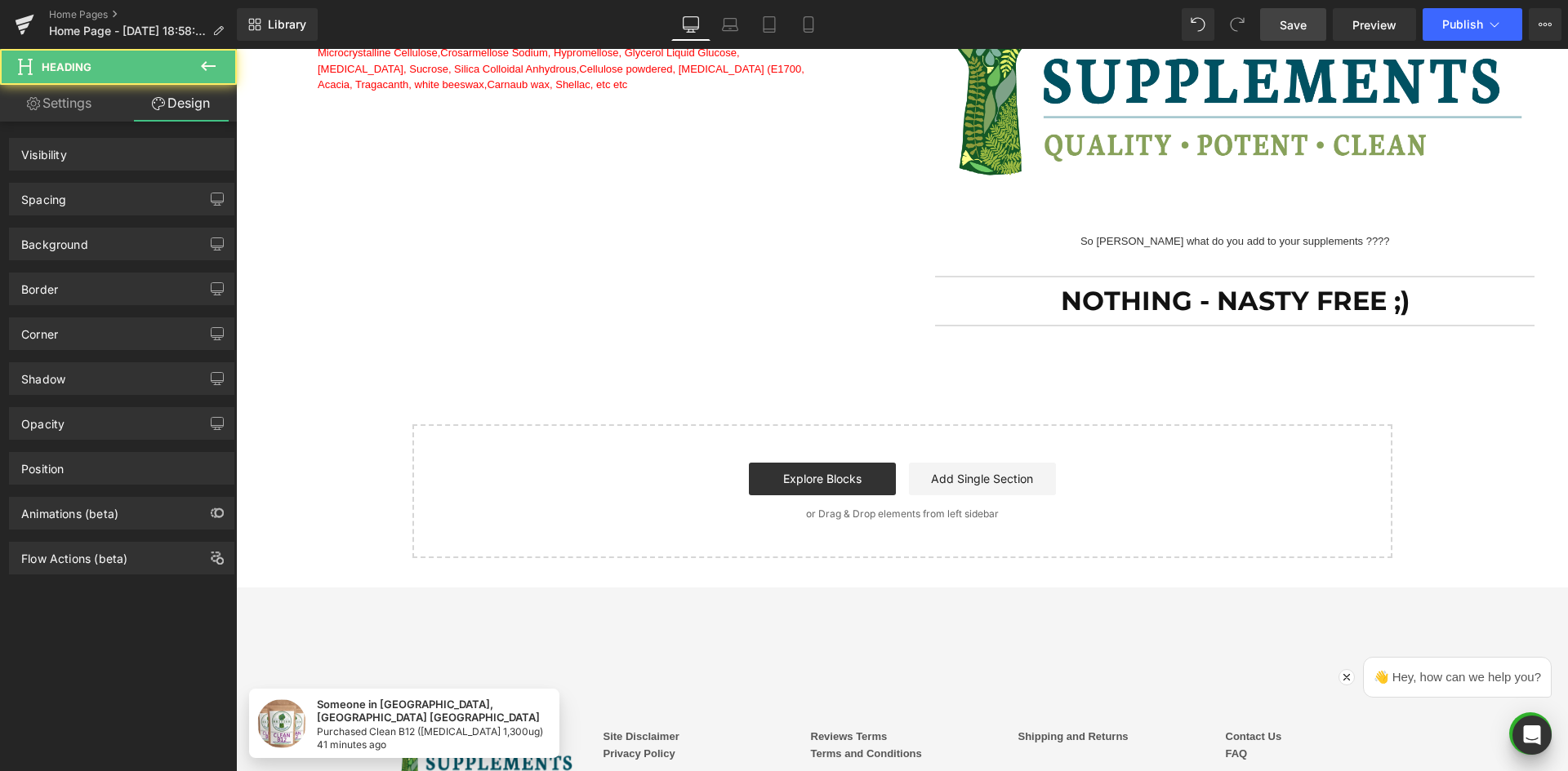
click at [129, 199] on div "Spacing" at bounding box center [121, 199] width 223 height 31
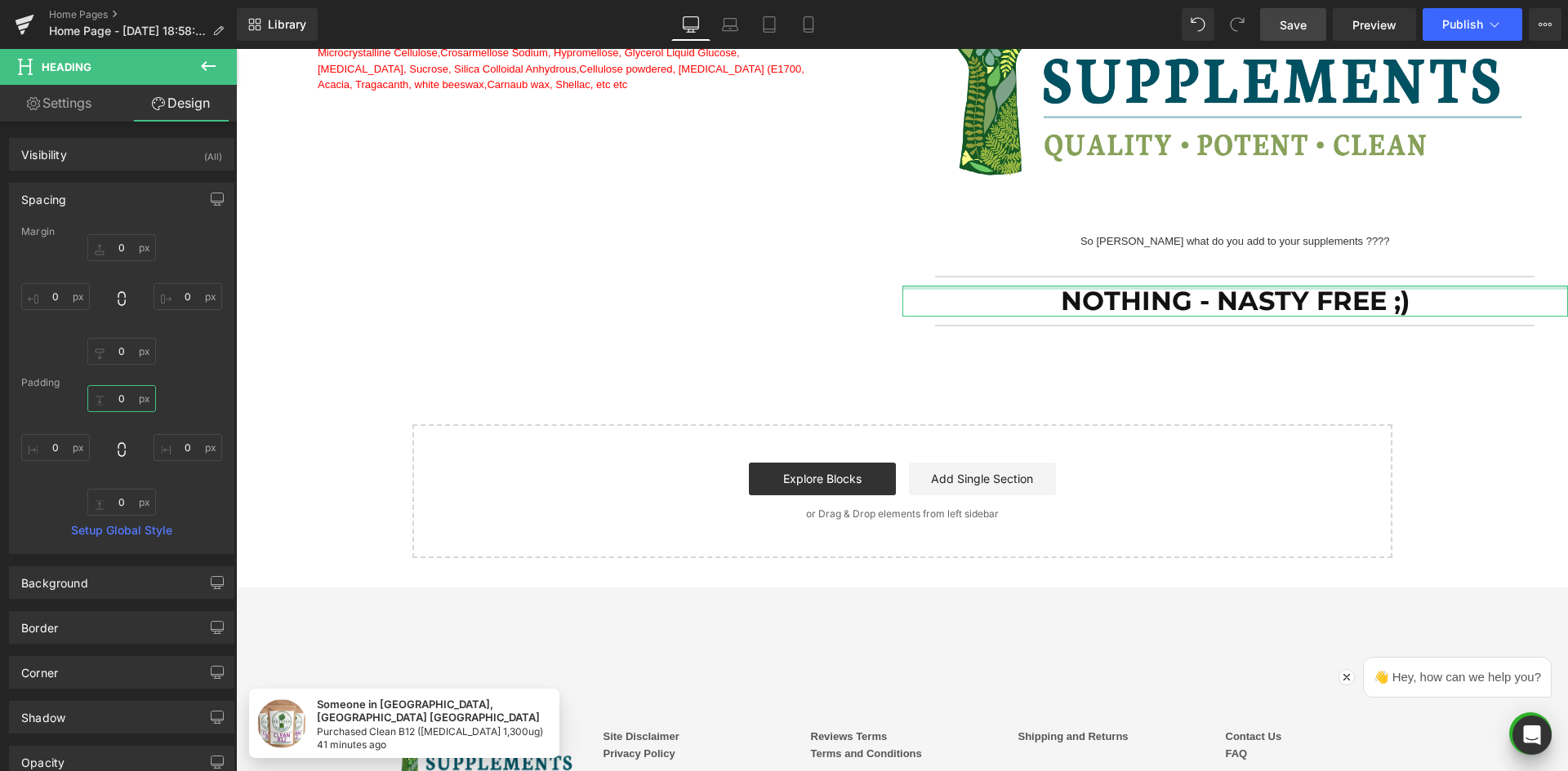
click at [108, 403] on input "0" at bounding box center [122, 399] width 68 height 27
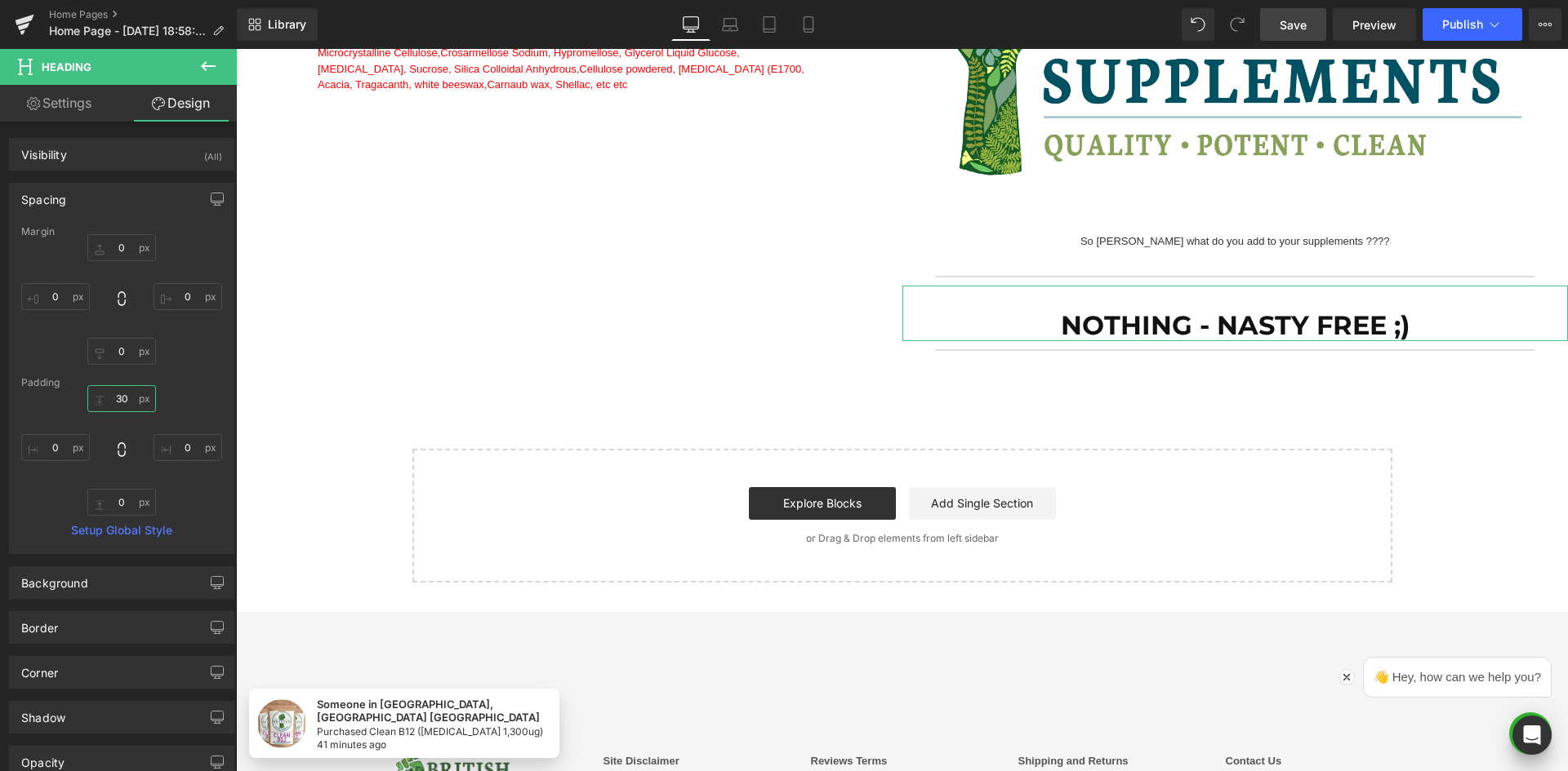
type input "30"
click at [114, 505] on input "0" at bounding box center [122, 503] width 68 height 27
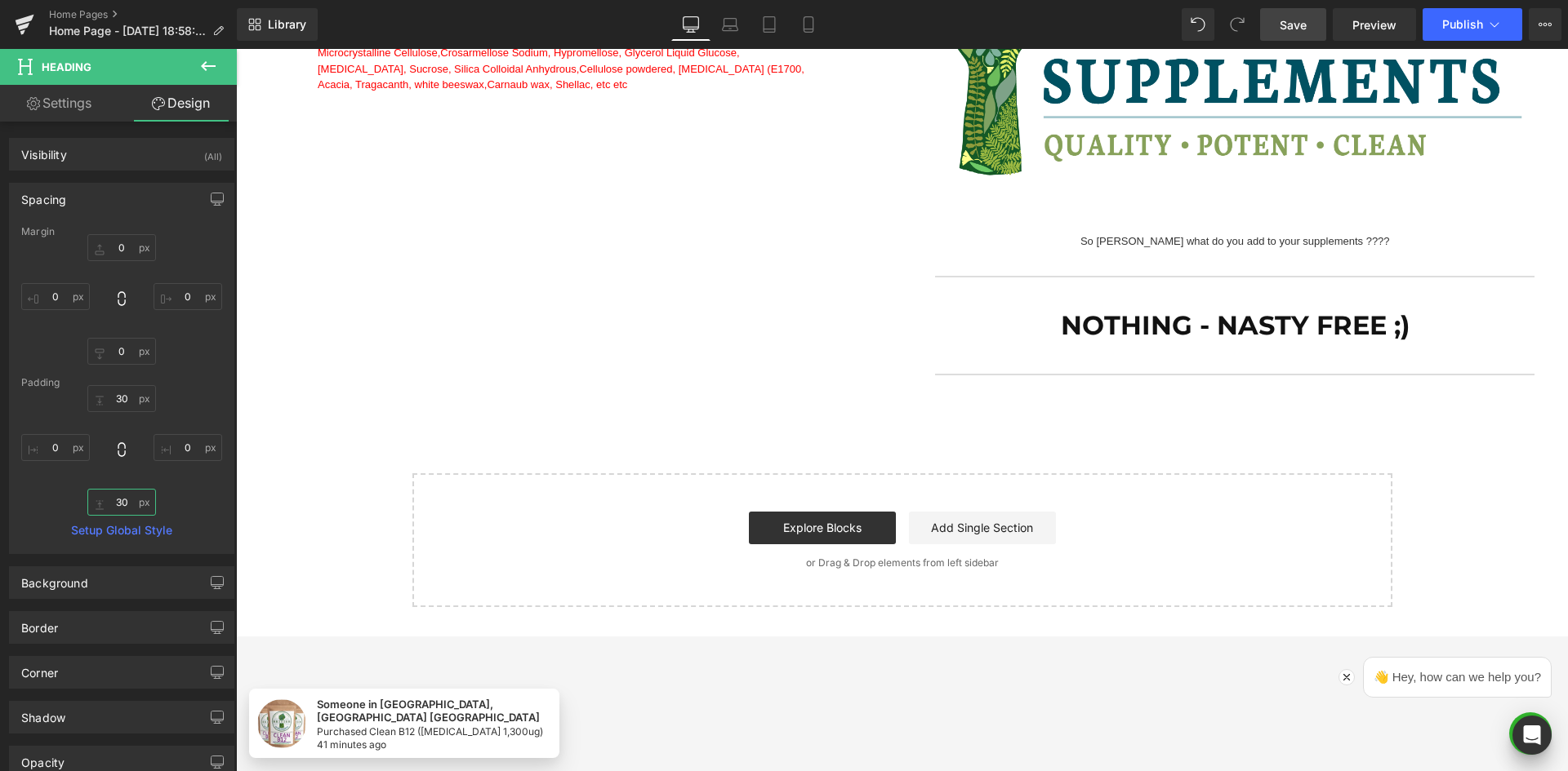
type input "30"
click at [118, 397] on input "30" at bounding box center [122, 399] width 68 height 27
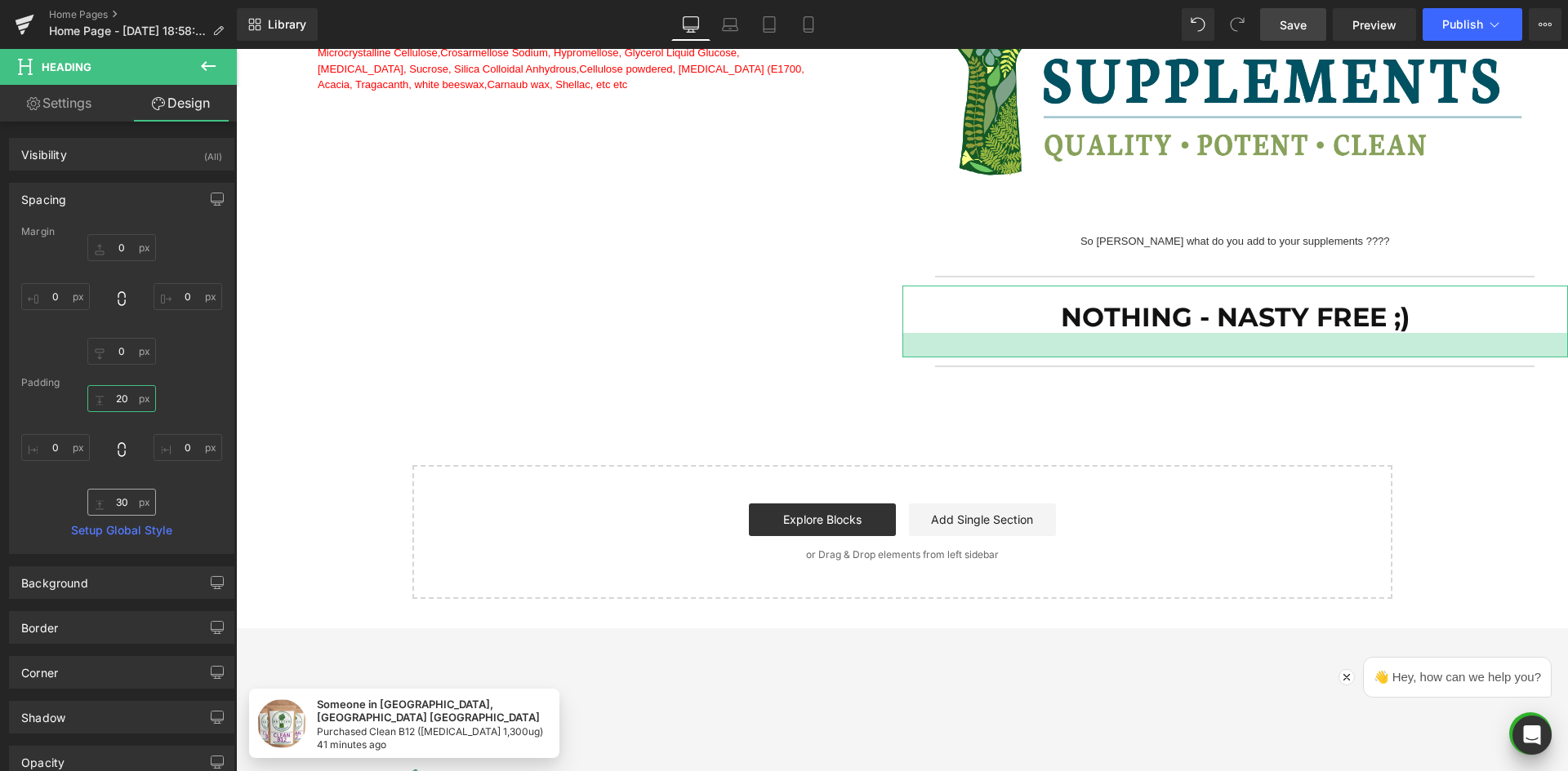
type input "20"
click at [111, 505] on input "30" at bounding box center [122, 503] width 68 height 27
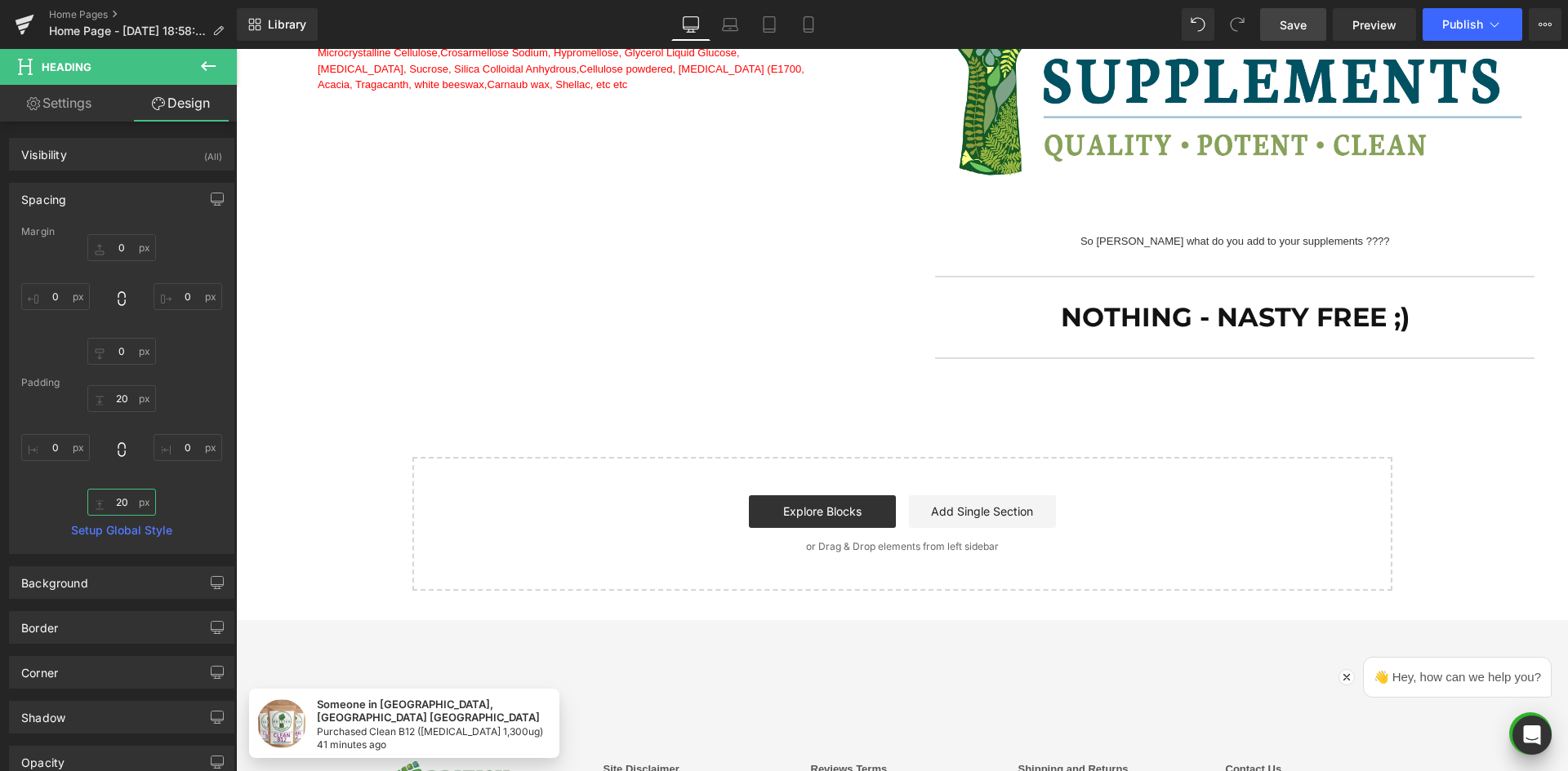
type input "20"
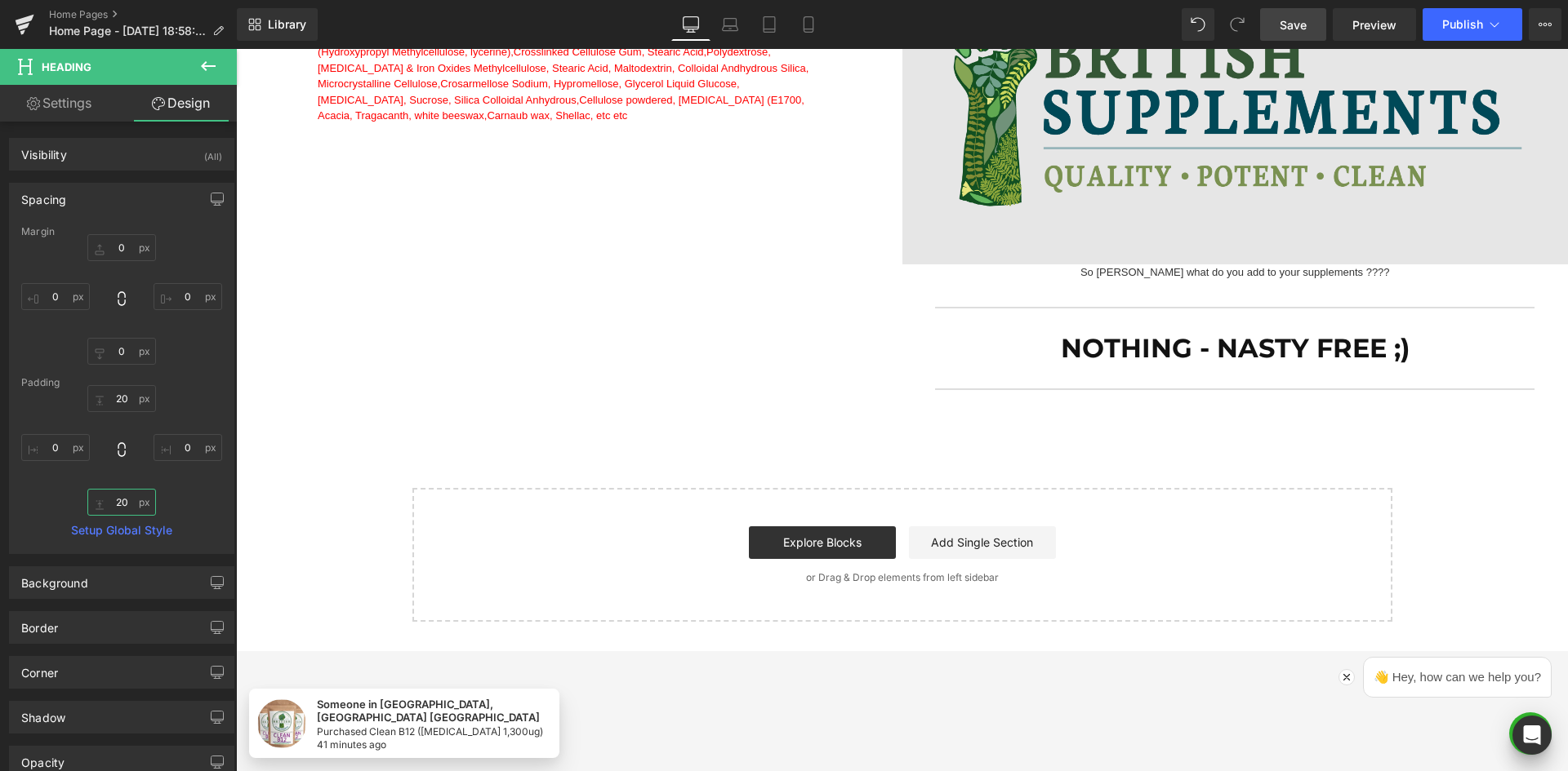
scroll to position [1347, 0]
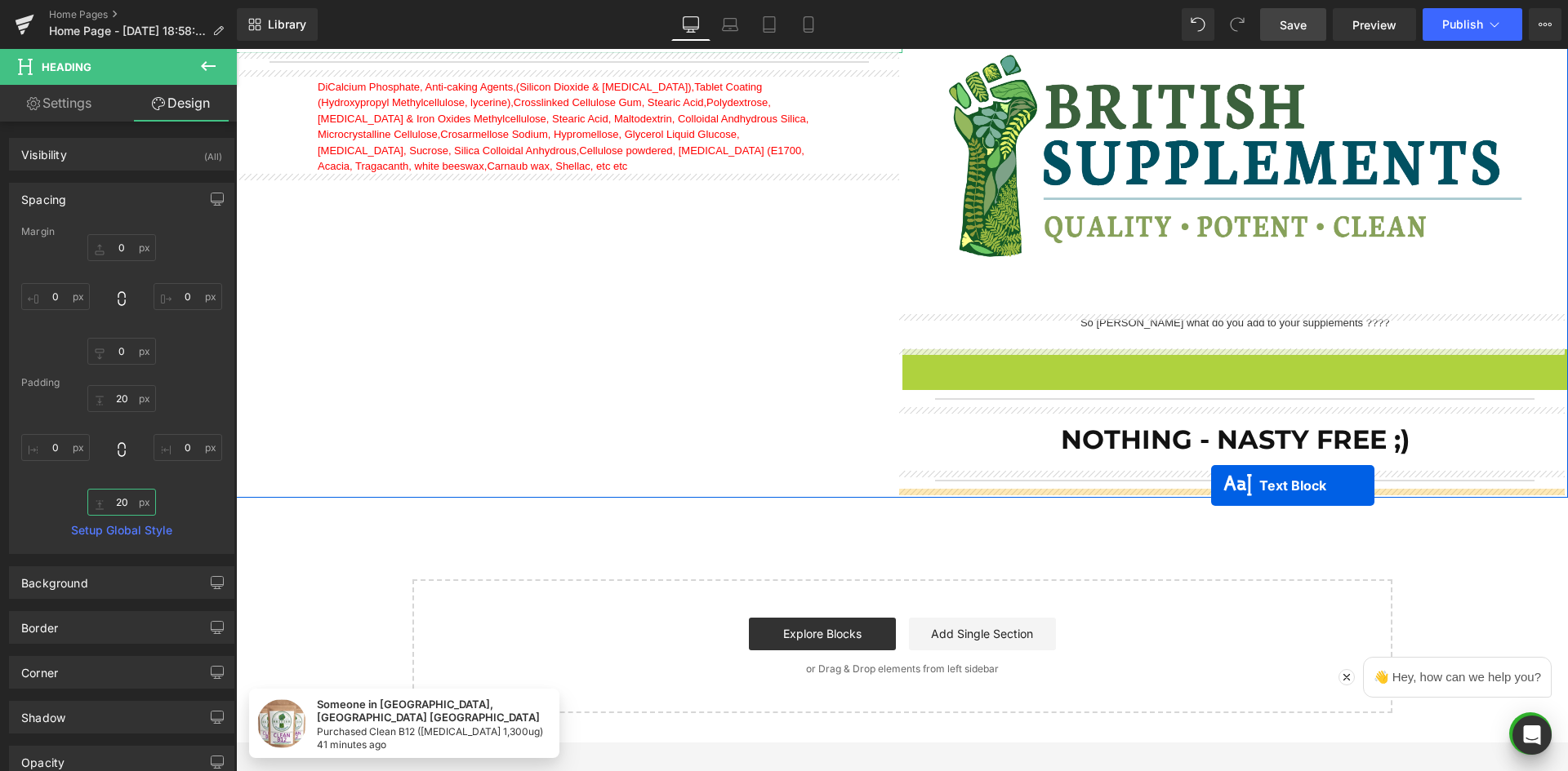
drag, startPoint x: 1202, startPoint y: 442, endPoint x: 1211, endPoint y: 485, distance: 43.9
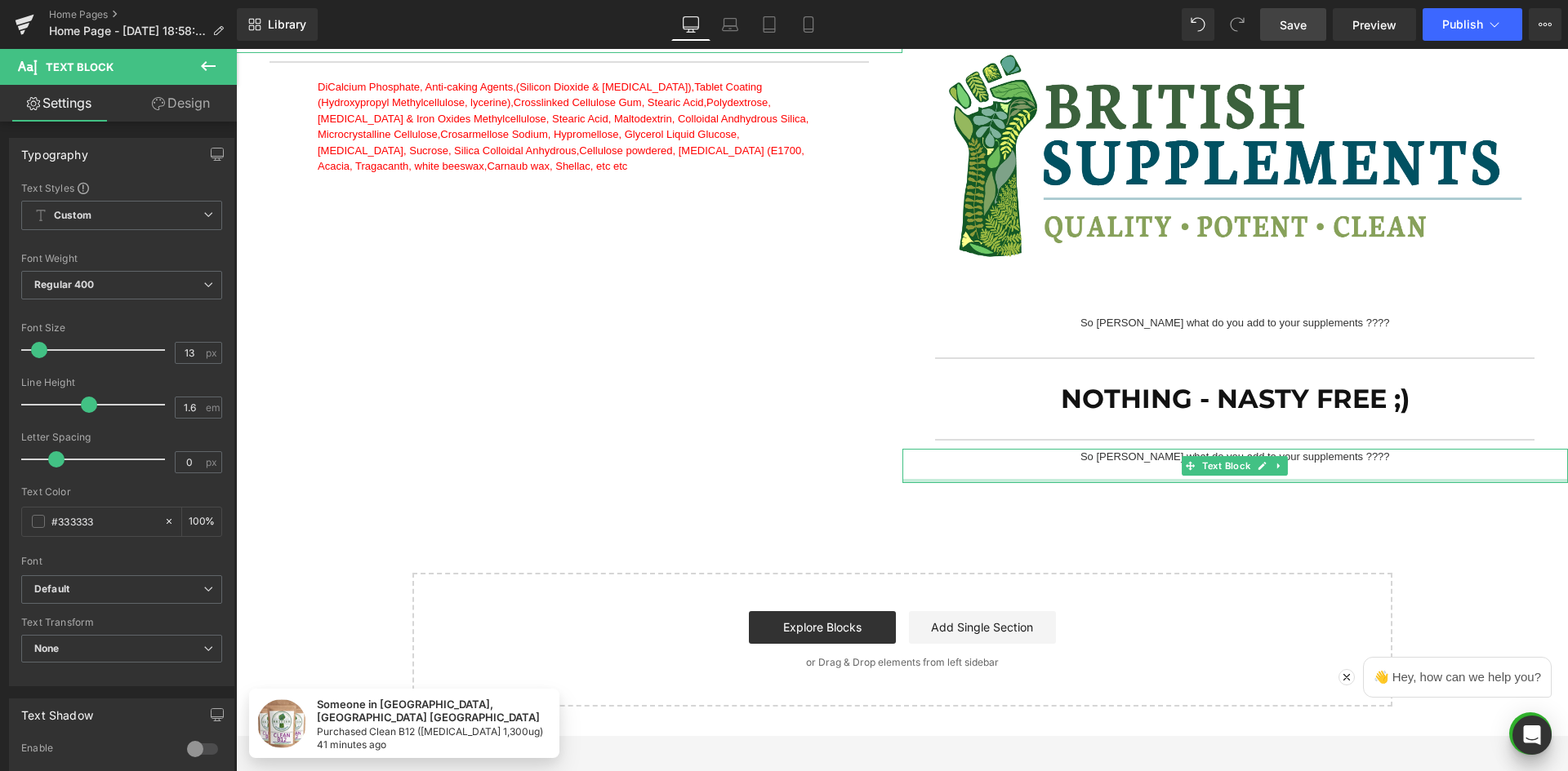
scroll to position [1510, 0]
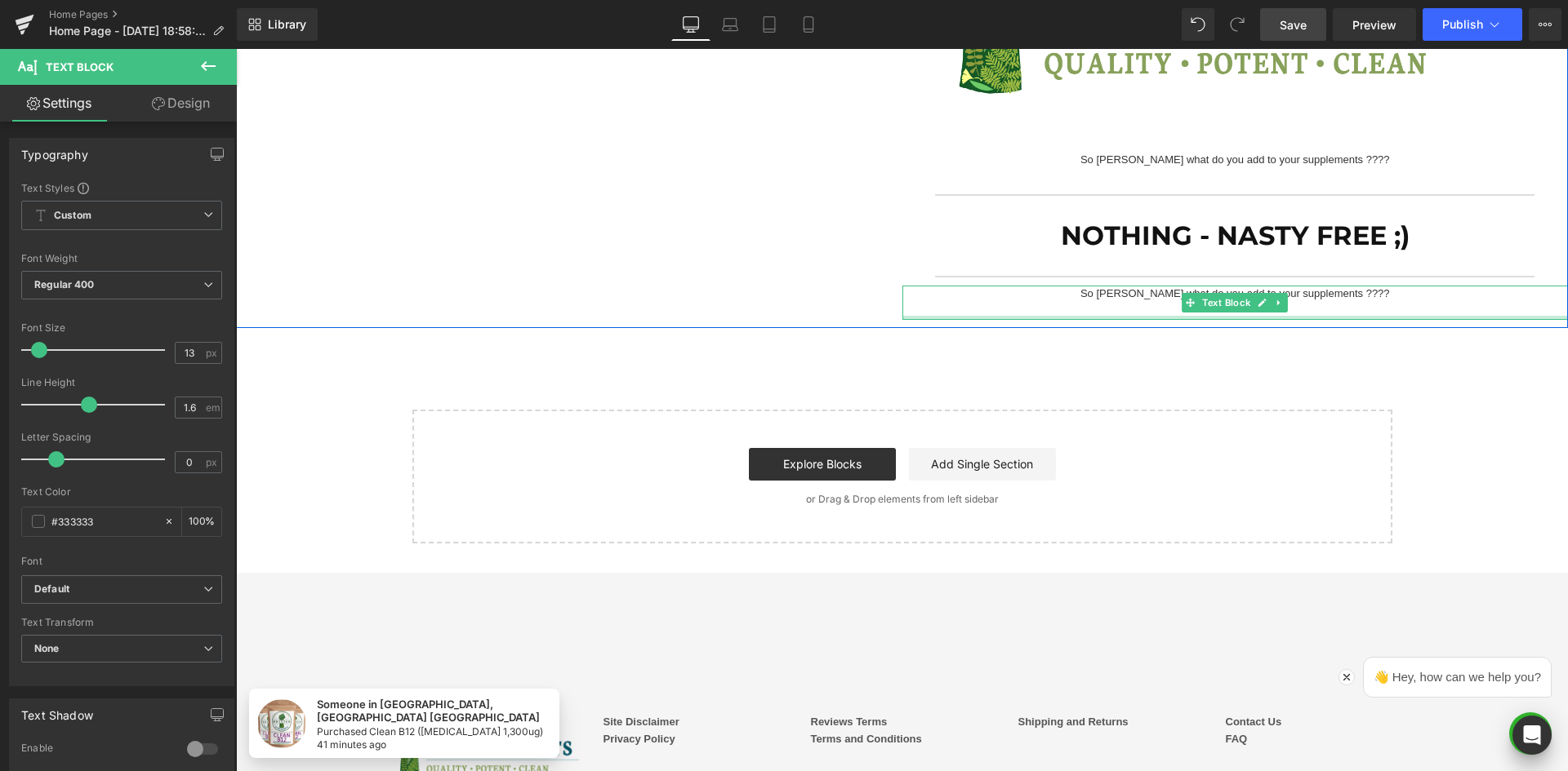
click at [1136, 303] on p at bounding box center [1235, 312] width 666 height 18
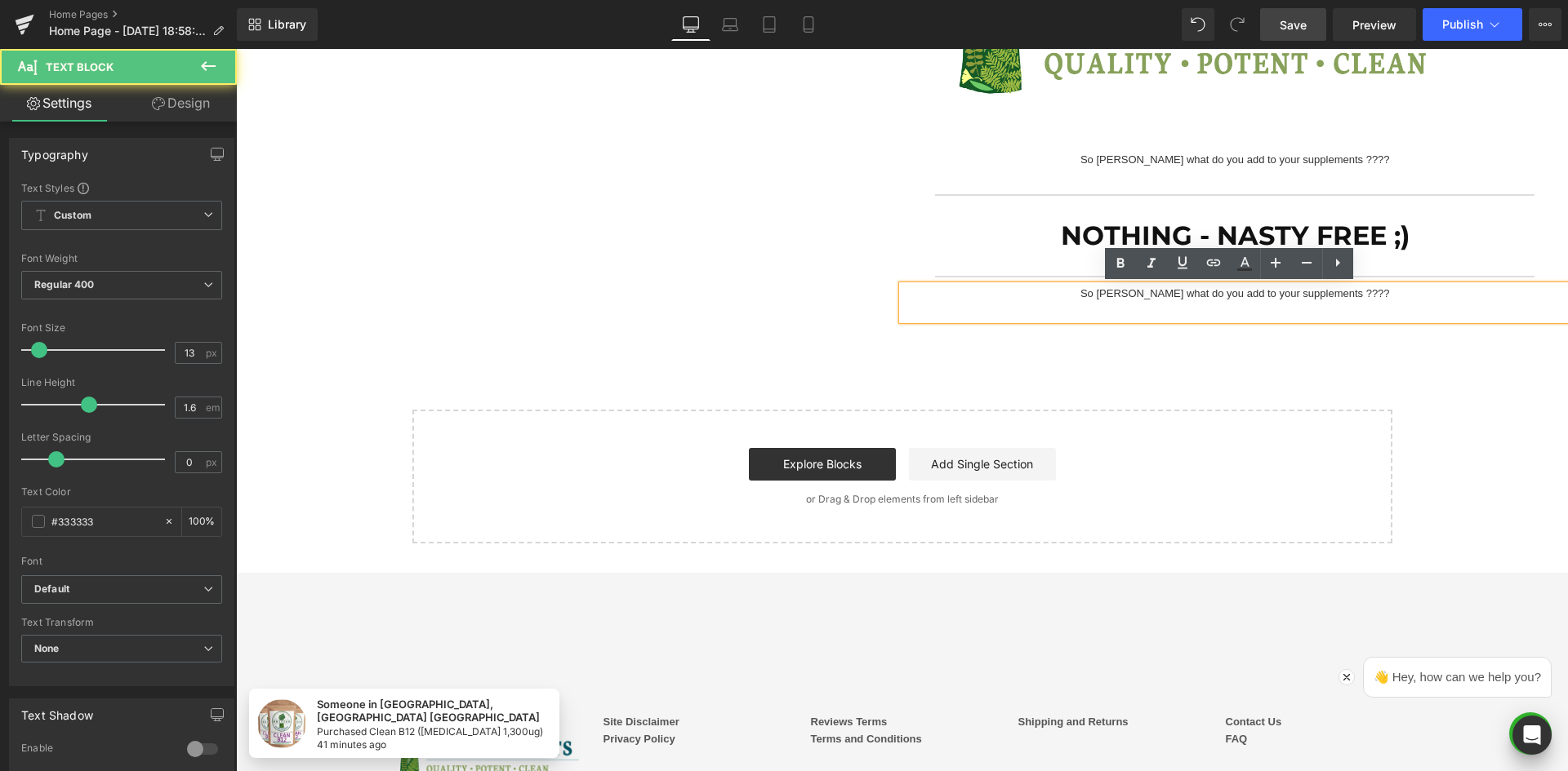
click at [1138, 289] on p "So [PERSON_NAME] what do you add to your supplements ????" at bounding box center [1235, 294] width 666 height 18
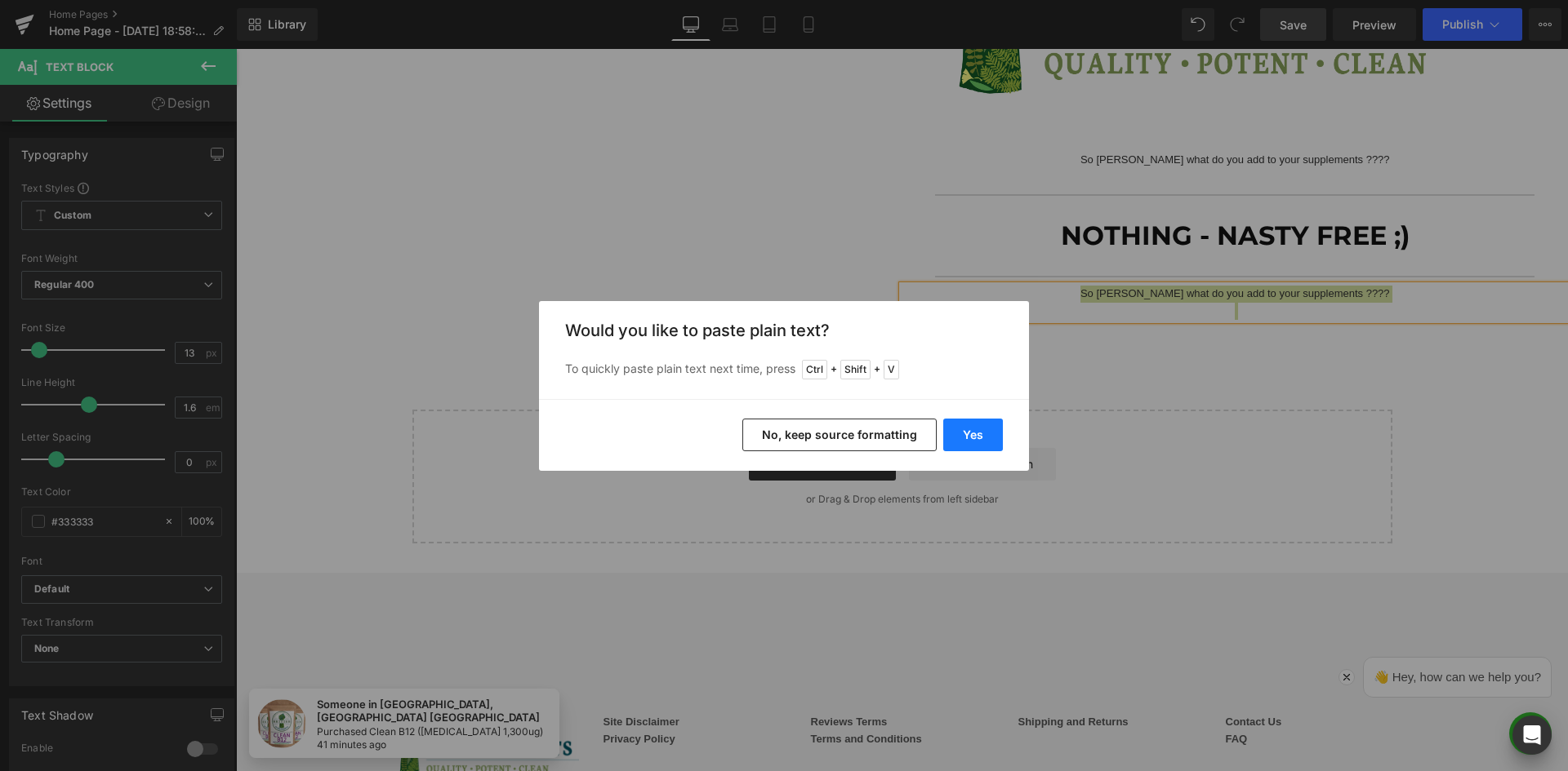
drag, startPoint x: 724, startPoint y: 380, endPoint x: 960, endPoint y: 430, distance: 241.2
click at [960, 430] on button "Yes" at bounding box center [972, 435] width 59 height 32
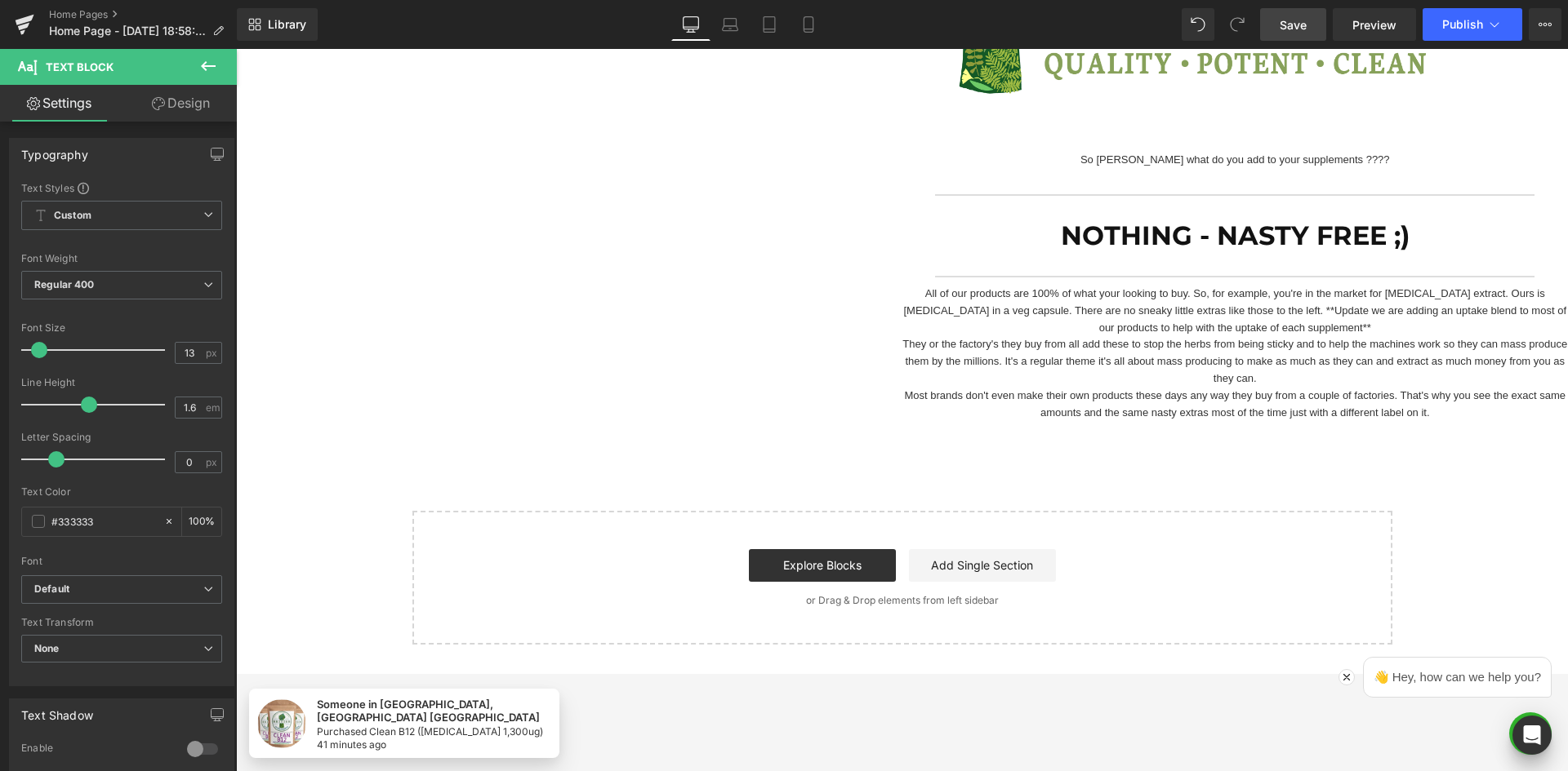
click at [1009, 413] on p "Most brands don't even make their own products these days any way they buy from…" at bounding box center [1235, 405] width 666 height 34
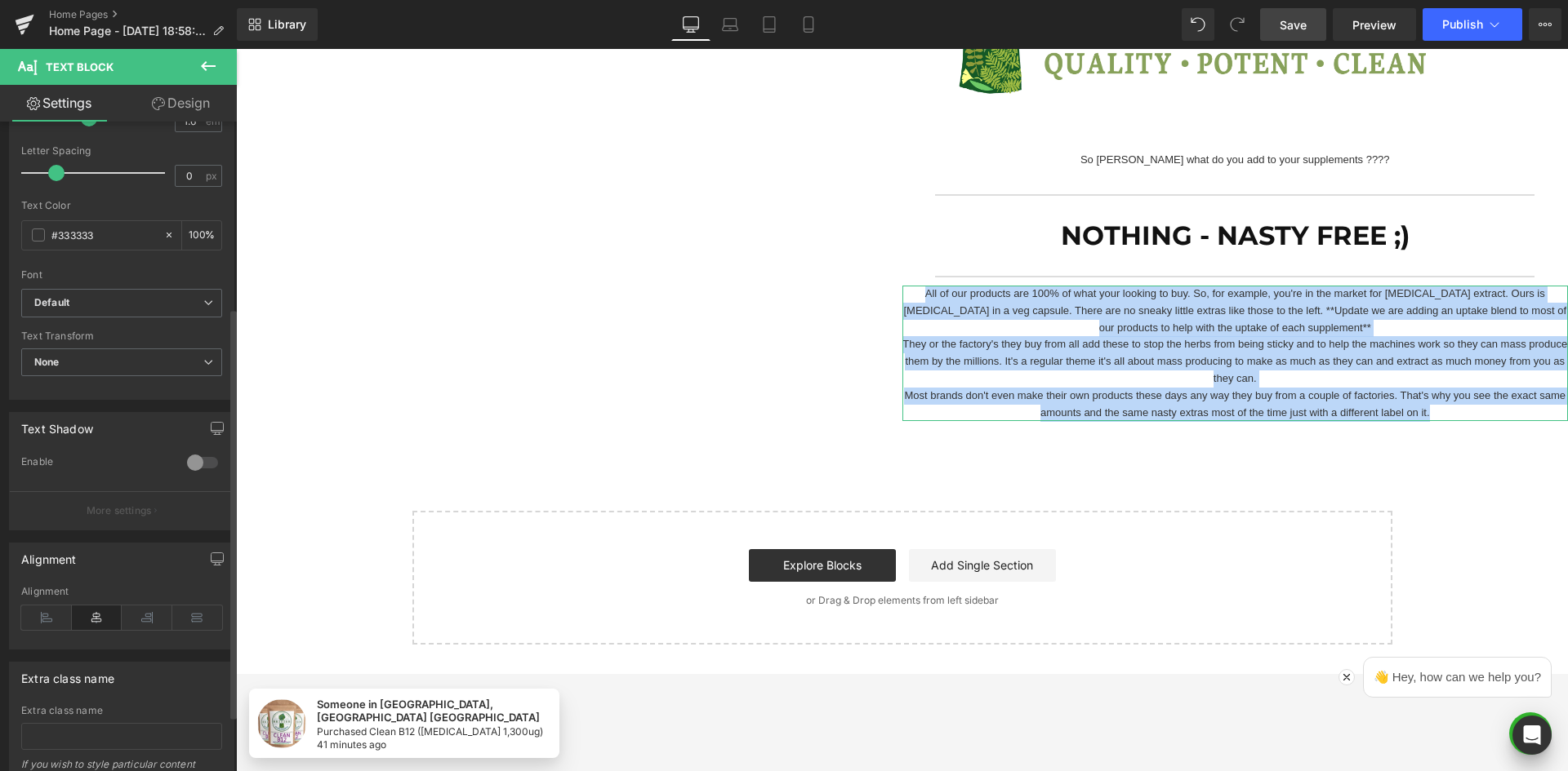
scroll to position [383, 0]
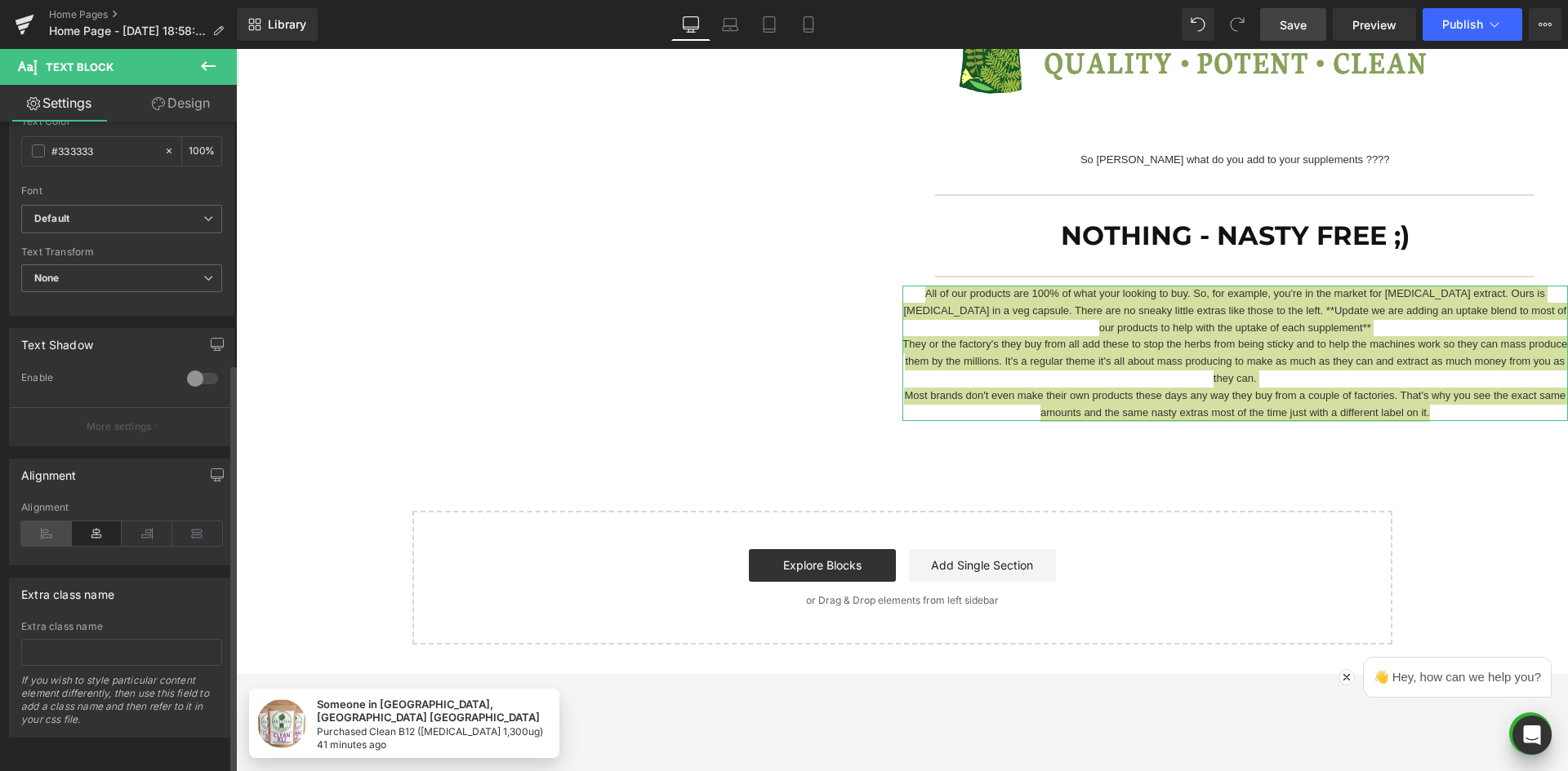
click at [56, 521] on icon at bounding box center [47, 533] width 51 height 24
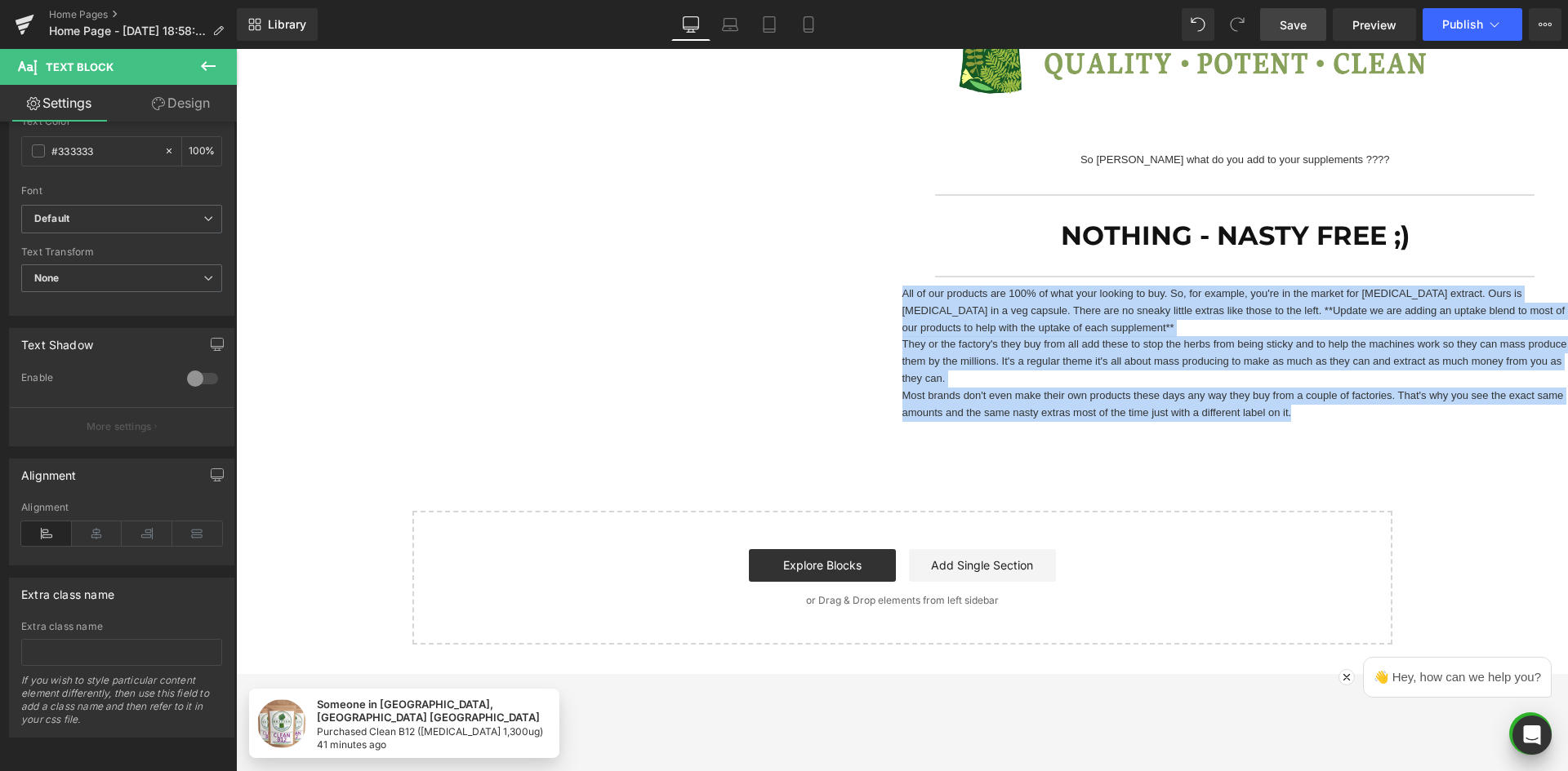
click at [1007, 284] on div "Separator" at bounding box center [1235, 277] width 666 height 18
click at [1157, 294] on p "All of our products are 100% of what your looking to buy. So, for example, you'…" at bounding box center [1235, 311] width 666 height 51
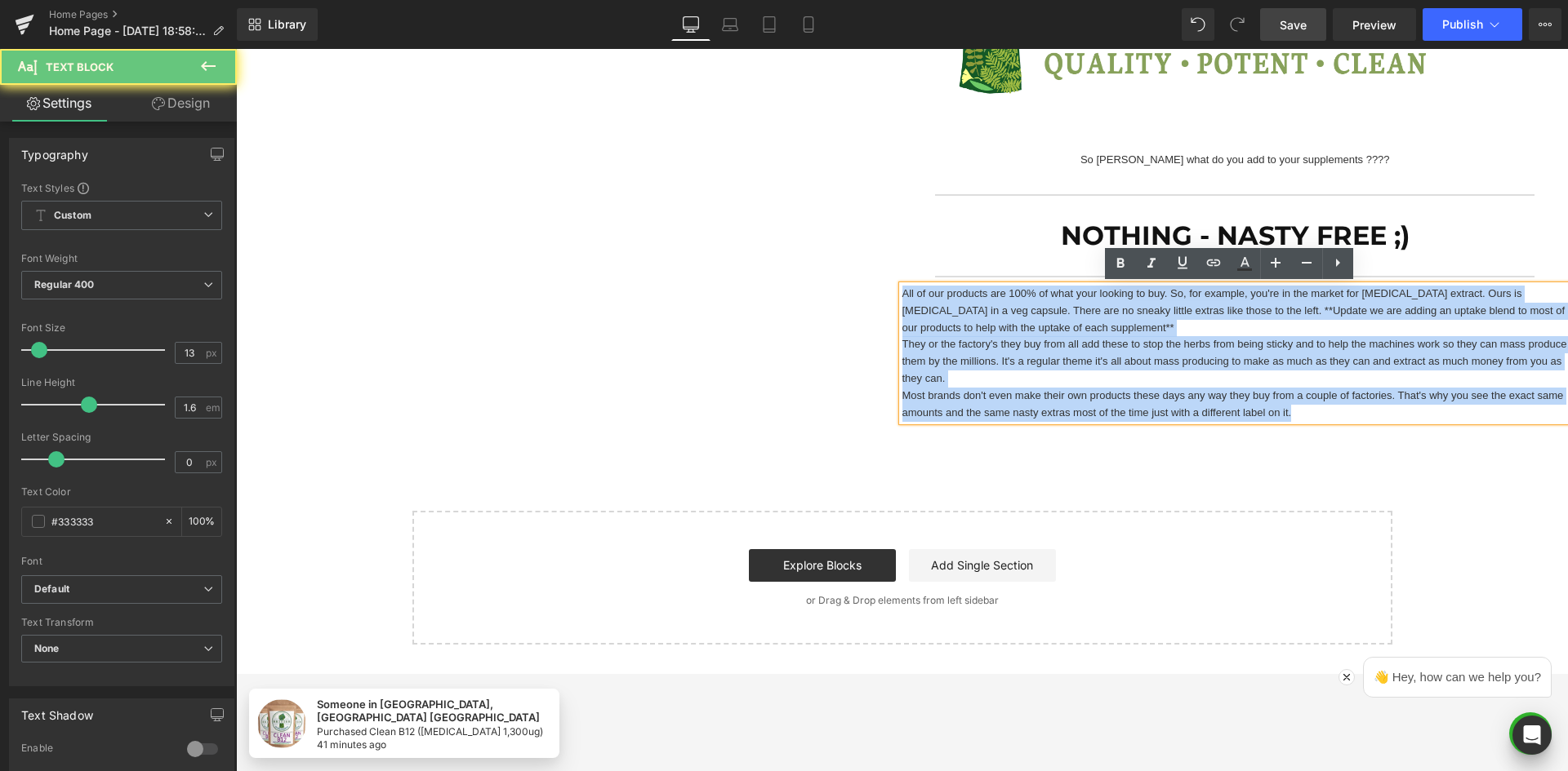
click at [1209, 311] on p "All of our products are 100% of what your looking to buy. So, for example, you'…" at bounding box center [1235, 311] width 666 height 51
click at [1215, 309] on p "All of our products are 100% of what your looking to buy. So, for example, you'…" at bounding box center [1235, 311] width 666 height 51
click at [1226, 368] on p "They or the factory's they buy from all add these to stop the herbs from being …" at bounding box center [1235, 362] width 666 height 51
click at [1210, 312] on p "All of our products are 100% of what your looking to buy. So, for example, you'…" at bounding box center [1235, 311] width 666 height 51
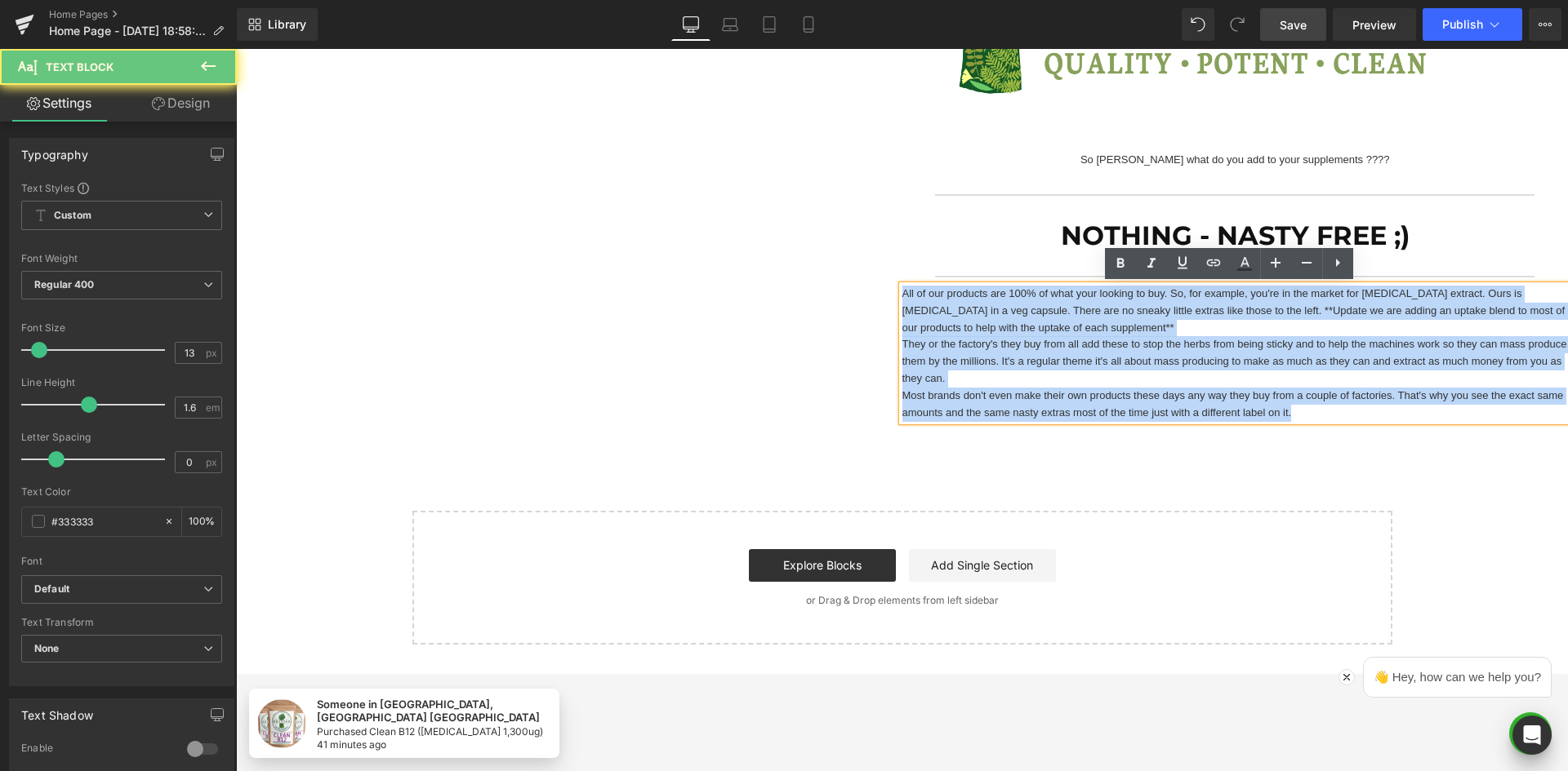
click at [1073, 325] on p "All of our products are 100% of what your looking to buy. So, for example, you'…" at bounding box center [1235, 311] width 666 height 51
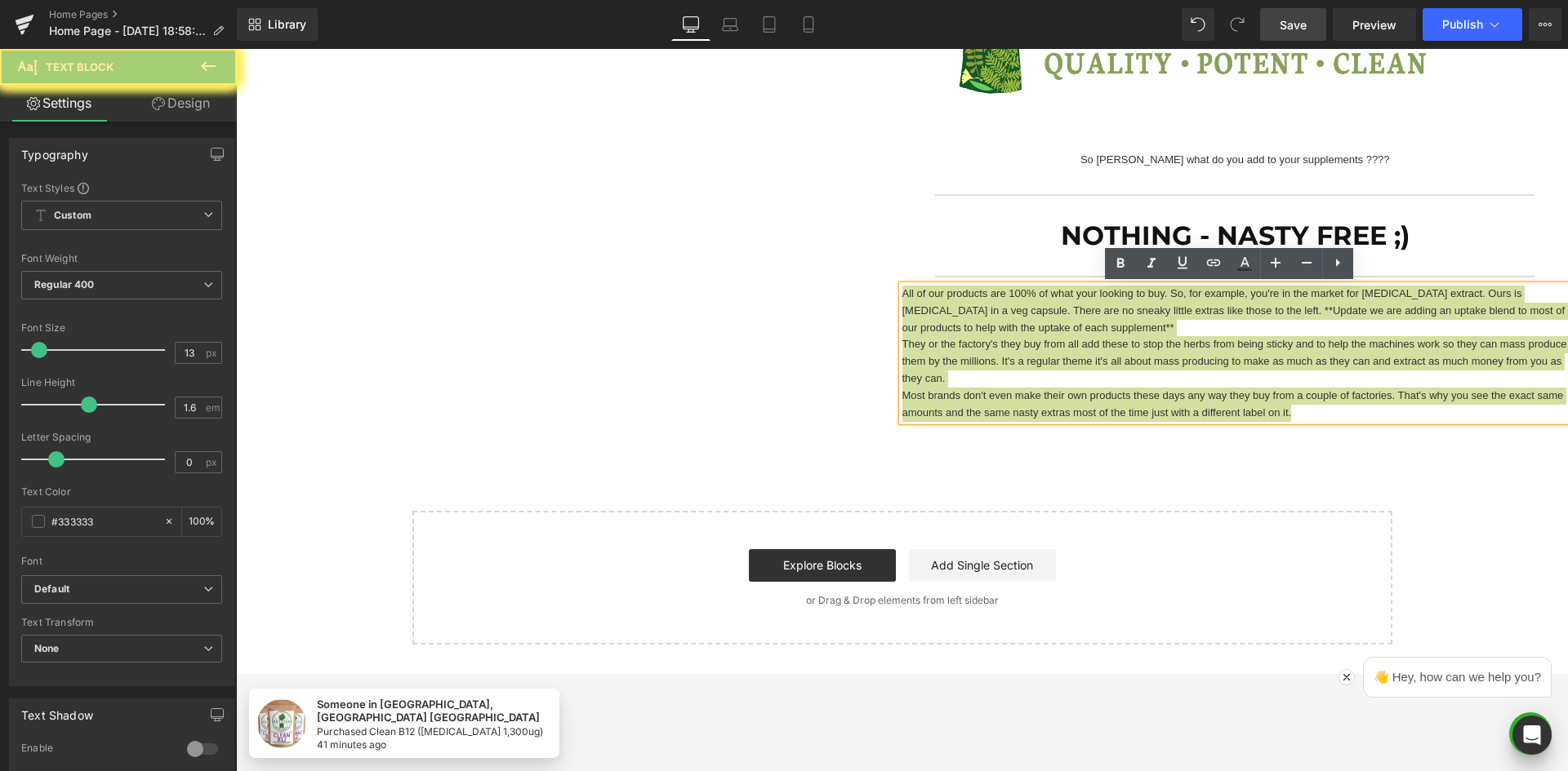
click at [1250, 269] on icon at bounding box center [1244, 270] width 15 height 3
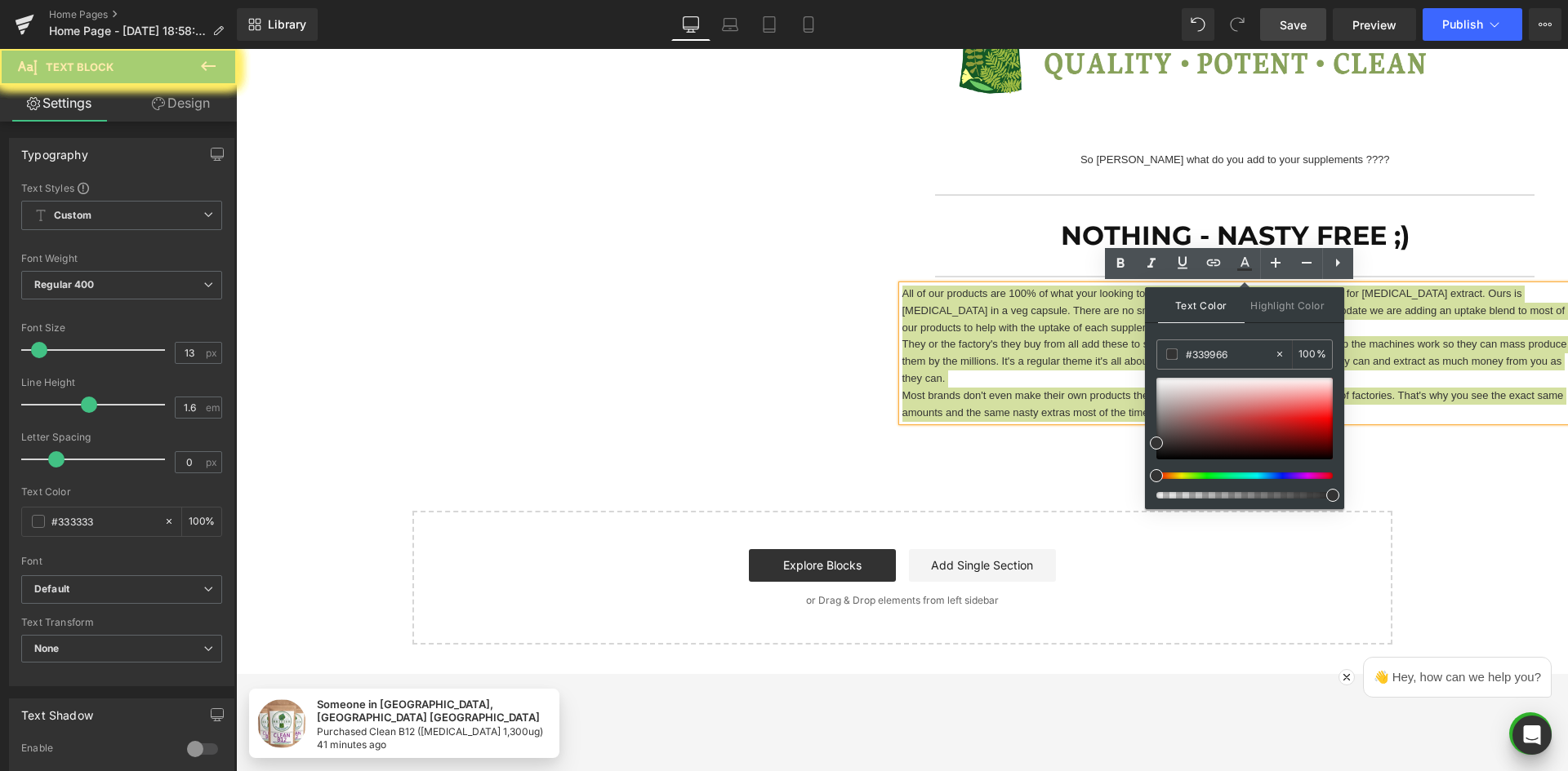
type input "#333333"
type input "100"
click at [1226, 354] on input "#333333" at bounding box center [1230, 354] width 88 height 18
paste input "ff0000"
click at [1258, 327] on div "Text Color Highlight Color rgb(255, 0, 0) #ff0000 100 % transparent transparent…" at bounding box center [1244, 399] width 199 height 222
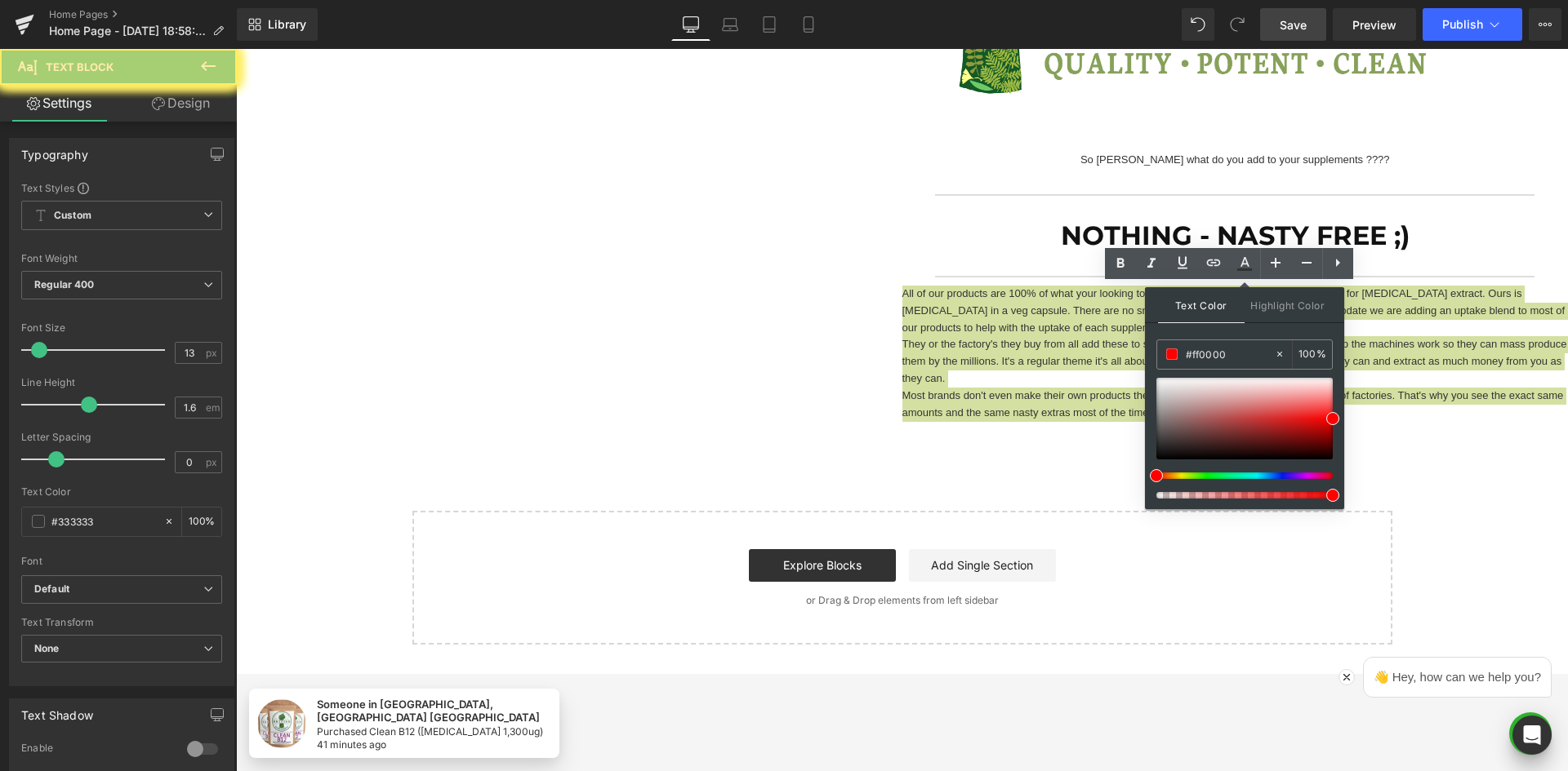
click at [1212, 334] on div "Text Color Highlight Color rgb(255, 0, 0) #ff0000 100 % transparent transparent…" at bounding box center [1244, 399] width 199 height 222
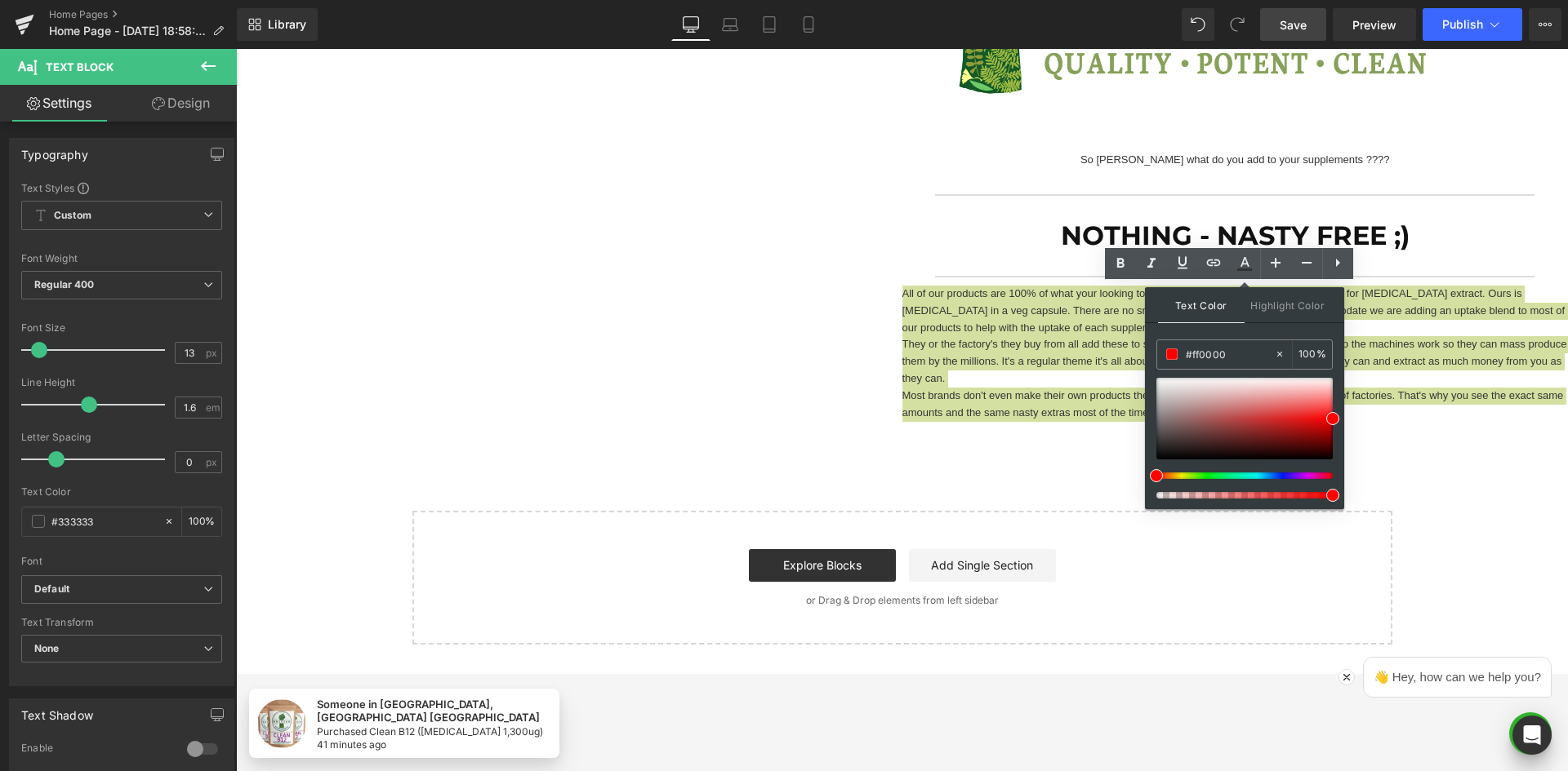
drag, startPoint x: 1146, startPoint y: 326, endPoint x: 901, endPoint y: 278, distance: 249.7
click at [1146, 326] on div "Text Color Highlight Color rgb(255, 0, 0) #ff0000 100 % transparent transparent…" at bounding box center [1244, 399] width 199 height 222
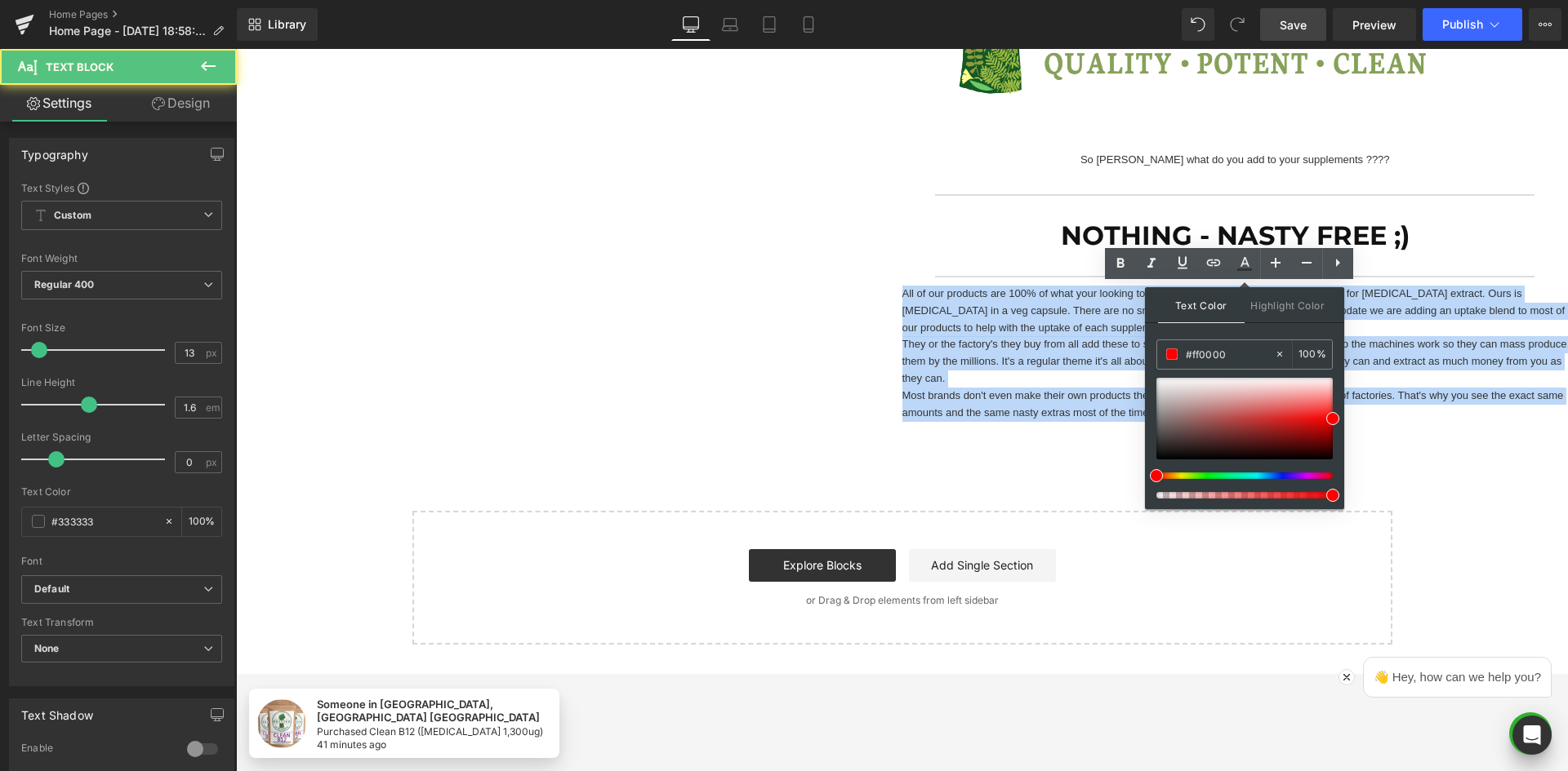
click at [1094, 324] on p "All of our products are 100% of what your looking to buy. So, for example, you'…" at bounding box center [1235, 311] width 666 height 51
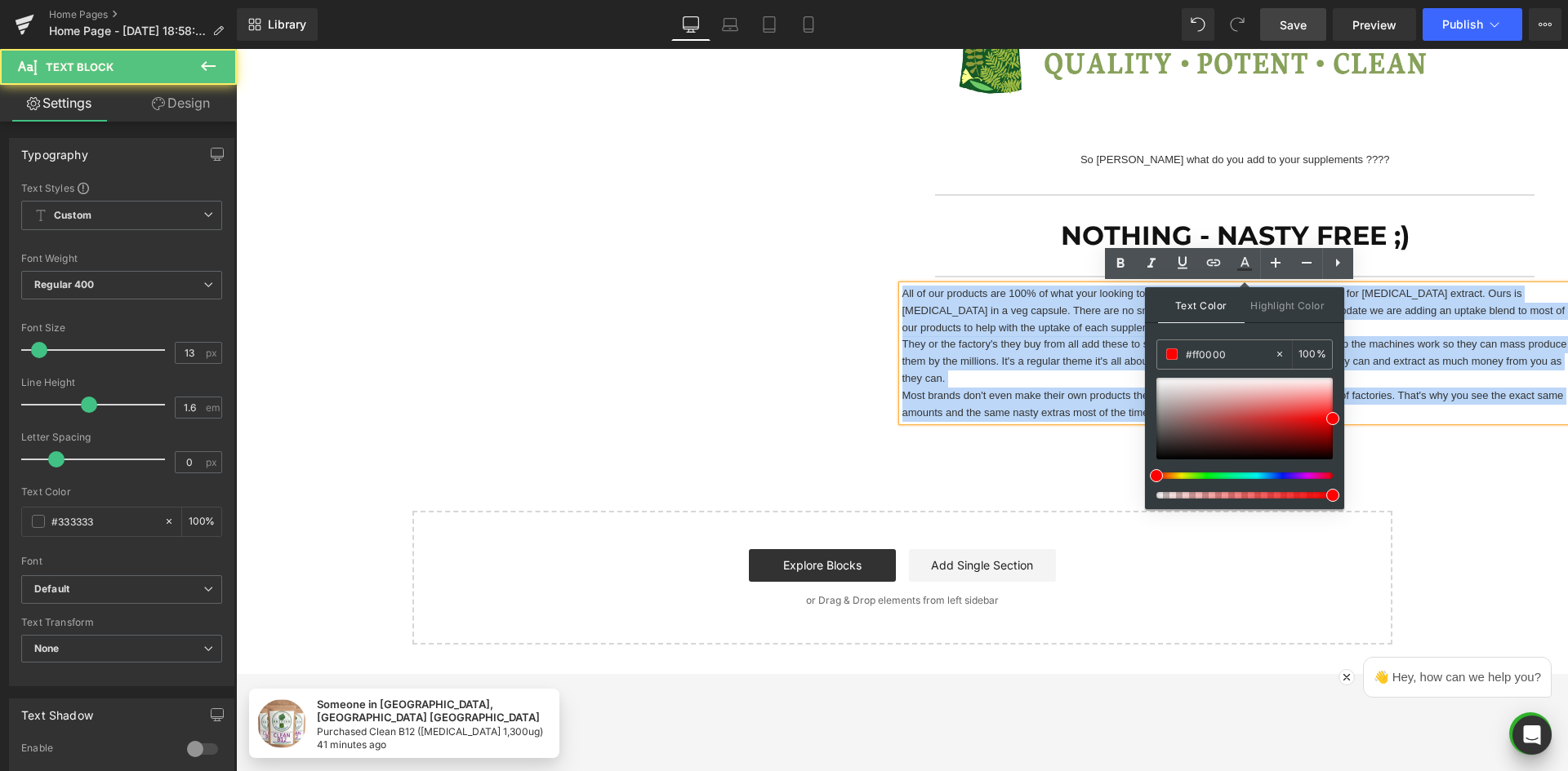
click at [1209, 312] on p "All of our products are 100% of what your looking to buy. So, for example, you'…" at bounding box center [1235, 311] width 666 height 51
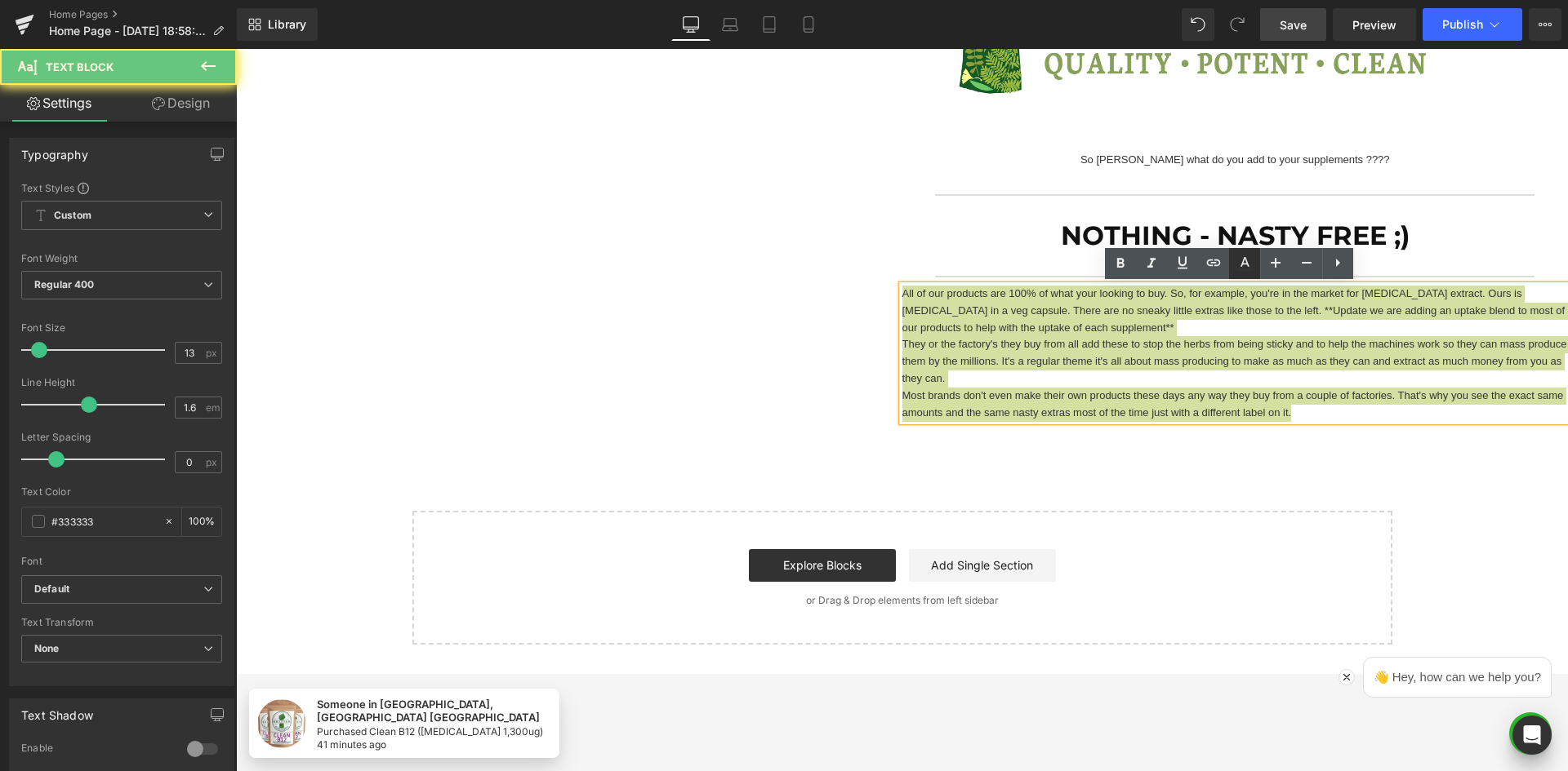
click at [1235, 261] on icon at bounding box center [1244, 263] width 20 height 19
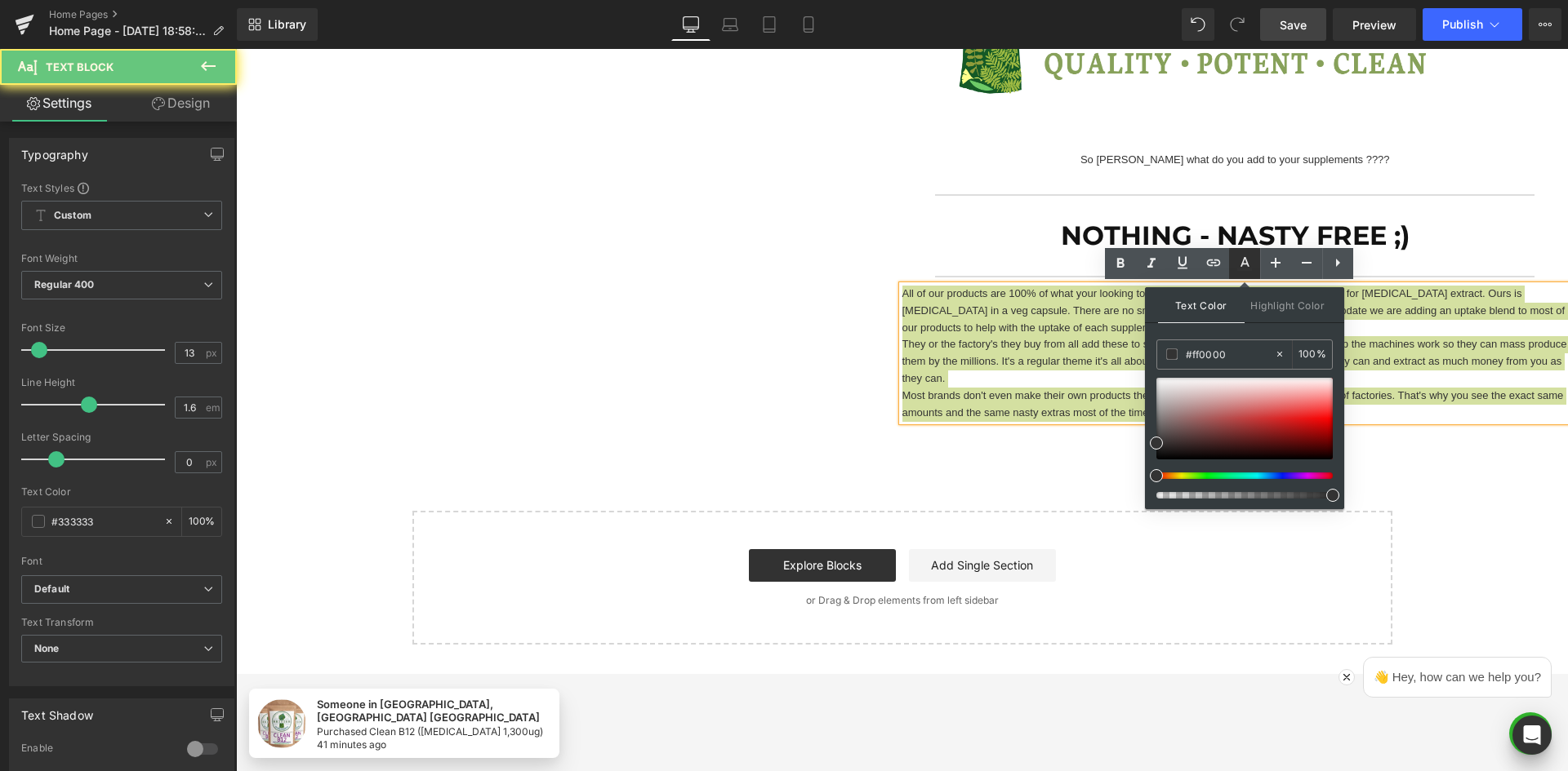
type input "#333333"
type input "100"
click at [1239, 350] on input "#333333" at bounding box center [1230, 354] width 88 height 18
paste input "ff0000"
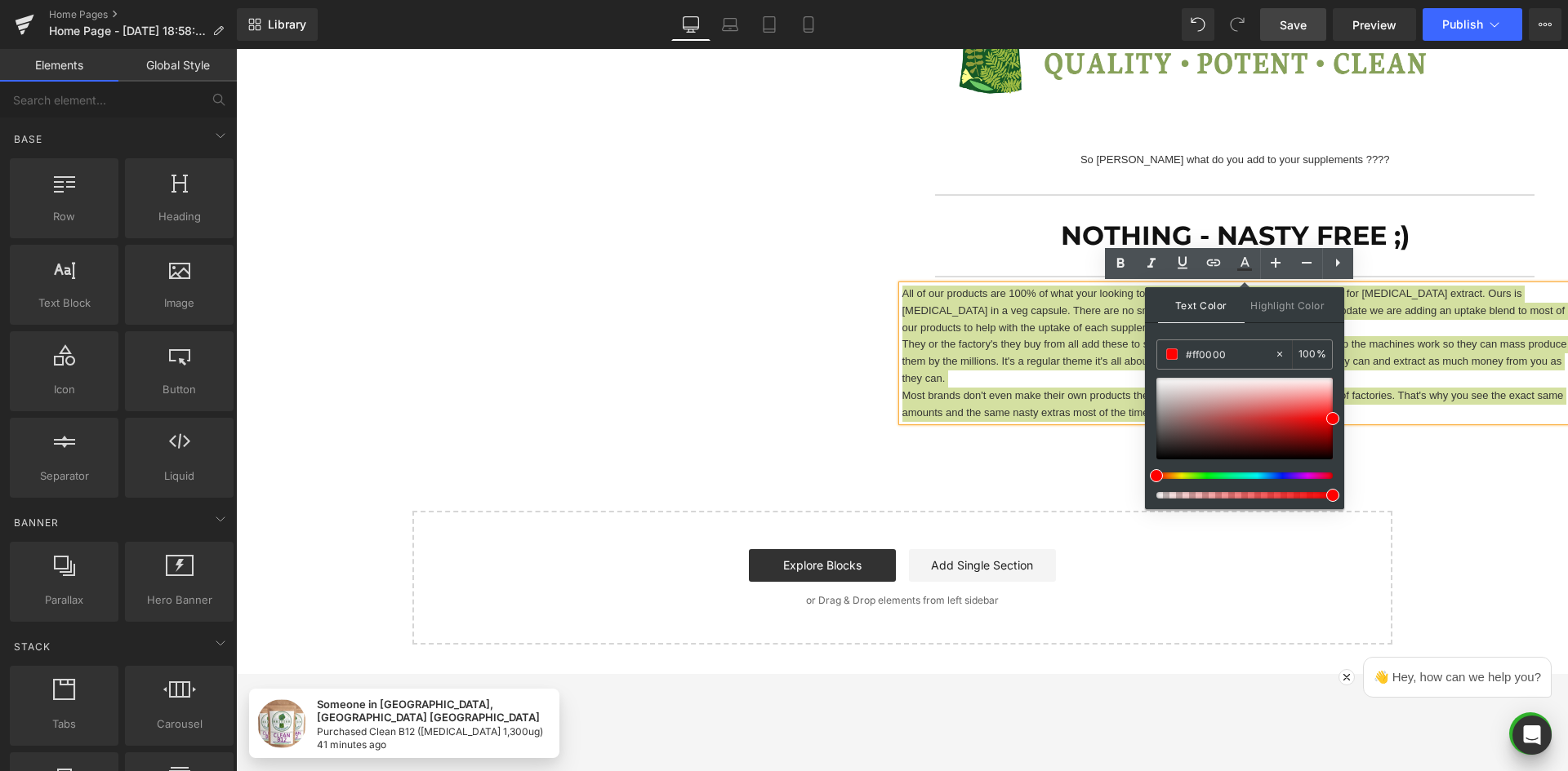
click at [1262, 331] on div "Text Color Highlight Color rgb(255, 0, 0) #ff0000 100 % transparent transparent…" at bounding box center [1244, 399] width 199 height 222
click at [1265, 354] on input "#ff0000" at bounding box center [1230, 354] width 88 height 18
click at [1267, 328] on div "Text Color Highlight Color rgb(255, 0, 0) #ff0000 100 % transparent transparent…" at bounding box center [1244, 399] width 199 height 222
click at [1237, 302] on span "Text Color" at bounding box center [1201, 305] width 87 height 36
click at [1148, 295] on div "Text Color Highlight Color" at bounding box center [1244, 305] width 199 height 36
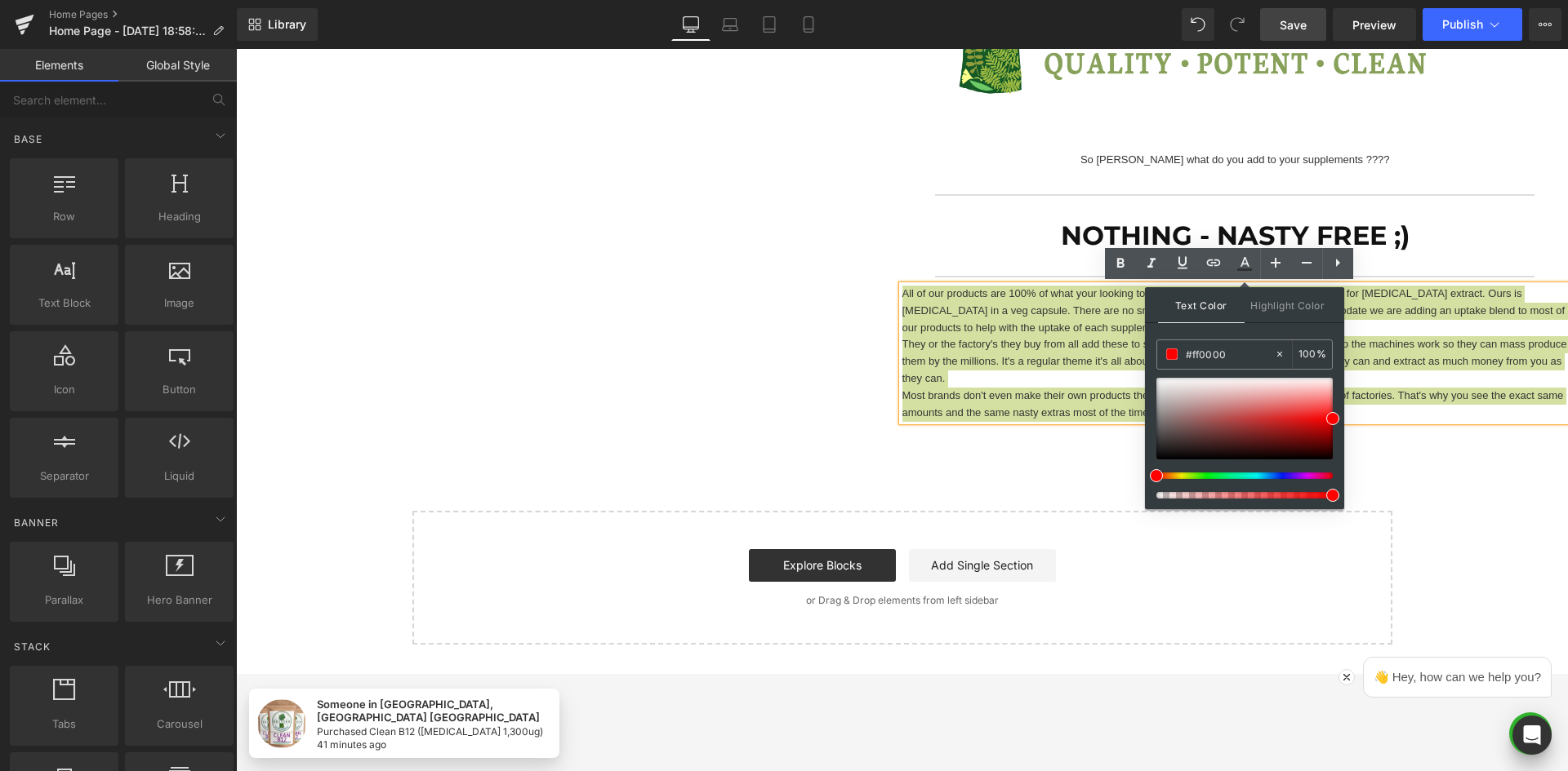
type input "#333333"
click at [1149, 293] on div "Text Color Highlight Color" at bounding box center [1244, 305] width 199 height 36
click at [1254, 255] on link at bounding box center [1244, 264] width 31 height 31
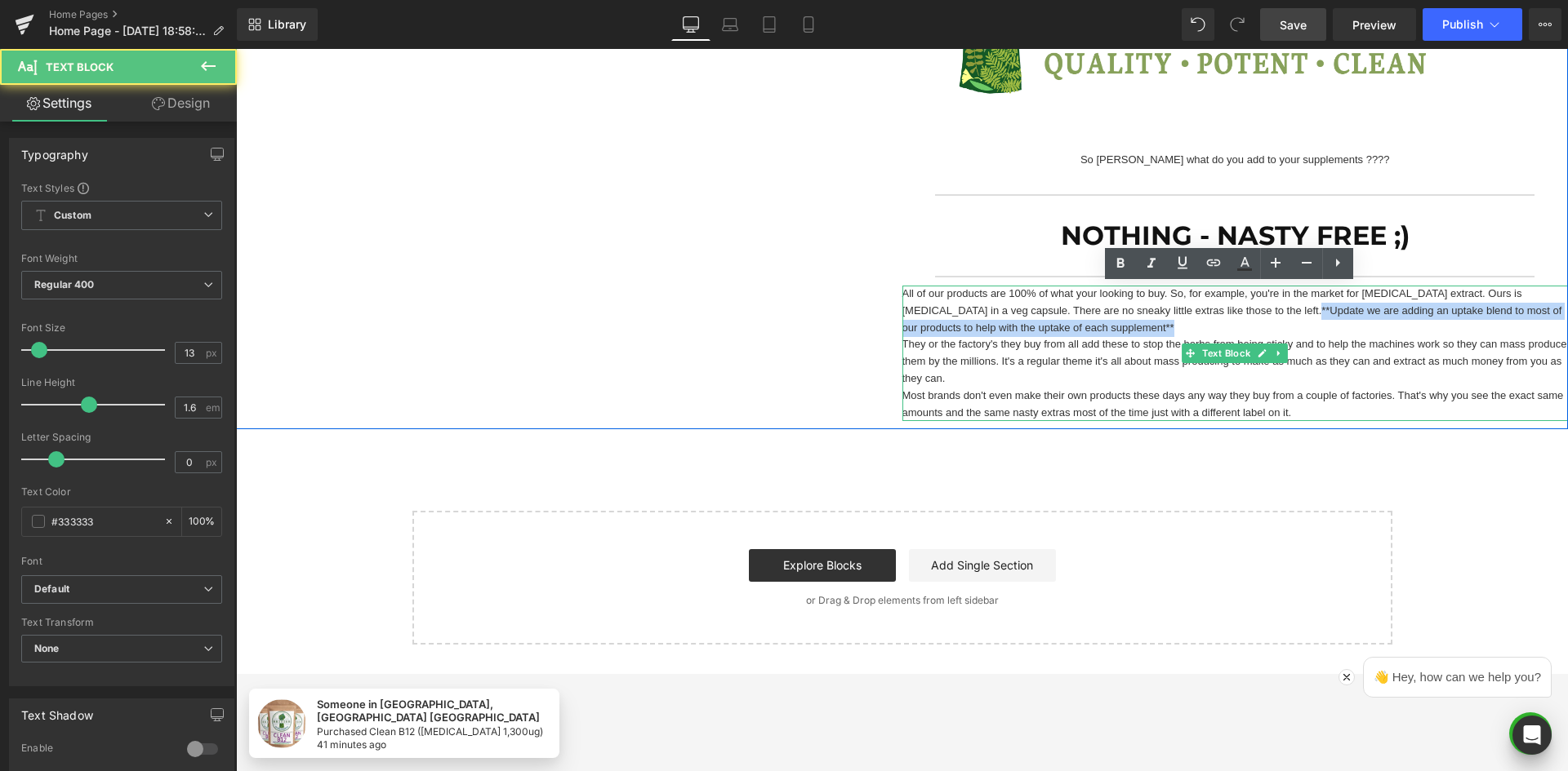
drag, startPoint x: 1001, startPoint y: 359, endPoint x: 1239, endPoint y: 375, distance: 238.5
click at [1001, 358] on p "They or the factory's they buy from all add these to stop the herbs from being …" at bounding box center [1235, 362] width 666 height 51
click at [1198, 328] on p "All of our products are 100% of what your looking to buy. So, for example, you'…" at bounding box center [1235, 311] width 666 height 51
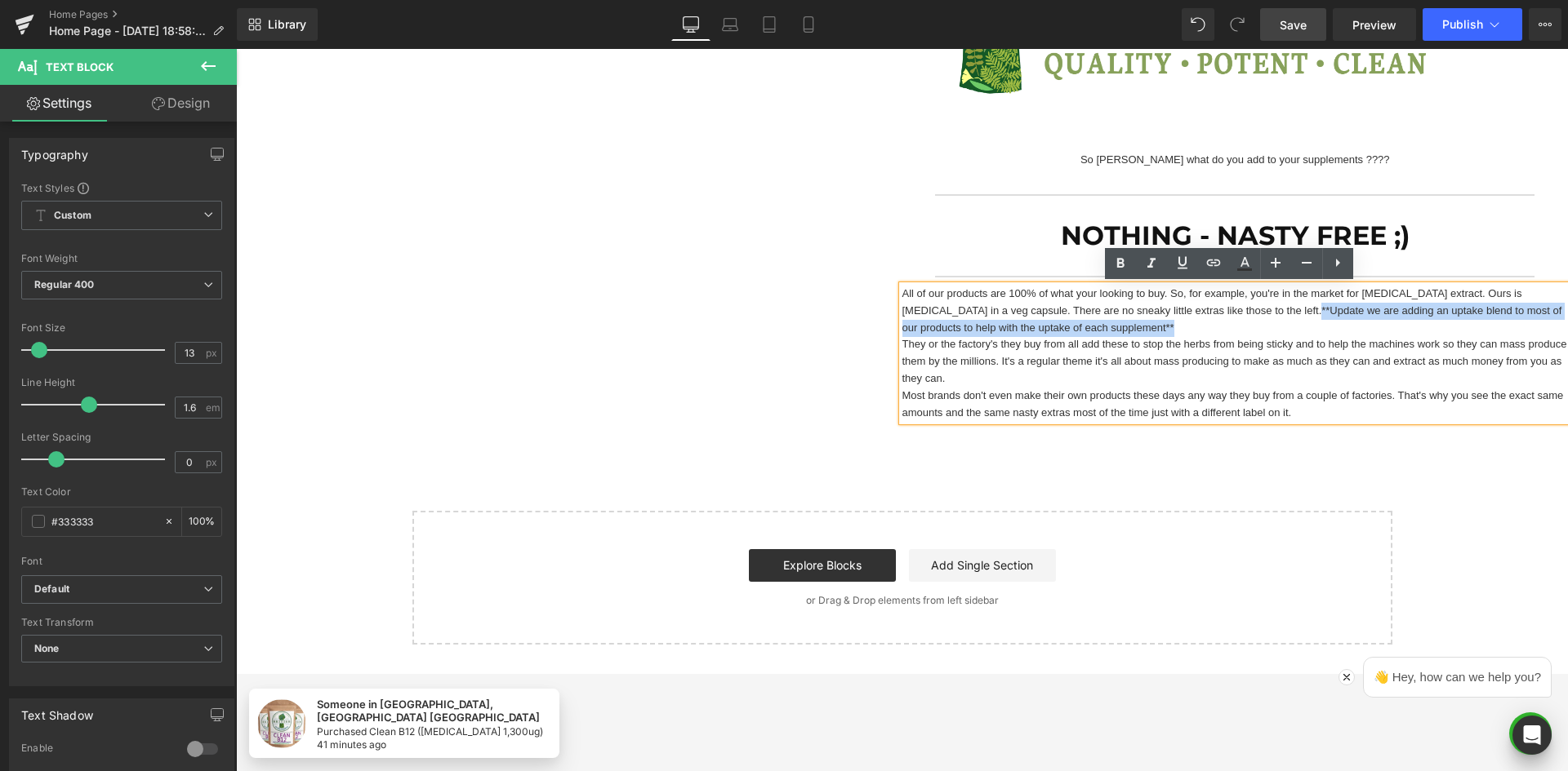
click at [1228, 350] on p "They or the factory's they buy from all add these to stop the herbs from being …" at bounding box center [1235, 362] width 666 height 51
click at [1240, 313] on p "All of our products are 100% of what your looking to buy. So, for example, you'…" at bounding box center [1235, 311] width 666 height 51
click at [1208, 313] on p "All of our products are 100% of what your looking to buy. So, for example, you'…" at bounding box center [1235, 311] width 666 height 51
click at [1077, 325] on p "All of our products are 100% of what your looking to buy. So, for example, you'…" at bounding box center [1235, 311] width 666 height 51
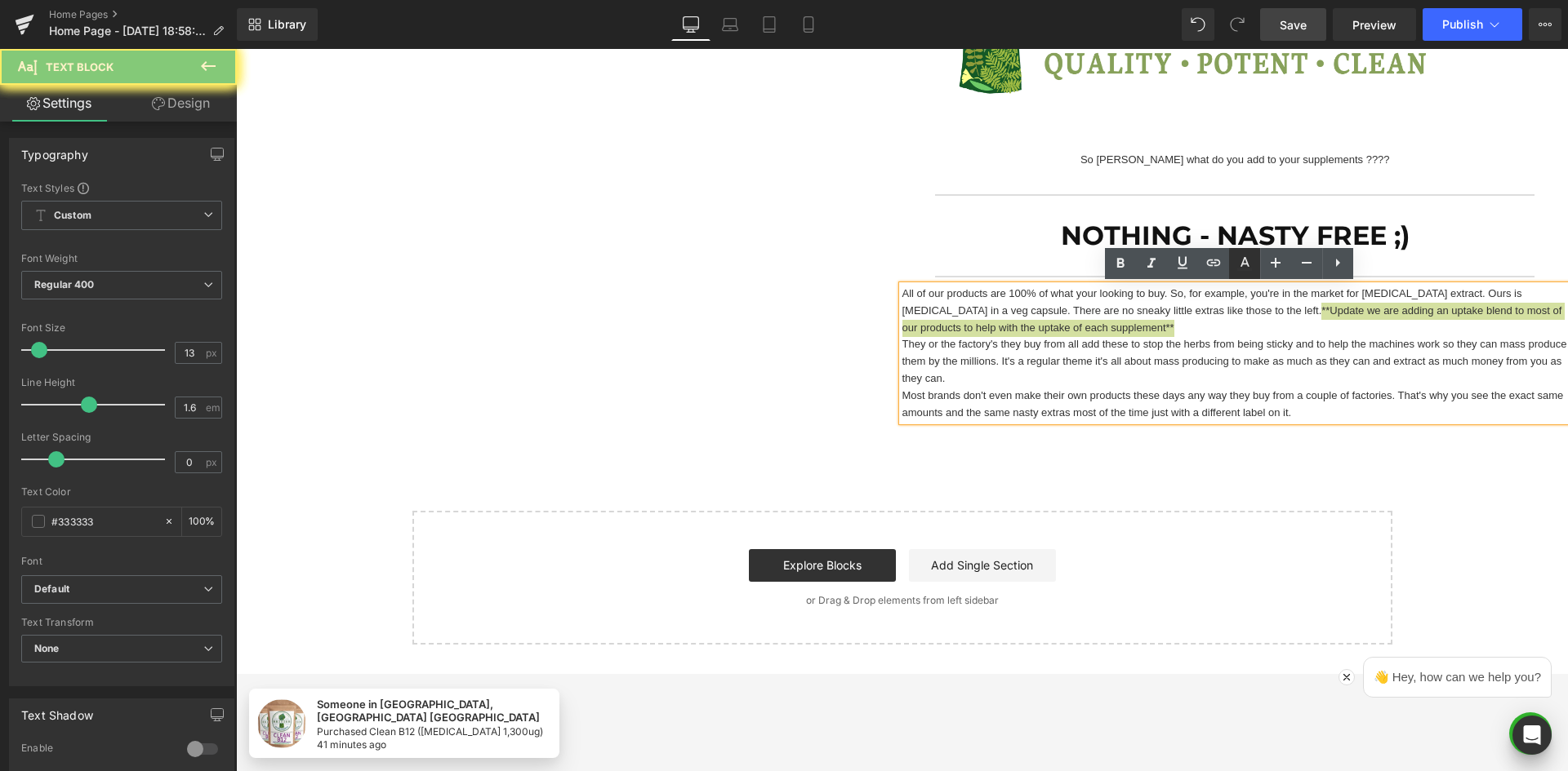
click at [1240, 271] on icon at bounding box center [1244, 263] width 20 height 19
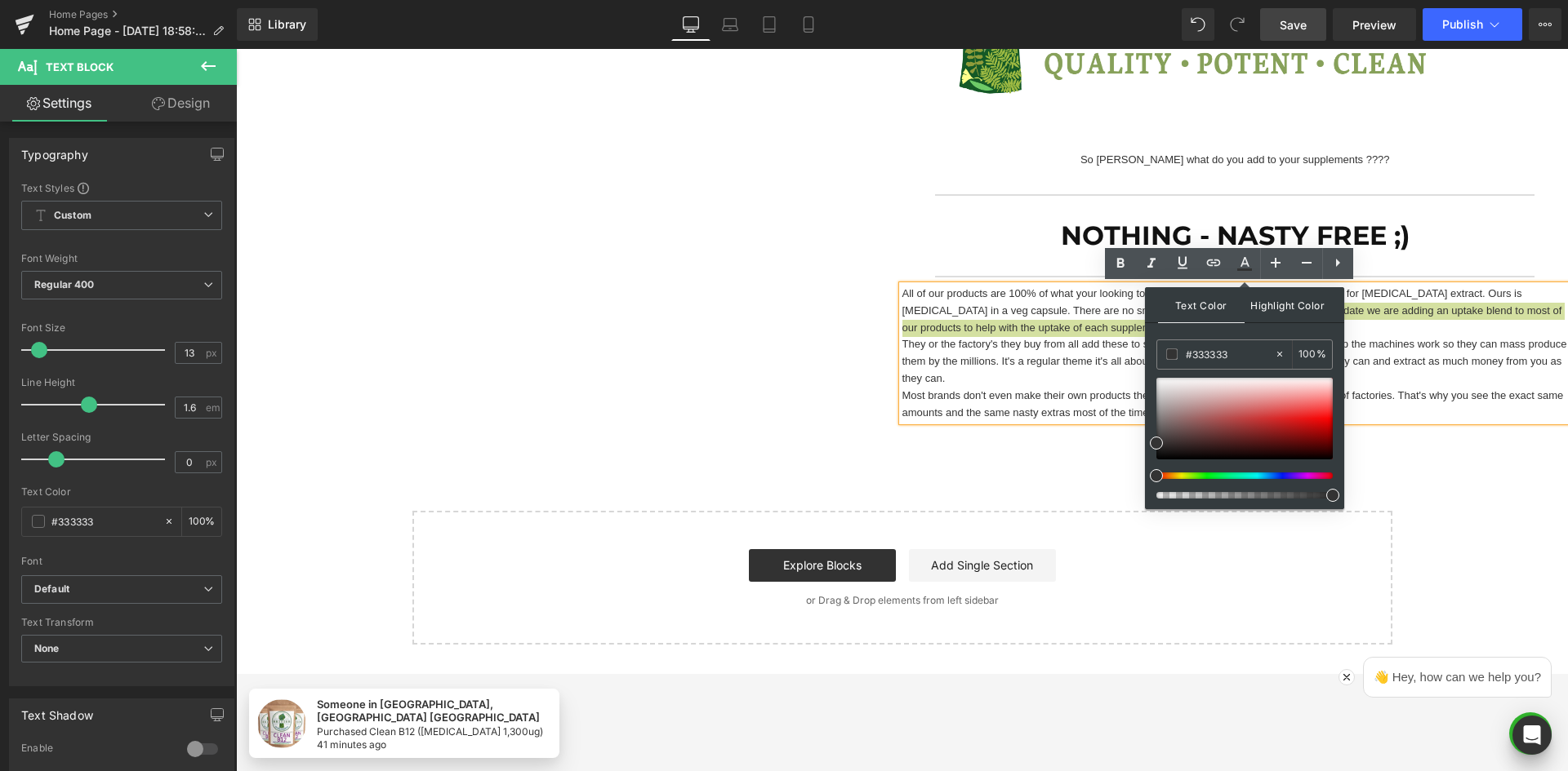
type input "100"
click at [1236, 349] on input "#333333" at bounding box center [1230, 354] width 88 height 18
paste input "ff0000"
click at [1250, 312] on span "Highlight Color" at bounding box center [1287, 305] width 87 height 35
click at [1213, 308] on span "Text Color" at bounding box center [1201, 305] width 87 height 35
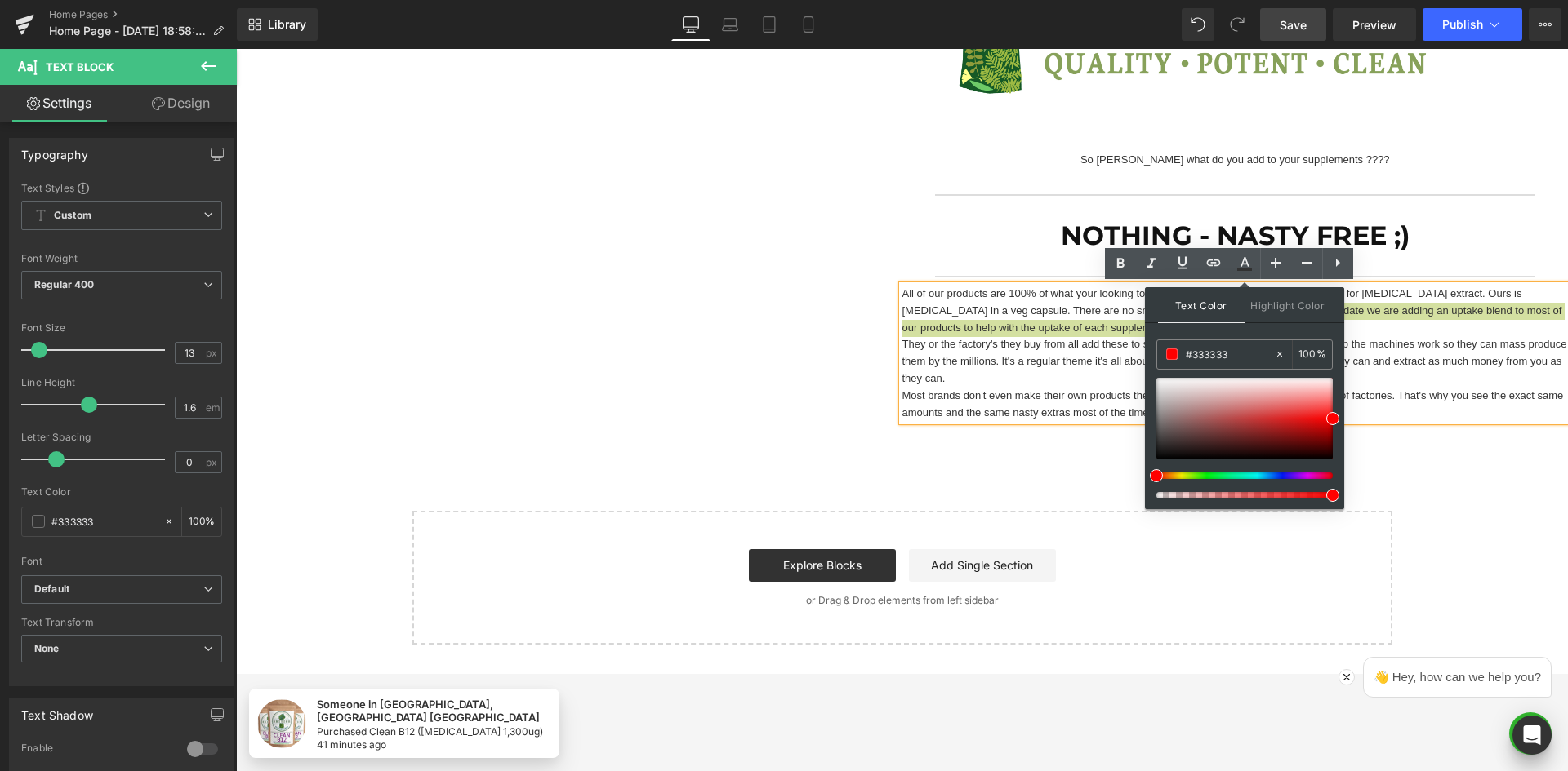
click at [1227, 327] on div "Text Color Highlight Color rgba(51, 51, 51, 1) #333333 100 % transparent transp…" at bounding box center [1244, 399] width 199 height 222
click at [1228, 327] on div "Text Color Highlight Color rgba(51, 51, 51, 1) #333333 100 % transparent transp…" at bounding box center [1244, 399] width 199 height 222
click at [1330, 416] on span at bounding box center [1332, 418] width 13 height 13
type input "#ff0000"
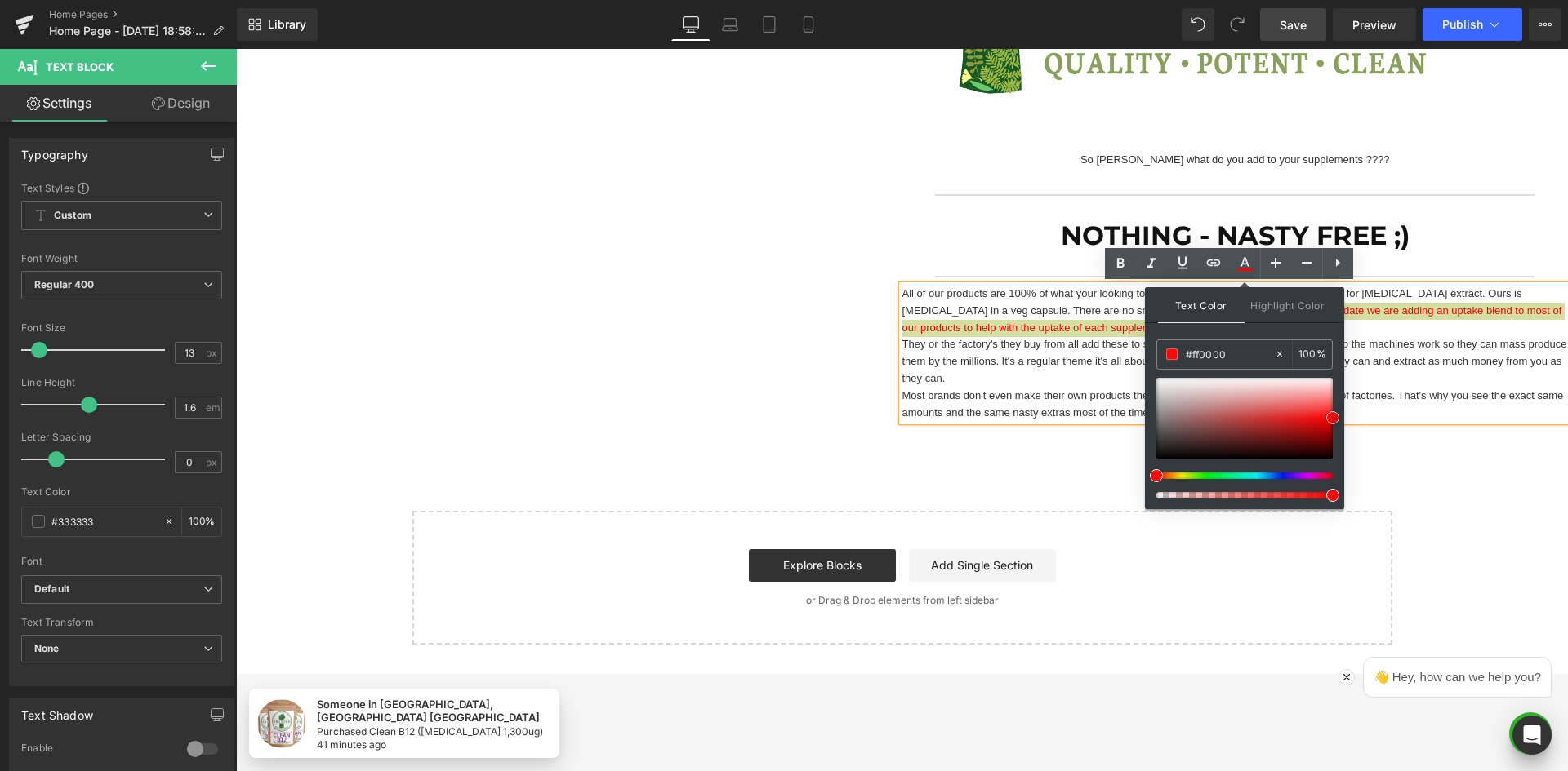
click at [1333, 415] on span at bounding box center [1332, 417] width 13 height 13
click at [1227, 349] on input "#ff0000" at bounding box center [1230, 354] width 88 height 18
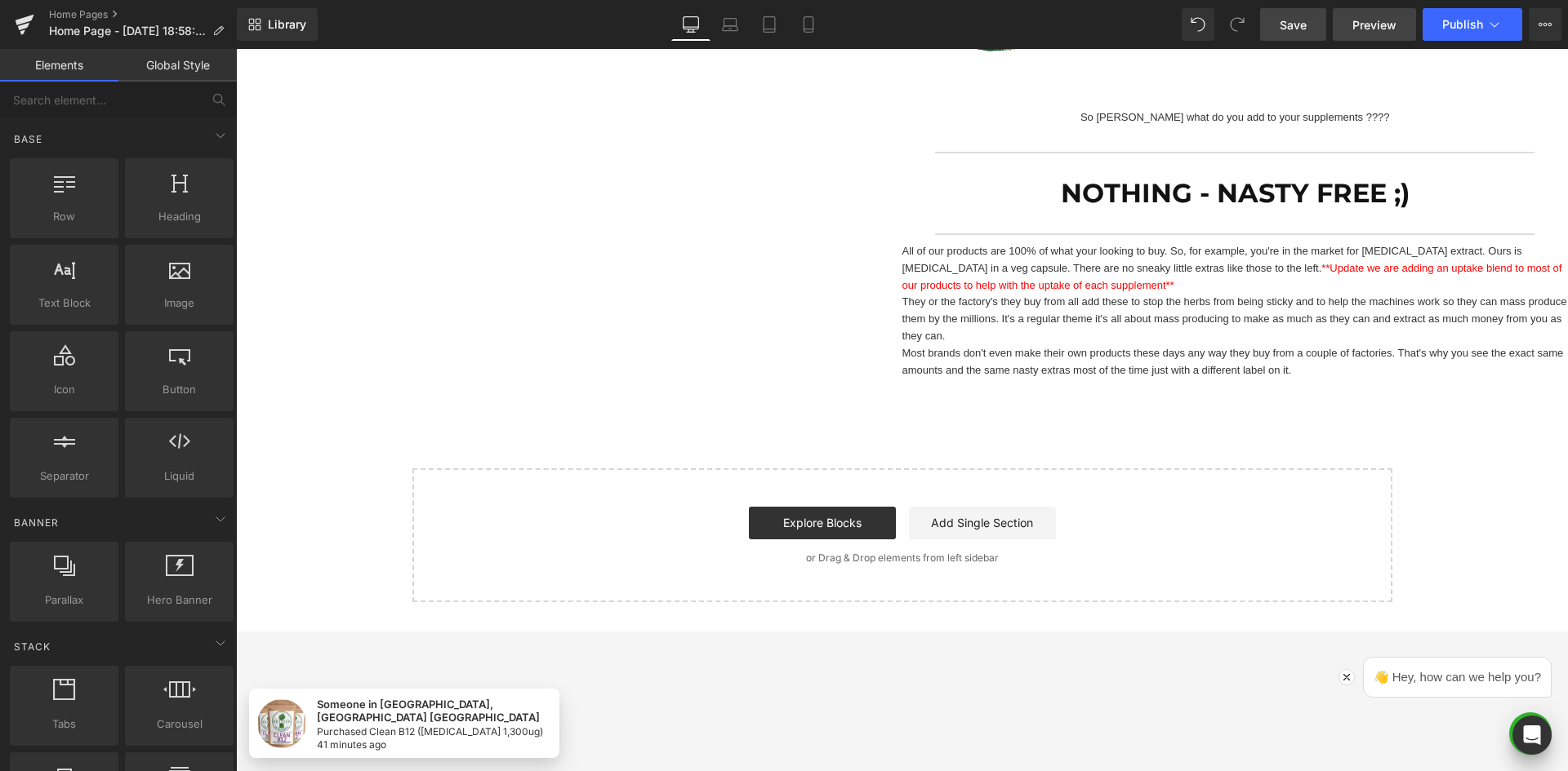
scroll to position [1510, 0]
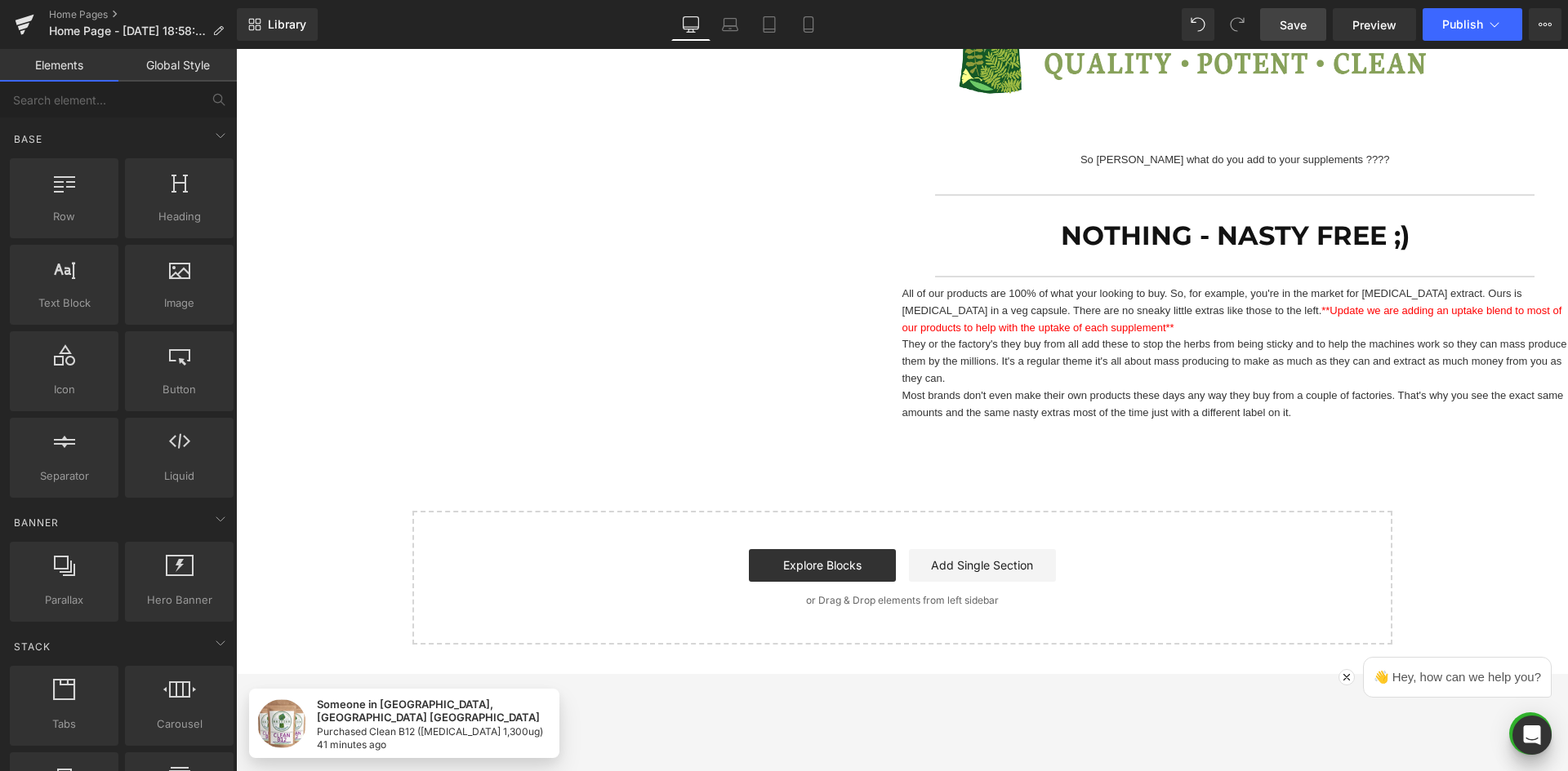
click at [1263, 27] on link "Save" at bounding box center [1293, 23] width 66 height 32
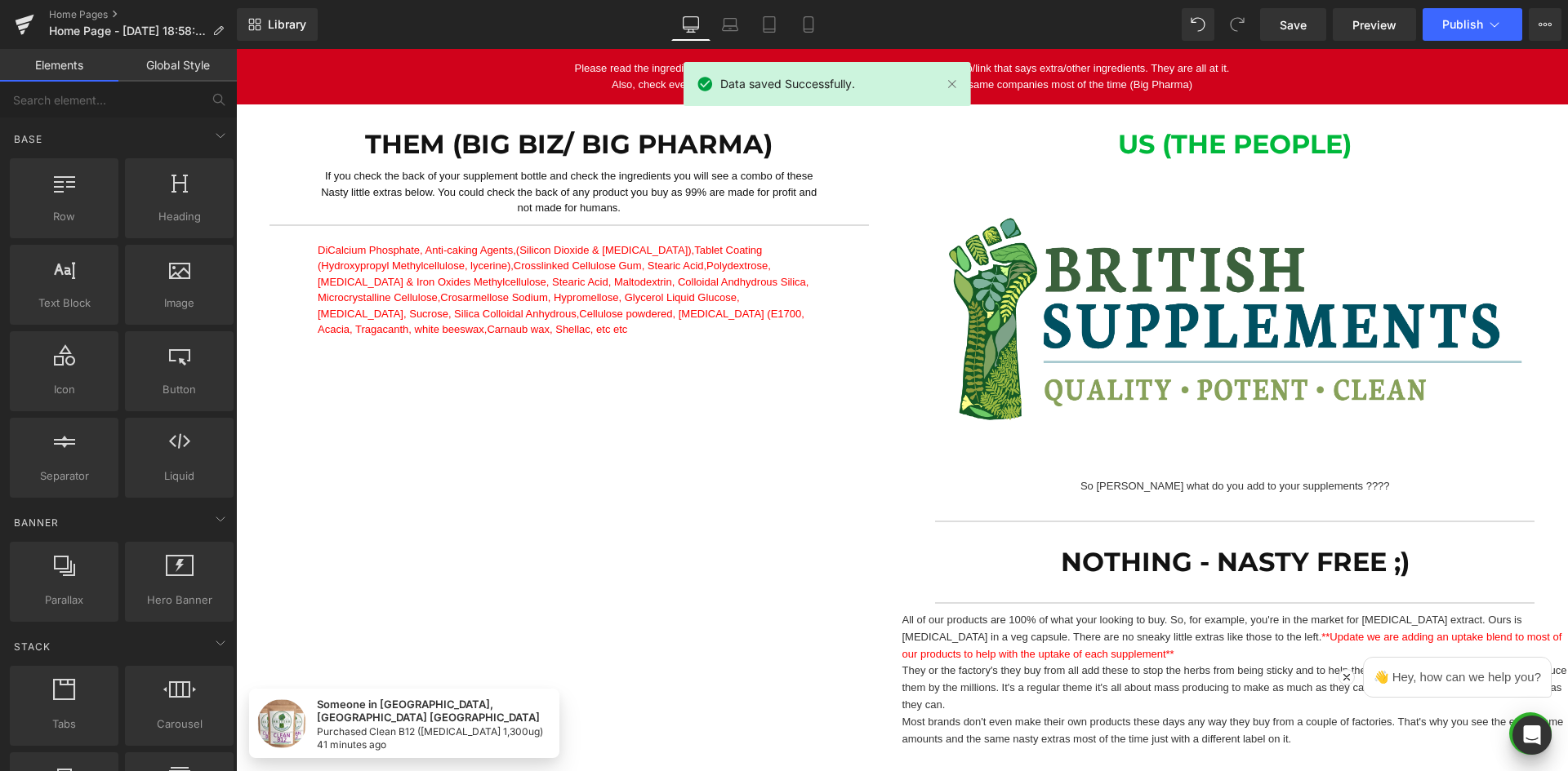
scroll to position [612, 0]
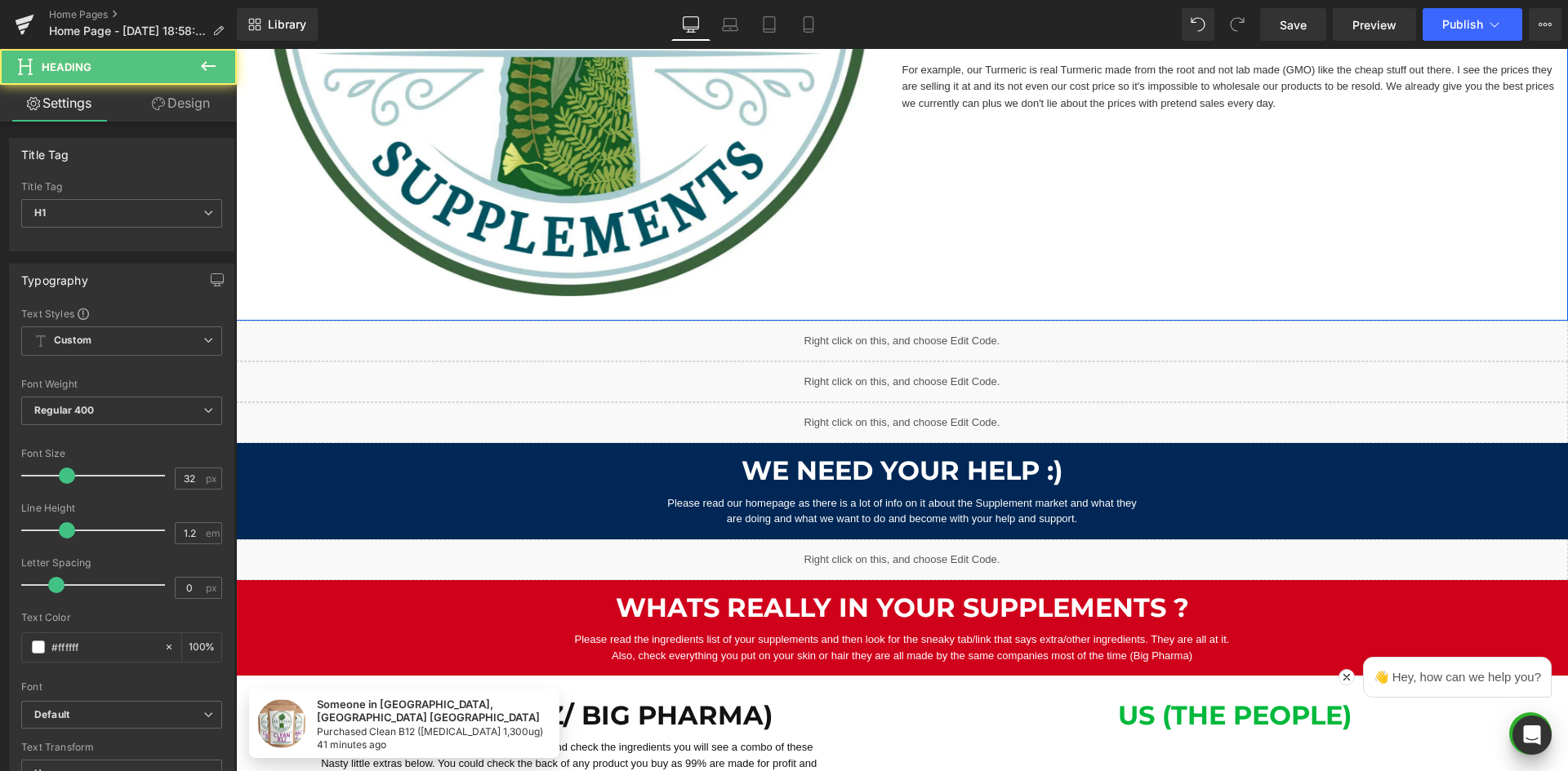
click at [834, 467] on h1 "We Need your Help :)" at bounding box center [902, 471] width 1332 height 31
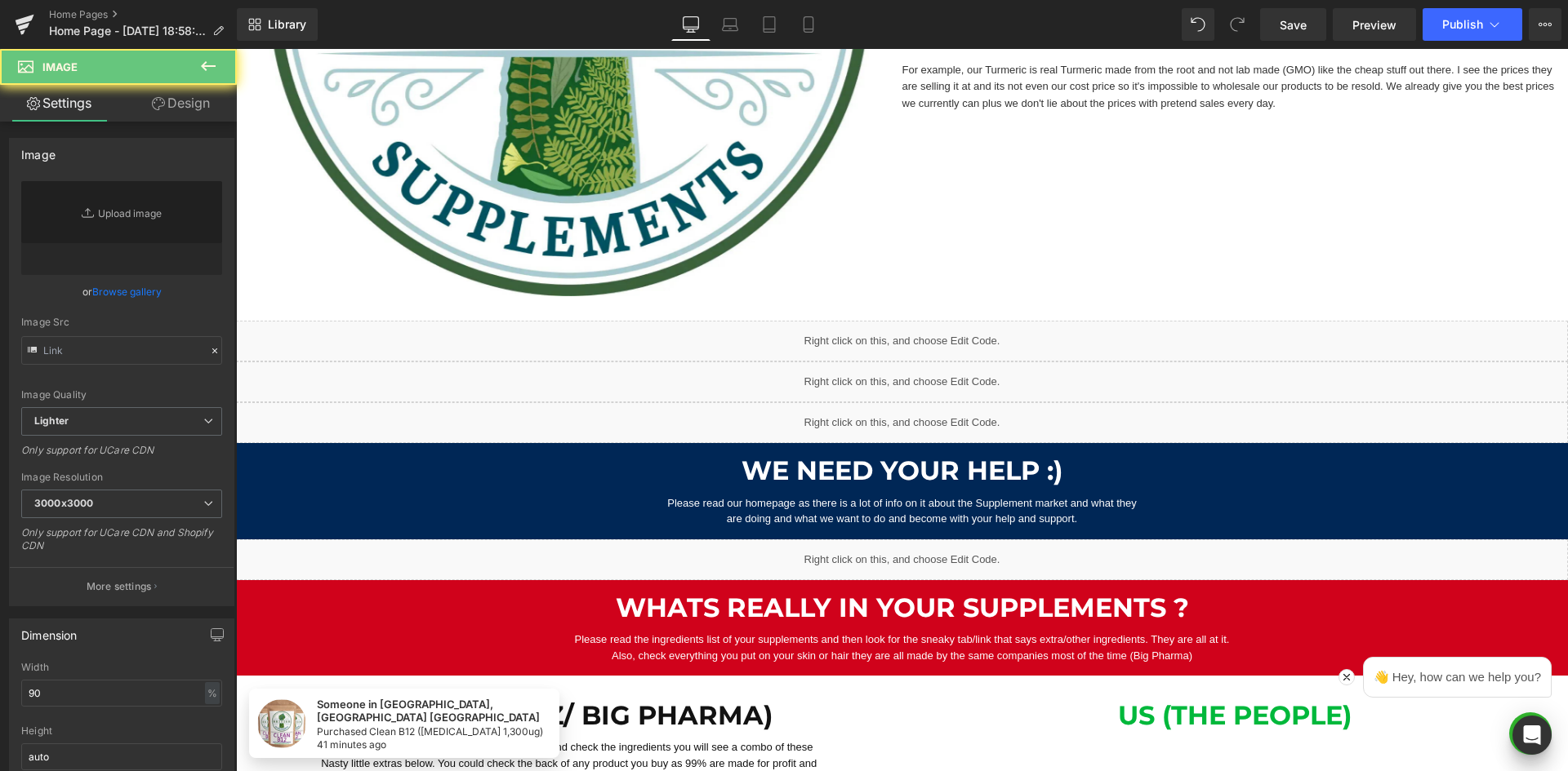
click at [312, 443] on div "We Need your Help :) Heading Please read our homepage as there is a lot of info…" at bounding box center [902, 491] width 1332 height 96
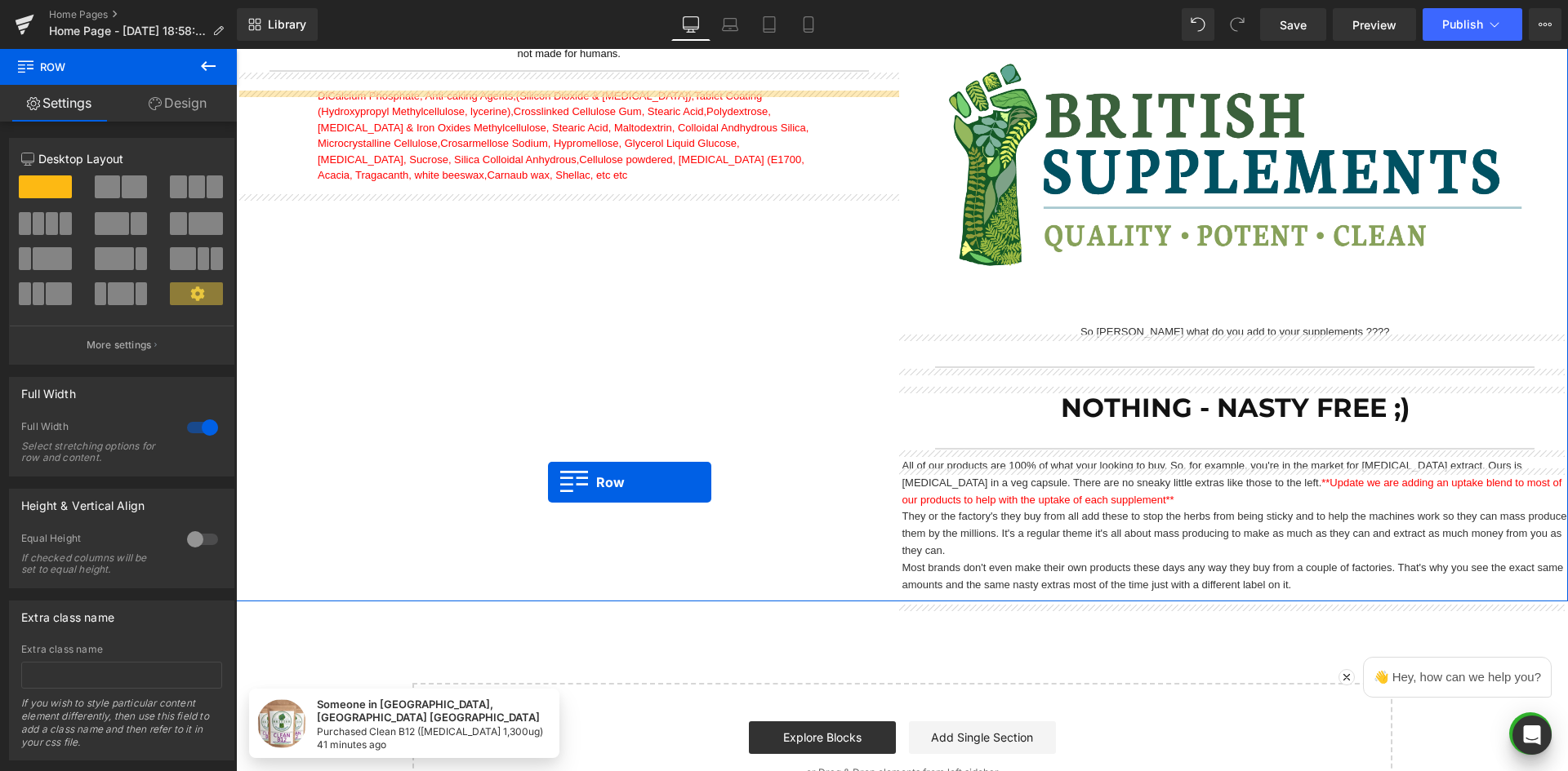
scroll to position [1429, 0]
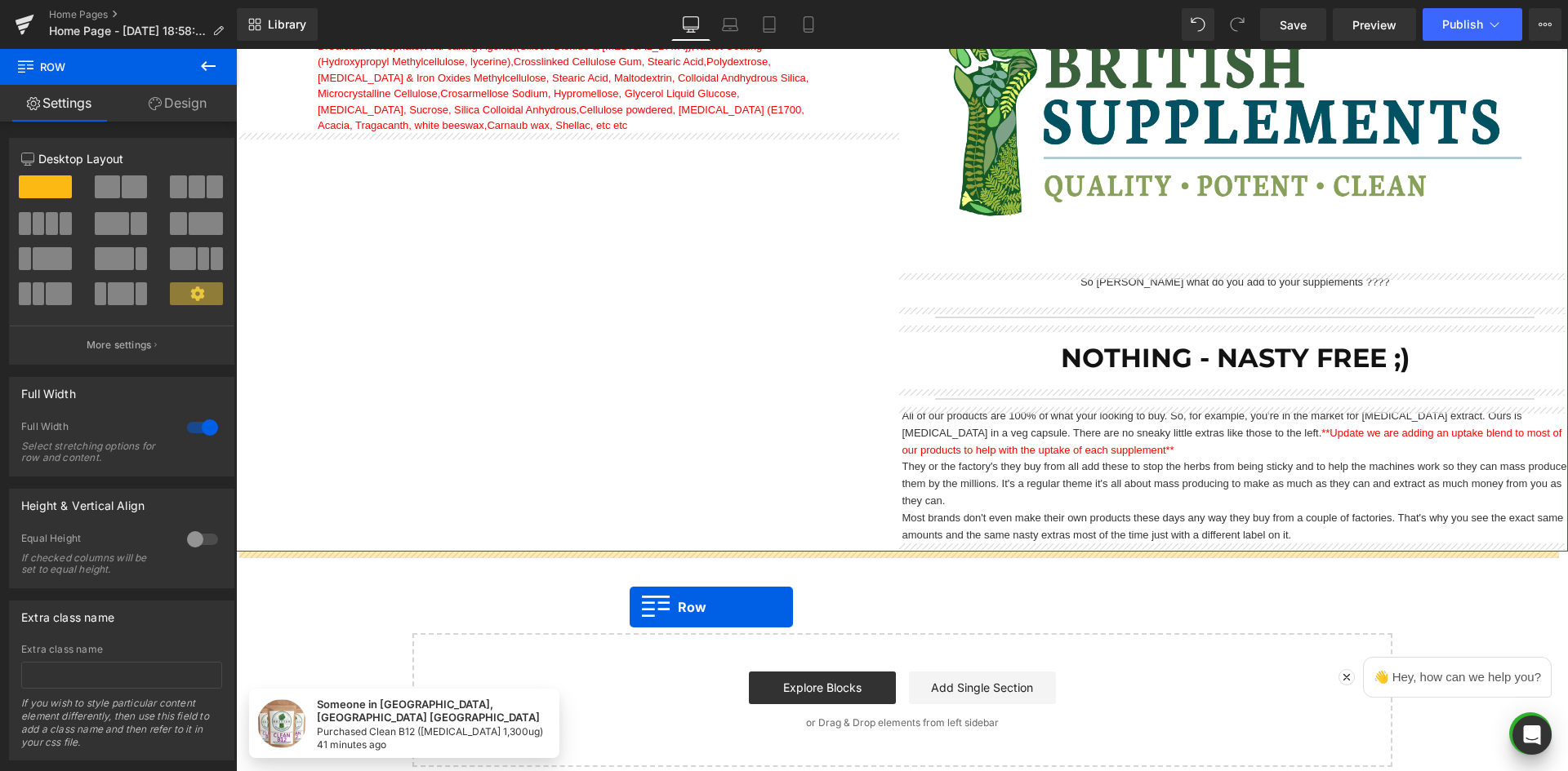
drag, startPoint x: 240, startPoint y: 389, endPoint x: 631, endPoint y: 607, distance: 447.7
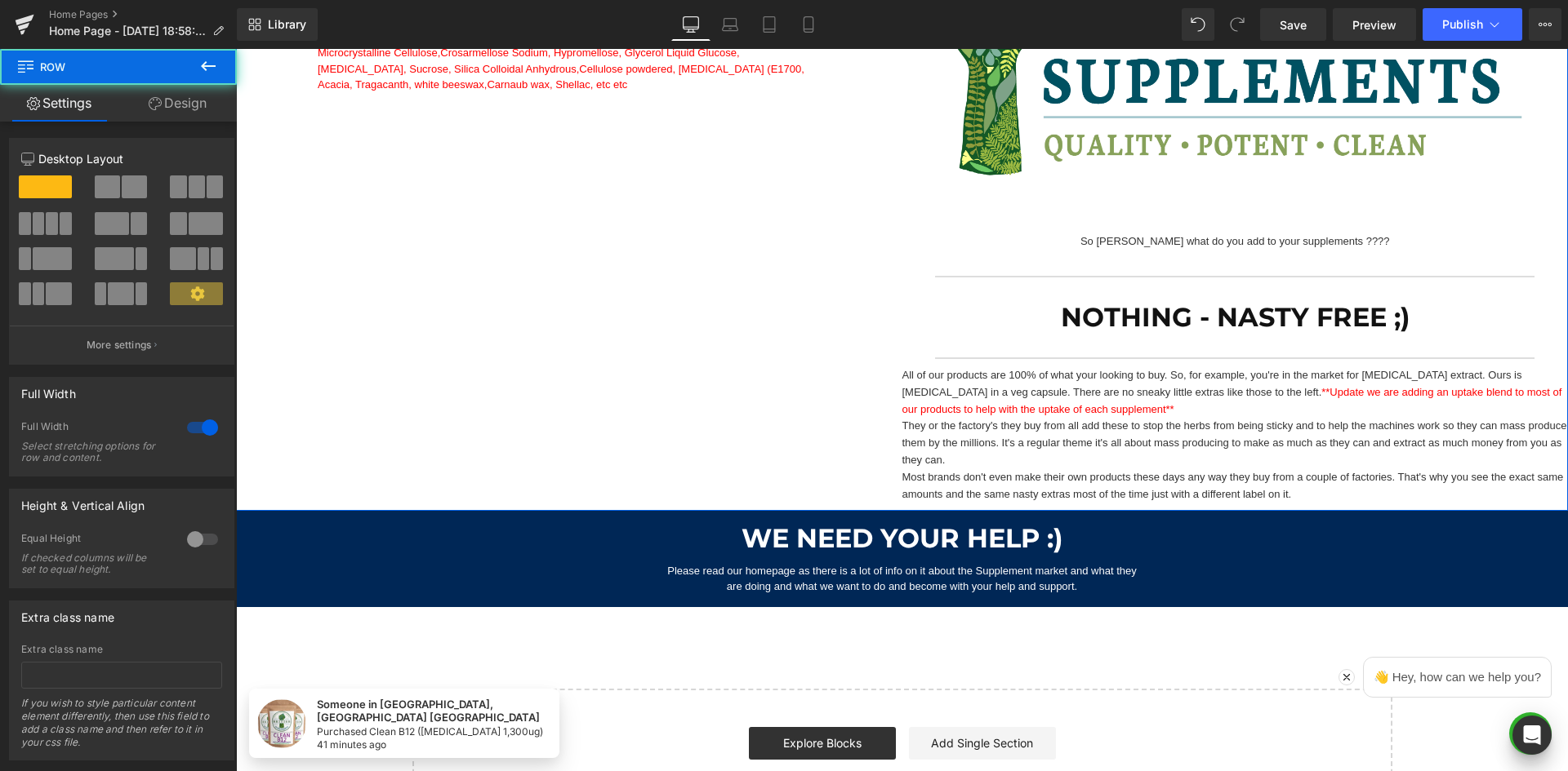
scroll to position [1551, 0]
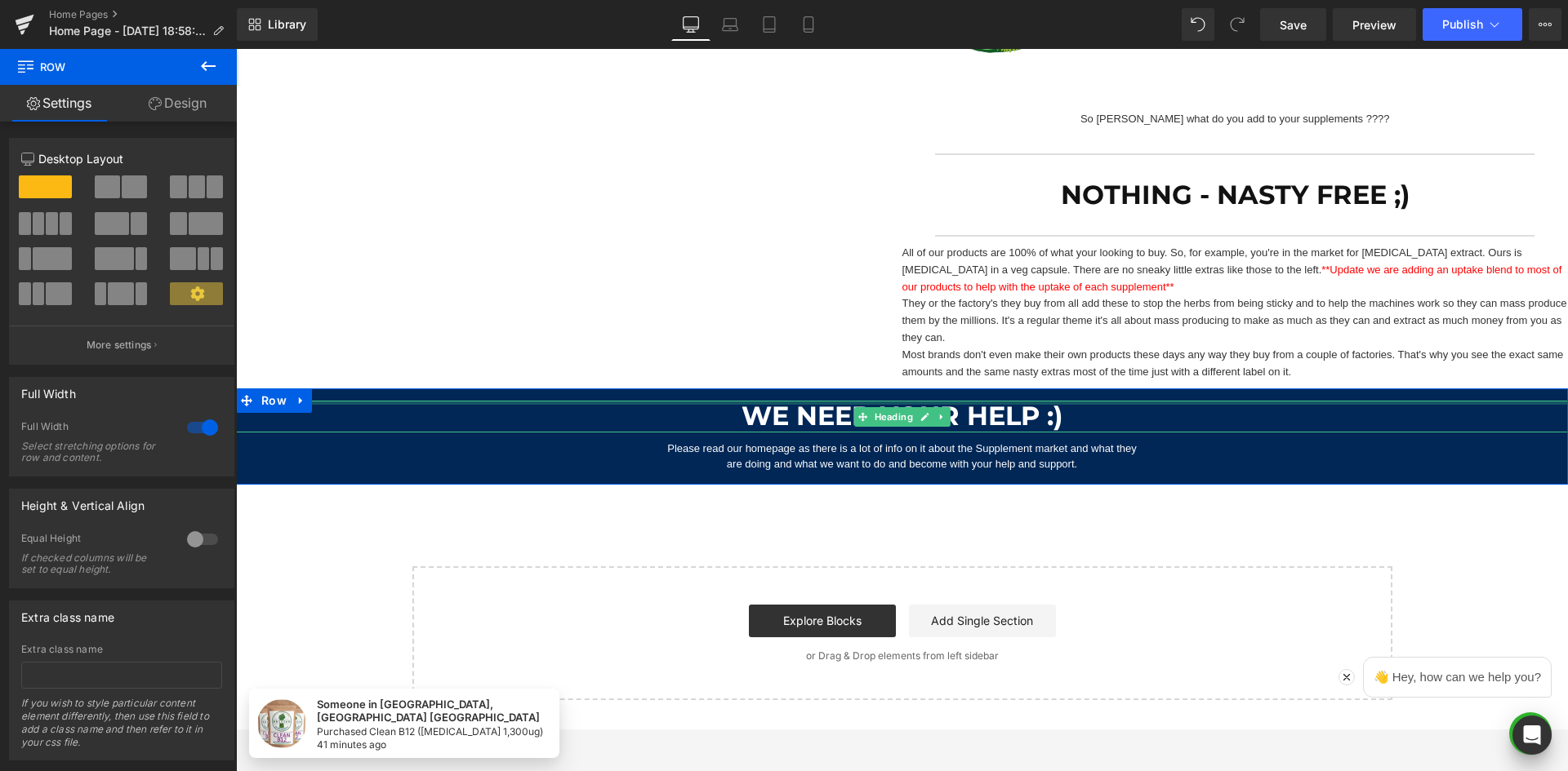
click at [863, 404] on div at bounding box center [902, 403] width 1332 height 4
click at [811, 424] on h1 "We Need your Help :)" at bounding box center [902, 416] width 1332 height 31
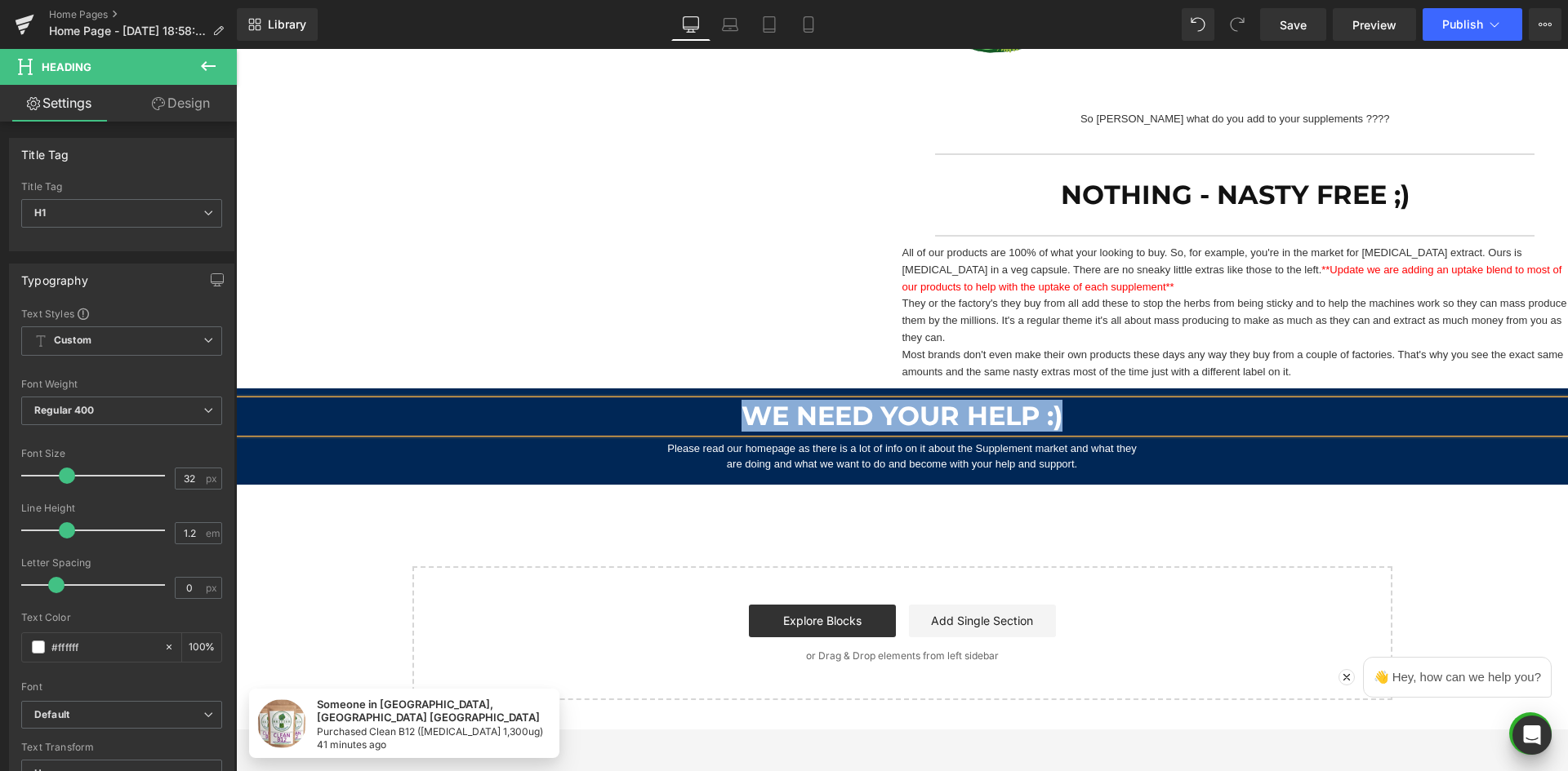
paste div
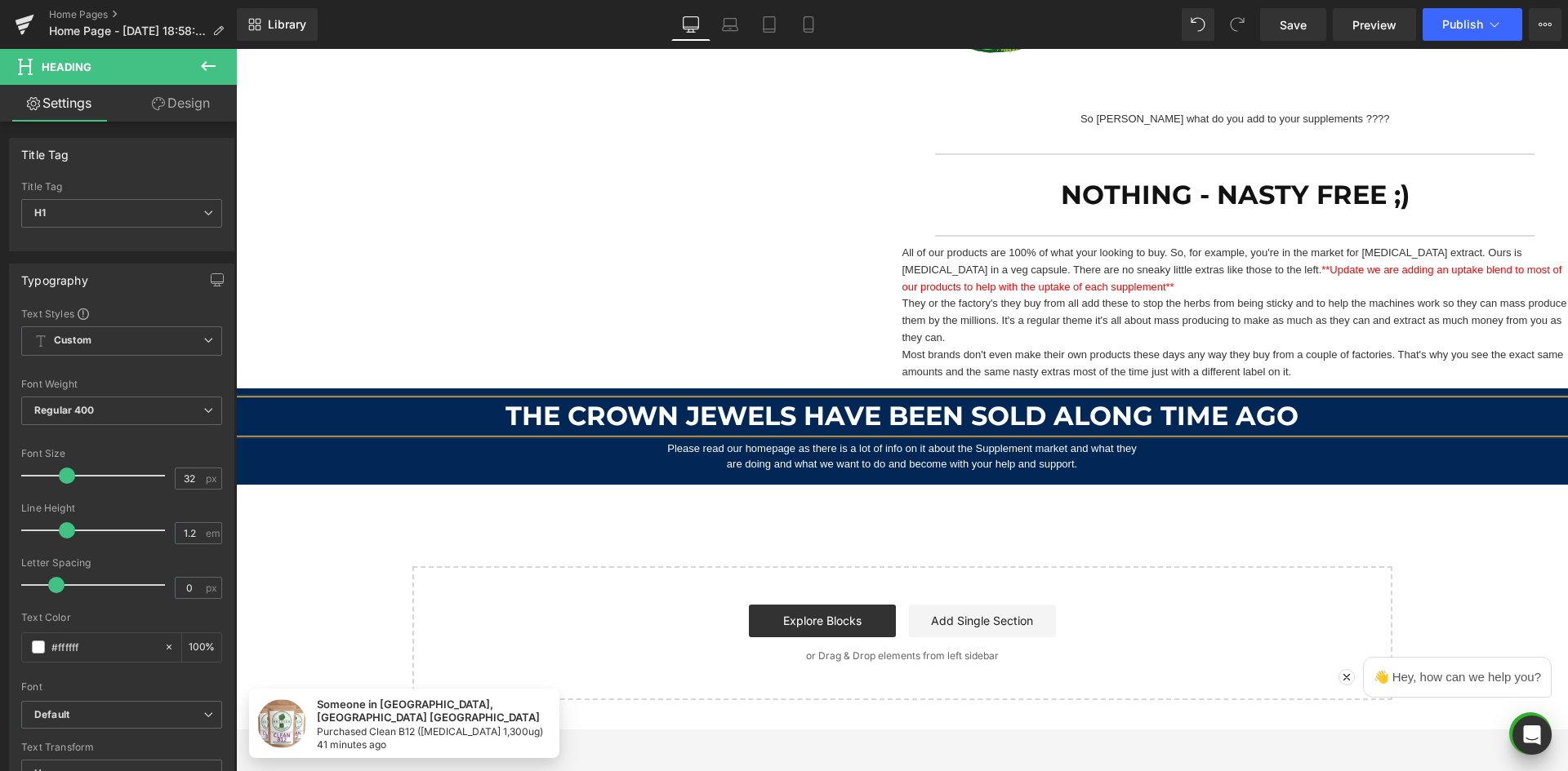
click at [810, 473] on div "The Crown Jewels have been Sold along time ago Heading Please read our homepage…" at bounding box center [902, 437] width 1332 height 96
click at [817, 463] on p "are doing and what we want to do and become with your help and support." at bounding box center [902, 464] width 1168 height 17
click at [875, 465] on p "are doing and what we want to do and become with your help and support." at bounding box center [902, 464] width 1168 height 17
click at [934, 456] on p "are doing and what we want to do and become with your help and support." at bounding box center [902, 464] width 1168 height 17
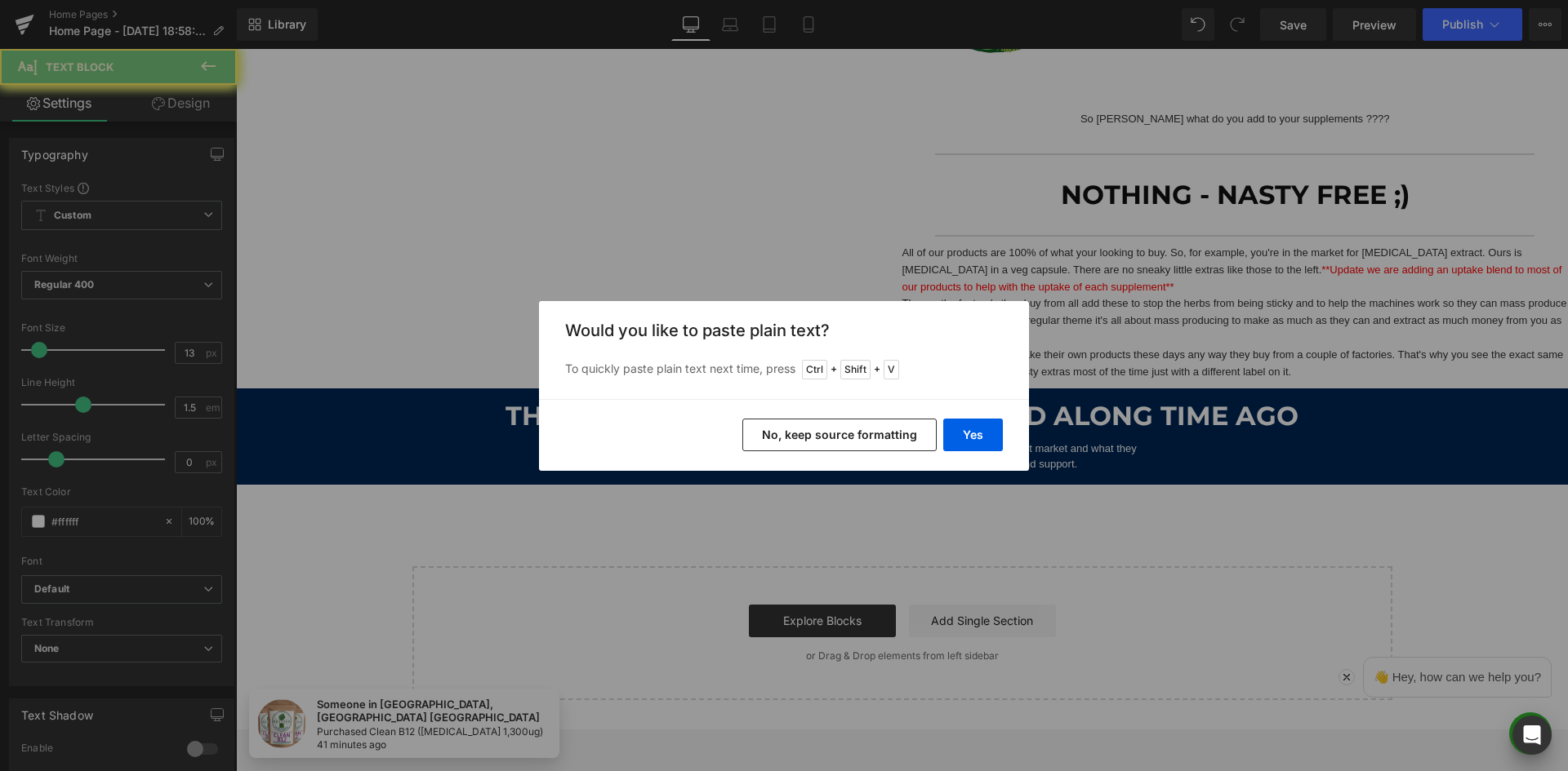
click at [974, 444] on button "Yes" at bounding box center [972, 435] width 59 height 32
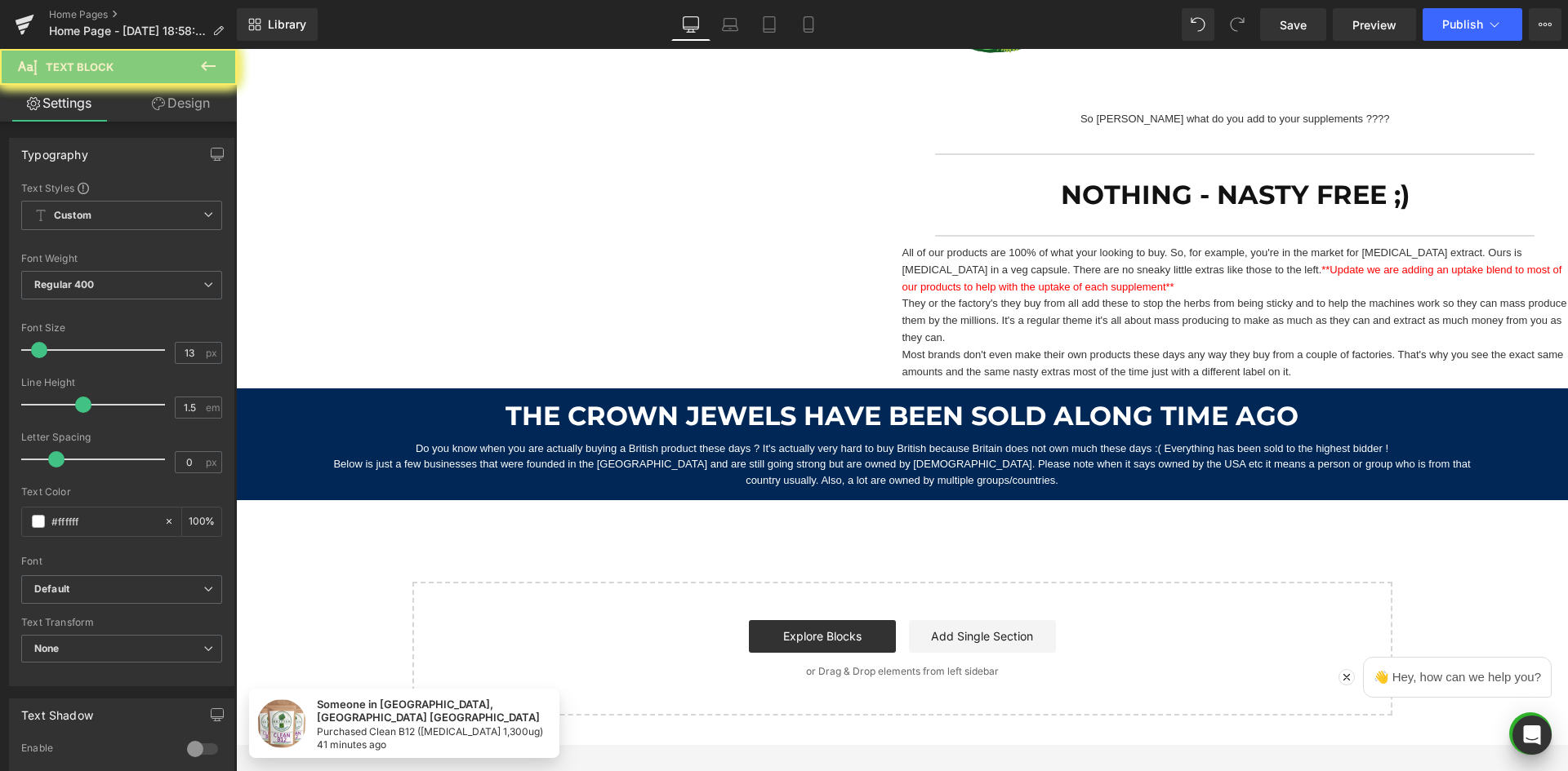
click at [802, 454] on p "Do you know when you are actually buying a British product these days ? It's ac…" at bounding box center [902, 448] width 1168 height 17
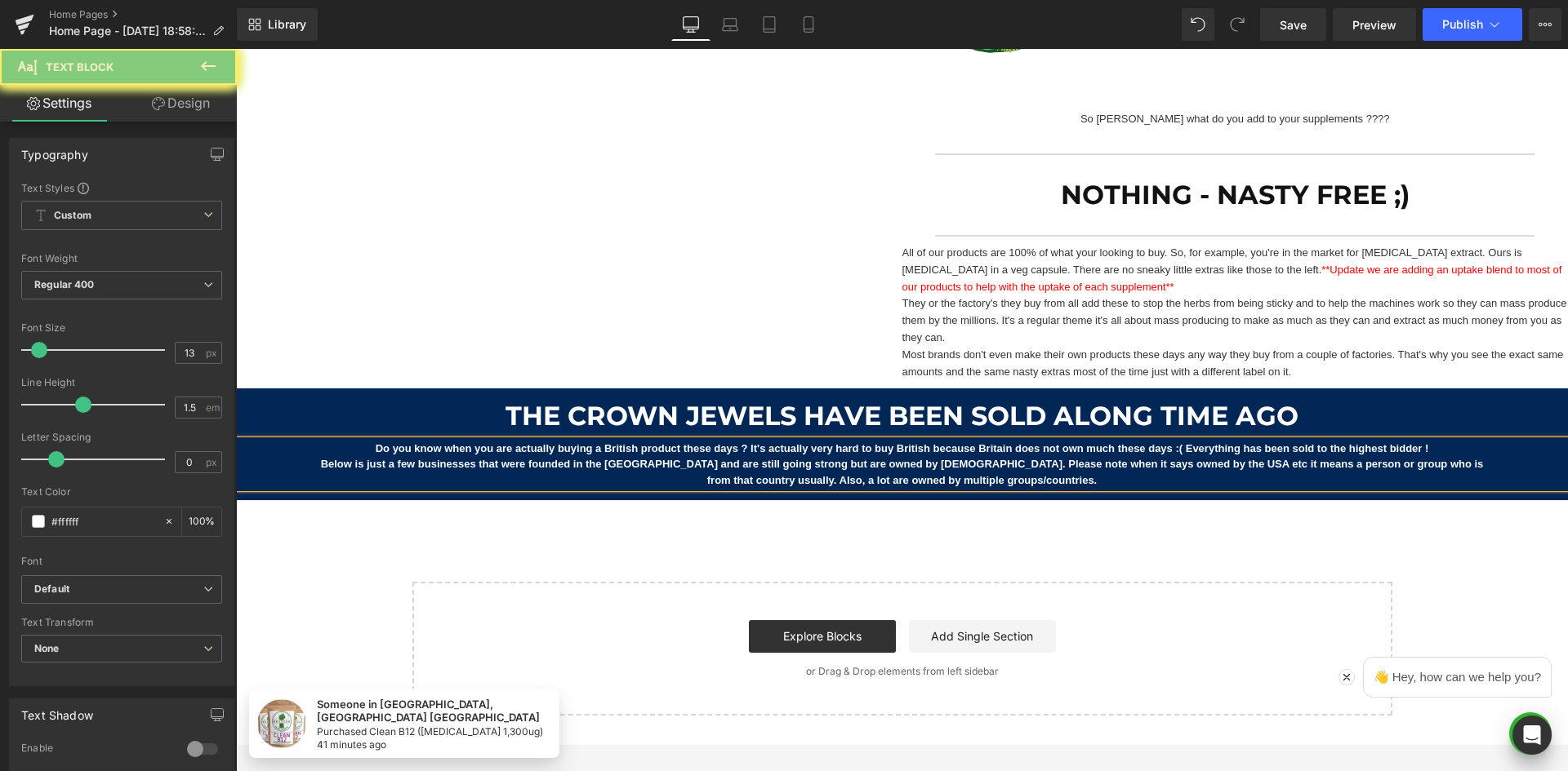
click at [1449, 451] on p "Do you know when you are actually buying a British product these days ? It's ac…" at bounding box center [902, 448] width 1168 height 17
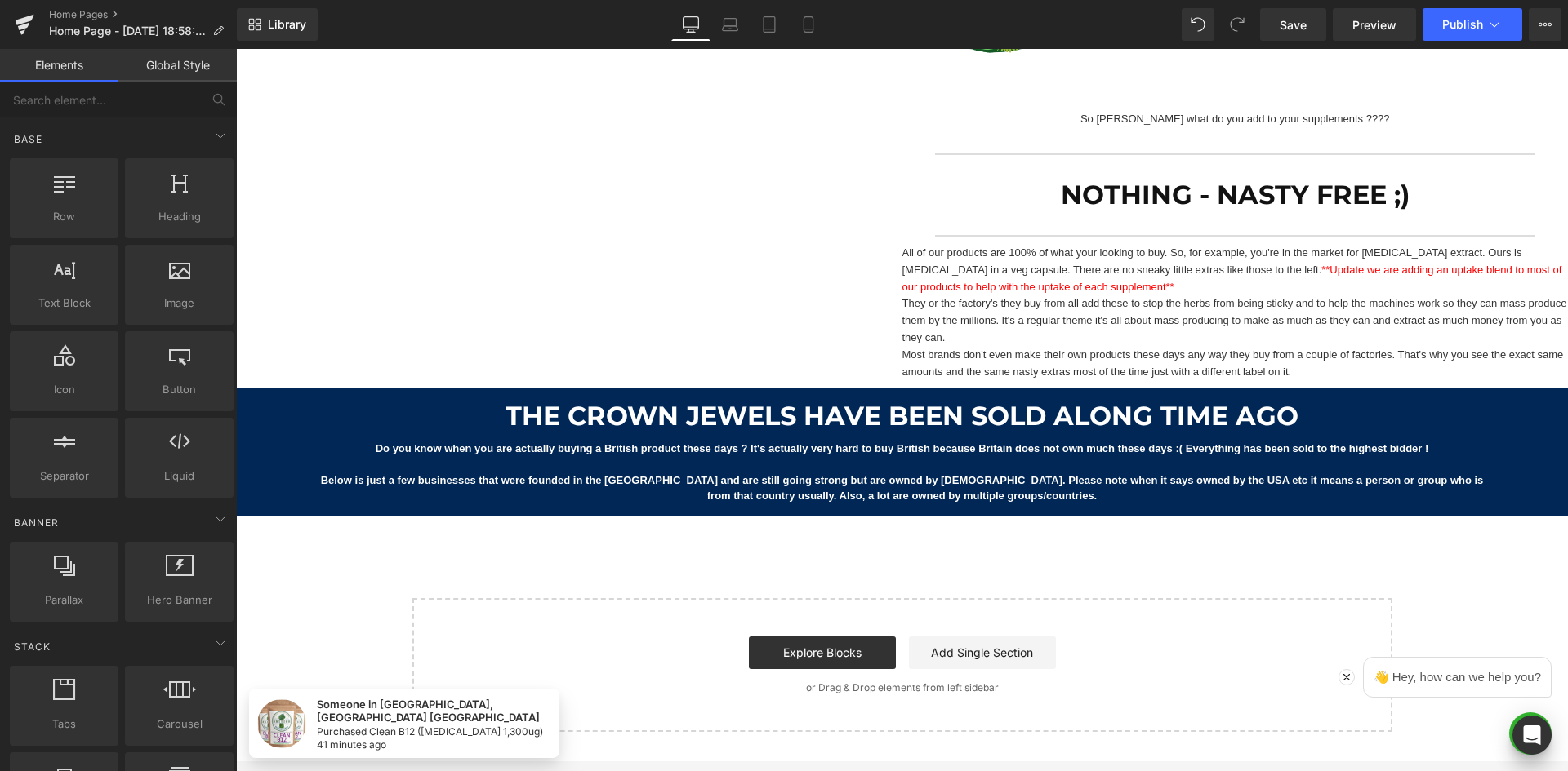
scroll to position [1600, 0]
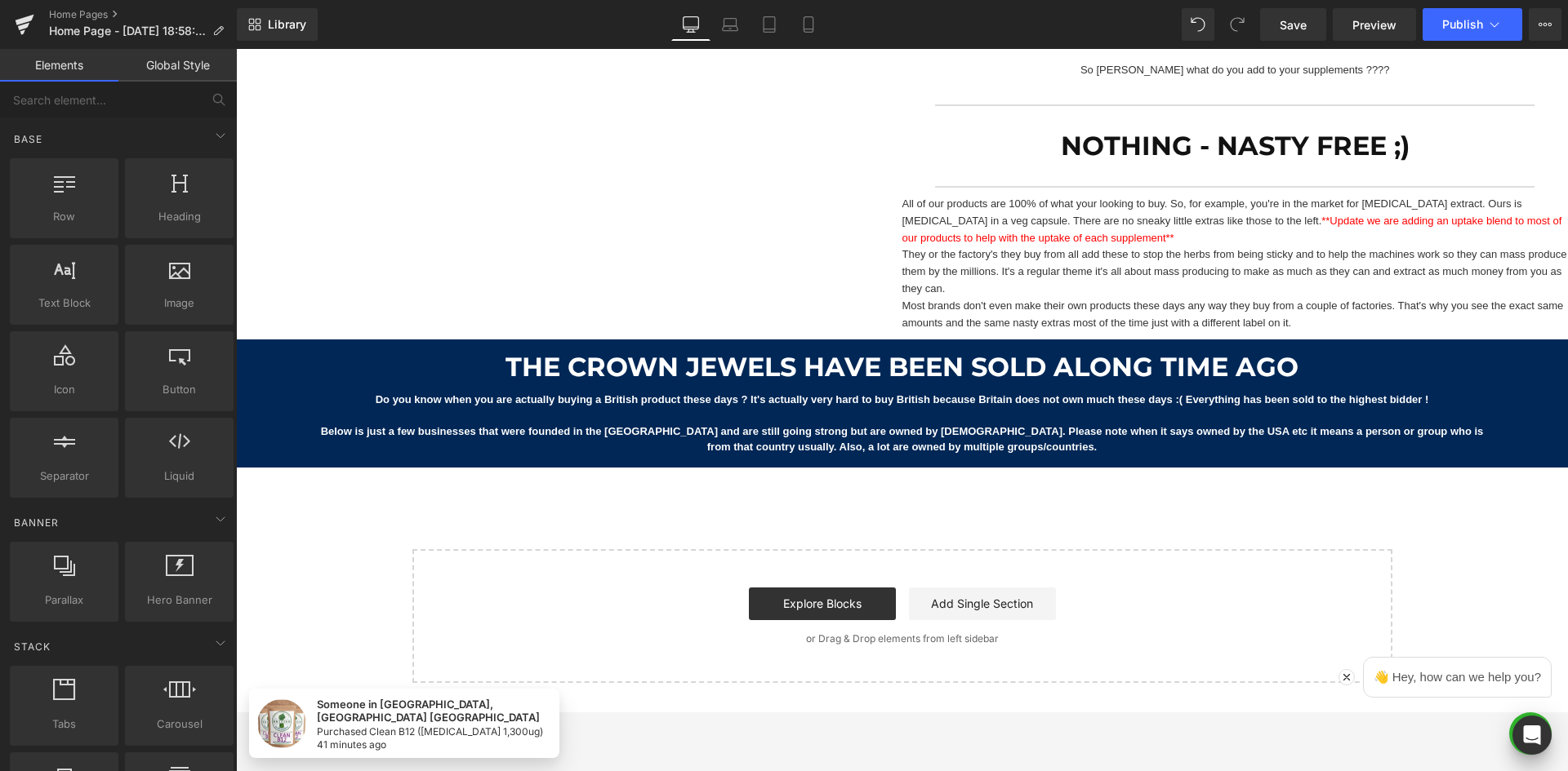
click at [1113, 260] on p "They or the factory's they buy from all add these to stop the herbs from being …" at bounding box center [1235, 272] width 666 height 51
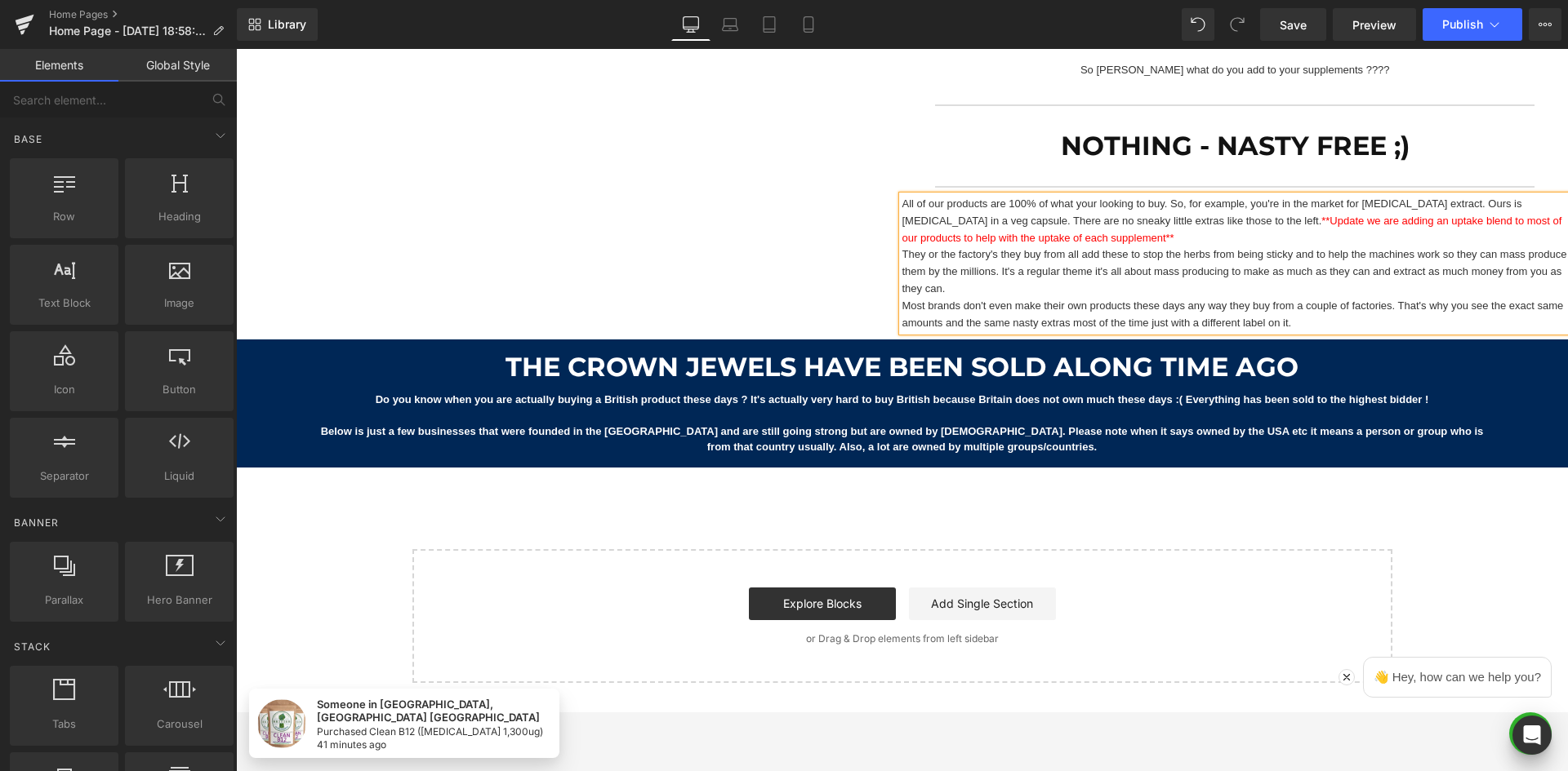
click at [819, 225] on div "Them (Big biz/ Big Pharma) Heading If you check the back of your supplement bot…" at bounding box center [902, 14] width 1332 height 651
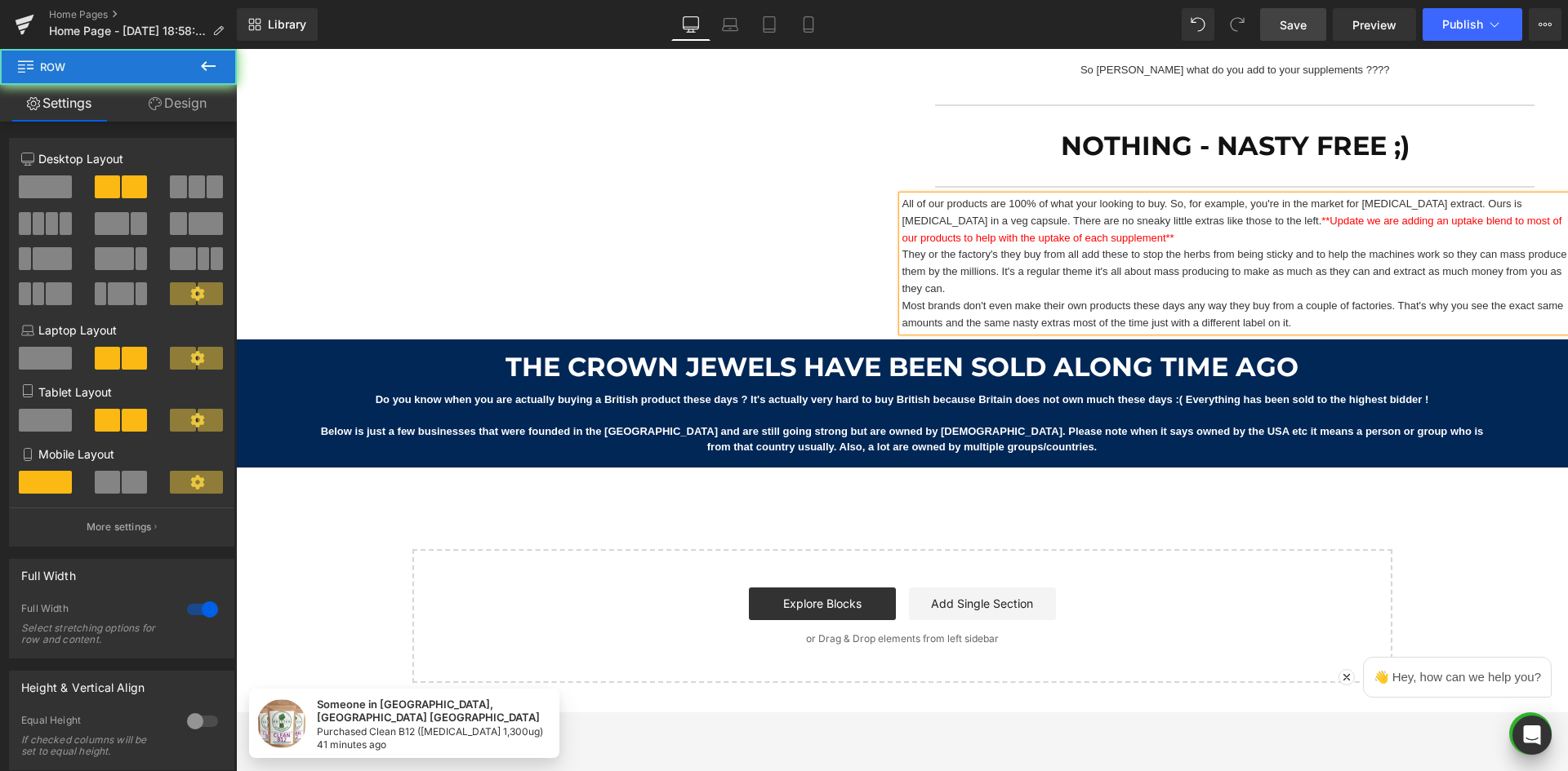
click at [1295, 36] on link "Save" at bounding box center [1293, 23] width 66 height 32
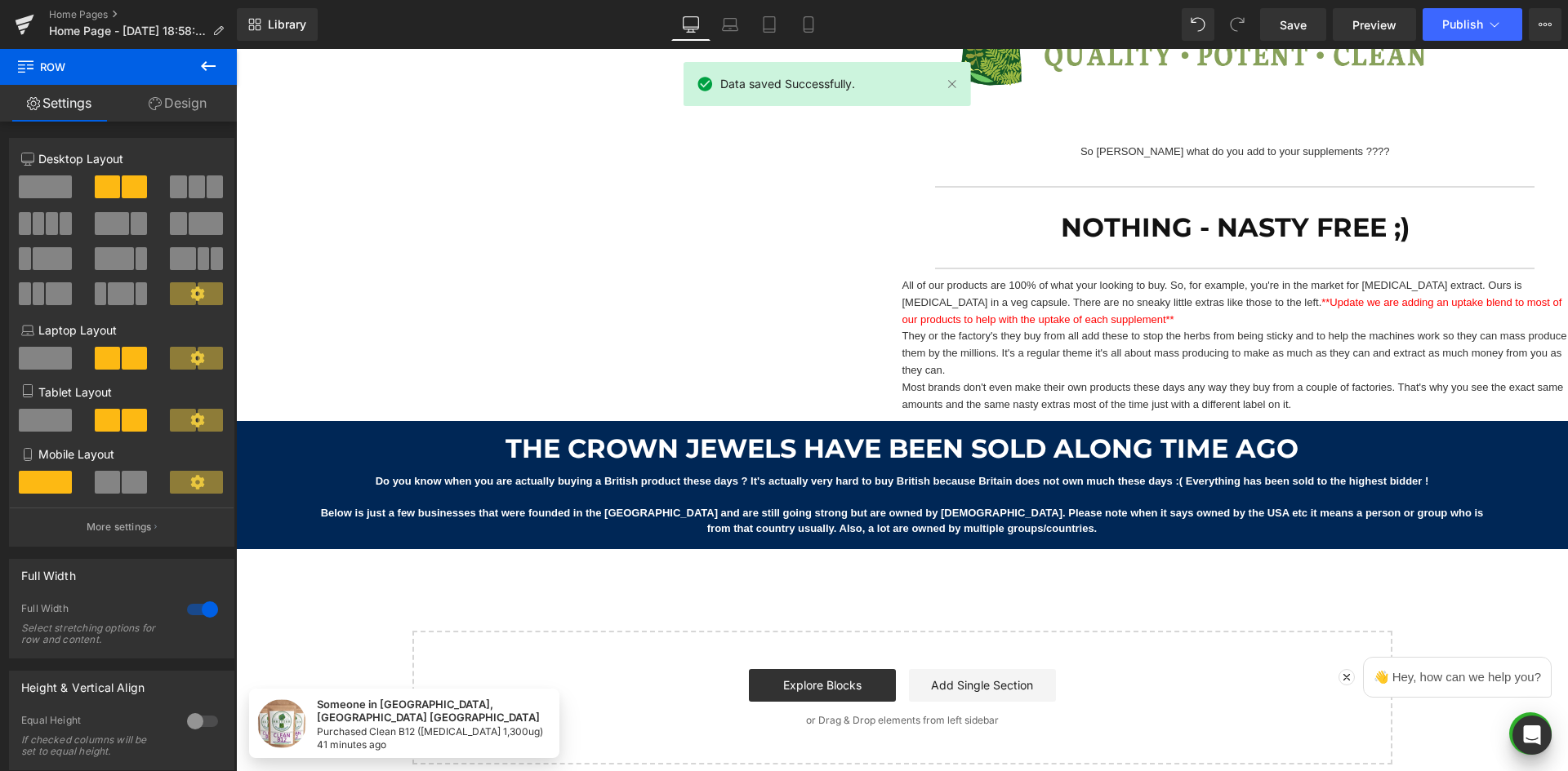
scroll to position [1763, 0]
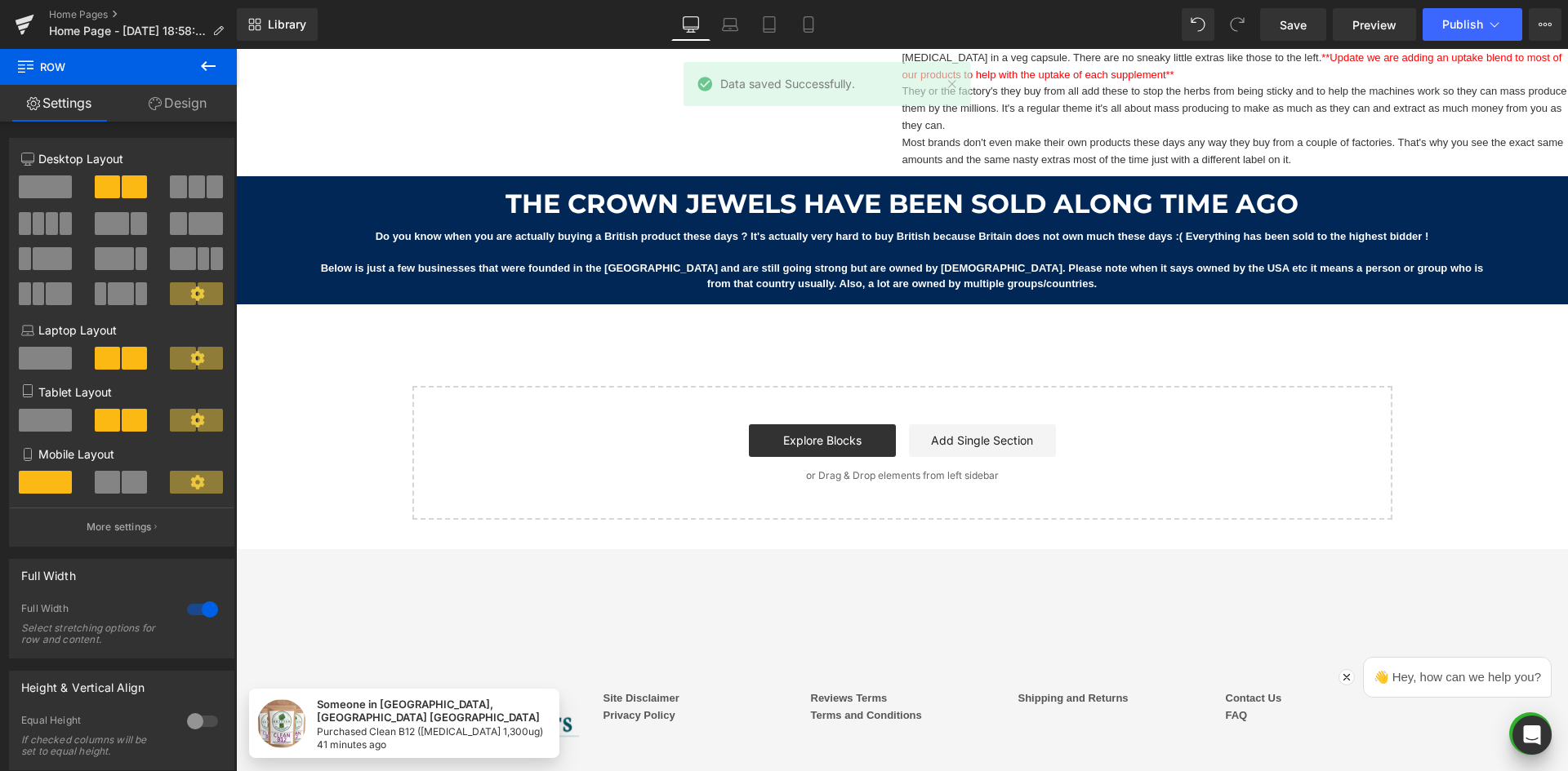
click at [837, 184] on div "The Crown Jewels have been Sold along time ago Heading Do you know when you are…" at bounding box center [902, 240] width 1332 height 128
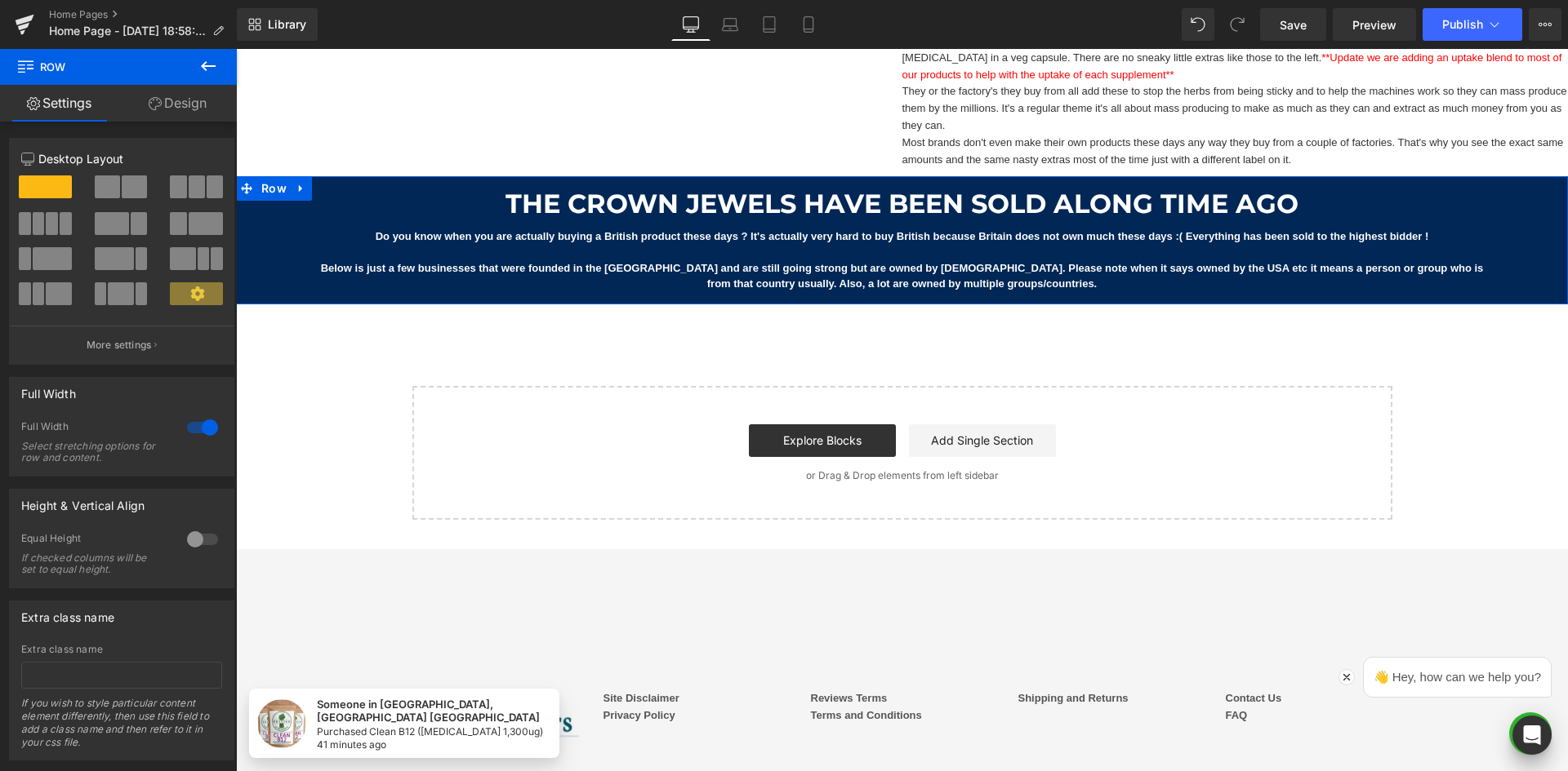
click at [269, 188] on span "Row" at bounding box center [274, 188] width 33 height 24
click at [202, 98] on link "Design" at bounding box center [176, 103] width 118 height 37
click at [0, 0] on div "Spacing" at bounding box center [0, 0] width 0 height 0
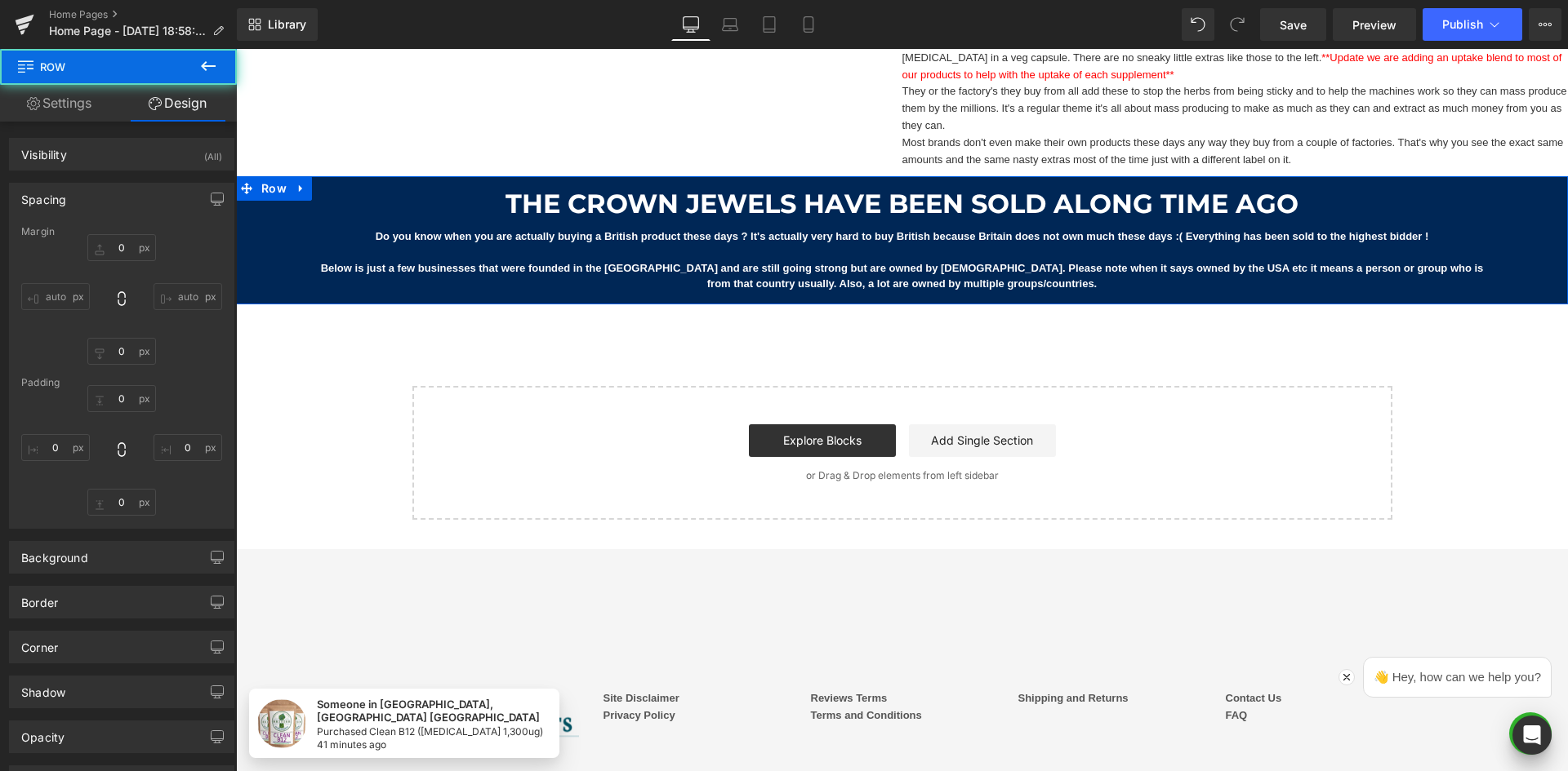
type input "0"
type input "15"
type input "0"
type input "15"
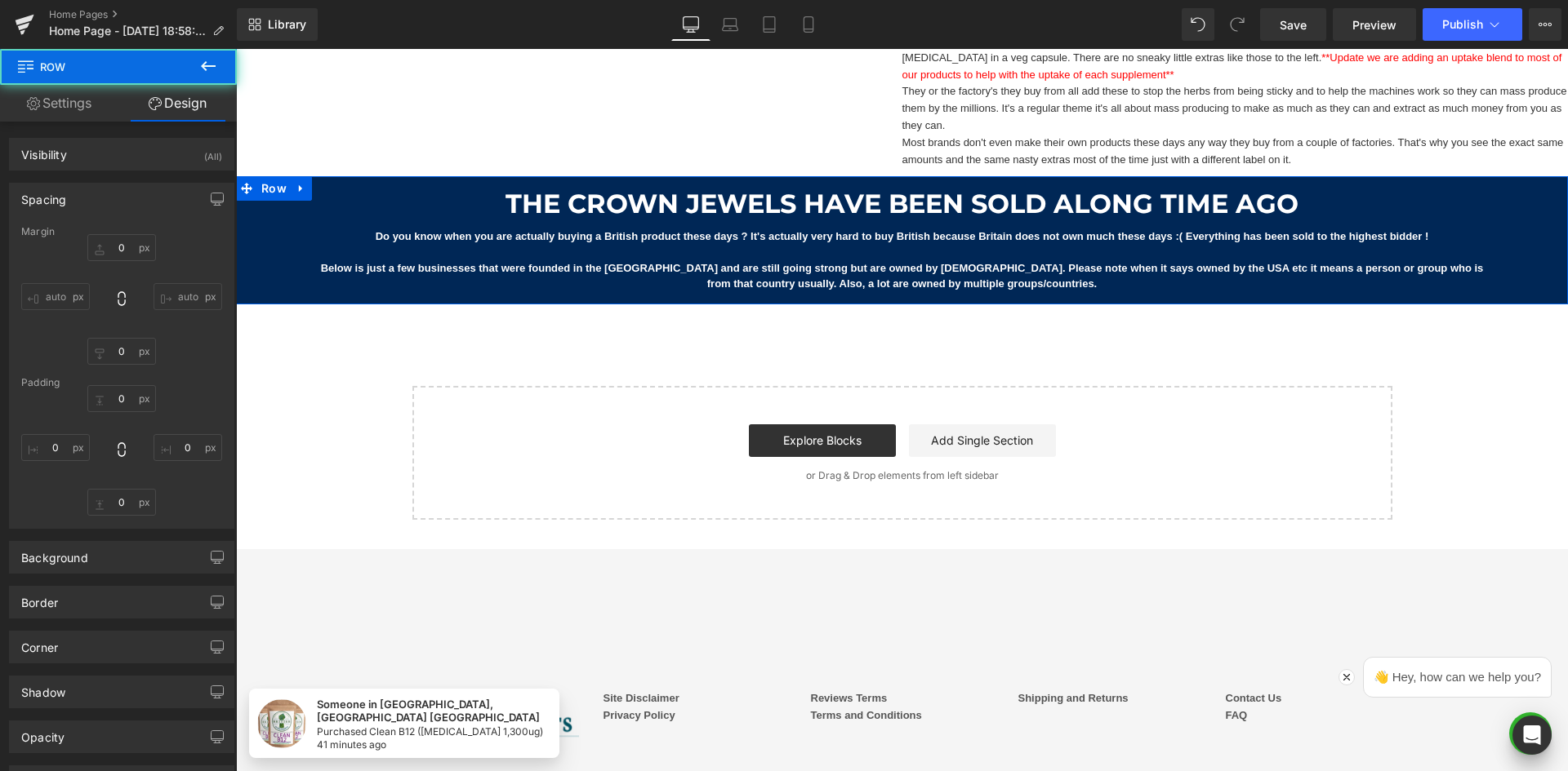
type input "0"
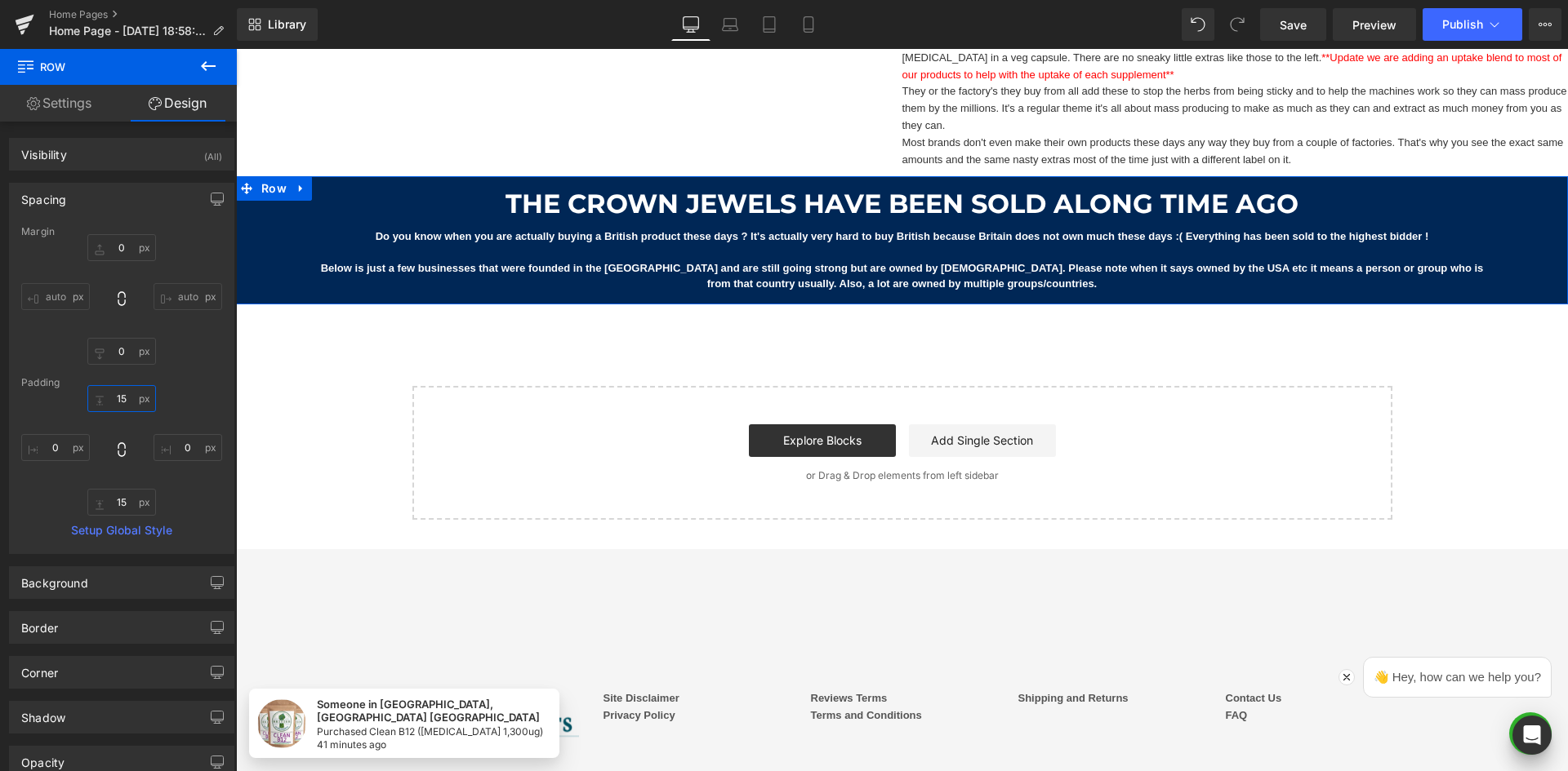
click at [125, 400] on input "15" at bounding box center [122, 399] width 68 height 27
click at [123, 255] on input "0" at bounding box center [122, 248] width 68 height 27
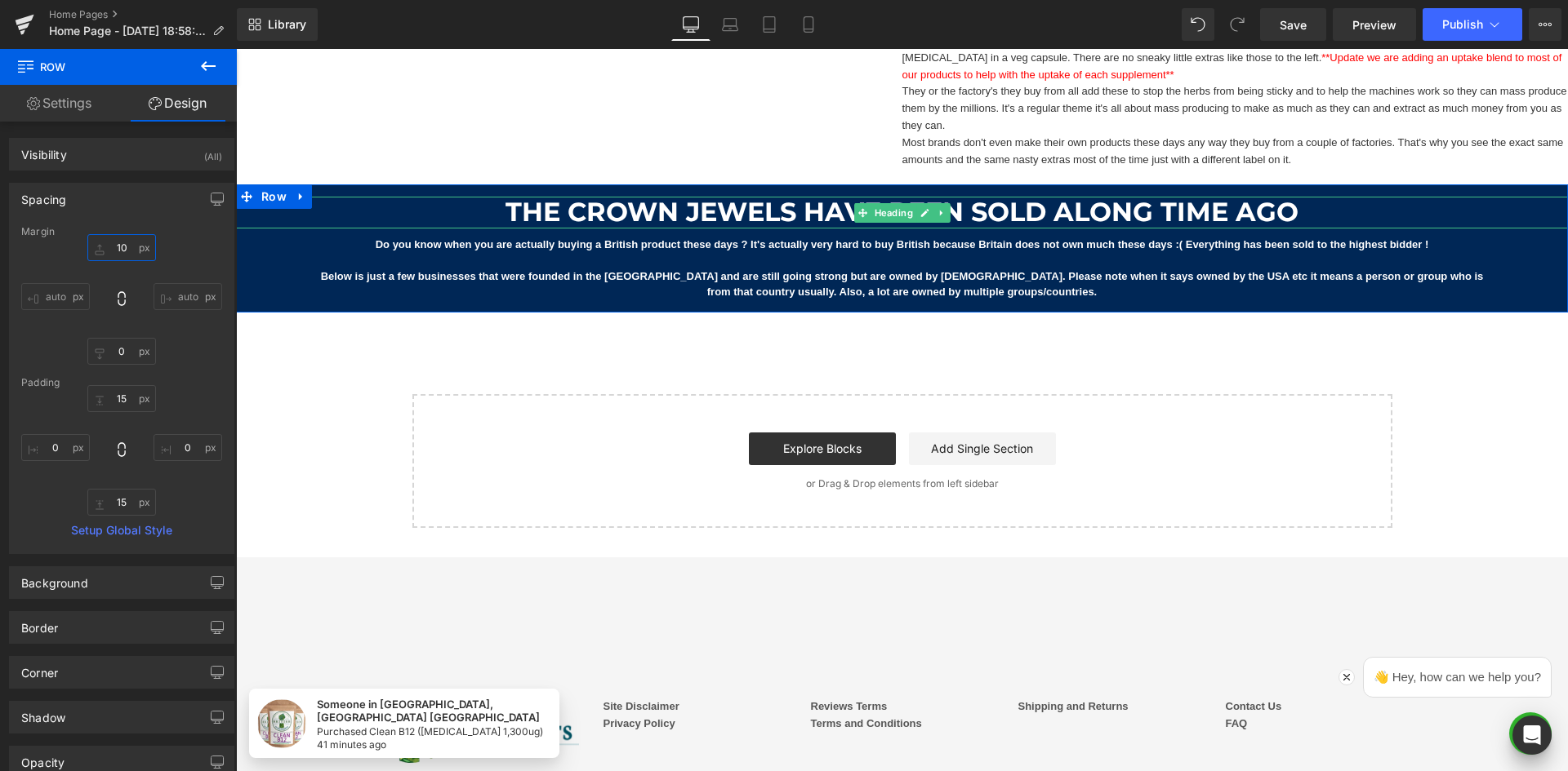
type input "1"
type input "10"
click at [123, 355] on input "0" at bounding box center [122, 352] width 68 height 27
type input "10"
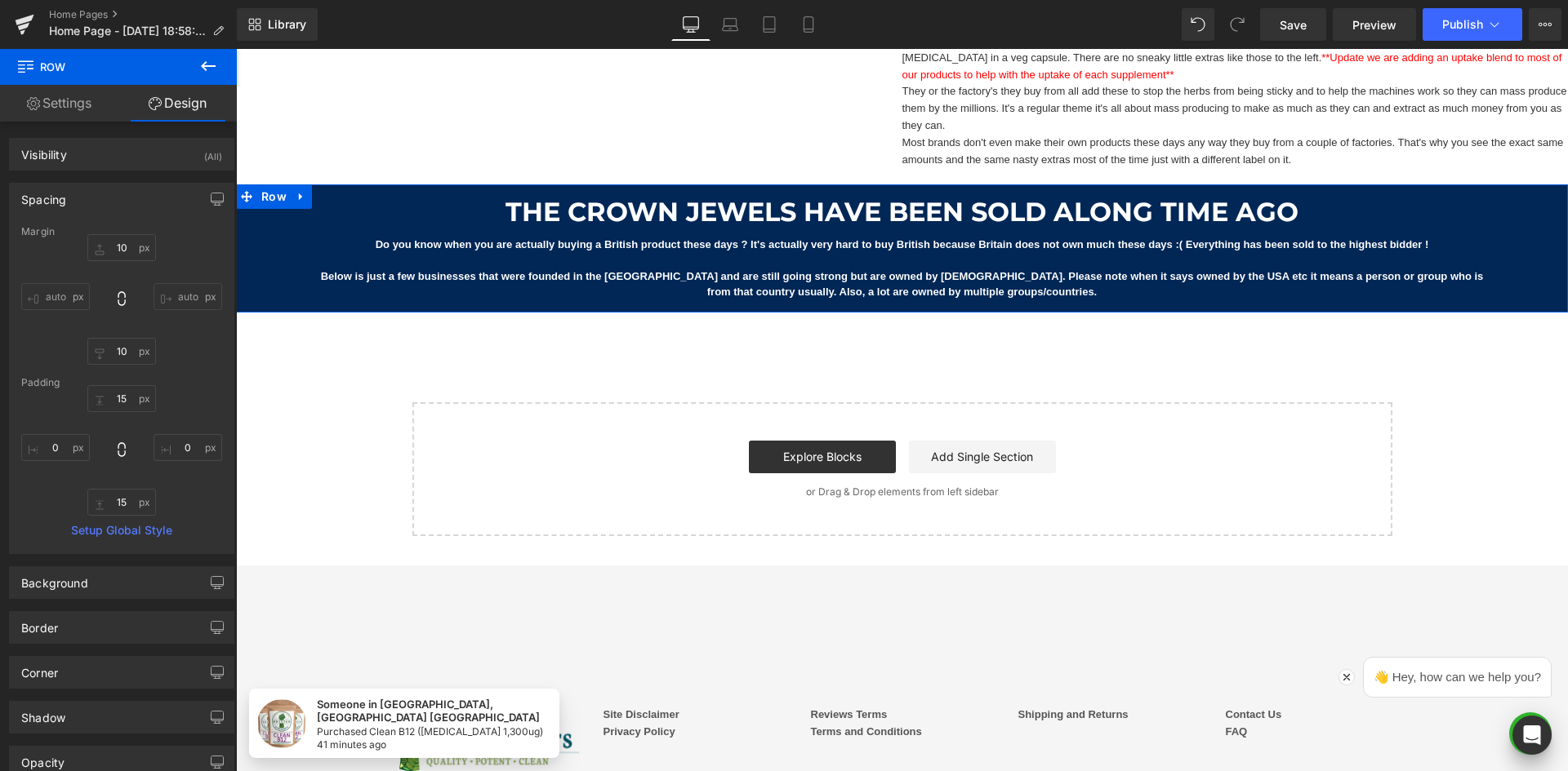
click at [160, 194] on div "Spacing" at bounding box center [121, 199] width 223 height 31
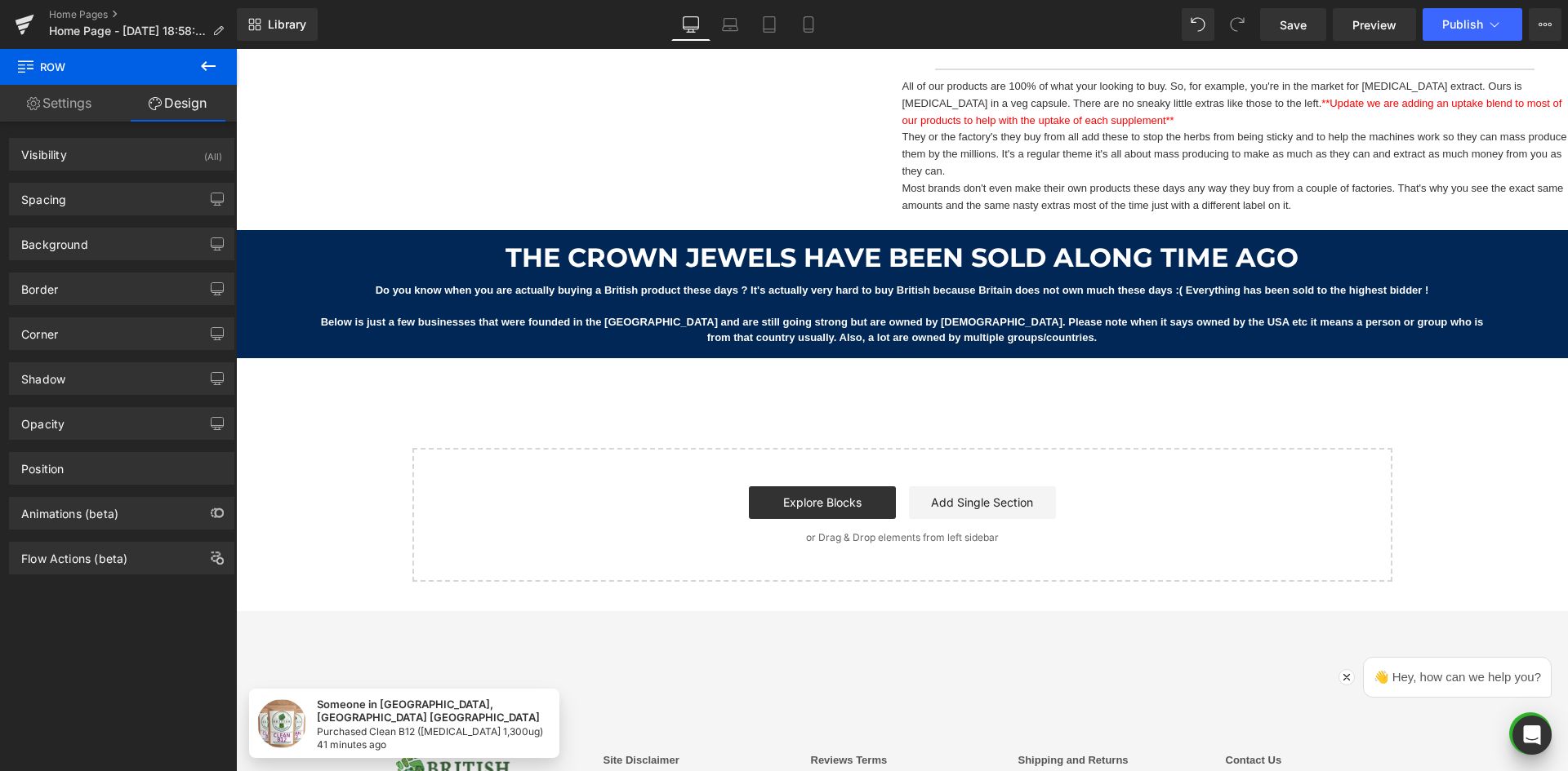
scroll to position [1600, 0]
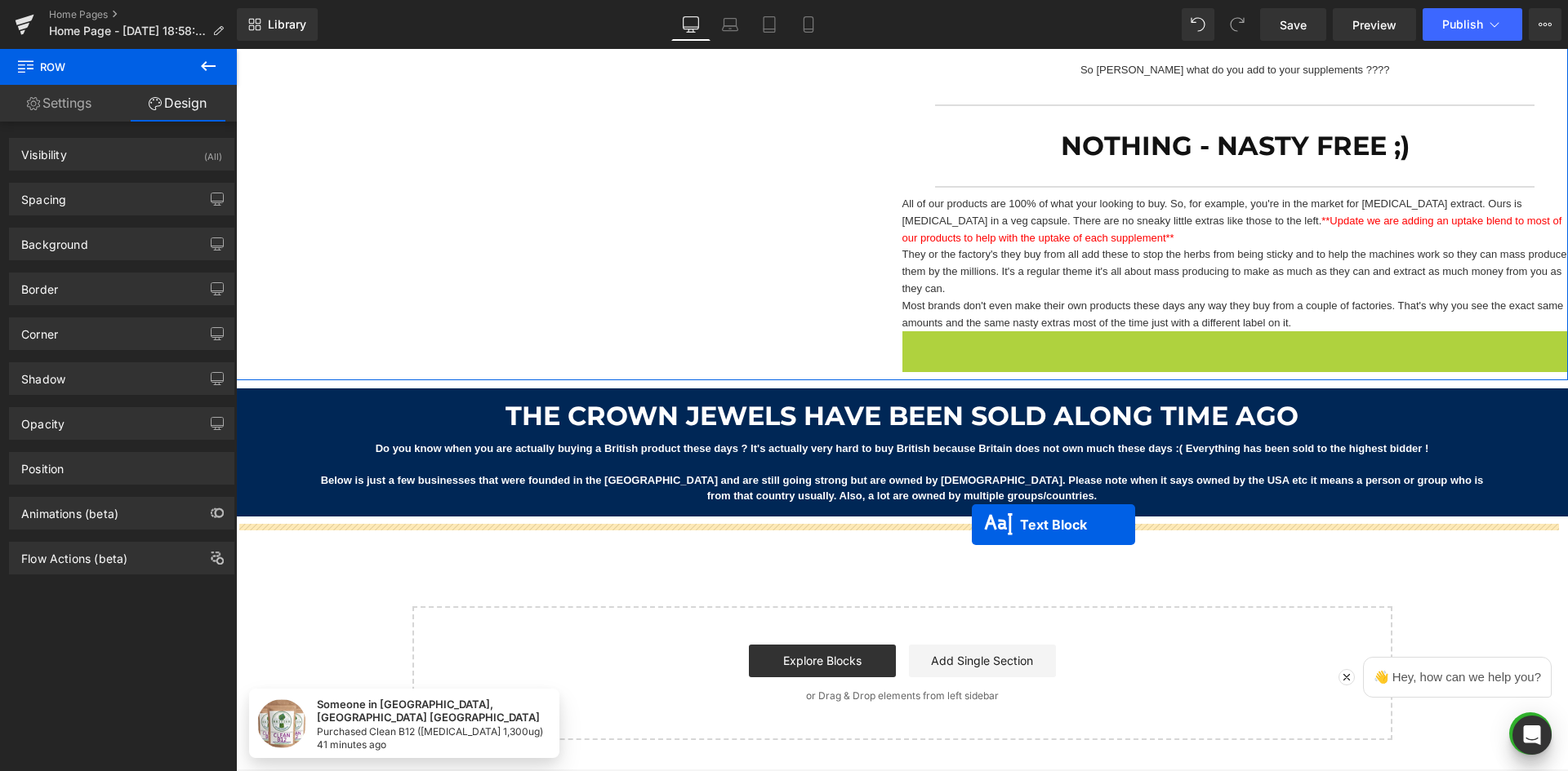
drag, startPoint x: 1062, startPoint y: 586, endPoint x: 972, endPoint y: 524, distance: 109.3
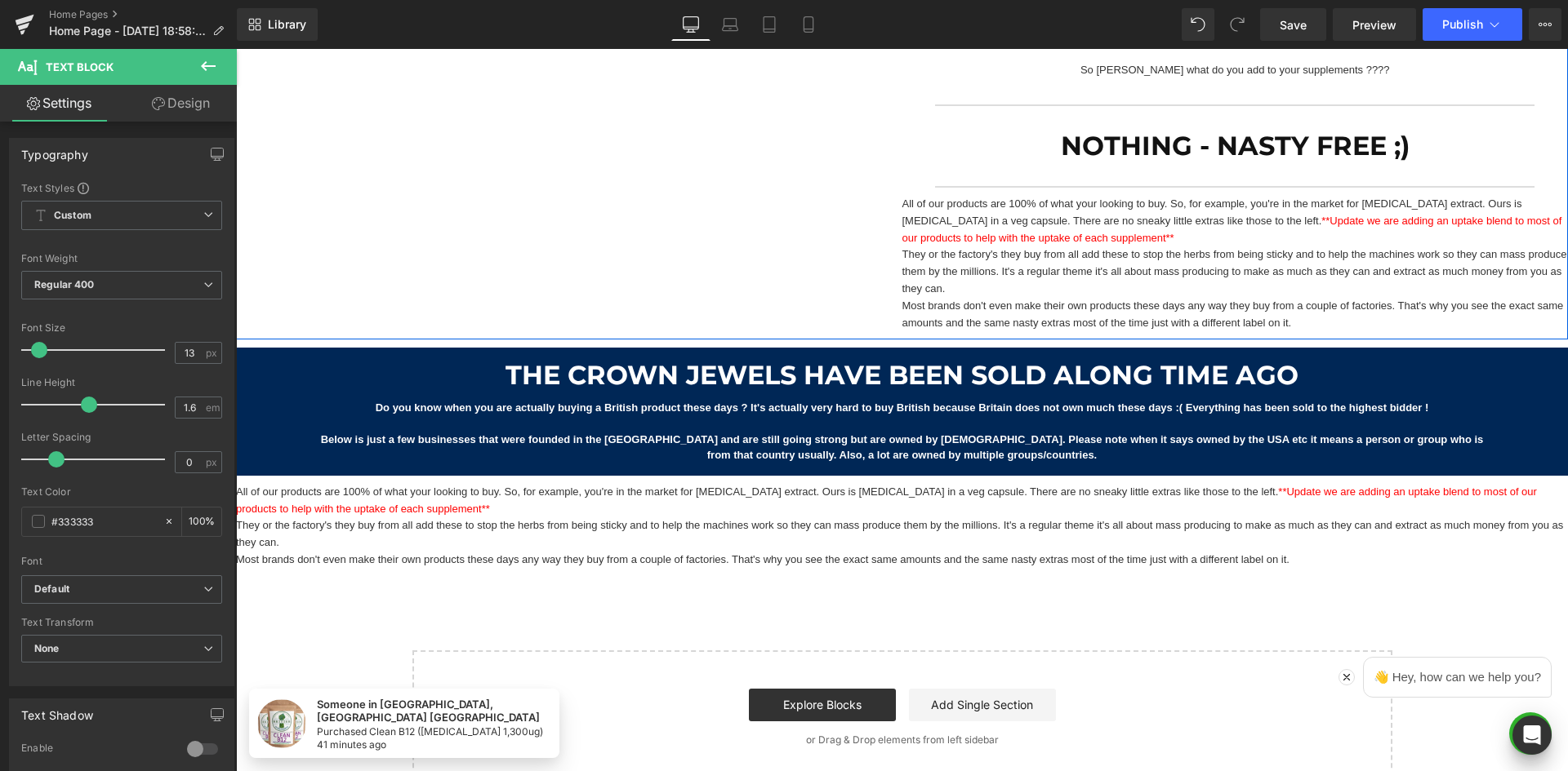
scroll to position [1783, 0]
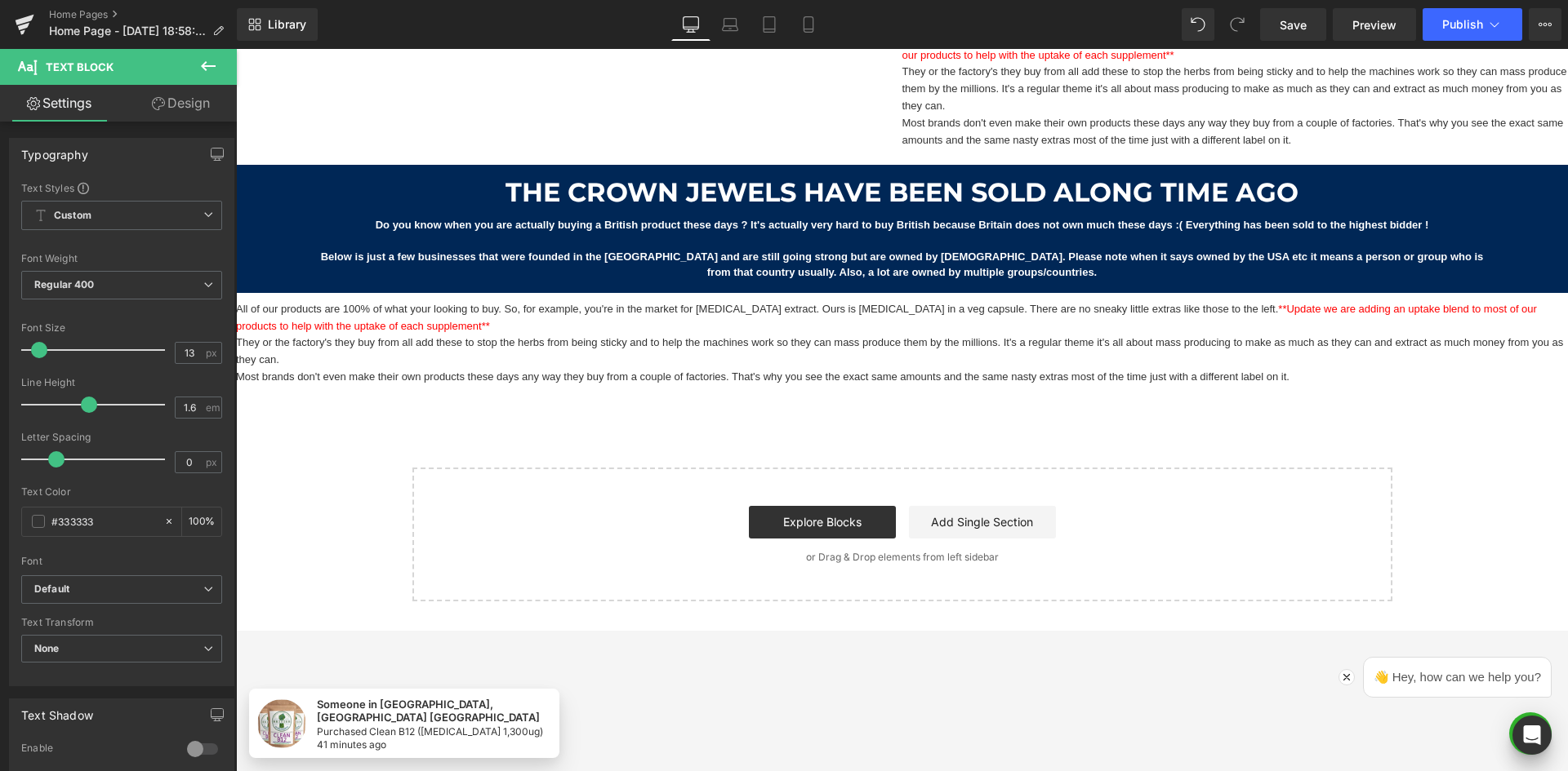
click at [855, 337] on div "All of our products are 100% of what your looking to buy. So, for example, you'…" at bounding box center [902, 343] width 1332 height 85
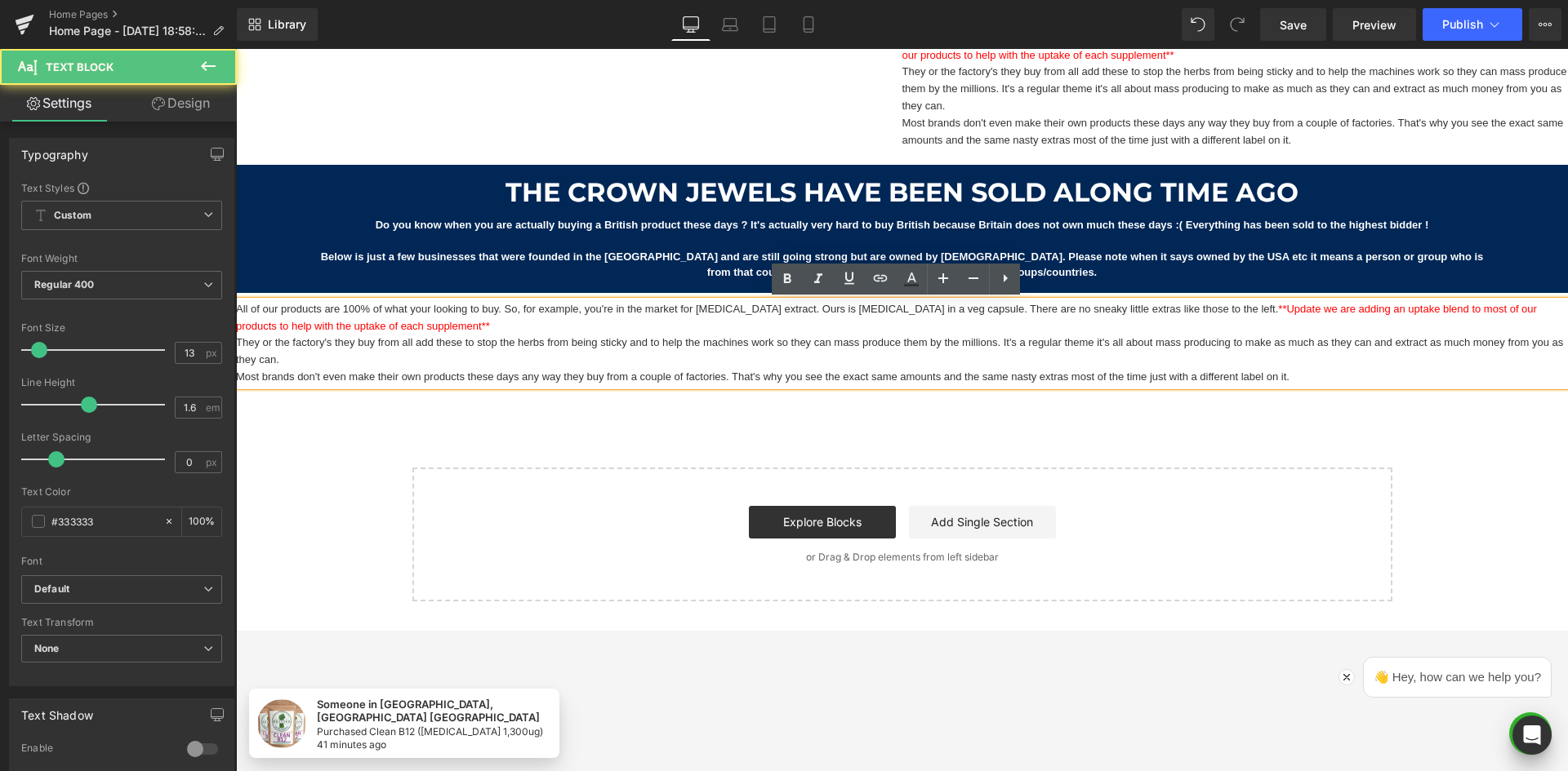
click at [872, 342] on p "They or the factory's they buy from all add these to stop the herbs from being …" at bounding box center [902, 351] width 1332 height 34
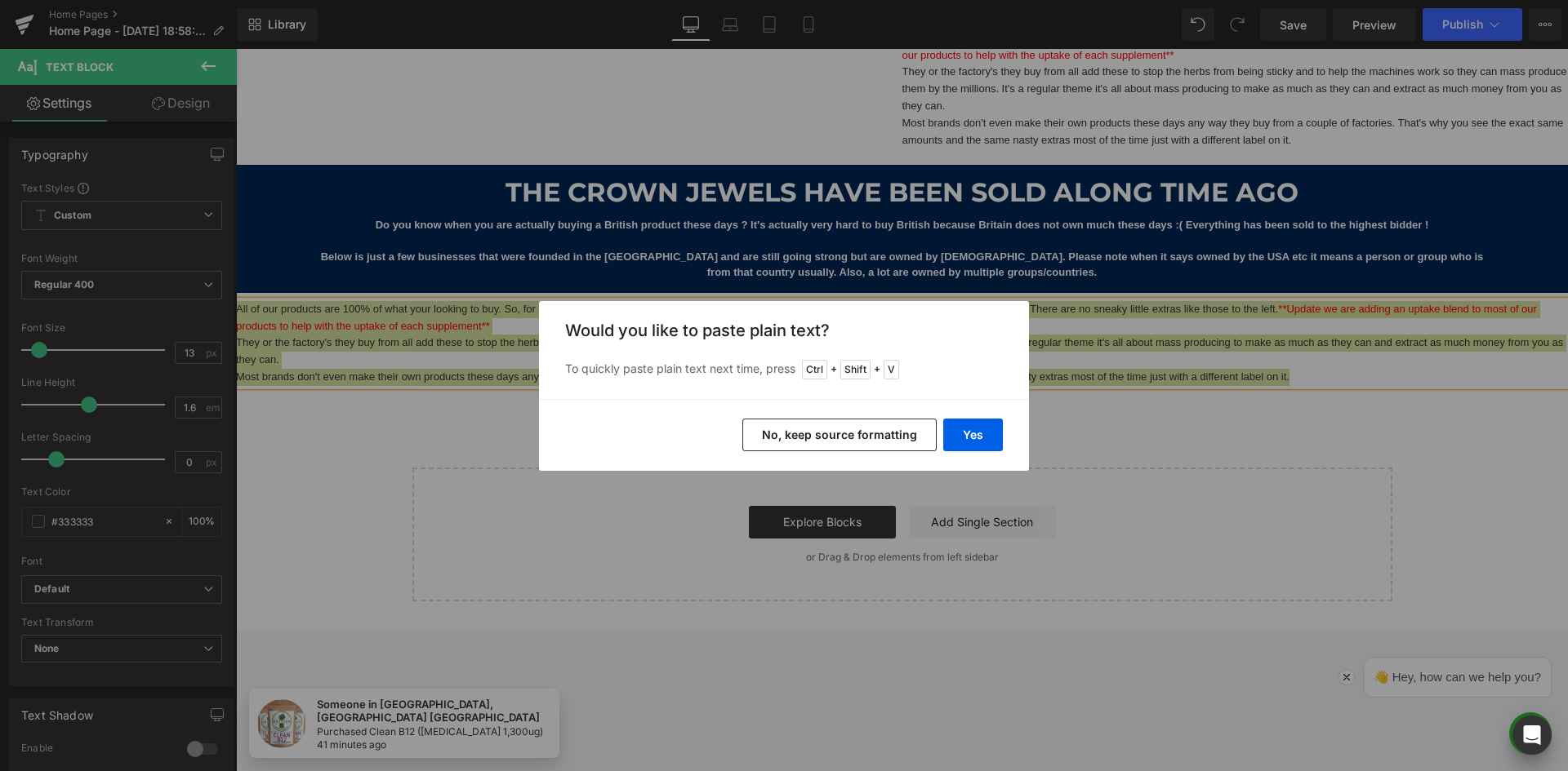
click at [899, 443] on button "No, keep source formatting" at bounding box center [839, 435] width 194 height 32
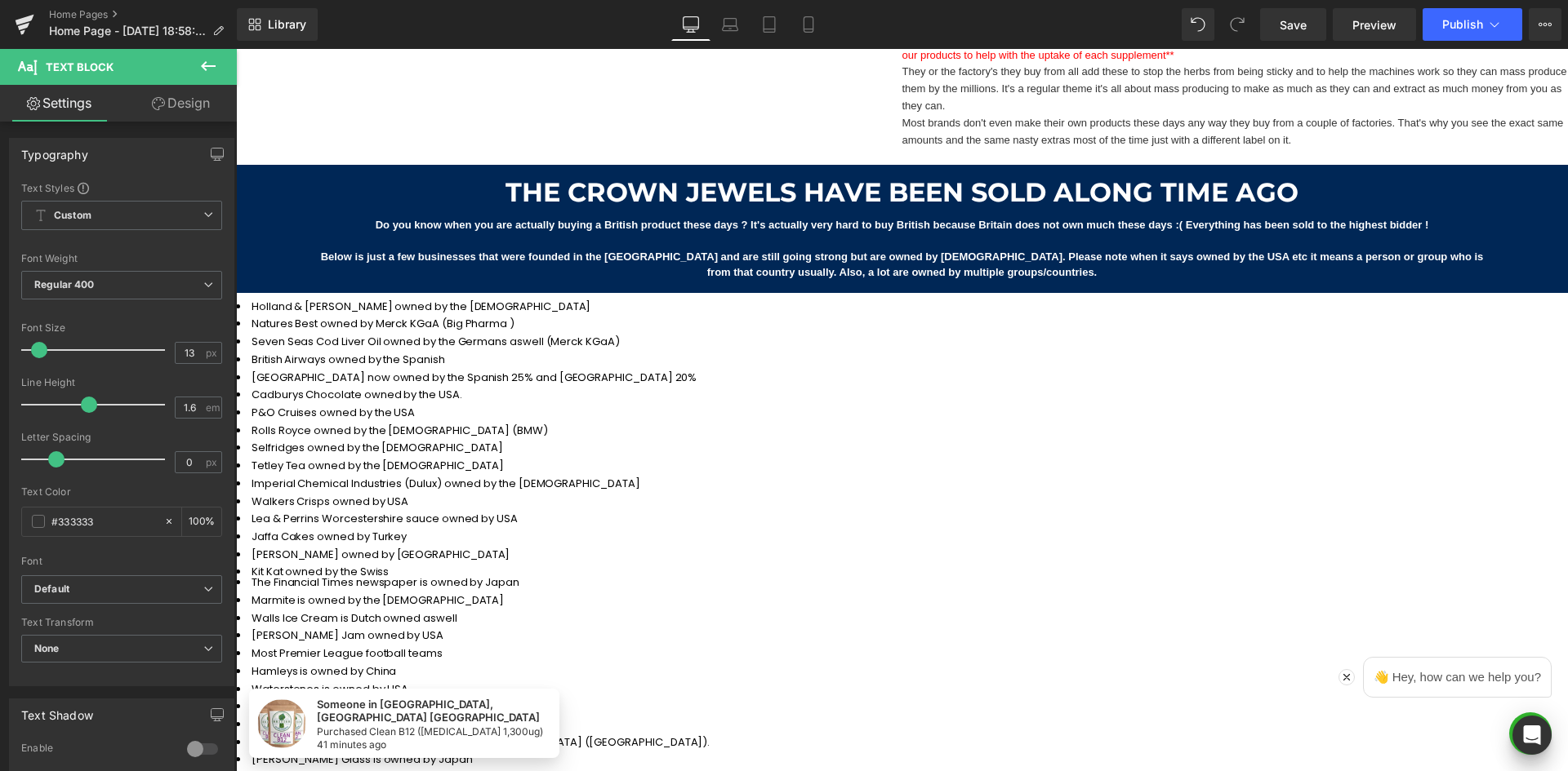
click at [475, 514] on li "Lea & Perrins Worcestershire sauce owned by USA" at bounding box center [563, 519] width 654 height 11
click at [578, 460] on li "Tetley Tea owned by the Indians" at bounding box center [563, 465] width 654 height 11
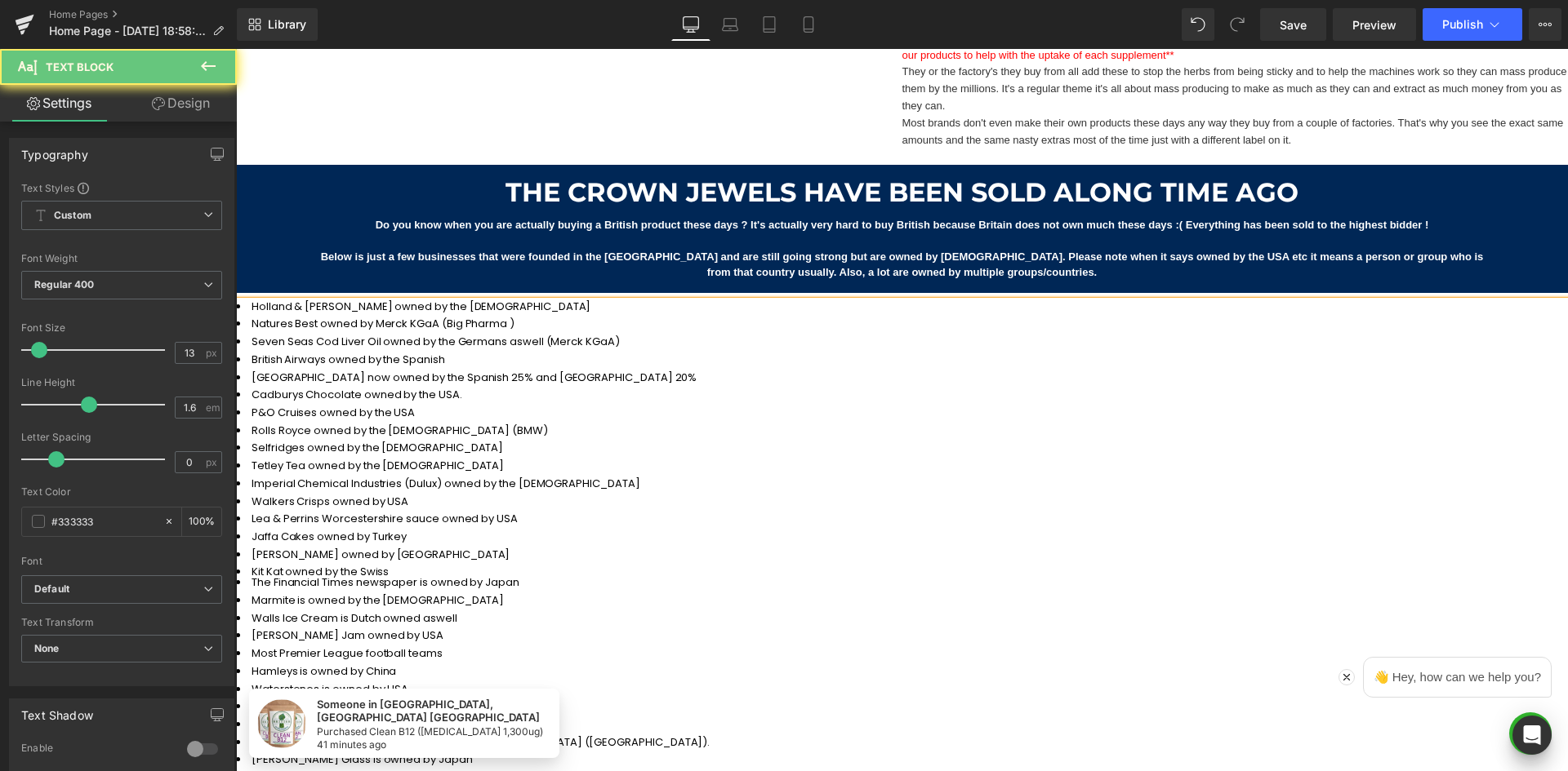
scroll to position [1865, 0]
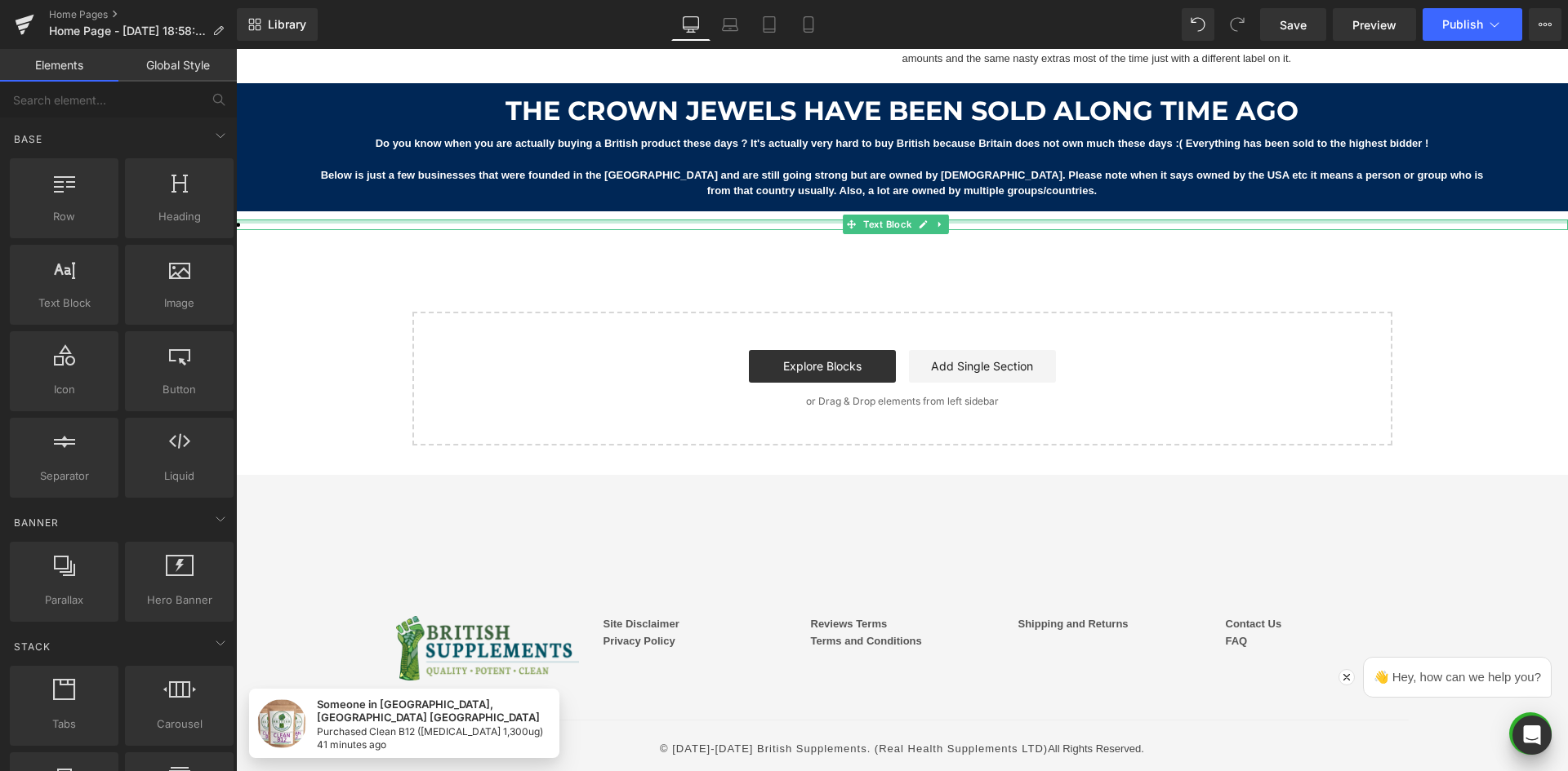
drag, startPoint x: 826, startPoint y: 220, endPoint x: 806, endPoint y: 224, distance: 20.4
click at [825, 220] on div "Text Block" at bounding box center [902, 224] width 1332 height 11
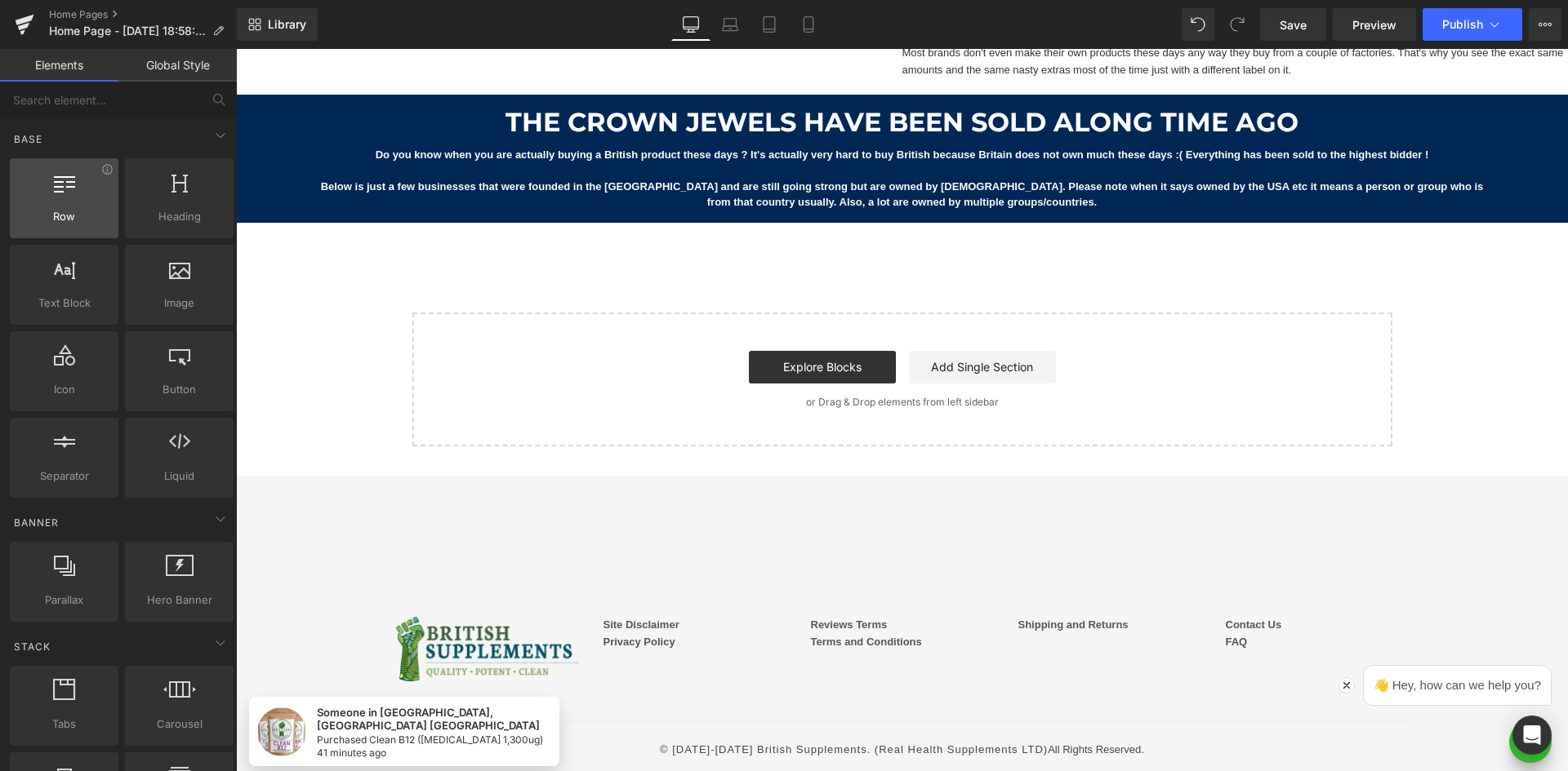
scroll to position [1690, 0]
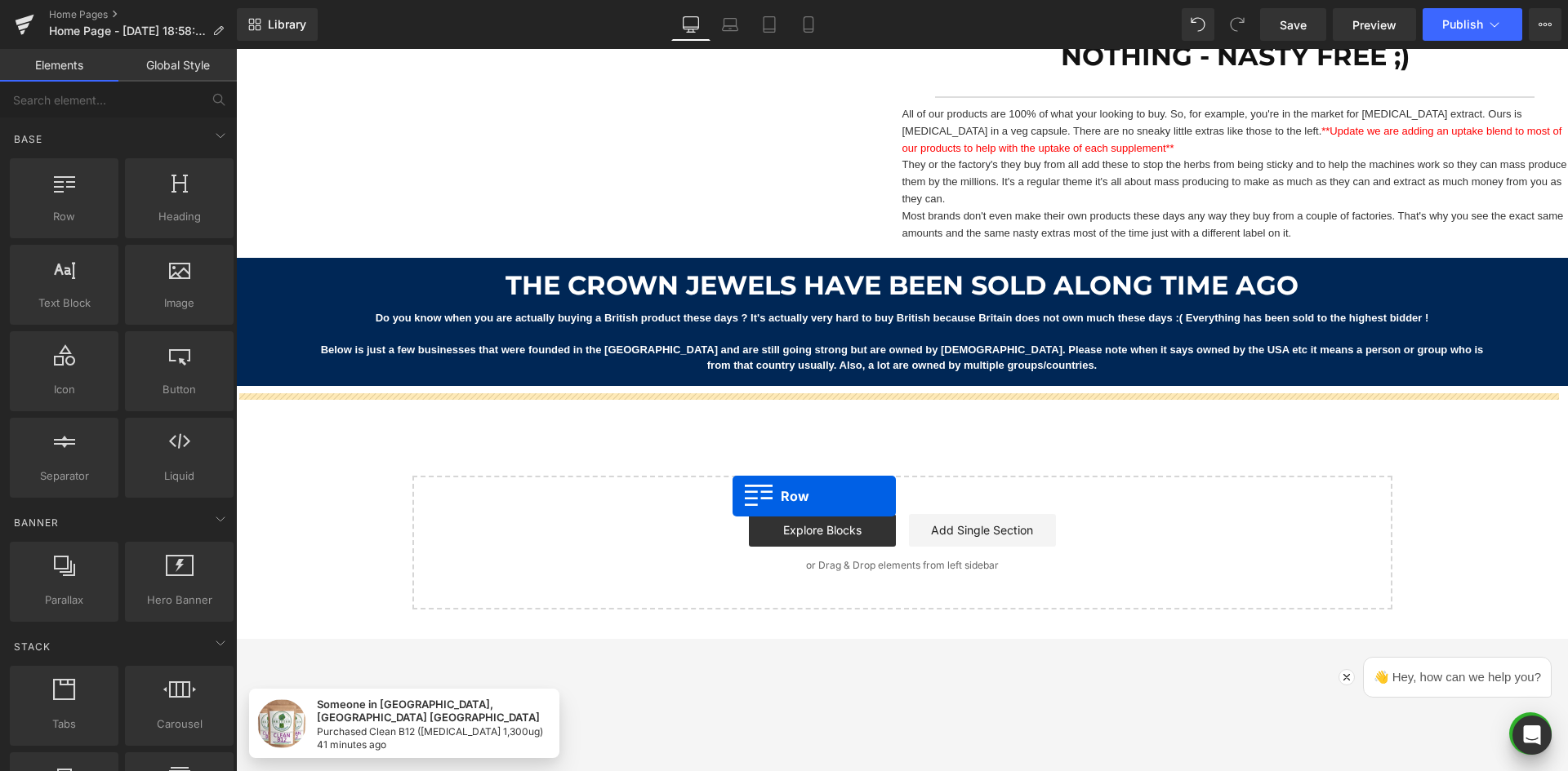
drag, startPoint x: 316, startPoint y: 254, endPoint x: 732, endPoint y: 496, distance: 481.3
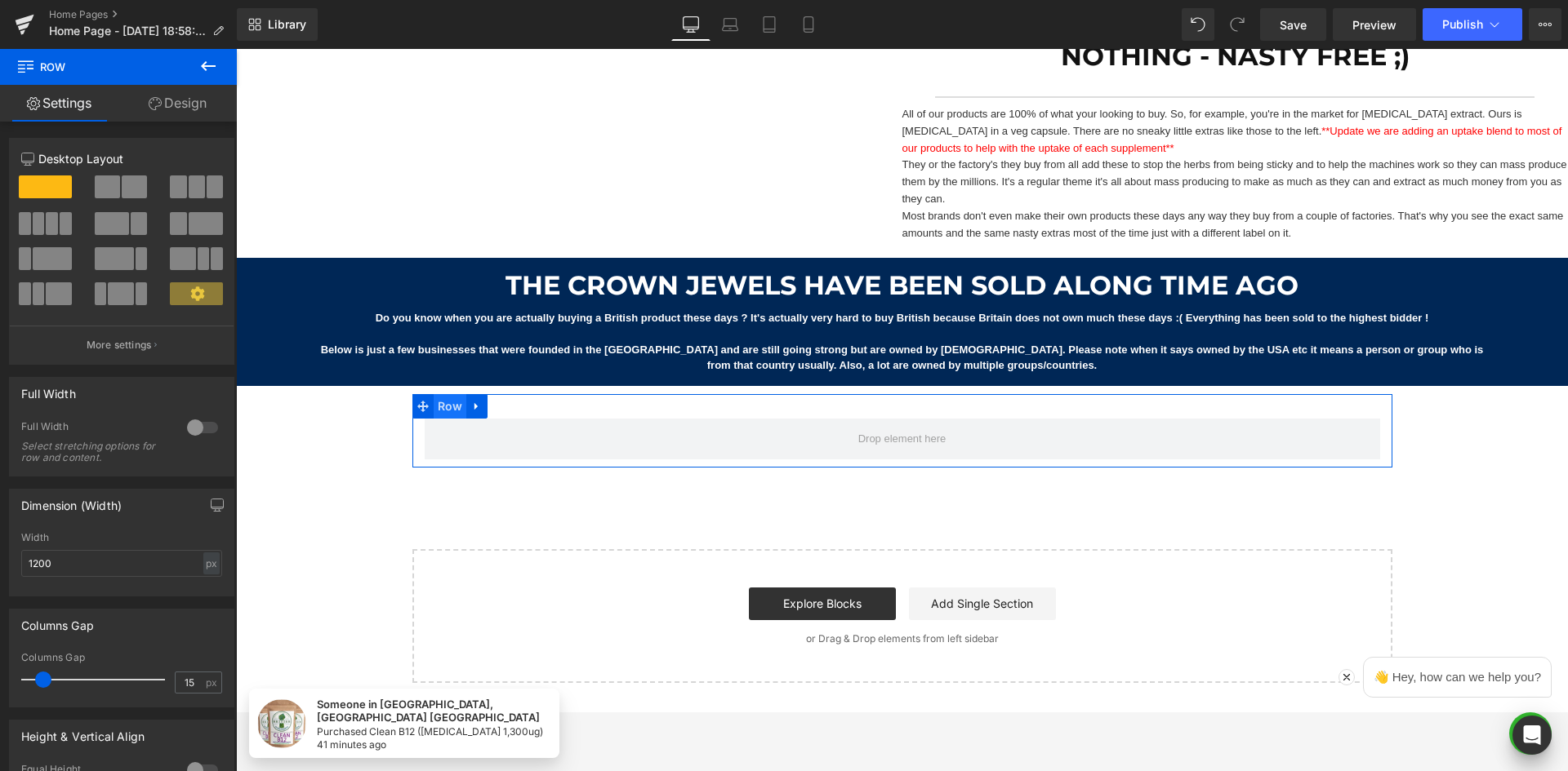
click at [434, 406] on span "Row" at bounding box center [451, 406] width 33 height 24
drag, startPoint x: 198, startPoint y: 434, endPoint x: 26, endPoint y: 442, distance: 172.2
click at [198, 434] on div at bounding box center [203, 427] width 39 height 26
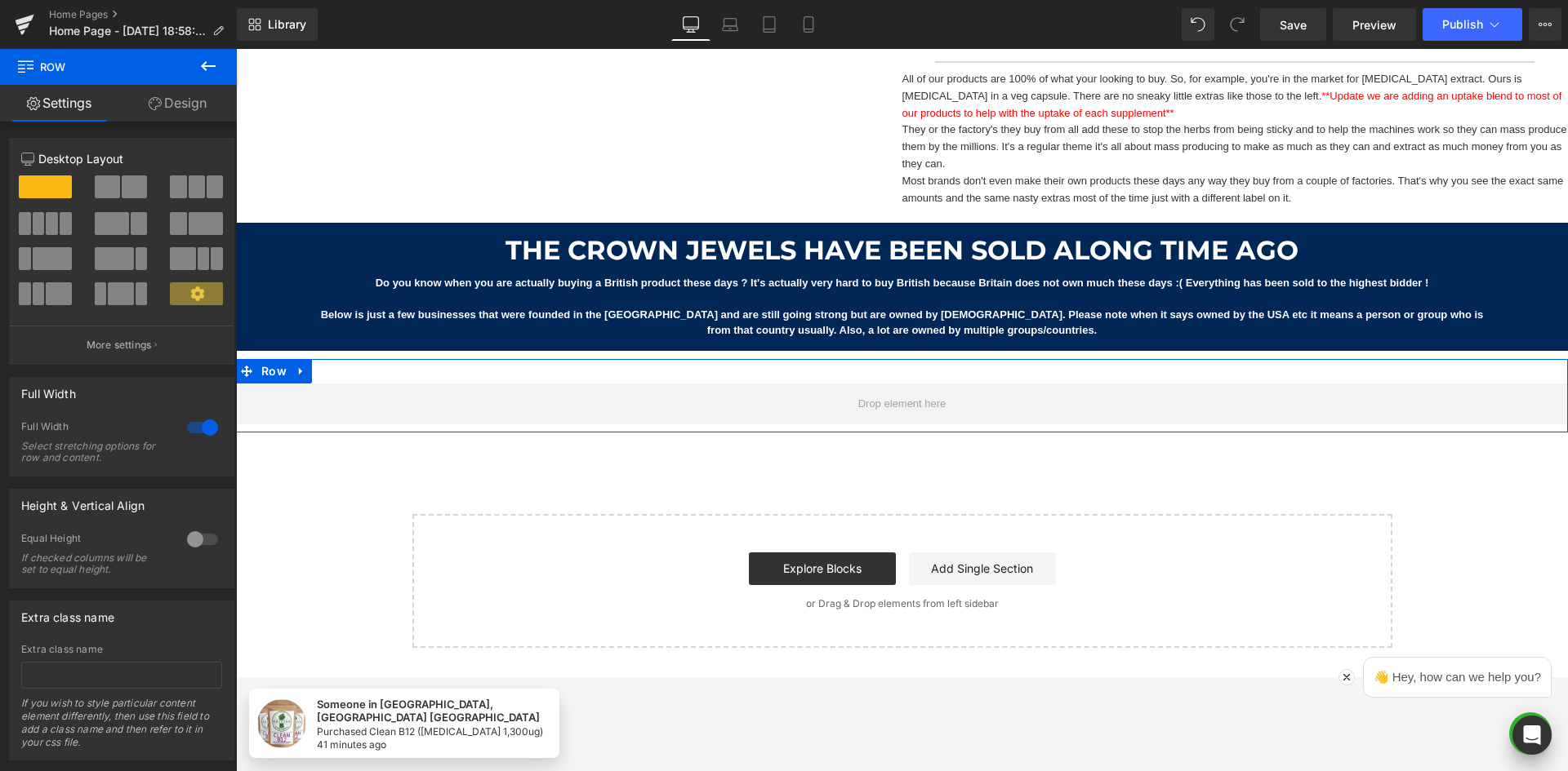
scroll to position [1771, 0]
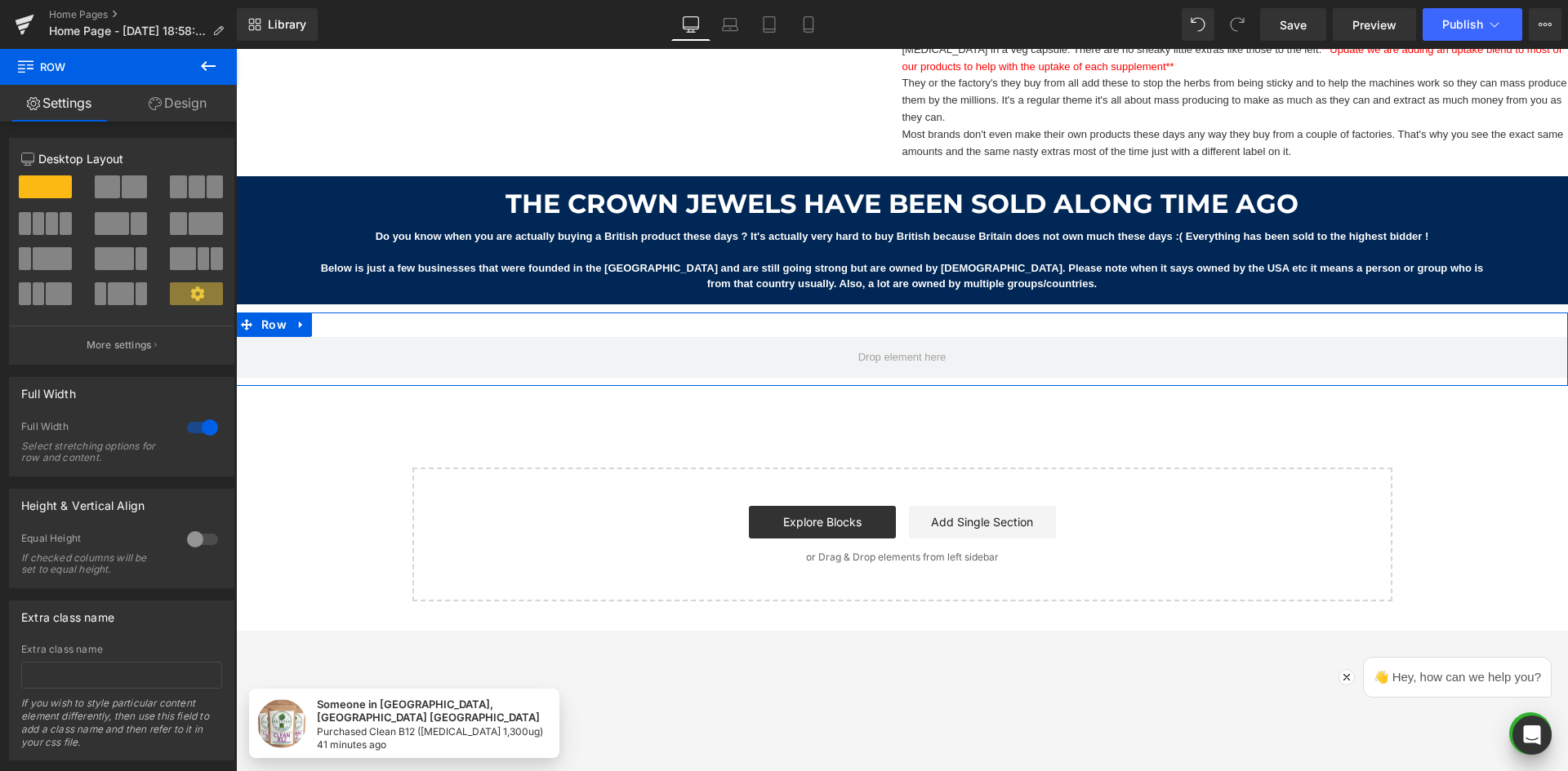
drag, startPoint x: 114, startPoint y: 187, endPoint x: 42, endPoint y: 200, distance: 73.2
click at [114, 186] on span at bounding box center [107, 186] width 25 height 22
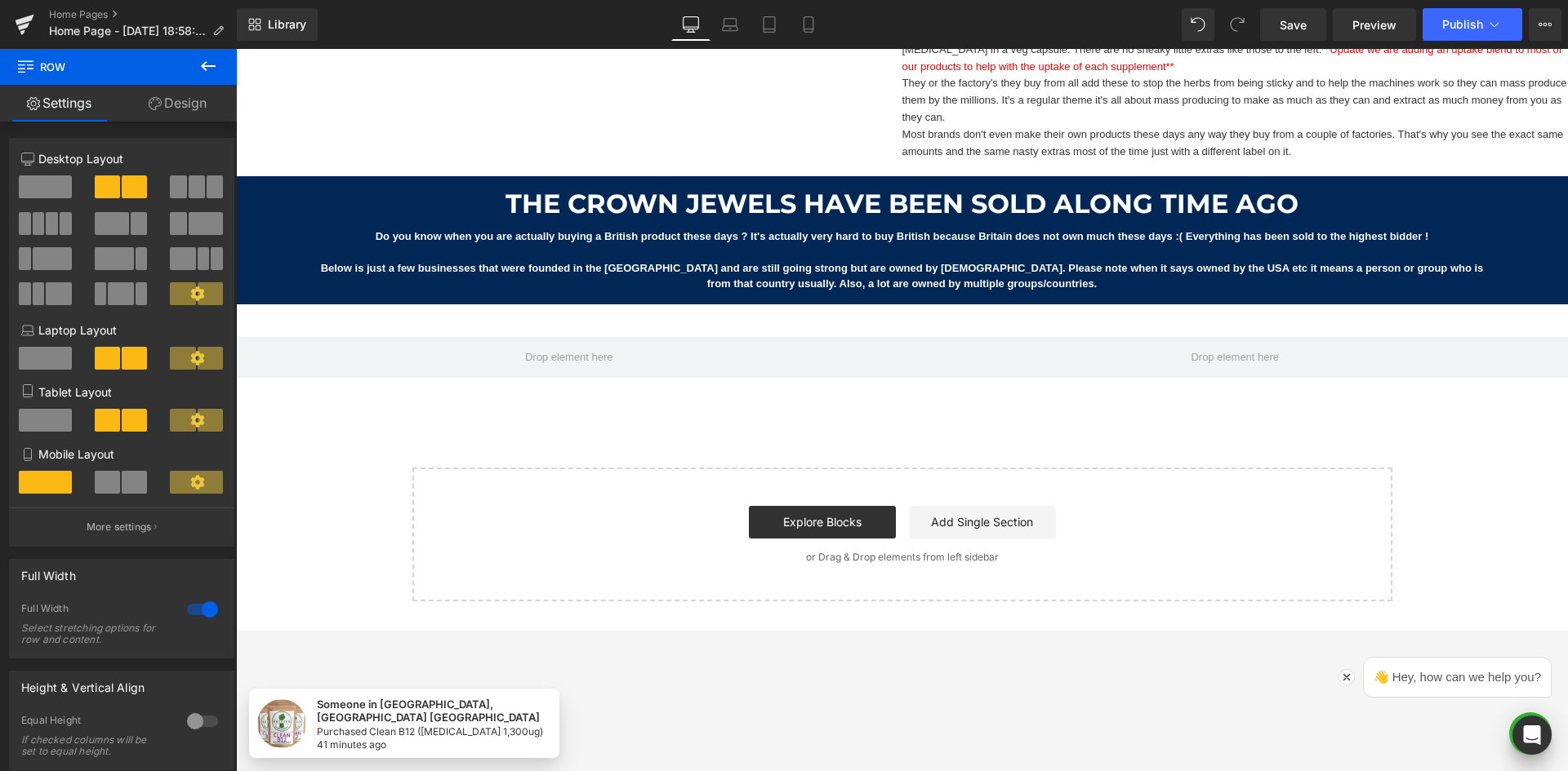
click at [214, 53] on button at bounding box center [208, 66] width 58 height 36
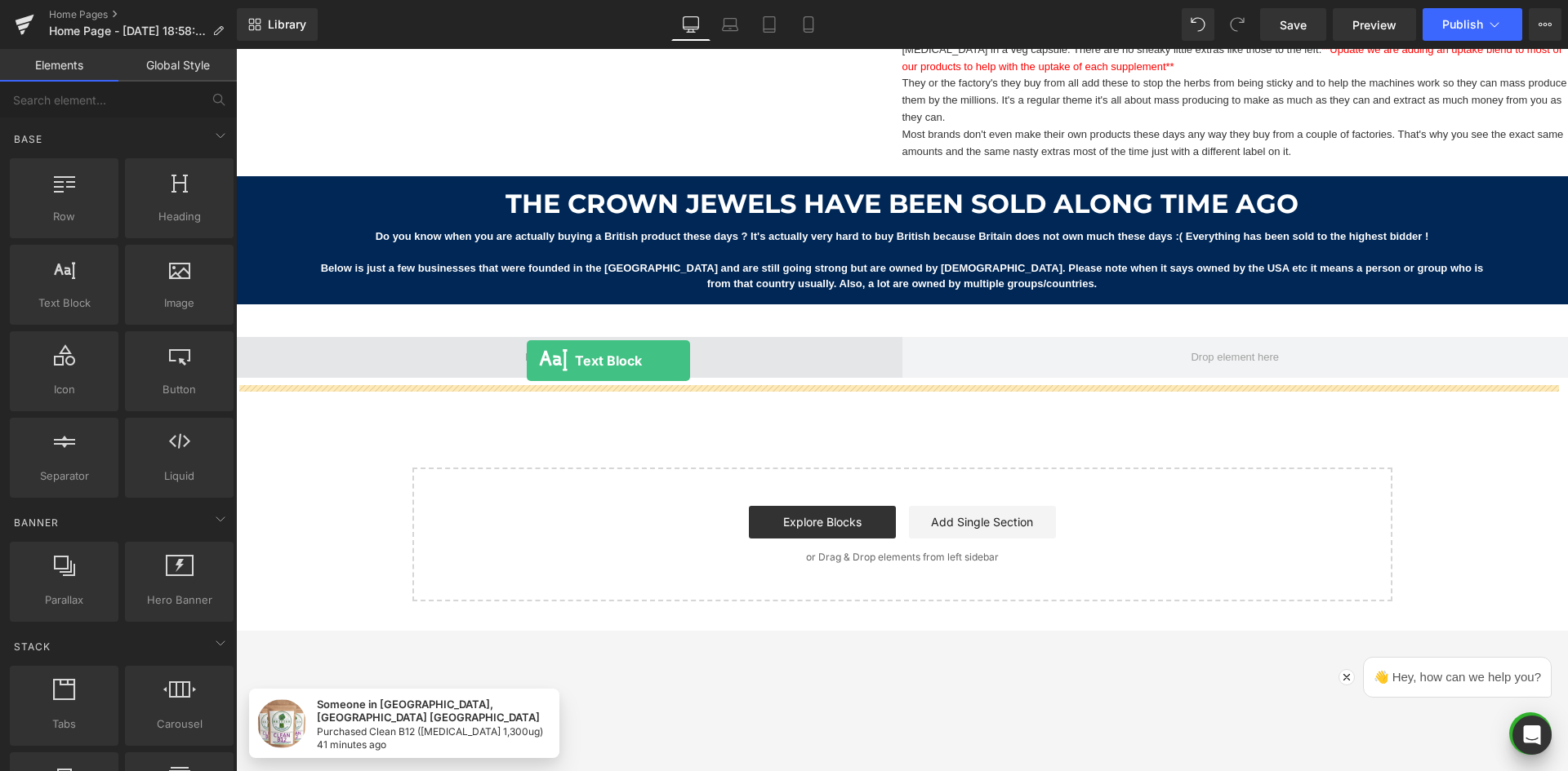
drag, startPoint x: 296, startPoint y: 341, endPoint x: 527, endPoint y: 361, distance: 231.9
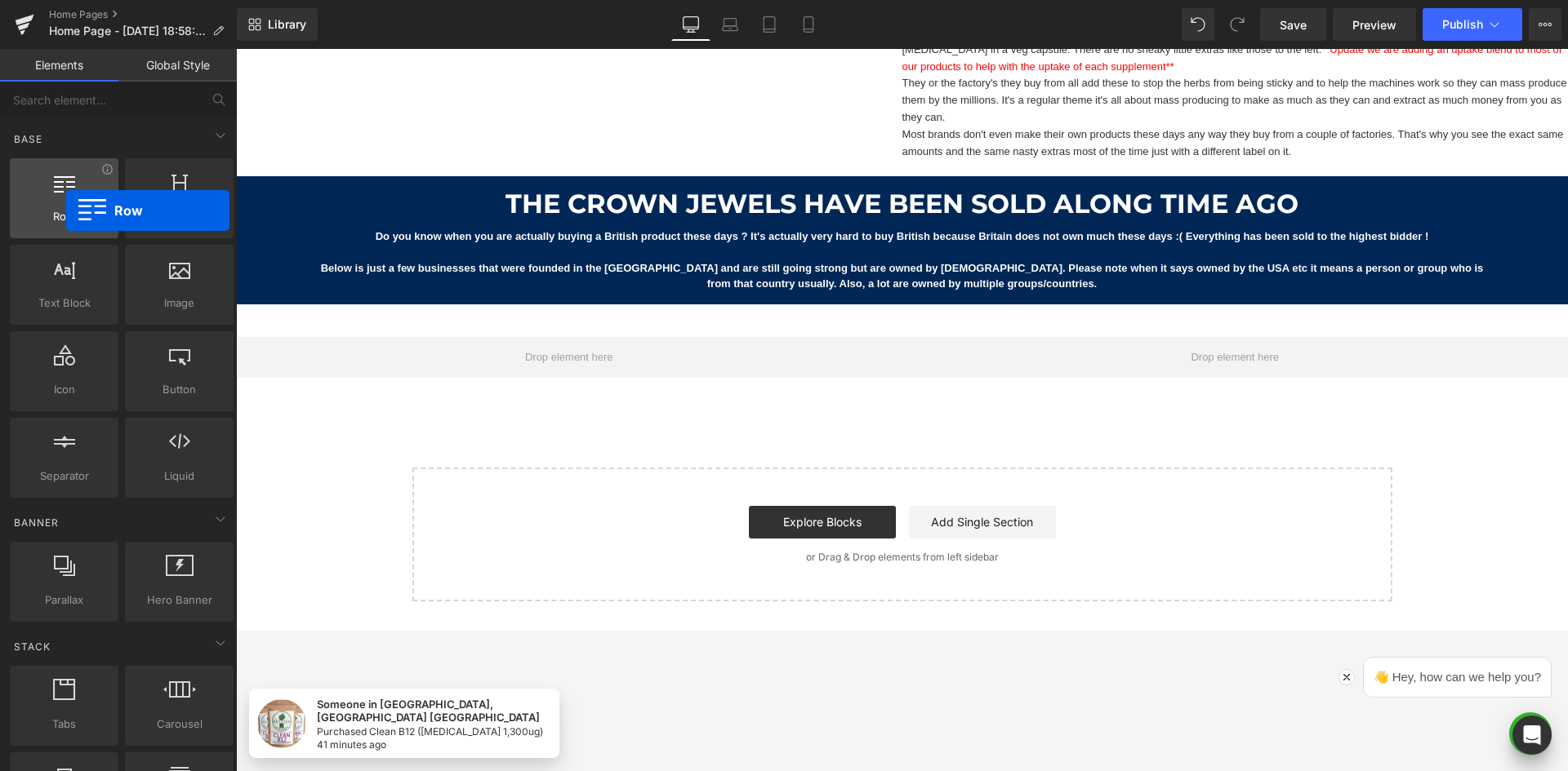
drag, startPoint x: 57, startPoint y: 208, endPoint x: 73, endPoint y: 217, distance: 18.4
click at [73, 214] on div "Row rows, columns, layouts, div" at bounding box center [63, 198] width 108 height 80
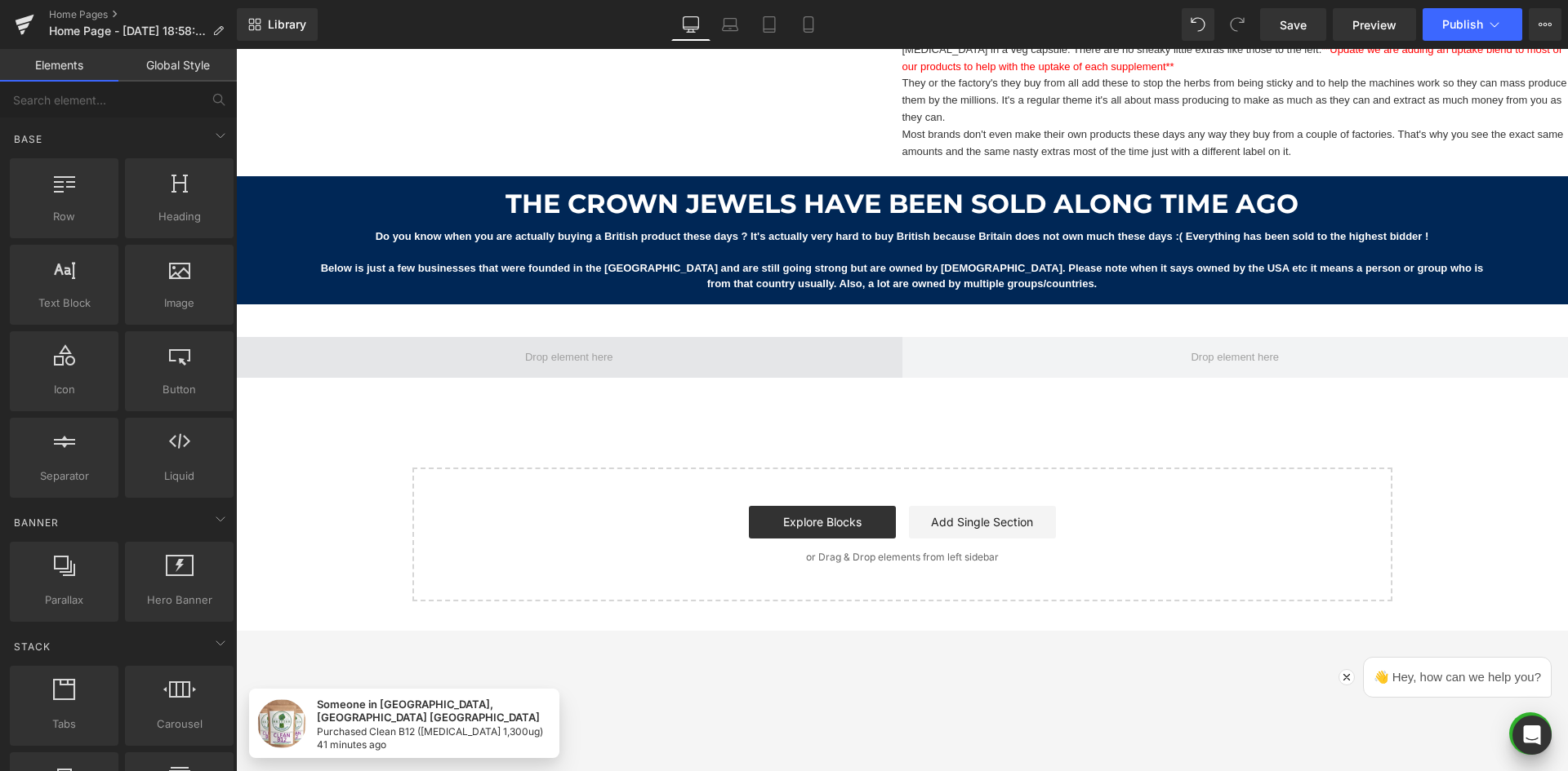
drag, startPoint x: 281, startPoint y: 354, endPoint x: 553, endPoint y: 349, distance: 272.0
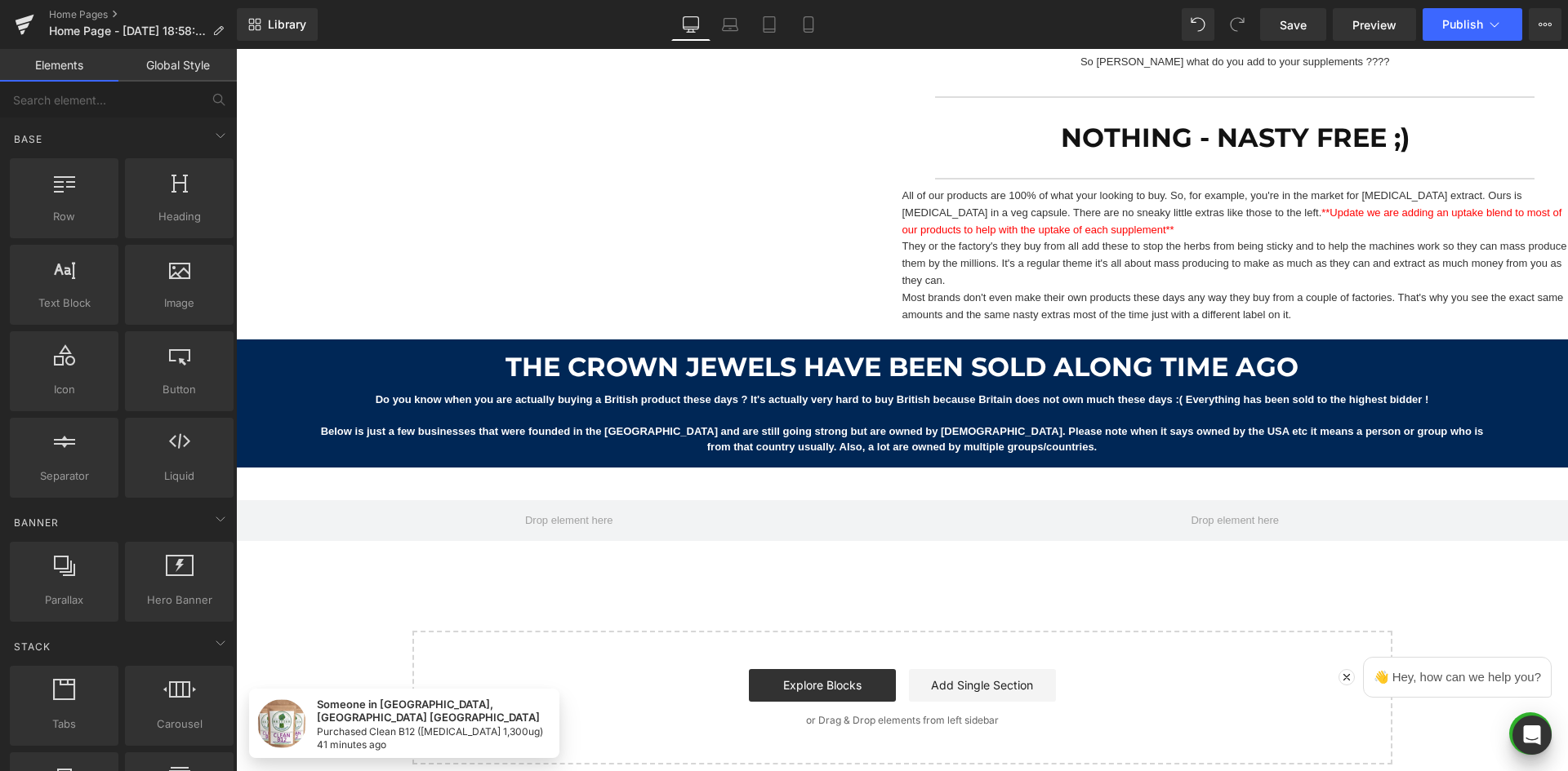
click at [1291, 37] on link "Save" at bounding box center [1293, 23] width 66 height 32
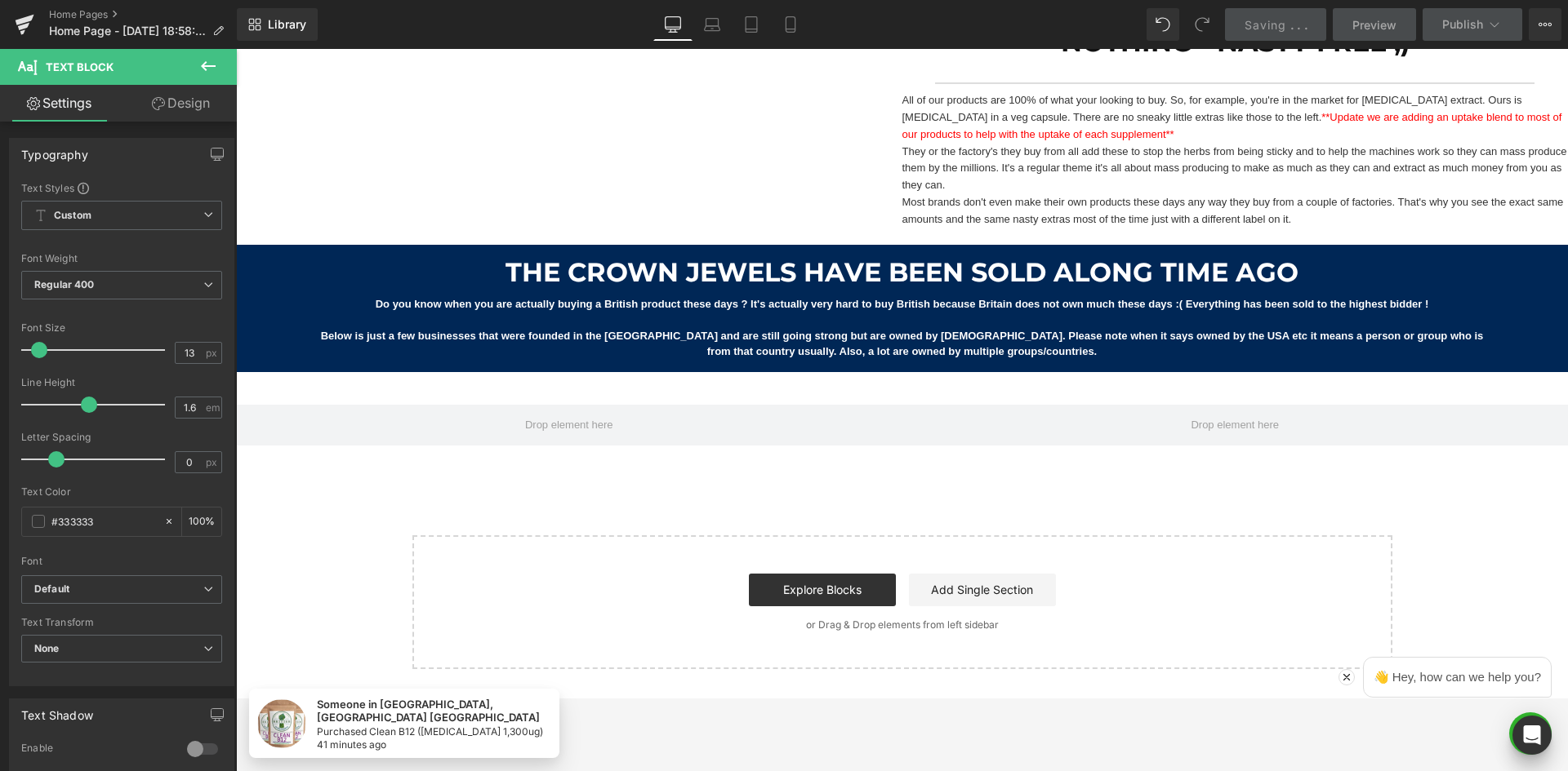
scroll to position [1724, 0]
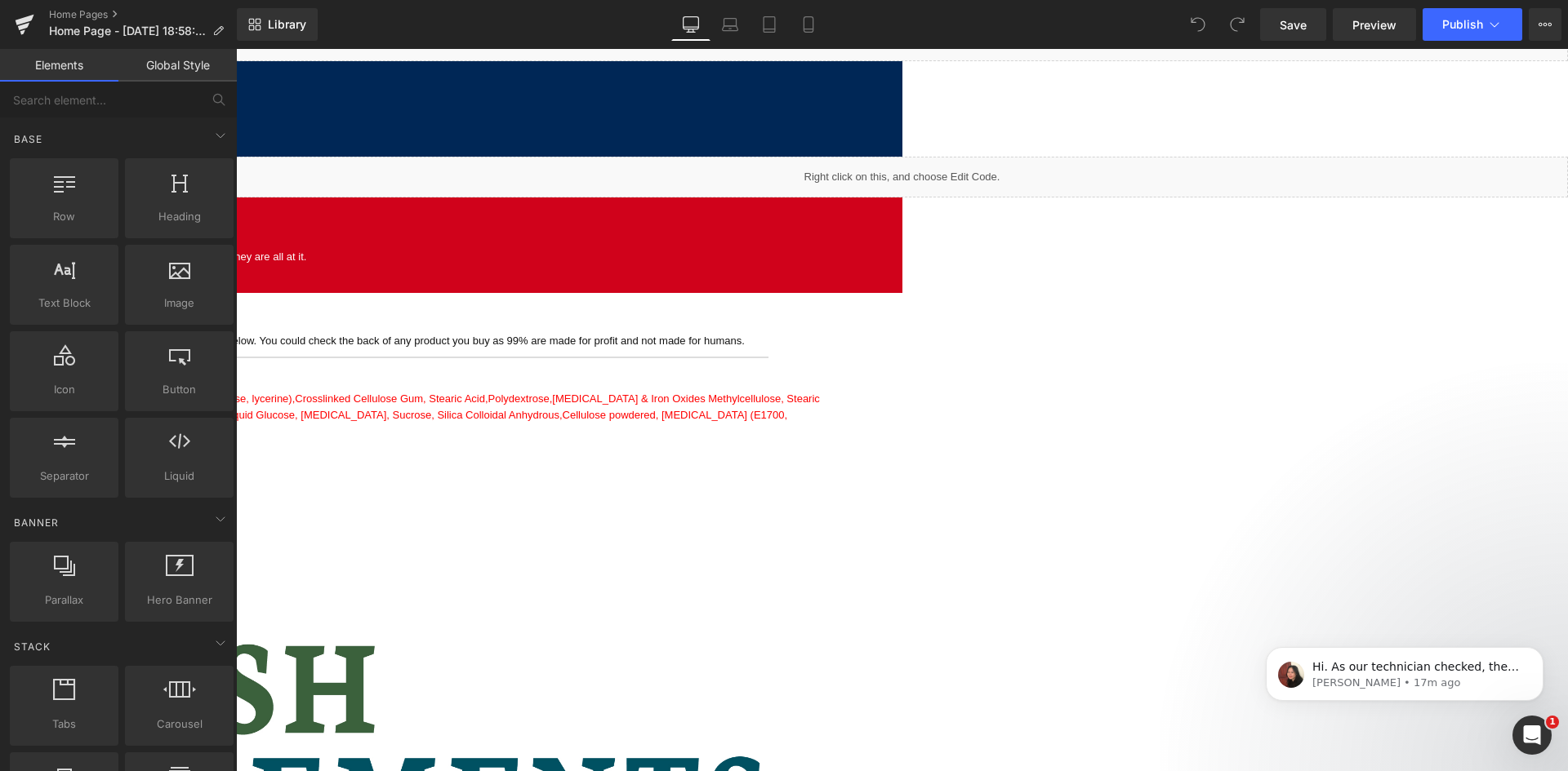
scroll to position [2053, 0]
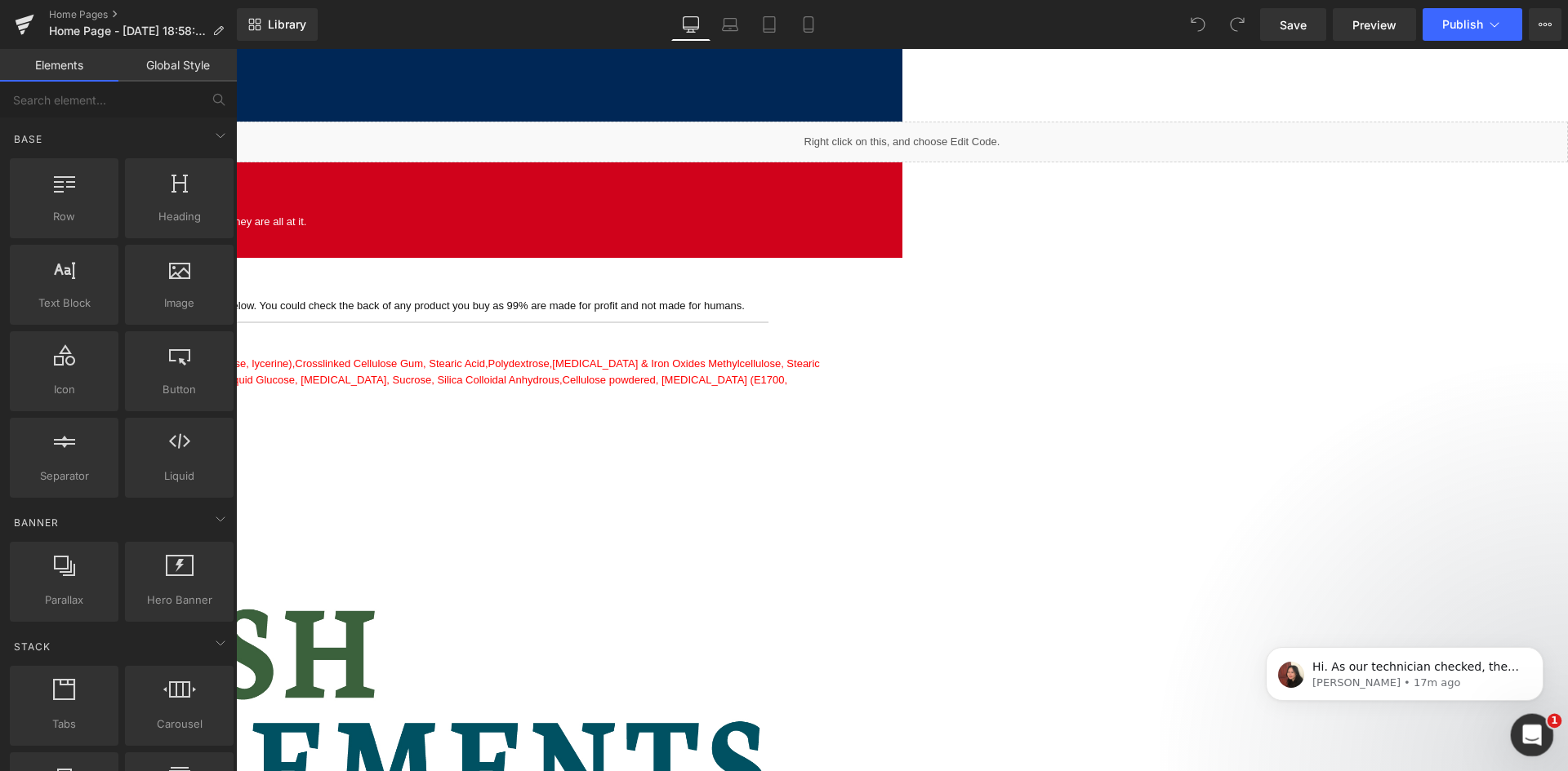
click at [1524, 721] on icon "Open Intercom Messenger" at bounding box center [1530, 734] width 27 height 27
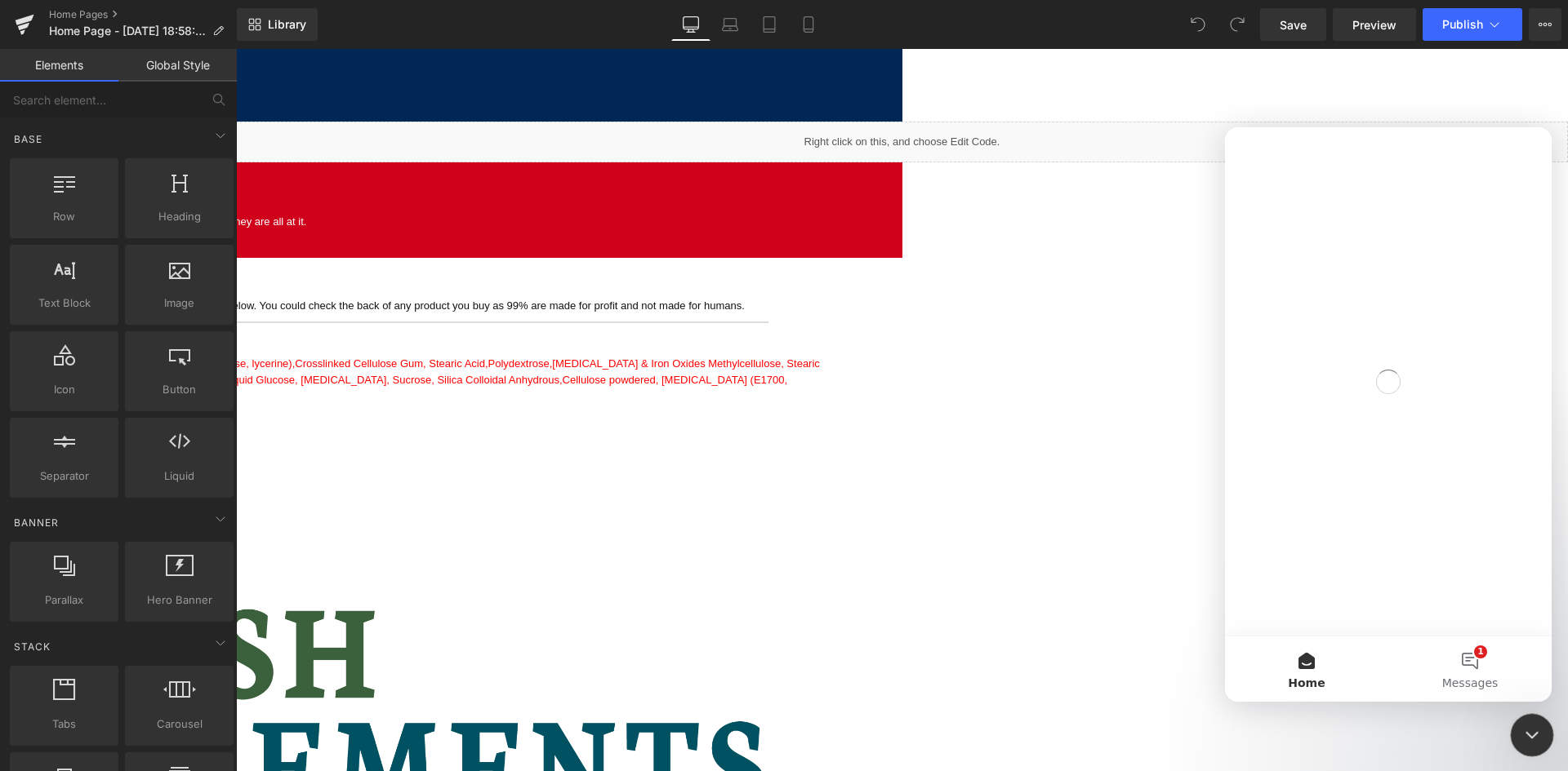
scroll to position [0, 0]
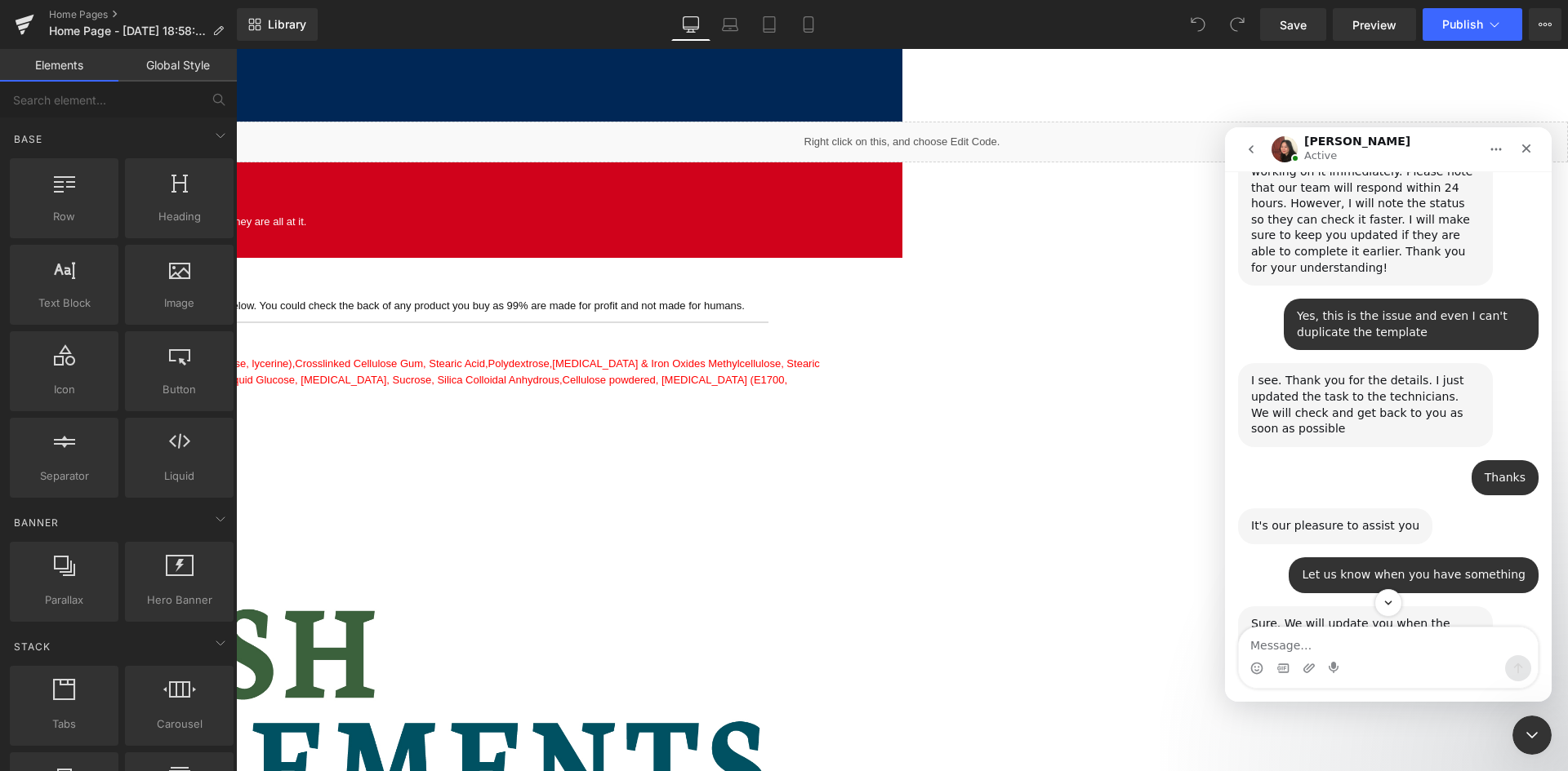
scroll to position [1171, 0]
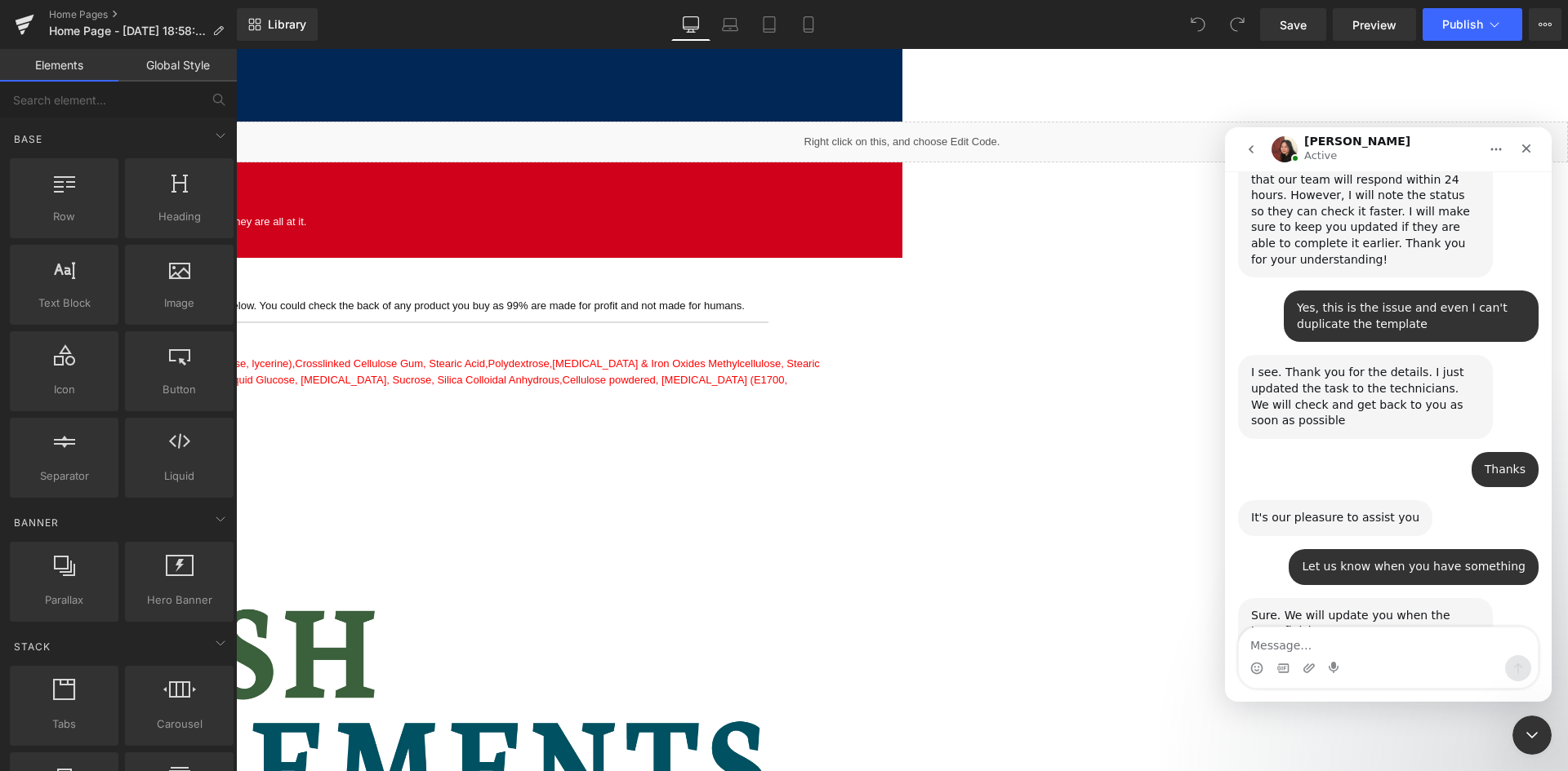
click at [1154, 551] on div at bounding box center [784, 361] width 1568 height 722
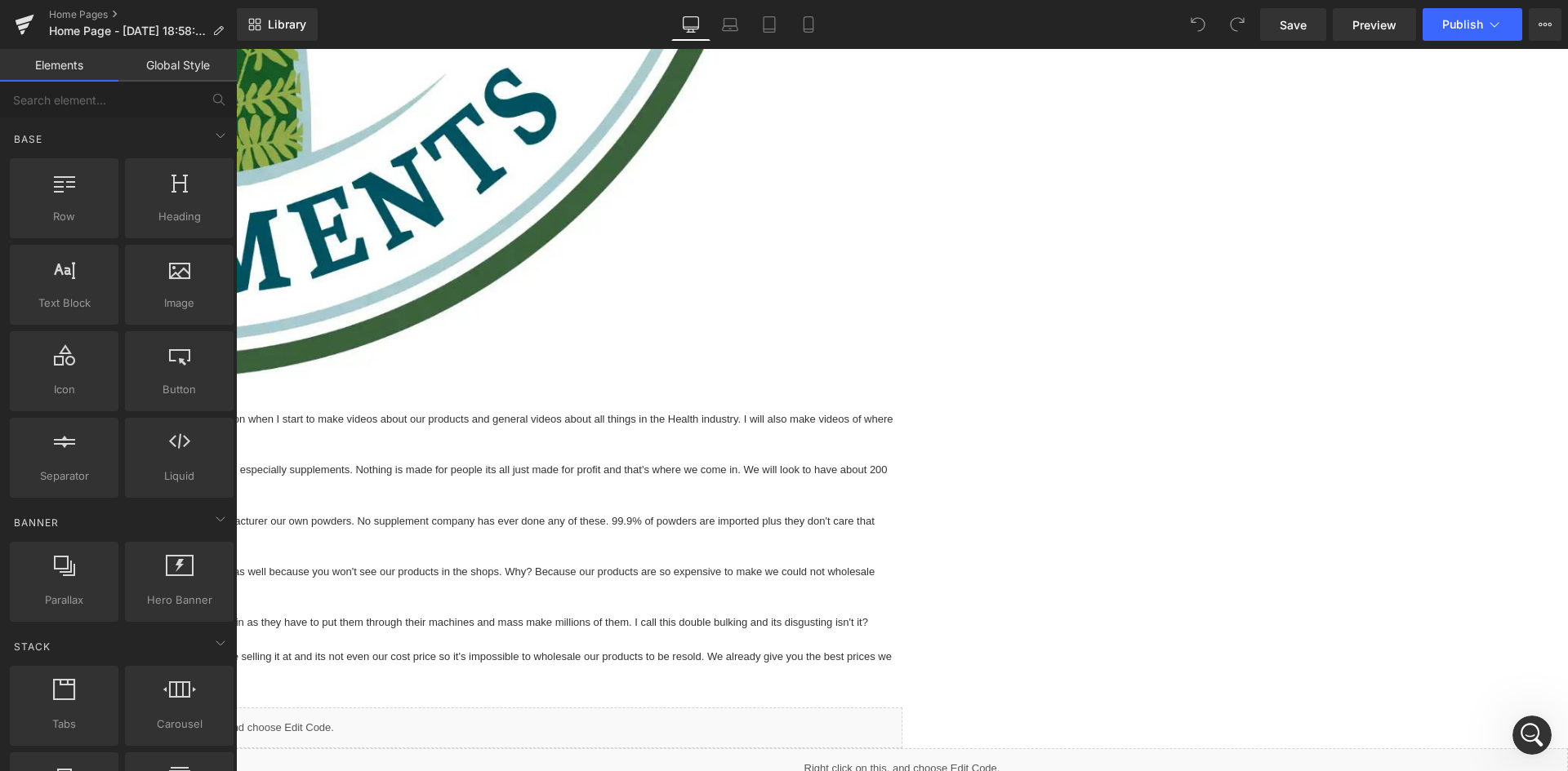
scroll to position [1237, 0]
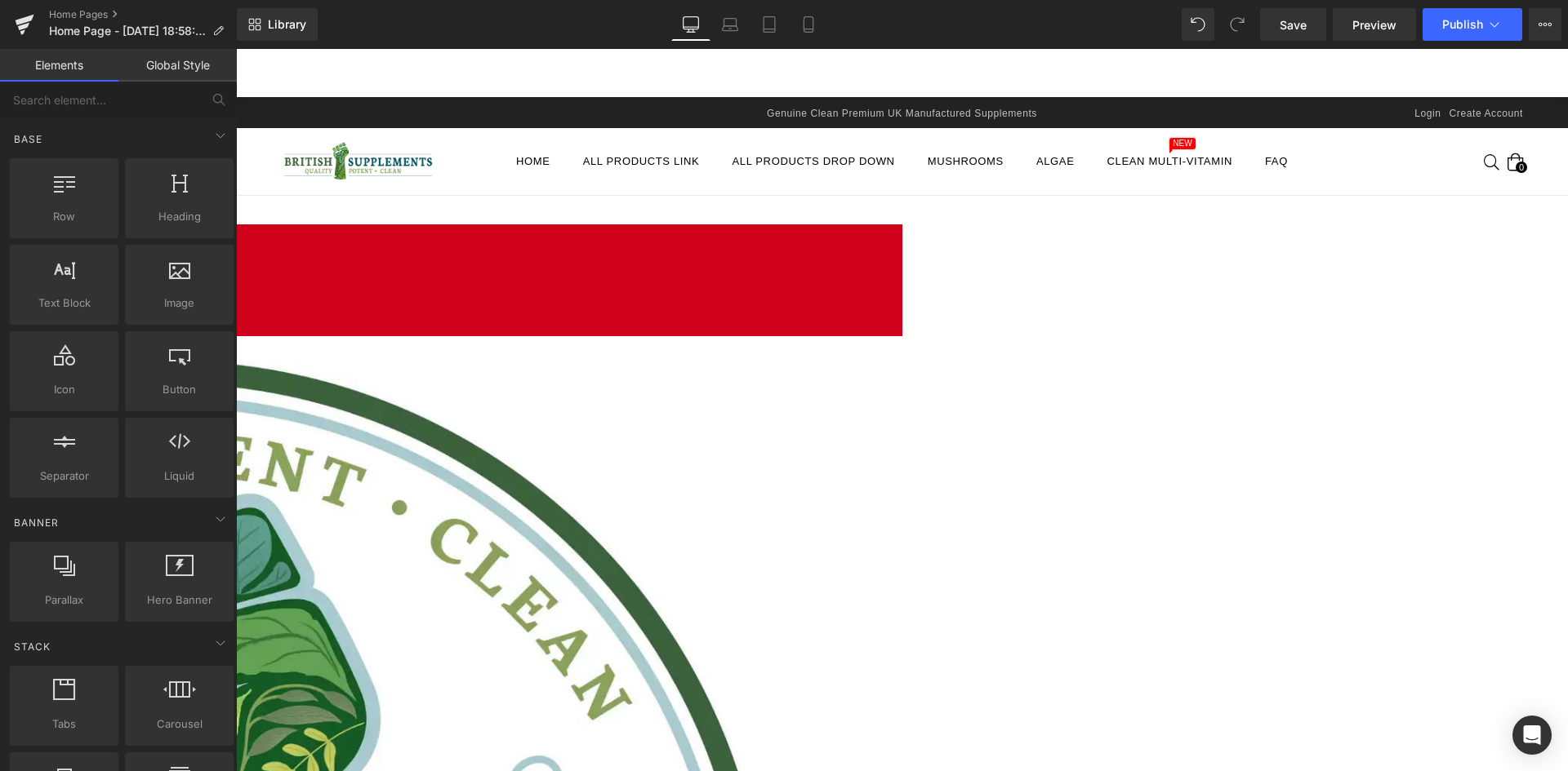
click at [892, 194] on nav "Home All Products Link All Products Drop Down Home All Products Collection Clea…" at bounding box center [902, 161] width 932 height 67
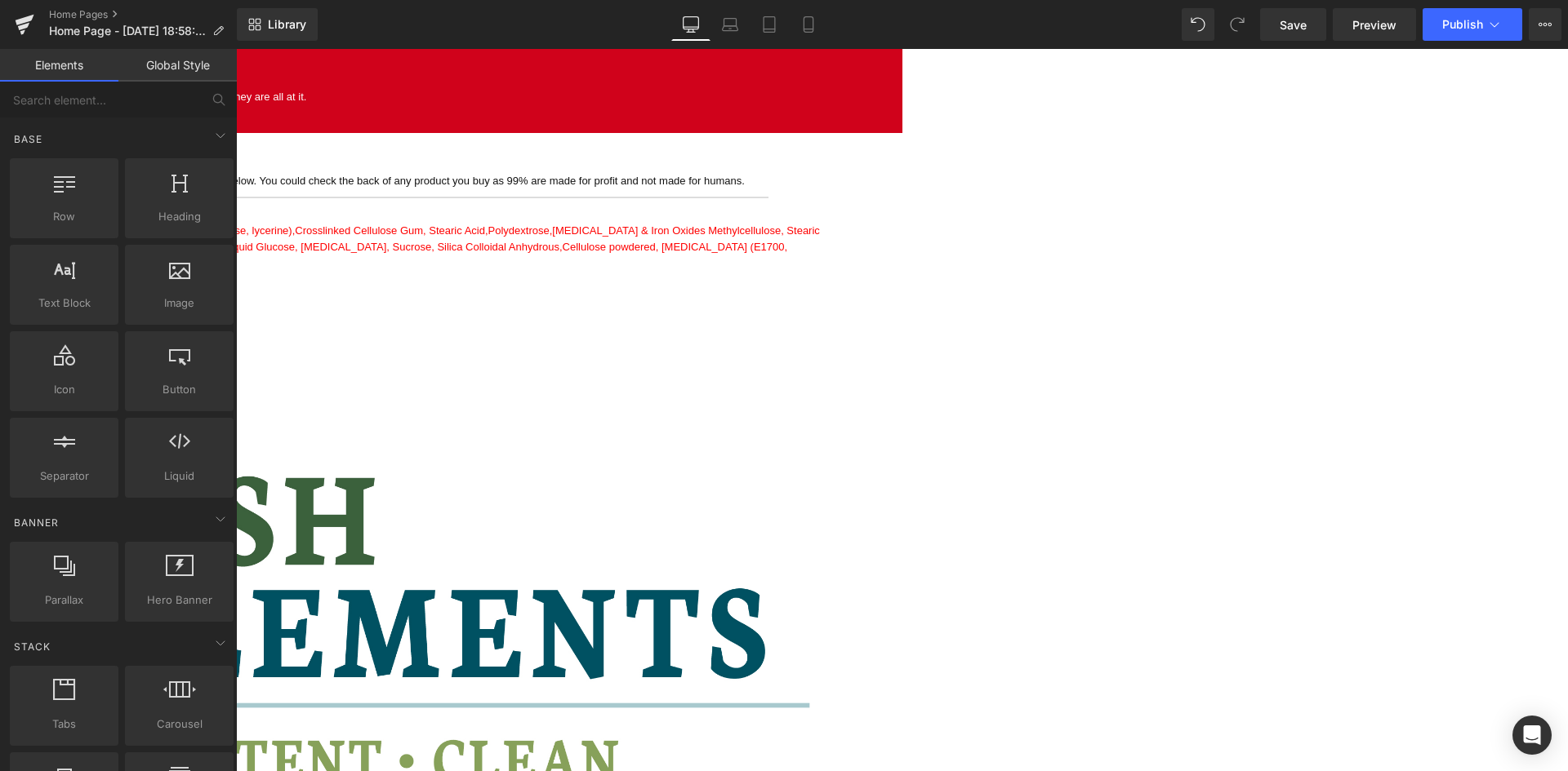
scroll to position [1985, 0]
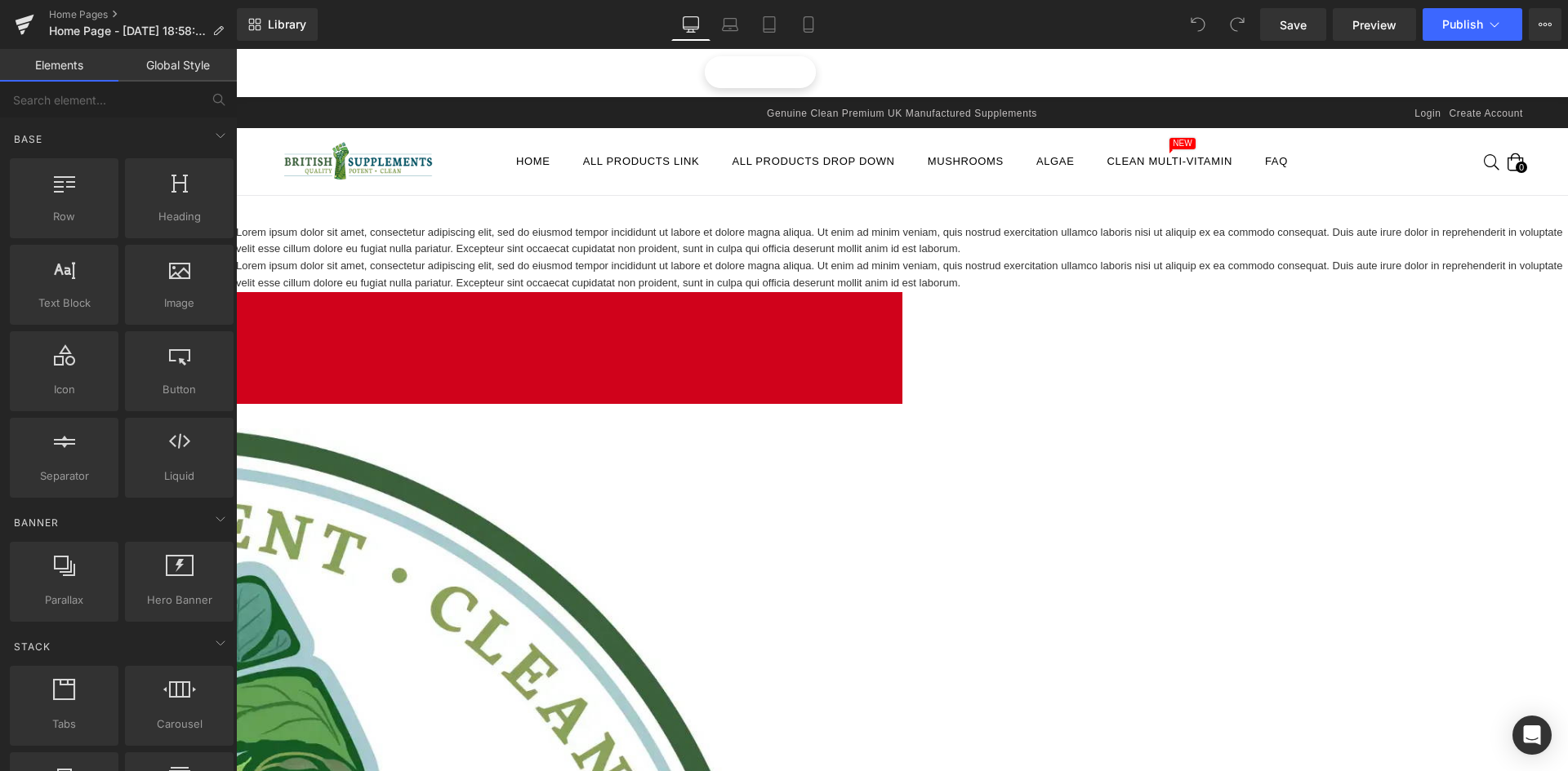
drag, startPoint x: 739, startPoint y: 52, endPoint x: 740, endPoint y: 86, distance: 34.0
click at [740, 86] on div "Install our app to make sure you are buying from us and not a imitator/scammer.…" at bounding box center [902, 72] width 1332 height 48
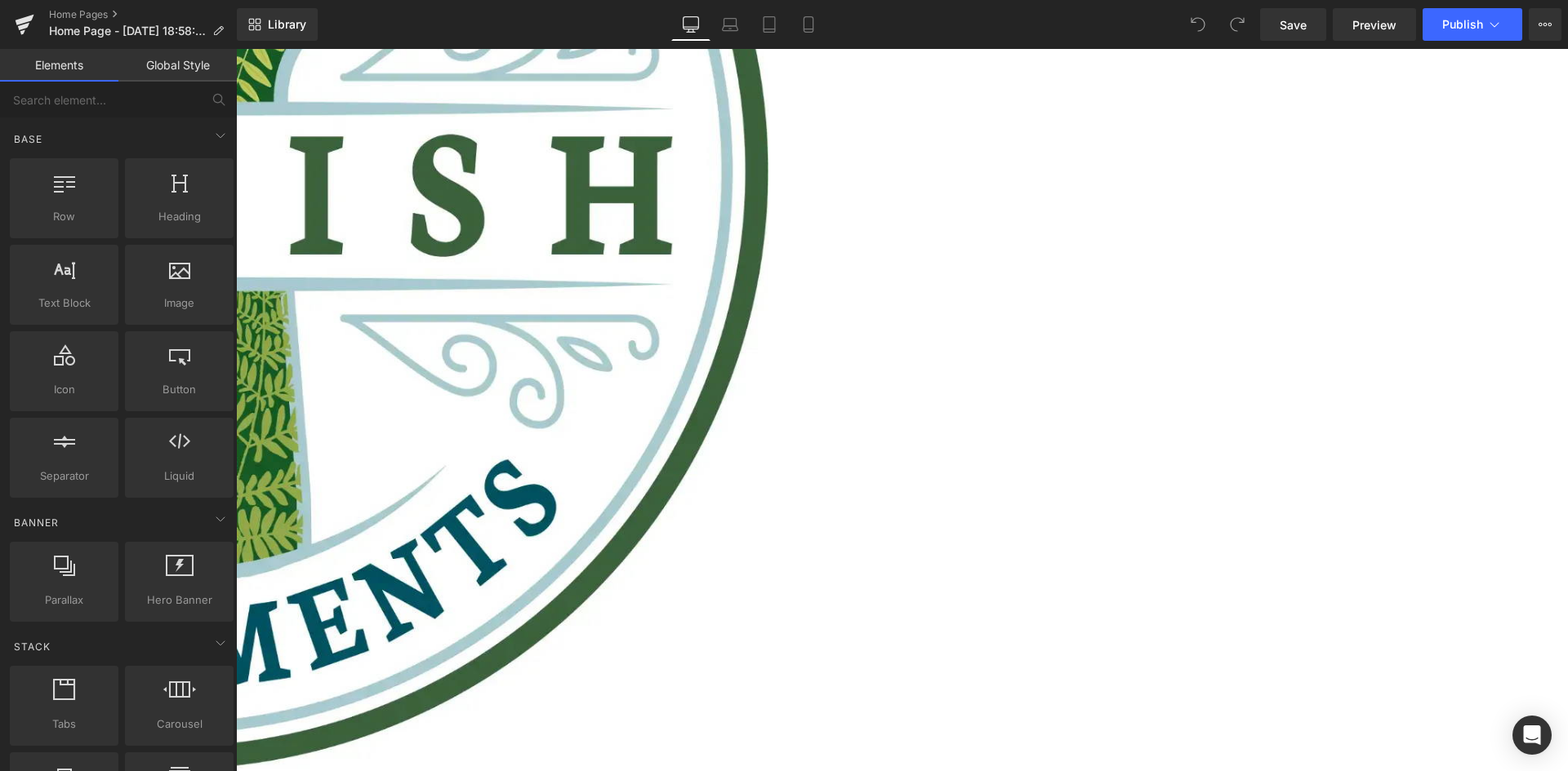
scroll to position [829, 0]
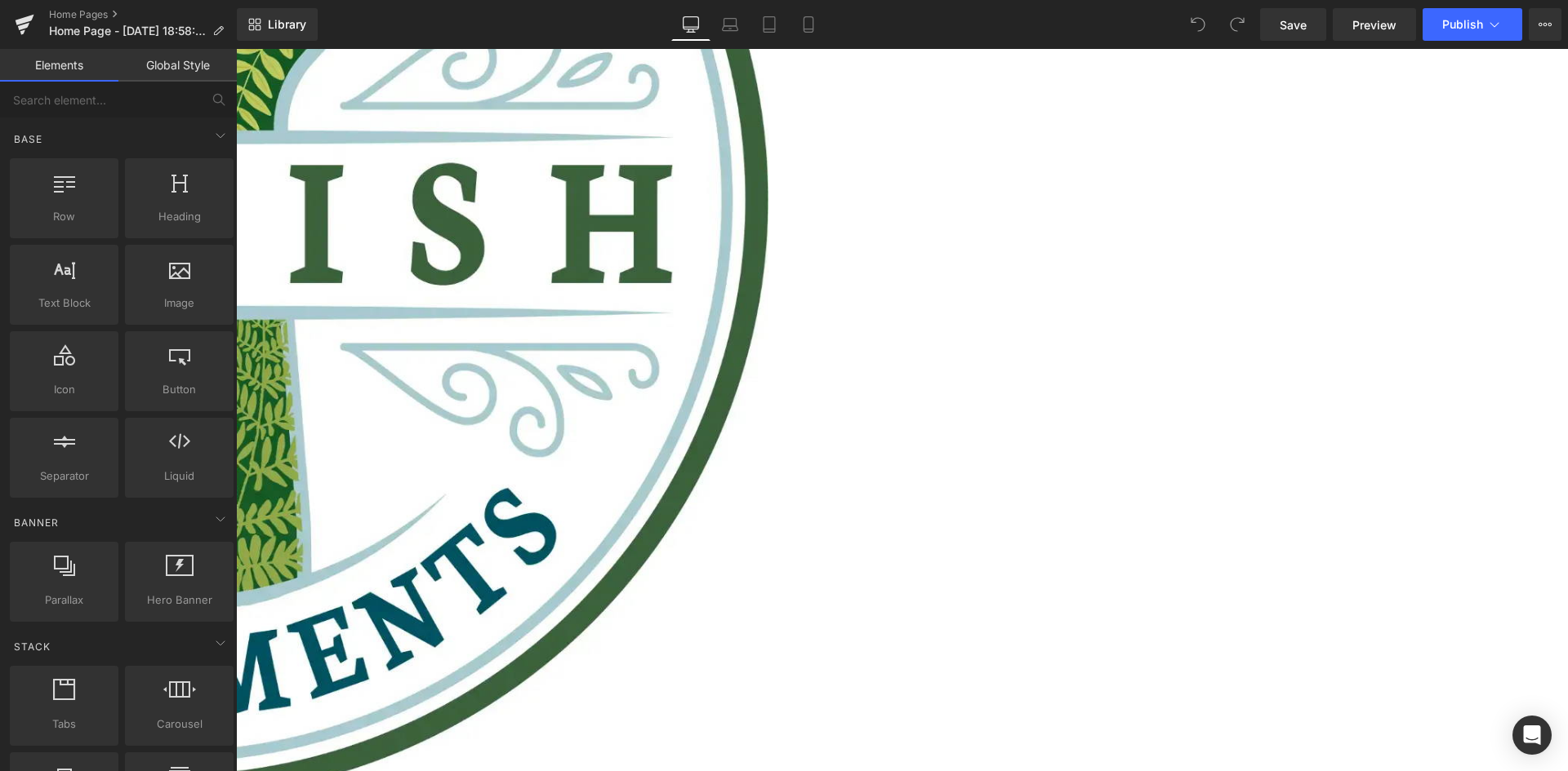
click at [236, 49] on icon at bounding box center [236, 49] width 0 height 0
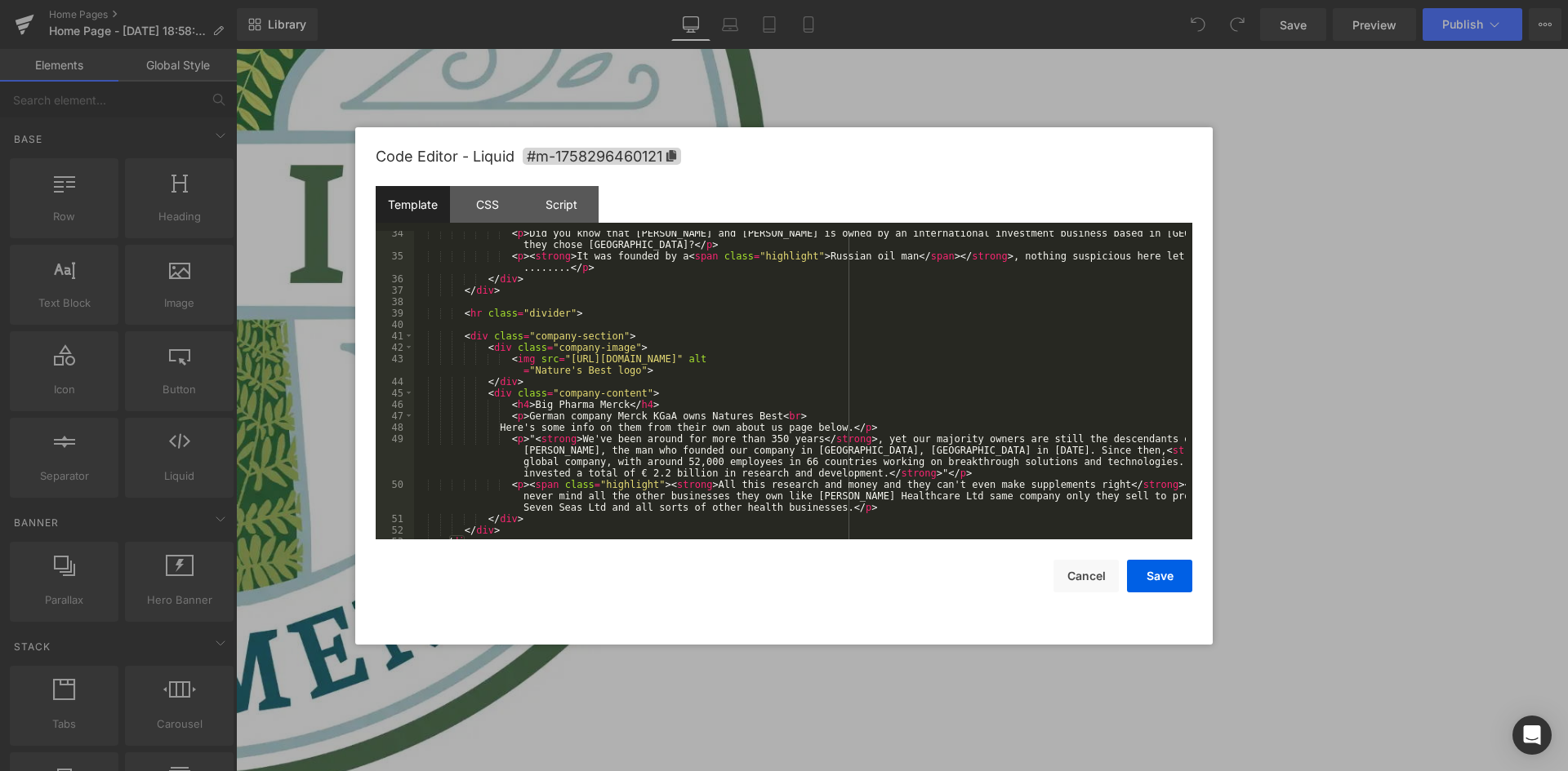
scroll to position [400, 0]
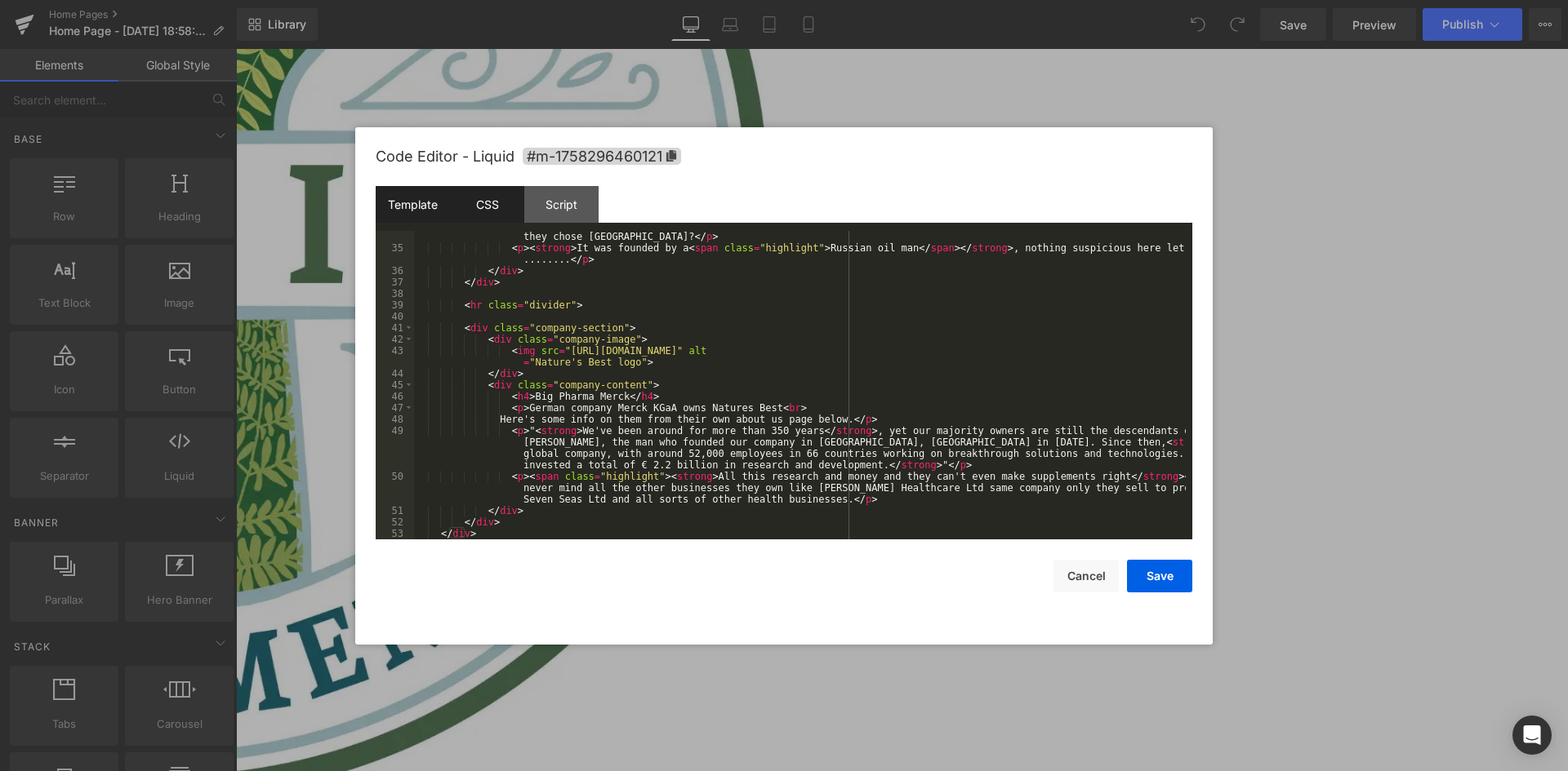
click at [486, 204] on div "CSS" at bounding box center [487, 205] width 74 height 37
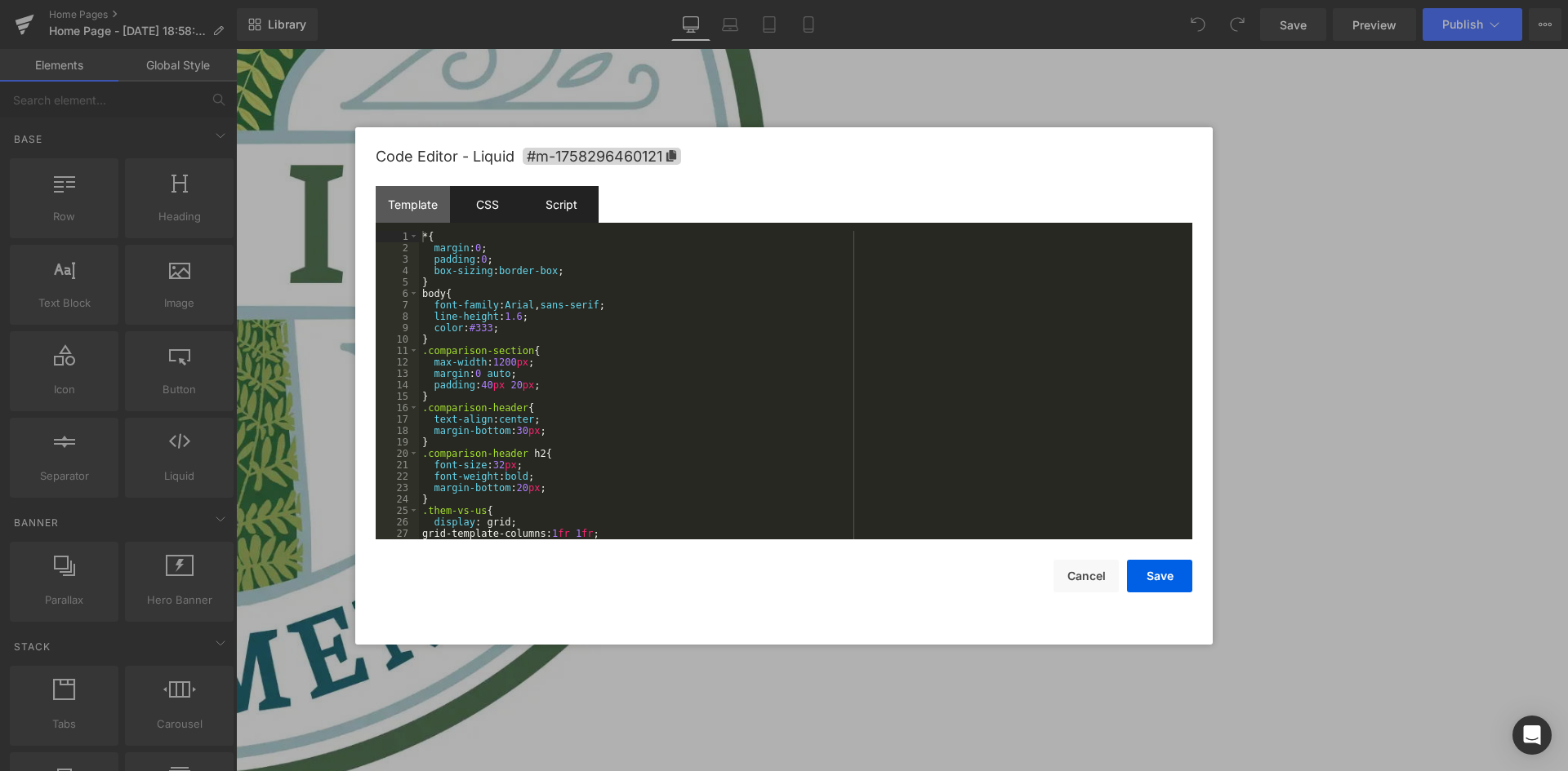
click at [580, 203] on div "Script" at bounding box center [562, 205] width 74 height 37
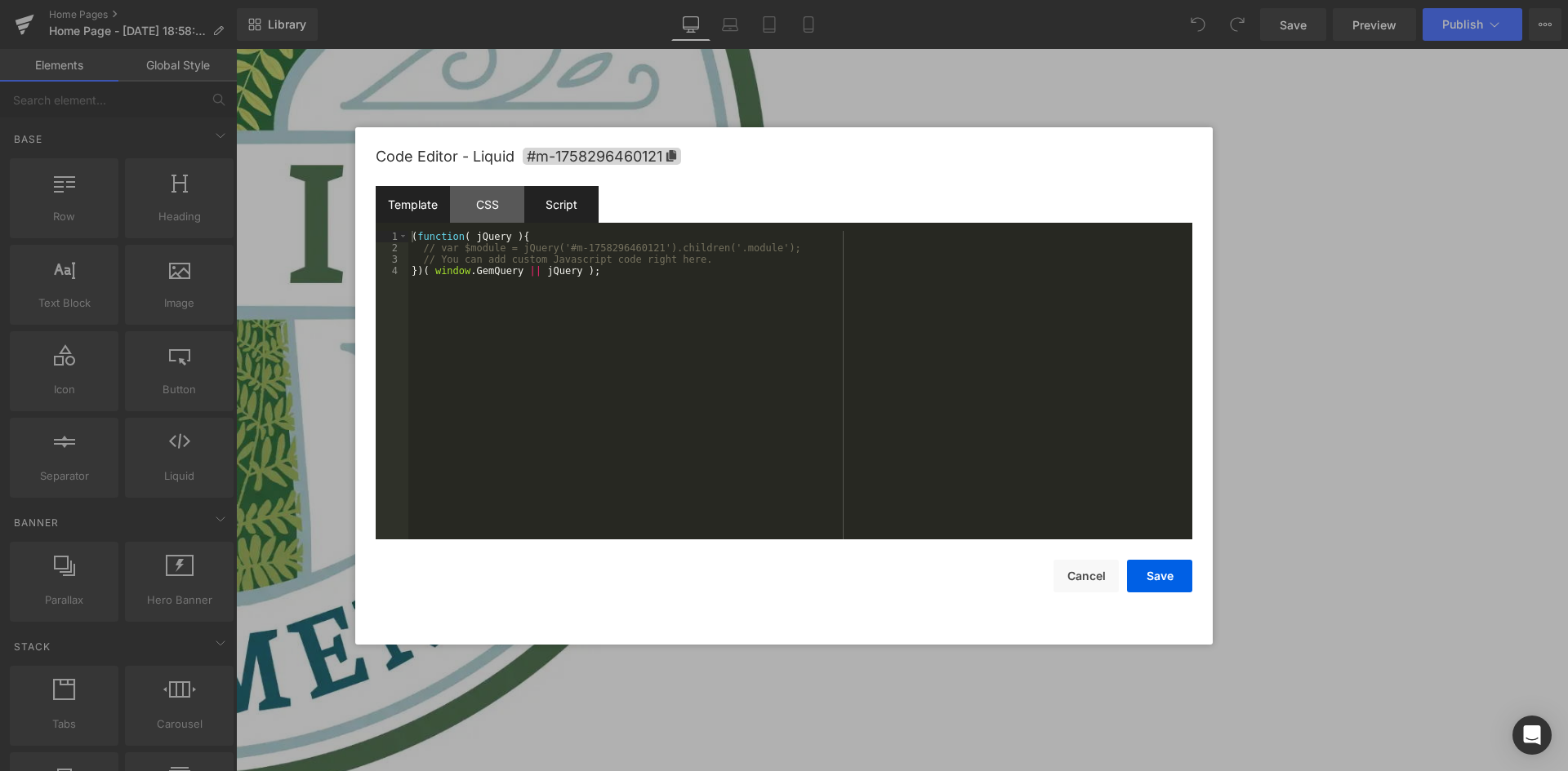
click at [443, 194] on div "Template" at bounding box center [412, 205] width 74 height 37
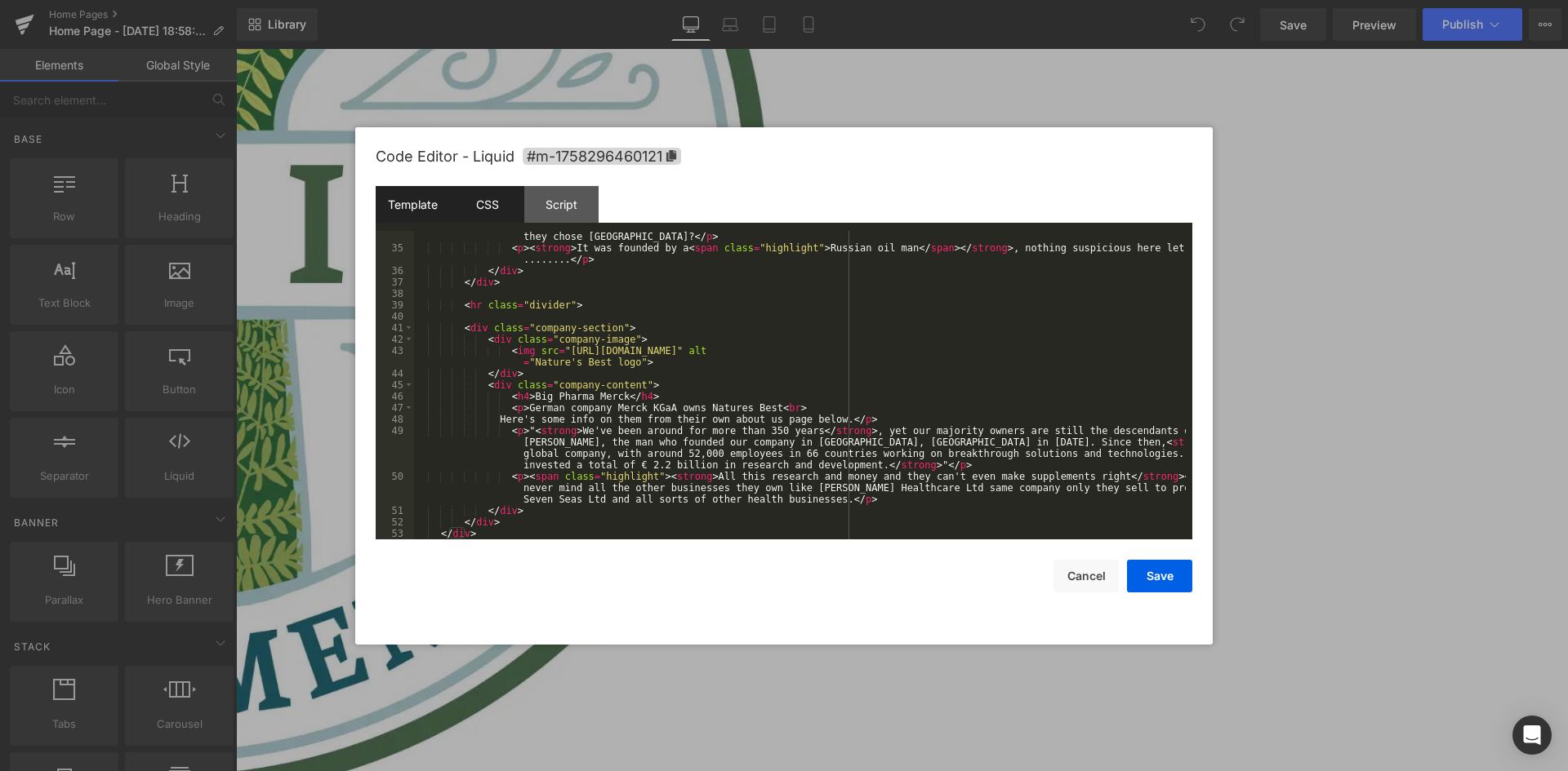
click at [518, 211] on div "CSS" at bounding box center [487, 205] width 74 height 37
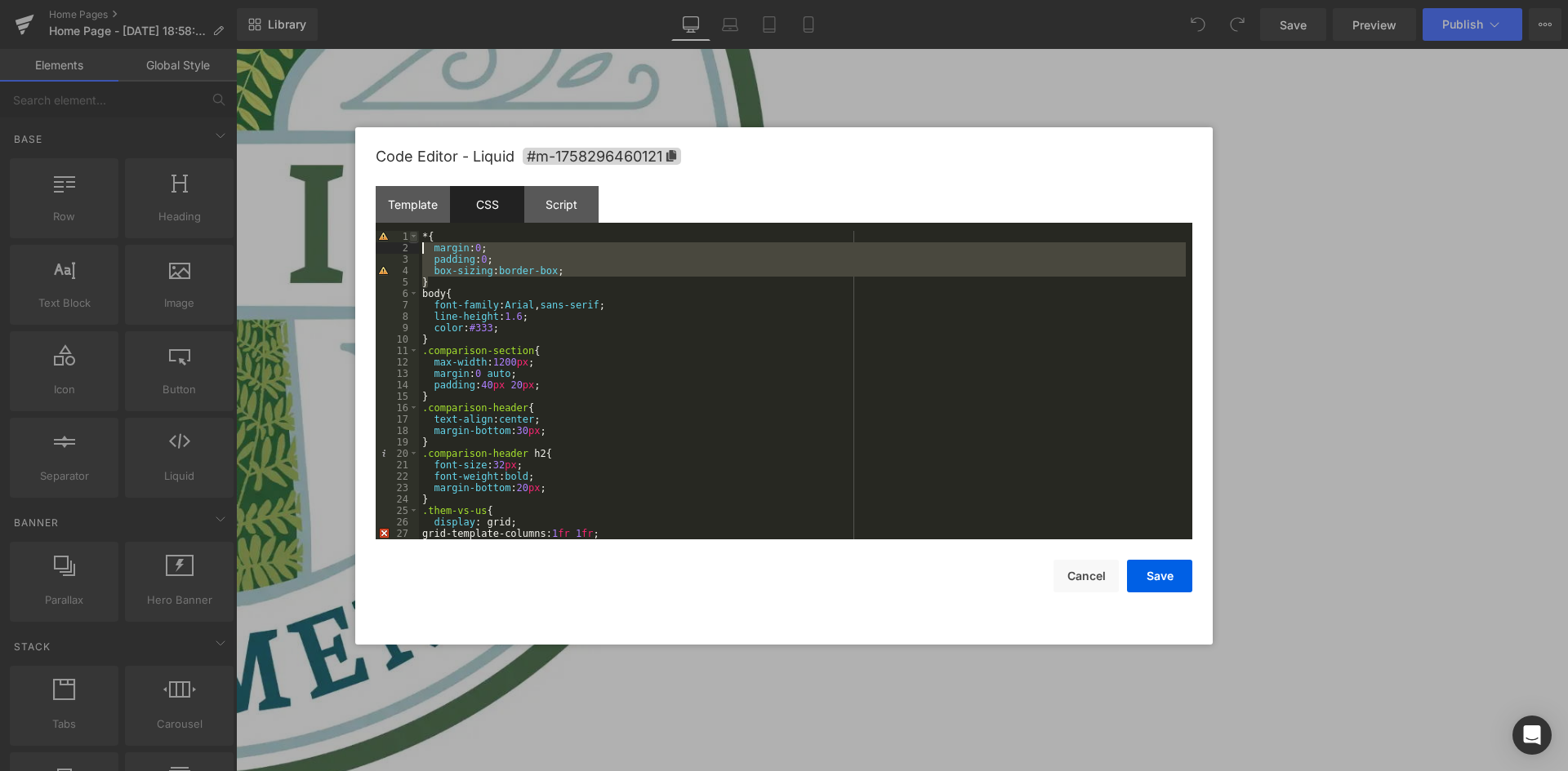
drag, startPoint x: 435, startPoint y: 285, endPoint x: 412, endPoint y: 234, distance: 55.9
click at [410, 235] on pre "1 2 3 4 5 6 7 8 9 10 11 12 13 14 15 16 17 18 19 20 21 22 23 24 25 26 27 28 * { …" at bounding box center [783, 385] width 816 height 309
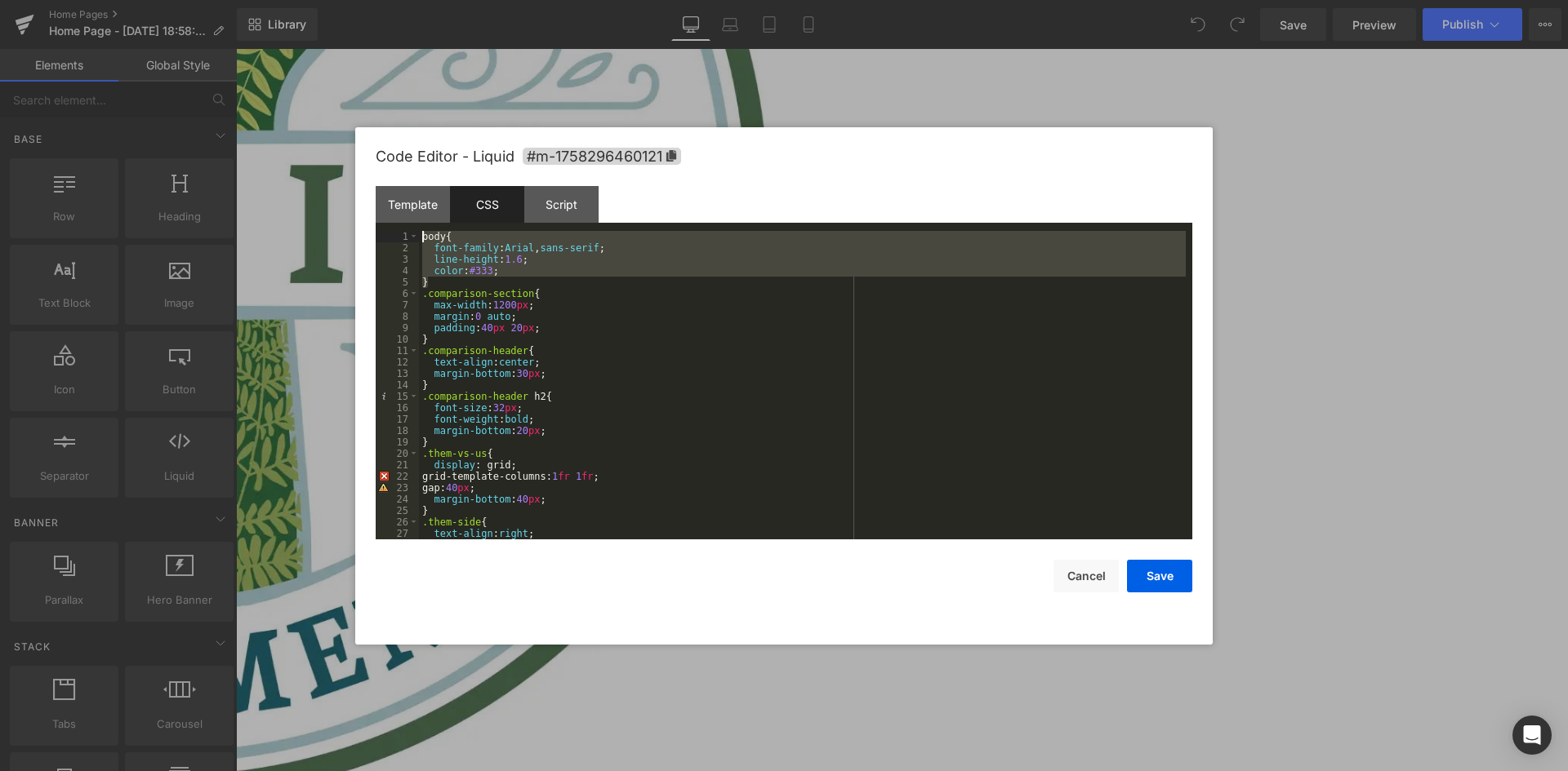
drag, startPoint x: 428, startPoint y: 284, endPoint x: 396, endPoint y: 227, distance: 65.4
click at [396, 227] on div "Template CSS Script Data 34 35 36 37 38 39 40 41 42 43 44 45 46 47 48 49 50 51 …" at bounding box center [783, 363] width 816 height 354
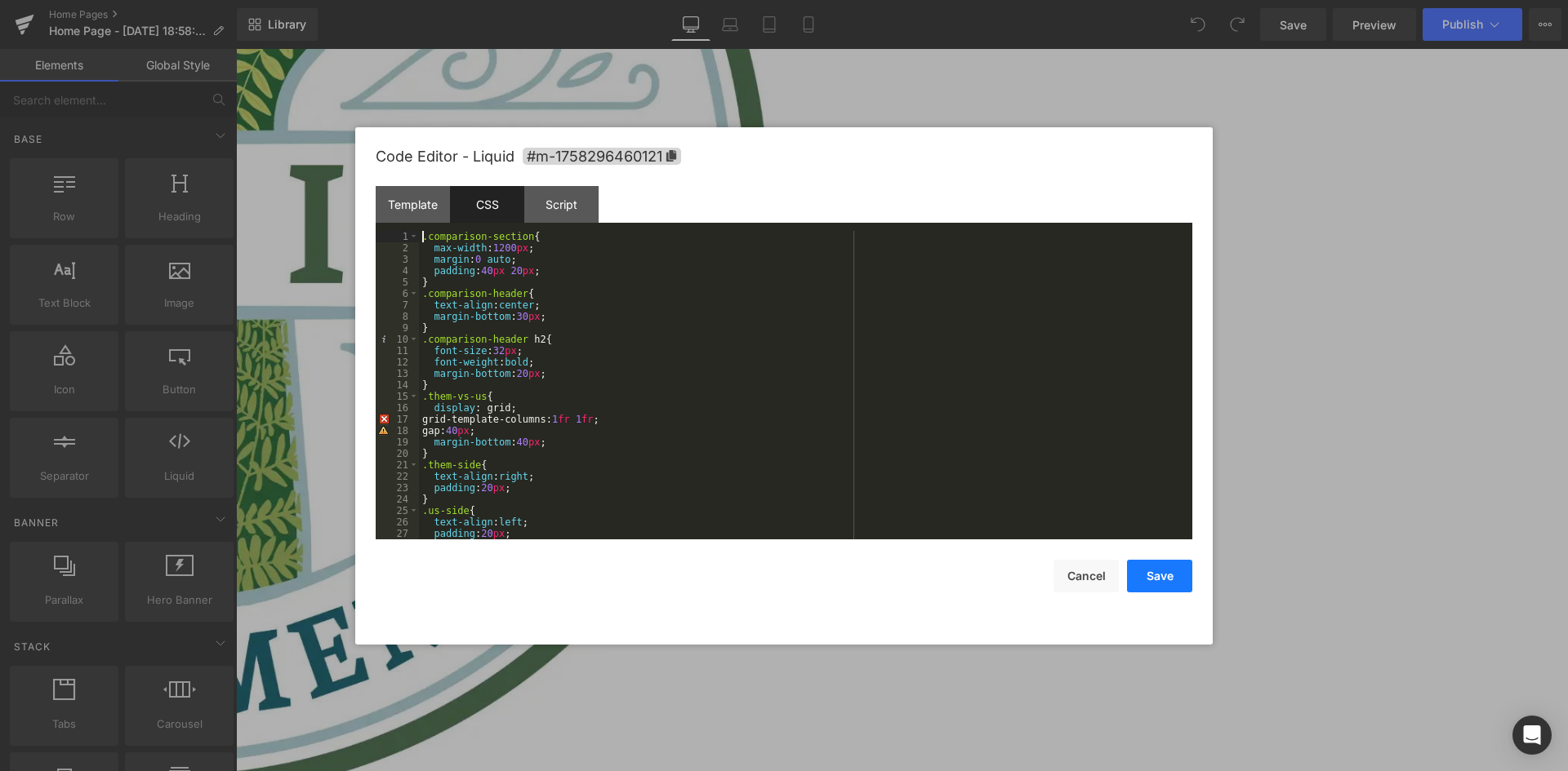
click at [1163, 573] on button "Save" at bounding box center [1159, 576] width 65 height 32
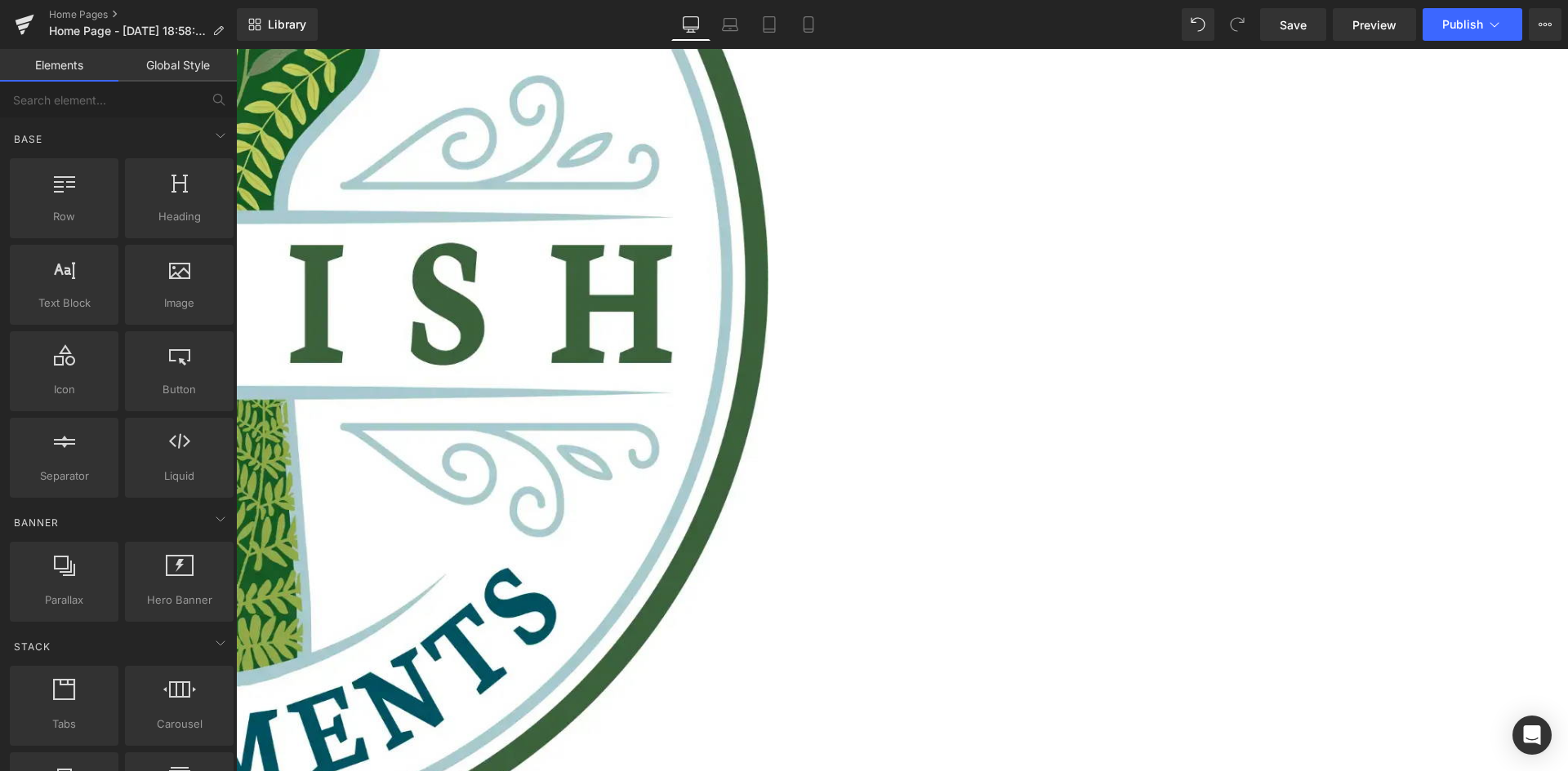
scroll to position [742, 0]
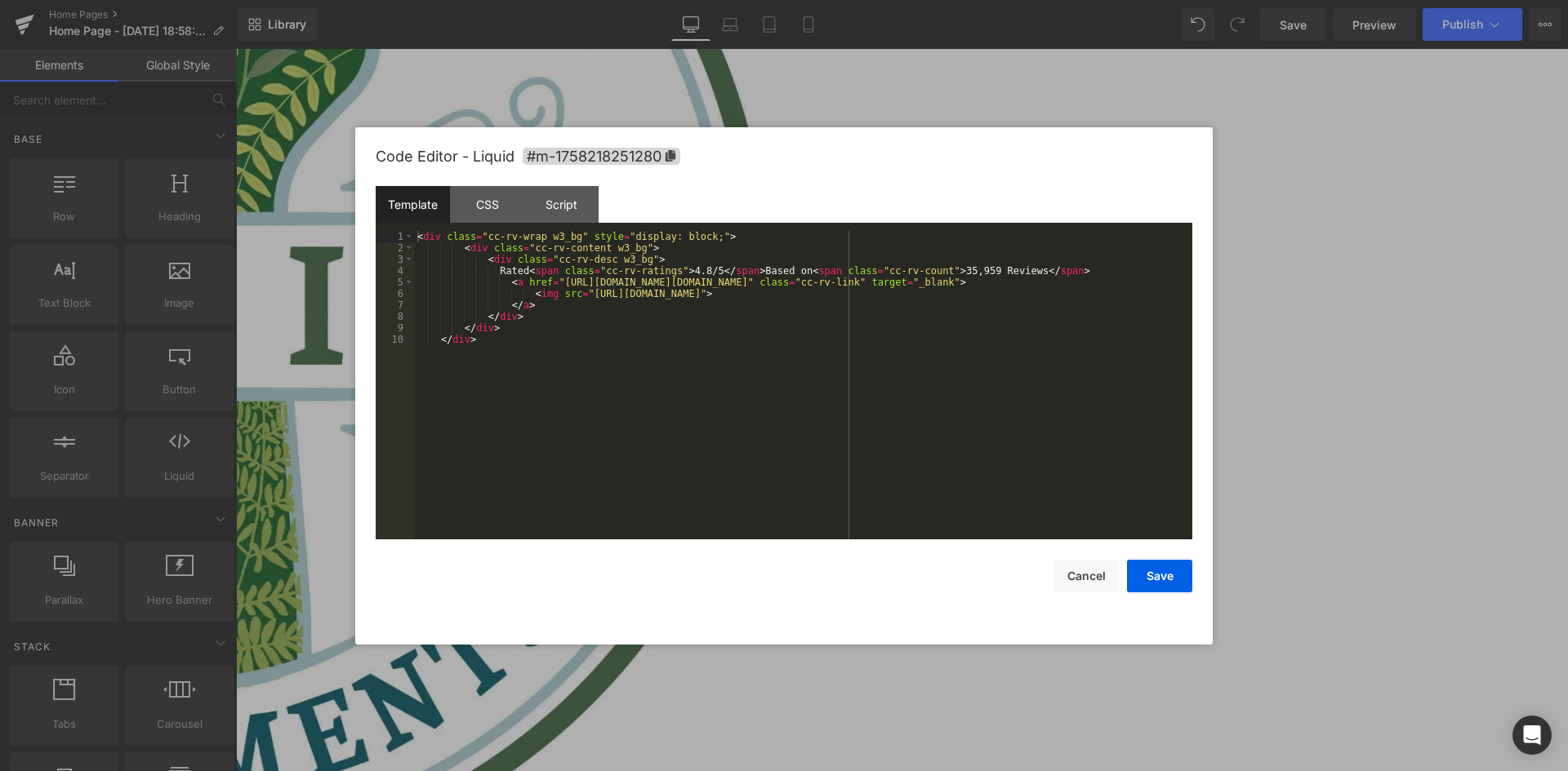
click at [236, 49] on link at bounding box center [236, 49] width 0 height 0
click at [478, 214] on div "CSS" at bounding box center [487, 205] width 74 height 37
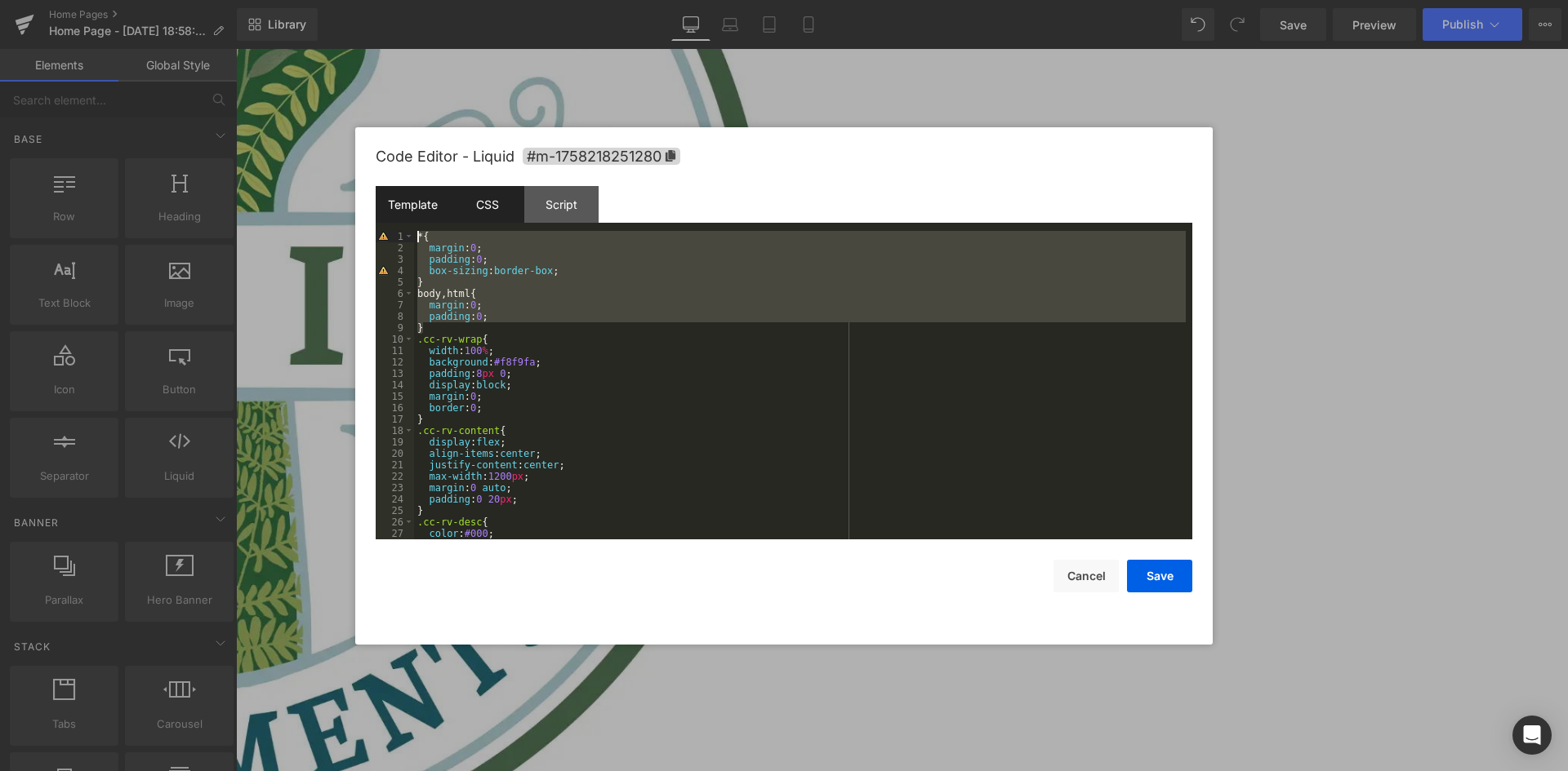
drag, startPoint x: 430, startPoint y: 331, endPoint x: 387, endPoint y: 216, distance: 122.8
click at [387, 216] on div "Template CSS Script Data 1 2 3 4 5 6 7 8 9 10 < div class = "cc-rv-wrap w3_bg" …" at bounding box center [783, 363] width 816 height 354
click at [424, 314] on div "* { margin : 0 ; padding : 0 ; box-sizing : border-box ; } body , html { margin…" at bounding box center [800, 385] width 771 height 309
drag, startPoint x: 431, startPoint y: 329, endPoint x: 395, endPoint y: 236, distance: 99.7
click at [395, 236] on pre "1 2 3 4 5 6 7 8 9 10 11 12 13 14 15 16 17 18 19 20 21 22 23 24 25 26 27 28 * { …" at bounding box center [783, 385] width 816 height 309
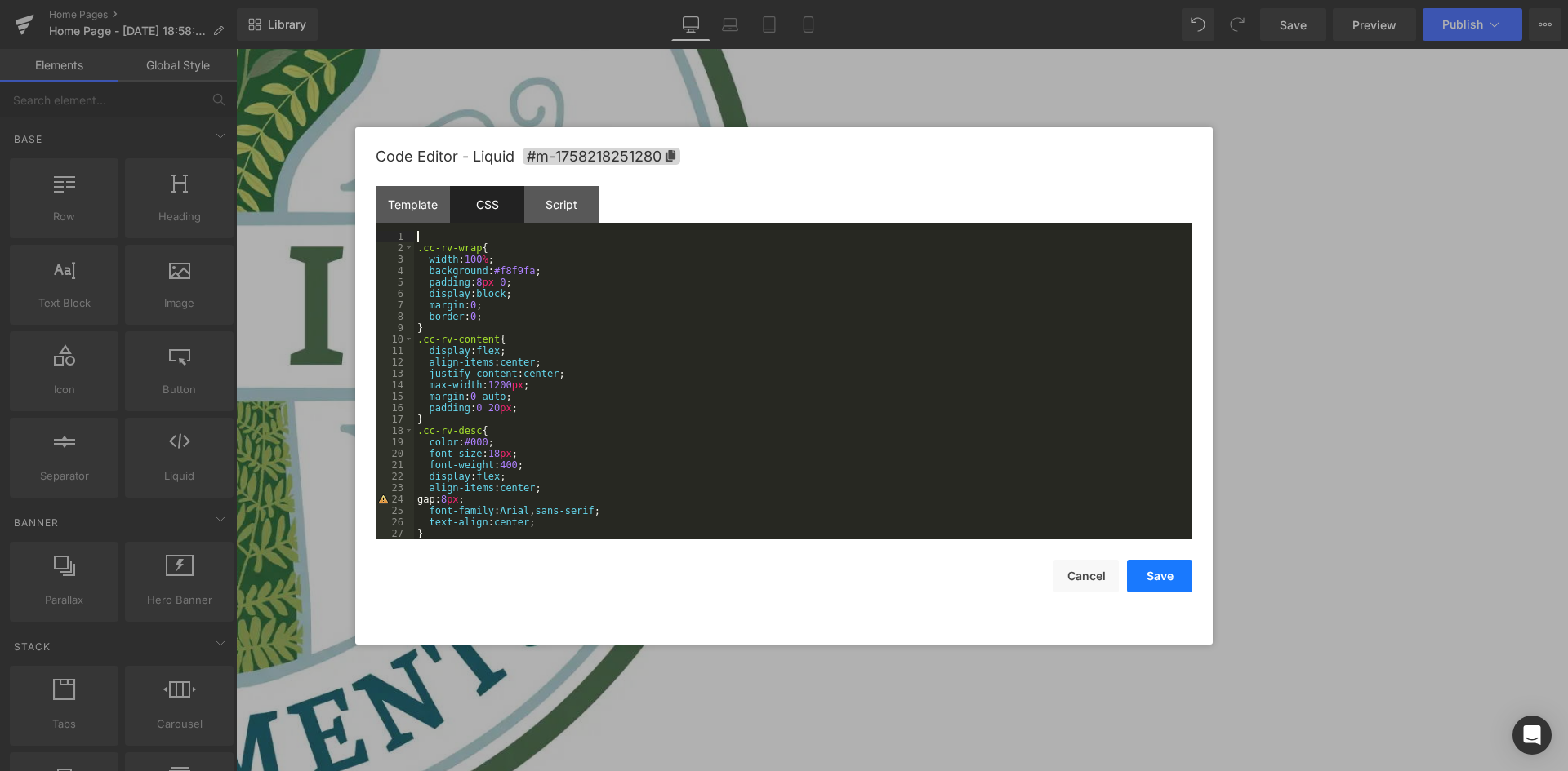
click at [1158, 566] on button "Save" at bounding box center [1159, 576] width 65 height 32
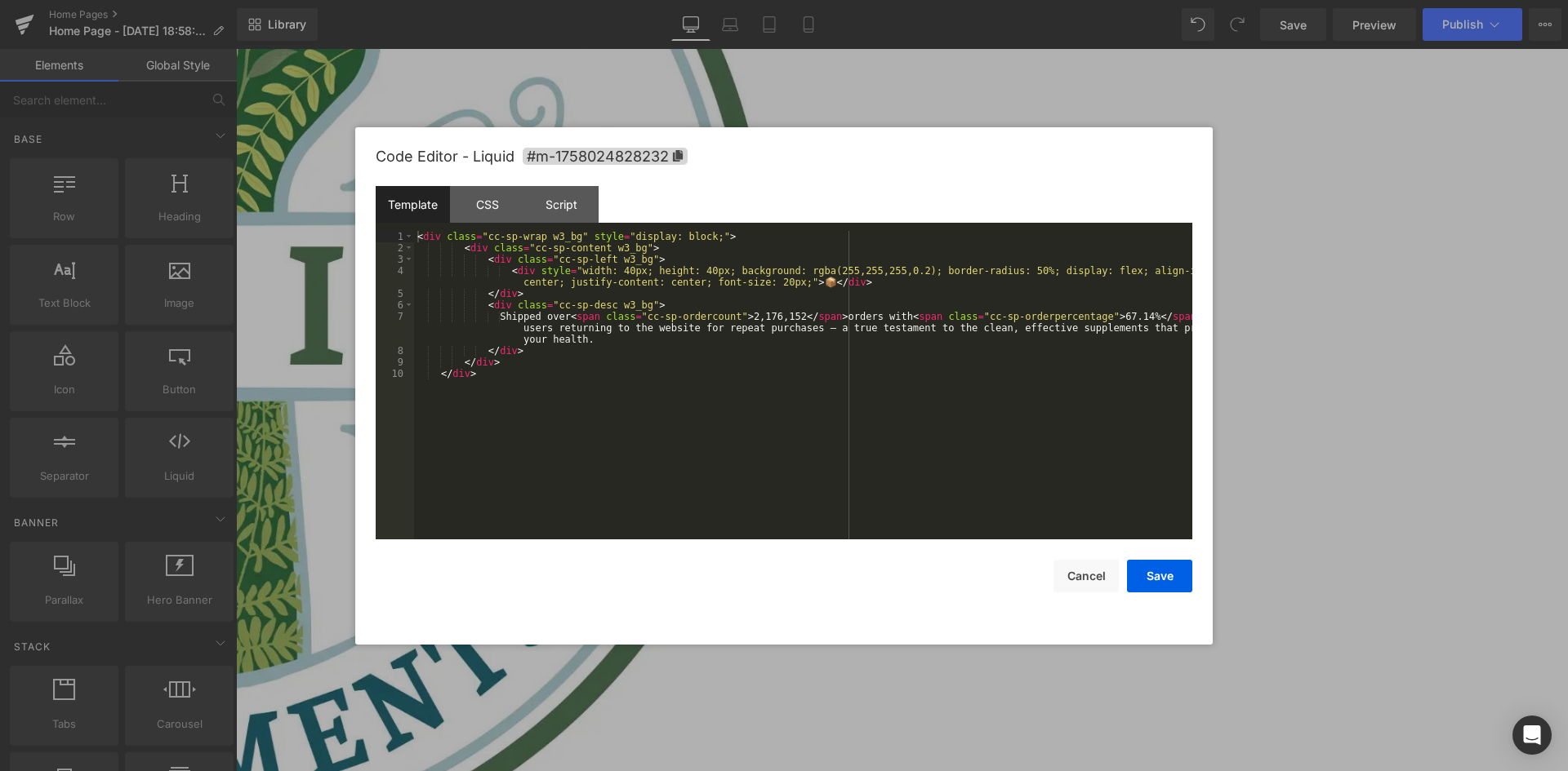
click at [236, 49] on icon at bounding box center [236, 49] width 0 height 0
click at [475, 210] on div "CSS" at bounding box center [487, 205] width 74 height 37
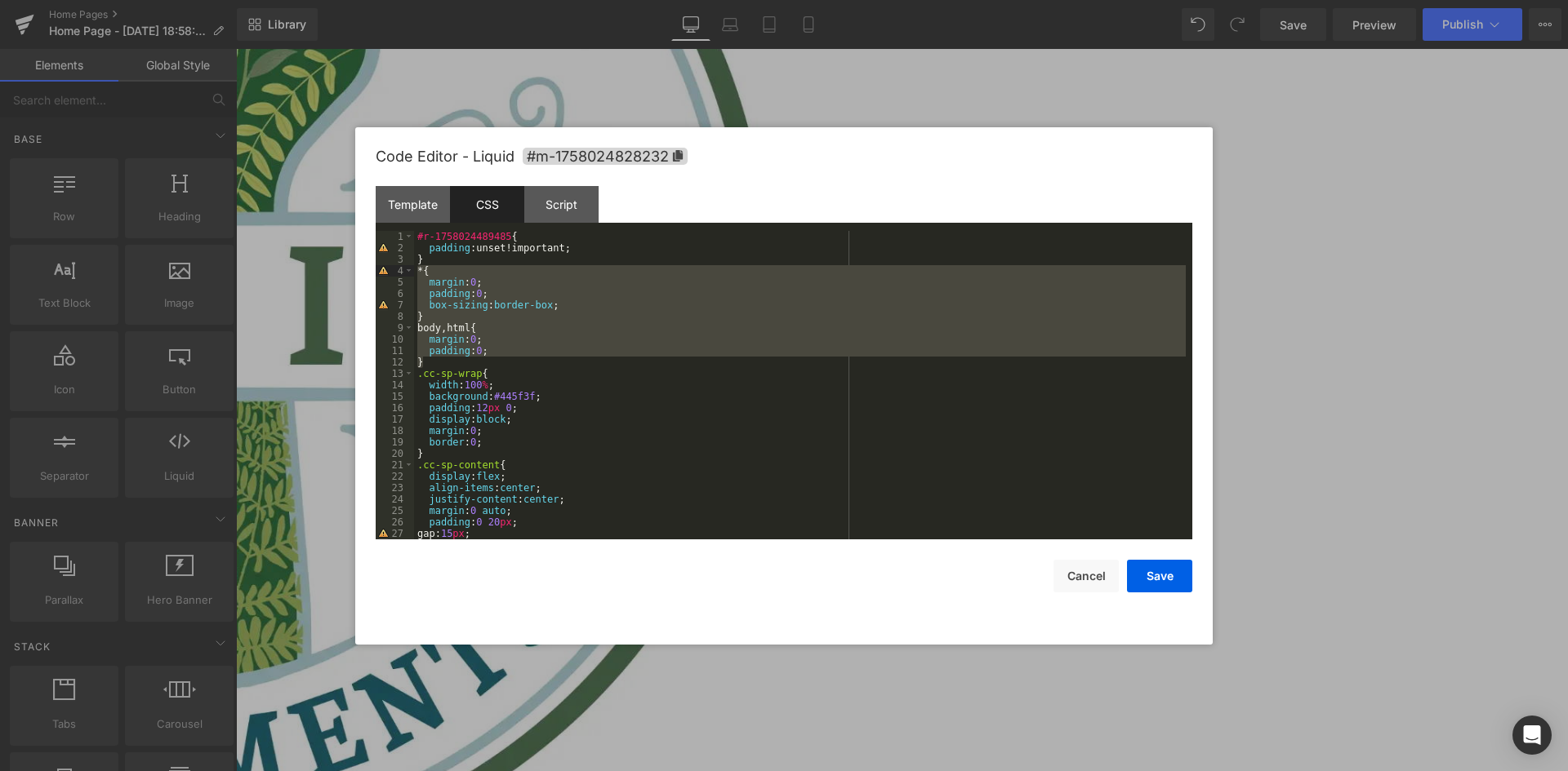
drag, startPoint x: 430, startPoint y: 362, endPoint x: 400, endPoint y: 269, distance: 97.7
click at [400, 269] on pre "1 2 3 4 5 6 7 8 9 10 11 12 13 14 15 16 17 18 19 20 21 22 23 24 25 26 27 28 #r-1…" at bounding box center [783, 385] width 816 height 309
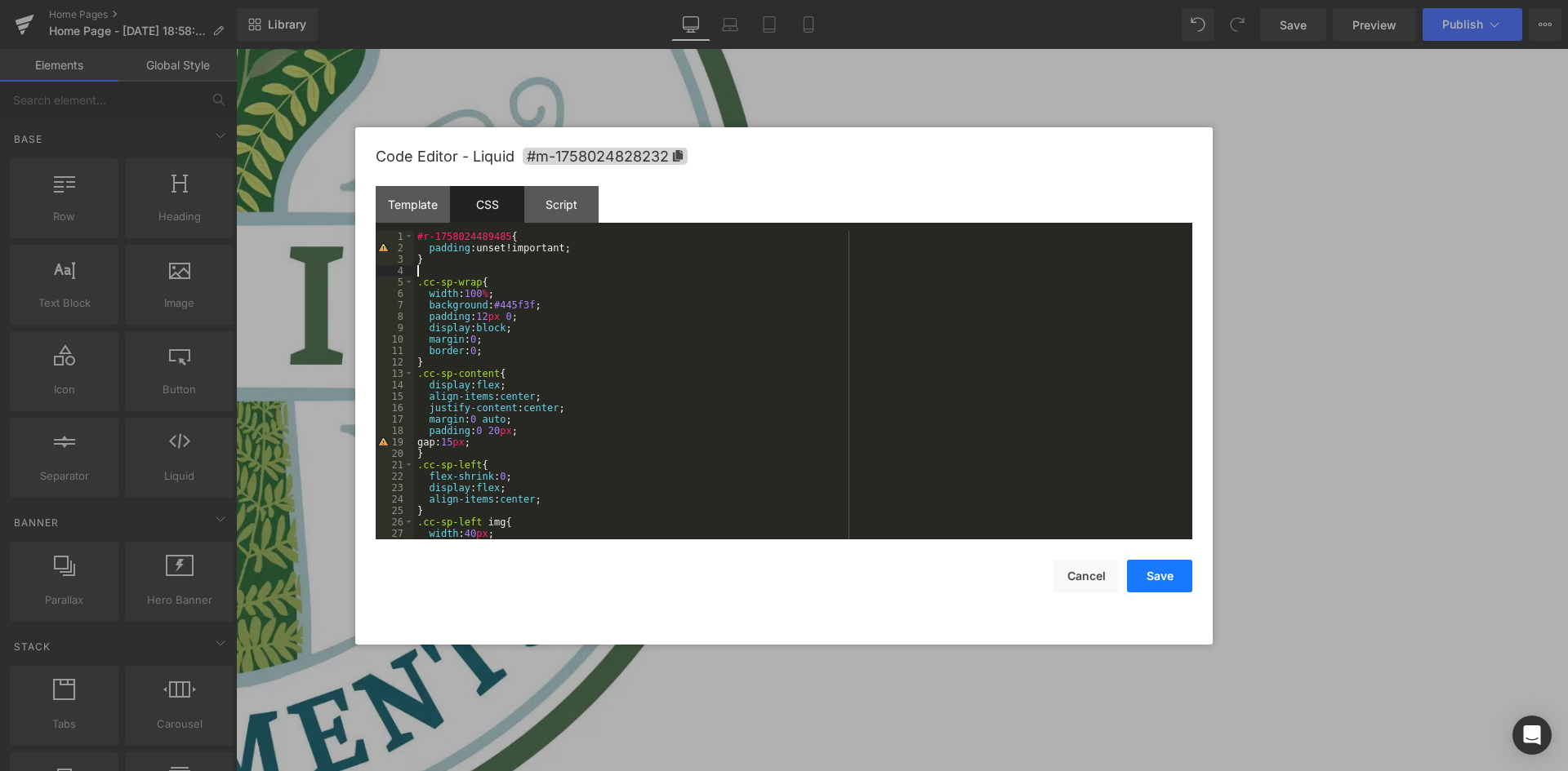
click at [1155, 573] on button "Save" at bounding box center [1159, 576] width 65 height 32
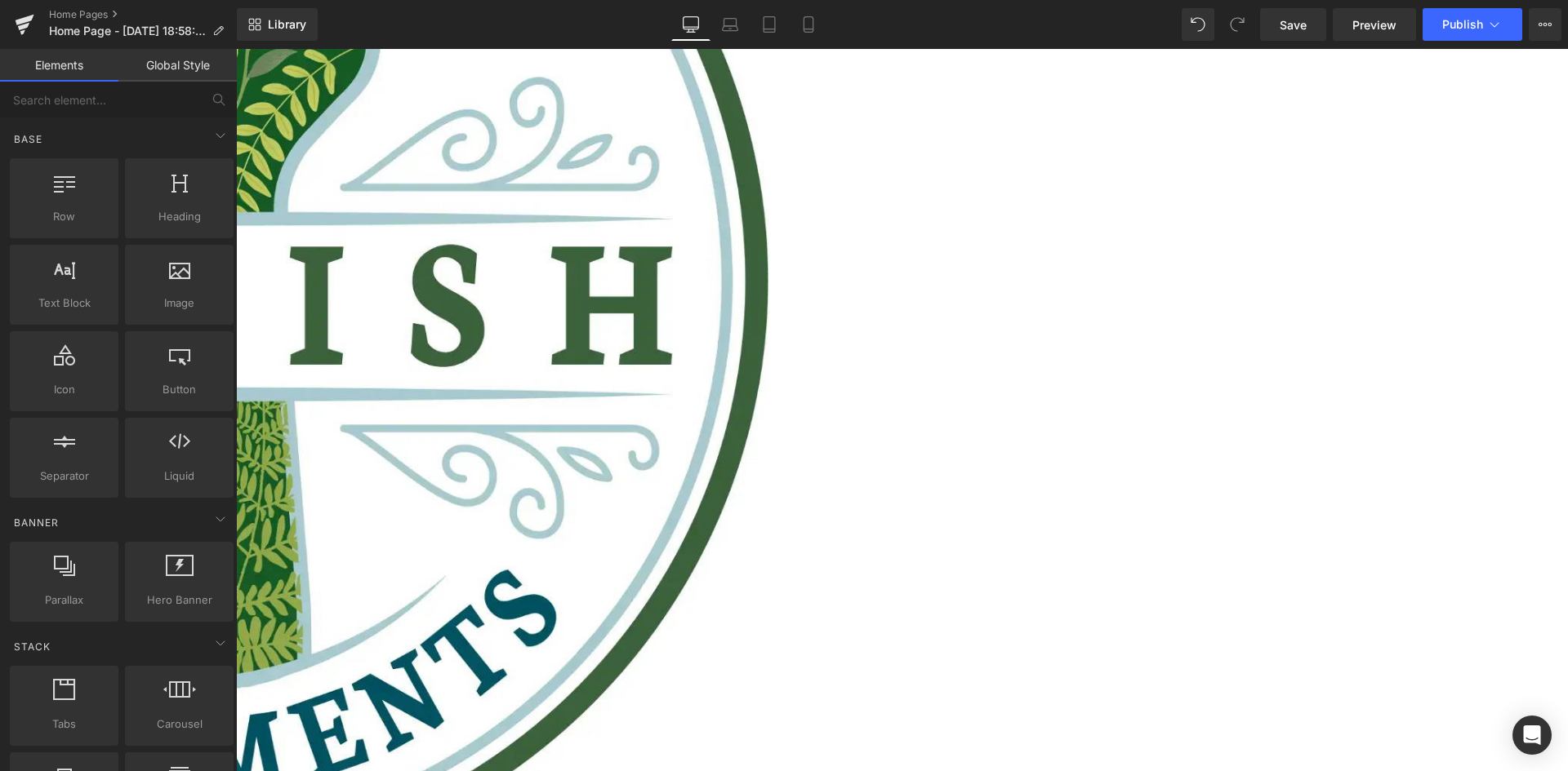
click at [236, 49] on link at bounding box center [236, 49] width 0 height 0
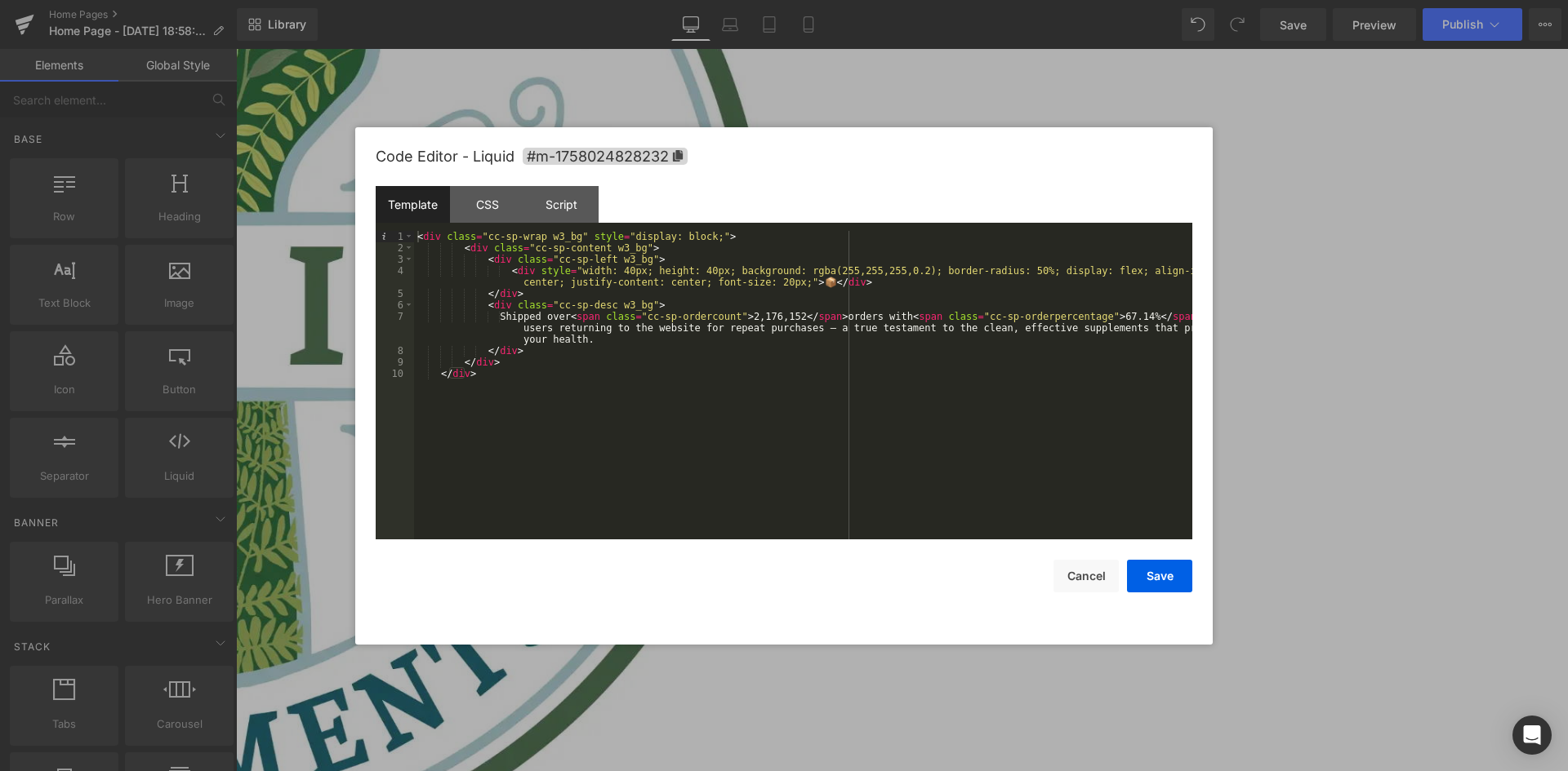
click at [481, 183] on div "Code Editor - Liquid #m-1758024828232" at bounding box center [783, 157] width 816 height 58
click at [490, 208] on div "CSS" at bounding box center [487, 205] width 74 height 37
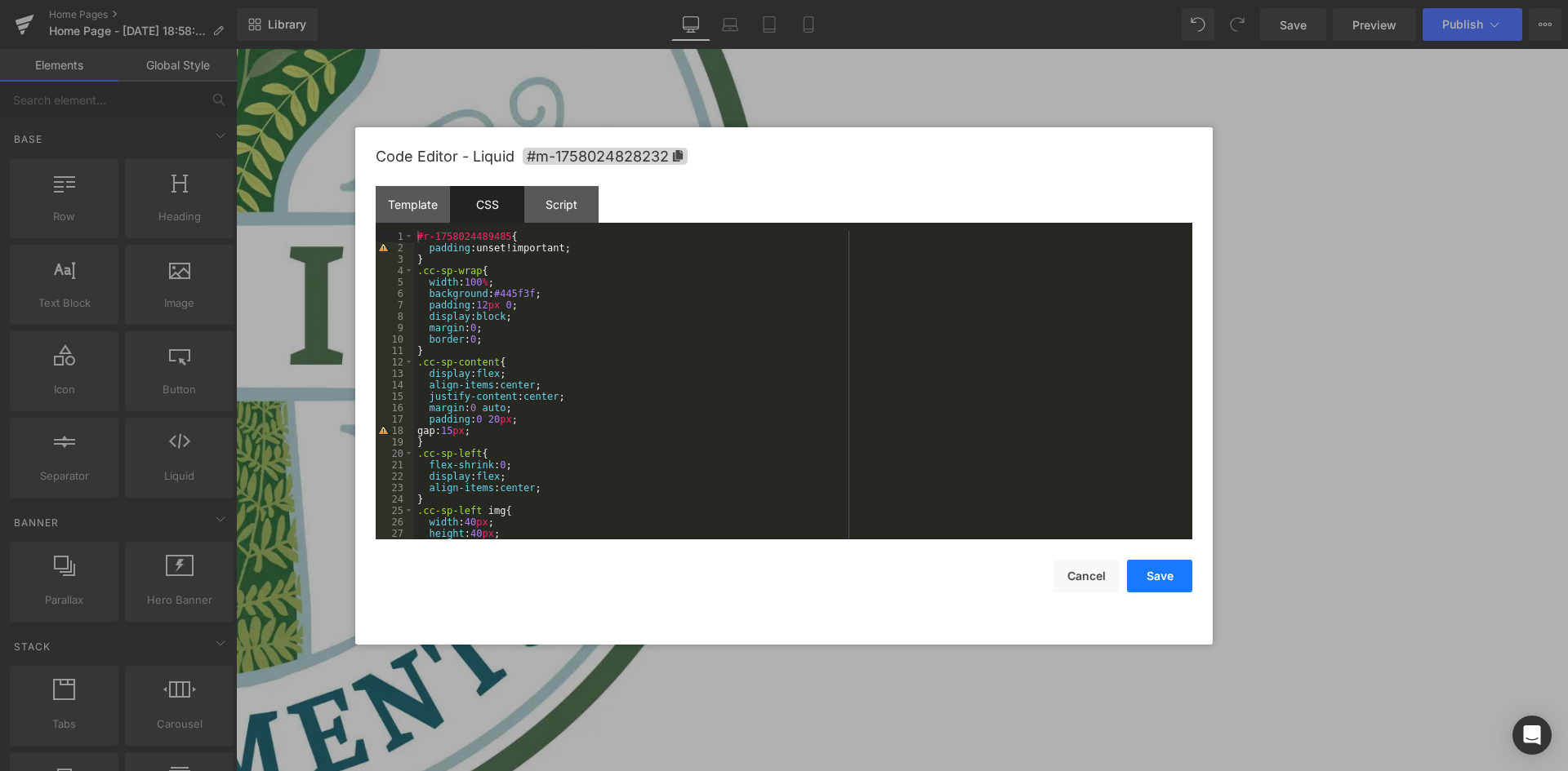
drag, startPoint x: 1183, startPoint y: 571, endPoint x: 951, endPoint y: 536, distance: 234.6
click at [1183, 571] on button "Save" at bounding box center [1159, 576] width 65 height 32
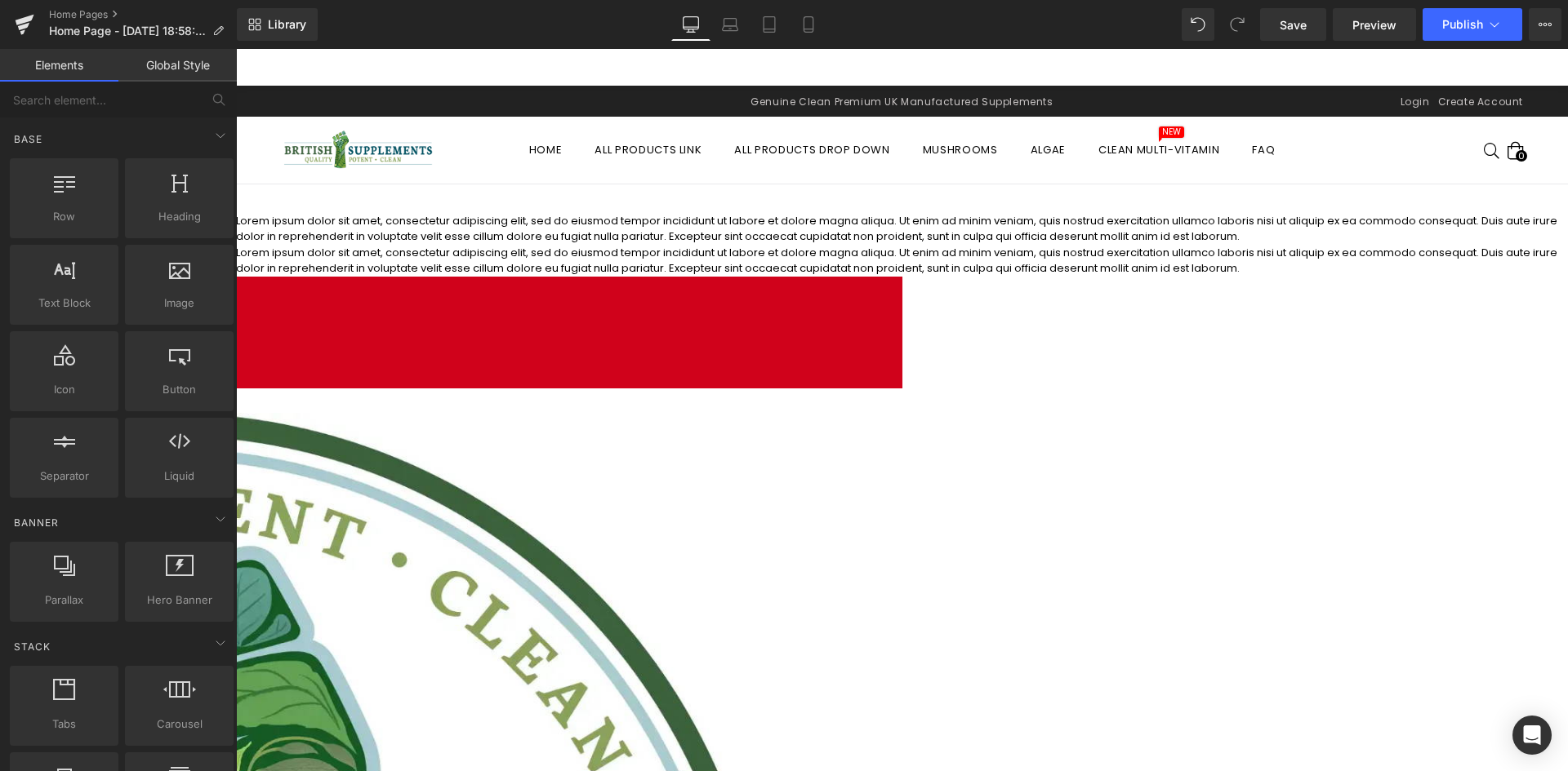
scroll to position [0, 0]
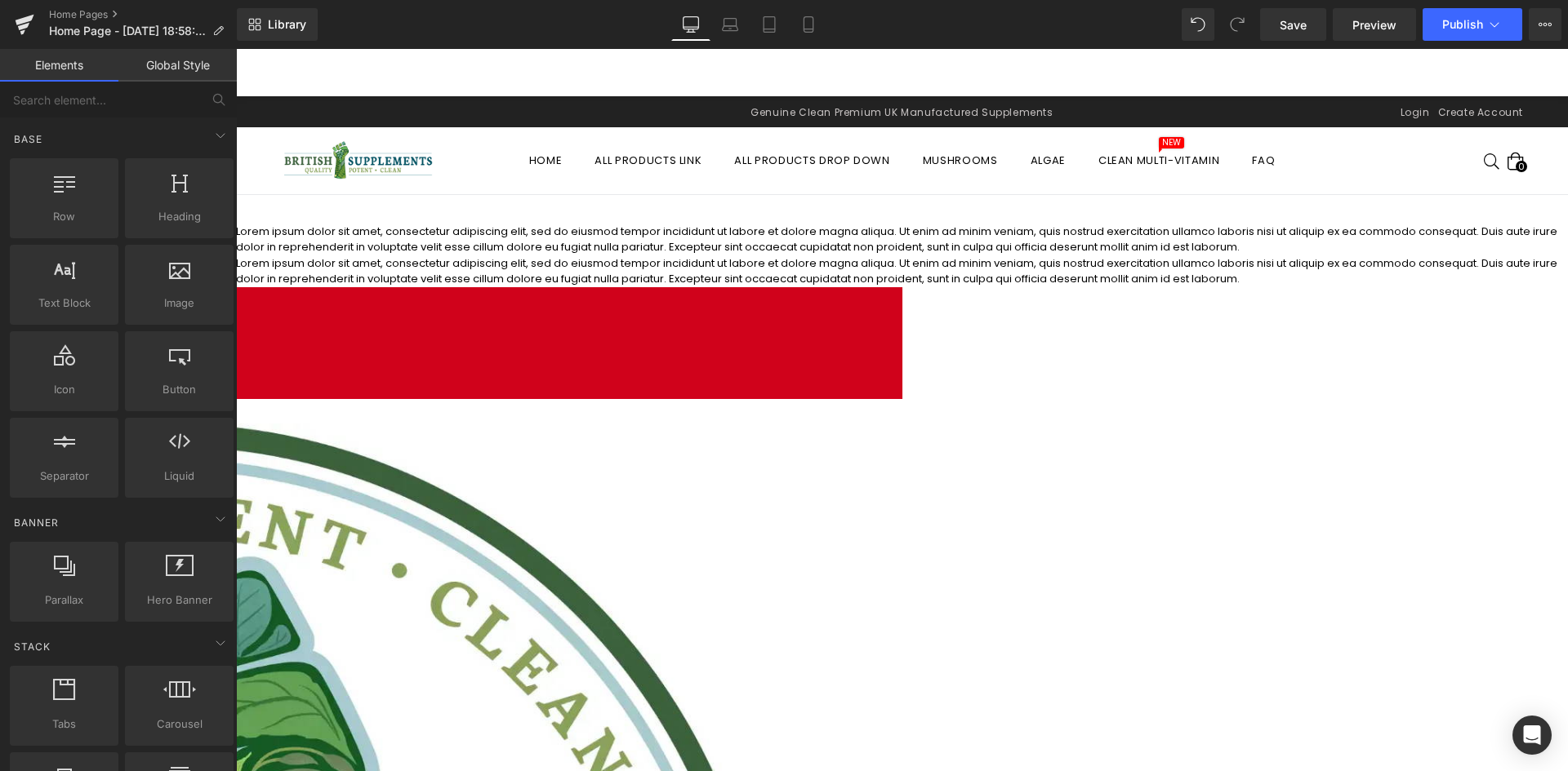
drag, startPoint x: 914, startPoint y: 465, endPoint x: 692, endPoint y: 414, distance: 227.8
